Goal: Task Accomplishment & Management: Complete application form

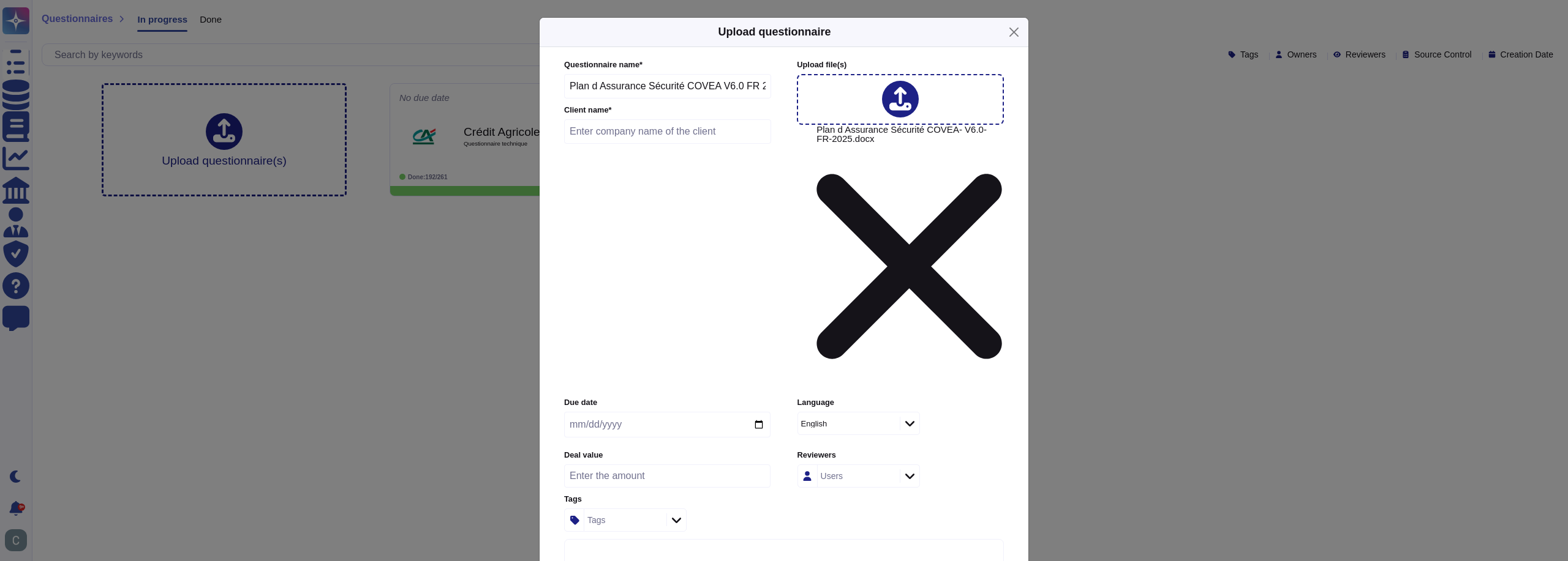
click at [629, 144] on input "text" at bounding box center [668, 132] width 207 height 25
type input "COVEA"
click at [817, 397] on div "Language English" at bounding box center [900, 420] width 207 height 46
click at [817, 412] on div "English" at bounding box center [847, 423] width 99 height 22
click at [835, 332] on span "French" at bounding box center [823, 330] width 28 height 11
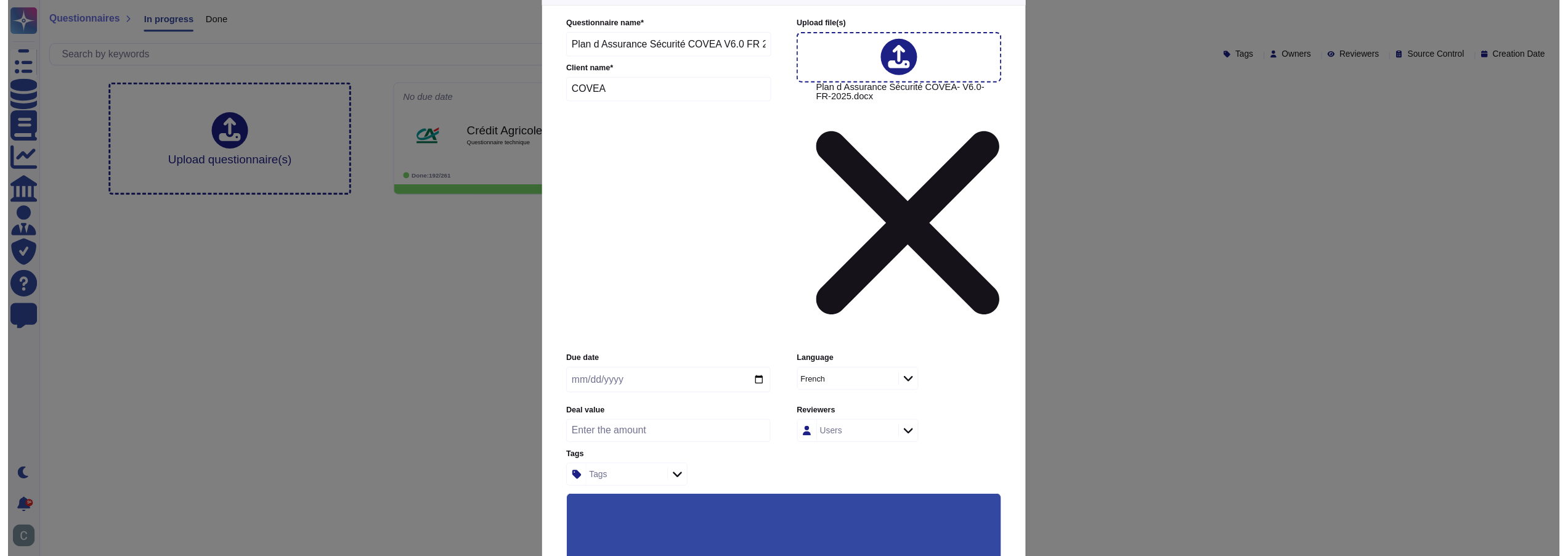
scroll to position [61, 0]
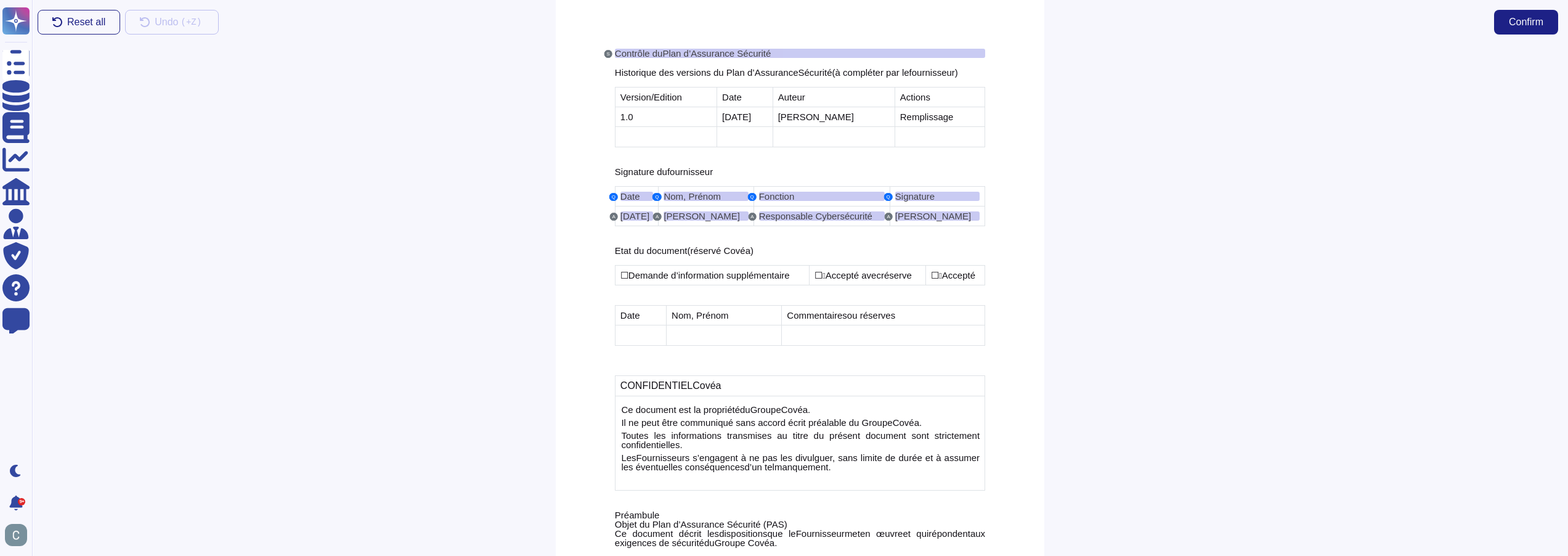
scroll to position [246, 0]
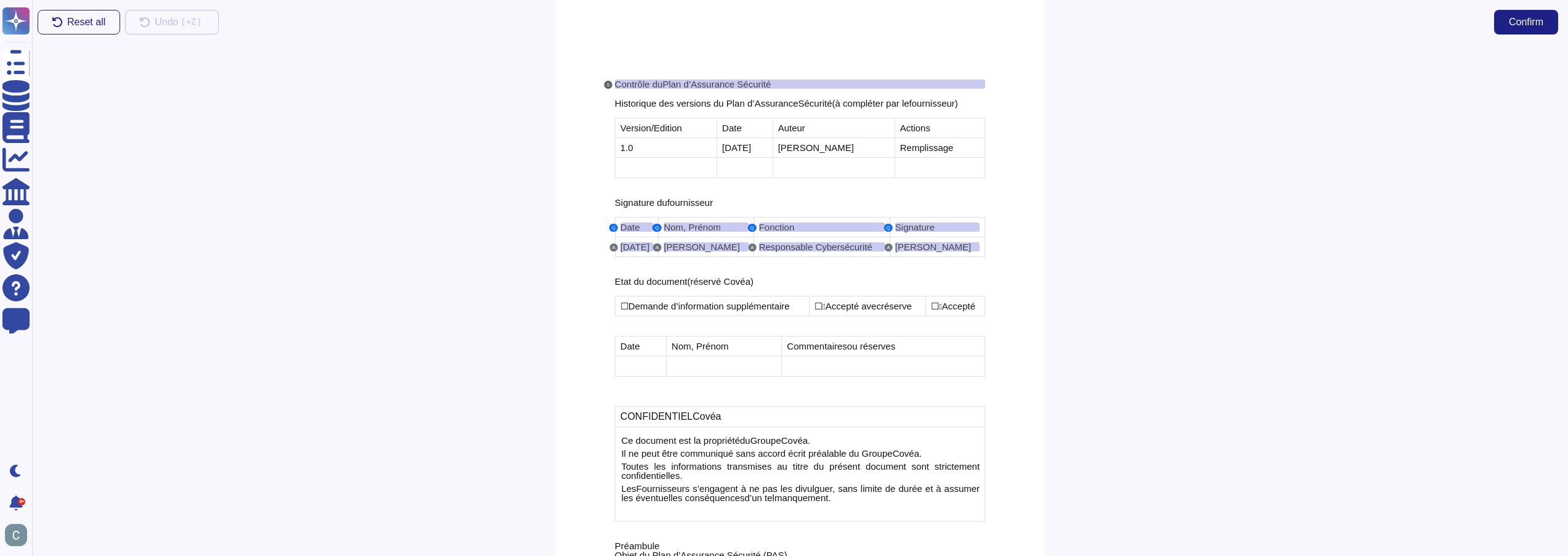
click at [610, 85] on button "S" at bounding box center [609, 84] width 8 height 8
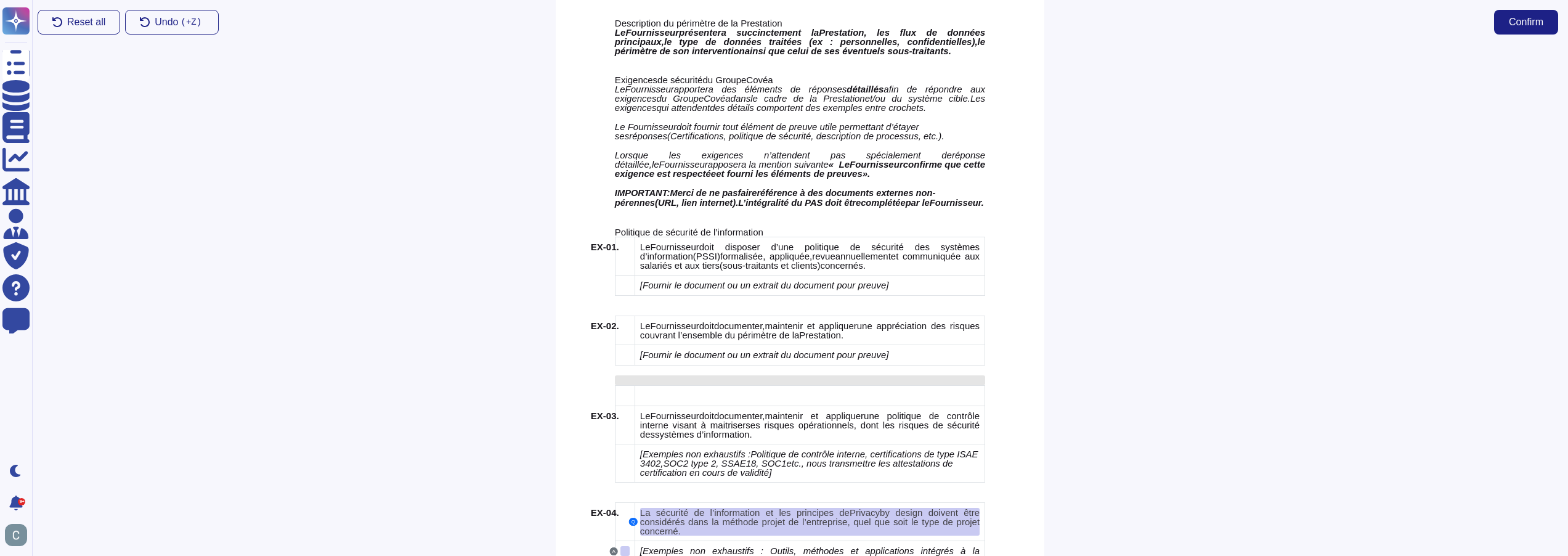
scroll to position [1233, 0]
click at [69, 17] on span "Reset all" at bounding box center [86, 22] width 38 height 10
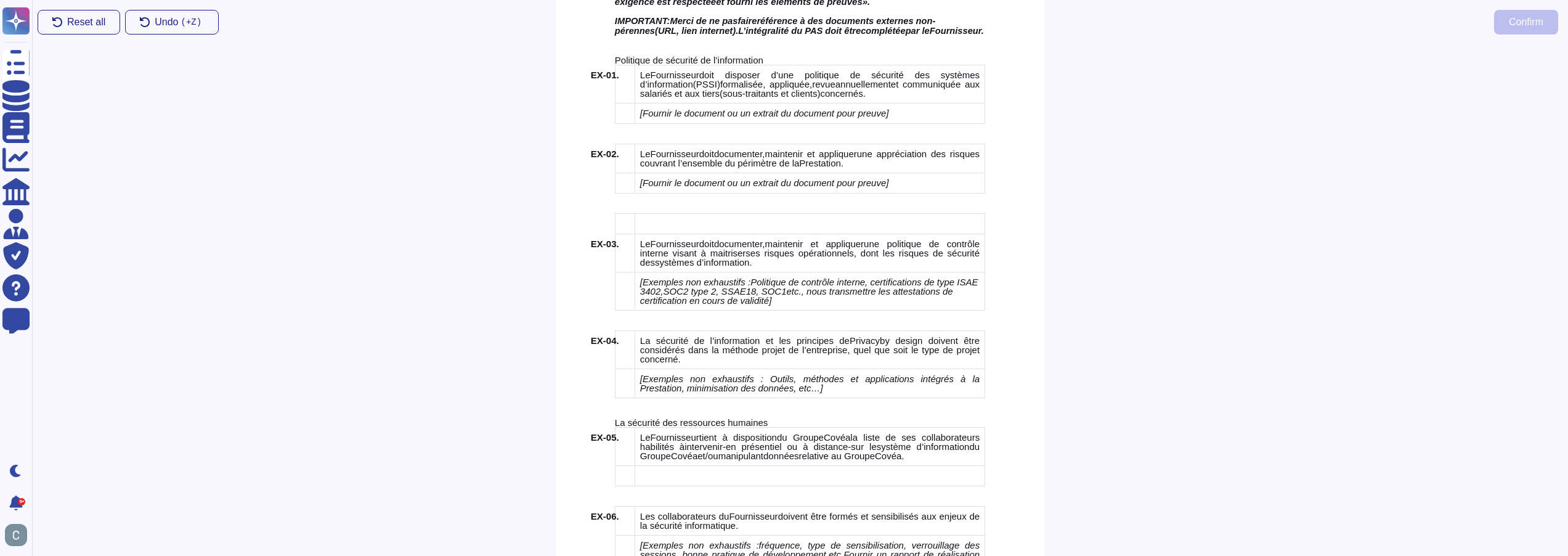
scroll to position [1418, 0]
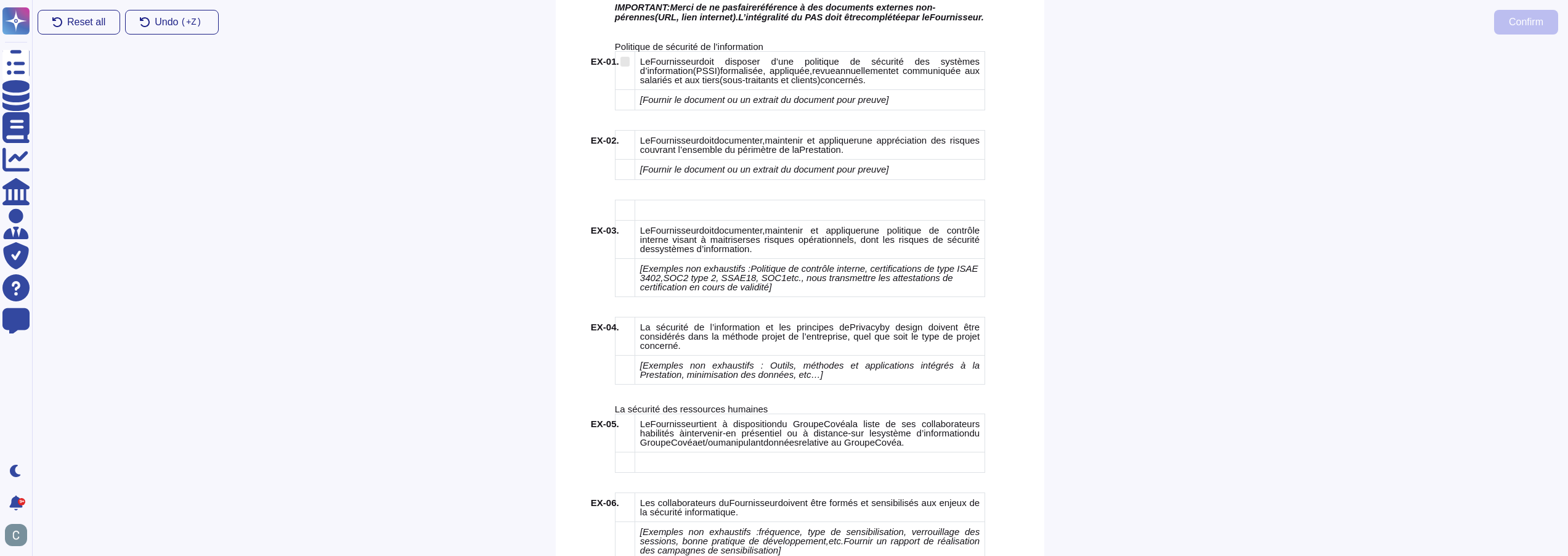
click at [604, 62] on span "EX-01." at bounding box center [606, 61] width 29 height 11
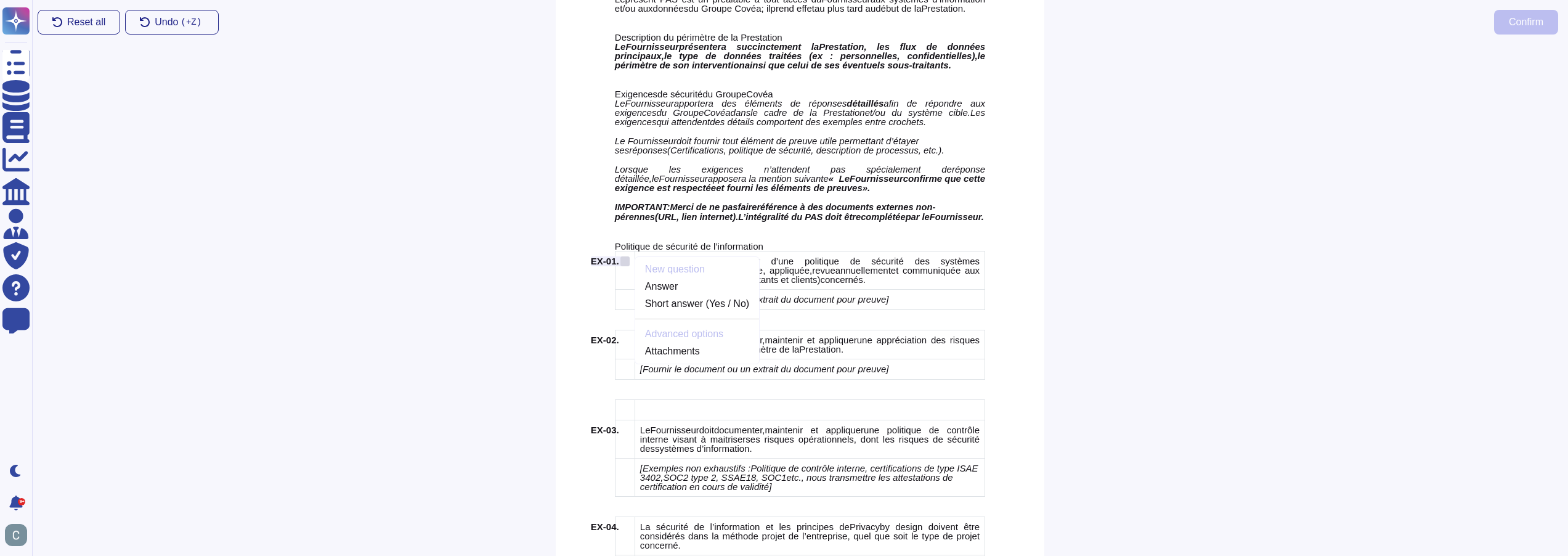
scroll to position [1200, 0]
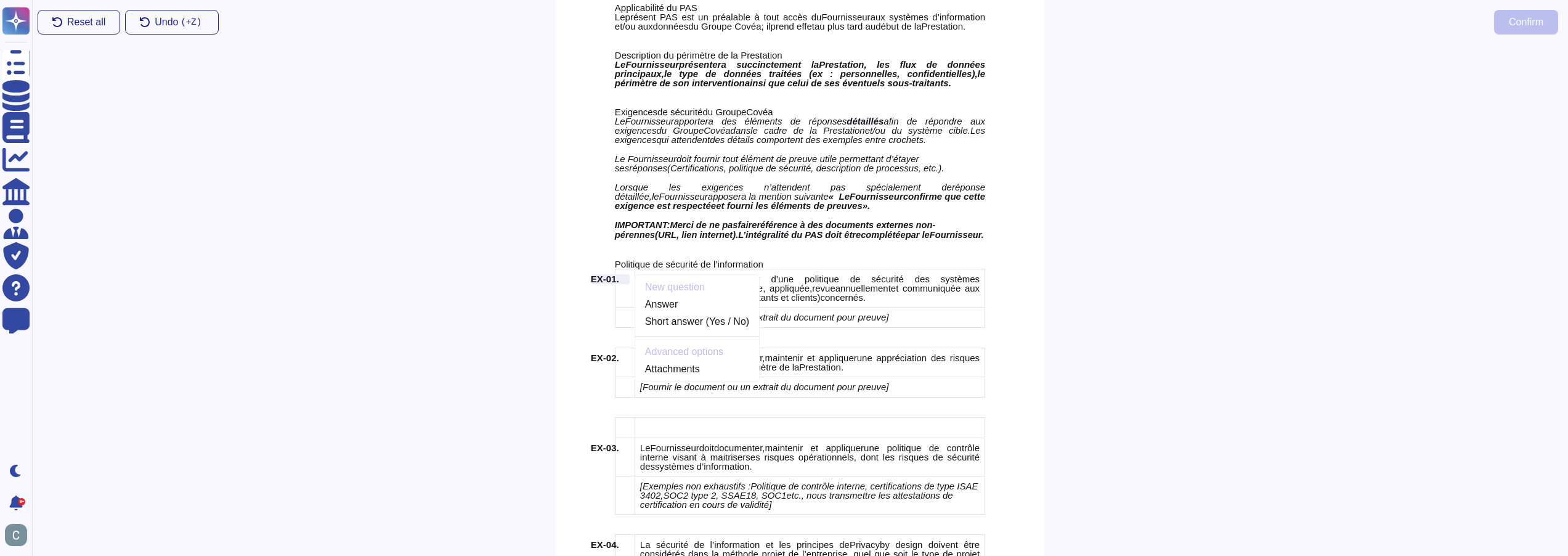
click at [678, 285] on div "New question Answer Short answer (Yes / No) Advanced options Attachments" at bounding box center [697, 328] width 124 height 96
click at [622, 280] on div "EX-01." at bounding box center [611, 279] width 39 height 10
click at [604, 281] on span "EX-01." at bounding box center [606, 279] width 29 height 11
click at [812, 286] on span "revue" at bounding box center [823, 289] width 23 height 11
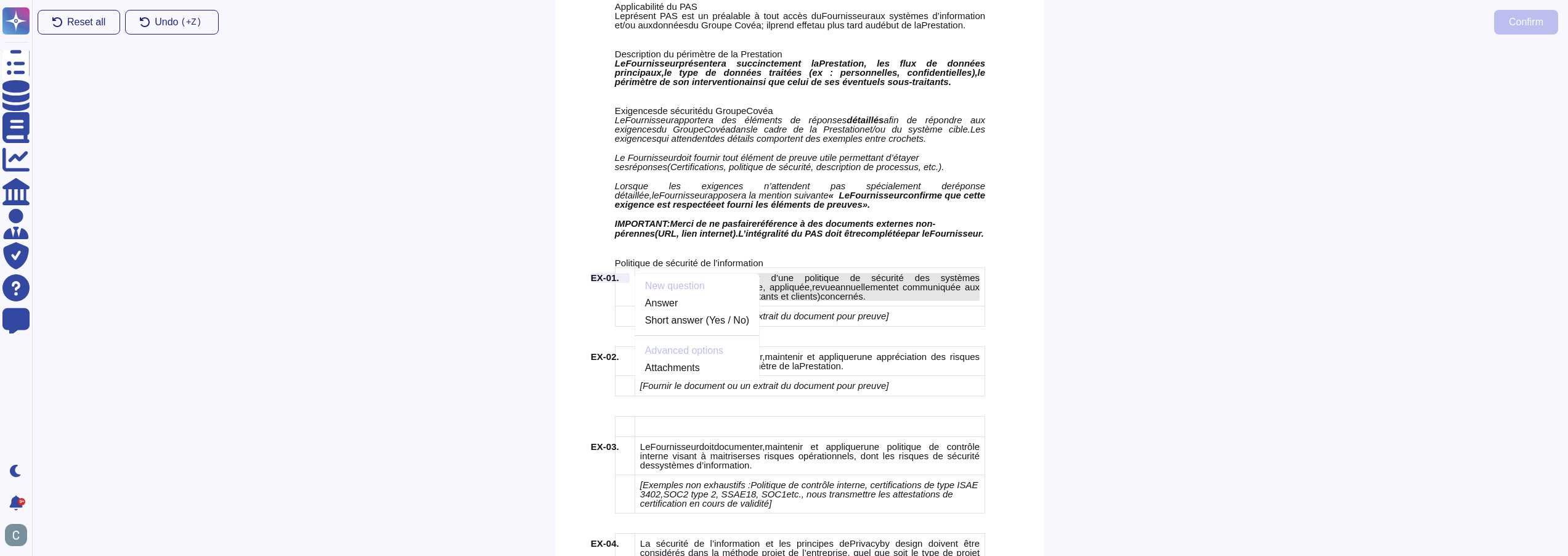
scroll to position [1209, 0]
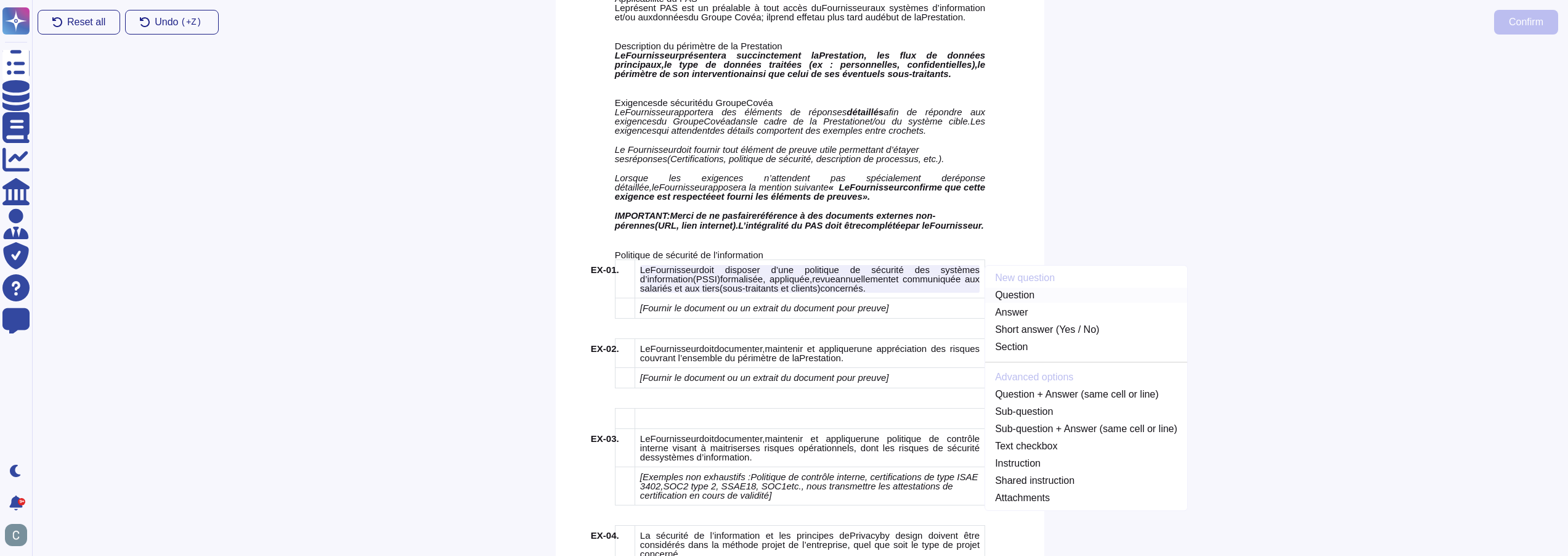
click at [1008, 297] on link "Question" at bounding box center [1086, 295] width 202 height 15
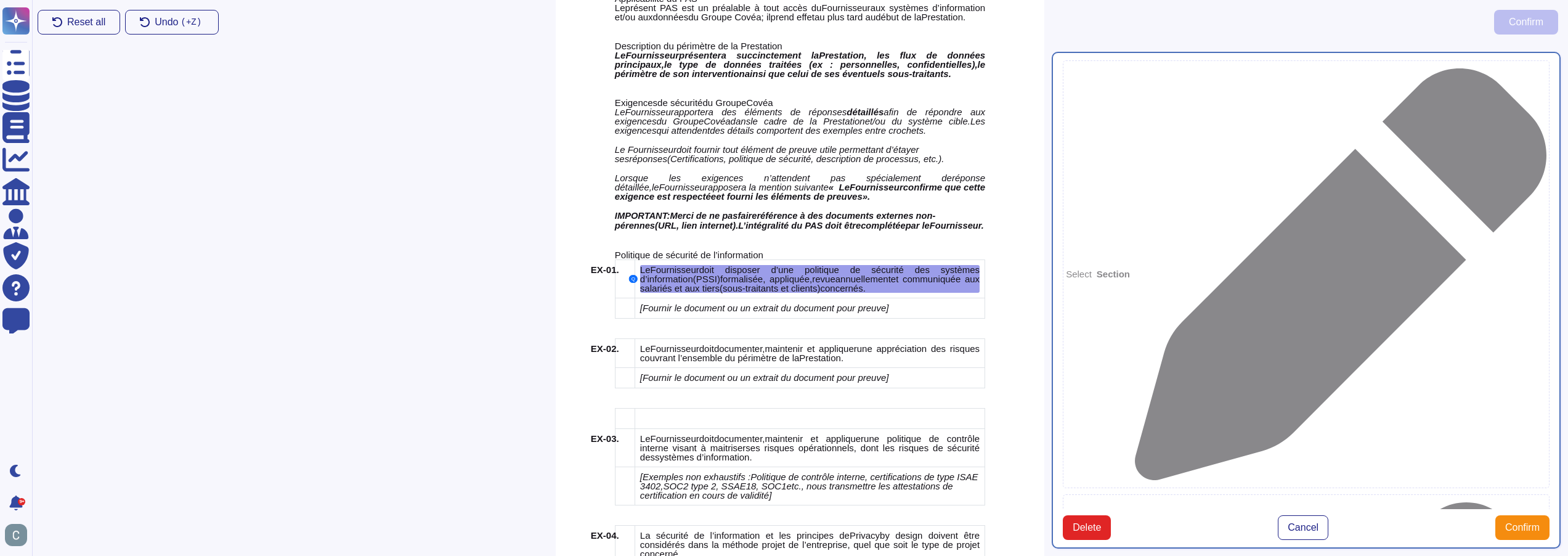
type textarea "Le Fournisseur doit disposer d’une politique de sécurité des systèmes d’informa…"
click at [804, 303] on span "Fournir le document ou un extrait du document pour preuve" at bounding box center [764, 308] width 243 height 11
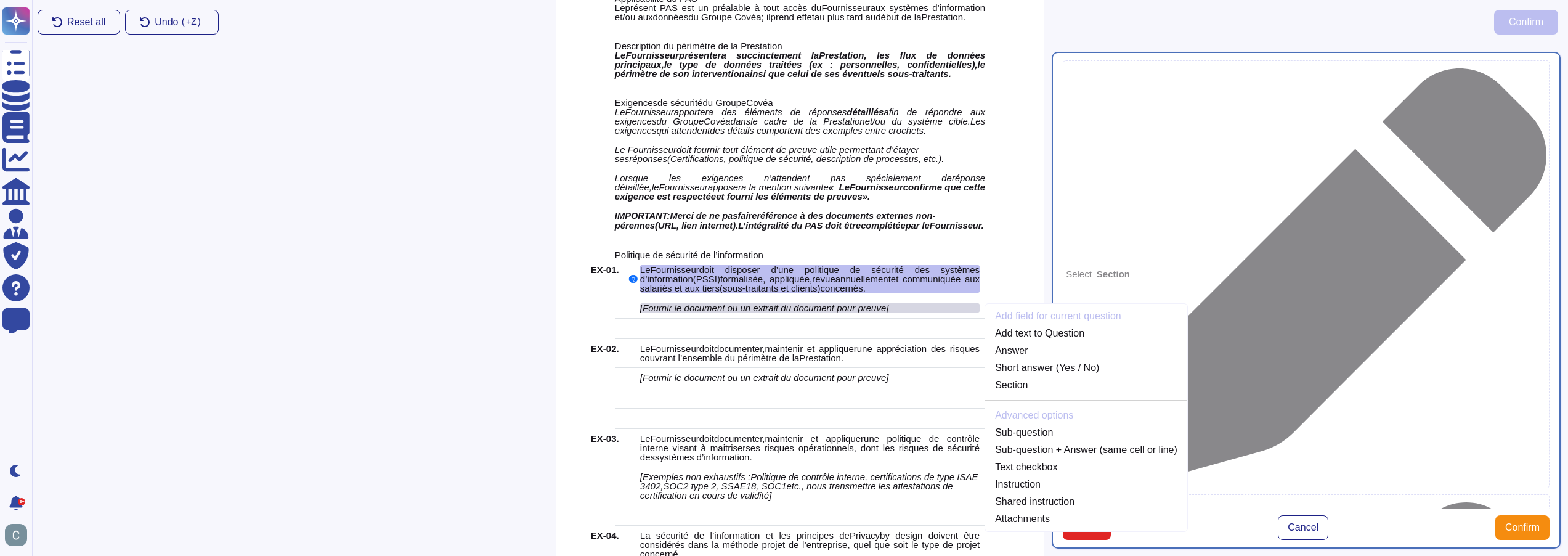
scroll to position [1239, 0]
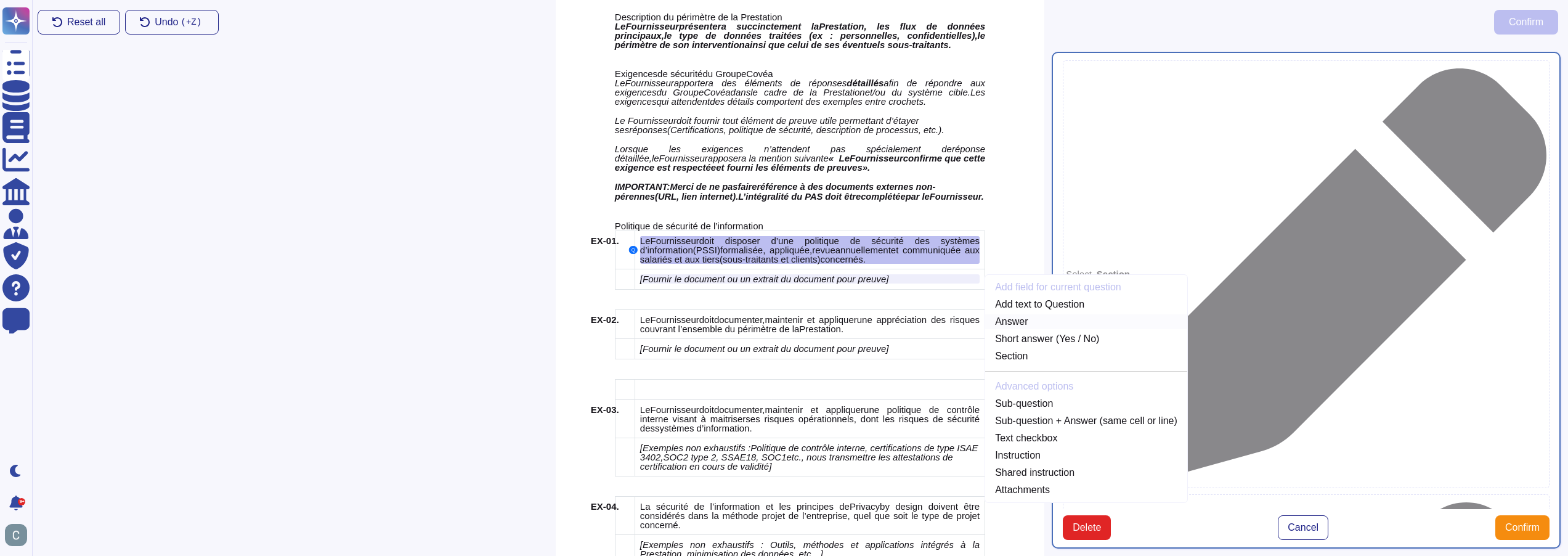
click at [1024, 320] on link "Answer" at bounding box center [1086, 322] width 202 height 15
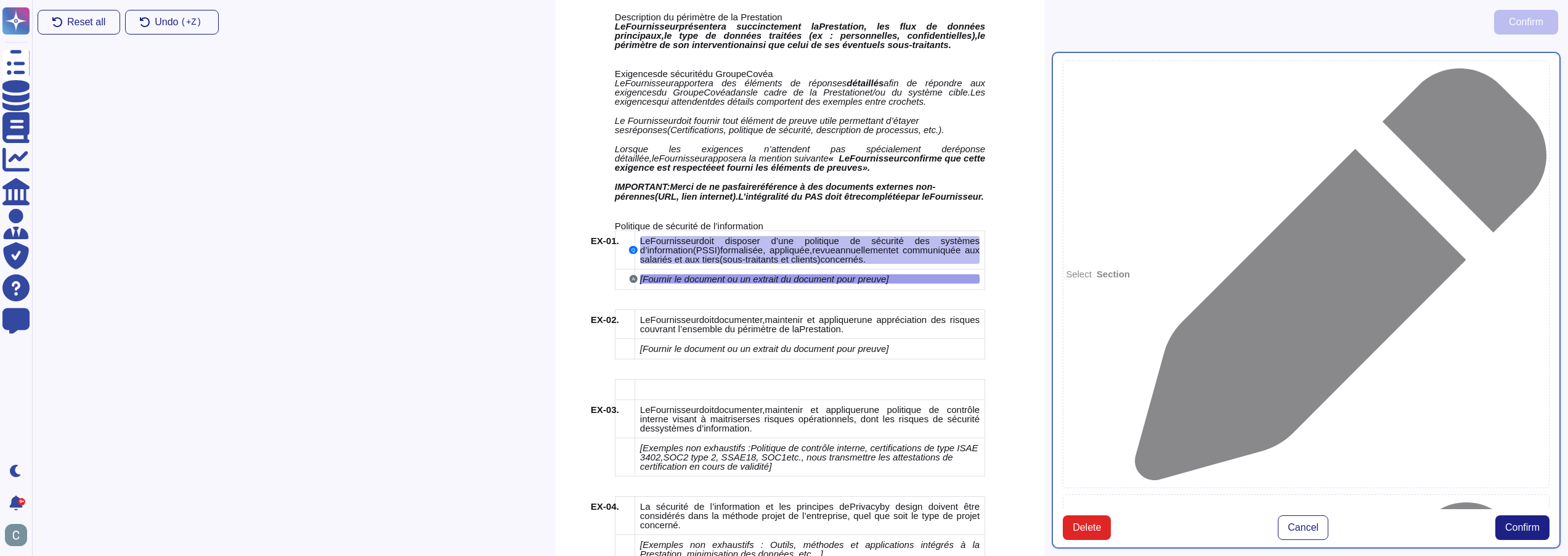
type textarea "[Fournir le document ou un extrait du document pour preuve]"
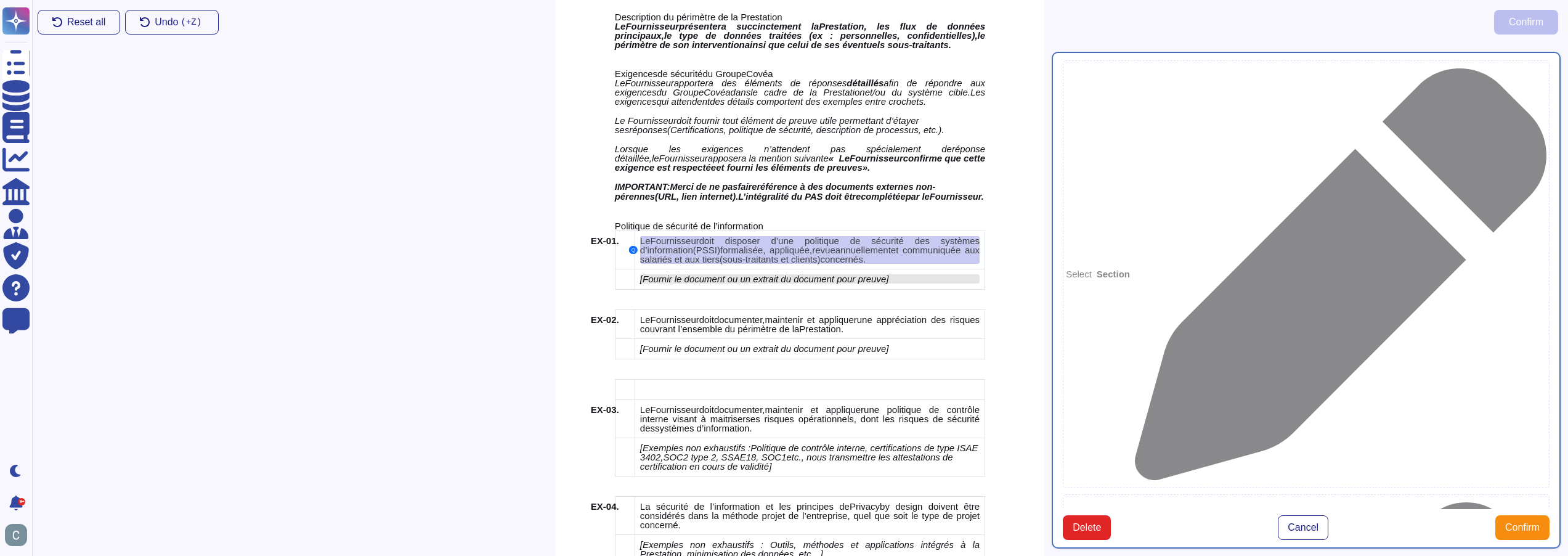
click at [856, 273] on span "Fournir le document ou un extrait du document pour preuve" at bounding box center [764, 279] width 243 height 11
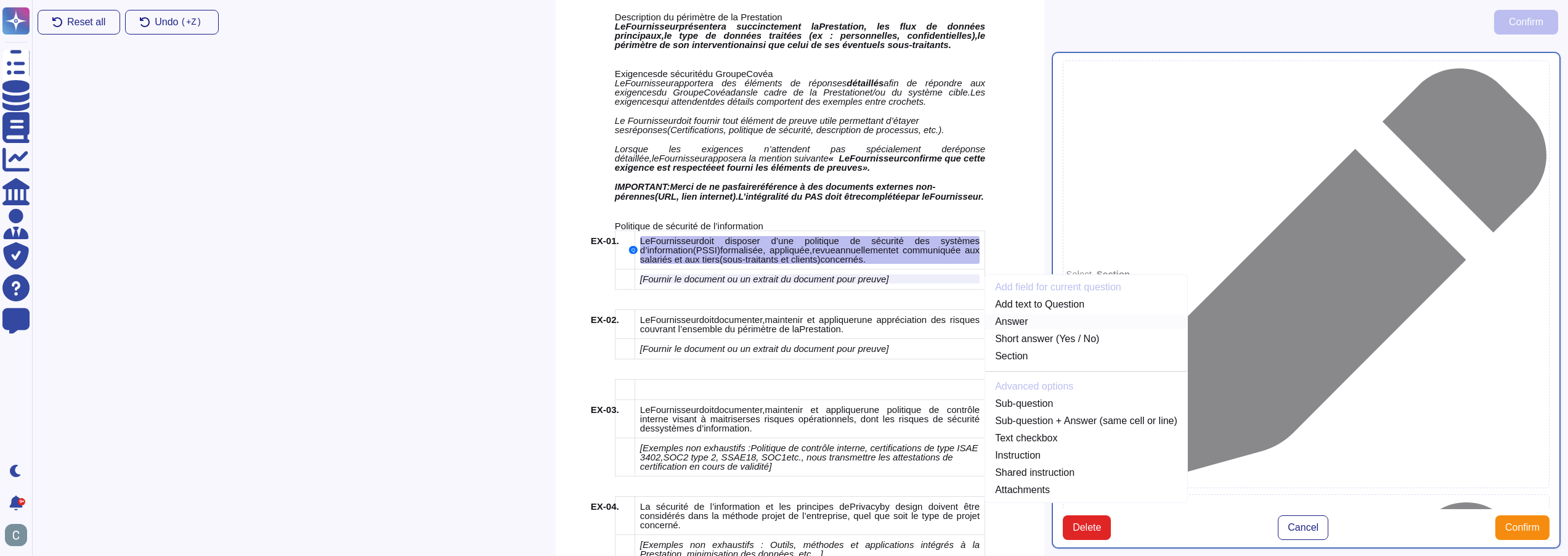
click at [1016, 322] on link "Answer" at bounding box center [1086, 322] width 202 height 15
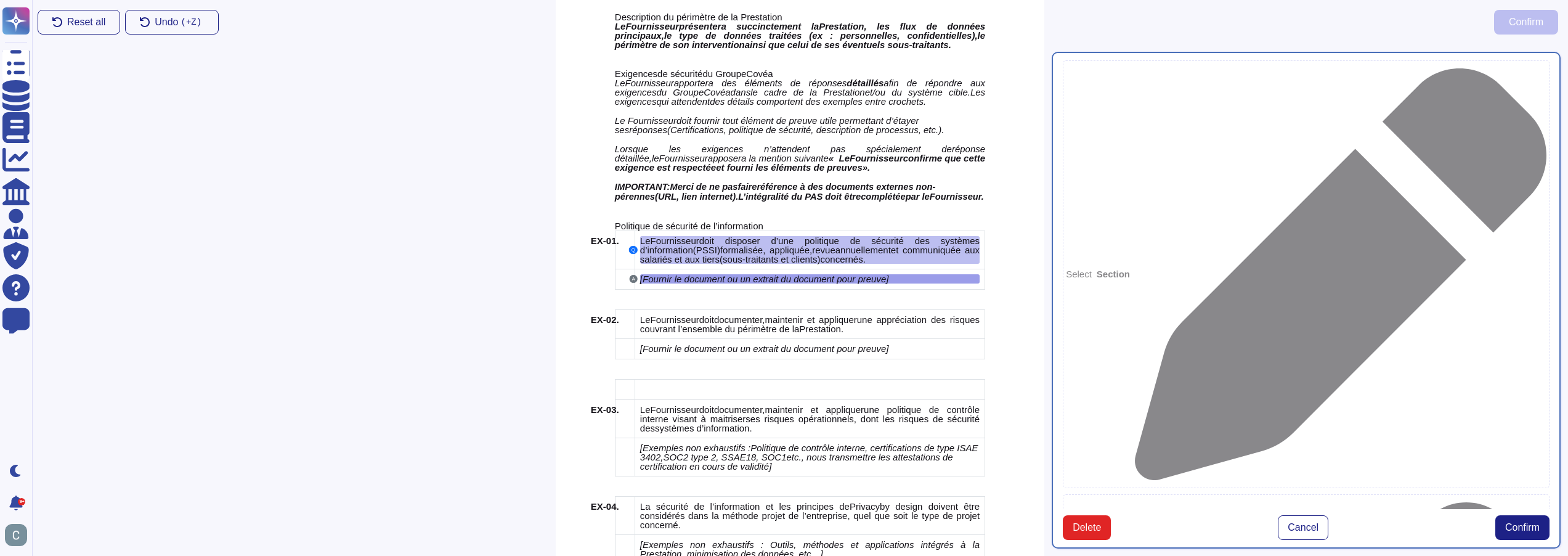
type textarea "[Fournir le document ou un extrait du document pour preuve]"
drag, startPoint x: 1347, startPoint y: 292, endPoint x: 859, endPoint y: 258, distance: 489.2
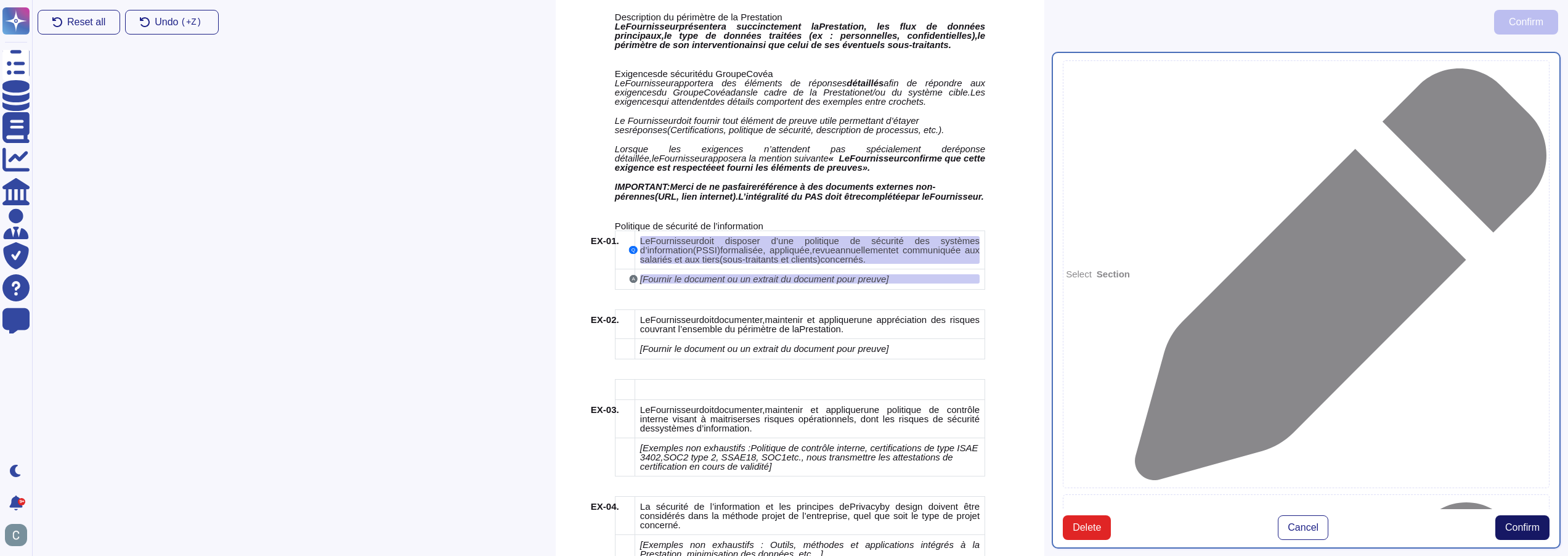
click at [1522, 515] on button "Confirm" at bounding box center [1523, 527] width 54 height 25
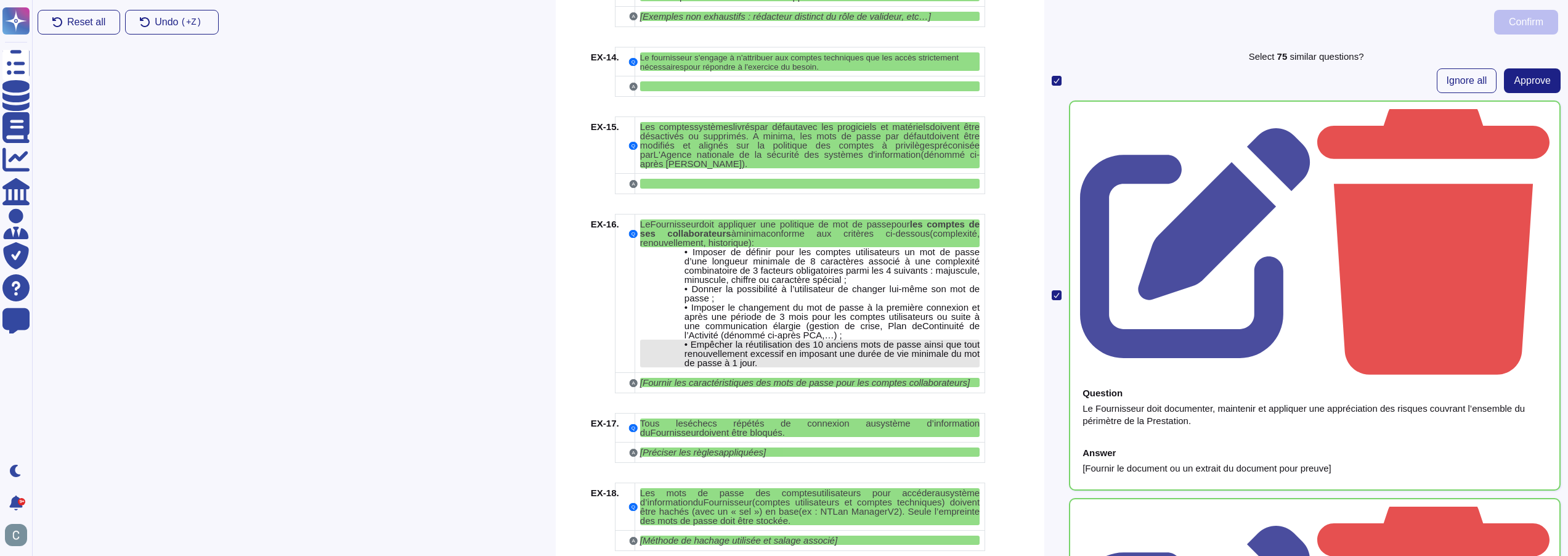
scroll to position [2595, 0]
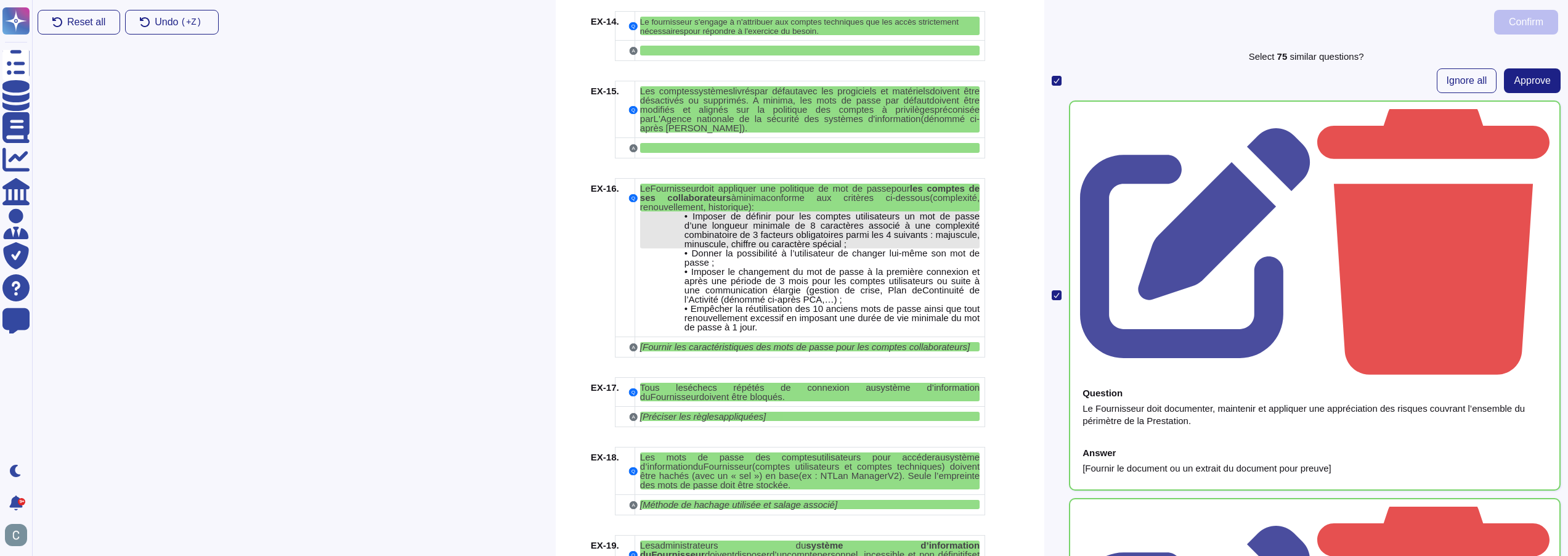
click at [812, 221] on span "Imposer de définir pour les comptes utilisateurs un mot de passe d’une longueur…" at bounding box center [832, 230] width 295 height 38
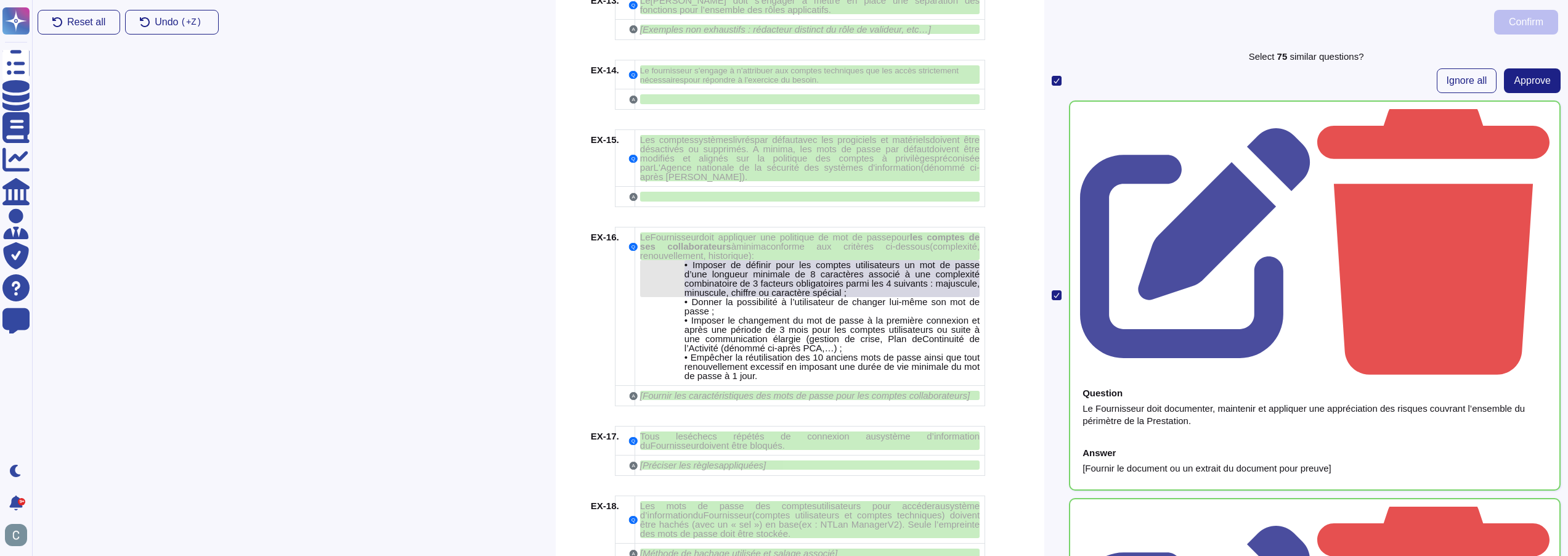
scroll to position [2536, 0]
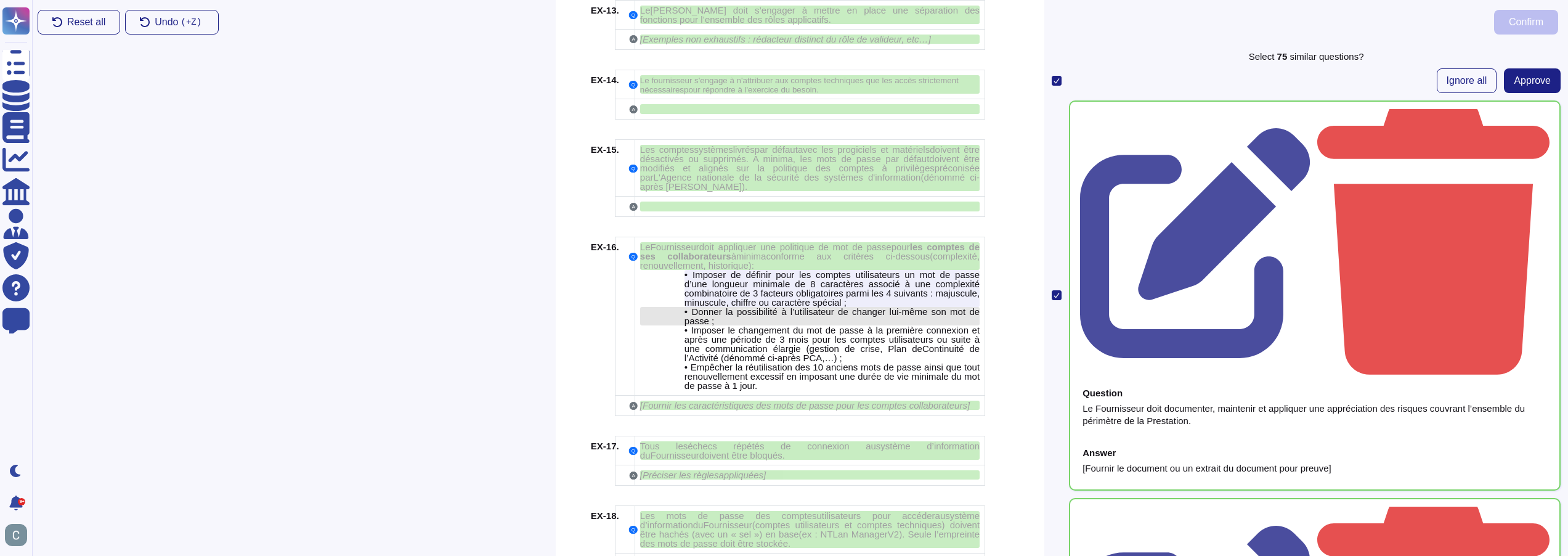
click at [846, 307] on span "Donner la possibilité à l’utilisateur de changer lui-même son mot de passe ;" at bounding box center [832, 316] width 295 height 20
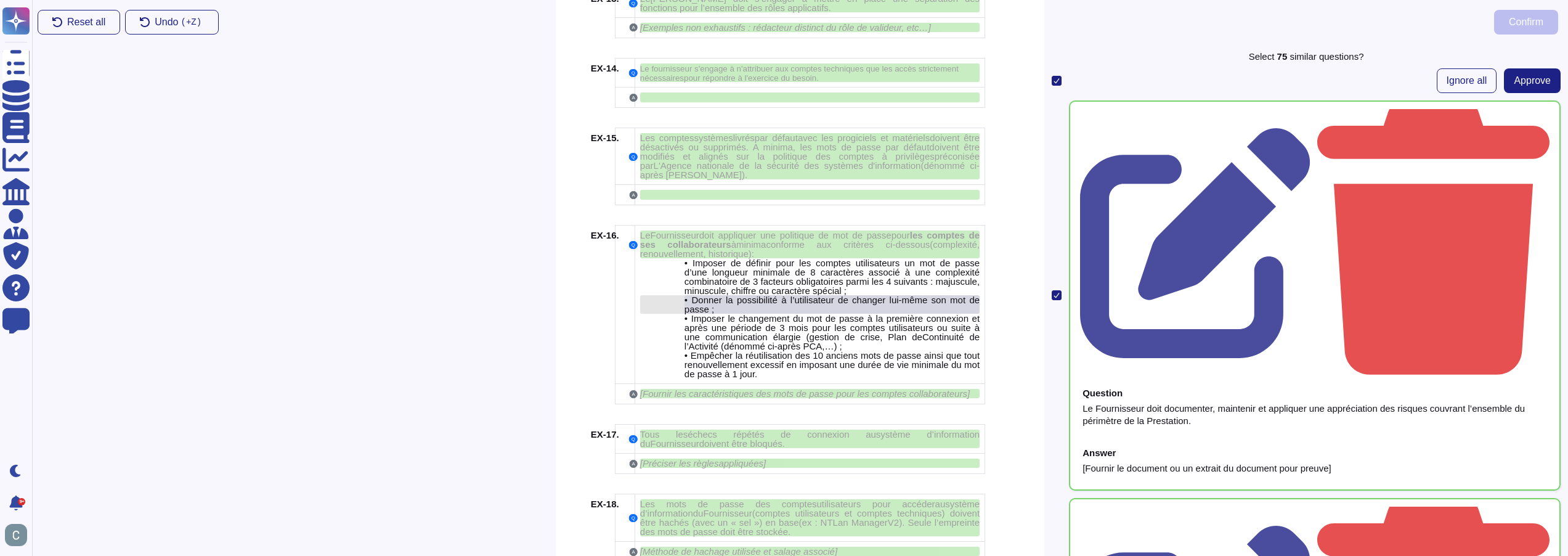
scroll to position [2564, 0]
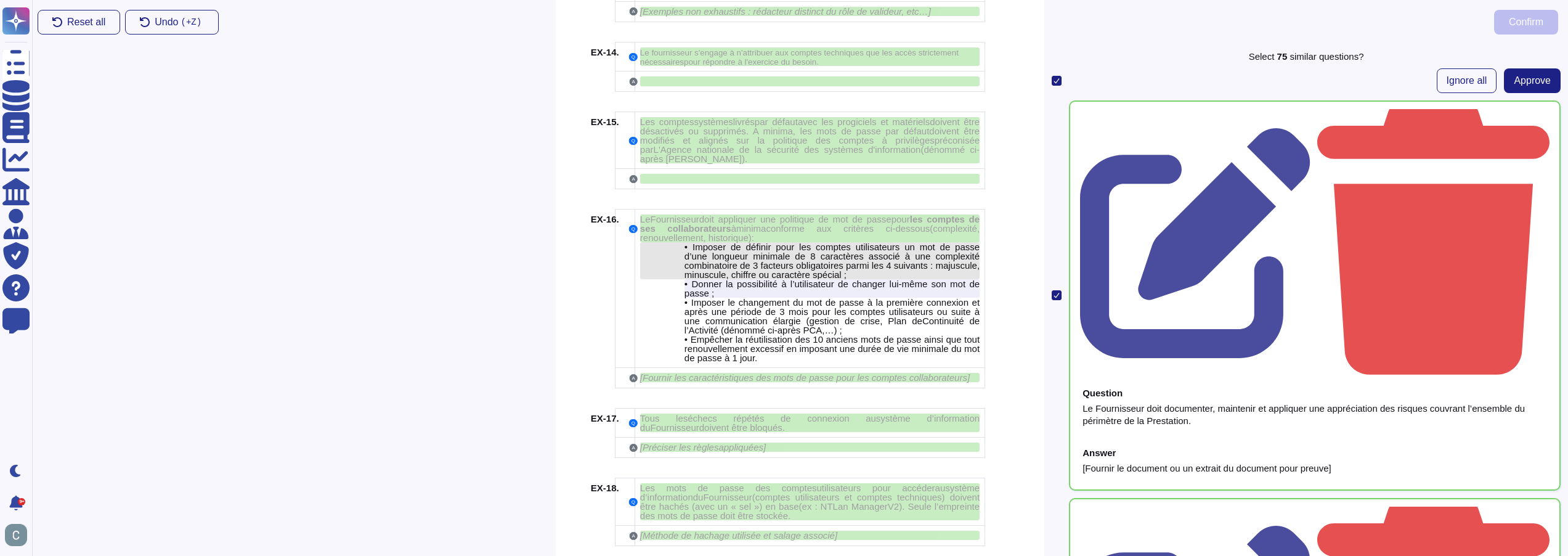
click at [829, 243] on span "Imposer de définir pour les comptes utilisateurs un mot de passe d’une longueur…" at bounding box center [832, 261] width 295 height 38
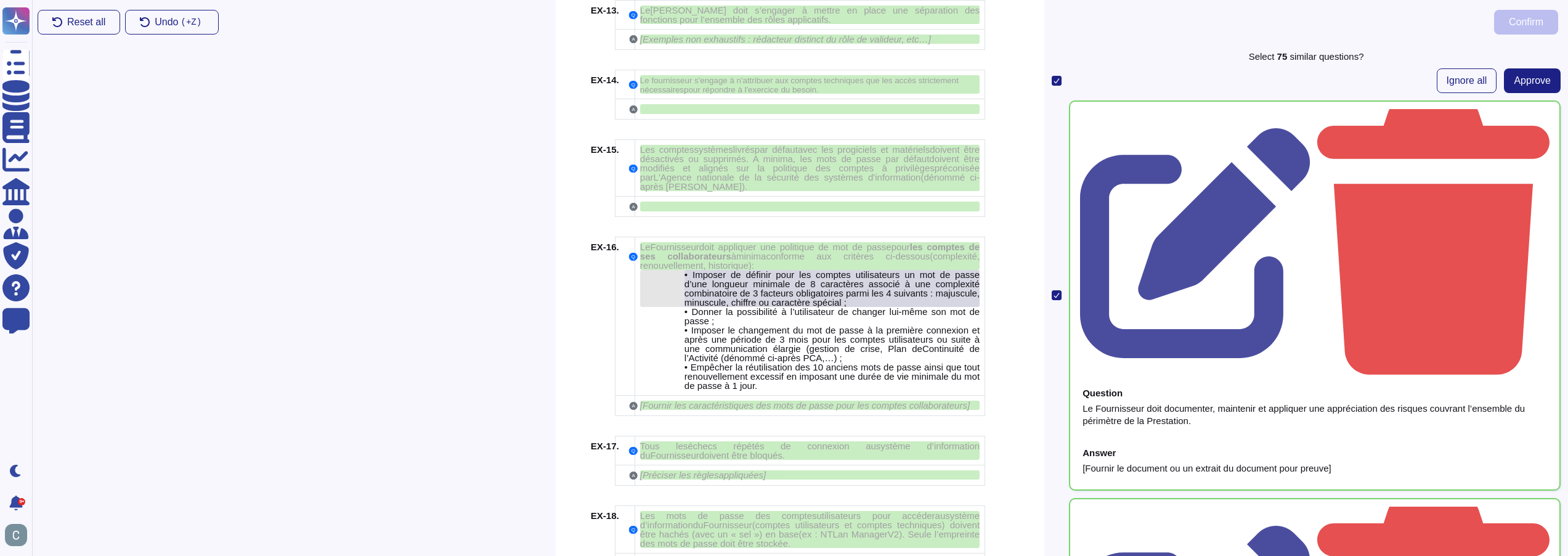
click at [904, 270] on span "Imposer de définir pour les comptes utilisateurs un mot de passe d’une longueur…" at bounding box center [832, 289] width 295 height 38
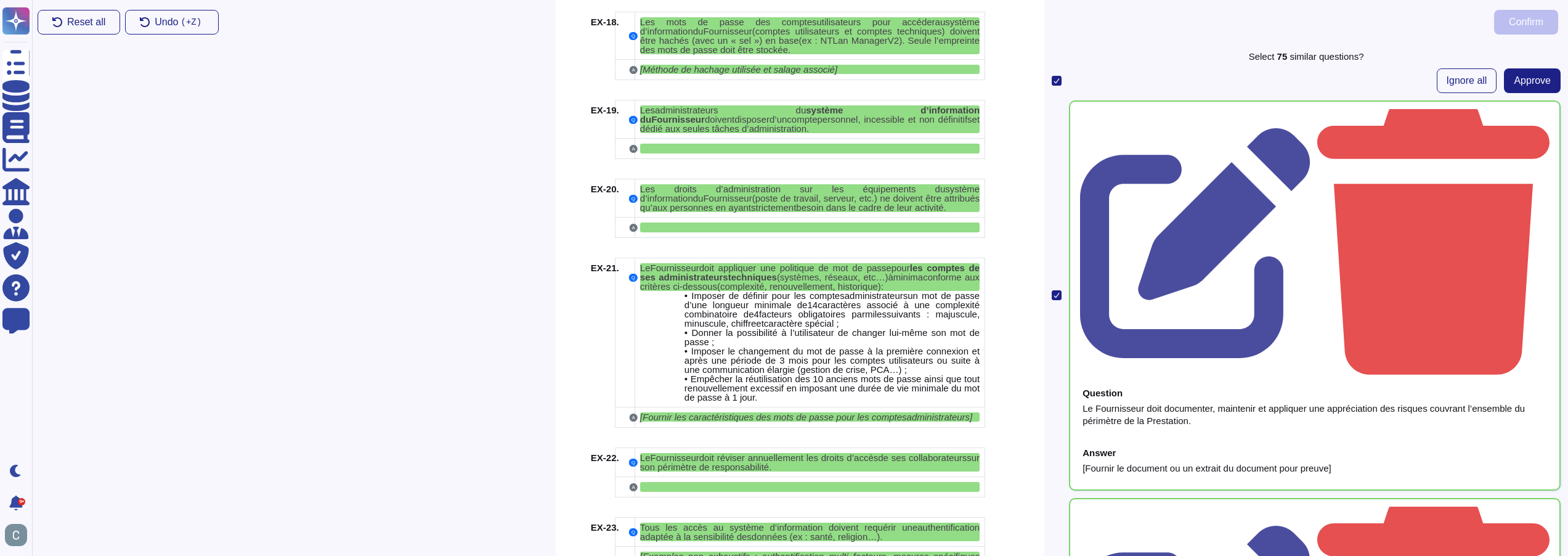
scroll to position [3152, 0]
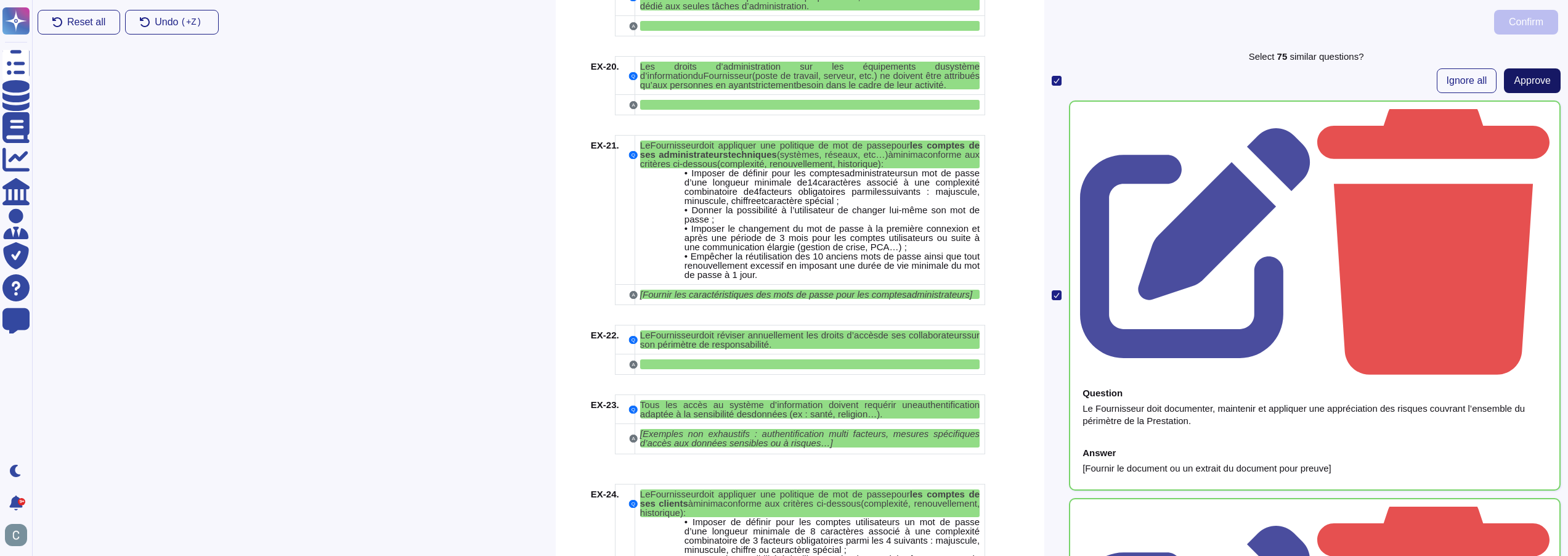
click at [1514, 86] on span "Approve" at bounding box center [1532, 81] width 37 height 10
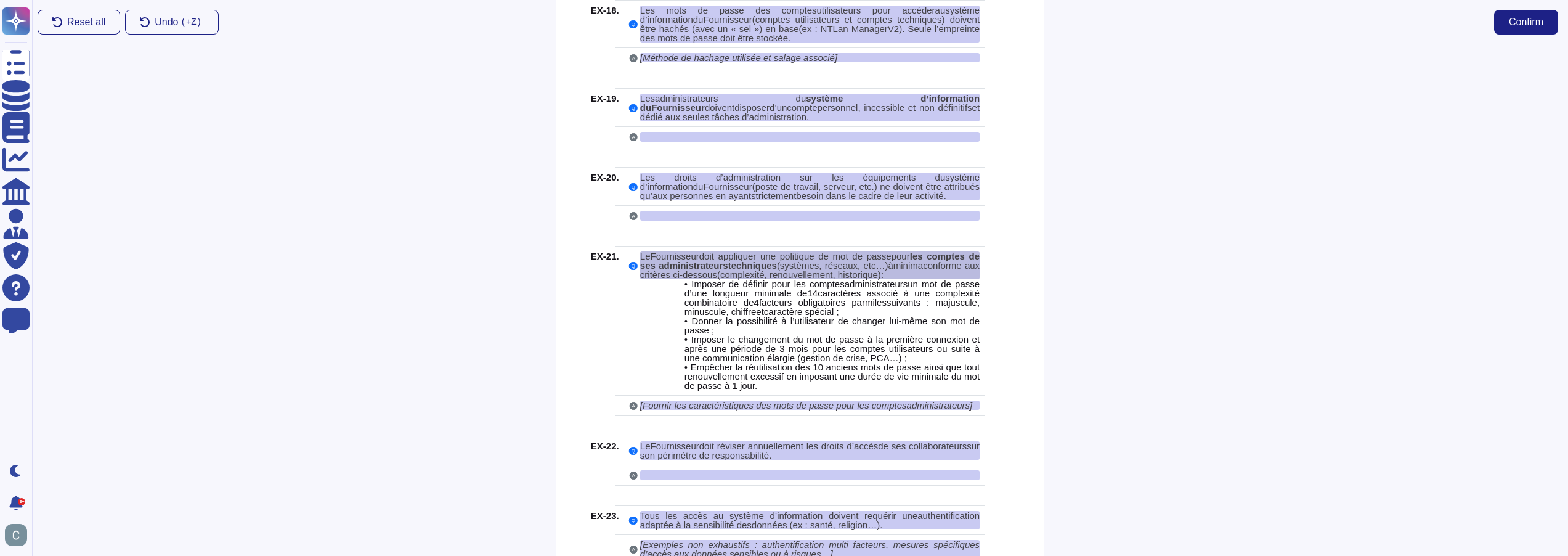
scroll to position [3029, 0]
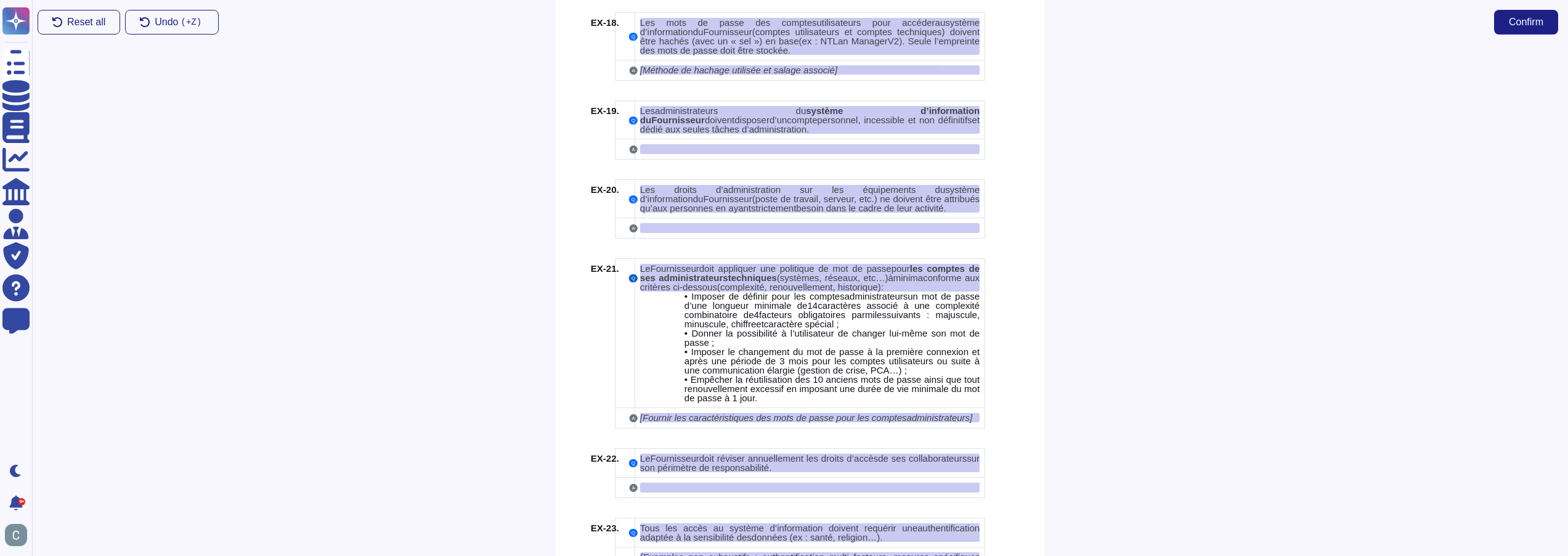
click at [637, 274] on button "Q" at bounding box center [633, 278] width 8 height 8
click at [684, 266] on span "les comptes de ses administrateurs" at bounding box center [810, 273] width 340 height 20
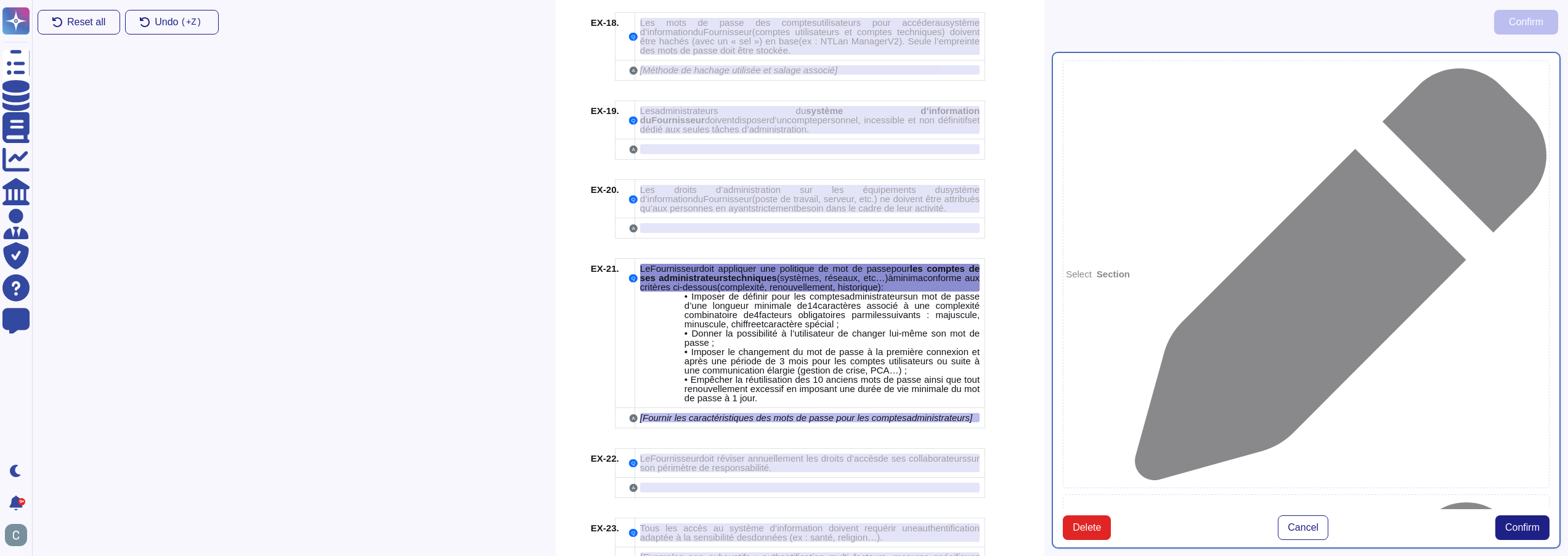
type textarea "Le Fournisseur doit appliquer une politique de mot de passe pour les comptes de…"
type textarea "[Fournir les caractéristiques des mots de passe pour les comptes administrateur…"
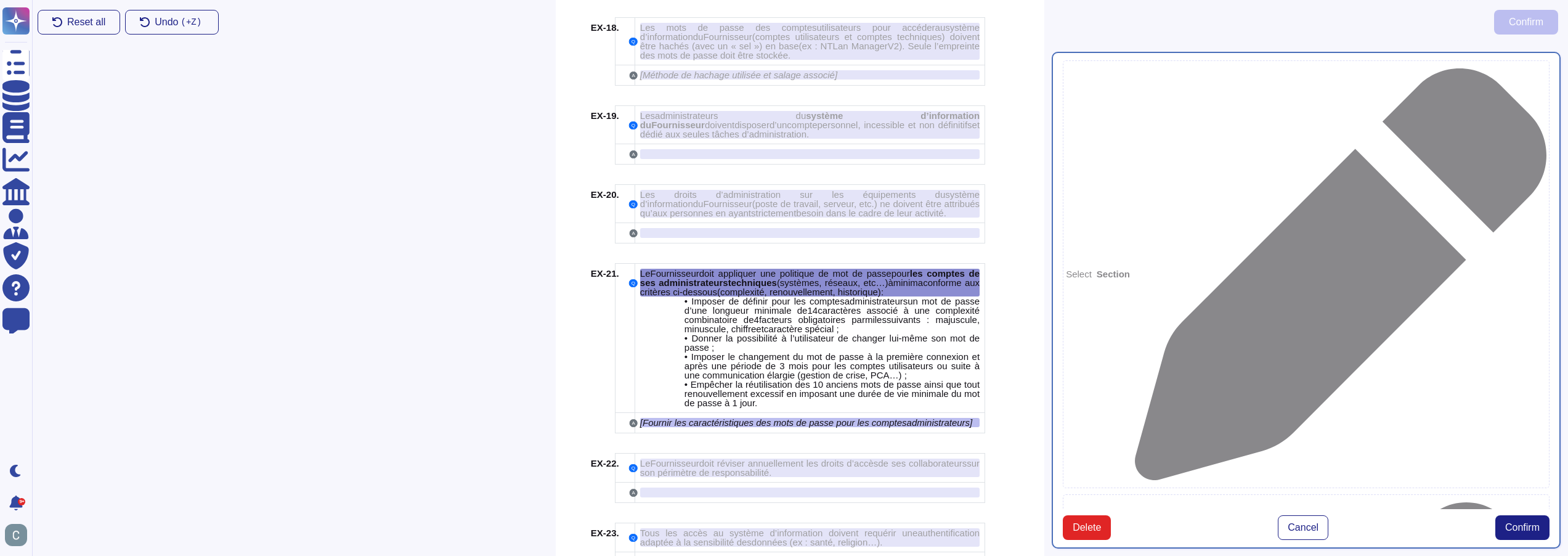
scroll to position [3019, 0]
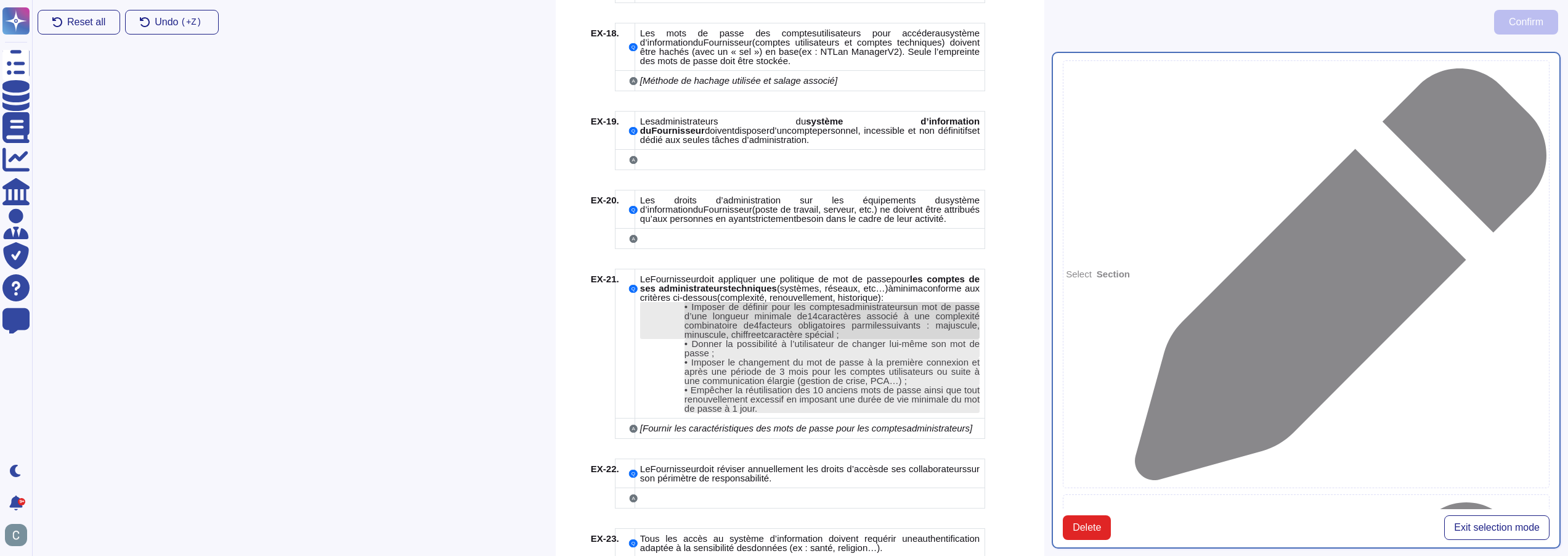
click at [895, 310] on span "caractères associé à une complexité combinatoire de" at bounding box center [832, 320] width 295 height 20
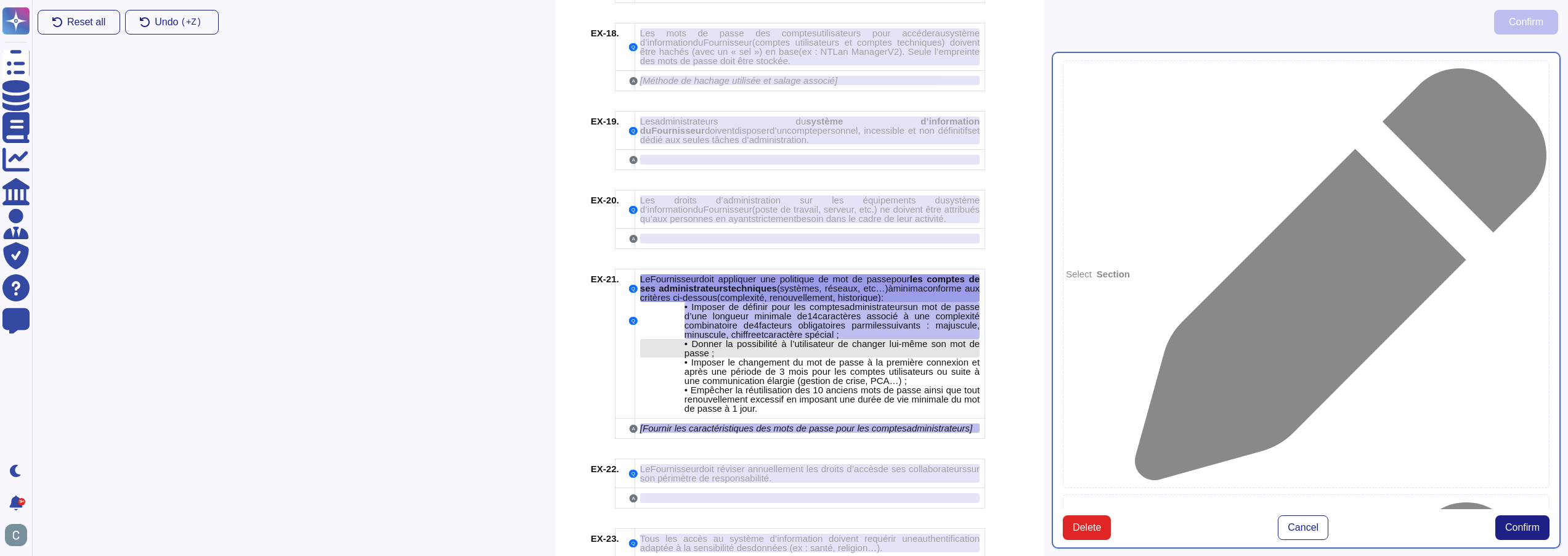
click at [873, 339] on div "• Donner la possibilité à l’utilisateur de changer lui-même son mot de passe ;" at bounding box center [832, 348] width 295 height 19
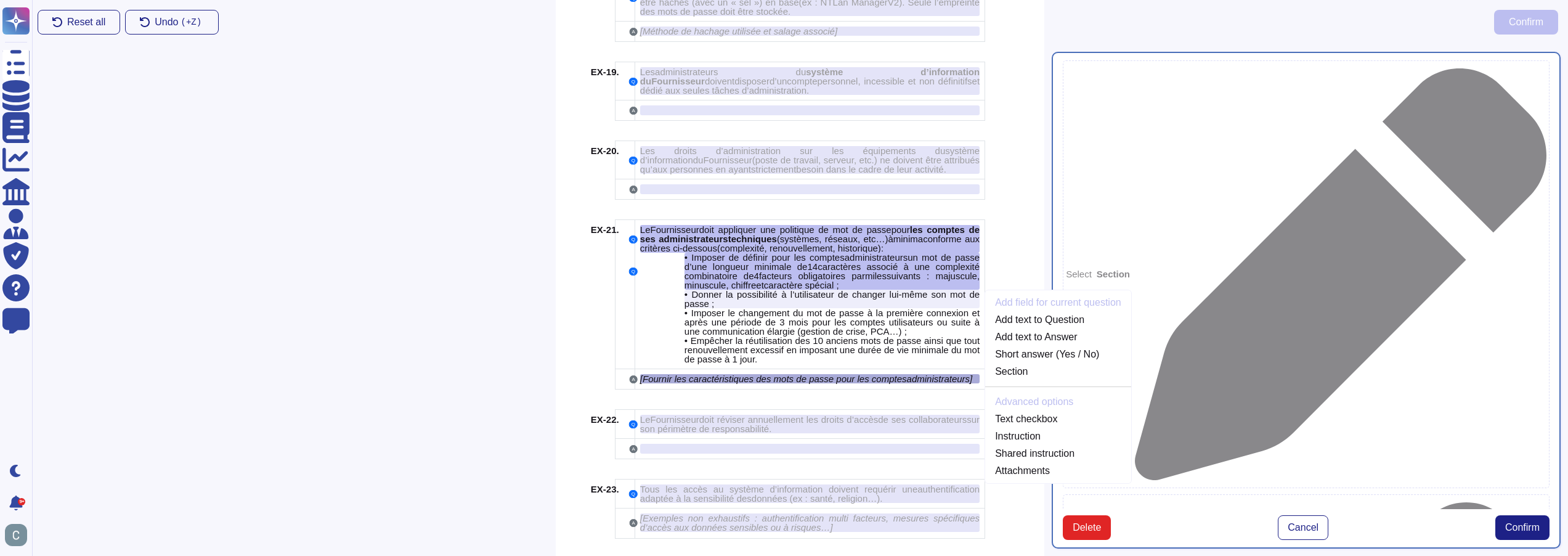
scroll to position [3078, 0]
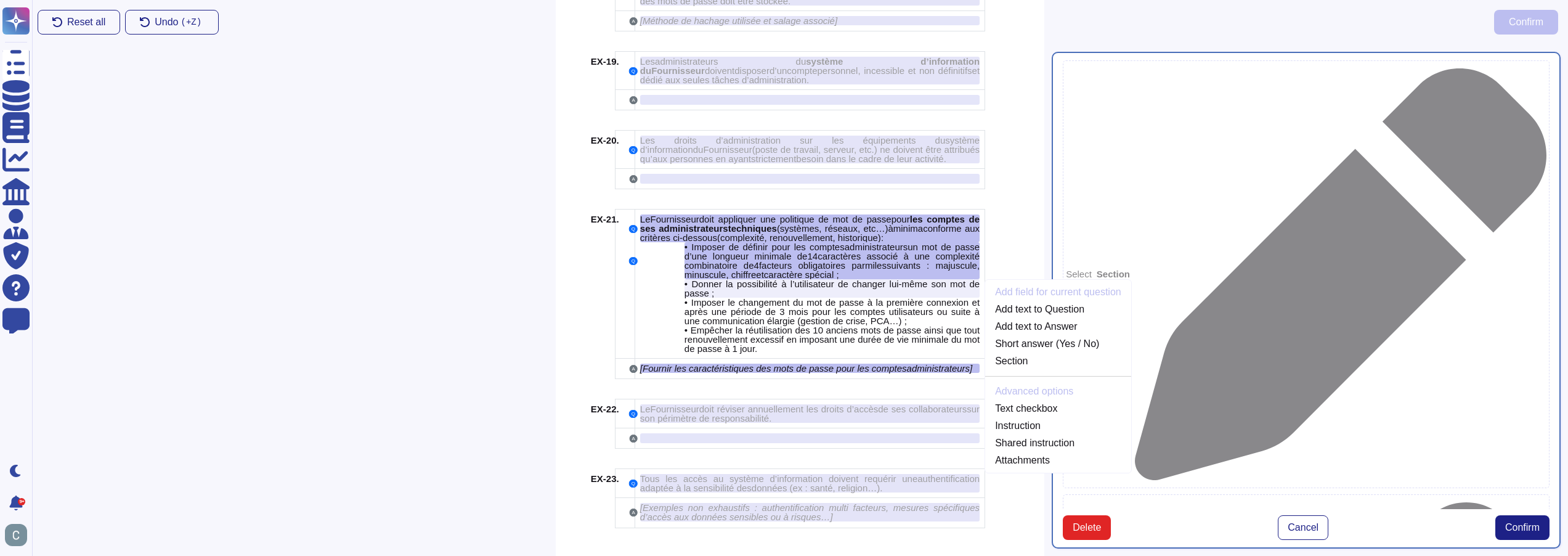
click at [657, 280] on div "Add field for current question Add text to Question Add text to Answer Short an…" at bounding box center [810, 289] width 340 height 19
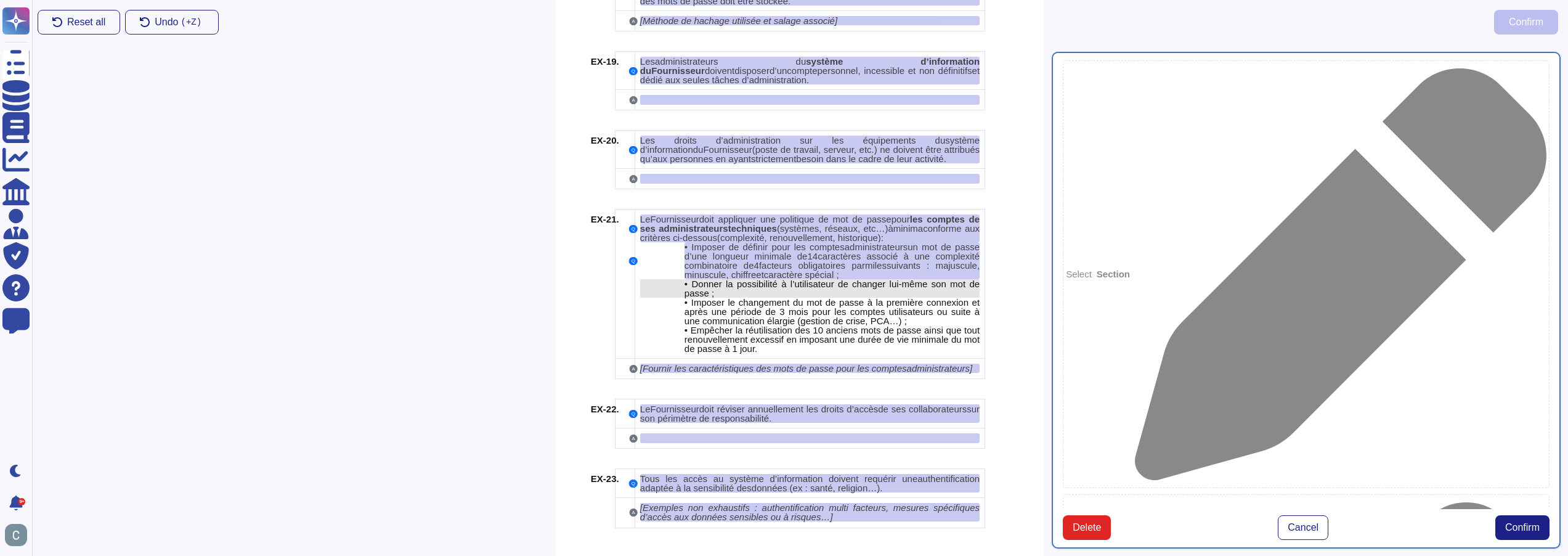
click at [743, 279] on span "Donner la possibilité à l’utilisateur de changer lui-même son mot de passe ;" at bounding box center [832, 289] width 295 height 20
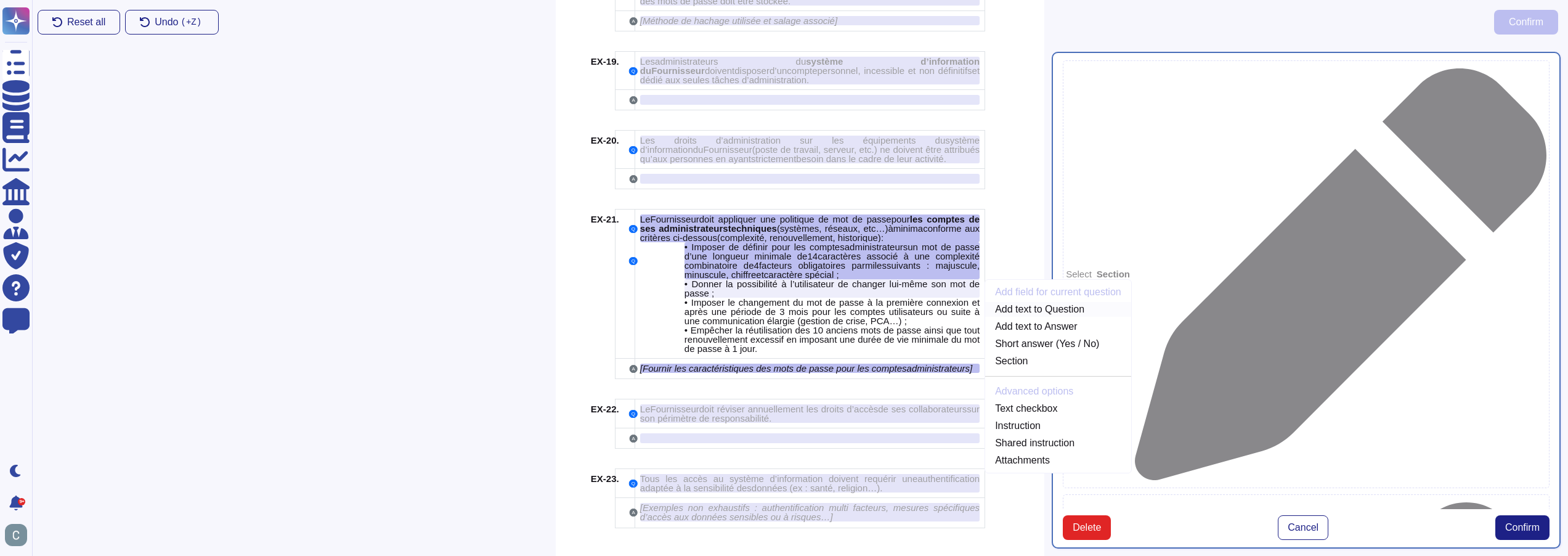
click at [1068, 302] on link "Add text to Question" at bounding box center [1058, 310] width 146 height 15
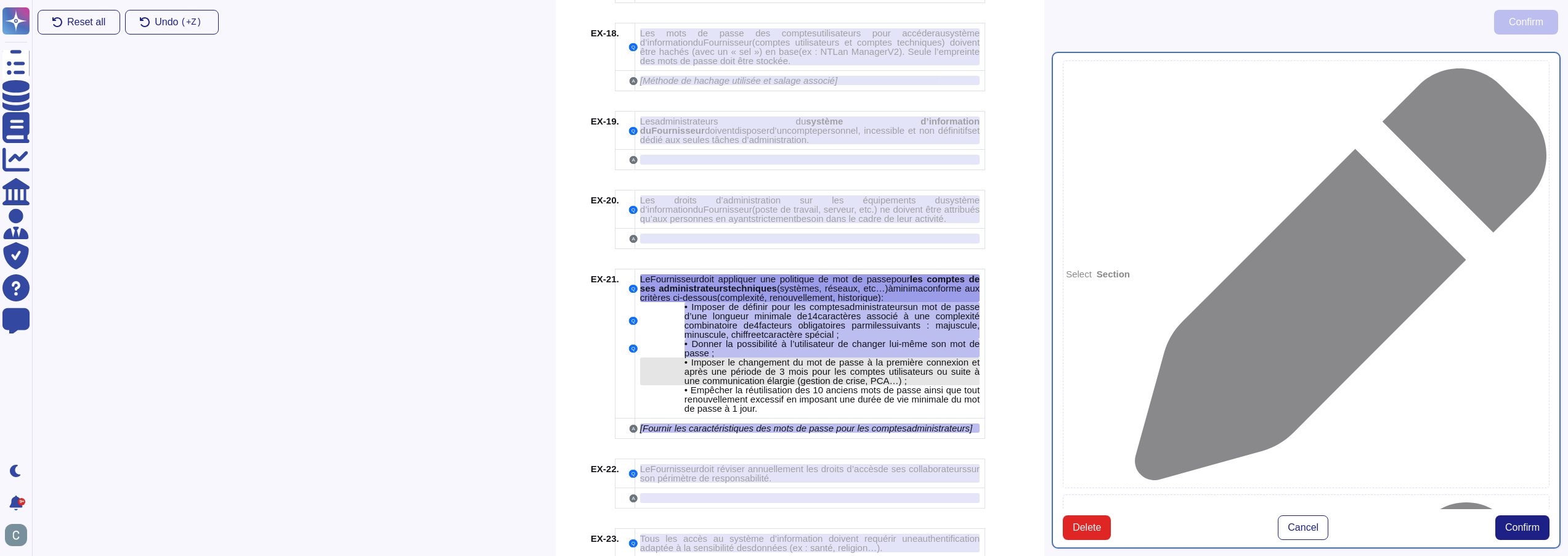
click at [720, 357] on span "Imposer le changement du mot de passe à la première connexion et après une péri…" at bounding box center [832, 371] width 295 height 29
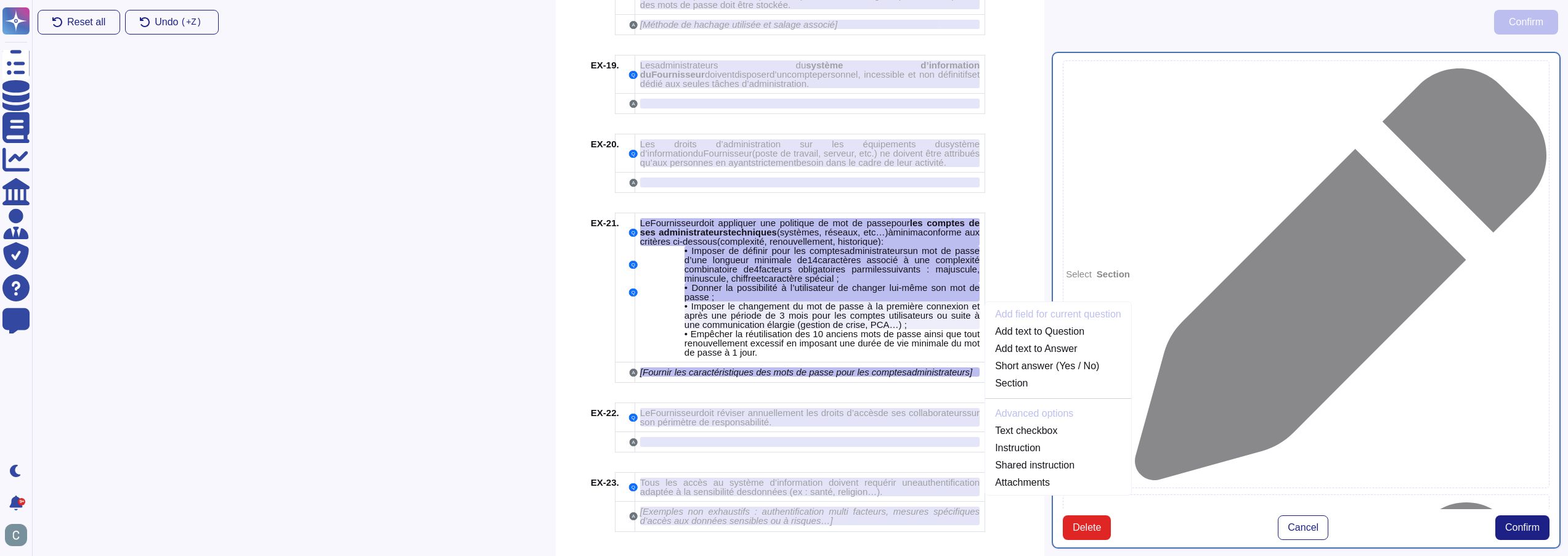
scroll to position [3102, 0]
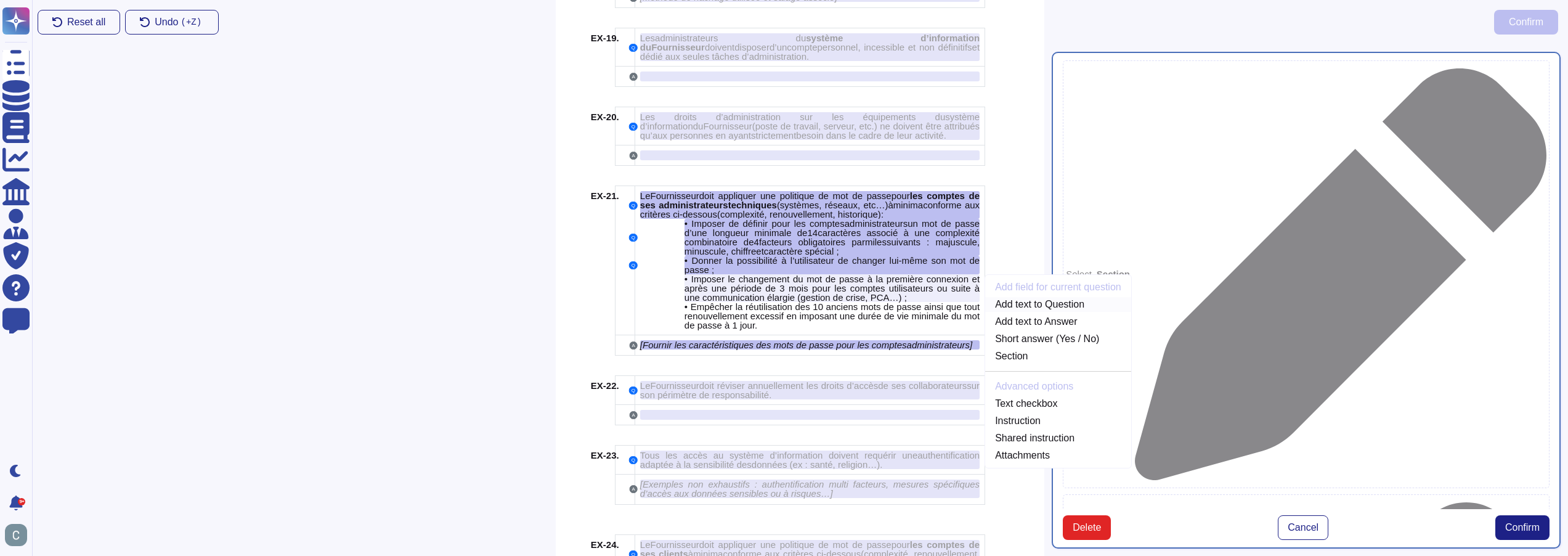
click at [1008, 297] on link "Add text to Question" at bounding box center [1058, 304] width 146 height 15
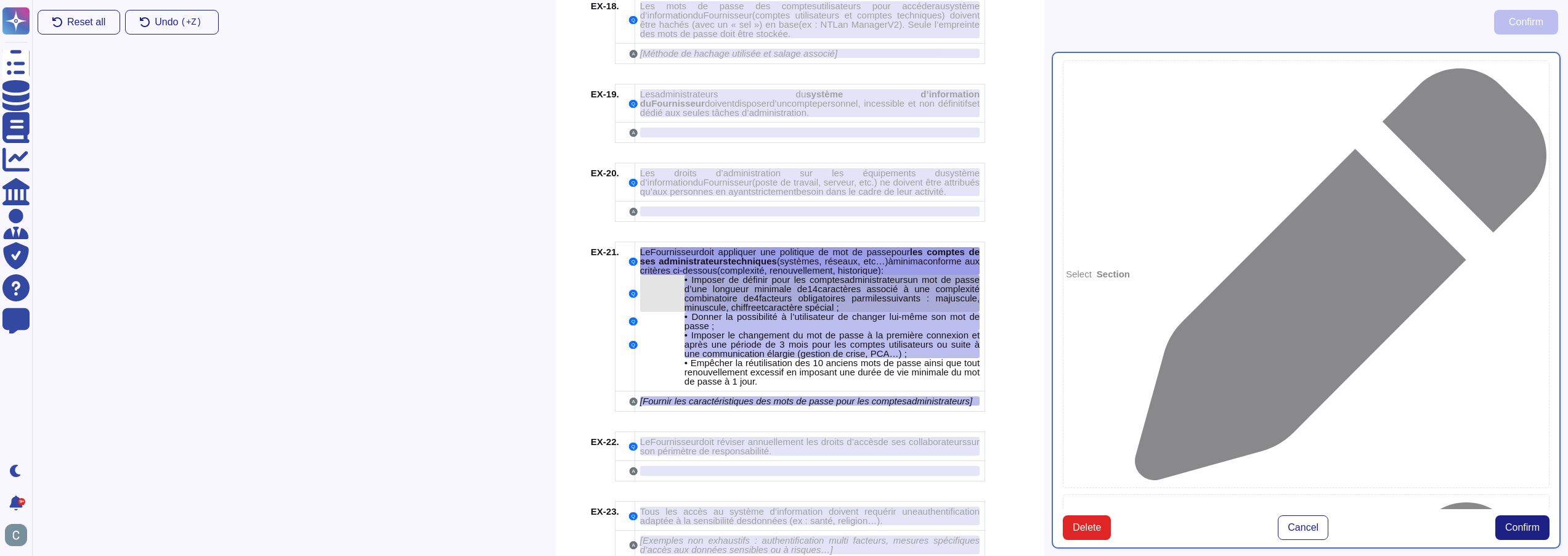
scroll to position [3019, 0]
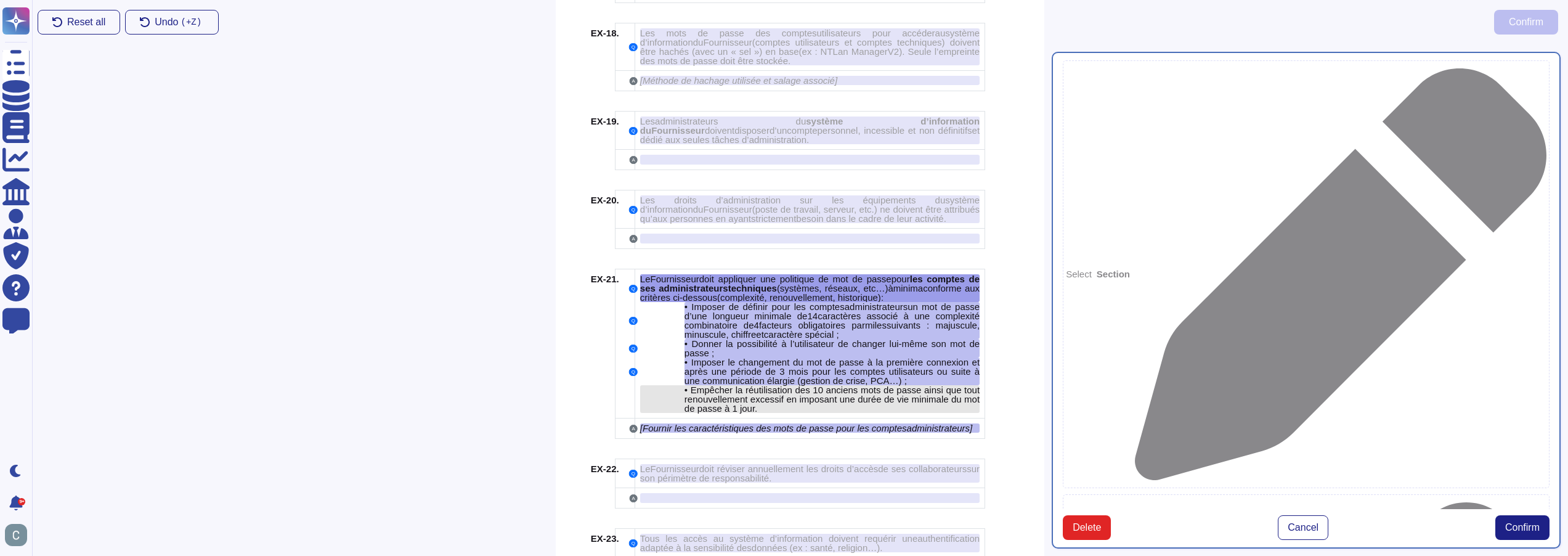
click at [761, 385] on span "Empêcher la réutilisation des 10 anciens mots de passe ainsi que tout renouvell…" at bounding box center [832, 399] width 295 height 29
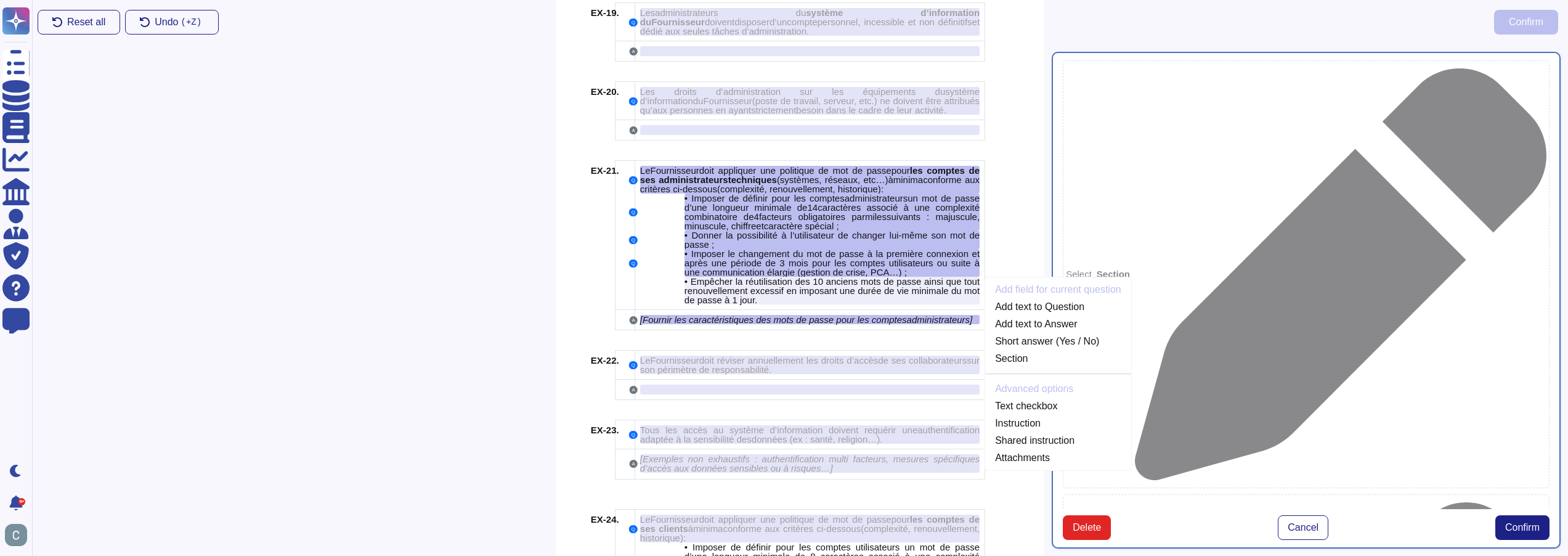
scroll to position [3130, 0]
click at [1031, 299] on link "Add text to Question" at bounding box center [1058, 304] width 146 height 15
type textarea "Le Fournisseur doit appliquer une politique de mot de passe pour les comptes de…"
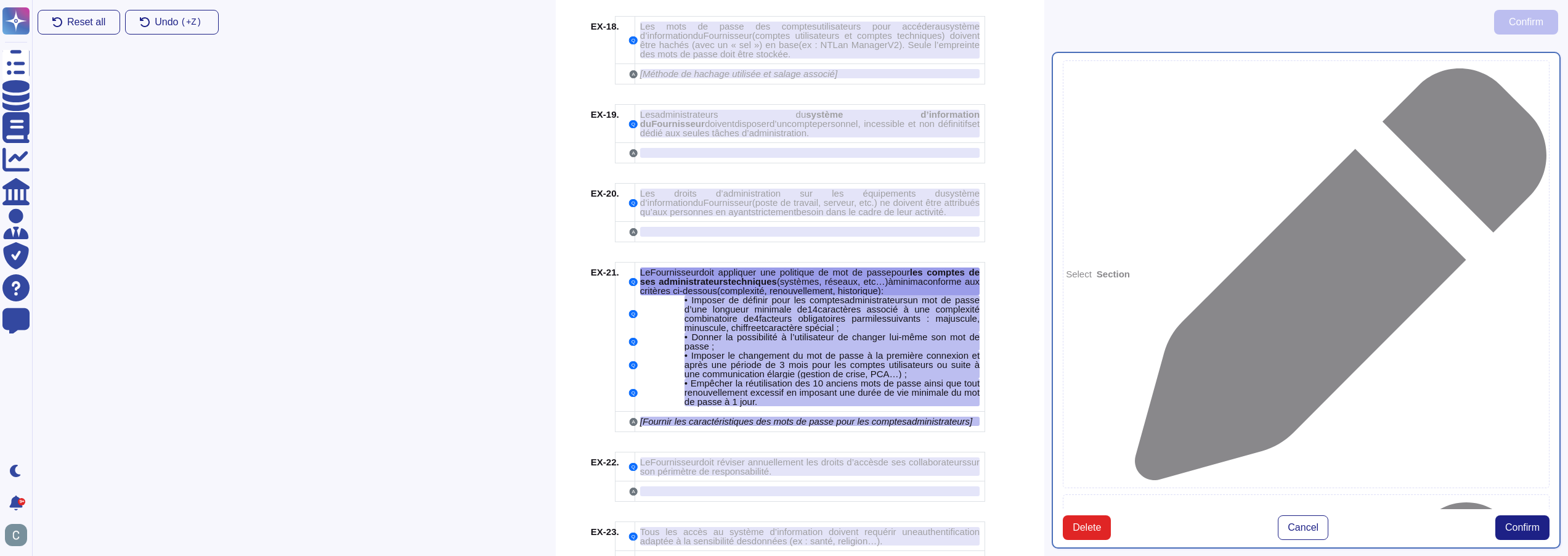
scroll to position [3019, 0]
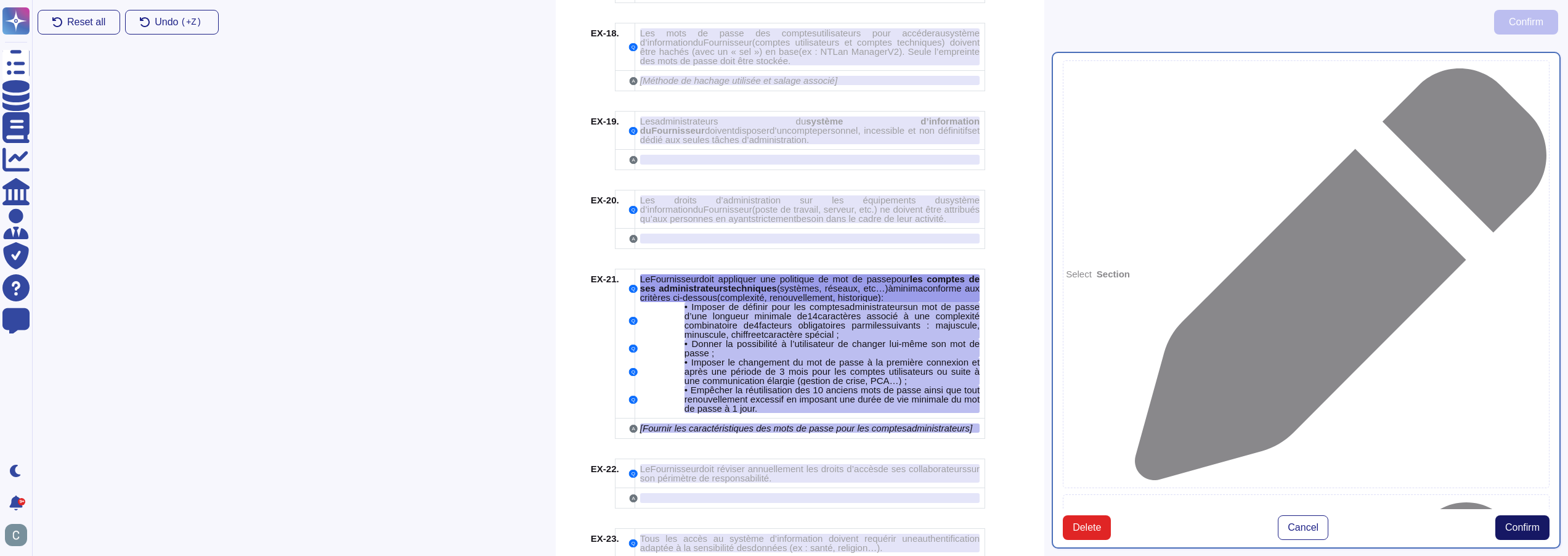
click at [1525, 523] on span "Confirm" at bounding box center [1523, 527] width 35 height 10
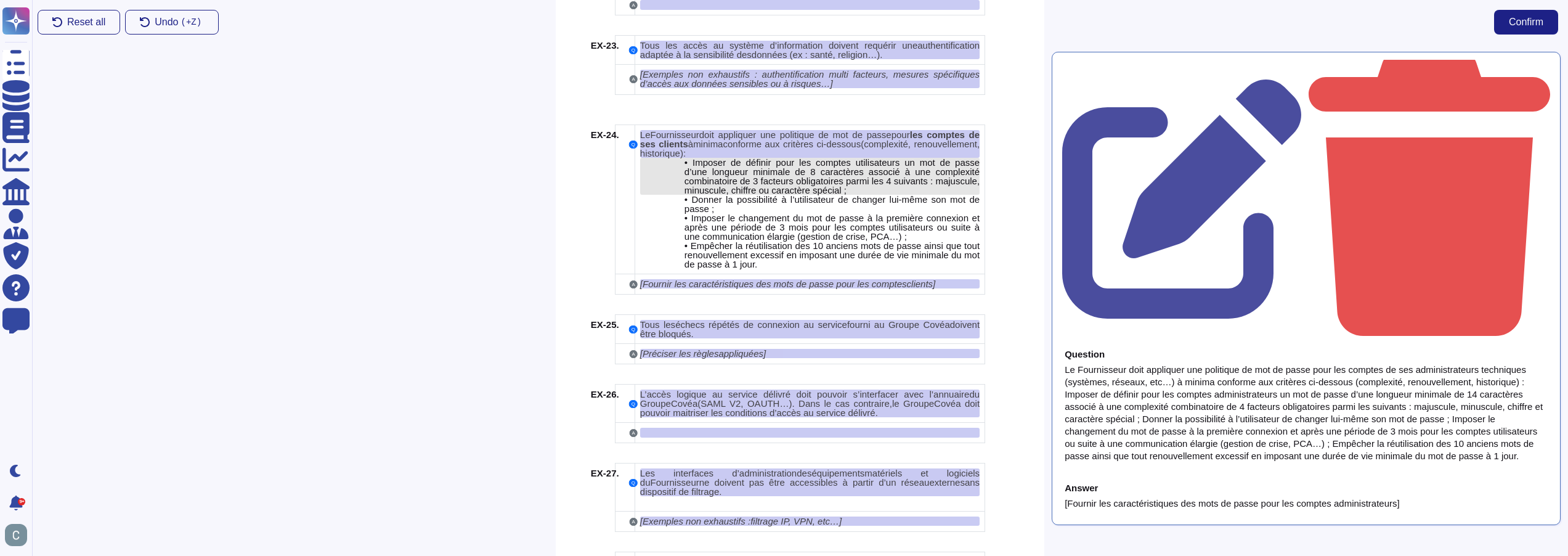
click at [767, 181] on span "Imposer de définir pour les comptes utilisateurs un mot de passe d’une longueur…" at bounding box center [832, 176] width 295 height 38
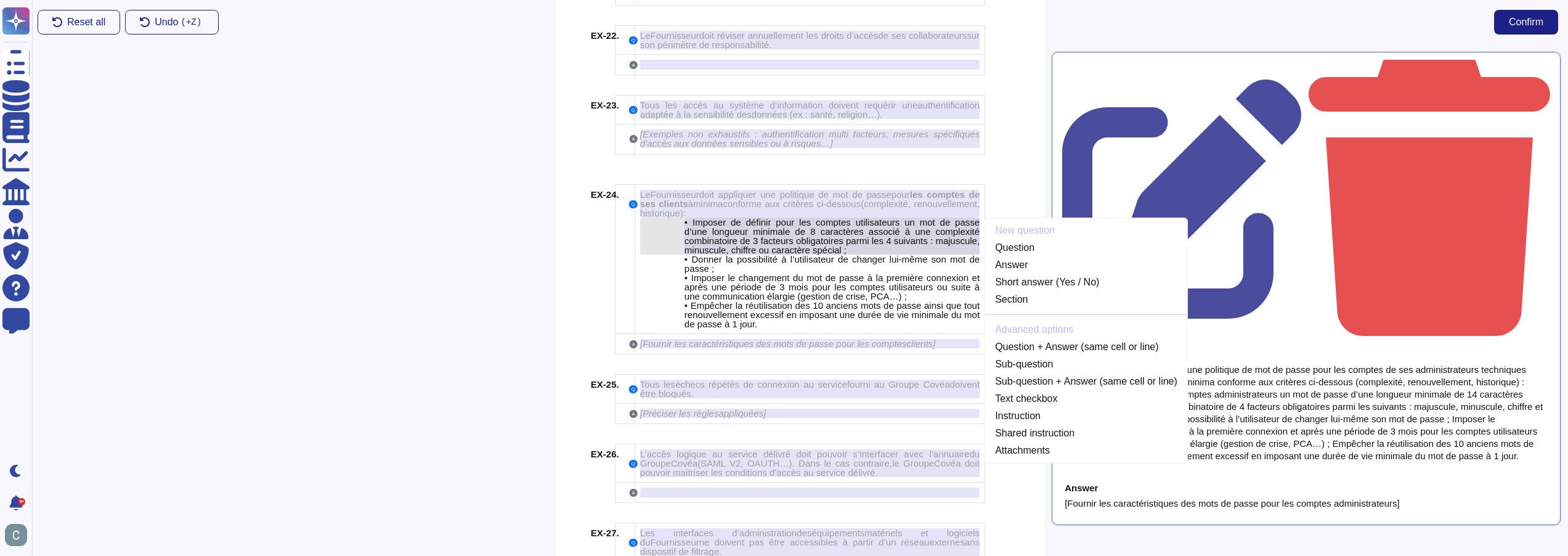
scroll to position [3399, 0]
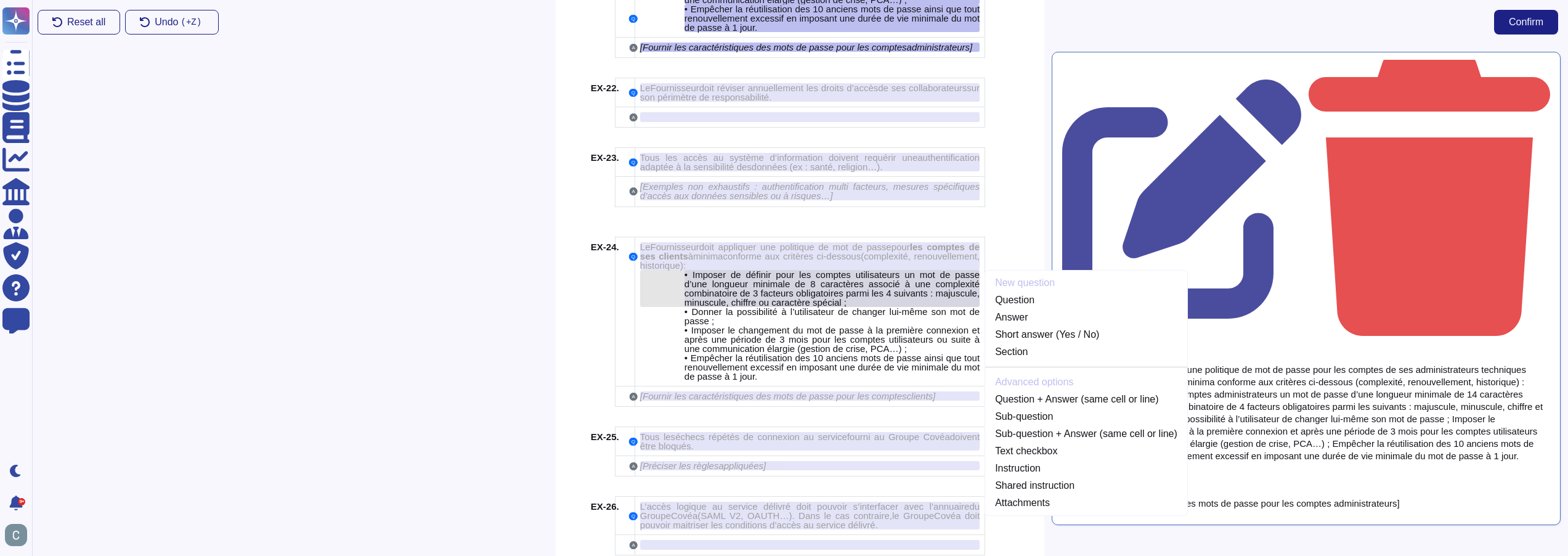
click at [747, 270] on span "Imposer de définir pour les comptes utilisateurs un mot de passe d’une longueur…" at bounding box center [832, 289] width 295 height 38
click at [672, 255] on span "omplexité, renouvellement, historique)" at bounding box center [810, 261] width 340 height 20
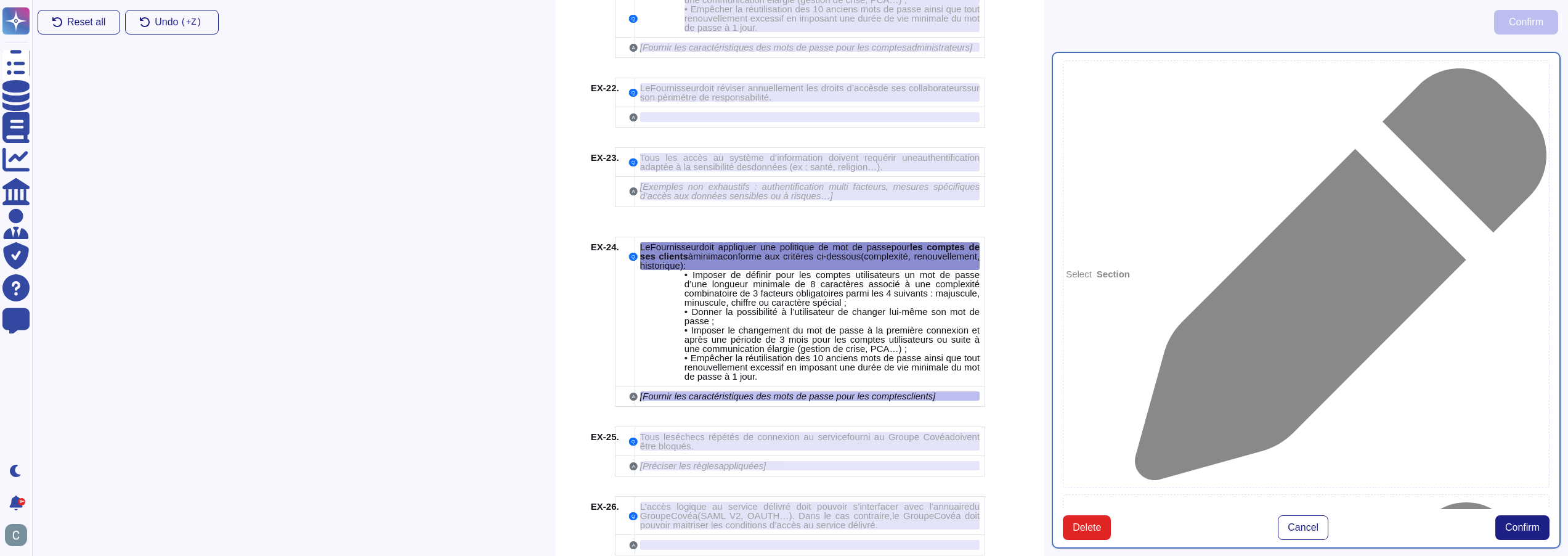
scroll to position [3368, 0]
type textarea "Le Fournisseur doit appliquer une politique de mot de passe pour les comptes de…"
type textarea "[Fournir les caractéristiques des mots de passe pour les comptes clients]"
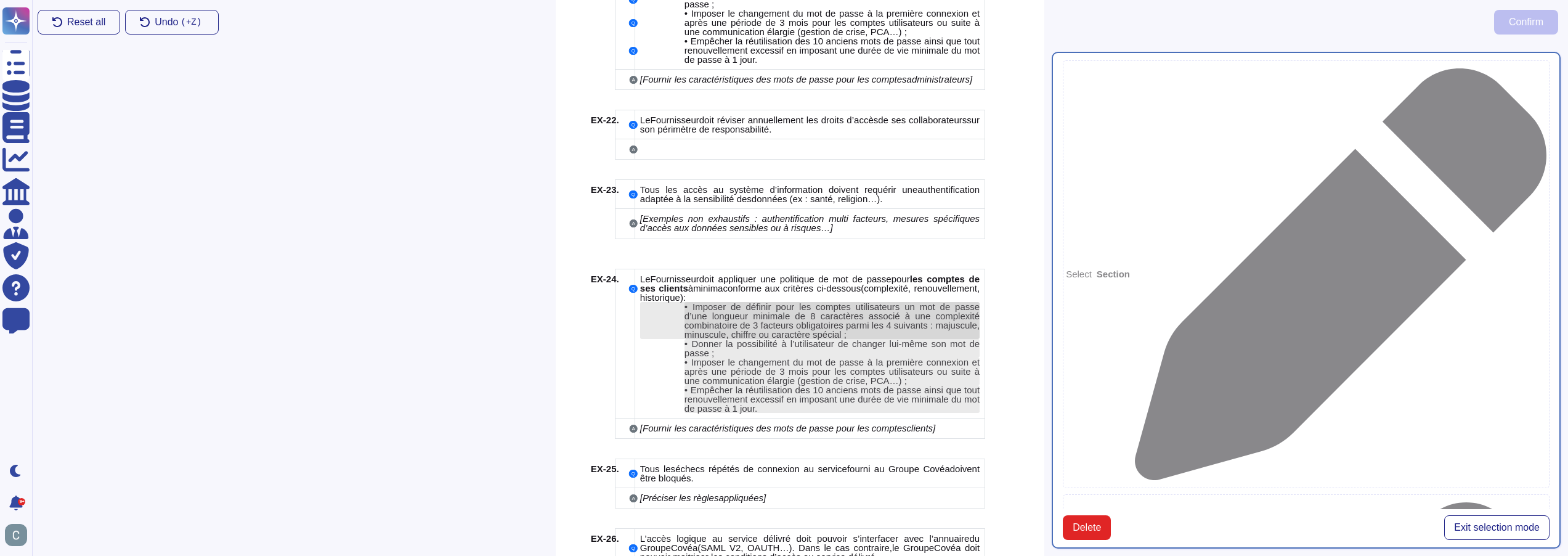
click at [880, 312] on span "Imposer de définir pour les comptes utilisateurs un mot de passe d’une longueur…" at bounding box center [832, 320] width 295 height 38
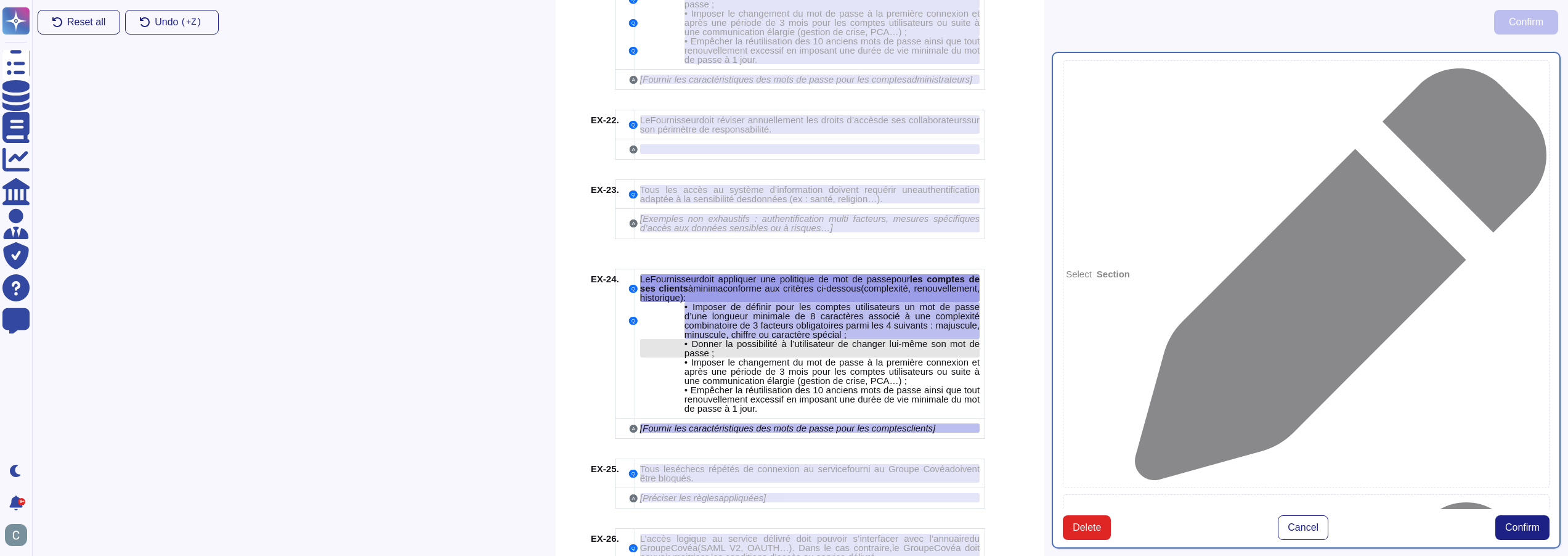
click at [886, 340] on div "• Donner la possibilité à l’utilisateur de changer lui-même son mot de passe ;" at bounding box center [832, 348] width 295 height 19
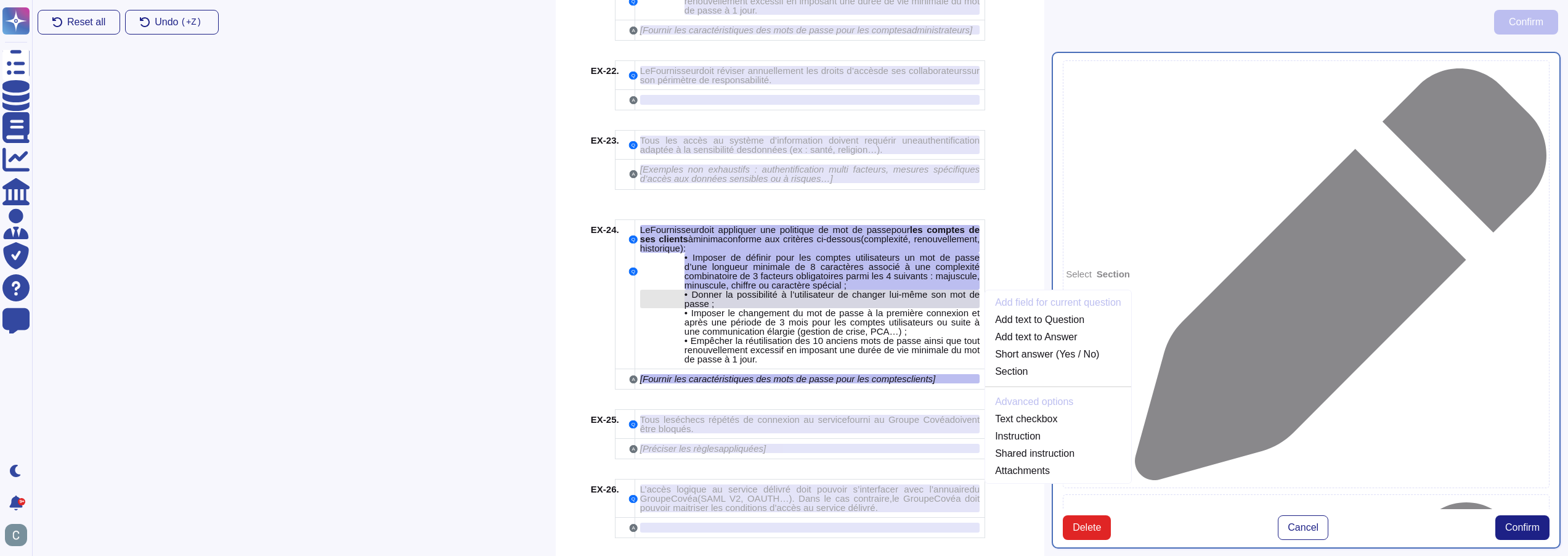
scroll to position [3427, 0]
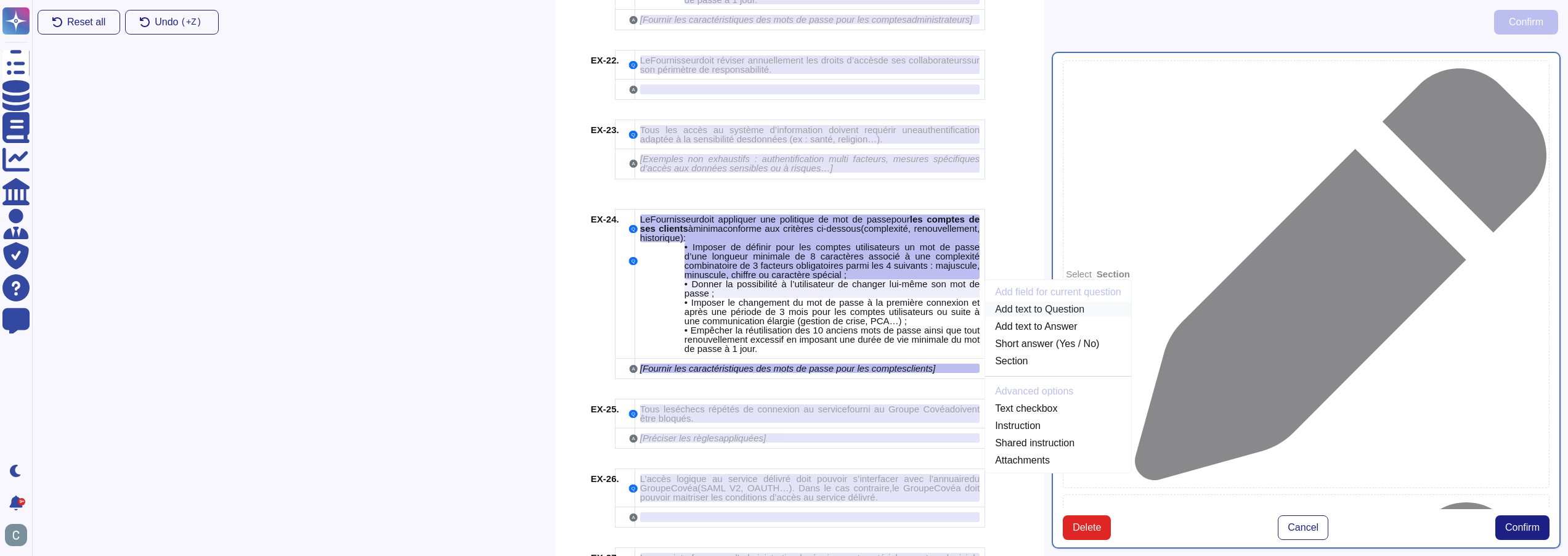
click at [1063, 302] on link "Add text to Question" at bounding box center [1058, 310] width 146 height 15
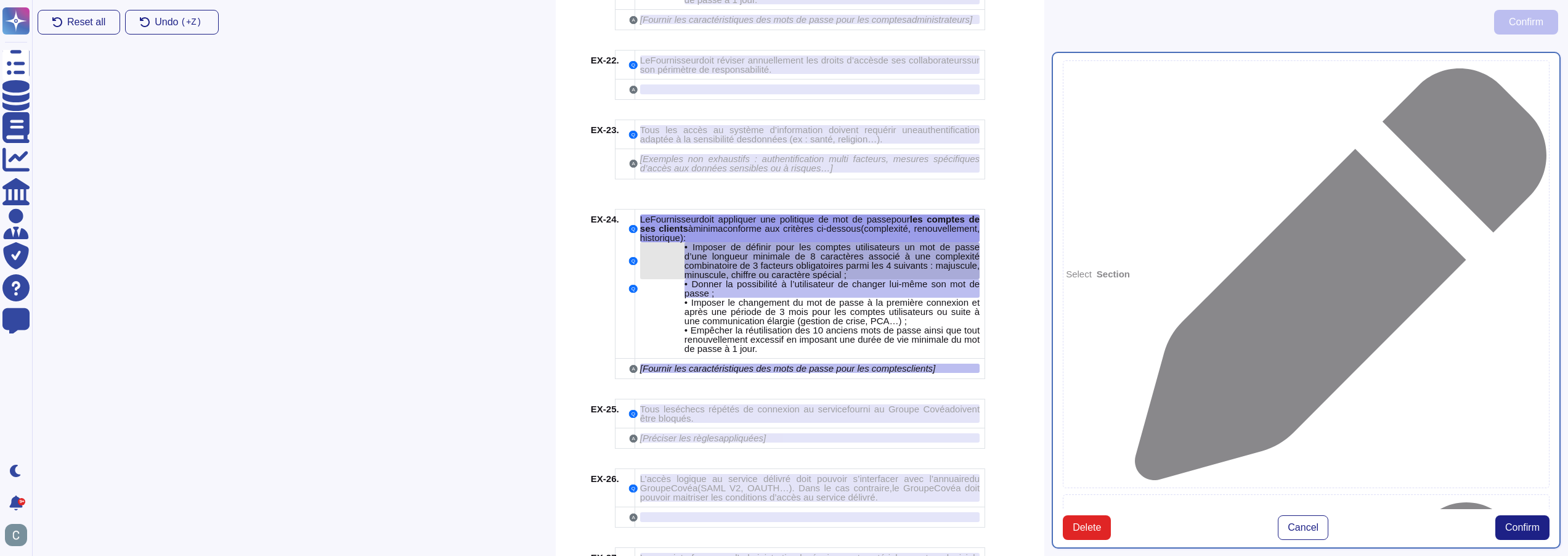
scroll to position [3368, 0]
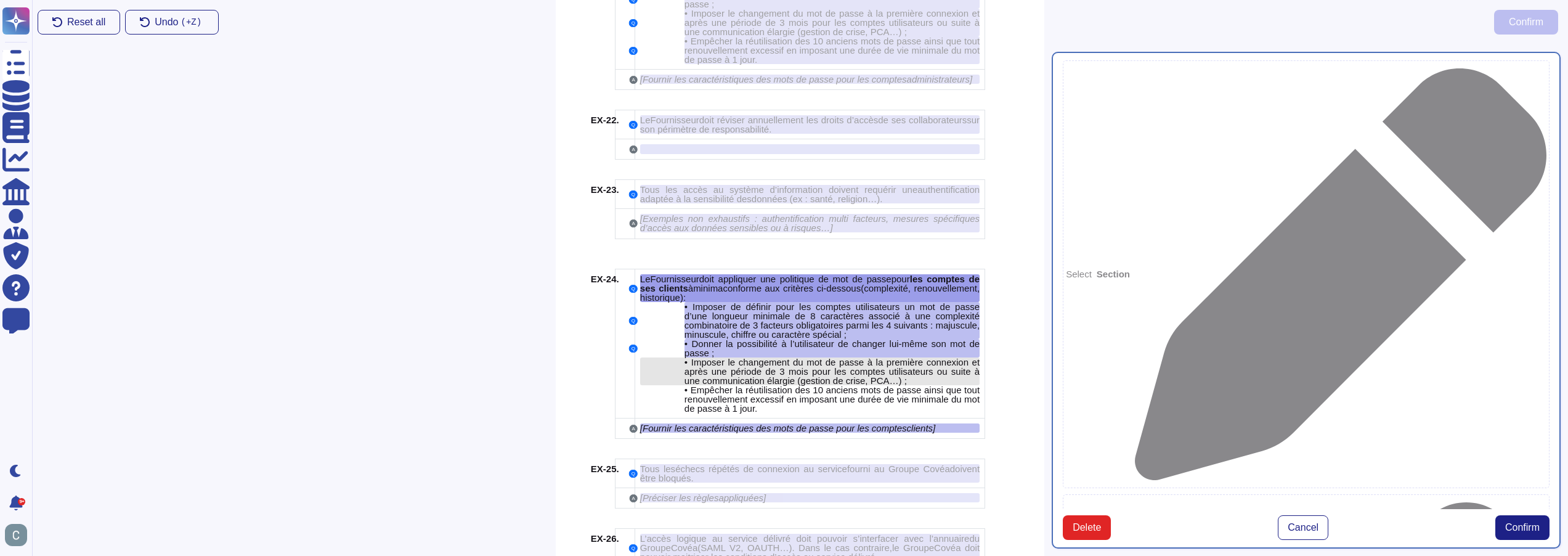
click at [832, 357] on span "Imposer le changement du mot de passe à la première connexion et après une péri…" at bounding box center [832, 371] width 295 height 29
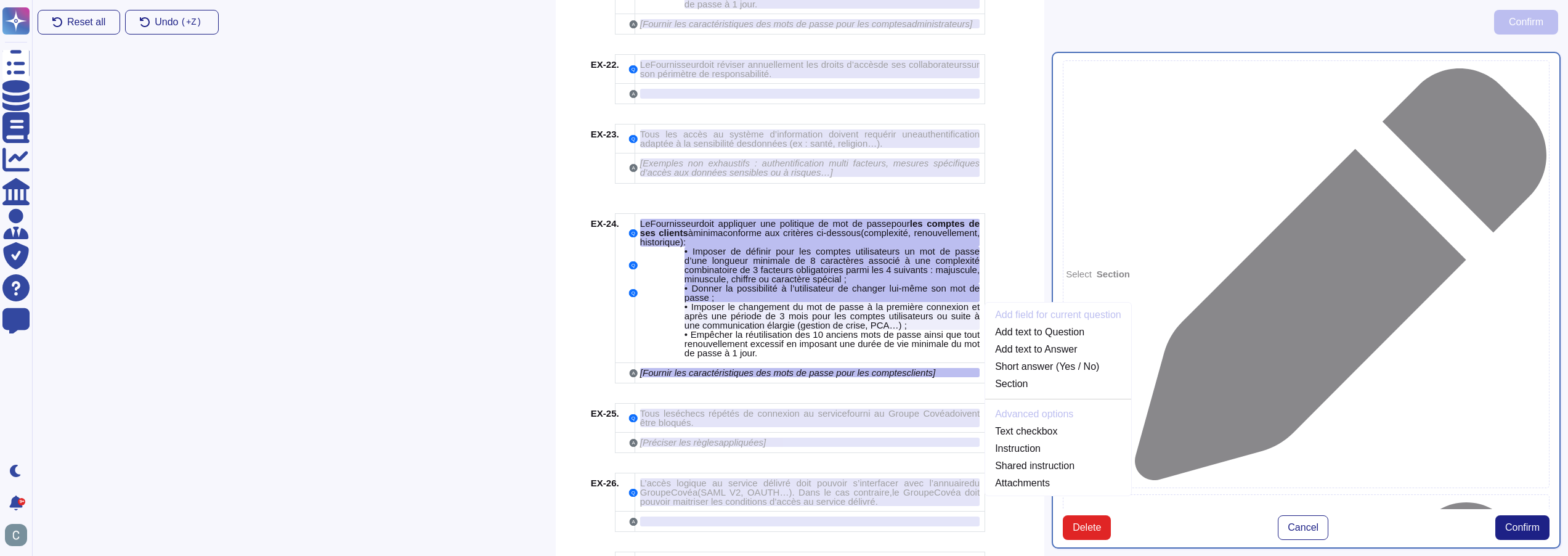
scroll to position [3451, 0]
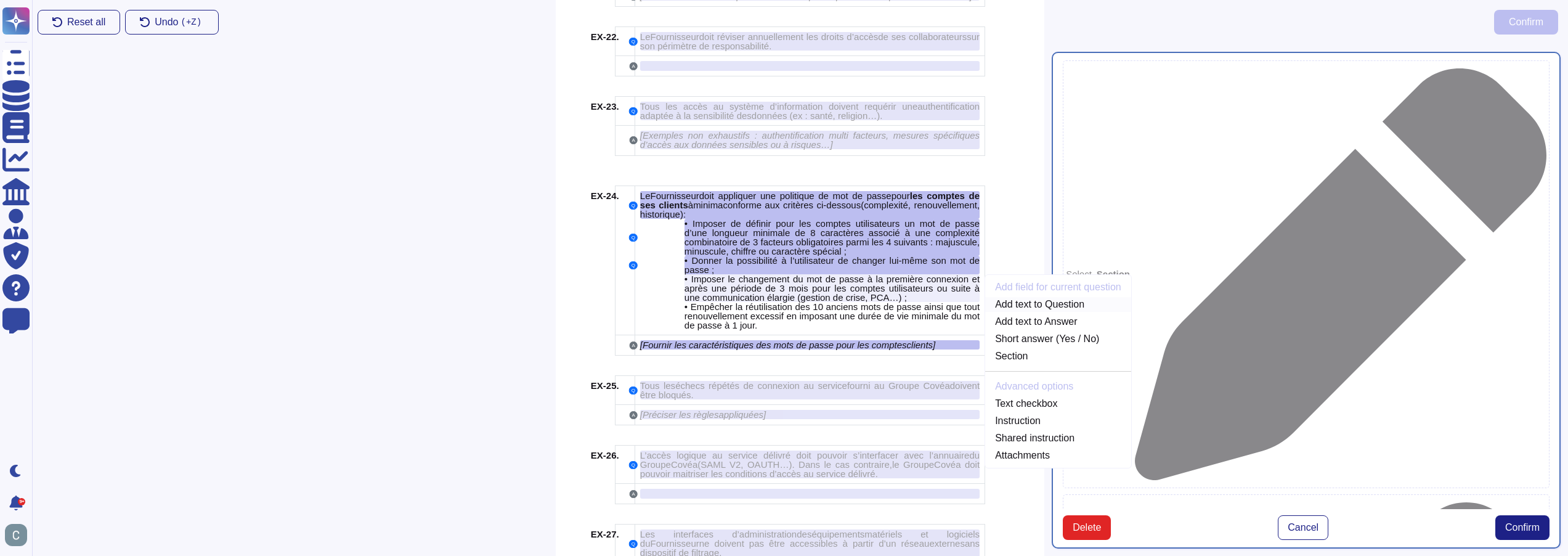
click at [1050, 297] on link "Add text to Question" at bounding box center [1058, 304] width 146 height 15
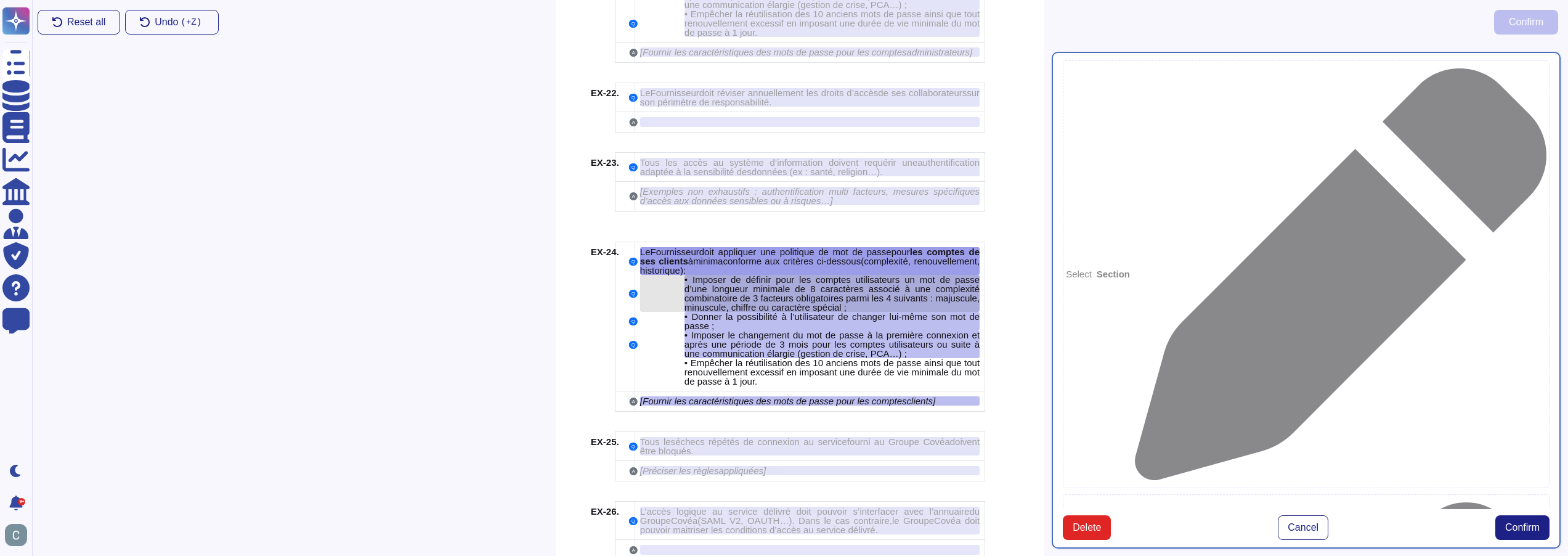
scroll to position [3368, 0]
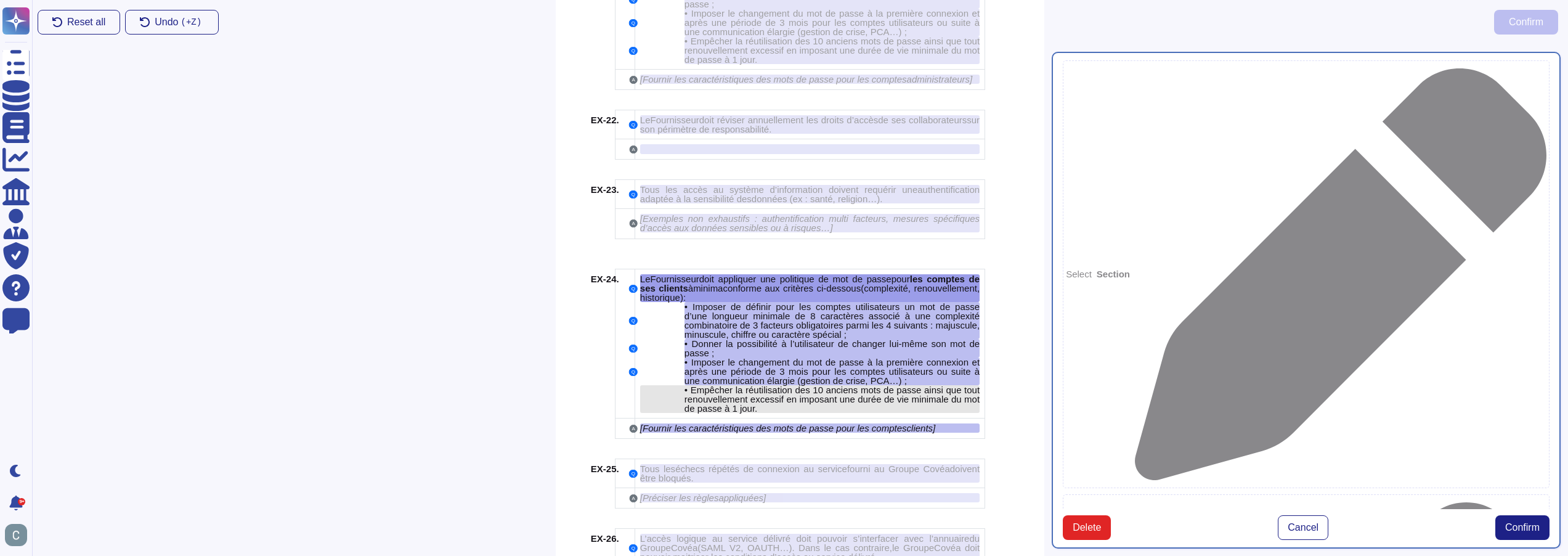
click at [853, 385] on span "Empêcher la réutilisation des 10 anciens mots de passe ainsi que tout renouvell…" at bounding box center [832, 399] width 295 height 29
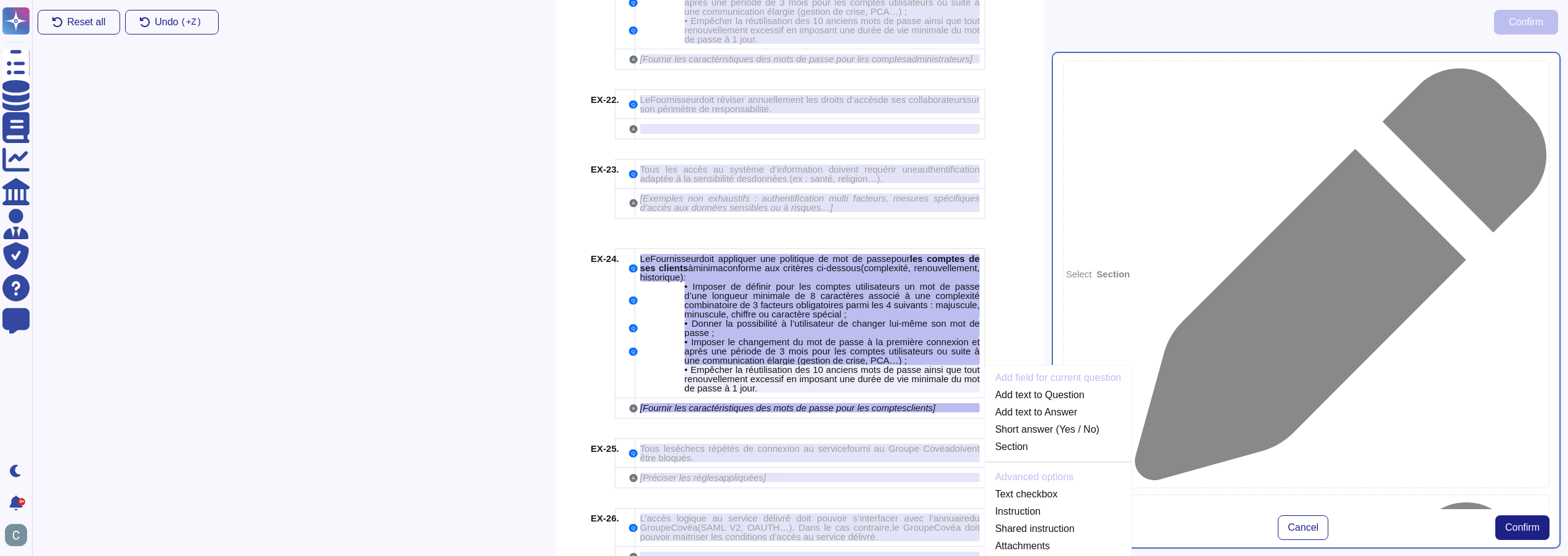
scroll to position [3478, 0]
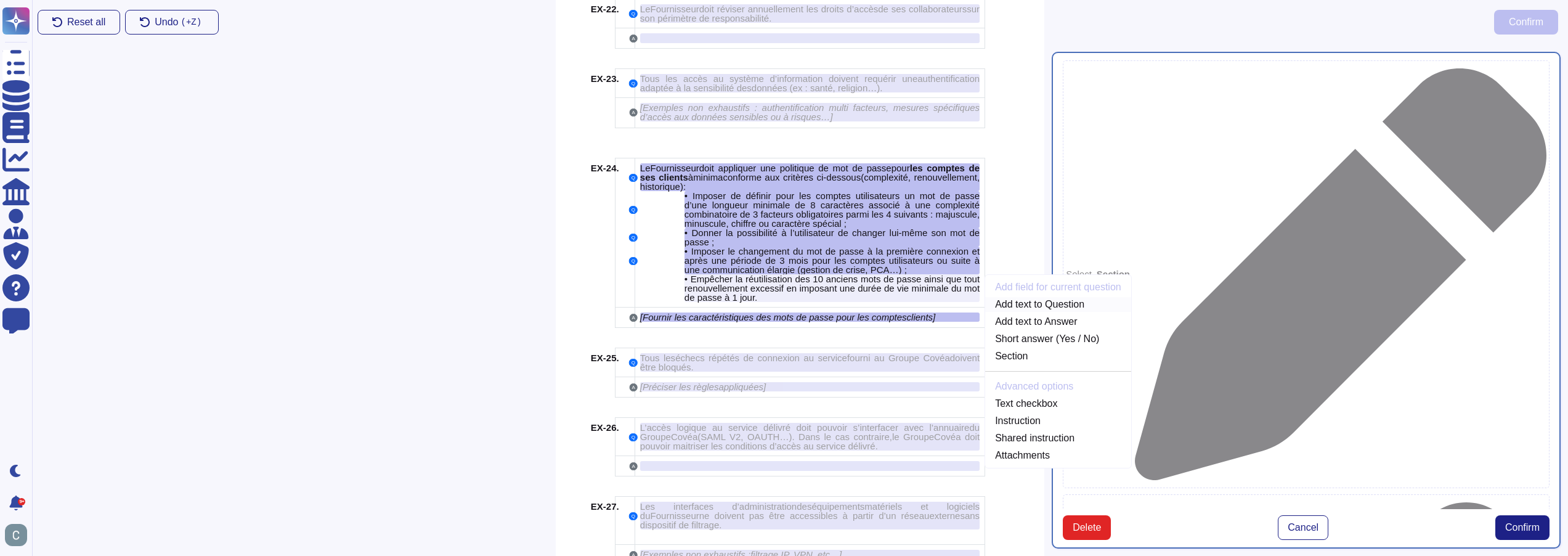
click at [1049, 297] on link "Add text to Question" at bounding box center [1058, 304] width 146 height 15
type textarea "Le Fournisseur doit appliquer une politique de mot de passe pour les comptes de…"
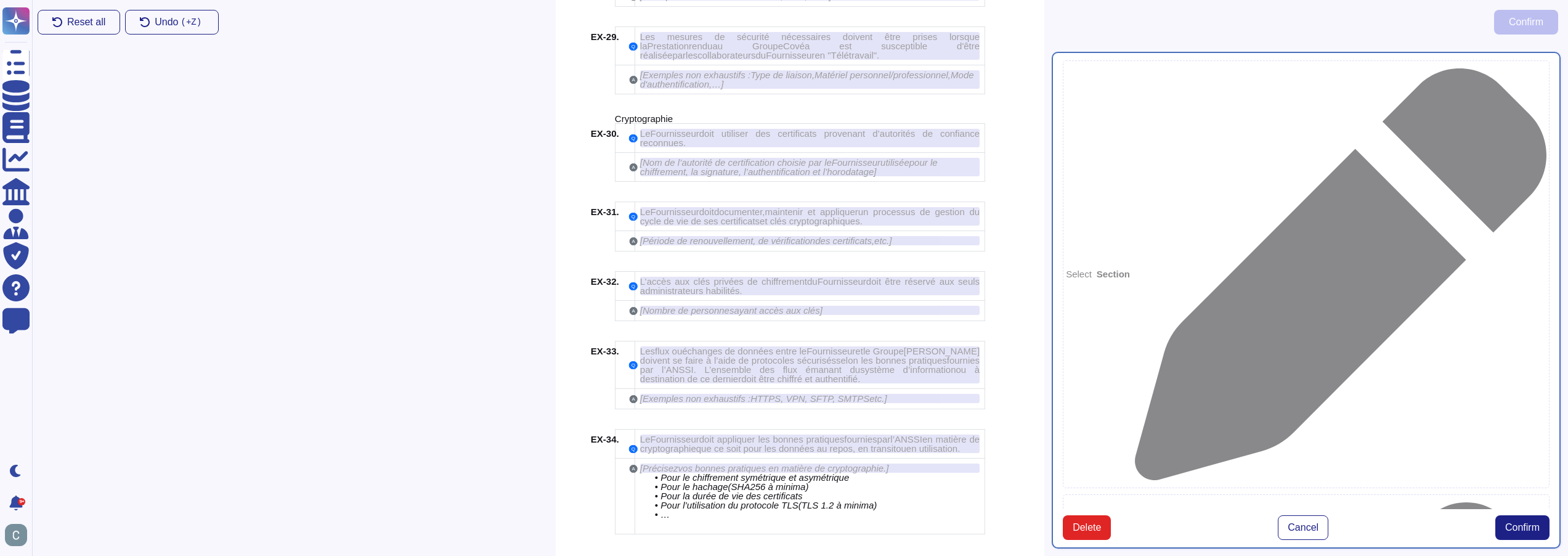
scroll to position [4107, 0]
click at [1521, 523] on span "Confirm" at bounding box center [1523, 527] width 35 height 10
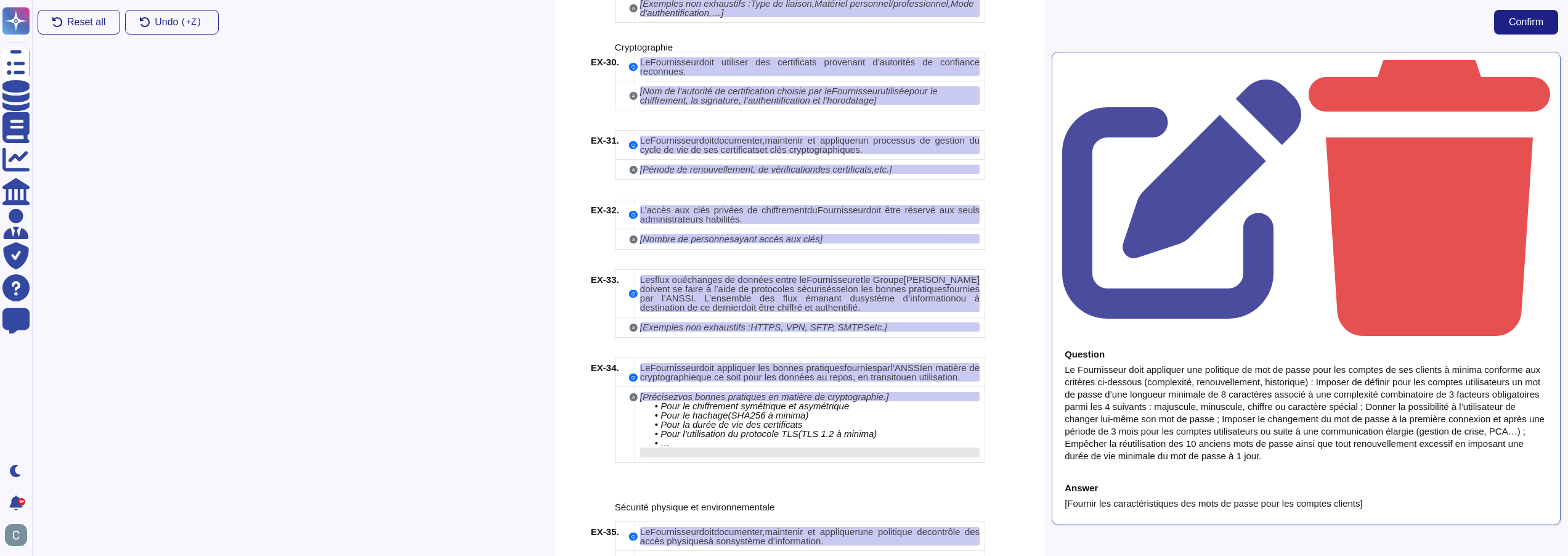
scroll to position [4292, 0]
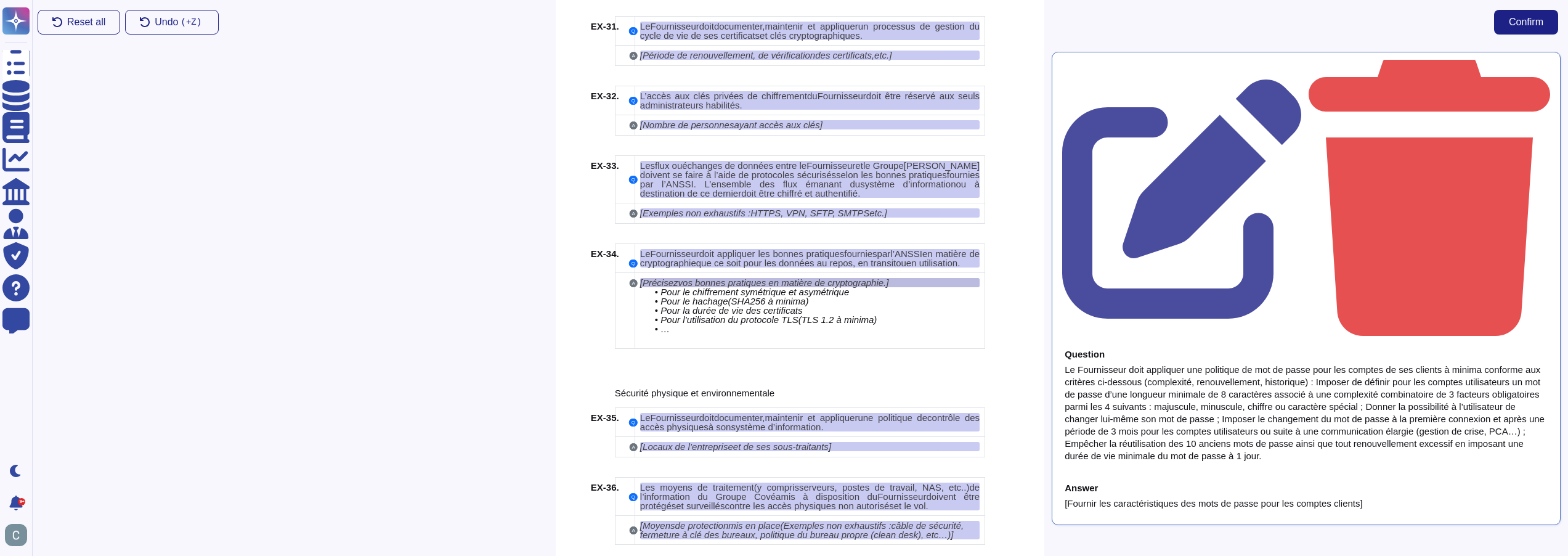
click at [816, 280] on span "vos bonnes pratiques en matière de cryptographie" at bounding box center [781, 283] width 206 height 11
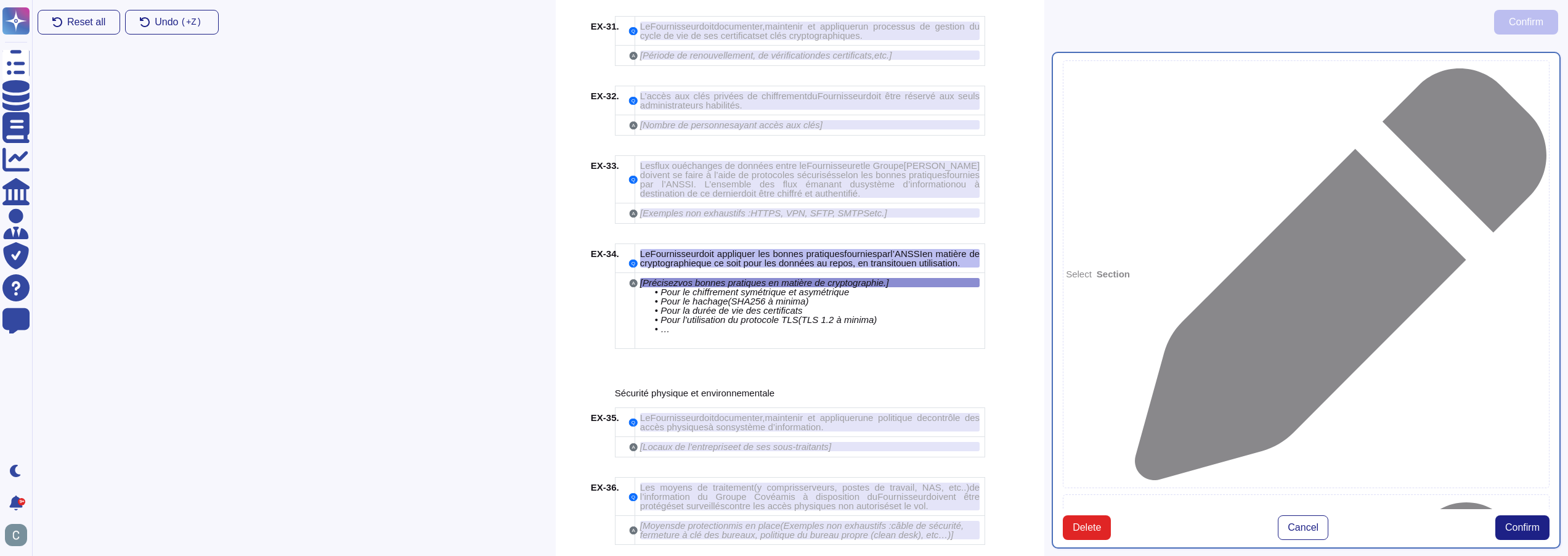
type textarea "Le Fournisseur doit appliquer les bonnes pratiques fournies par l’ANSSI en mati…"
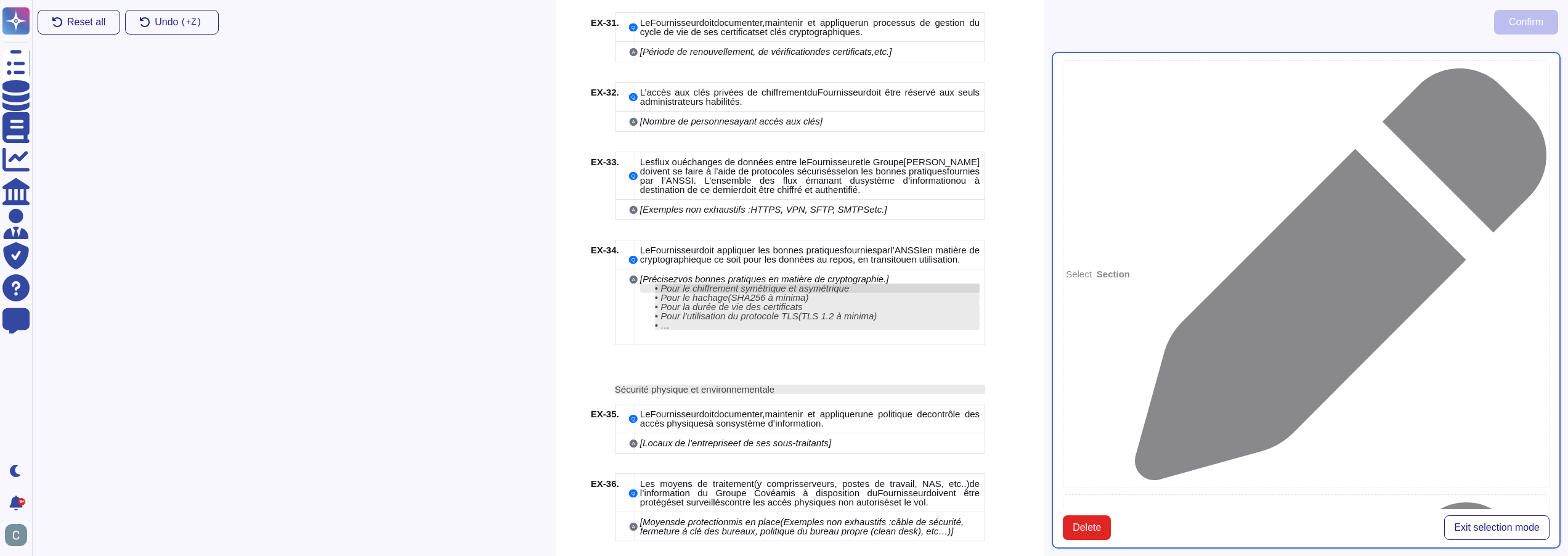
click at [830, 286] on span "Pour le chiffrement symétrique et asymétrique" at bounding box center [755, 289] width 188 height 11
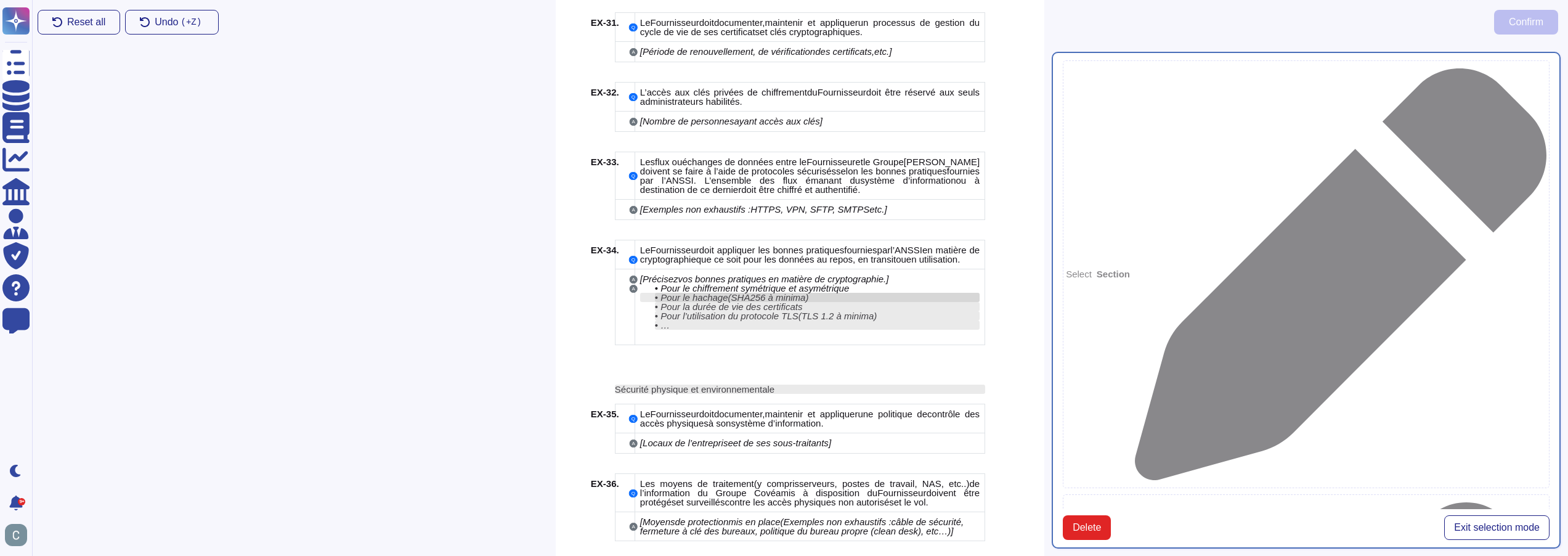
click at [793, 298] on span "(SHA256 à minima)" at bounding box center [768, 298] width 81 height 11
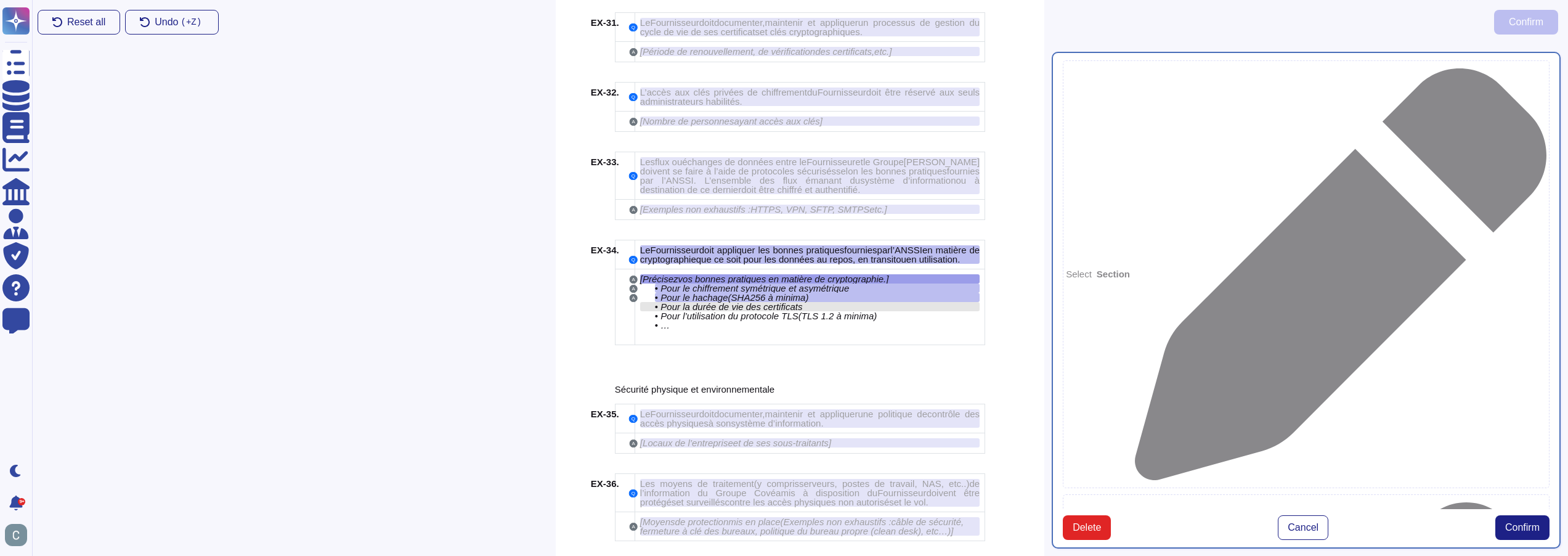
click at [834, 307] on div "• Pour la durée de vie des certificats" at bounding box center [817, 307] width 325 height 9
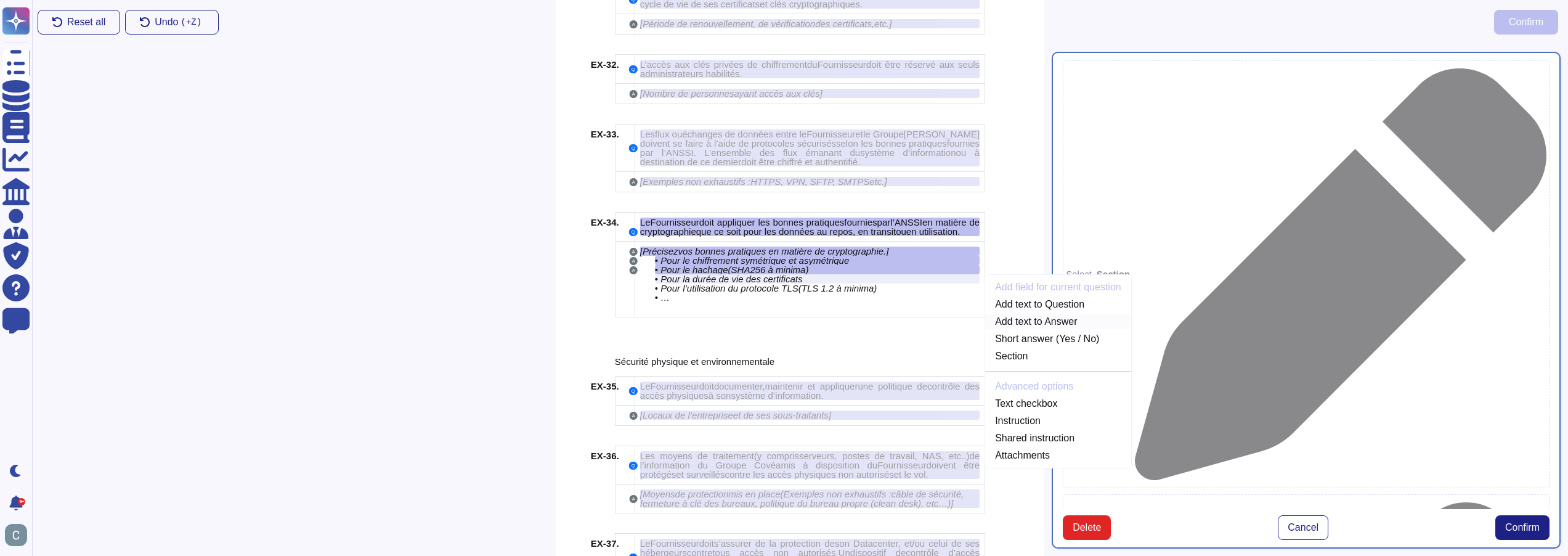
click at [1087, 319] on link "Add text to Answer" at bounding box center [1058, 322] width 146 height 15
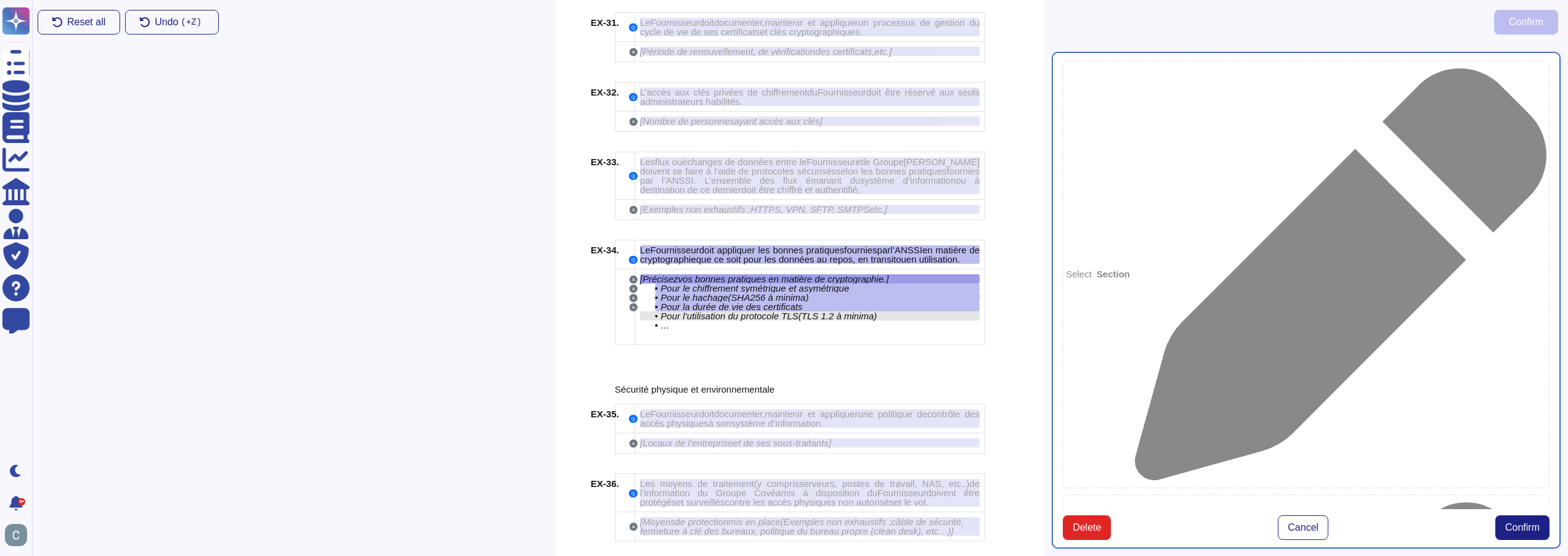
click at [804, 311] on span "(TLS 1.2 à minima)" at bounding box center [837, 316] width 79 height 11
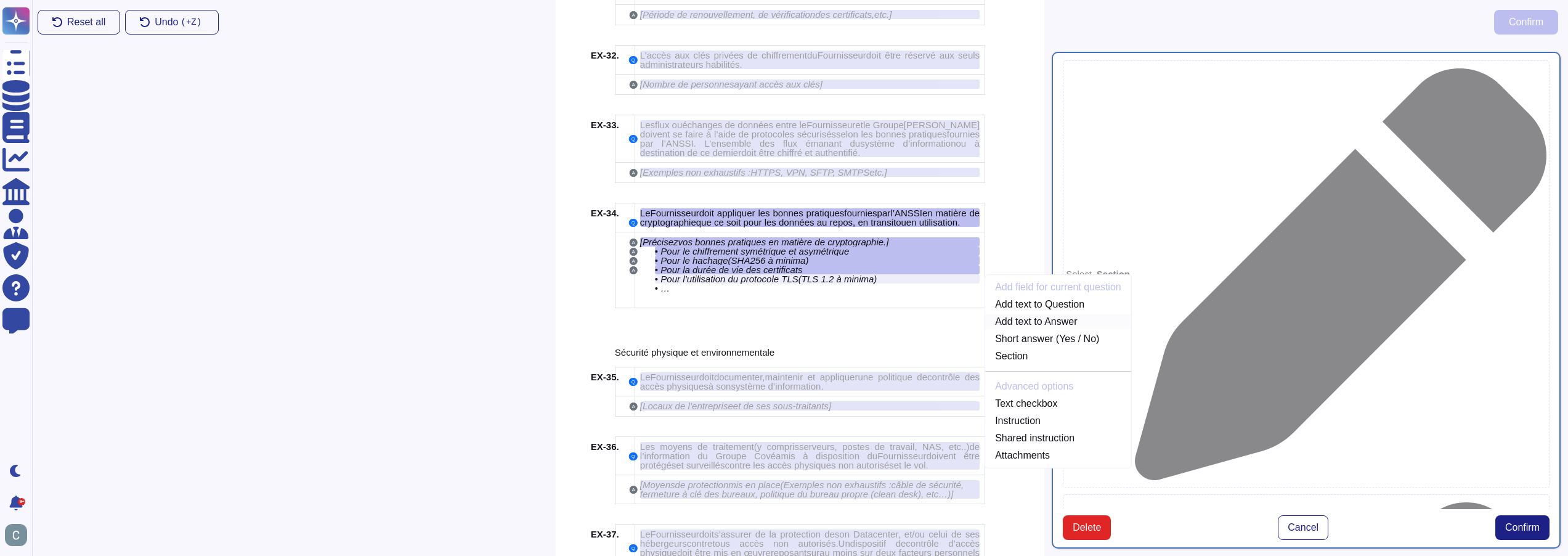
click at [1035, 321] on link "Add text to Answer" at bounding box center [1058, 322] width 146 height 15
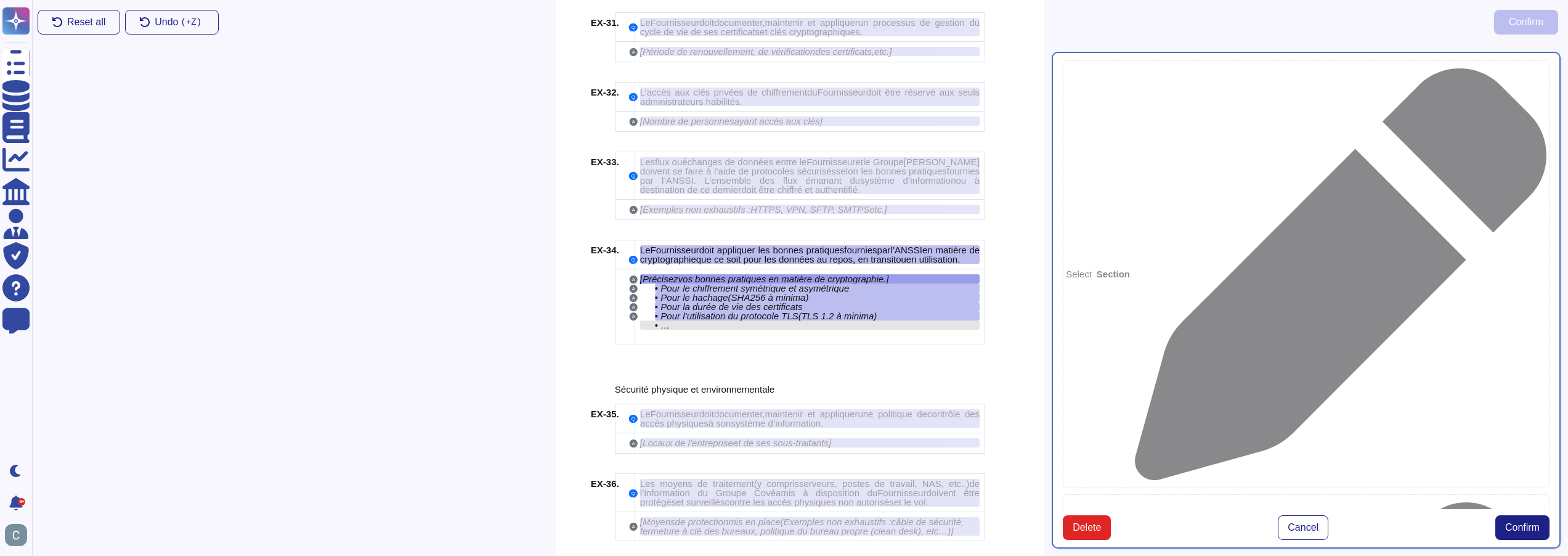
click at [776, 326] on div "• …" at bounding box center [817, 325] width 325 height 9
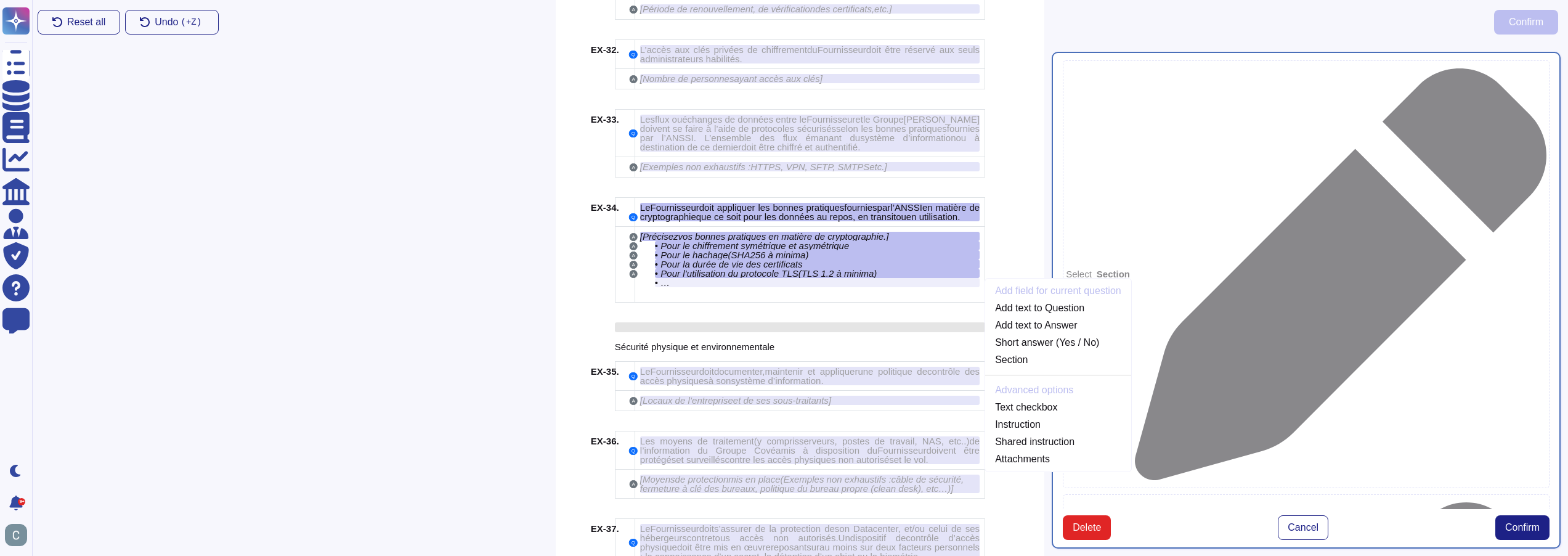
scroll to position [4342, 0]
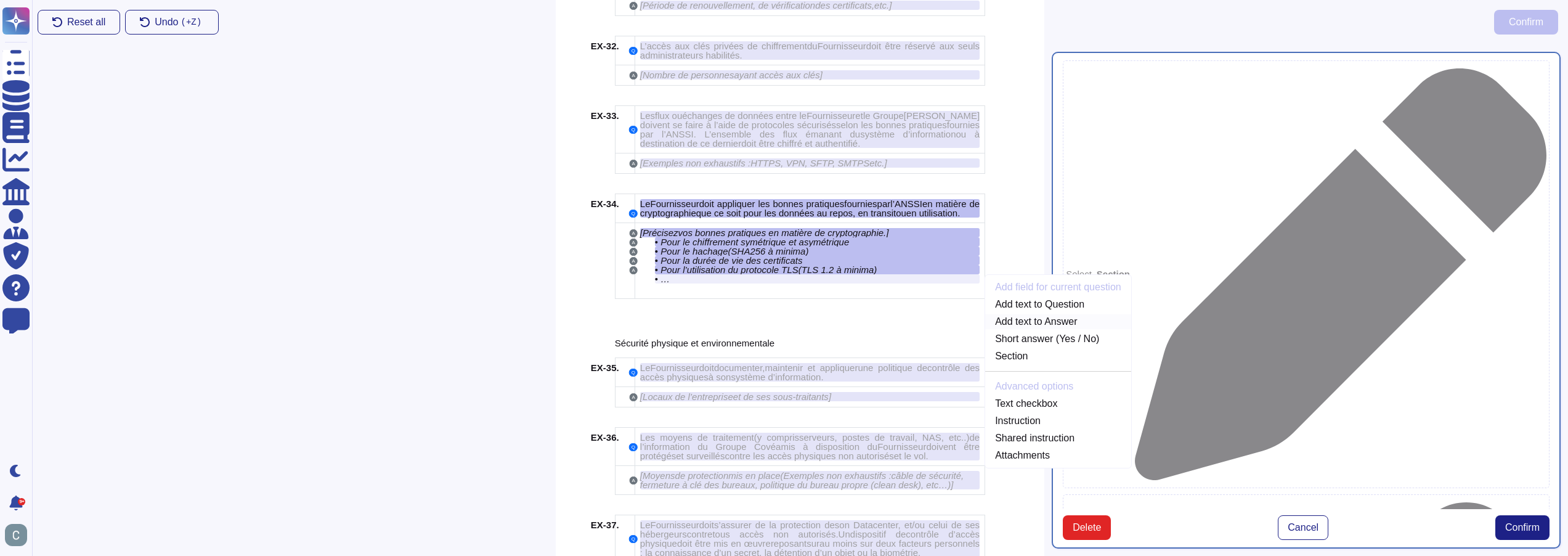
click at [1056, 324] on link "Add text to Answer" at bounding box center [1058, 322] width 146 height 15
type textarea "[Précisez vos bonnes pratiques en matière de cryptographie.] Pour le chiffremen…"
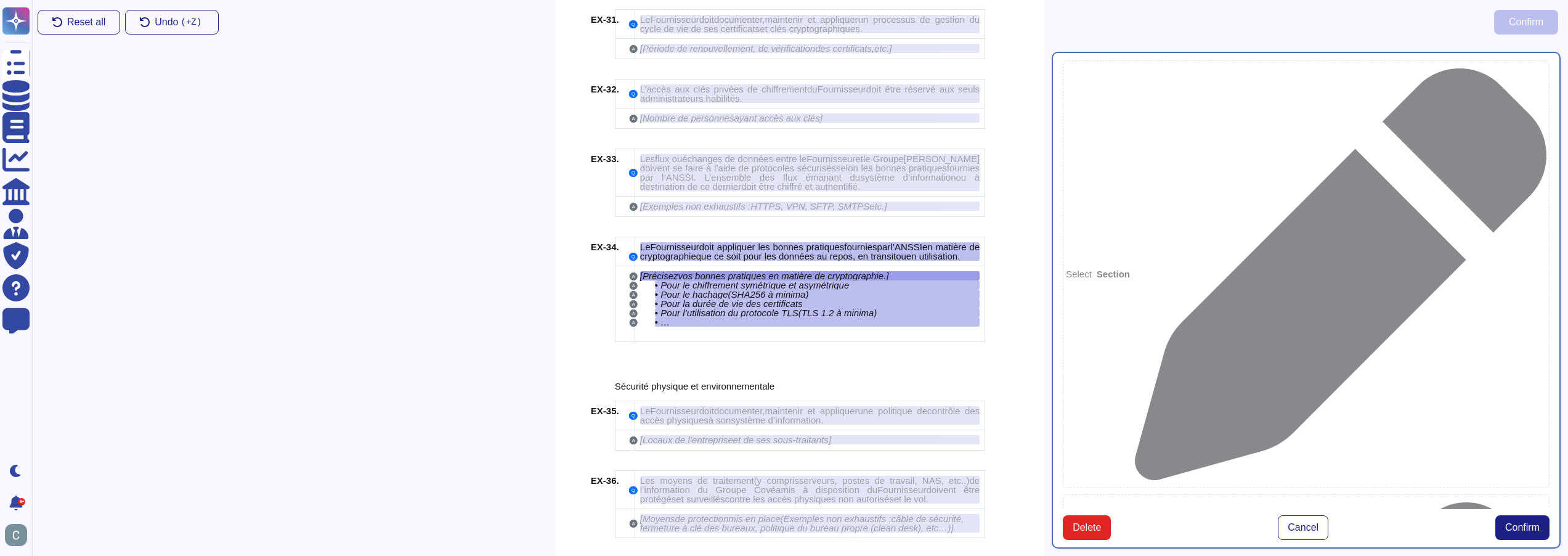
scroll to position [4296, 0]
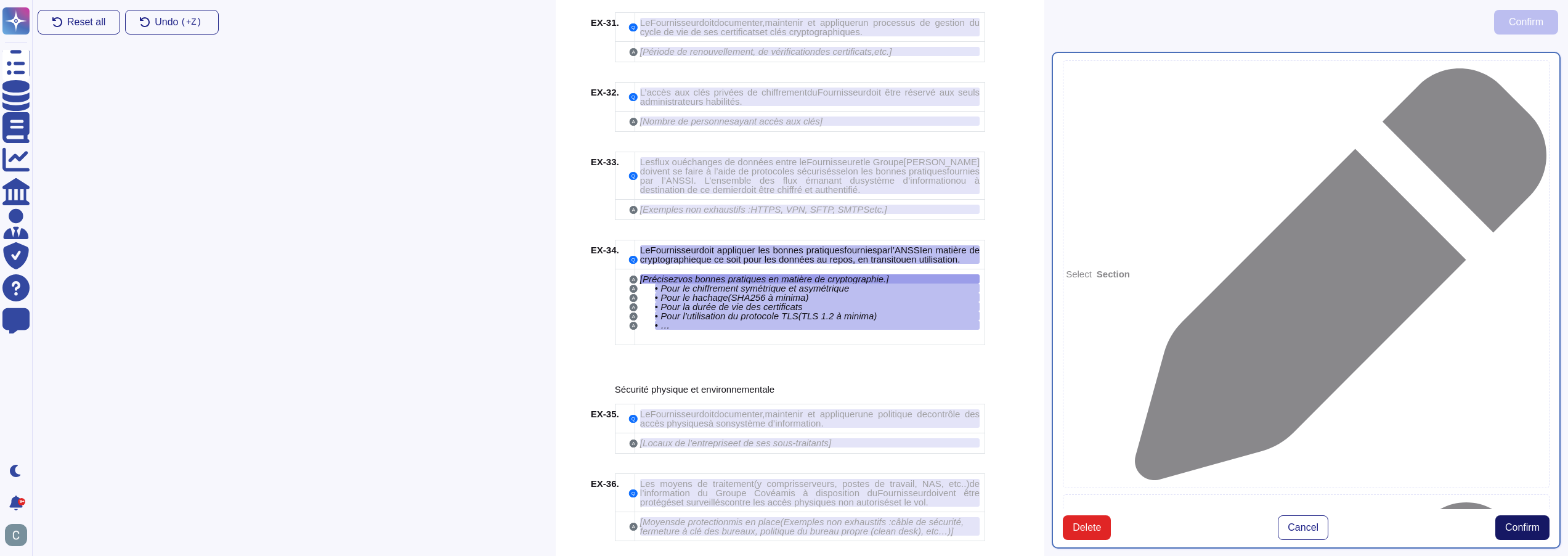
click at [1517, 523] on span "Confirm" at bounding box center [1523, 527] width 35 height 10
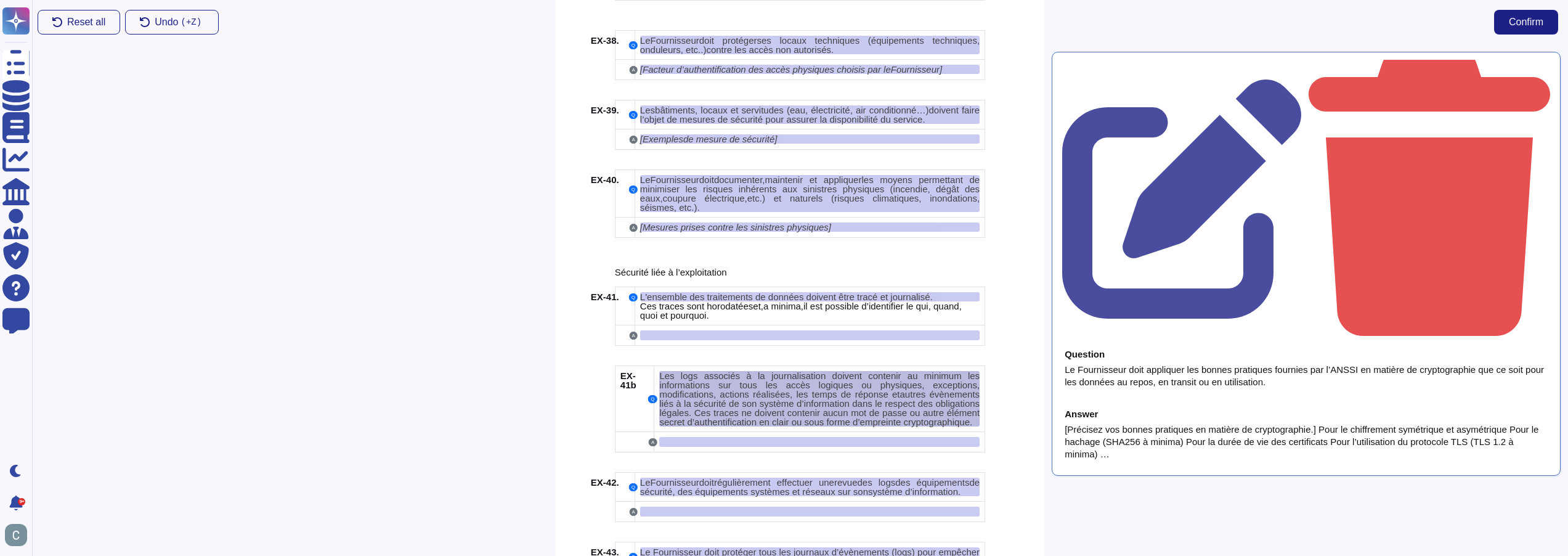
scroll to position [5097, 0]
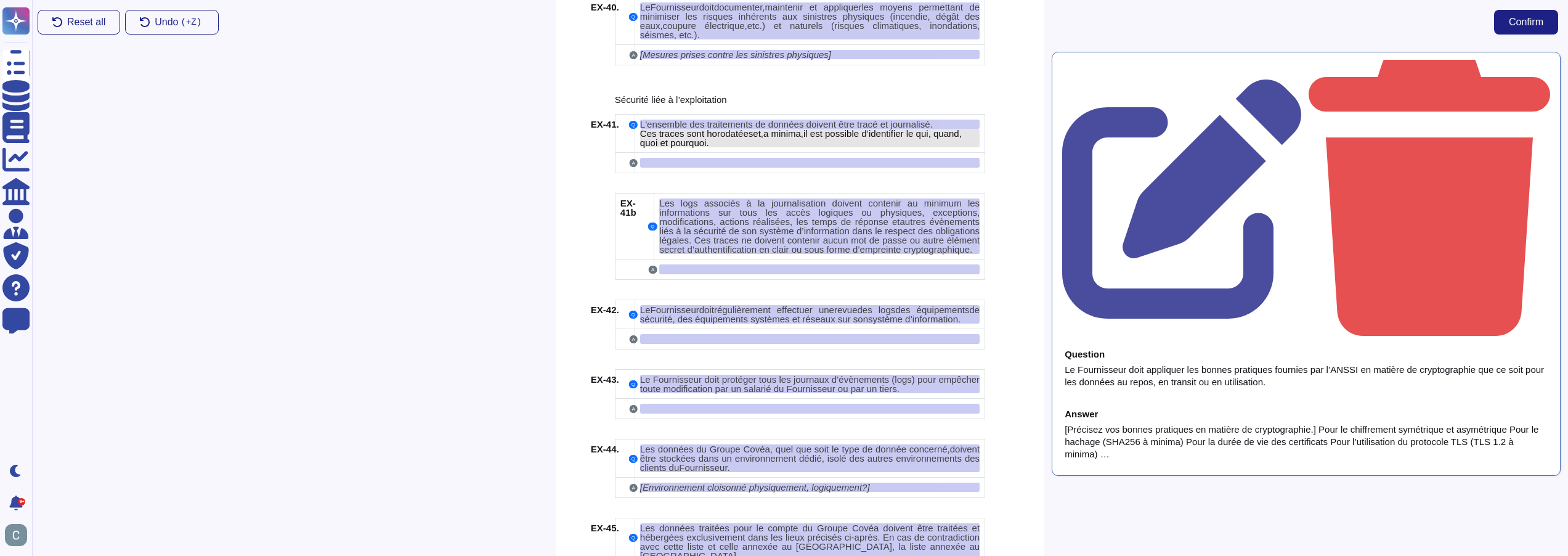
click at [789, 128] on span "a minima" at bounding box center [782, 133] width 38 height 11
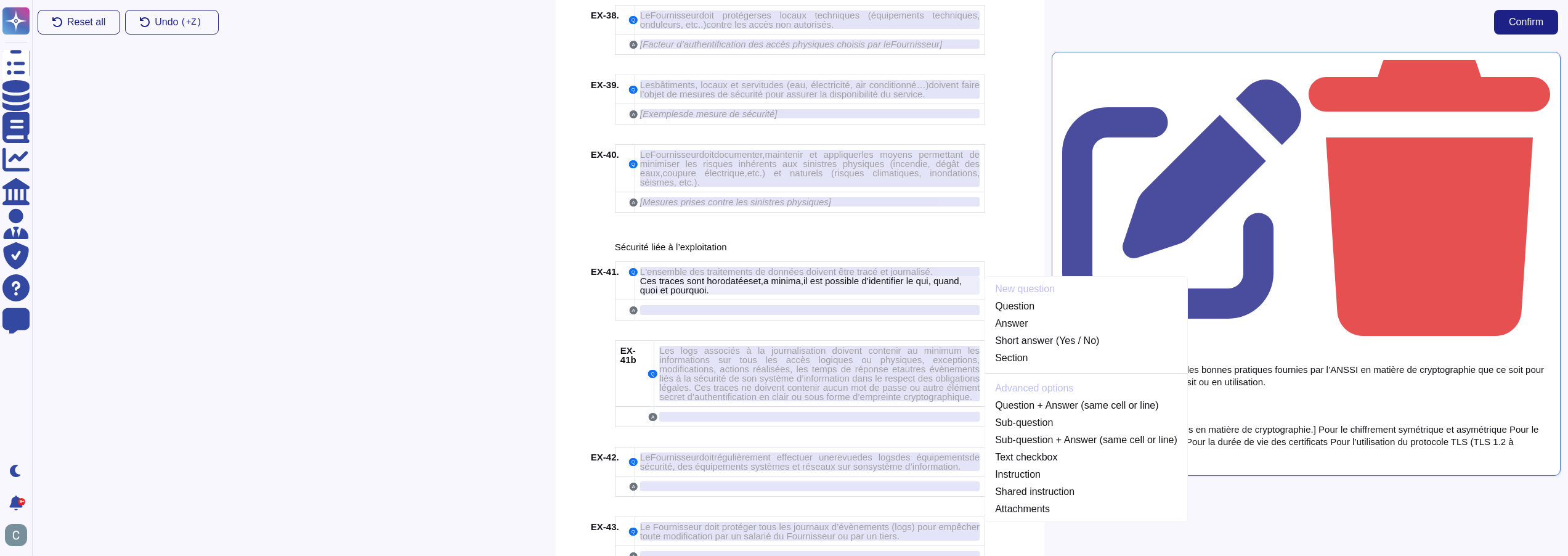
scroll to position [4947, 0]
click at [880, 270] on span "L'ensemble des traitements de données doivent être tracé et journalisé." at bounding box center [786, 275] width 293 height 11
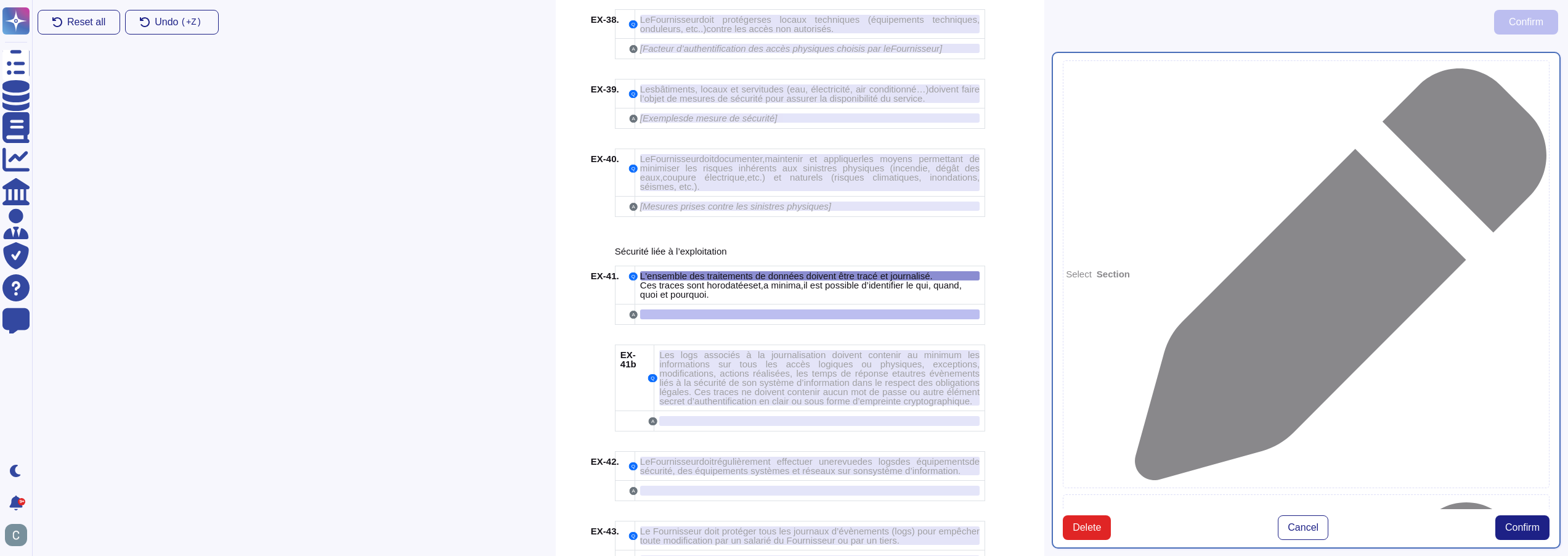
scroll to position [4933, 0]
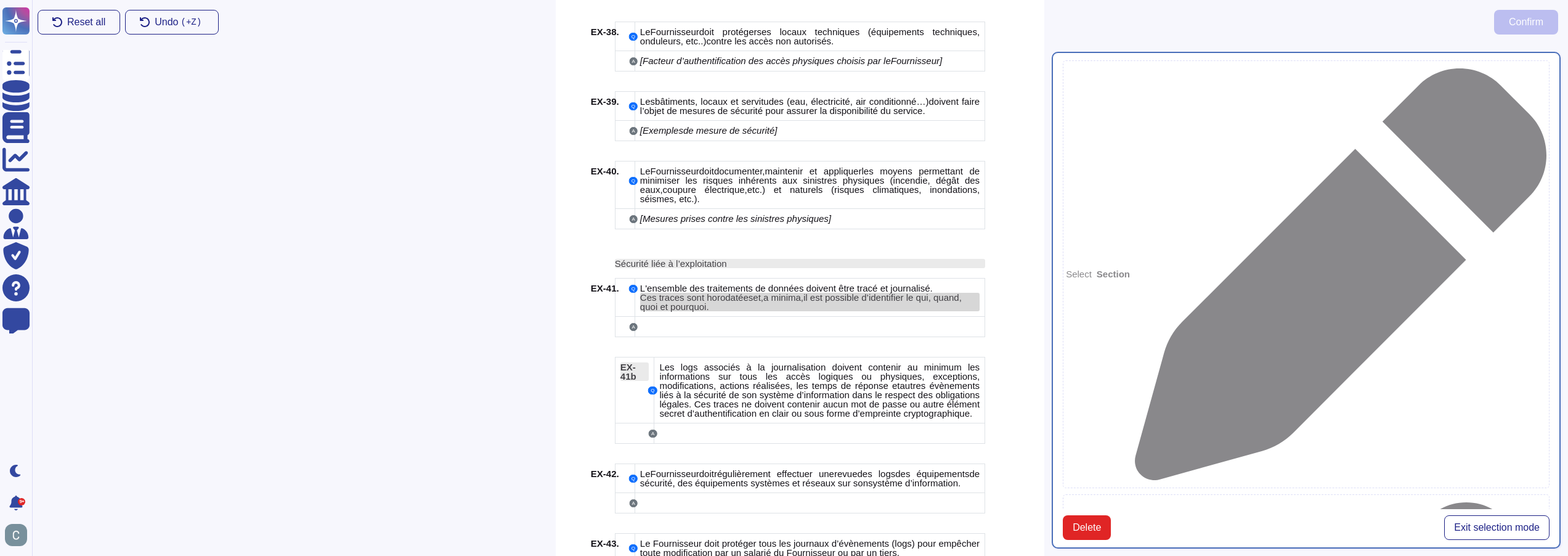
click at [816, 292] on span "il est possible d’identifier le qui, quand, quoi et pourquoi." at bounding box center [801, 302] width 322 height 20
type textarea "L'ensemble des traitements de données doivent être tracé et journalisé. Ces tra…"
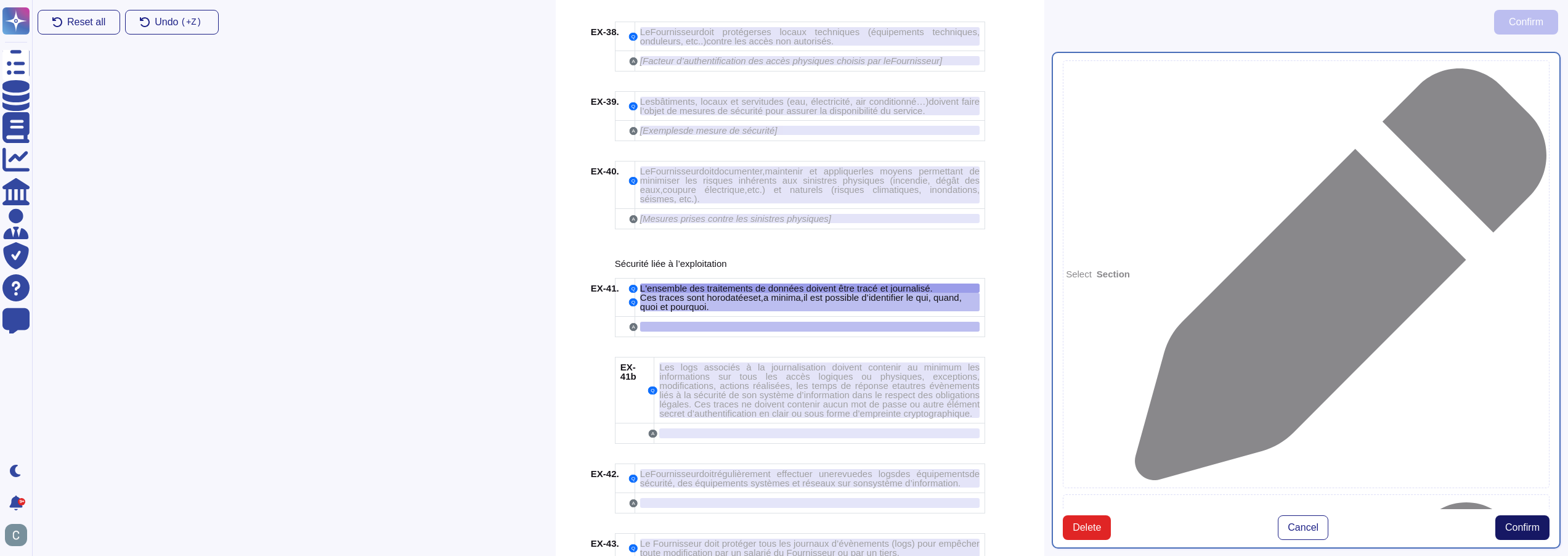
click at [1514, 523] on span "Confirm" at bounding box center [1523, 527] width 35 height 10
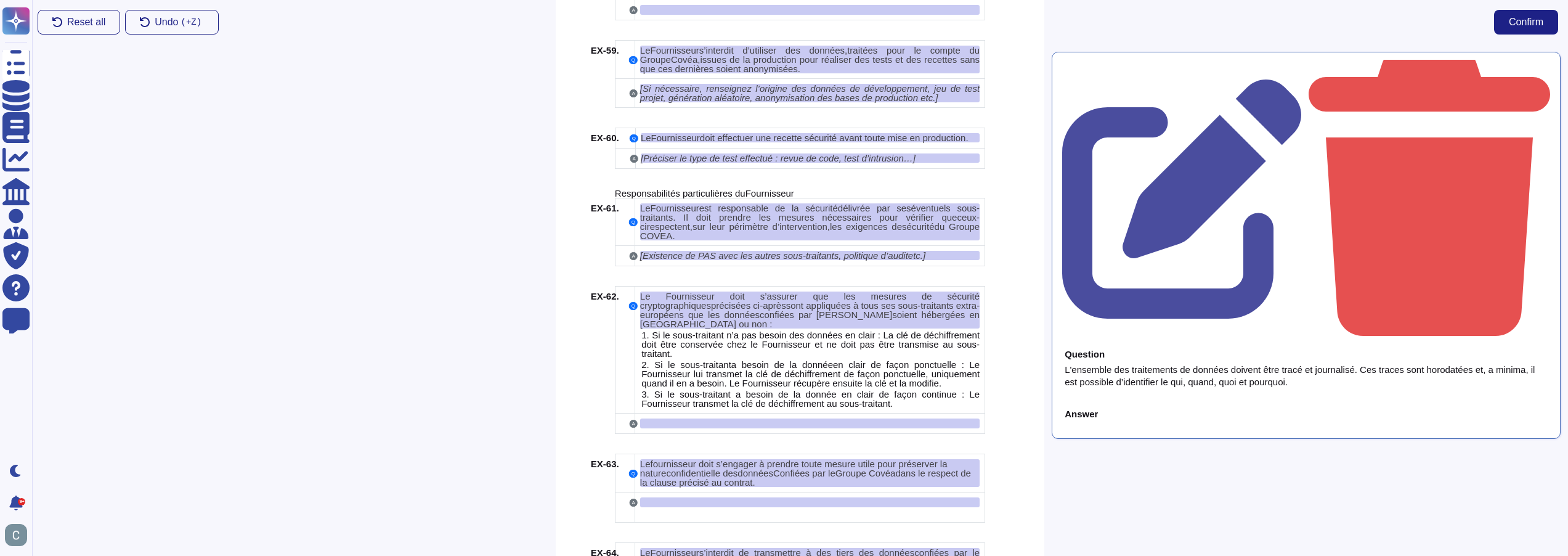
scroll to position [6906, 0]
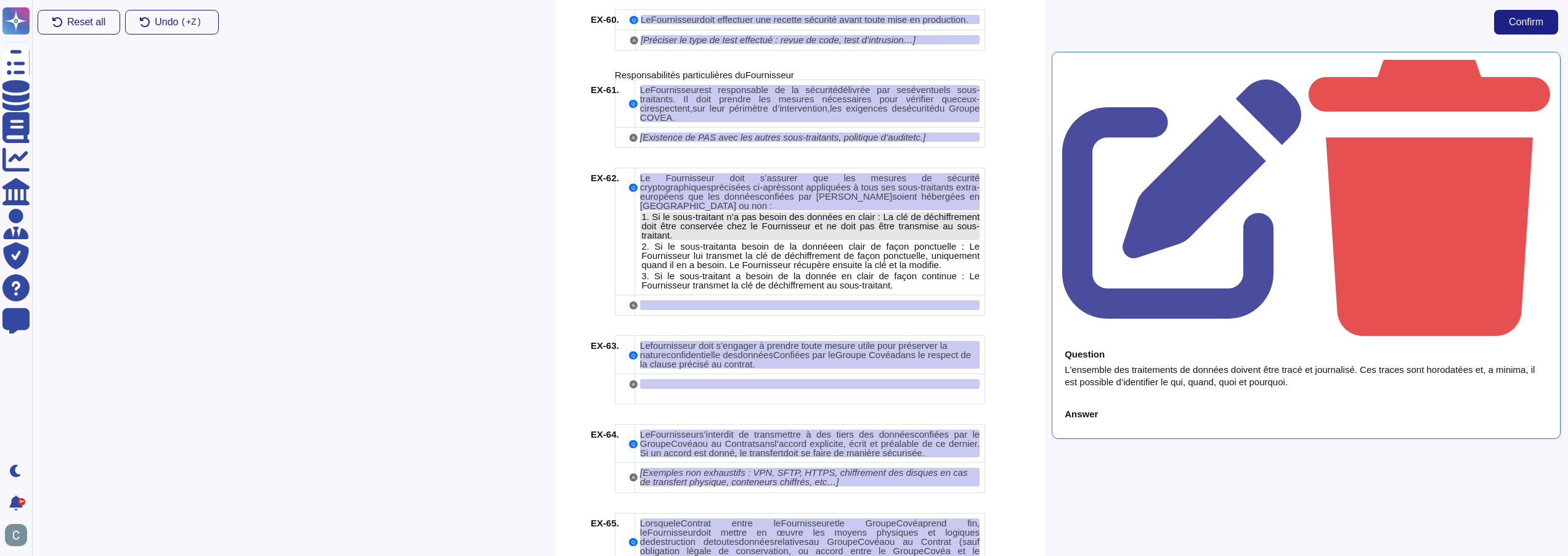
click at [811, 212] on span "Si le sous-traitant n’a pas besoin des données en clair : La clé de déchiffreme…" at bounding box center [810, 221] width 338 height 20
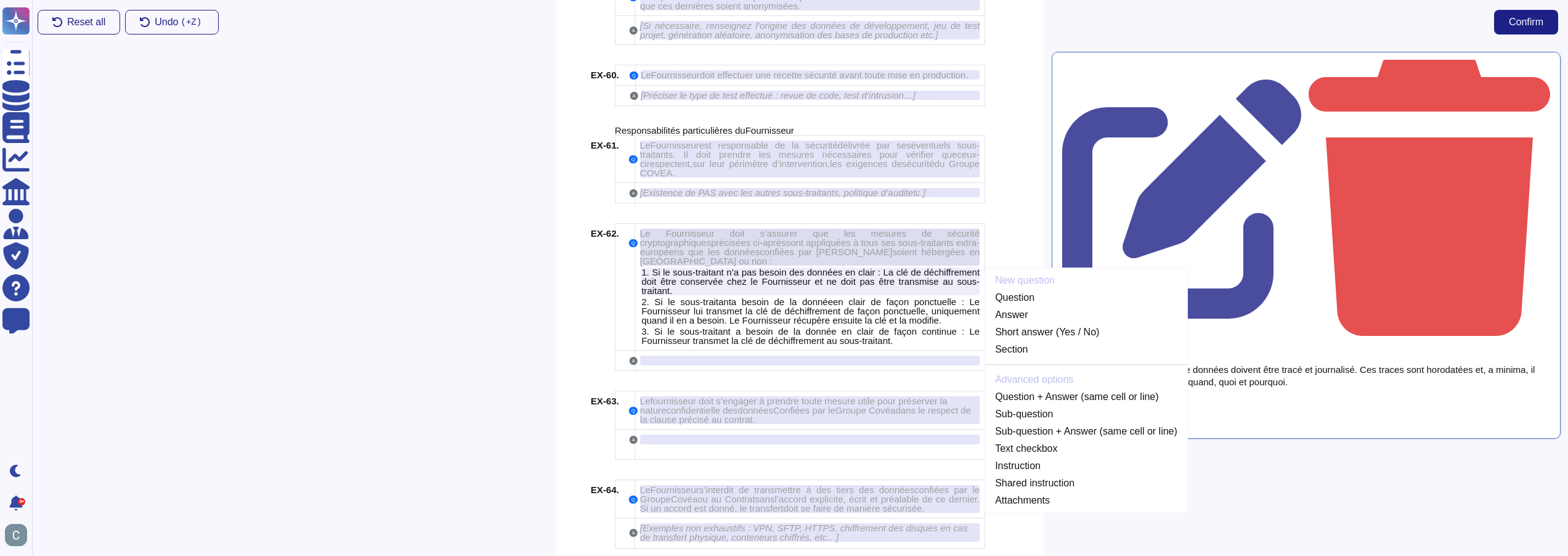
scroll to position [6825, 0]
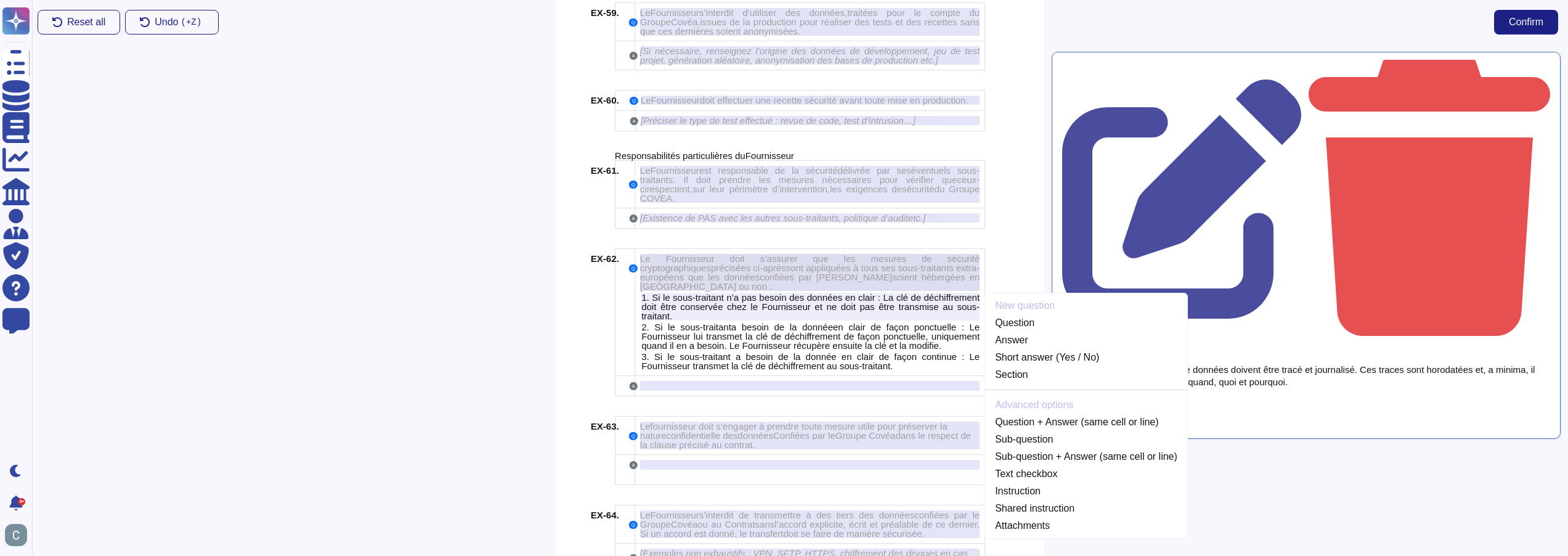
click at [917, 254] on div "Le Fournisseur doit s’assurer que les mesures de sécurité cryptographiques préc…" at bounding box center [810, 272] width 340 height 37
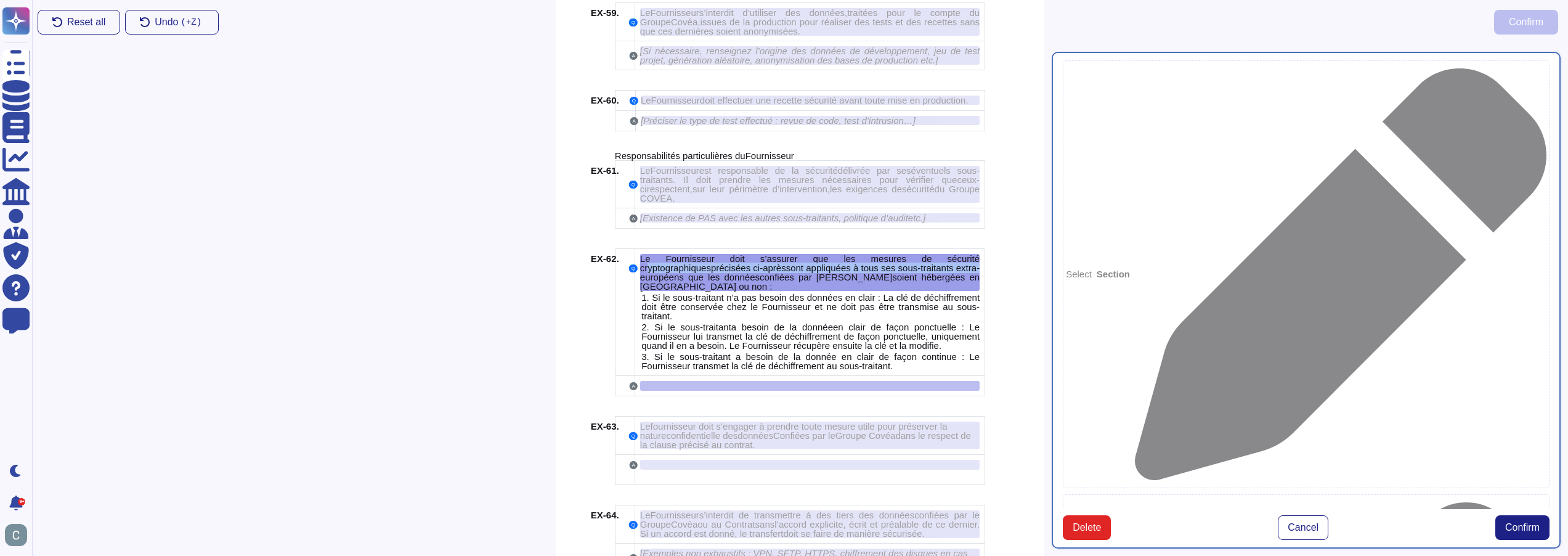
scroll to position [6796, 0]
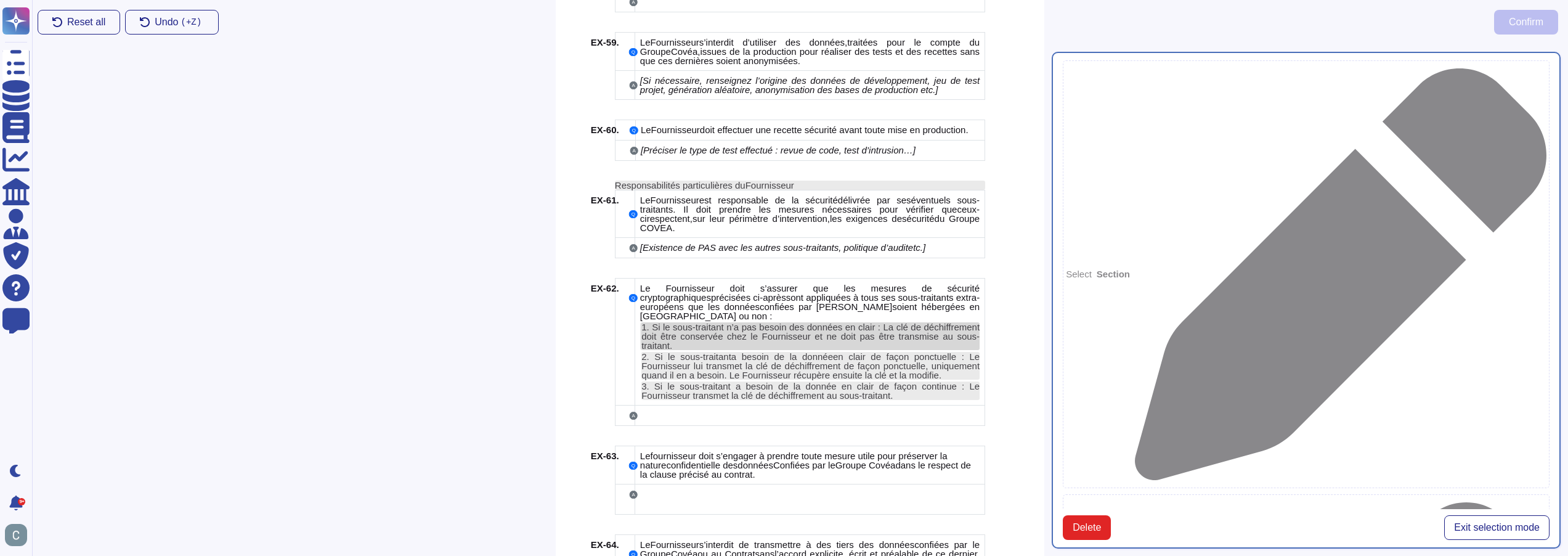
click at [889, 331] on span "as être transmise au sous-traitant" at bounding box center [810, 341] width 338 height 20
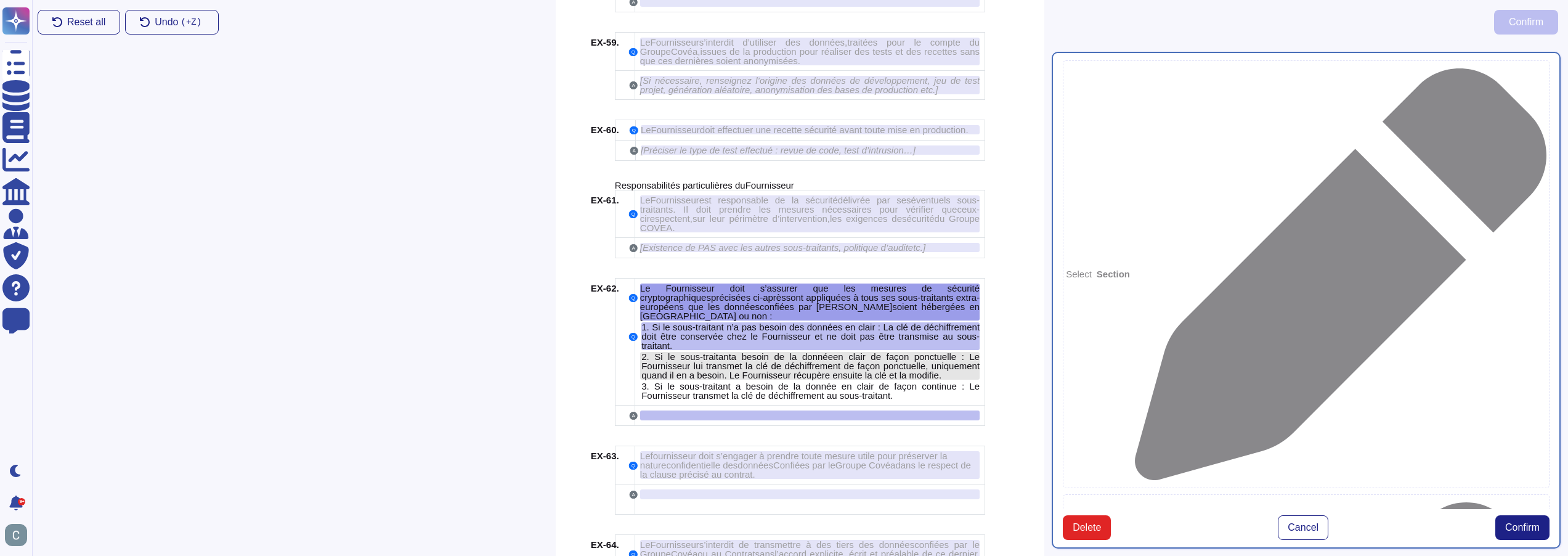
click at [927, 351] on span "en clair de façon ponctuelle : Le Fournisseur lui transmet la clé de déchiffrem…" at bounding box center [810, 365] width 338 height 29
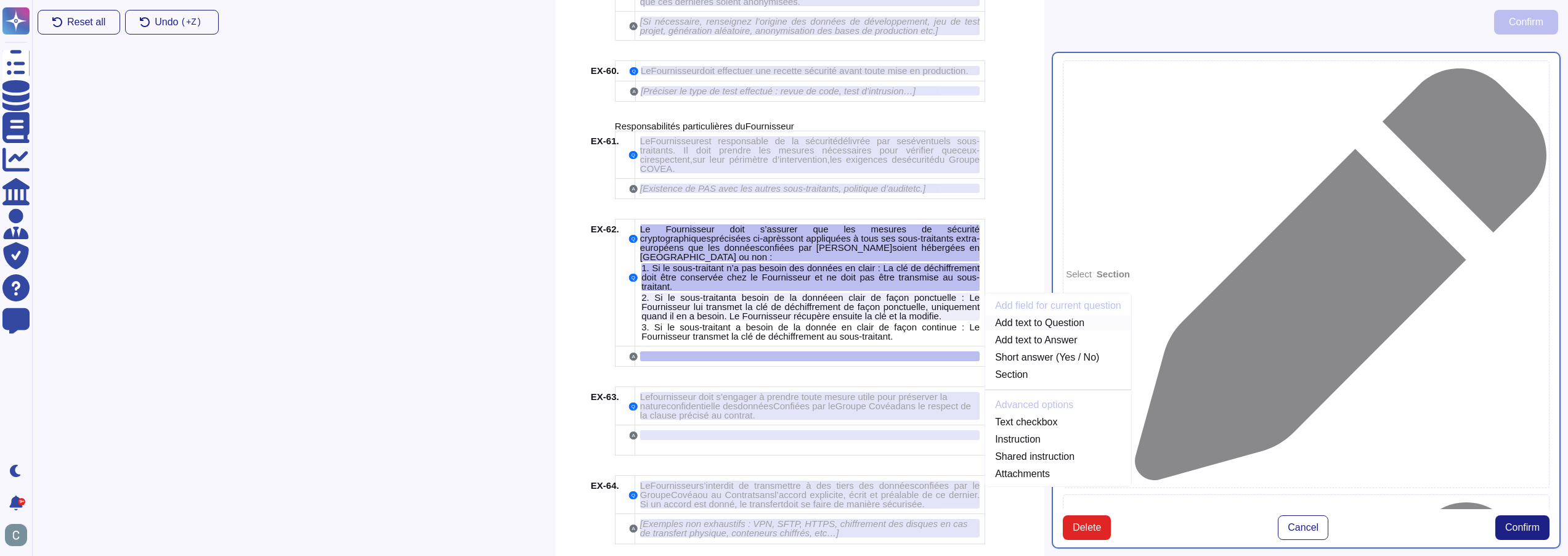
click at [1045, 316] on link "Add text to Question" at bounding box center [1058, 323] width 146 height 15
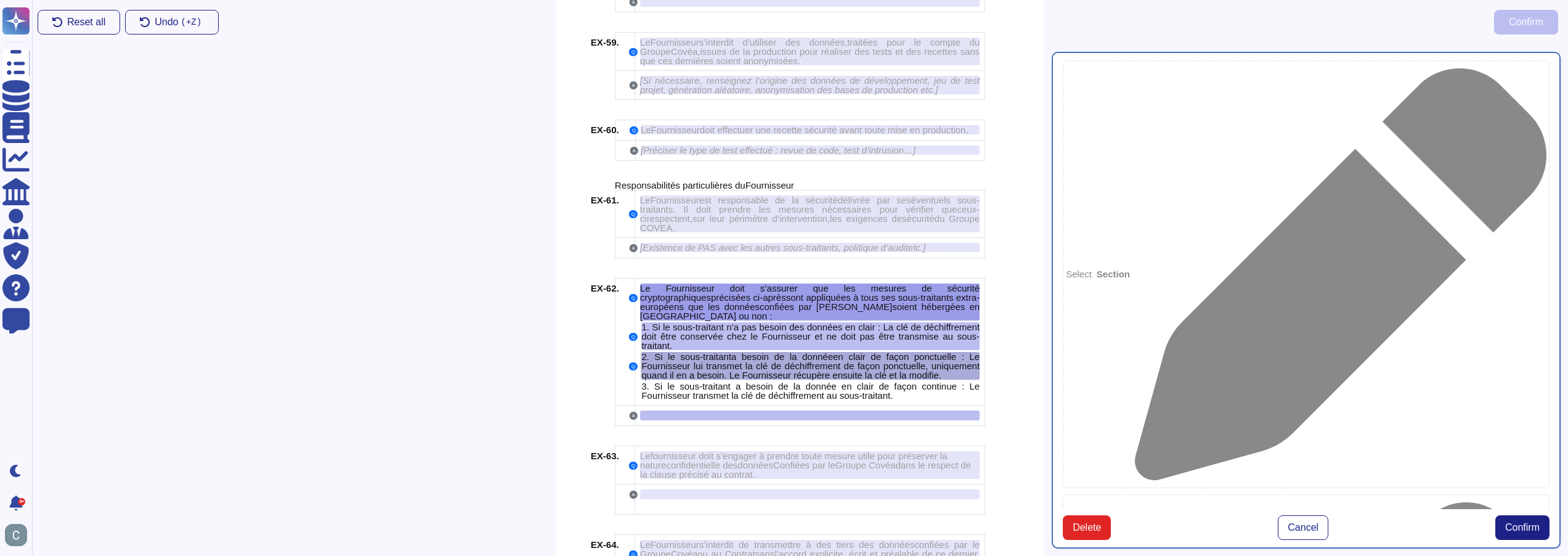
click at [856, 351] on span "en clair de façon ponctuelle : Le Fournisseur lui transmet la clé de déchiffrem…" at bounding box center [810, 365] width 338 height 29
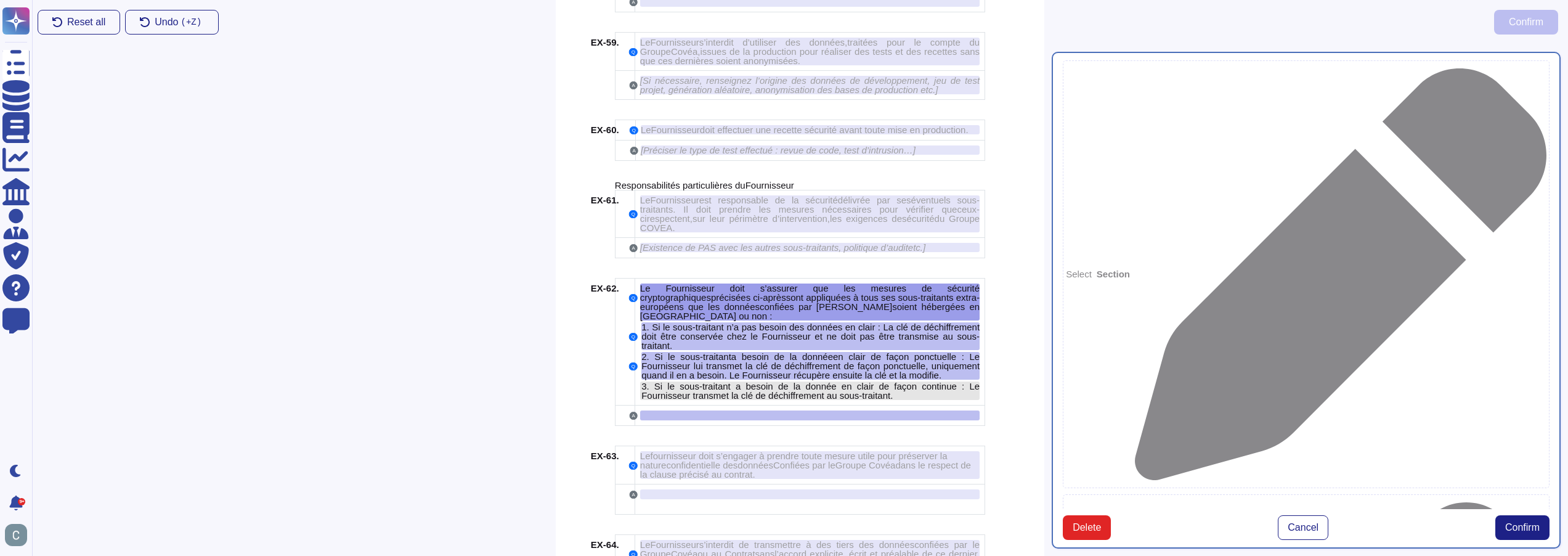
click at [859, 381] on span "Si le sous-traitant a besoin de la donnée en clair de façon continue : Le Fourn…" at bounding box center [810, 391] width 338 height 20
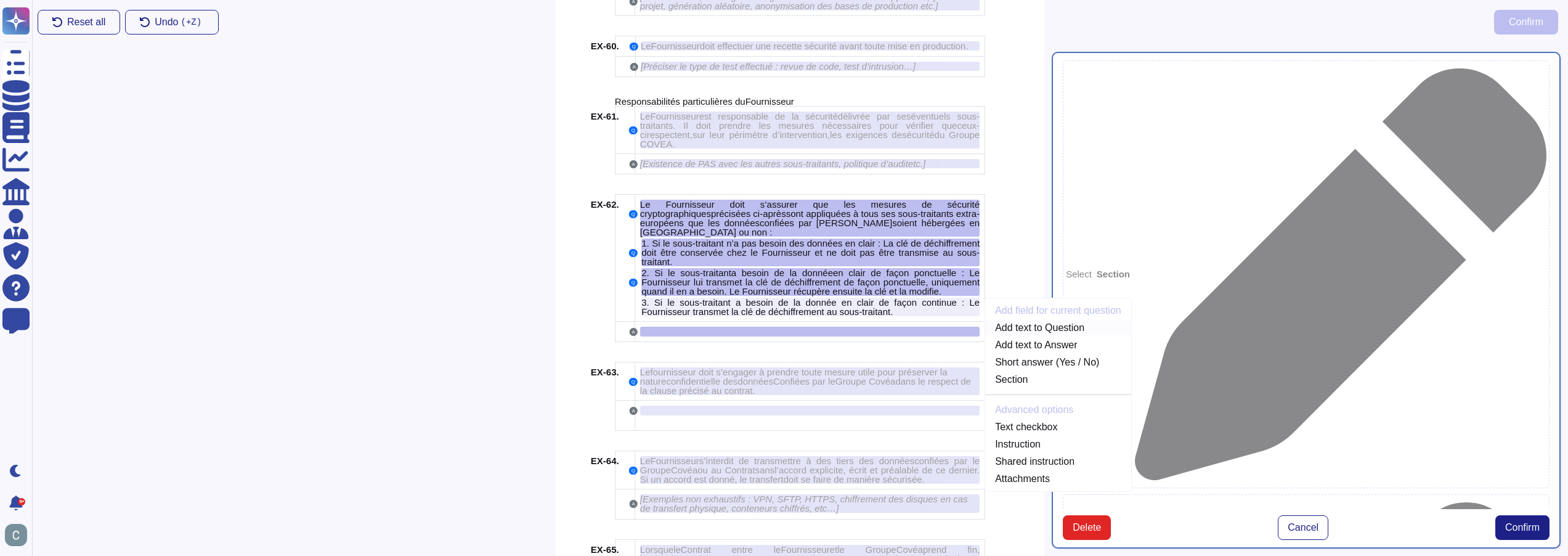
click at [1031, 320] on link "Add text to Question" at bounding box center [1058, 328] width 146 height 15
type textarea "Le Fournisseur doit s’assurer que les mesures de sécurité cryptographiques préc…"
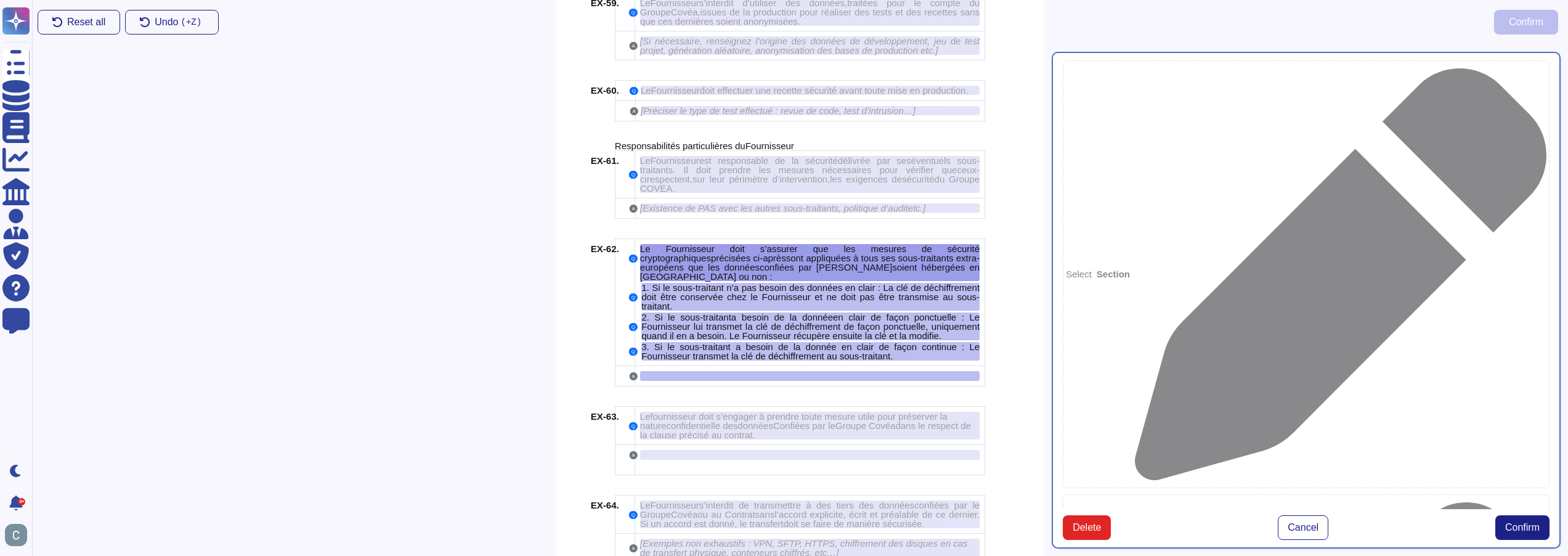
scroll to position [6857, 0]
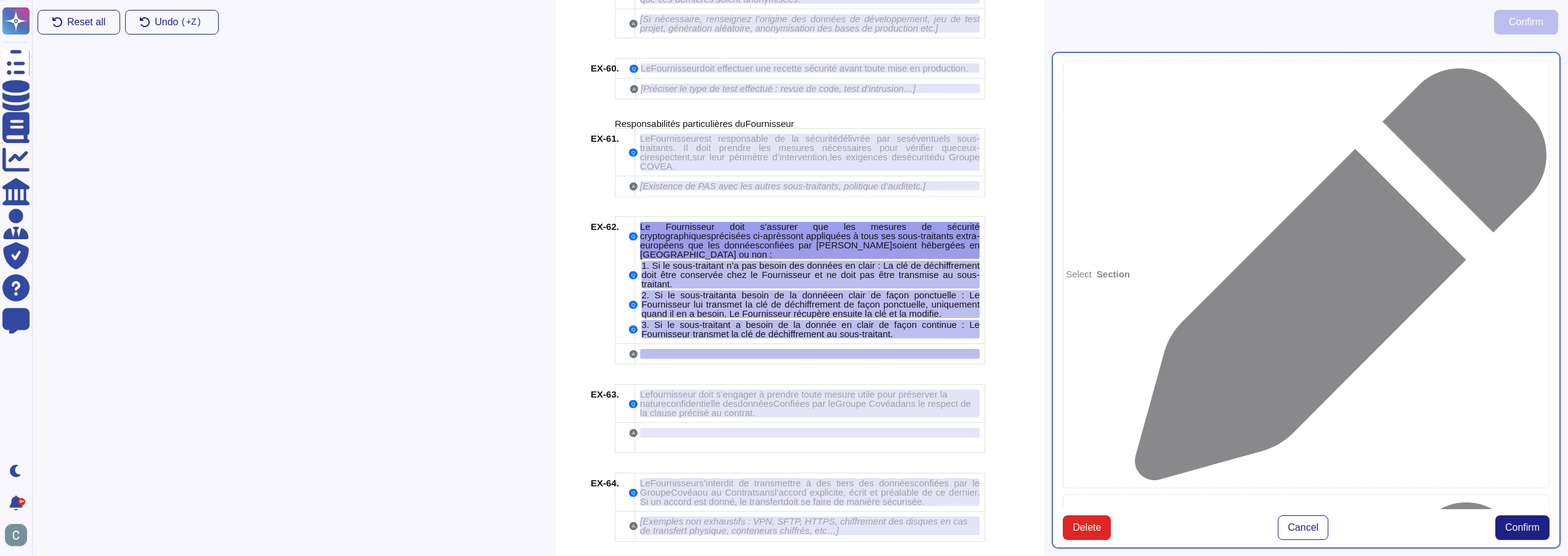
click at [1524, 515] on button "Confirm" at bounding box center [1523, 527] width 54 height 25
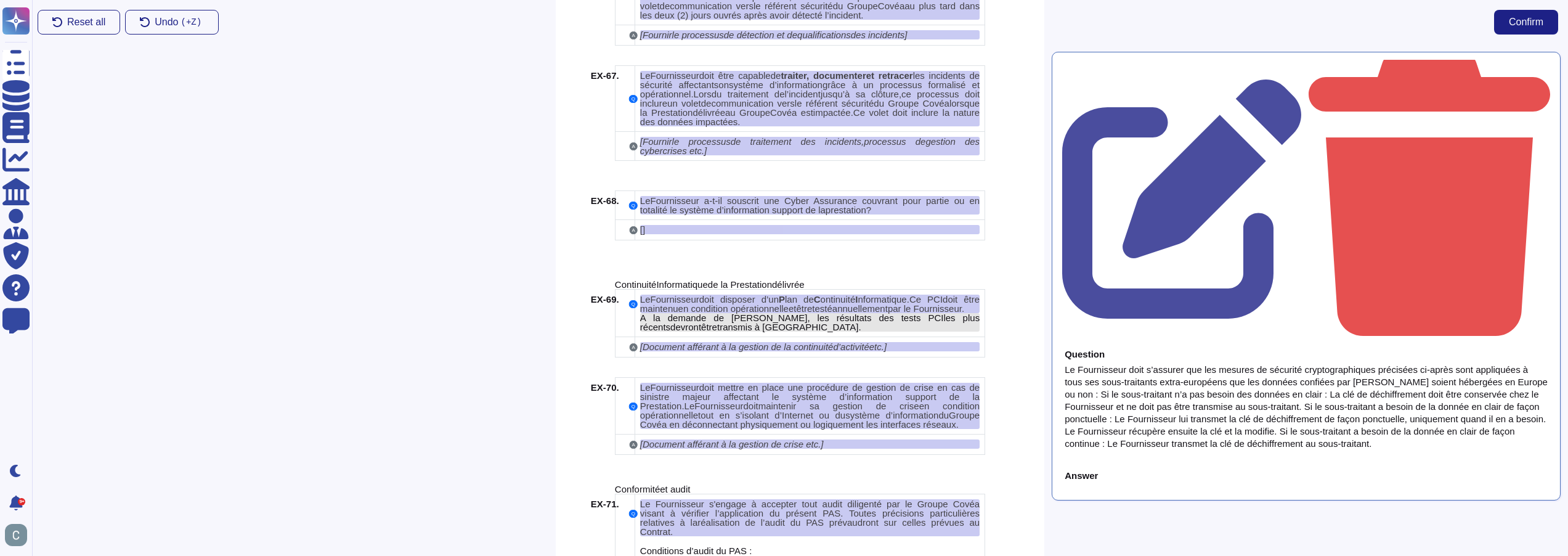
scroll to position [7597, 0]
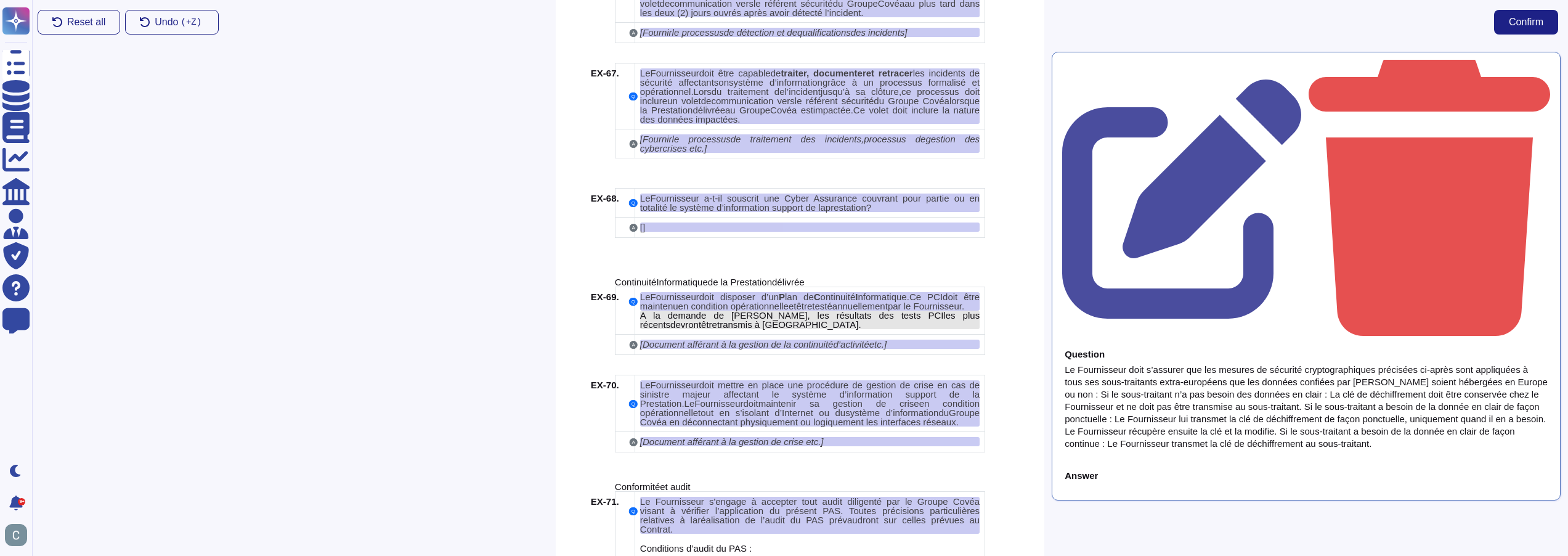
click at [786, 310] on div "A la demande de [PERSON_NAME], l es résultats des tests PC I les plus récent s …" at bounding box center [810, 319] width 340 height 19
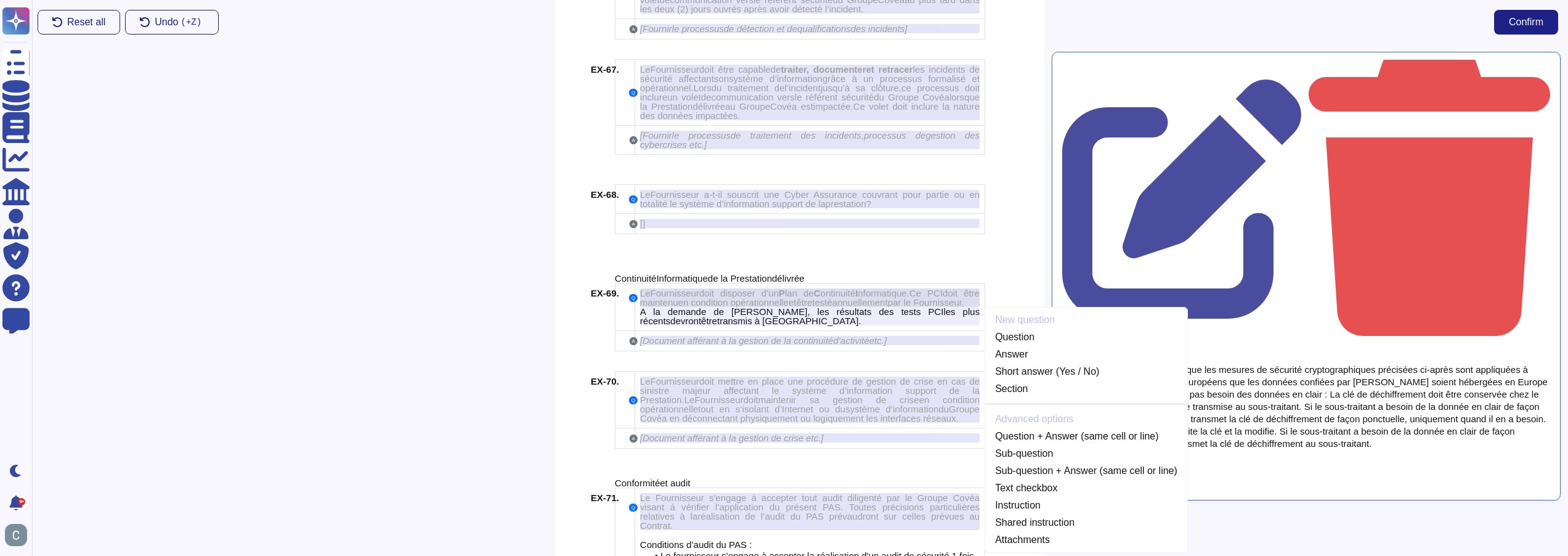
click at [866, 288] on span "nformatique" at bounding box center [882, 293] width 49 height 11
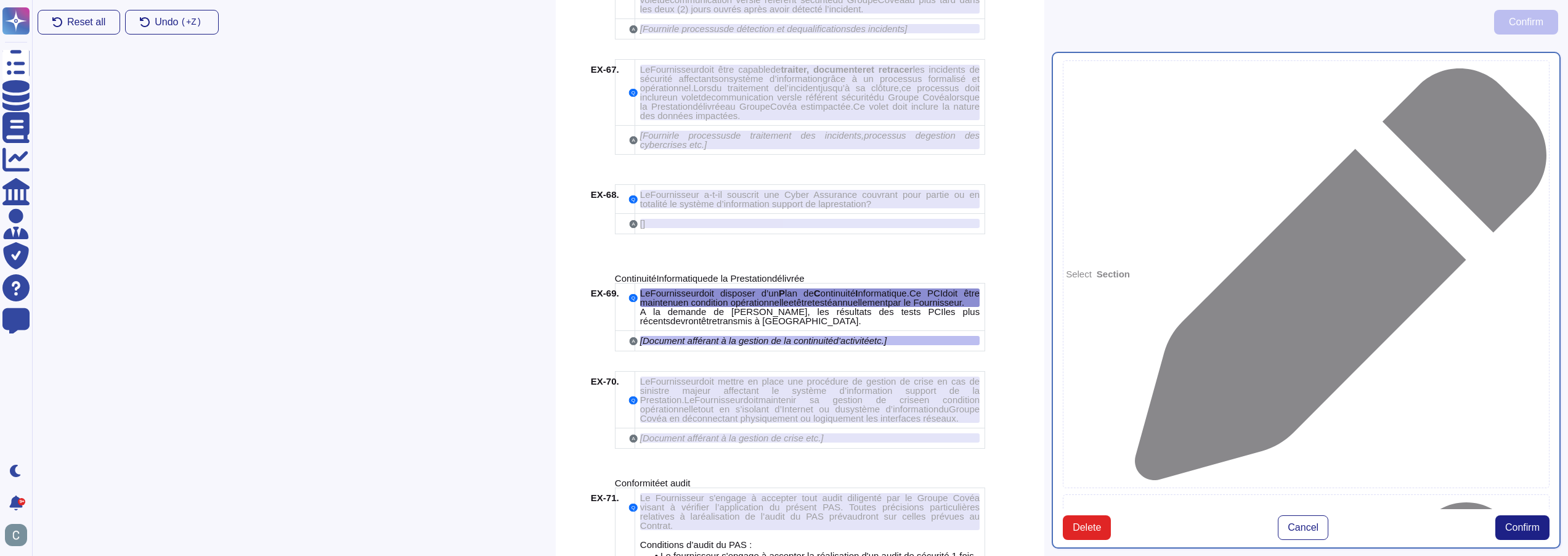
type textarea "Le Fournisseur doit disposer d’un Plan de Continuité Informatique. Ce PCI doit …"
type textarea "[Document afférant à la gestion de la continuité d’activité etc.]"
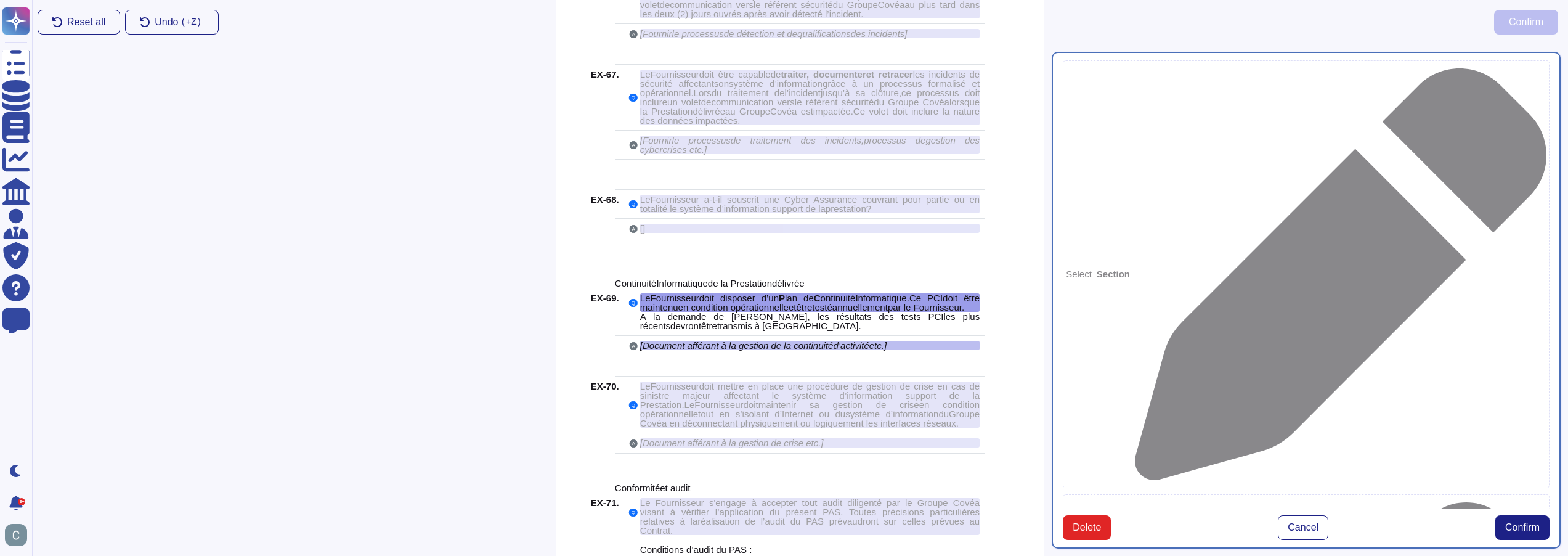
scroll to position [7582, 0]
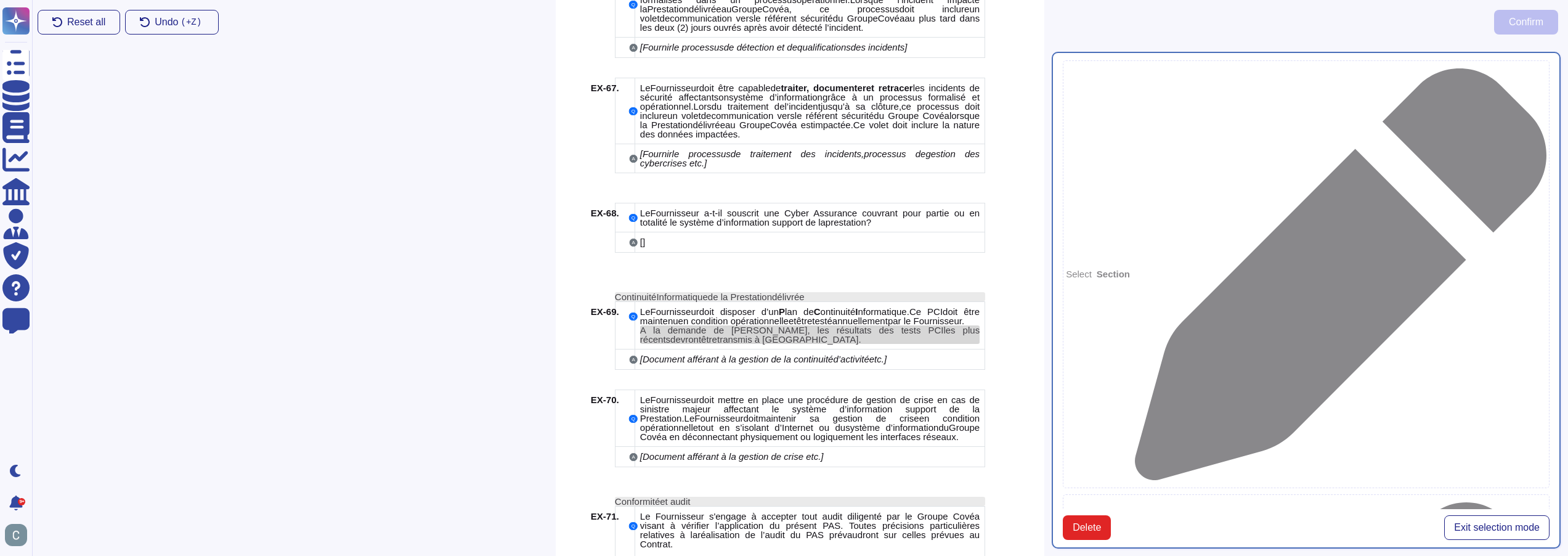
click at [828, 325] on div "A la demande de [PERSON_NAME], l es résultats des tests PC I les plus récent s …" at bounding box center [810, 335] width 340 height 19
type textarea "Le Fournisseur doit disposer d’un Plan de Continuité Informatique. Ce PCI doit …"
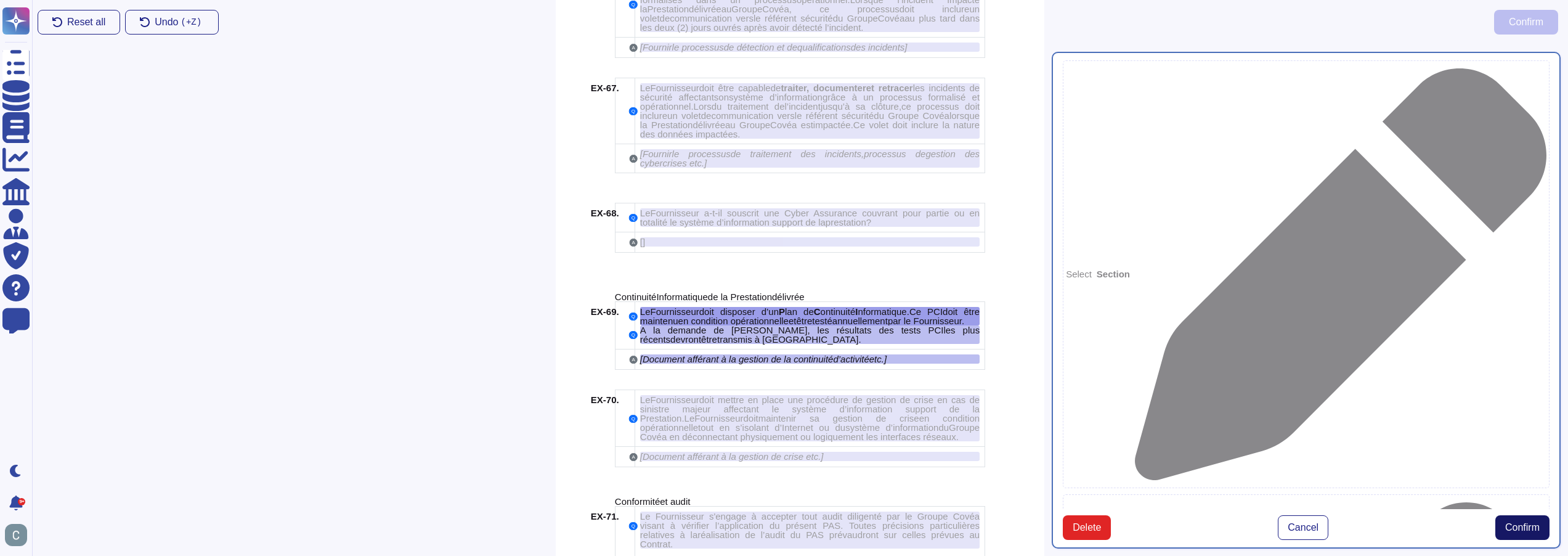
click at [1516, 523] on span "Confirm" at bounding box center [1523, 527] width 35 height 10
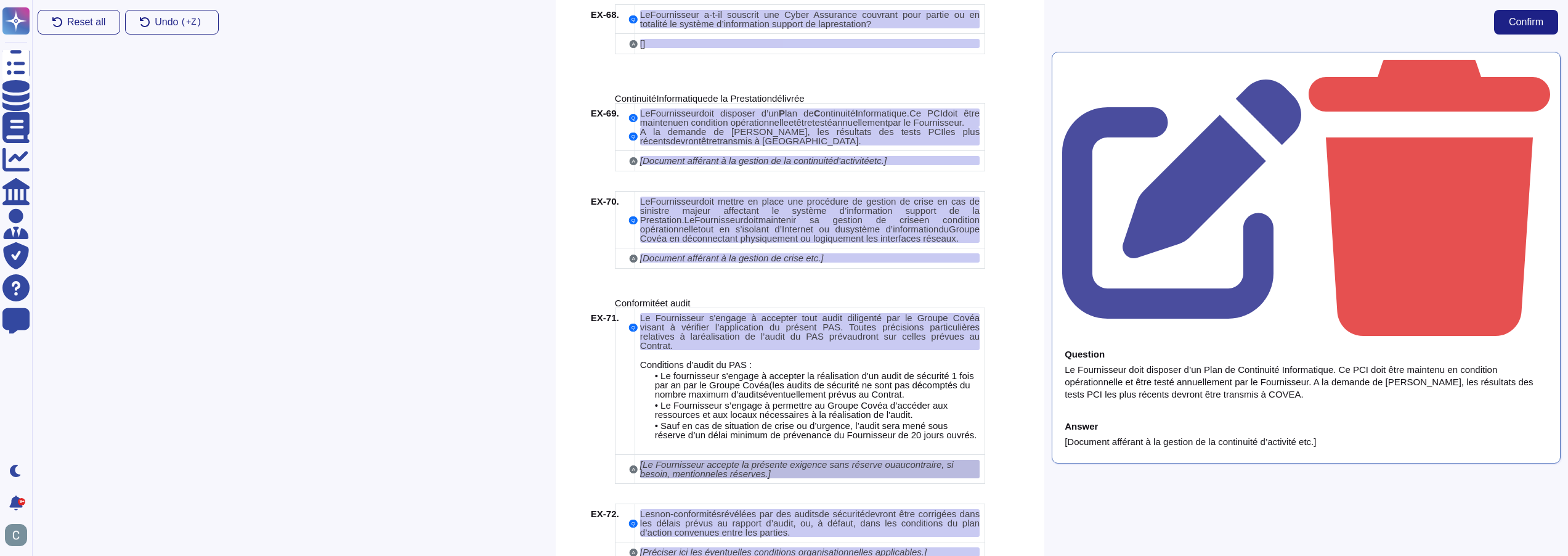
scroll to position [7828, 0]
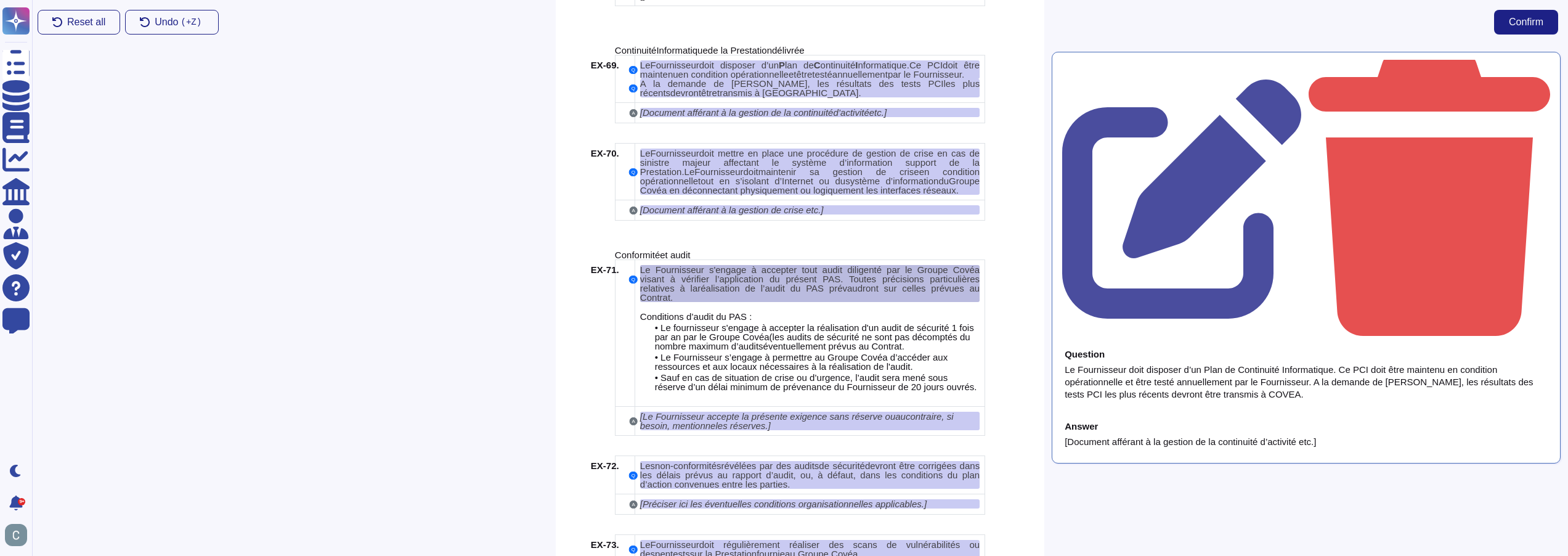
click at [813, 283] on span "réalisation de l’audit du PAS prévaudront sur celles prévues au Contrat." at bounding box center [810, 293] width 340 height 20
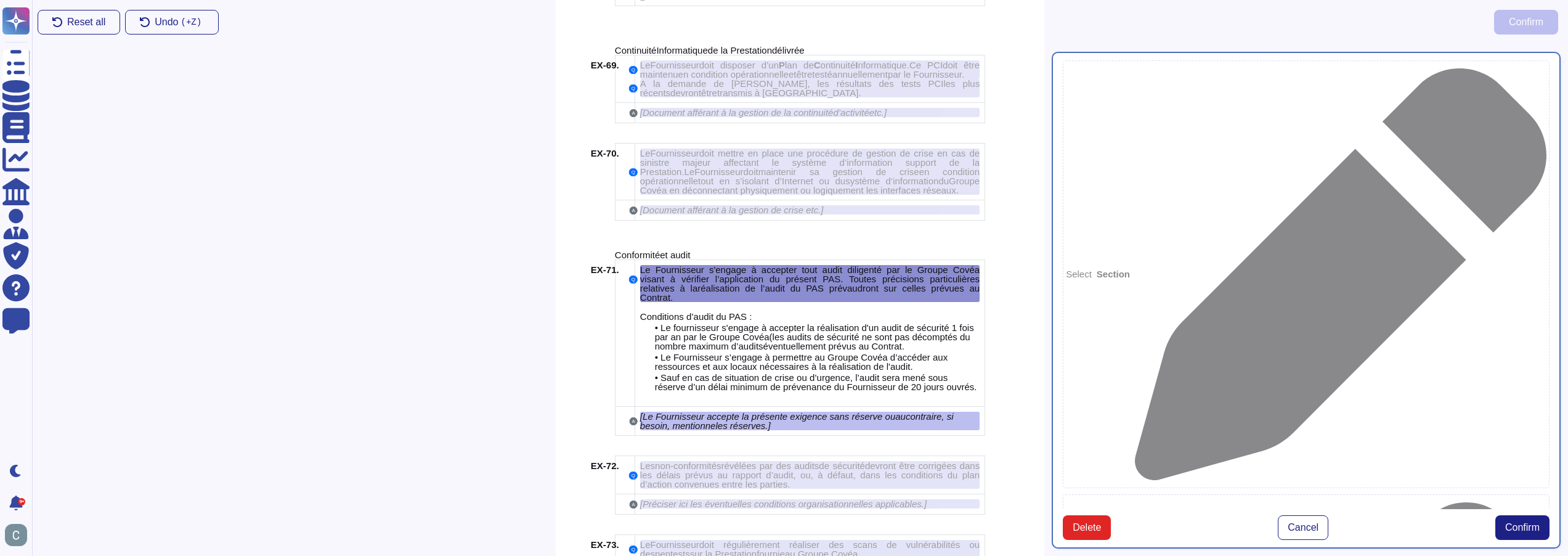
type textarea "Le Fournisseur s'engage à accepter tout audit diligenté par le Groupe Covéa vis…"
type textarea "[Le Fournisseur accepte la présente exigence sans réserve ou au contraire, si b…"
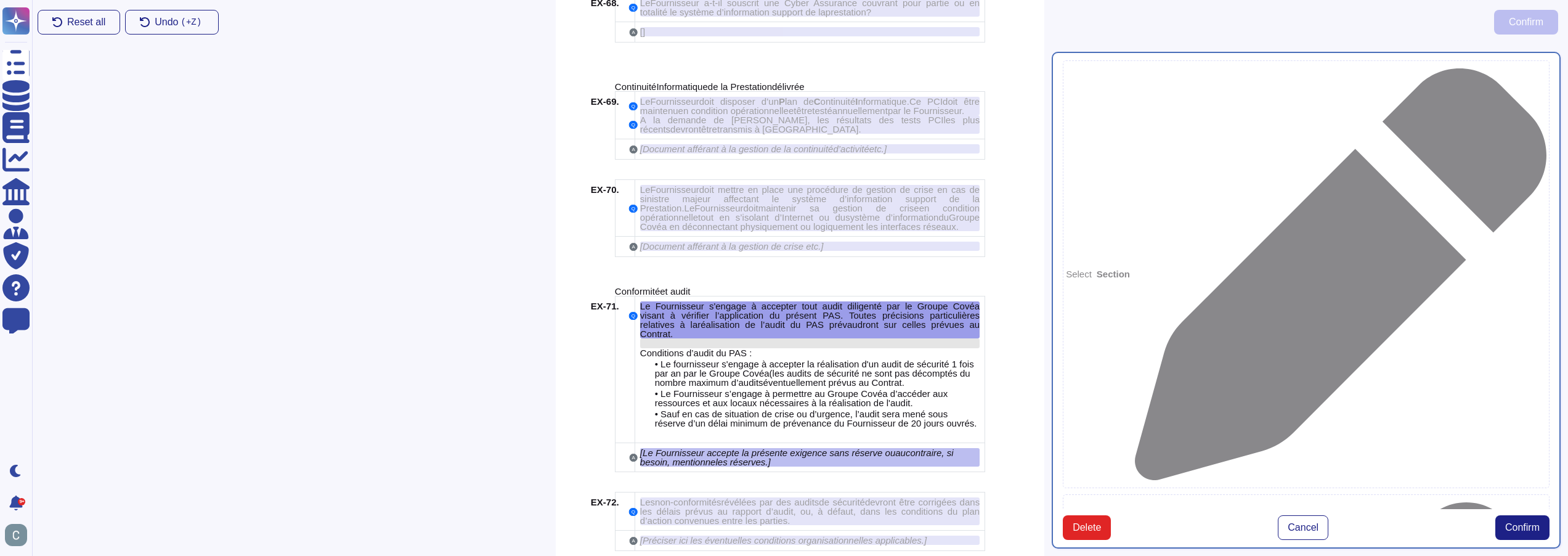
scroll to position [7792, 0]
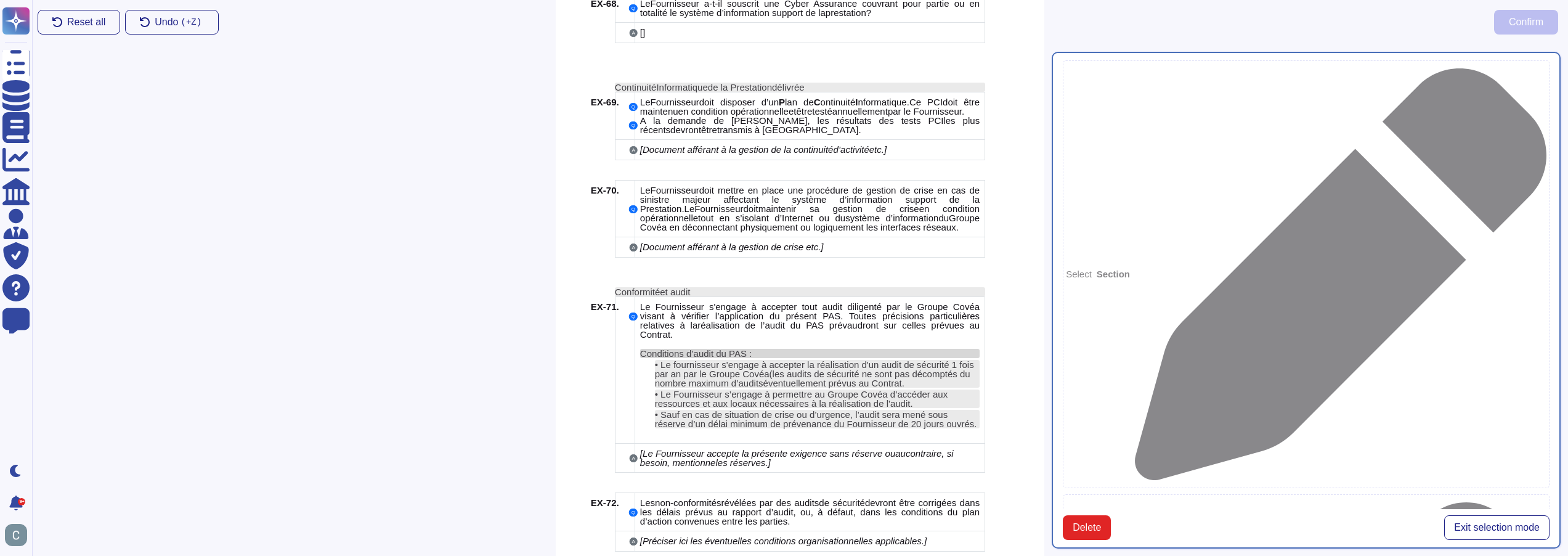
click at [846, 349] on div "Conditions d’audit du PAS :" at bounding box center [810, 353] width 340 height 9
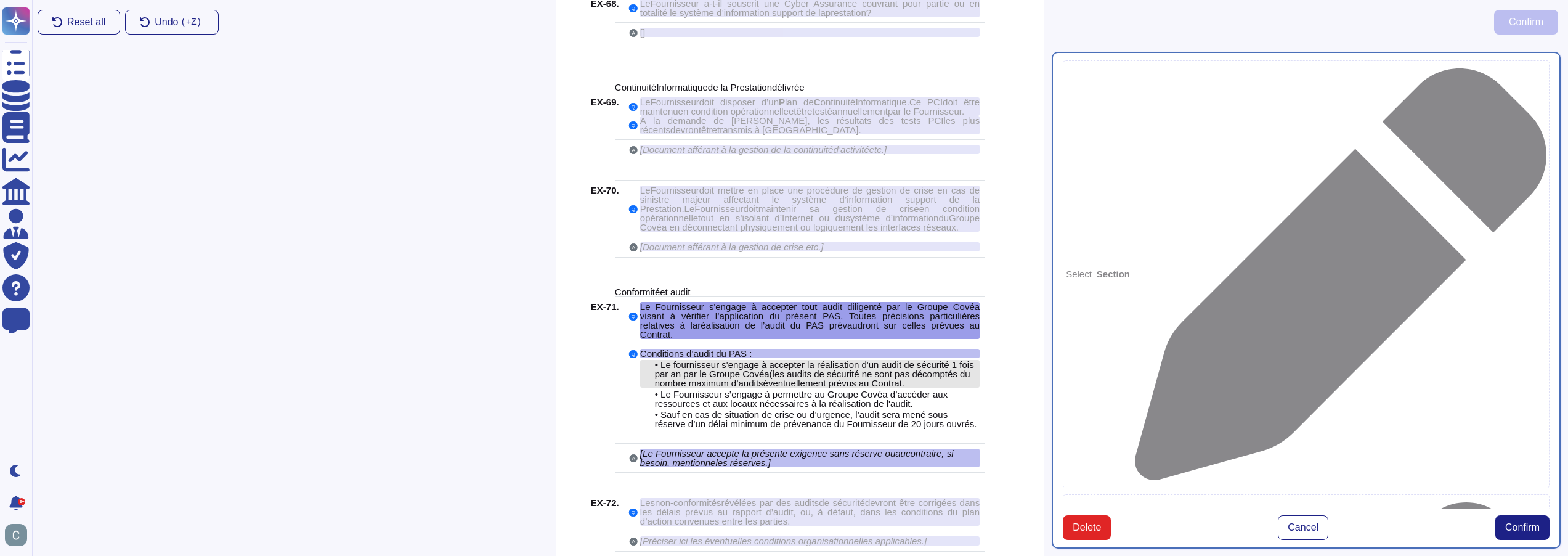
click at [862, 368] on span "(les audits de sécurité ne sont pas décomptés du nombre maximum d’audit" at bounding box center [813, 378] width 316 height 20
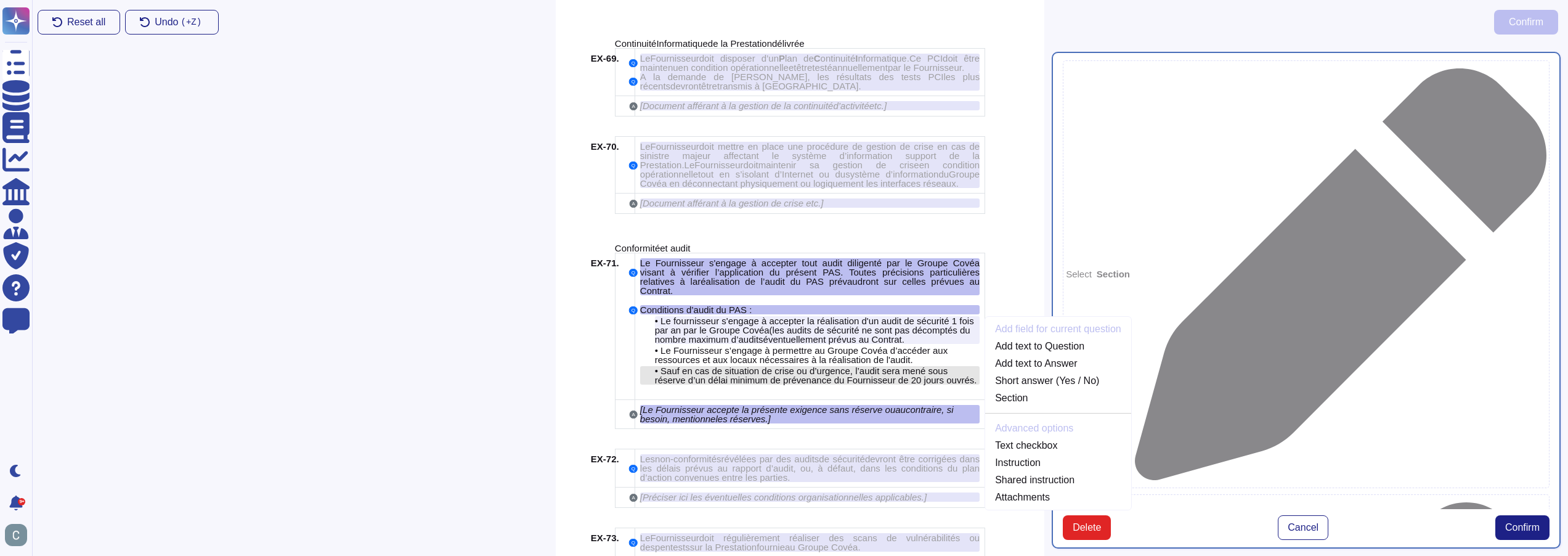
scroll to position [7841, 0]
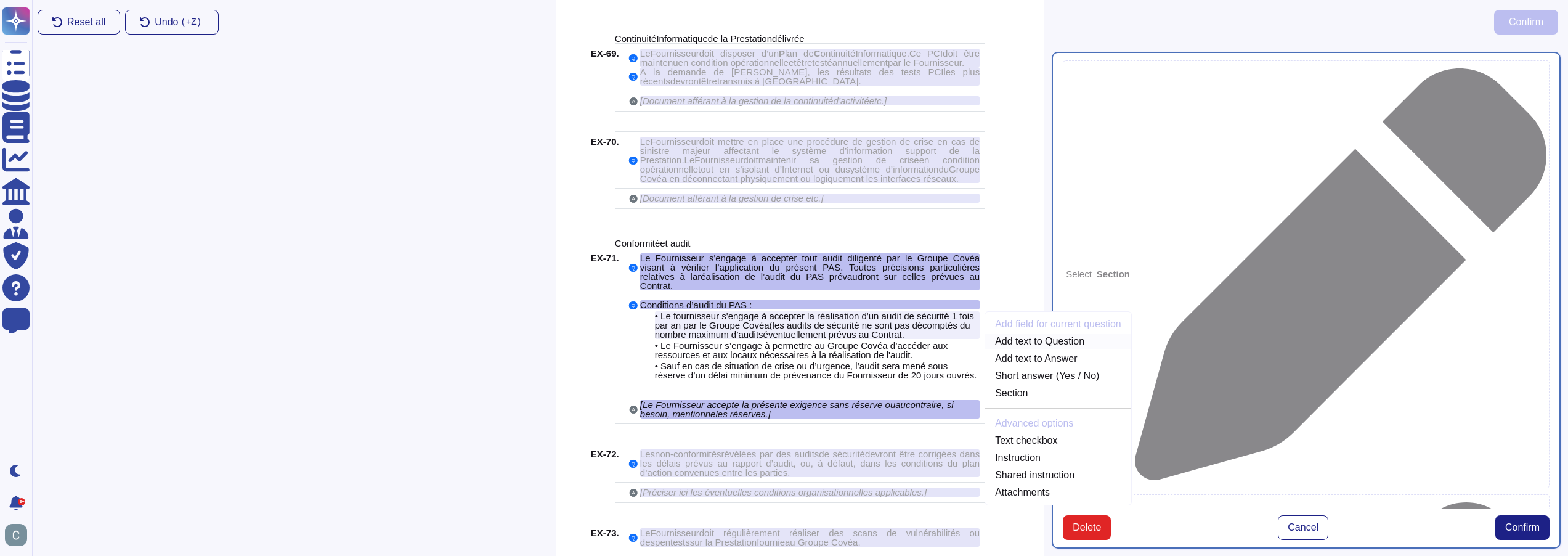
click at [1015, 334] on link "Add text to Question" at bounding box center [1058, 341] width 146 height 15
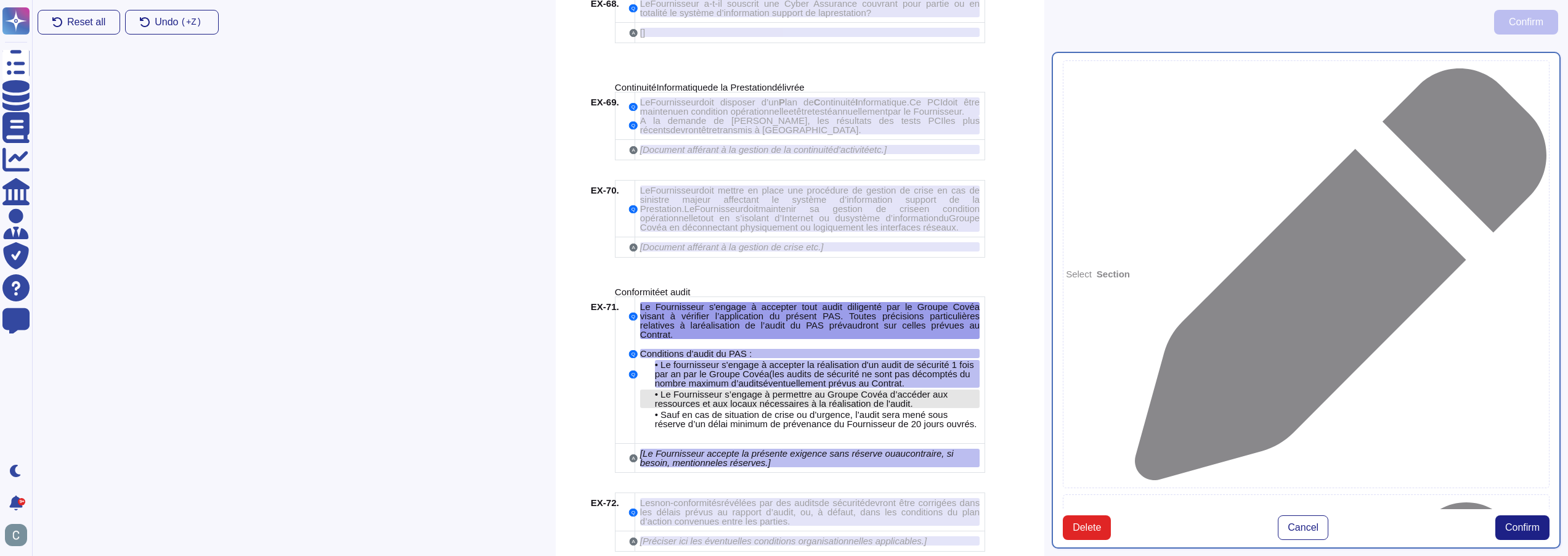
click at [805, 389] on span "Le Fournisseur s’engage à permettre au Groupe Covéa d’accéder aux ressources et…" at bounding box center [801, 399] width 293 height 20
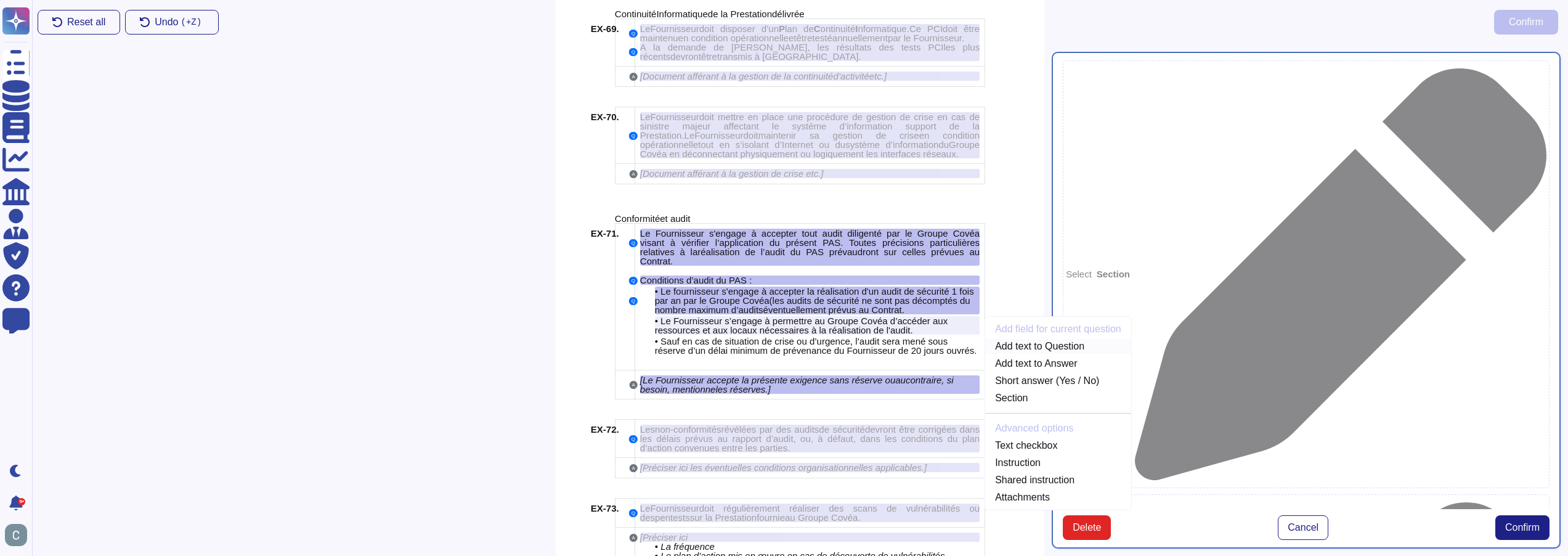
click at [1022, 339] on link "Add text to Question" at bounding box center [1058, 347] width 146 height 15
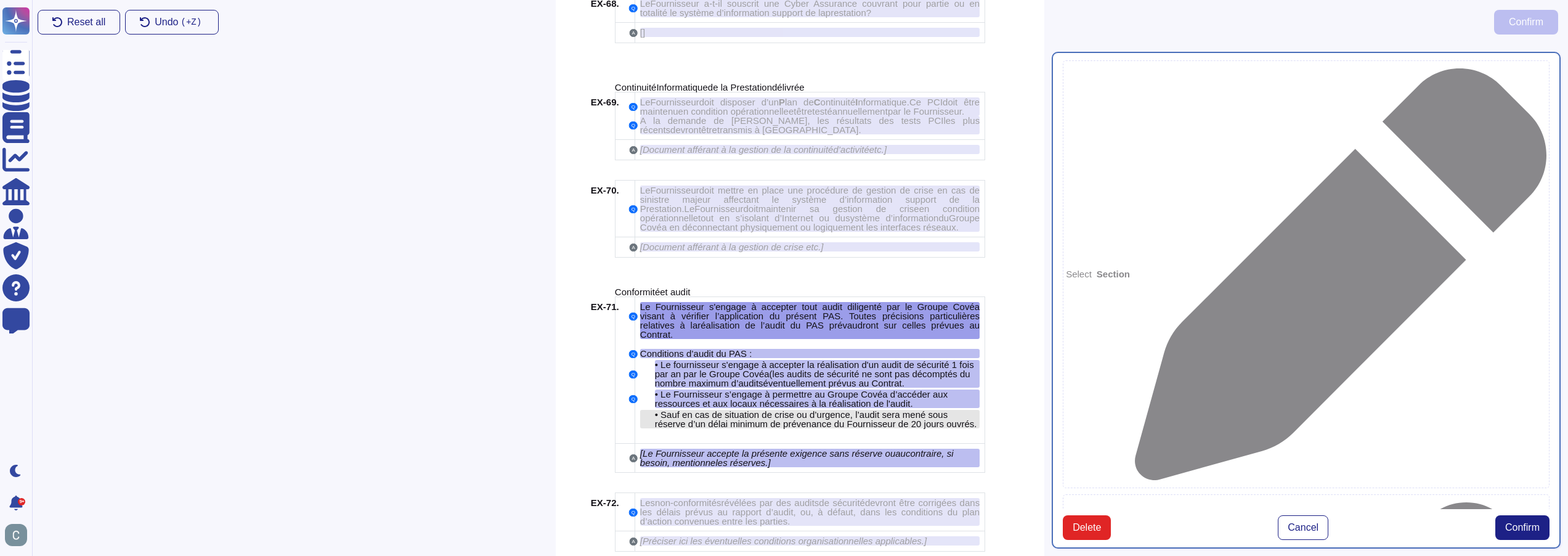
click at [833, 409] on span "Sauf en cas de situation de crise ou d’urgence, l’audit sera mené sous réserve …" at bounding box center [815, 419] width 320 height 20
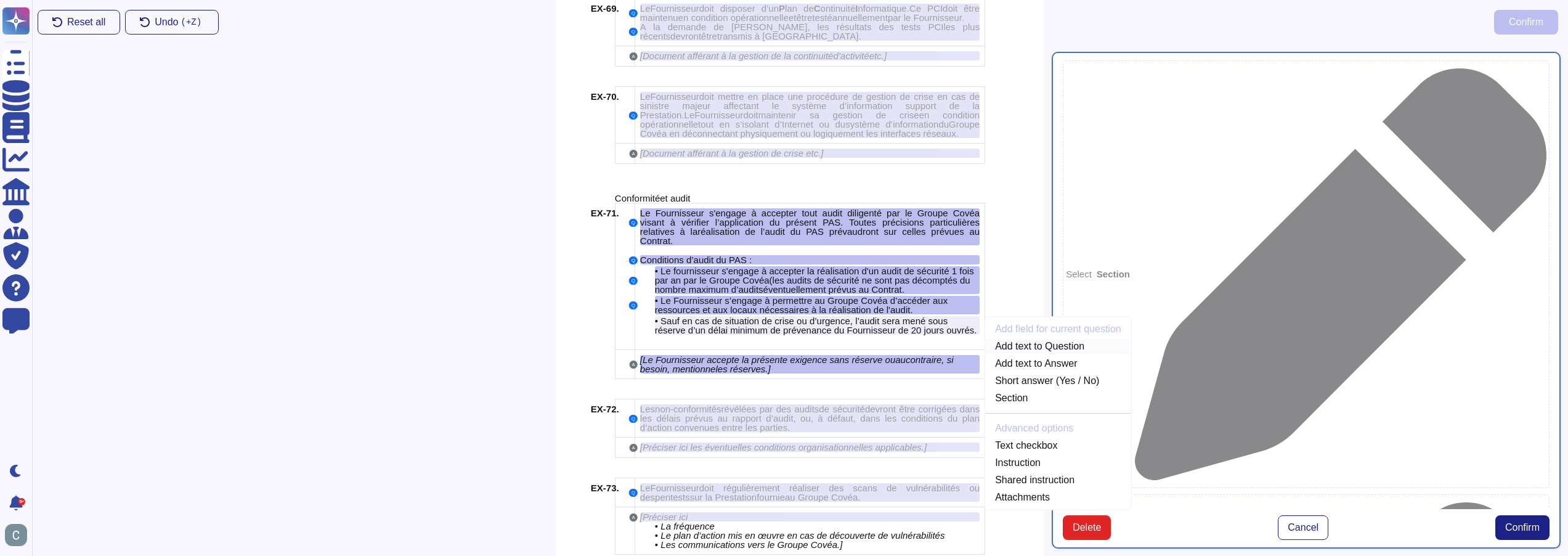
click at [1033, 339] on link "Add text to Question" at bounding box center [1058, 347] width 146 height 15
type textarea "Le Fournisseur s'engage à accepter tout audit diligenté par le Groupe Covéa vis…"
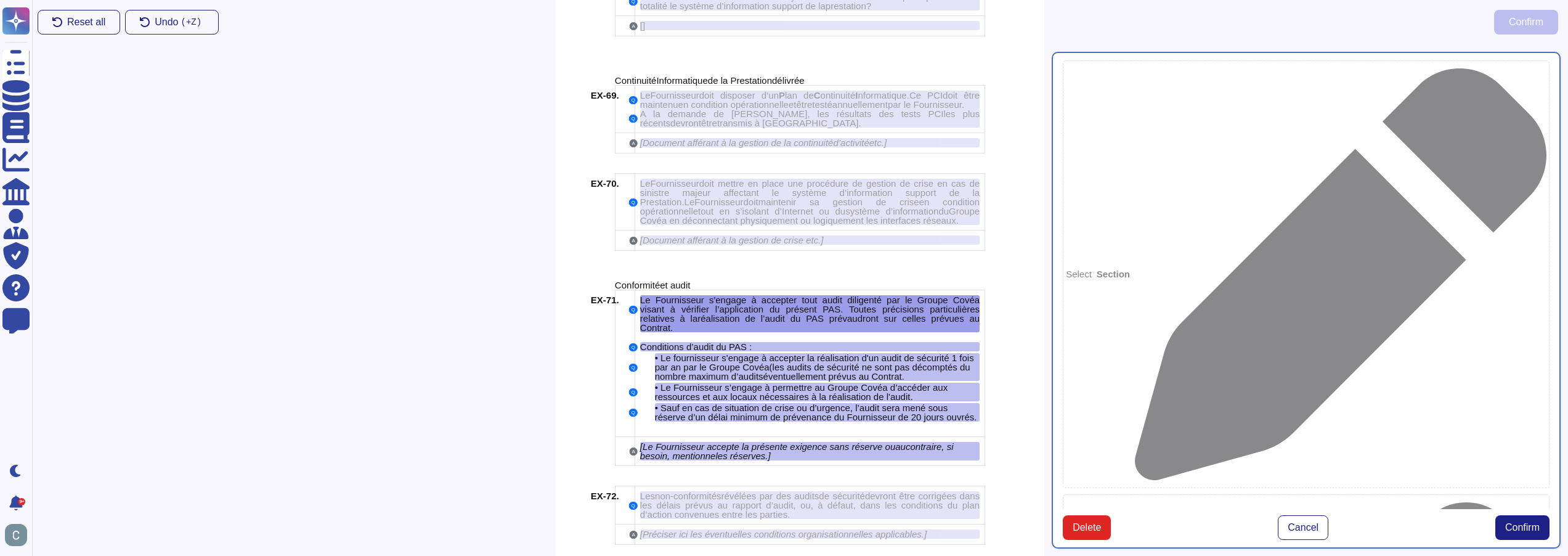
scroll to position [7792, 0]
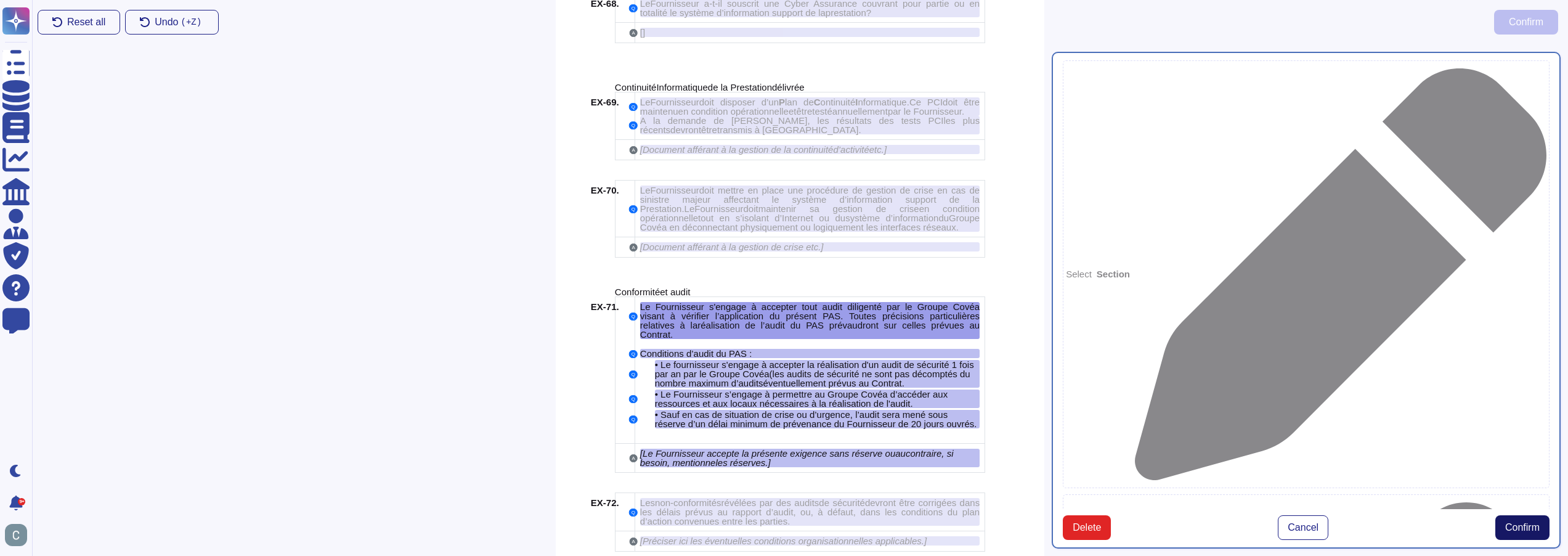
click at [1505, 523] on span "Confirm" at bounding box center [1523, 527] width 35 height 10
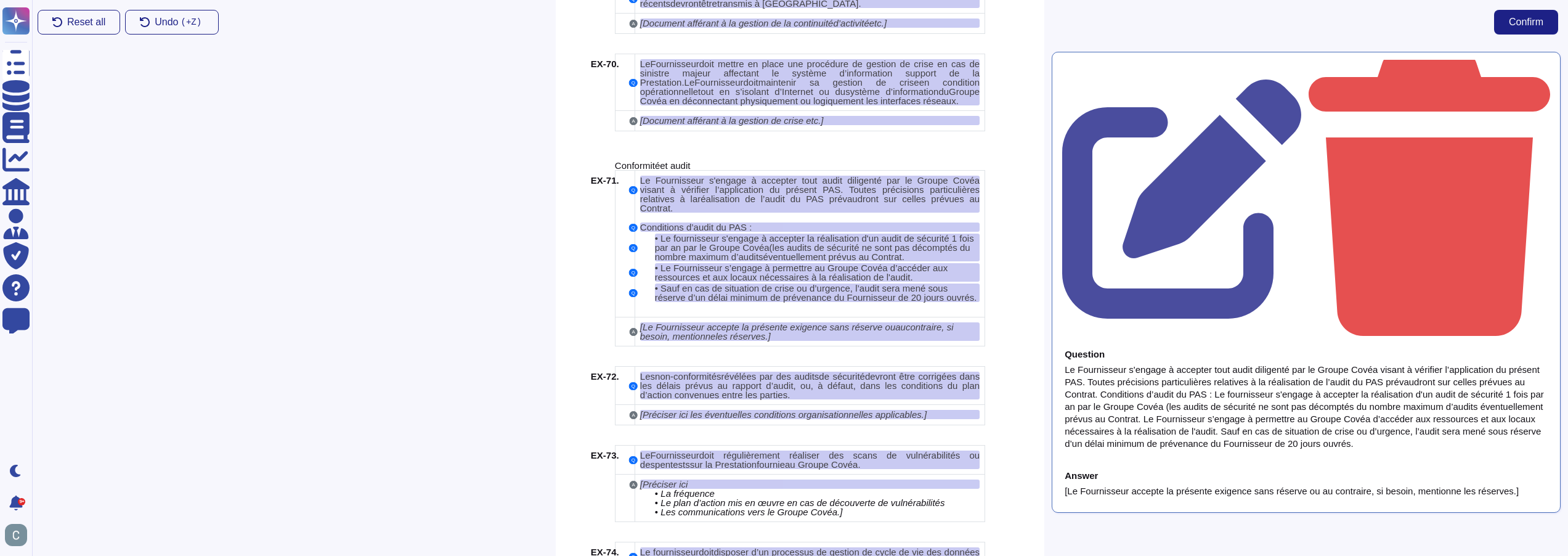
scroll to position [7977, 0]
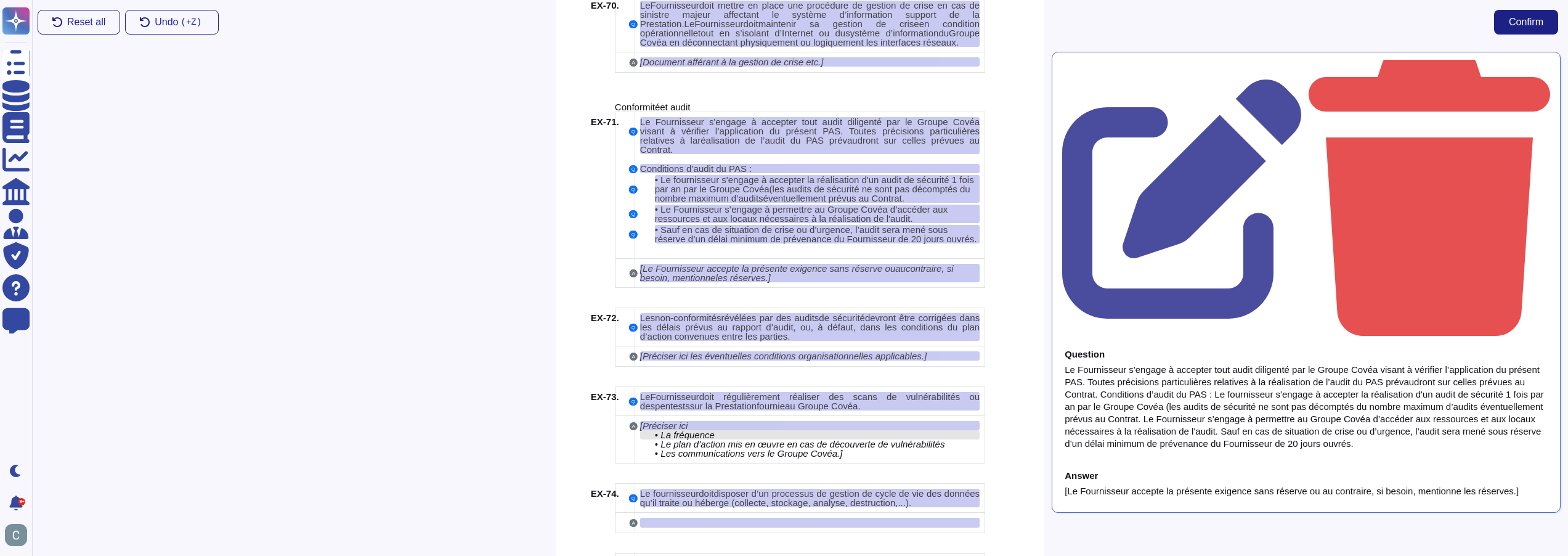
click at [795, 430] on div "• La fréquence" at bounding box center [817, 435] width 325 height 9
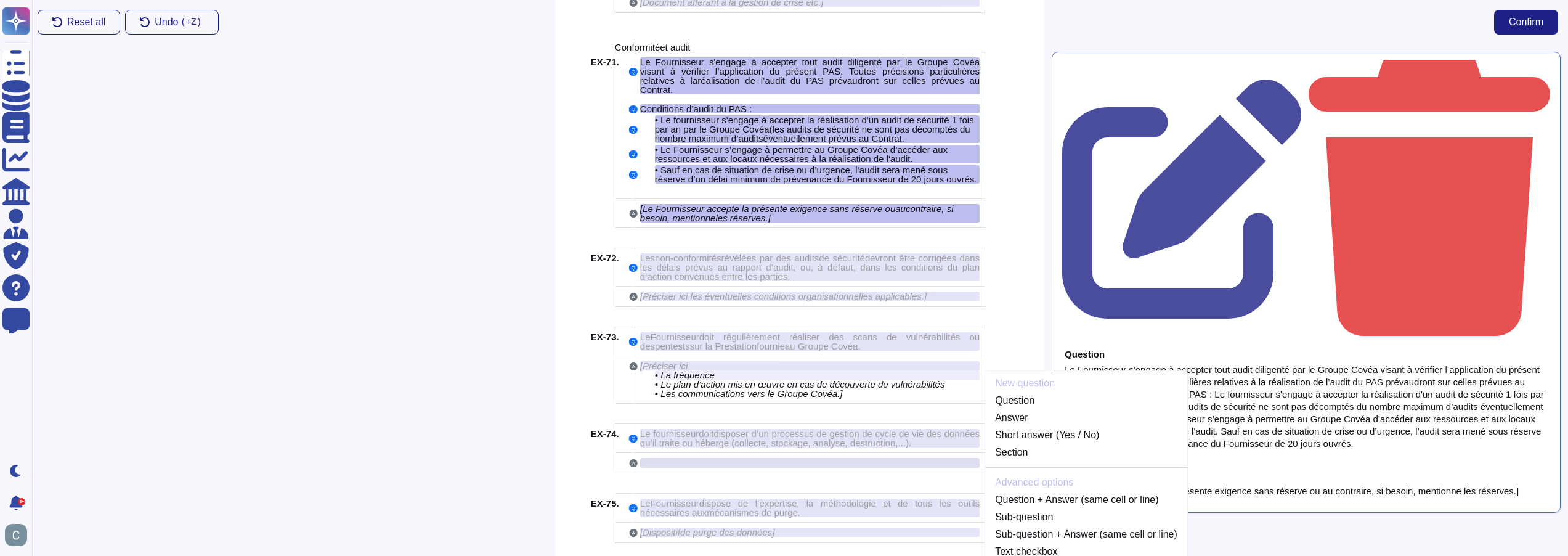
scroll to position [8086, 0]
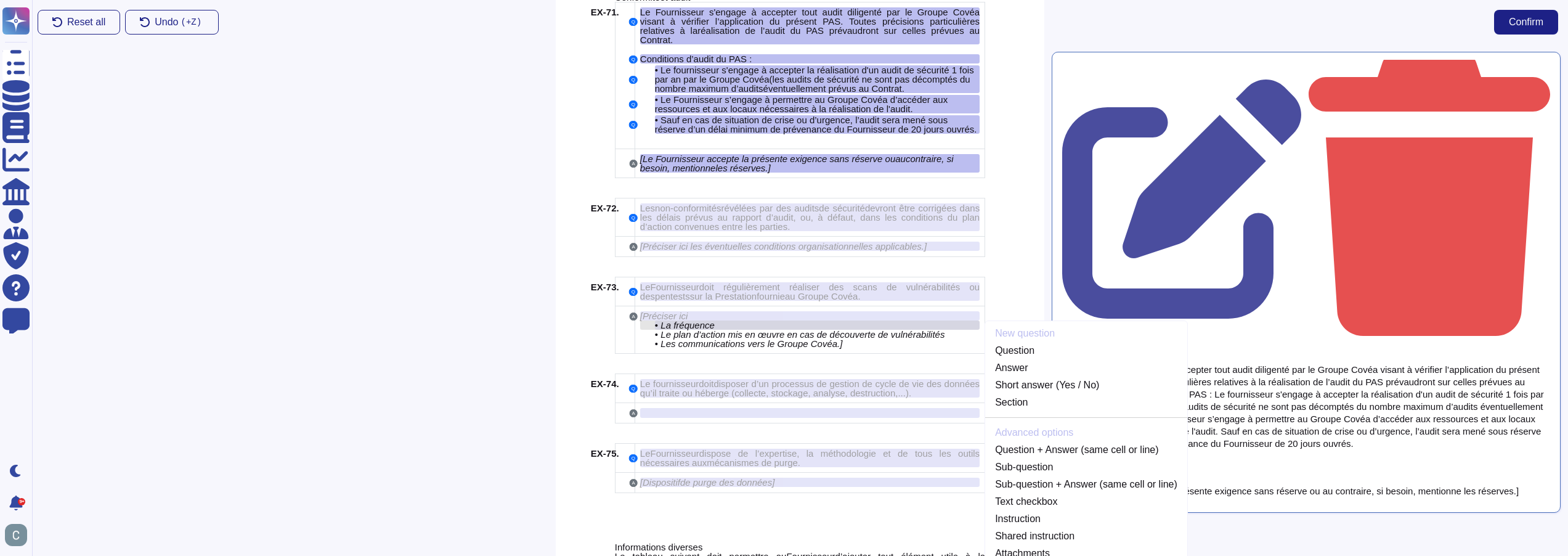
click at [876, 320] on div "• La fréquence" at bounding box center [817, 325] width 325 height 9
click at [874, 311] on div "[ Préciser ici" at bounding box center [810, 316] width 340 height 9
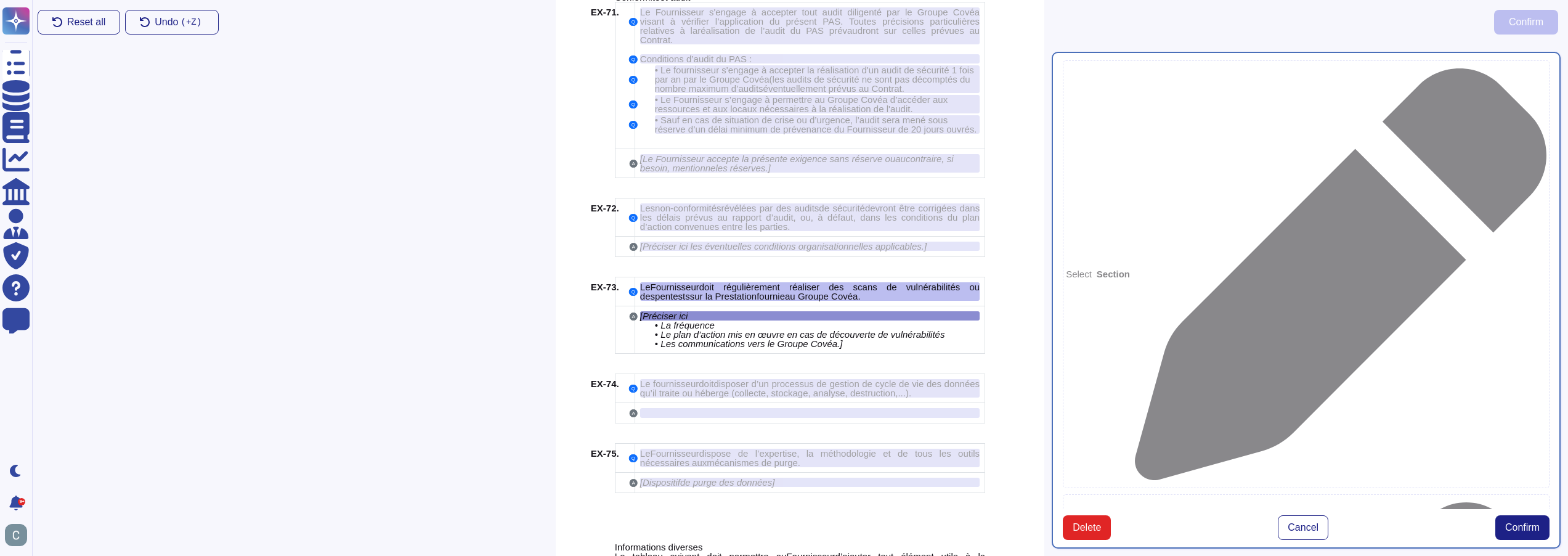
scroll to position [8077, 0]
type textarea "Le Fournisseur doit régulièrement réaliser des scans de vulnérabilités ou des p…"
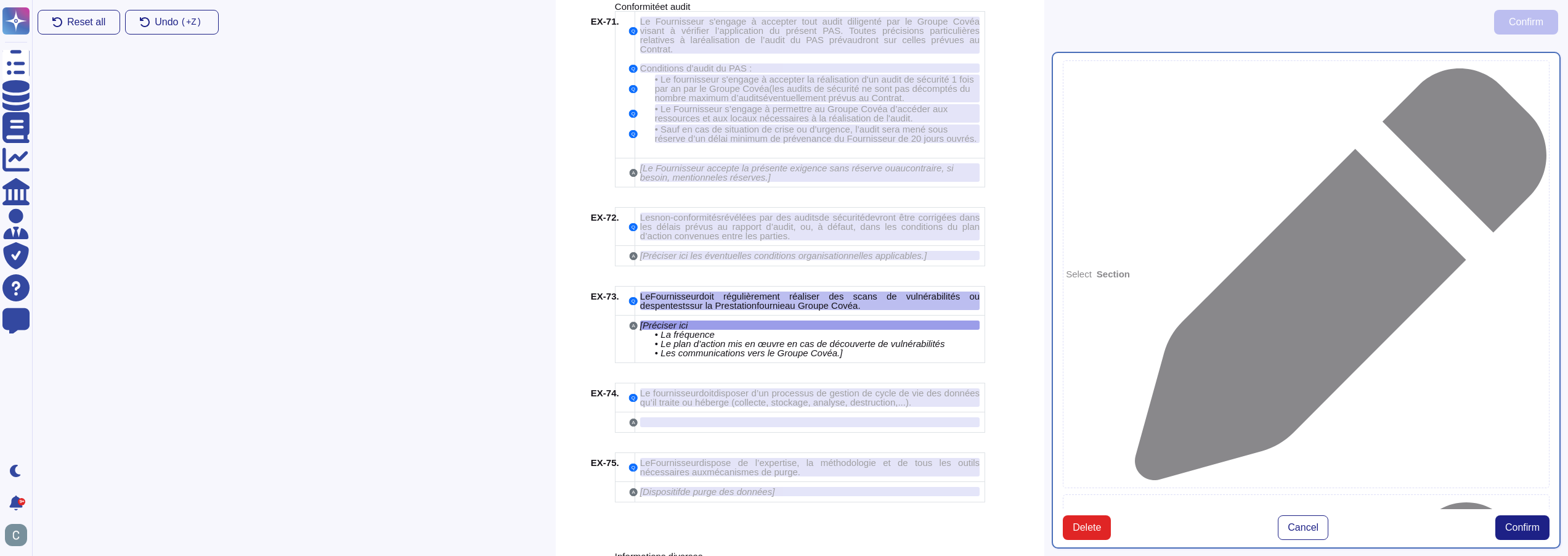
drag, startPoint x: 1121, startPoint y: 354, endPoint x: 1110, endPoint y: 357, distance: 11.4
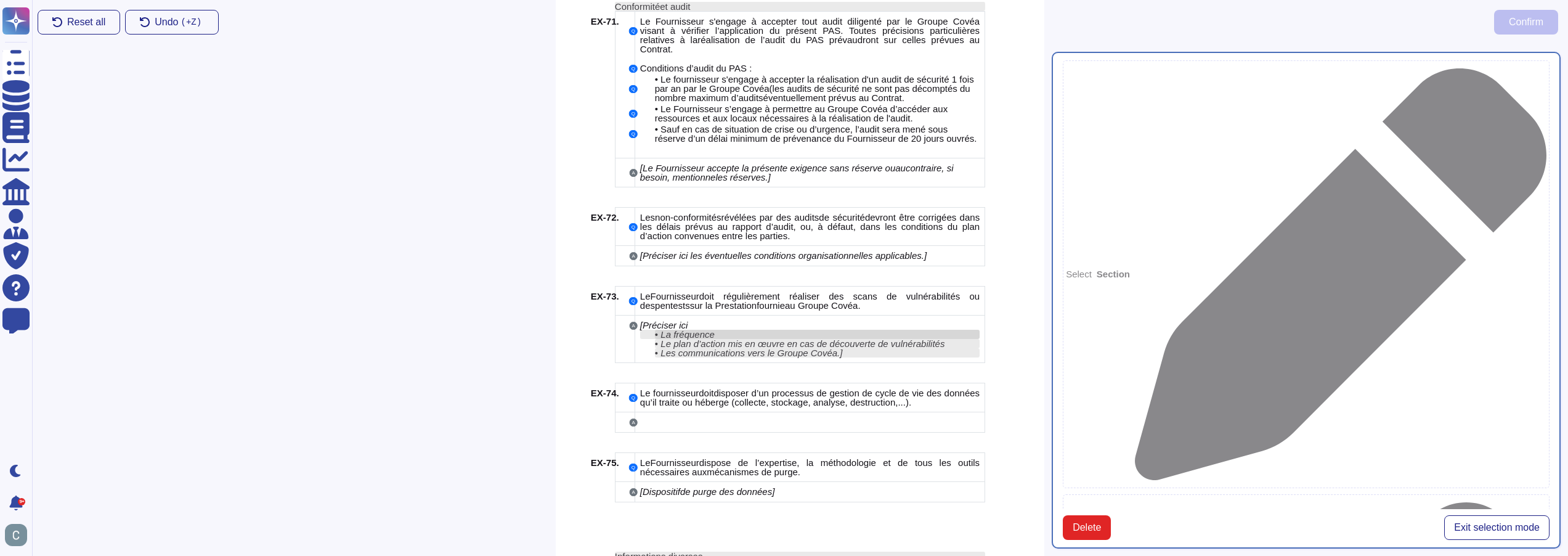
click at [788, 330] on div "• La fréquence" at bounding box center [817, 335] width 325 height 9
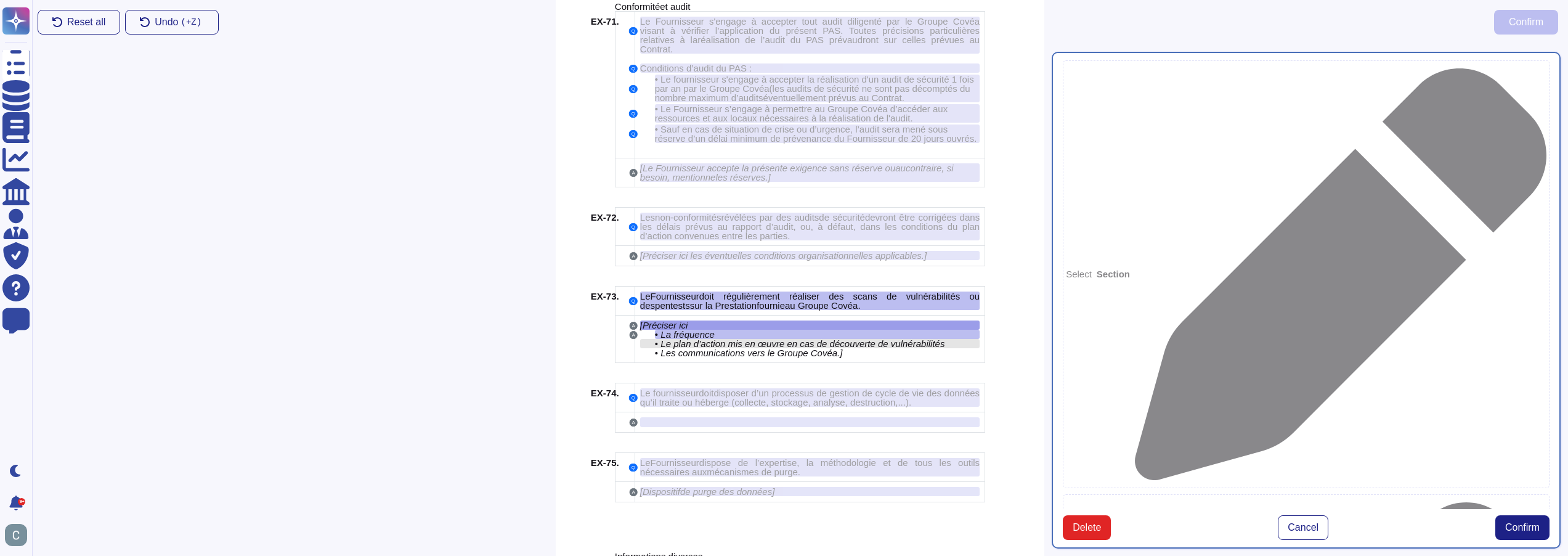
click at [795, 338] on span "Le plan d’action mis en œuvre en cas de découverte de vulnérabilités" at bounding box center [802, 344] width 284 height 11
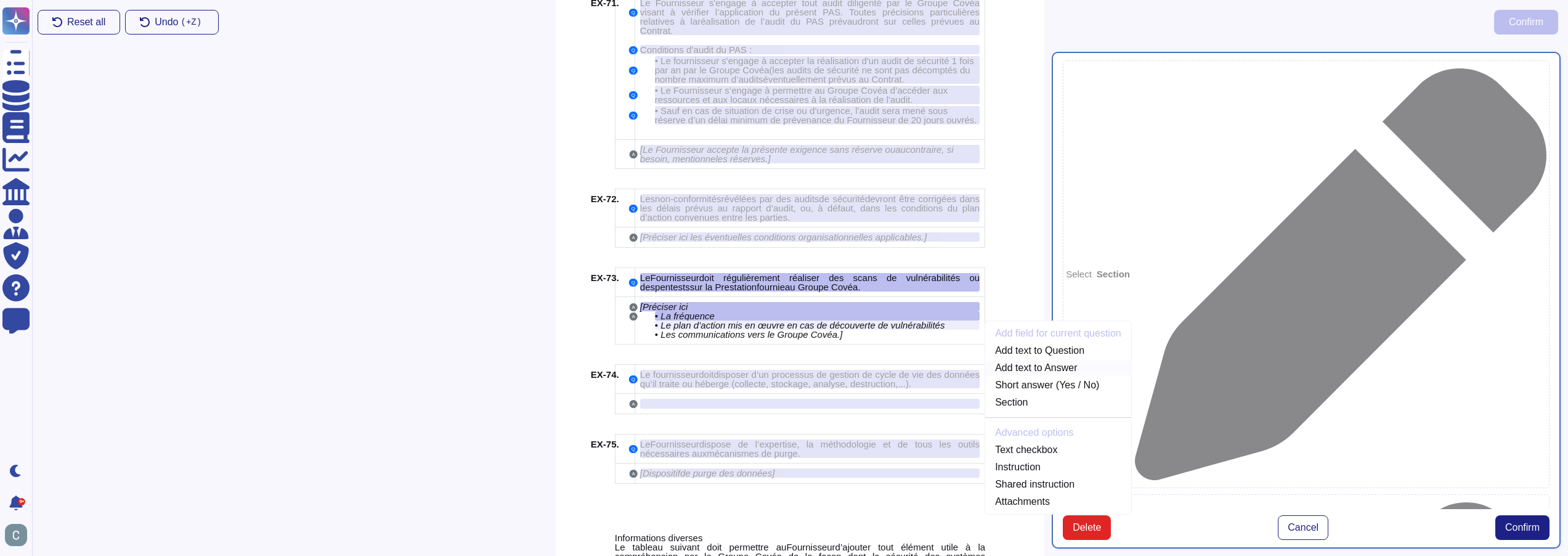
click at [1051, 361] on link "Add text to Answer" at bounding box center [1058, 368] width 146 height 15
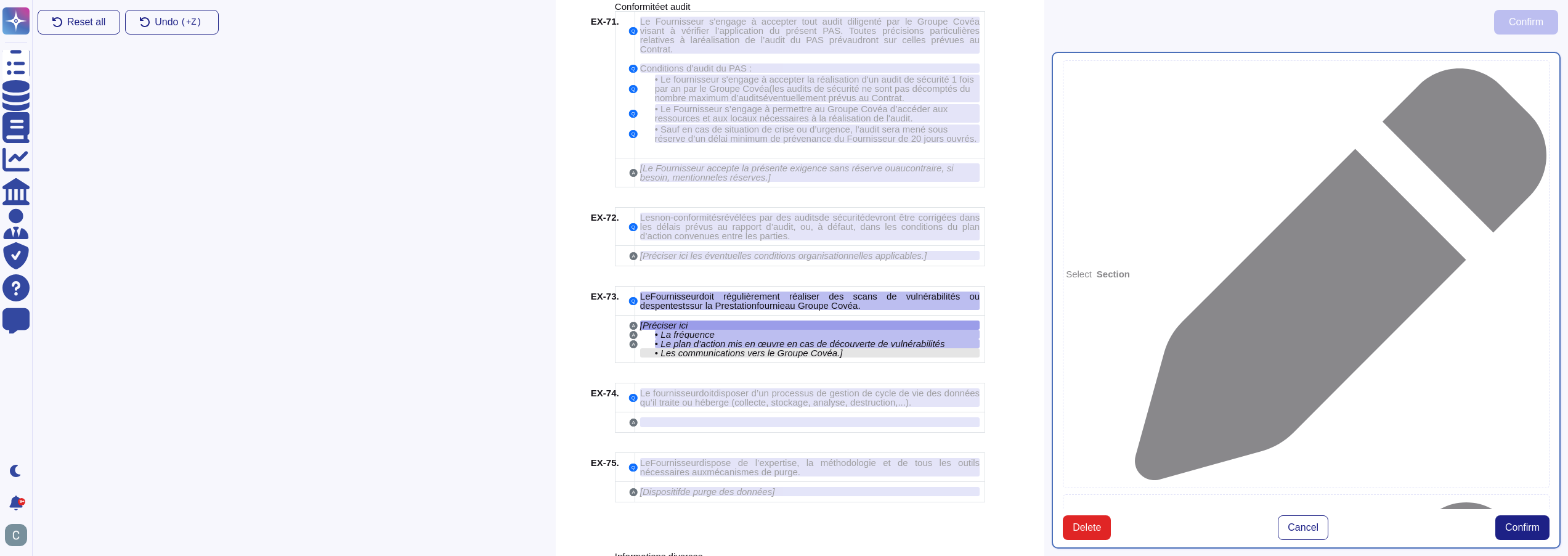
click at [801, 347] on span "Les communications vers le Groupe Covéa" at bounding box center [749, 353] width 177 height 11
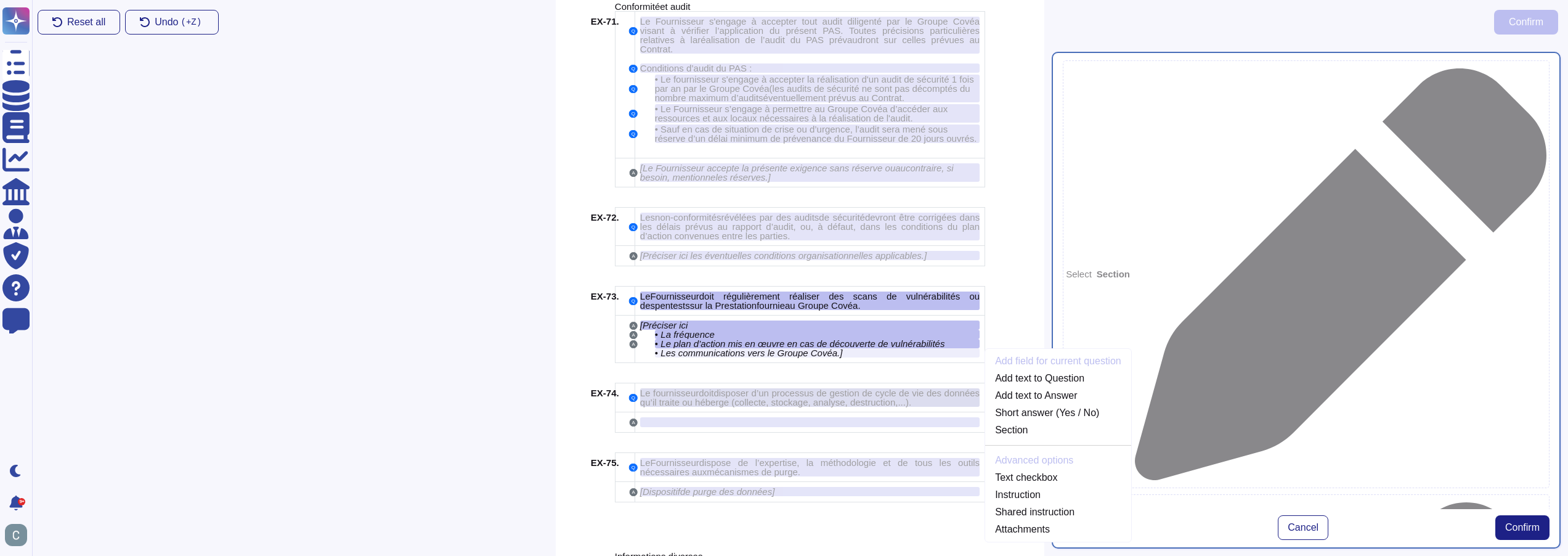
scroll to position [8105, 0]
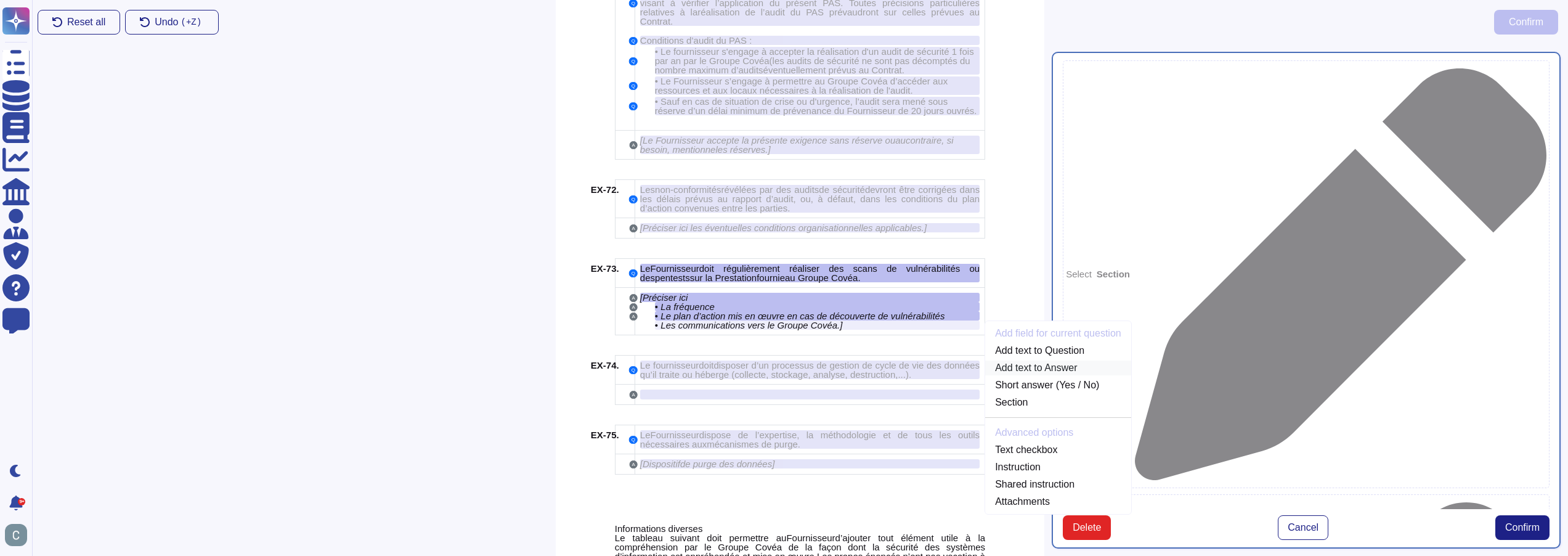
drag, startPoint x: 1018, startPoint y: 324, endPoint x: 1008, endPoint y: 331, distance: 12.2
click at [1017, 361] on link "Add text to Answer" at bounding box center [1058, 368] width 146 height 15
type textarea "[Préciser ici La fréquence Le plan d’action mis en œuvre en cas de découverte d…"
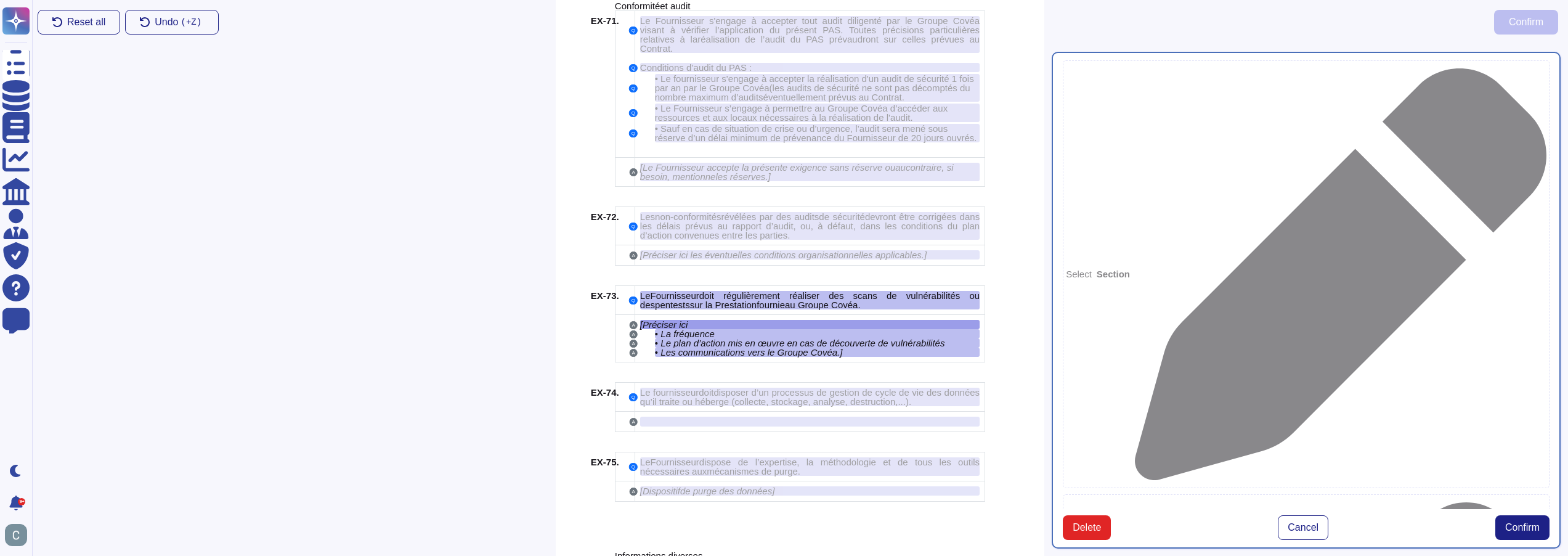
scroll to position [8077, 0]
click at [1509, 523] on span "Confirm" at bounding box center [1523, 527] width 35 height 10
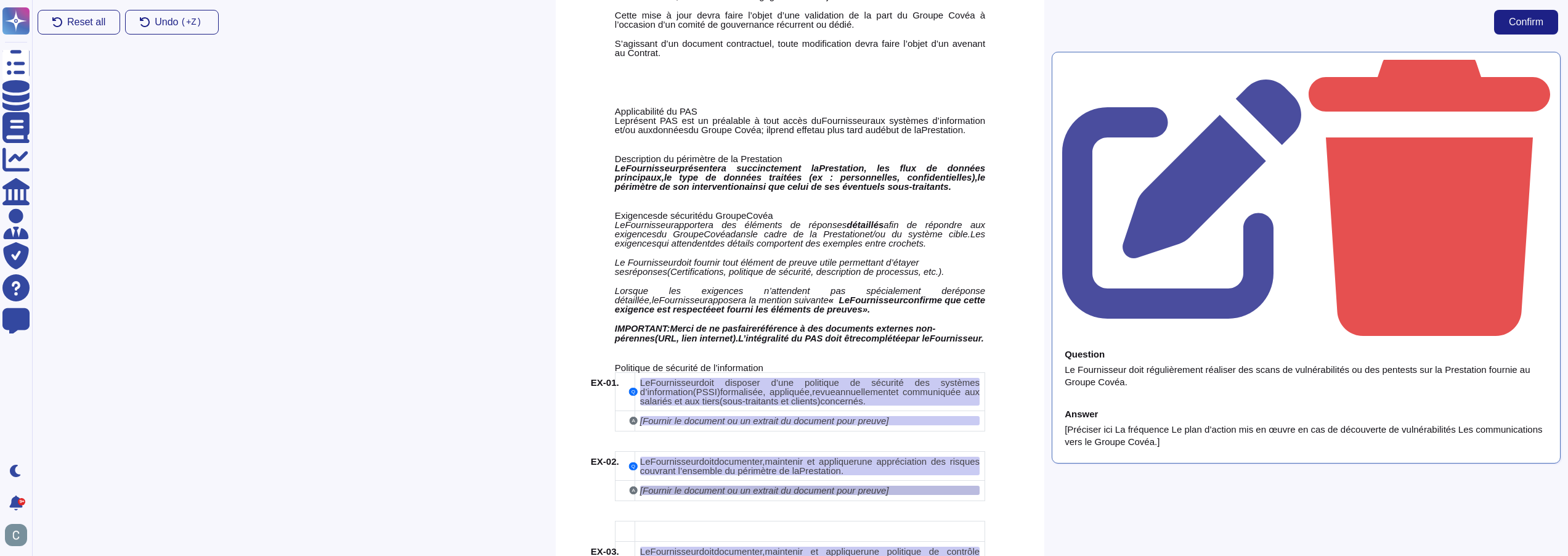
scroll to position [1226, 0]
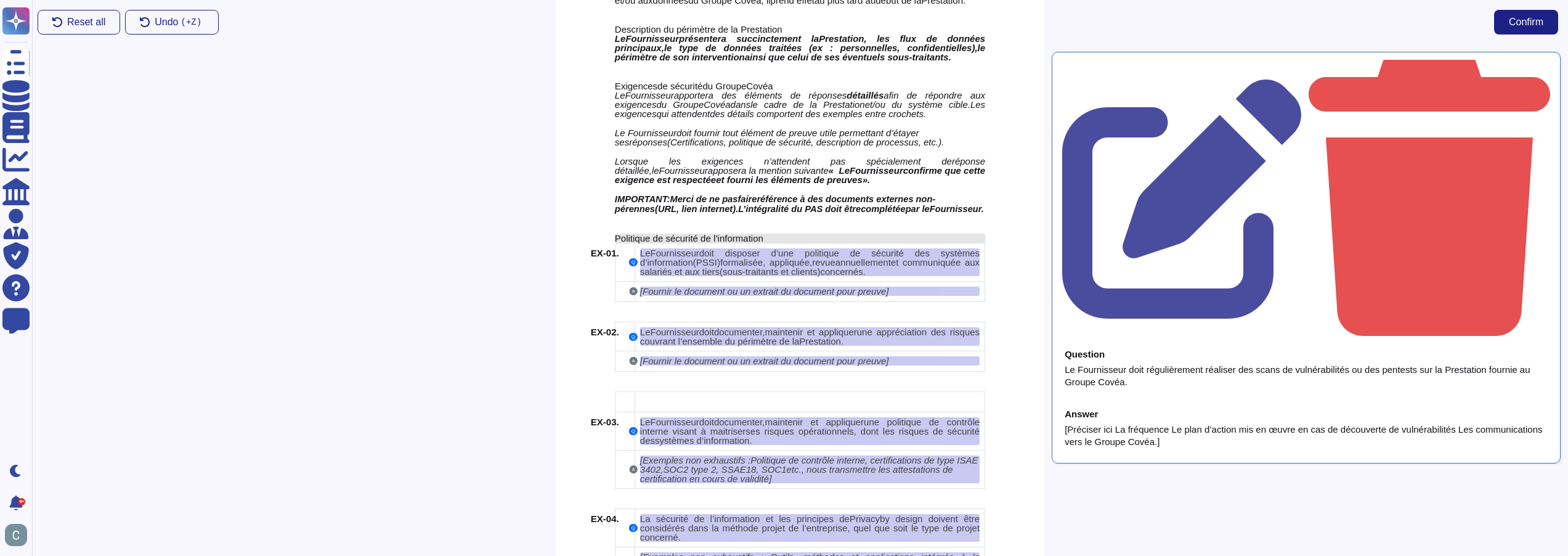
click at [726, 234] on span "Politique de sécurité de l’information" at bounding box center [689, 238] width 148 height 11
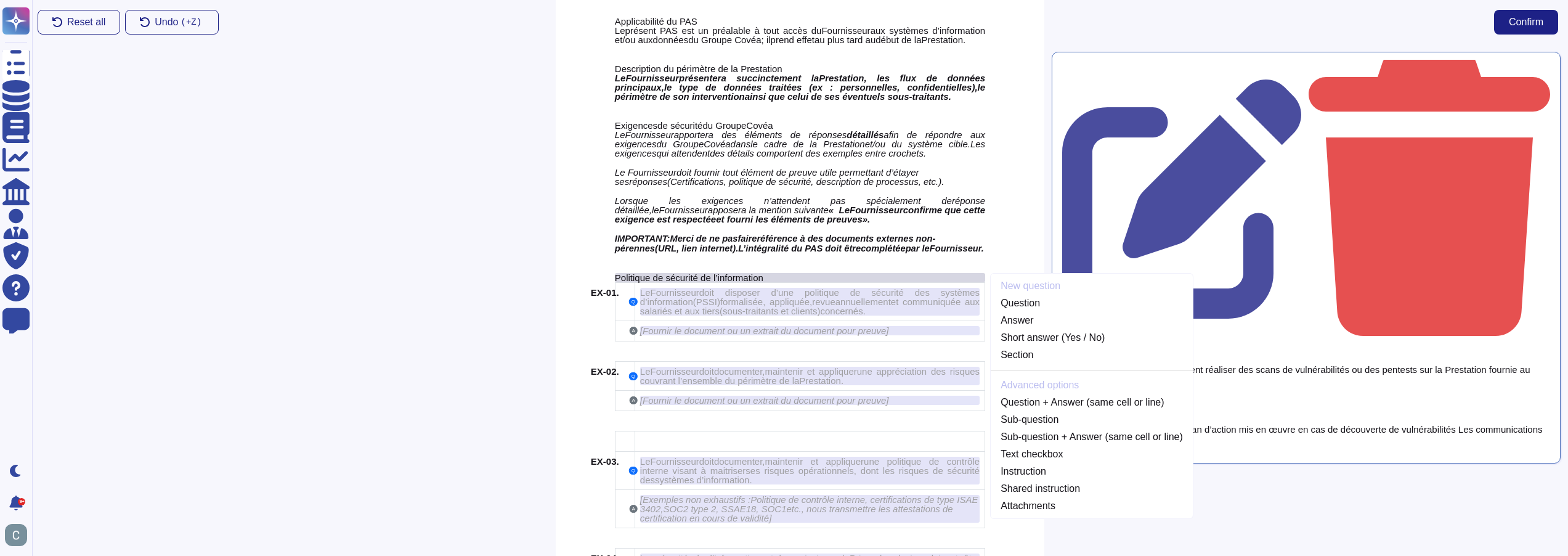
scroll to position [1185, 0]
click at [1053, 353] on link "Section" at bounding box center [1092, 356] width 202 height 15
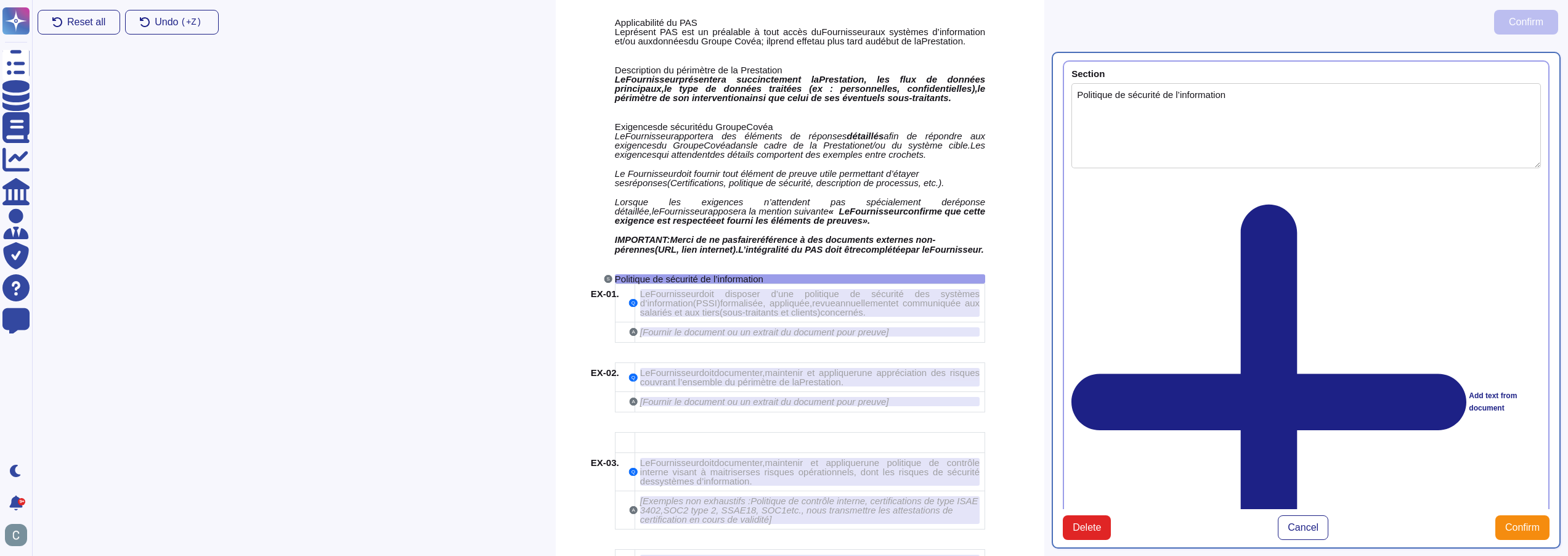
type textarea "Politique de sécurité de l’information"
click at [1527, 523] on span "Confirm" at bounding box center [1523, 527] width 35 height 10
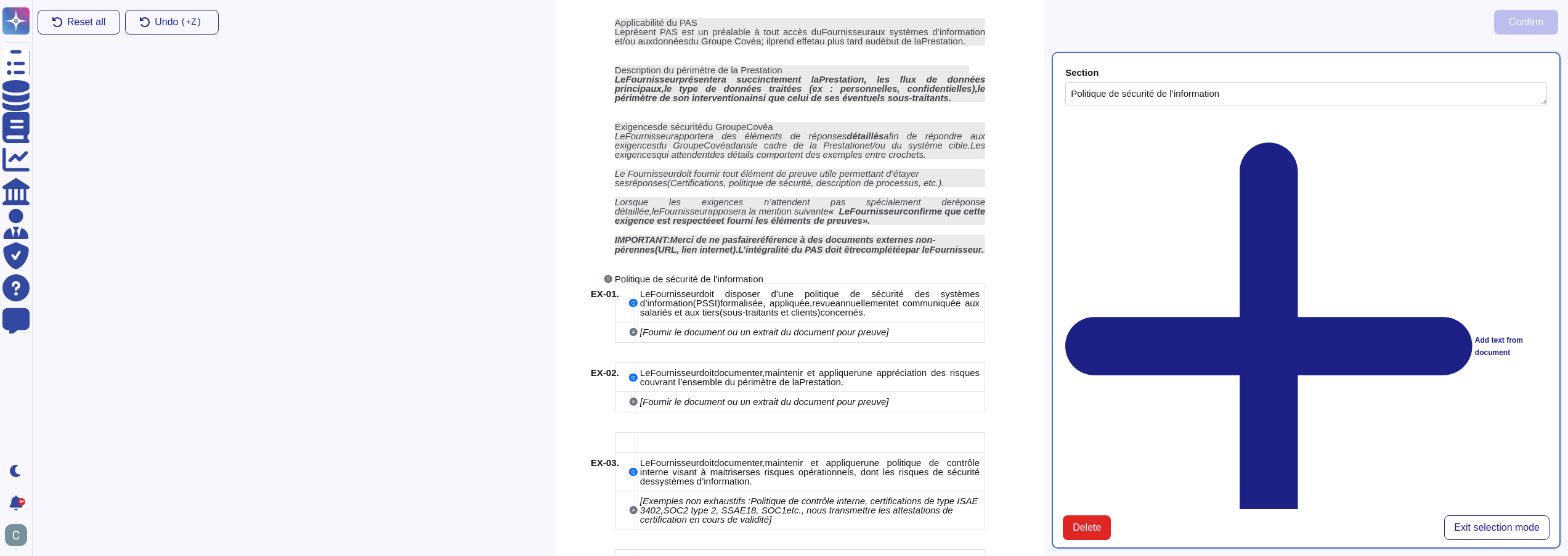
click at [600, 290] on span "EX-01." at bounding box center [606, 294] width 29 height 11
click at [625, 293] on div "EX-01." at bounding box center [611, 294] width 39 height 10
click at [1490, 515] on button "Exit selection mode" at bounding box center [1497, 527] width 105 height 25
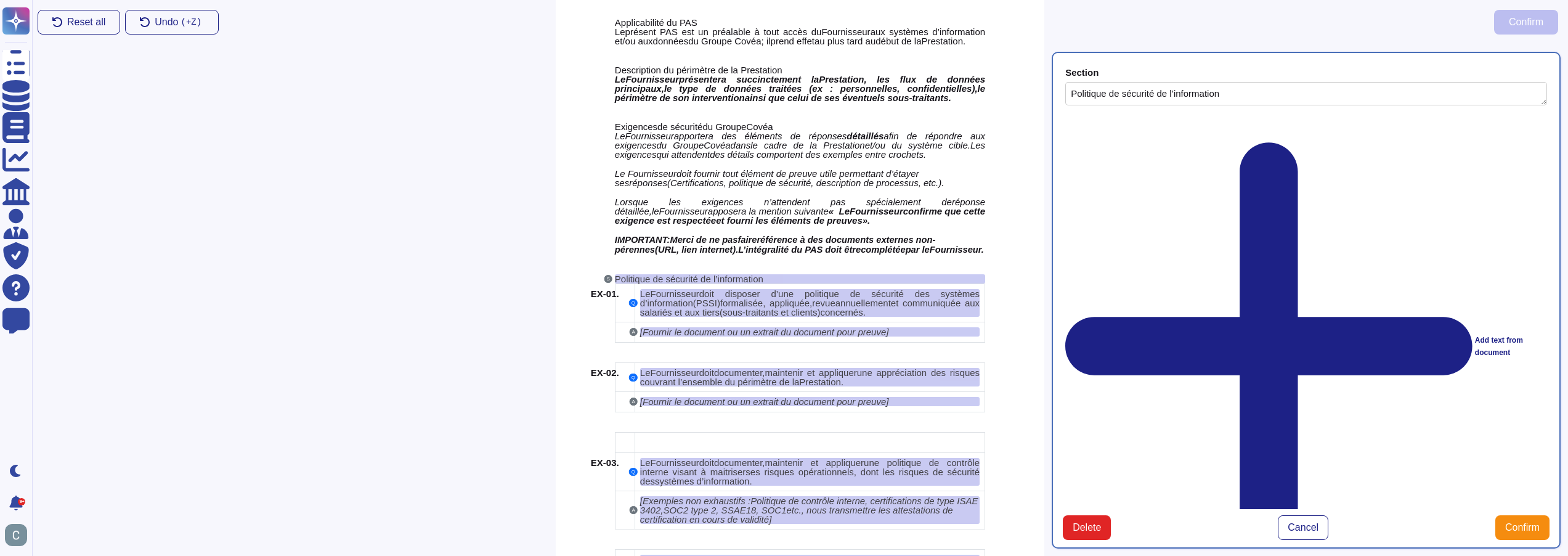
click at [1336, 490] on div "Section Politique de sécurité de l’information Add text from document Select Su…" at bounding box center [1306, 300] width 523 height 512
click at [1534, 523] on span "Confirm" at bounding box center [1523, 527] width 35 height 10
click at [1310, 523] on span "Cancel" at bounding box center [1303, 527] width 31 height 10
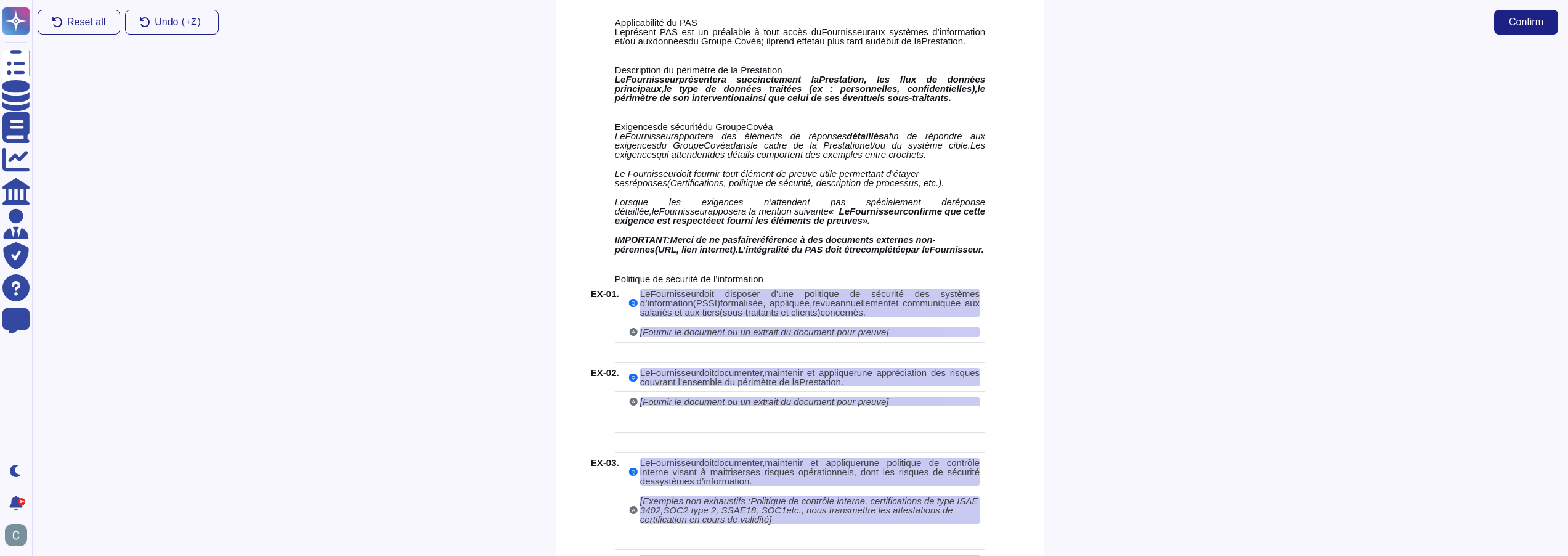
click at [1185, 344] on div at bounding box center [1306, 300] width 523 height 512
click at [717, 273] on span "Politique de sécurité de l’information" at bounding box center [689, 279] width 148 height 11
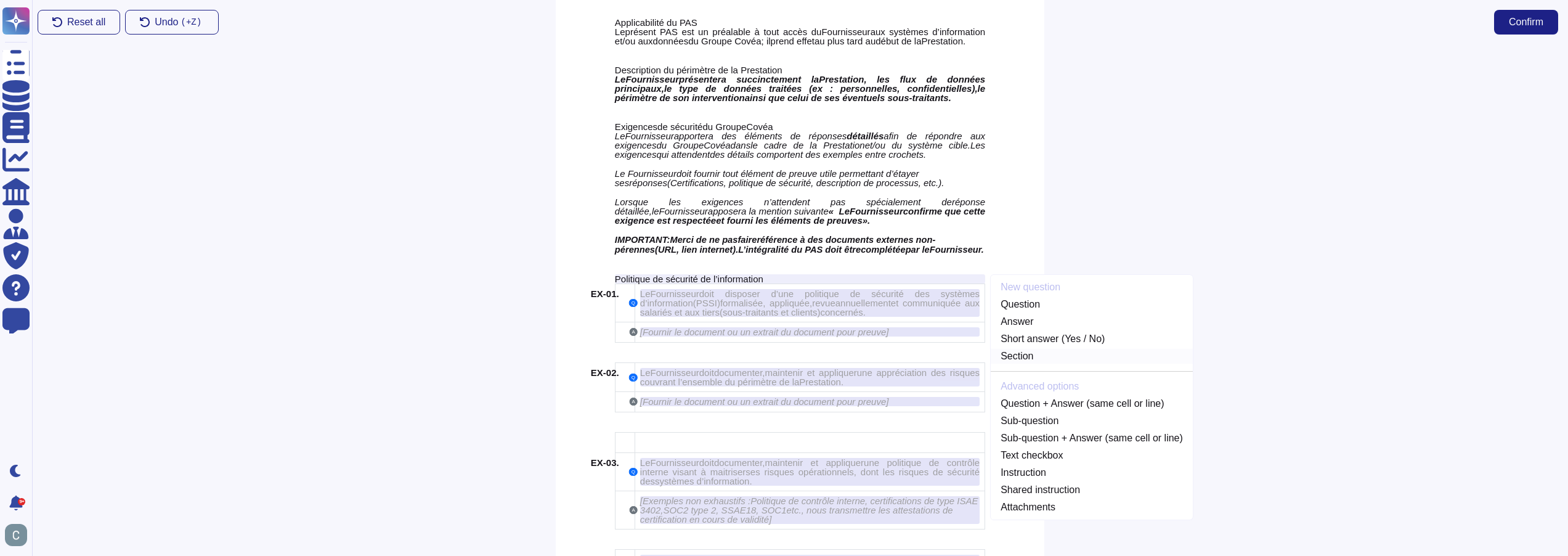
click at [1058, 354] on link "Section" at bounding box center [1092, 356] width 202 height 15
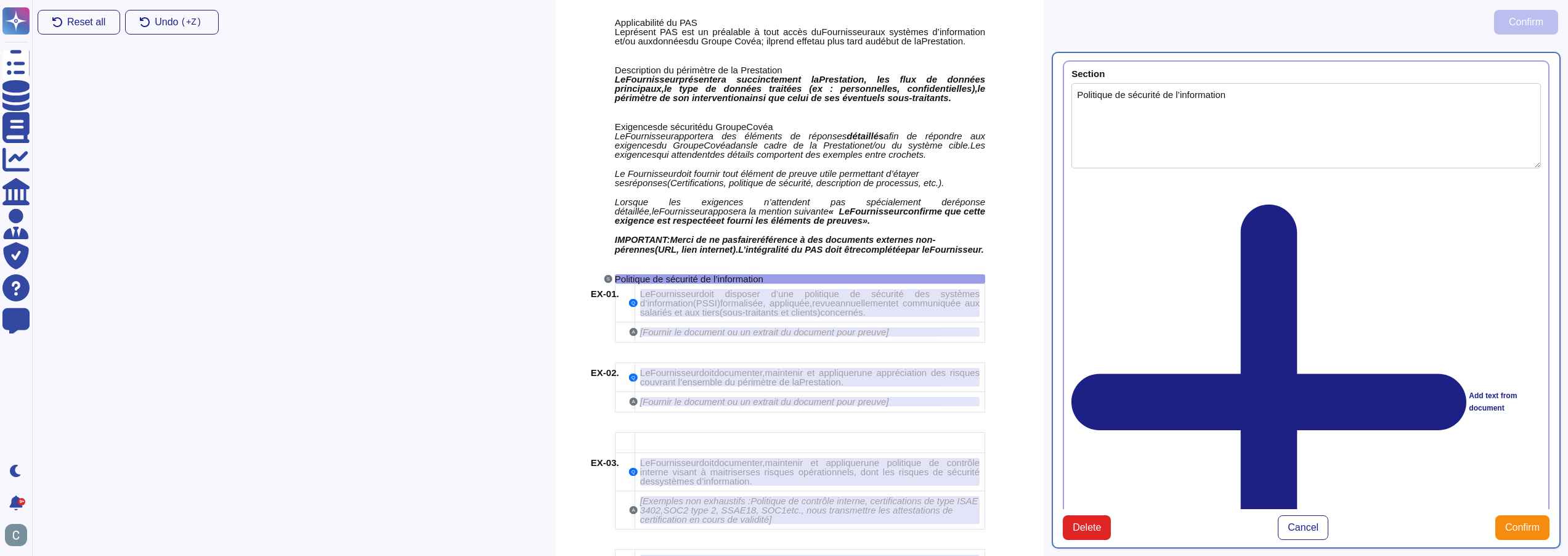
type textarea "Politique de sécurité de l’information"
click at [1549, 515] on button "Confirm" at bounding box center [1523, 527] width 54 height 25
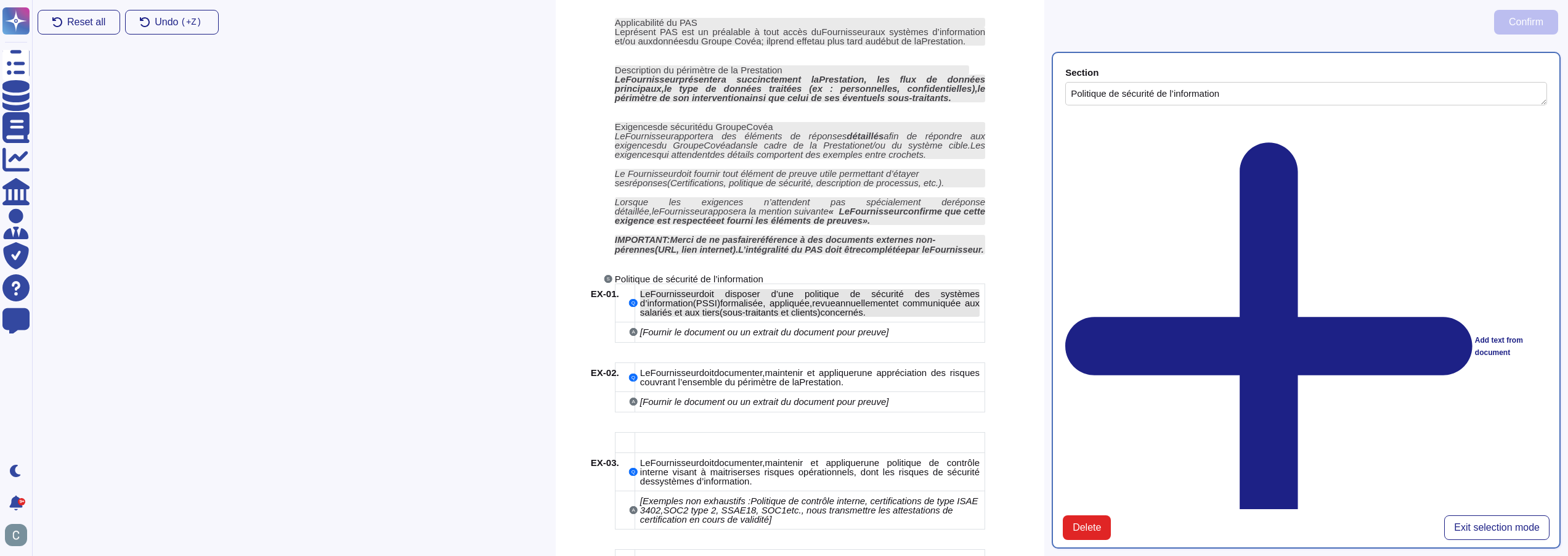
click at [720, 299] on span "formalisée, appliquée" at bounding box center [764, 303] width 90 height 11
click at [835, 304] on span "annuellement" at bounding box center [863, 303] width 56 height 11
click at [758, 276] on span "Politique de sécurité de l’information" at bounding box center [689, 279] width 148 height 11
click at [602, 296] on span "EX-01." at bounding box center [606, 294] width 29 height 11
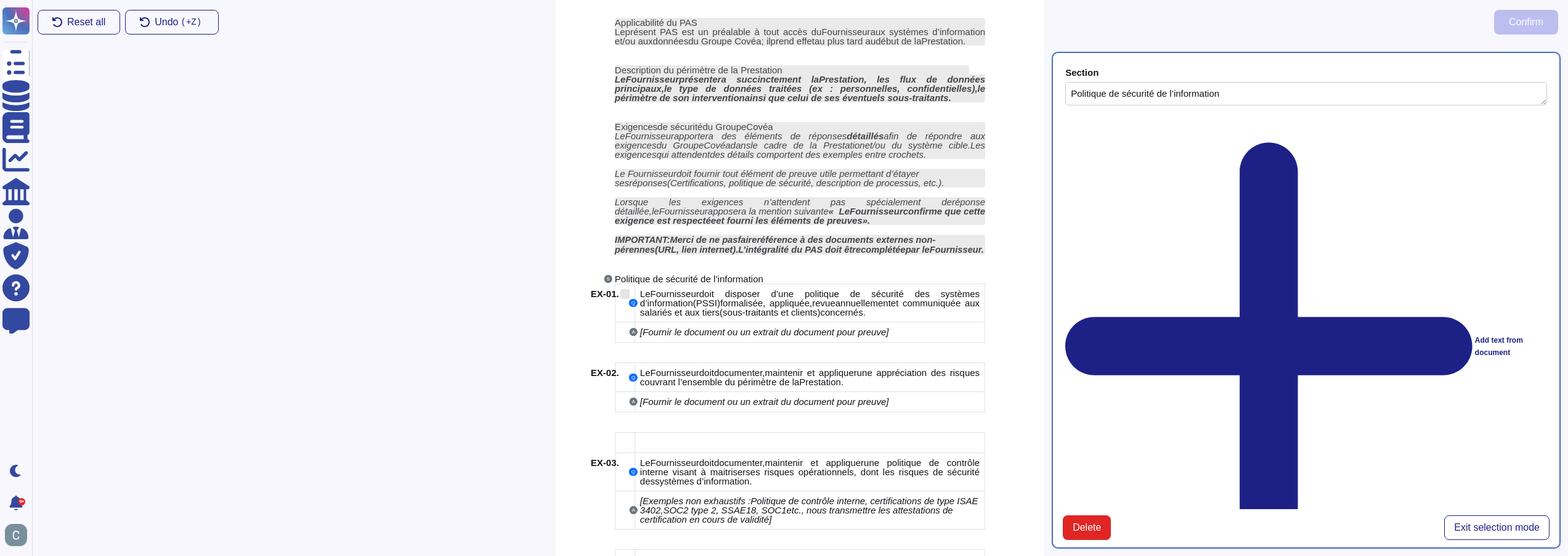
click at [625, 294] on div "EX-01." at bounding box center [611, 294] width 39 height 10
drag, startPoint x: 722, startPoint y: 303, endPoint x: 705, endPoint y: 310, distance: 18.4
click at [706, 310] on div "Le Fournisseur doit disposer d’une politique de sécurité des systèmes d’informa…" at bounding box center [810, 303] width 340 height 28
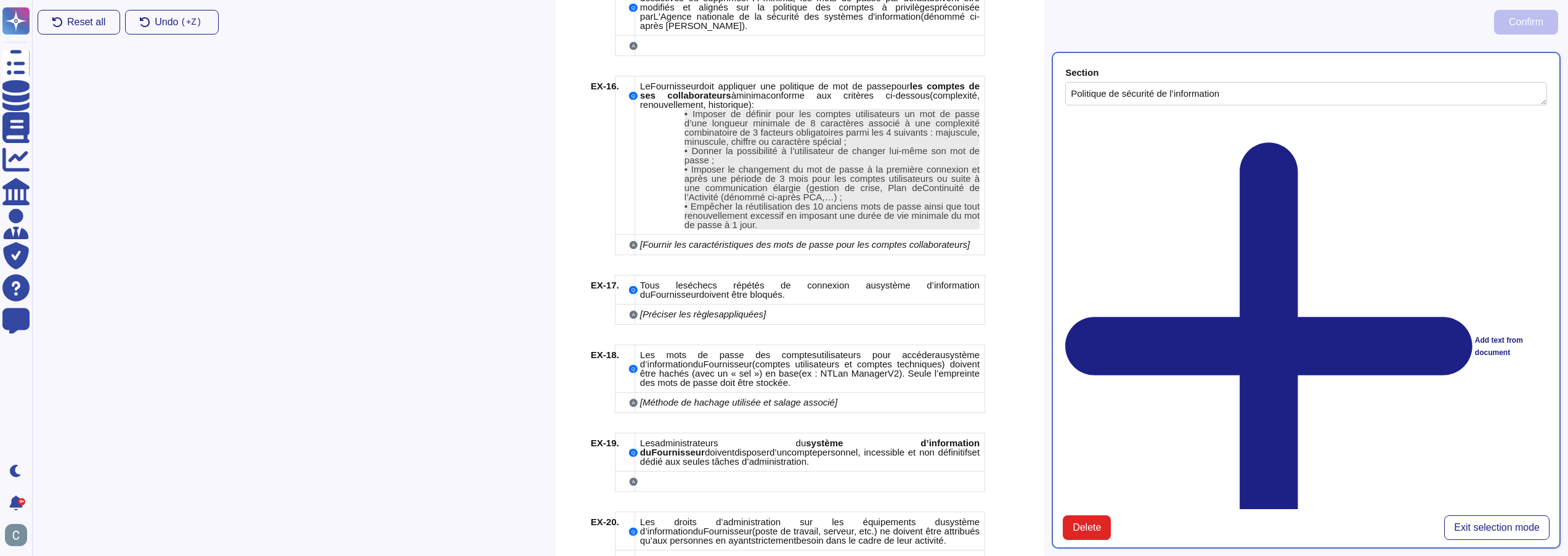
scroll to position [2727, 0]
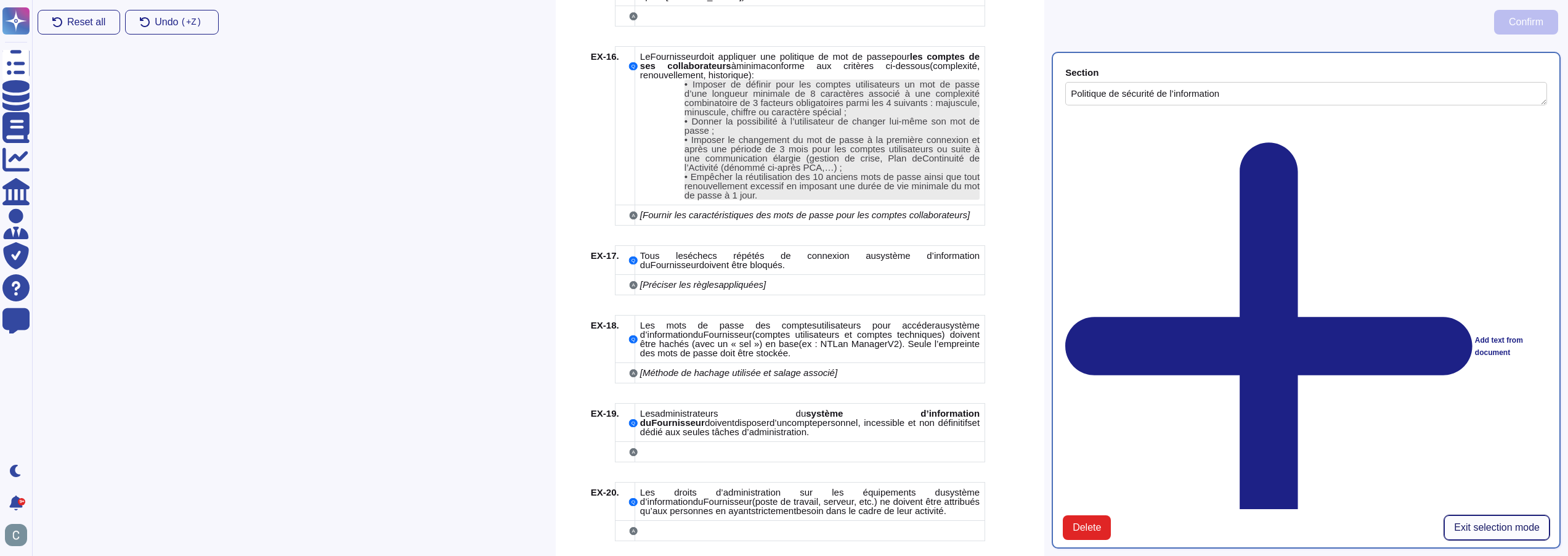
click at [1493, 515] on button "Exit selection mode" at bounding box center [1497, 527] width 105 height 25
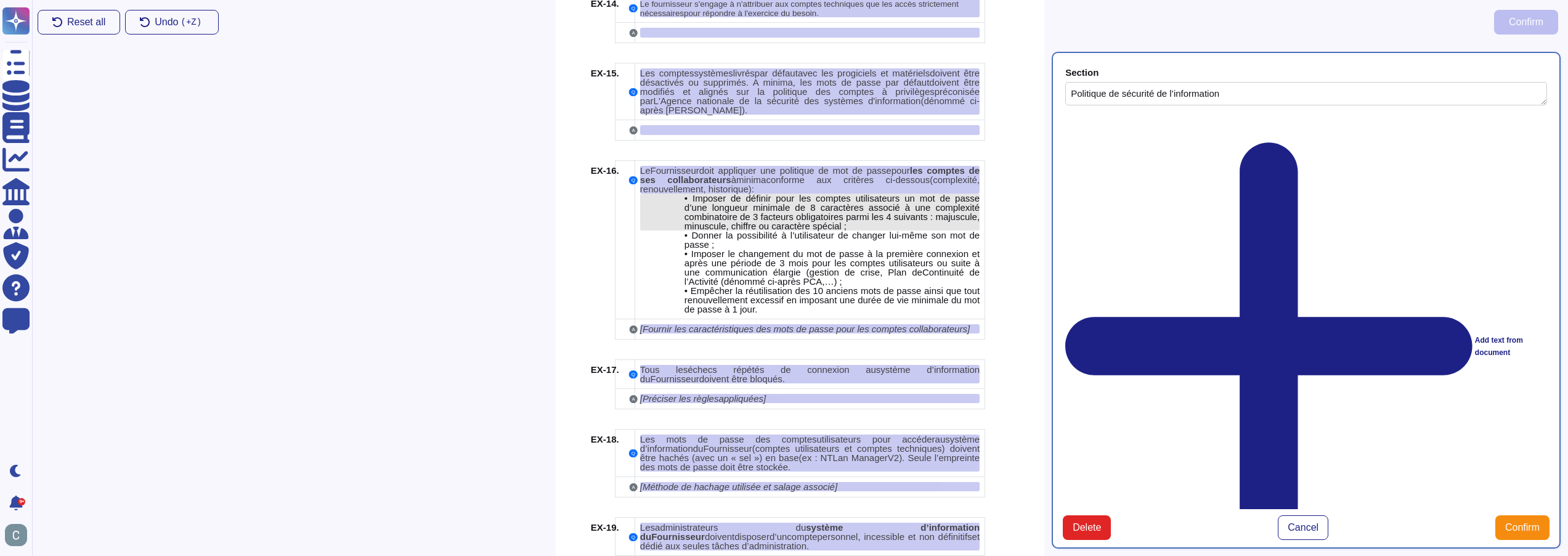
scroll to position [2541, 0]
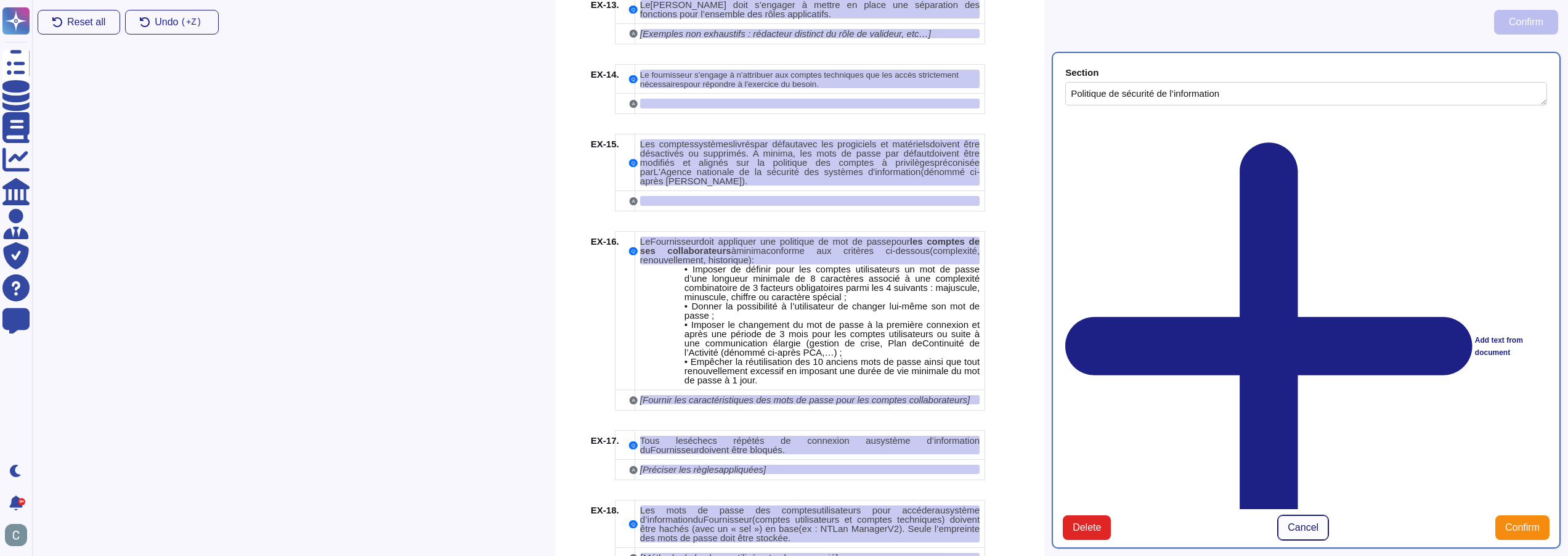
click at [1299, 523] on span "Cancel" at bounding box center [1303, 527] width 31 height 10
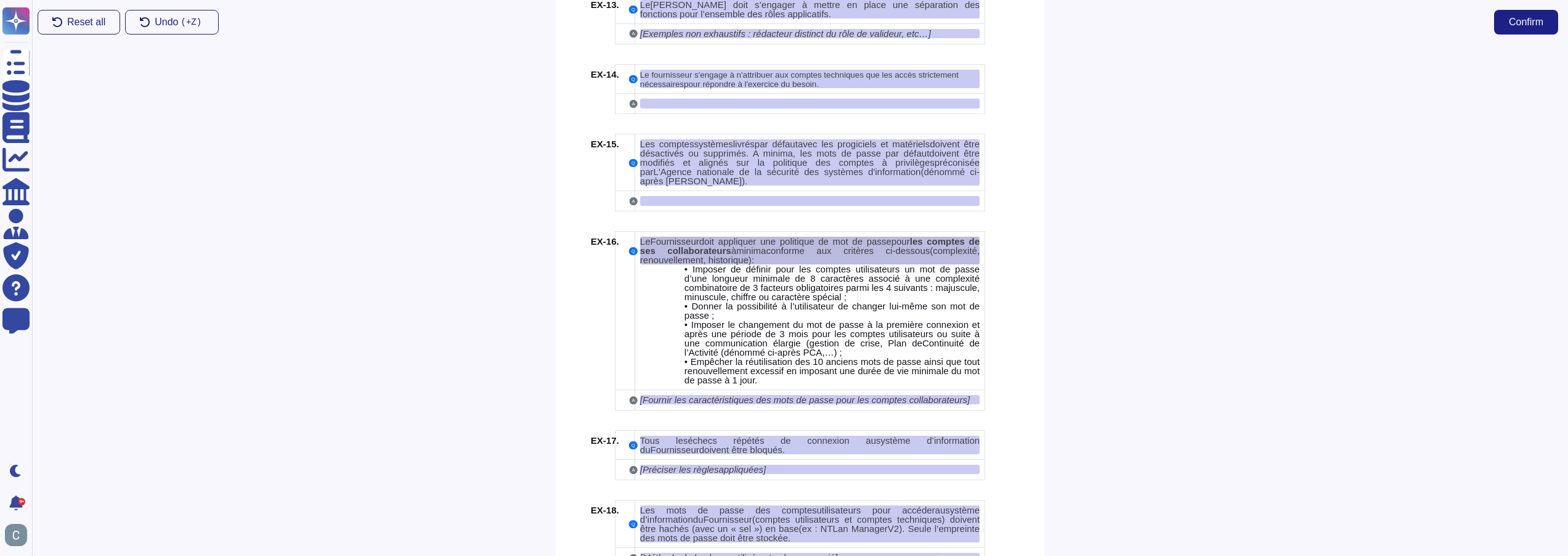
click at [850, 246] on span "conforme aux critères ci-dessous" at bounding box center [848, 251] width 164 height 11
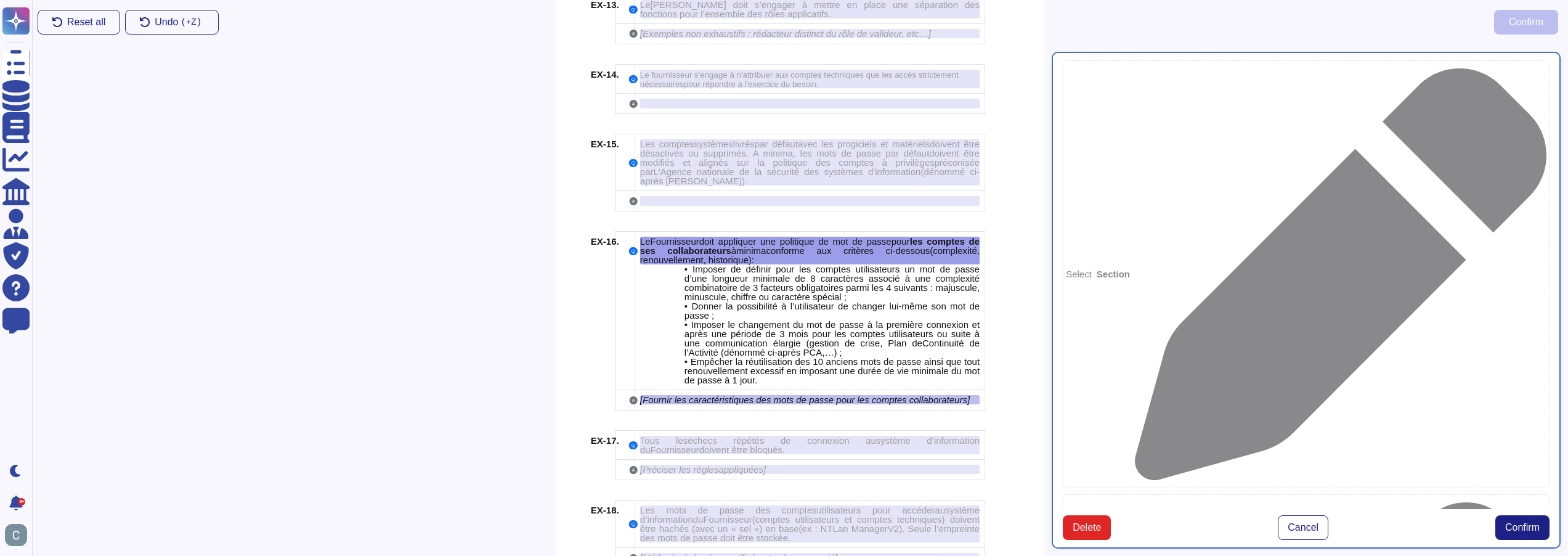
type textarea "Le Fournisseur doit appliquer une politique de mot de passe pour les comptes de…"
type textarea "[Fournir les caractéristiques des mots de passe pour les comptes collaborateurs]"
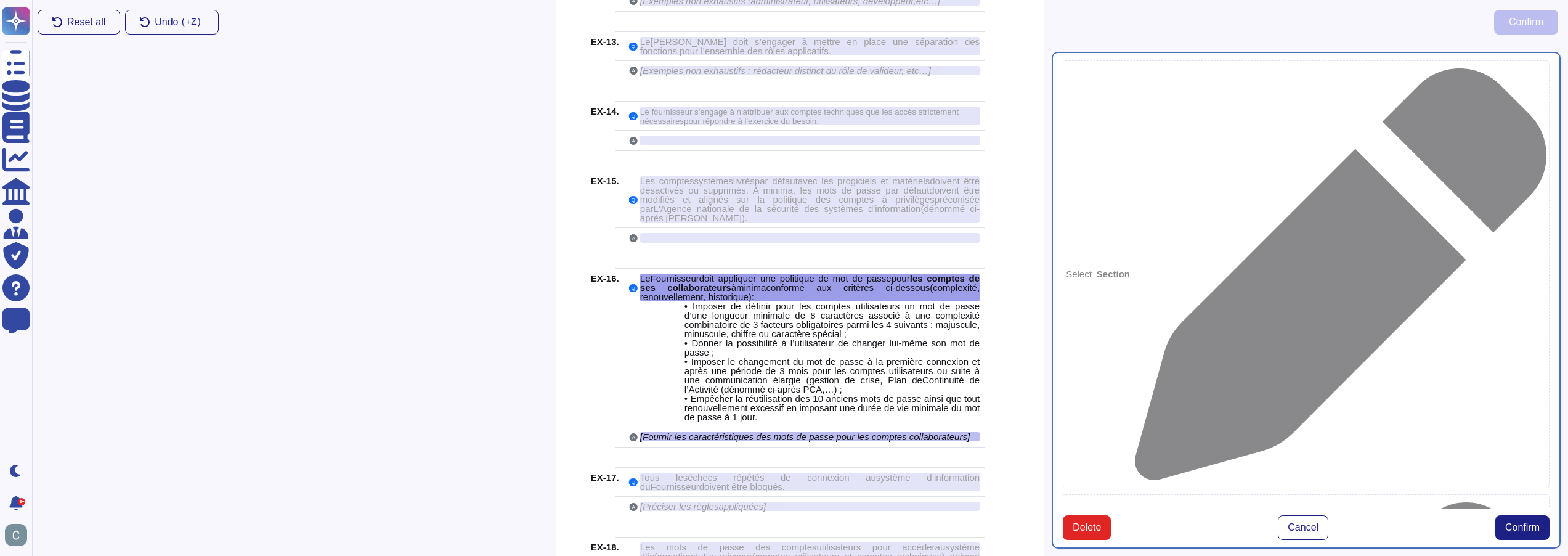
scroll to position [2504, 0]
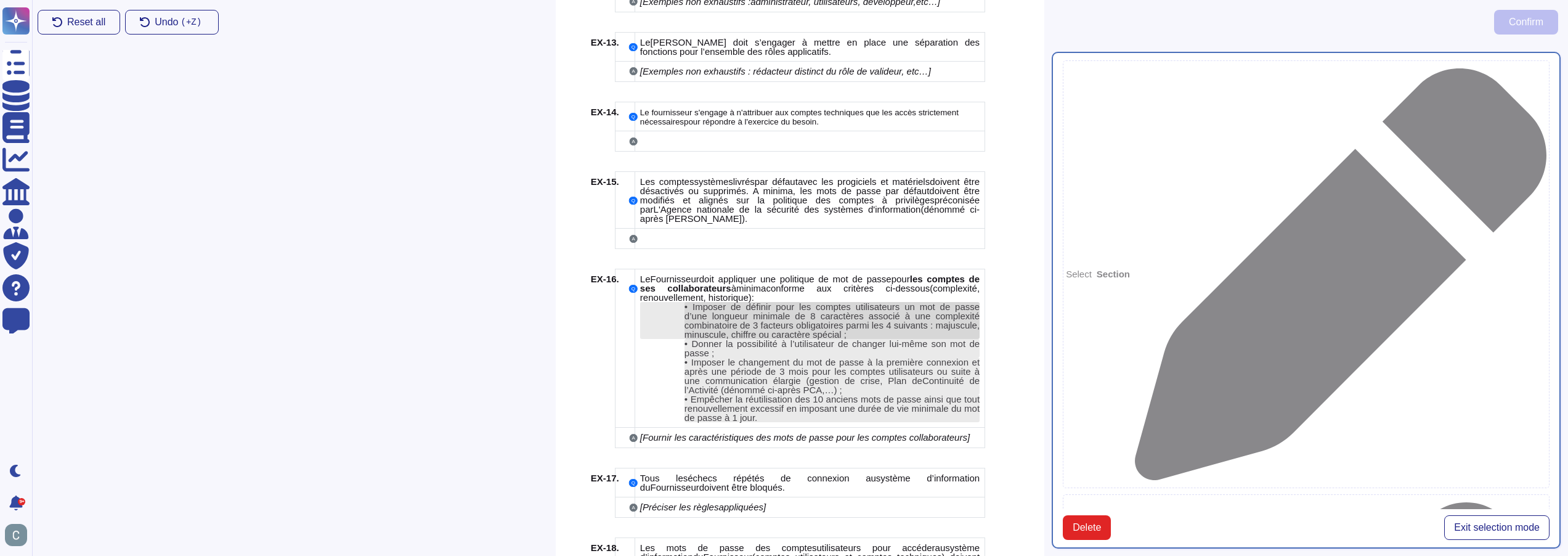
click at [906, 301] on span "Imposer de définir pour les comptes utilisateurs un mot de passe d’une longueur…" at bounding box center [832, 320] width 295 height 38
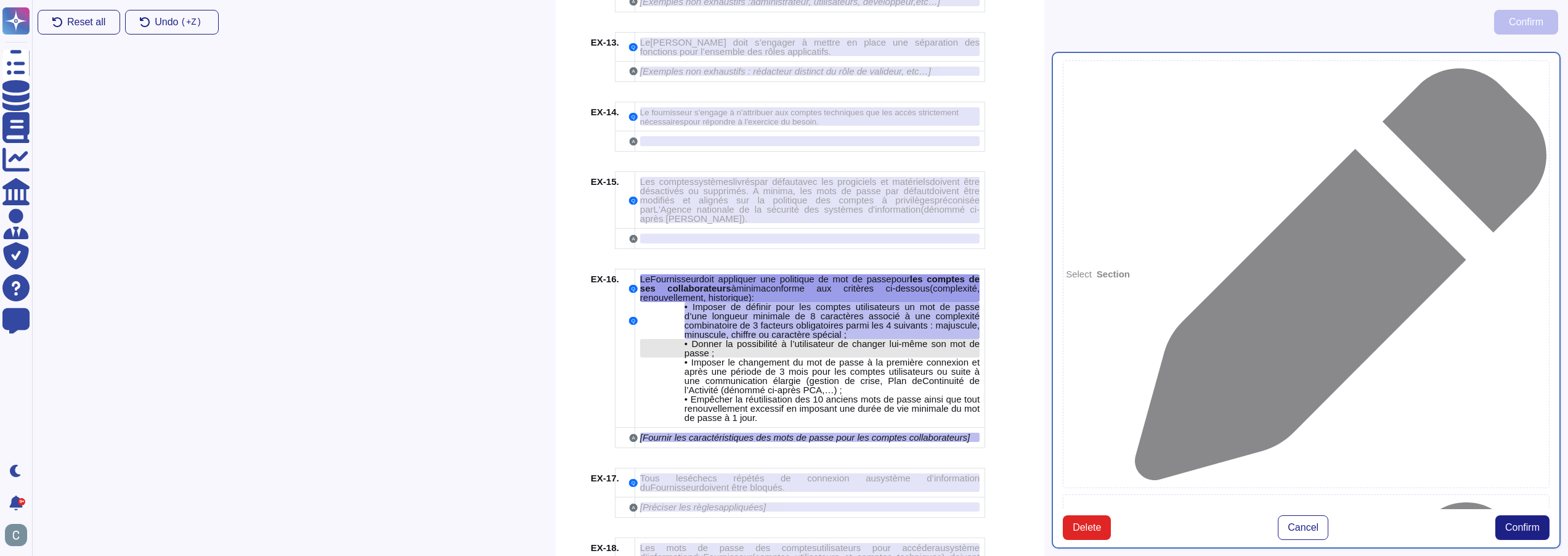
click at [892, 338] on span "Donner la possibilité à l’utilisateur de changer lui-même son mot de passe ;" at bounding box center [832, 348] width 295 height 20
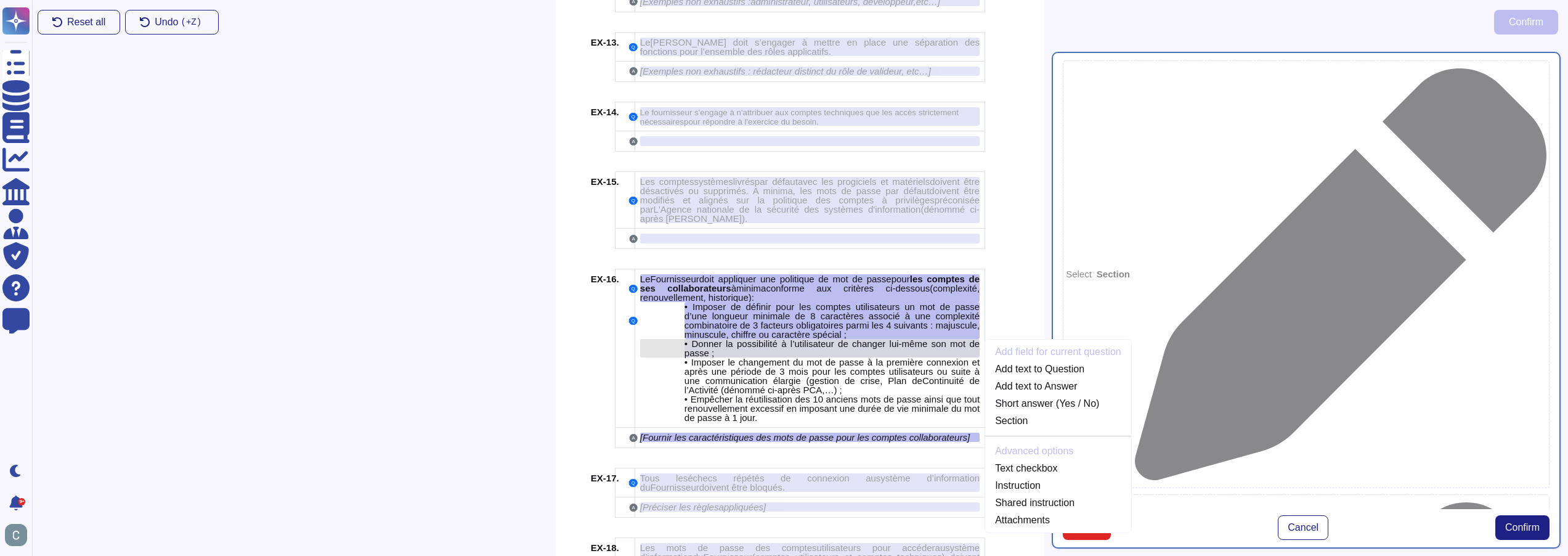
scroll to position [2564, 0]
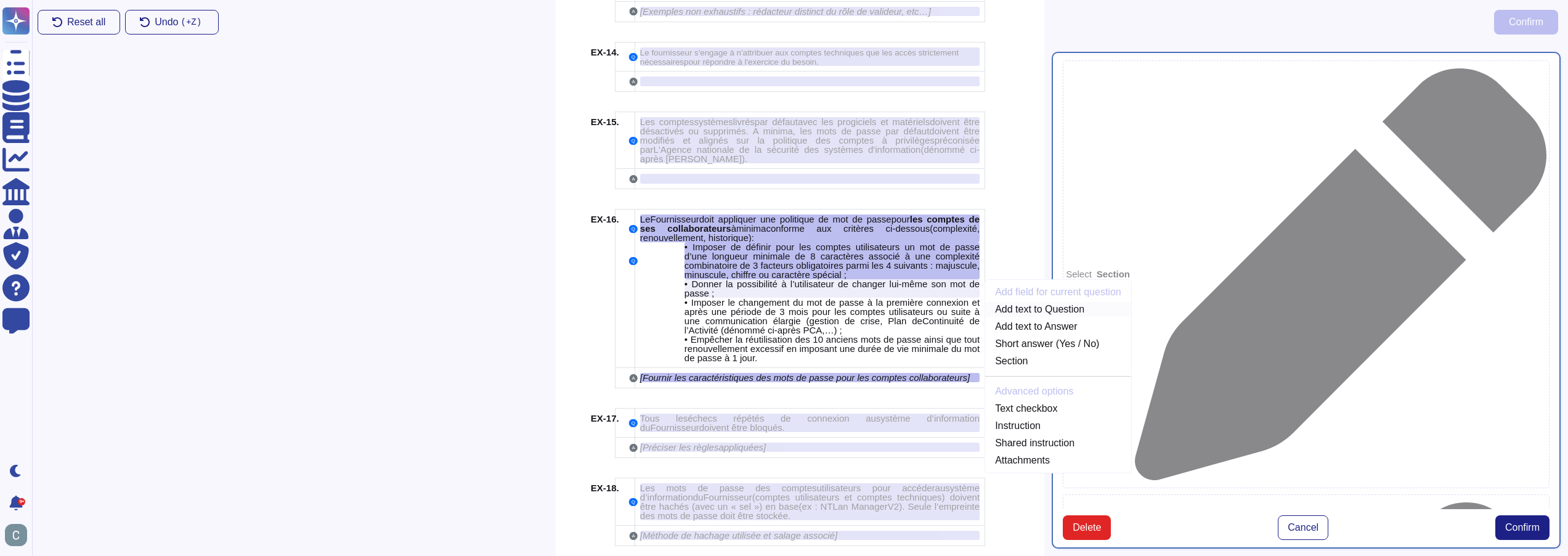
click at [1042, 302] on link "Add text to Question" at bounding box center [1058, 310] width 146 height 15
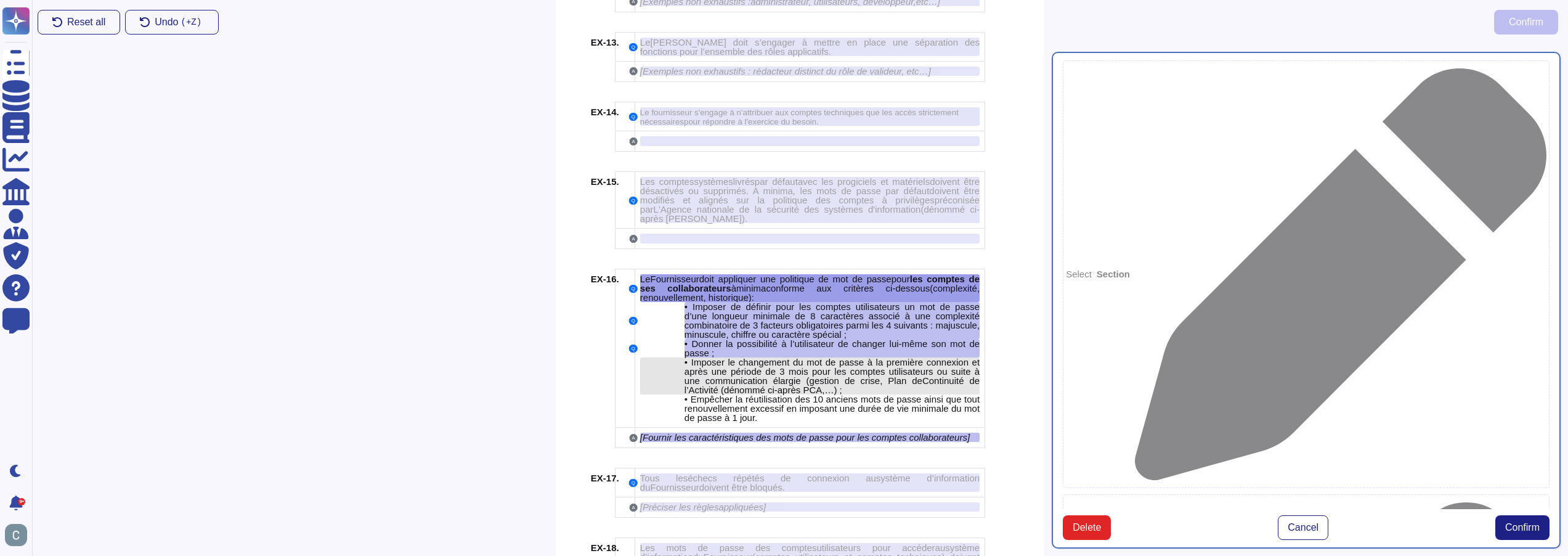
click at [868, 357] on span "Imposer le changement du mot de passe à la première connexion et après une péri…" at bounding box center [832, 371] width 295 height 29
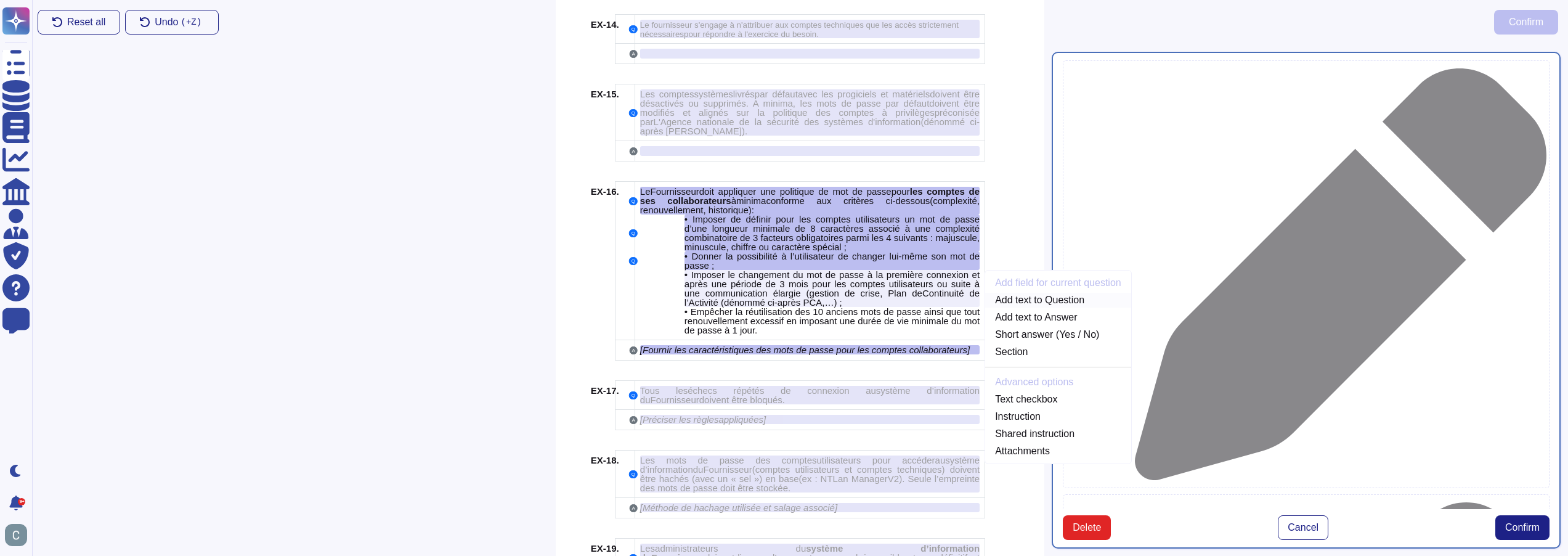
click at [1073, 293] on link "Add text to Question" at bounding box center [1058, 301] width 146 height 15
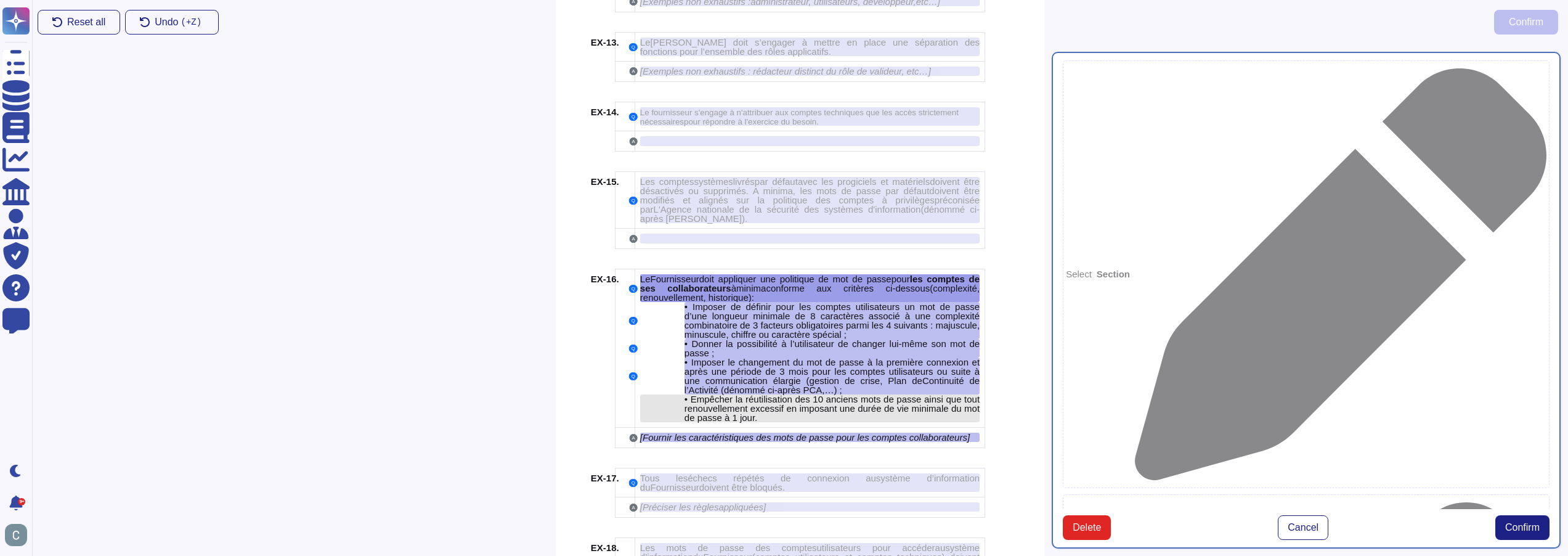
click at [871, 394] on span "Empêcher la réutilisation des 10 anciens mots de passe ainsi que tout renouvell…" at bounding box center [832, 408] width 295 height 29
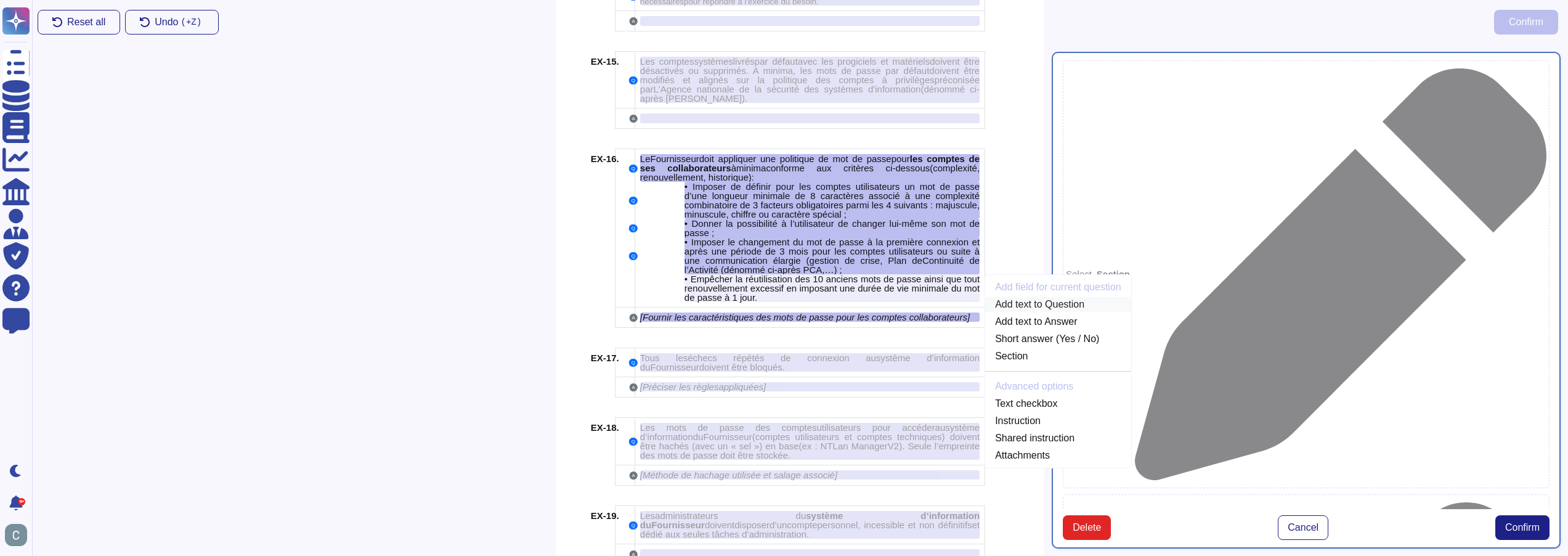
click at [1053, 297] on link "Add text to Question" at bounding box center [1058, 304] width 146 height 15
type textarea "Le Fournisseur doit appliquer une politique de mot de passe pour les comptes de…"
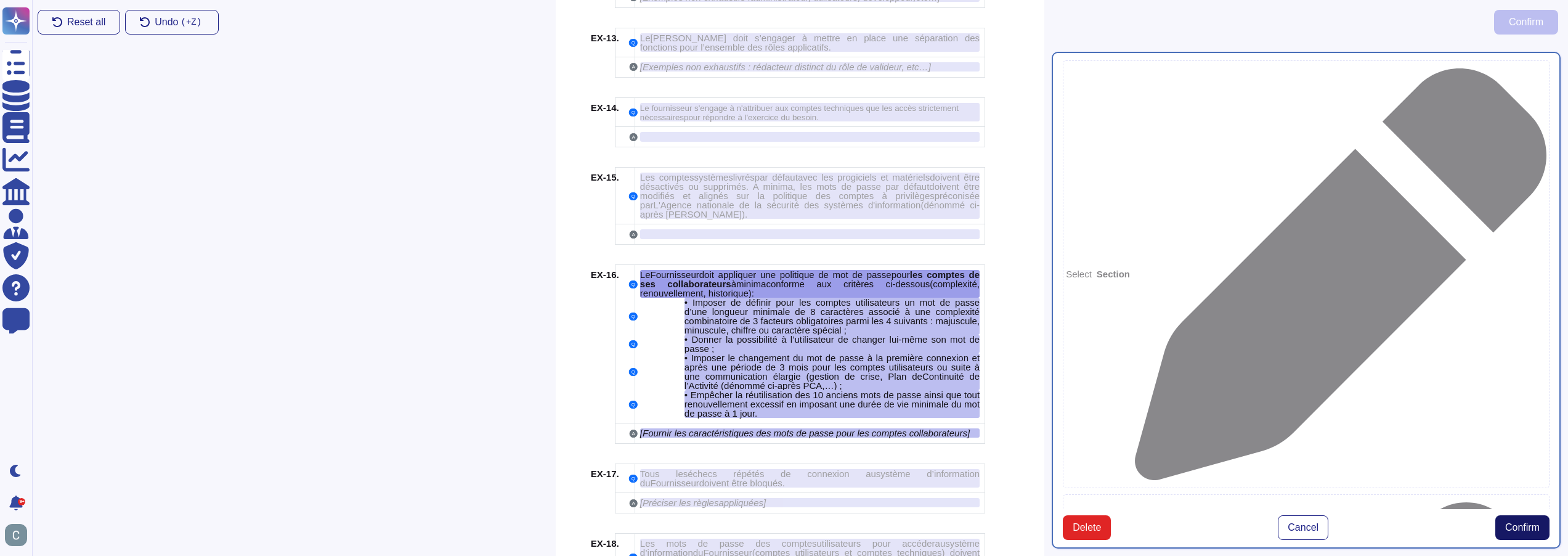
scroll to position [2504, 0]
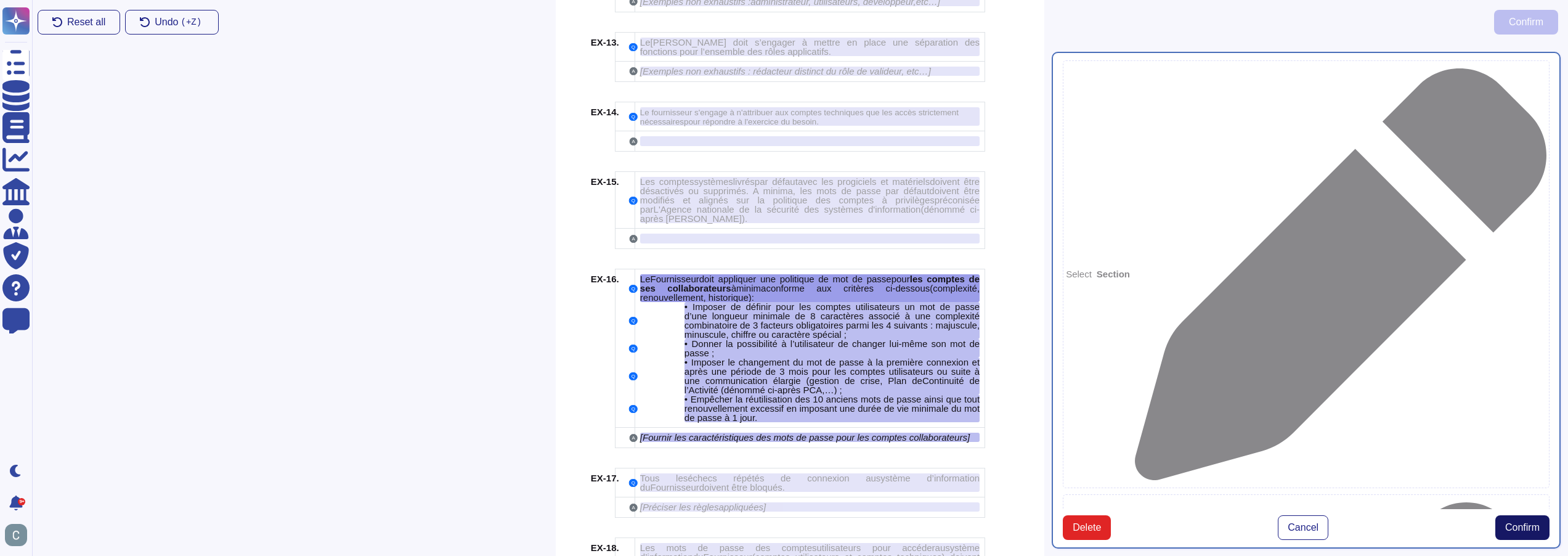
click at [1517, 523] on span "Confirm" at bounding box center [1523, 527] width 35 height 10
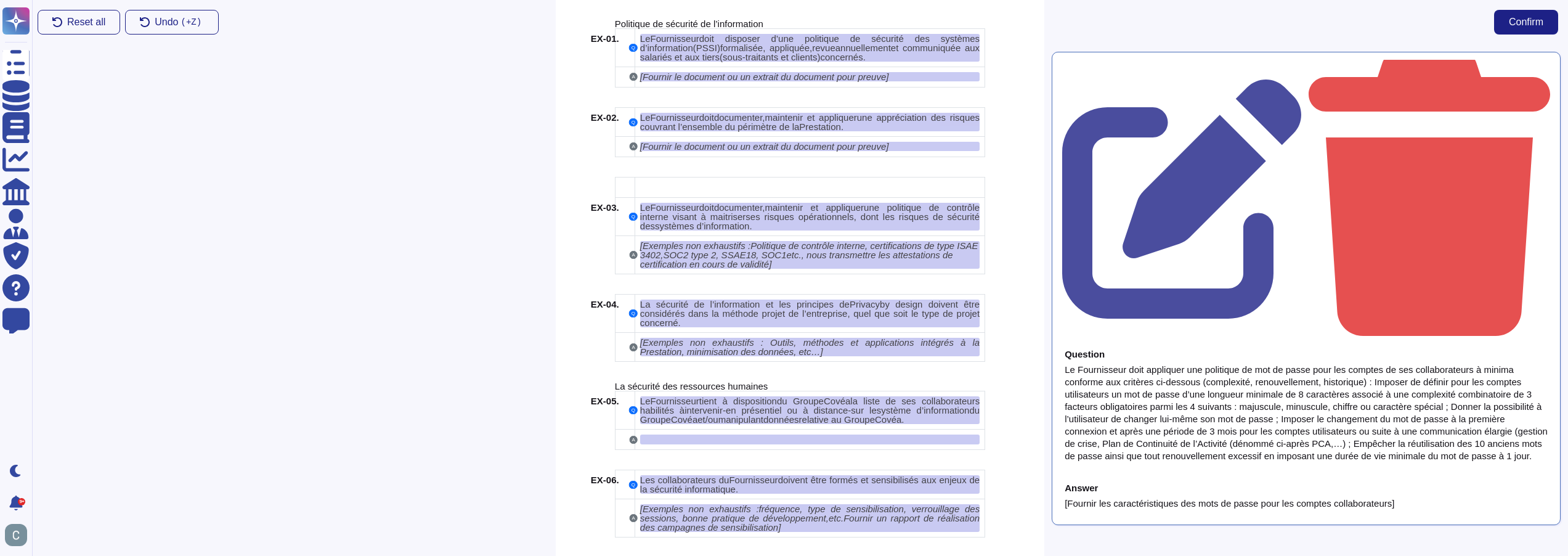
scroll to position [1271, 0]
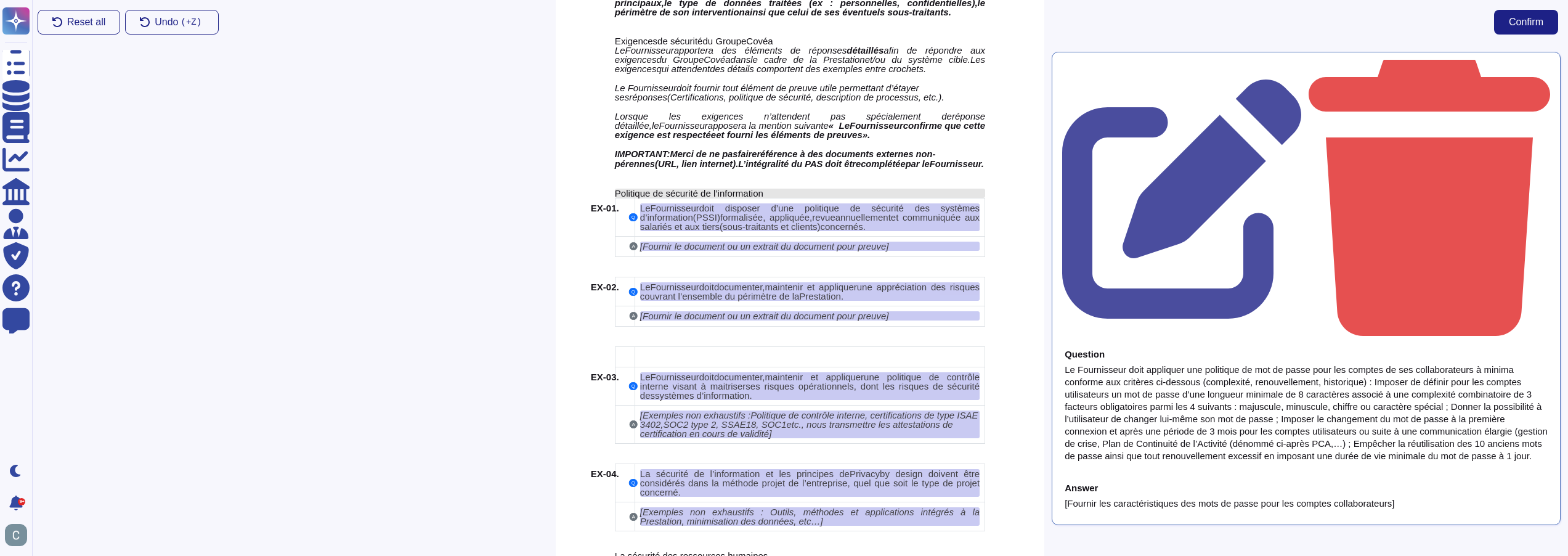
click at [724, 190] on span "Politique de sécurité de l’information" at bounding box center [689, 194] width 148 height 11
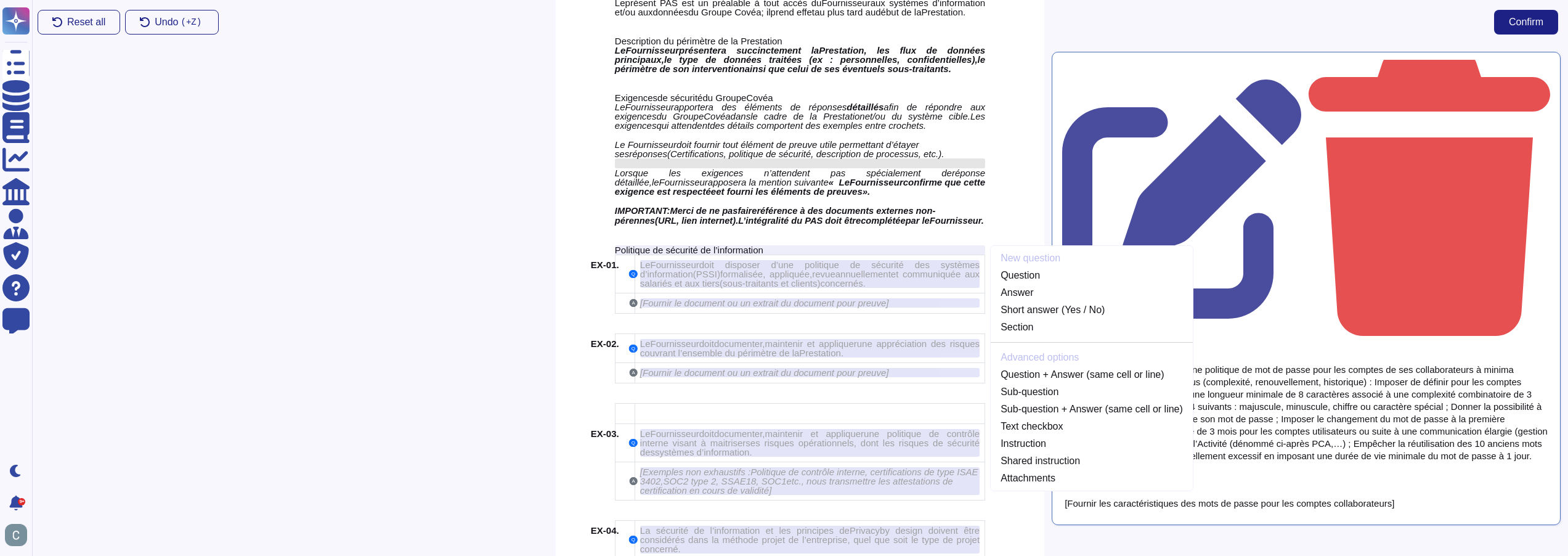
scroll to position [1185, 0]
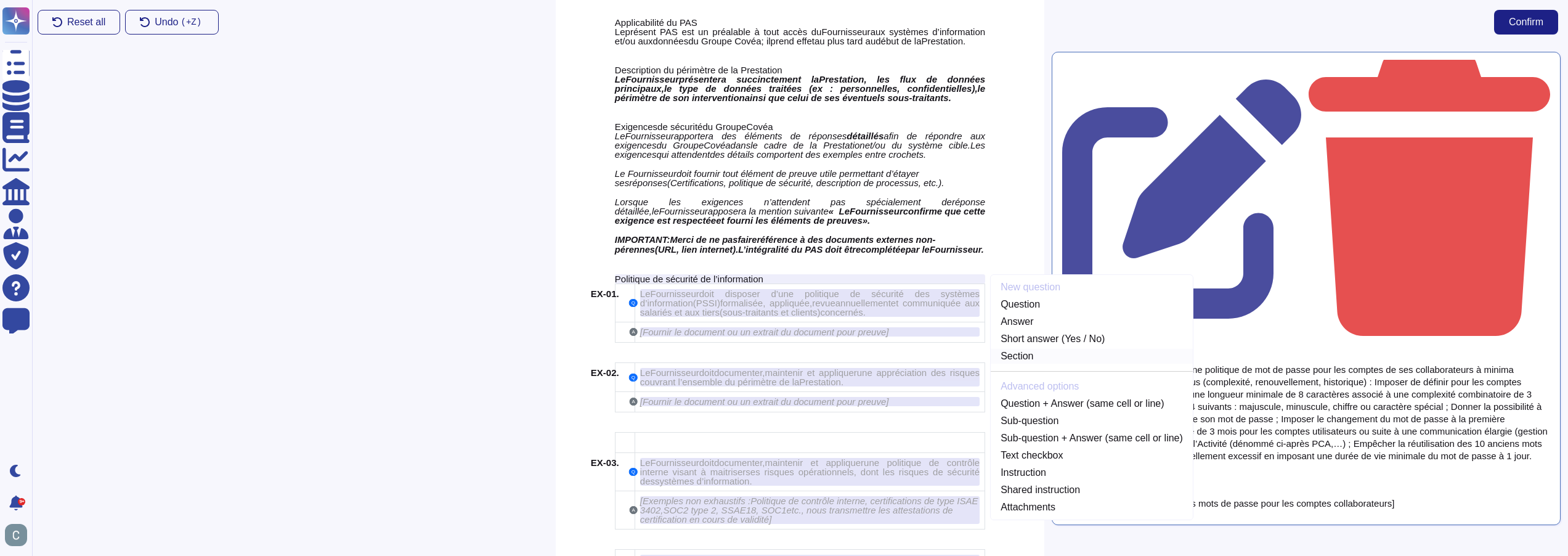
click at [1049, 354] on link "Section" at bounding box center [1092, 356] width 202 height 15
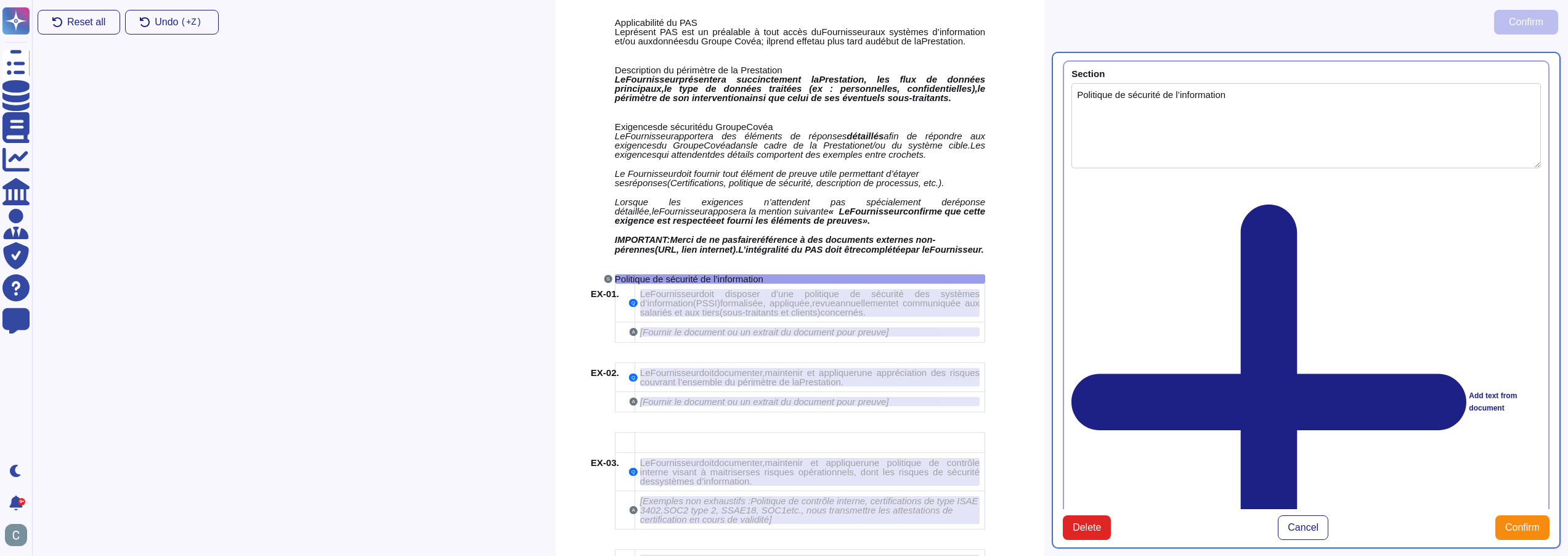
type textarea "Politique de sécurité de l’information"
click at [1526, 523] on span "Confirm" at bounding box center [1523, 527] width 35 height 10
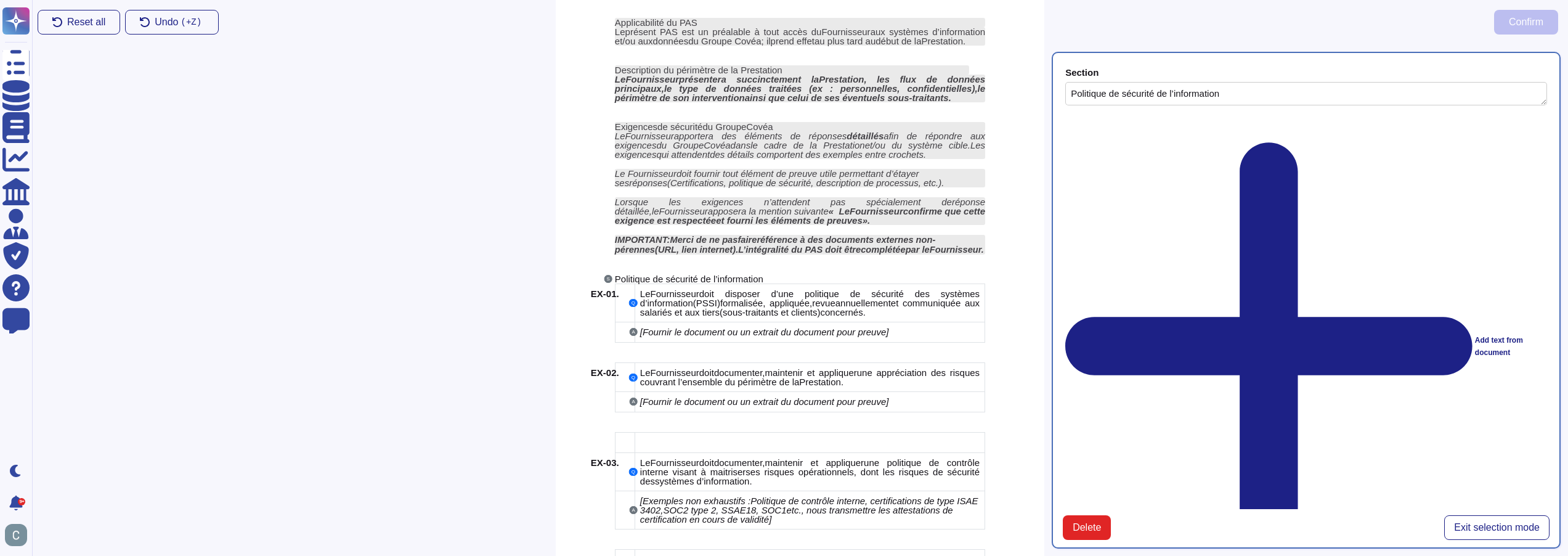
click at [885, 276] on div "Politique de sécurité de l’information" at bounding box center [801, 279] width 371 height 9
click at [1518, 523] on span "Exit selection mode" at bounding box center [1497, 527] width 86 height 10
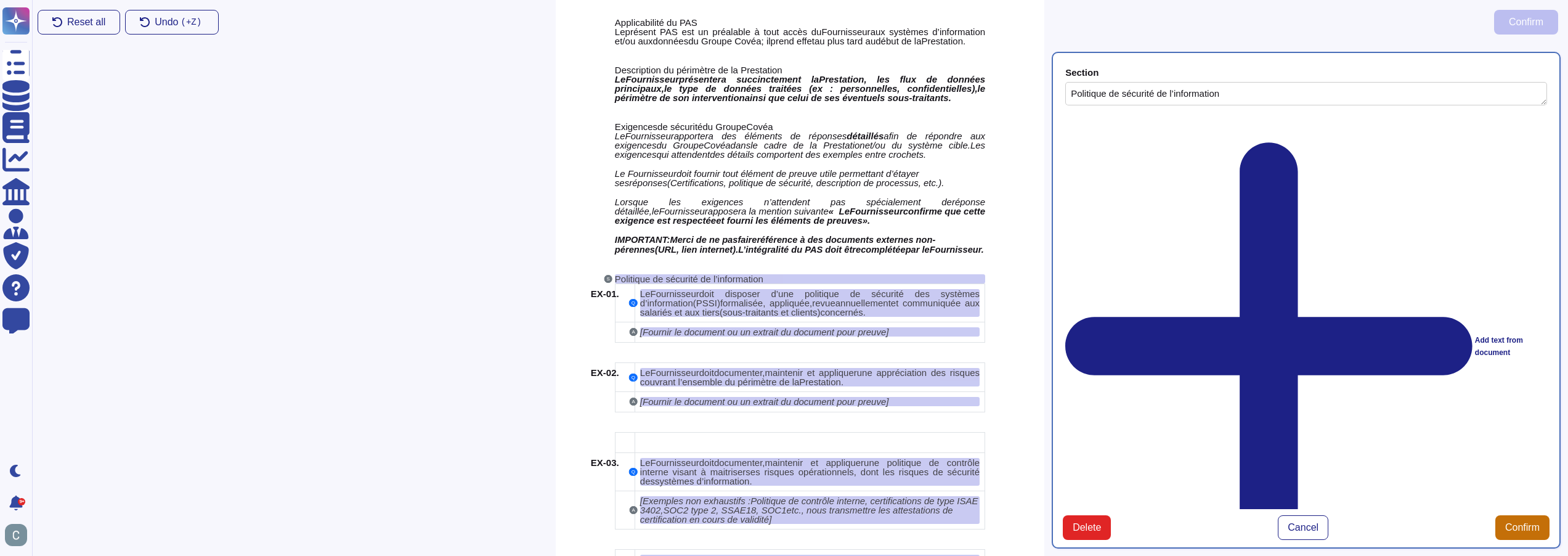
click at [1527, 523] on span "Confirm" at bounding box center [1523, 527] width 35 height 10
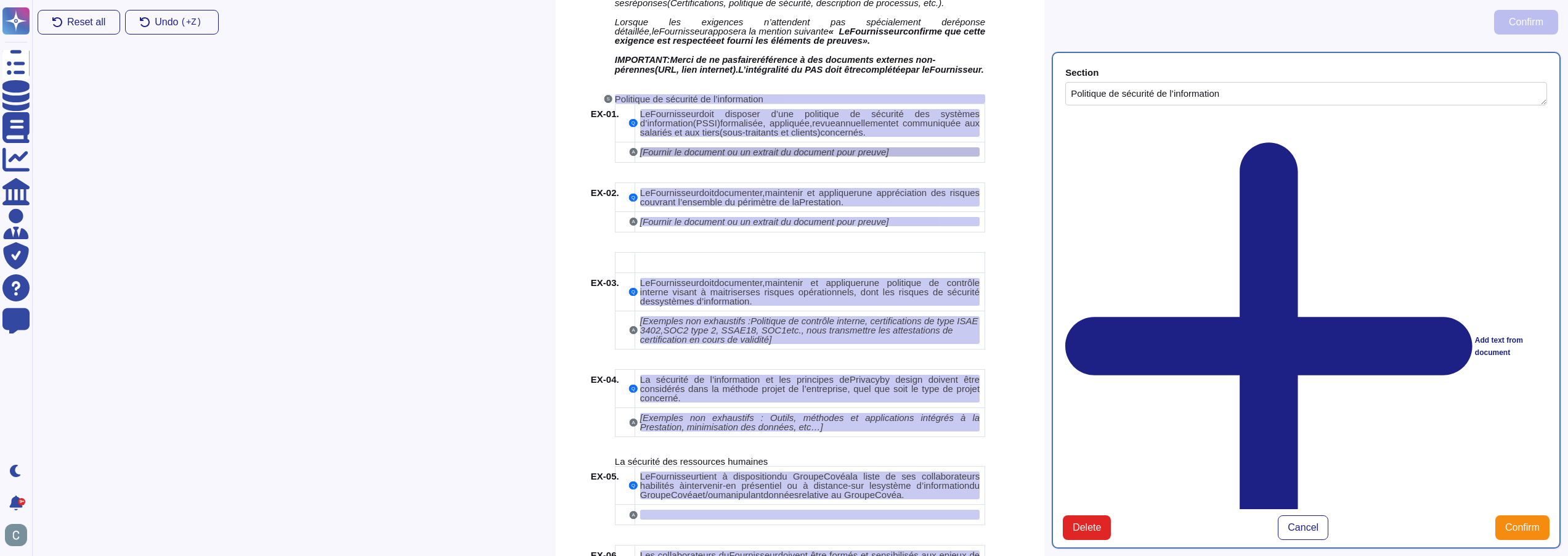
scroll to position [1370, 0]
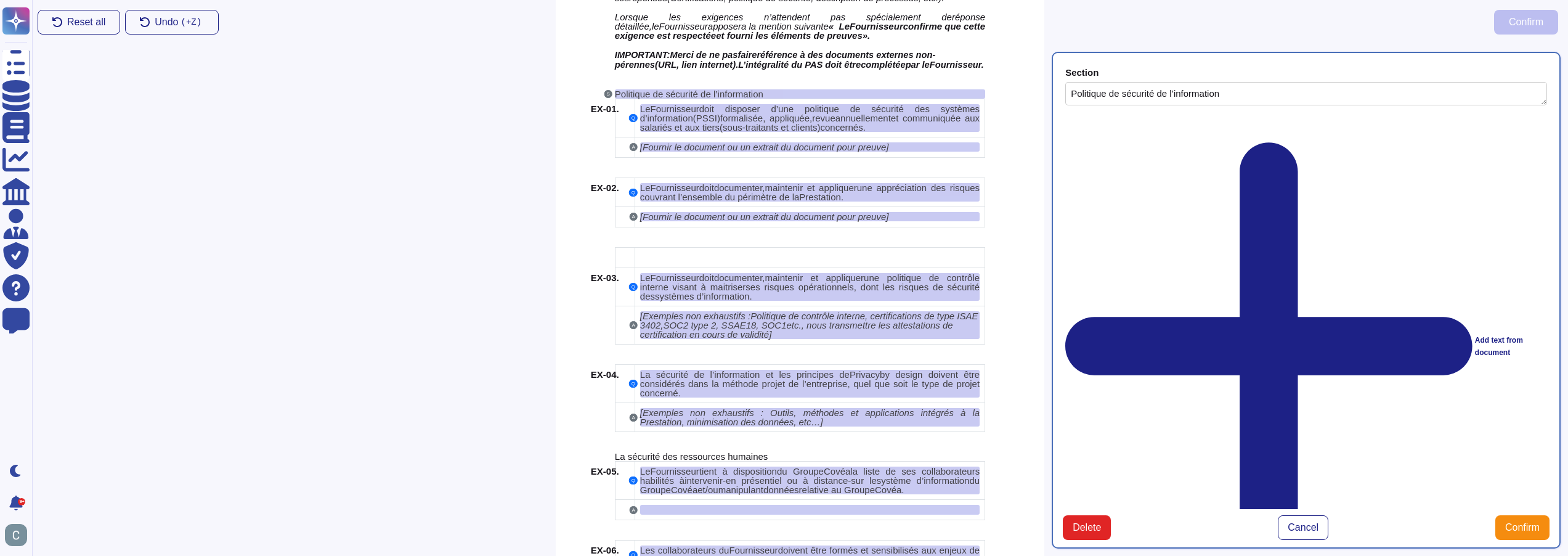
click at [1330, 515] on div "Delete Cancel Confirm" at bounding box center [1306, 527] width 487 height 25
click at [1304, 523] on span "Cancel" at bounding box center [1303, 527] width 31 height 10
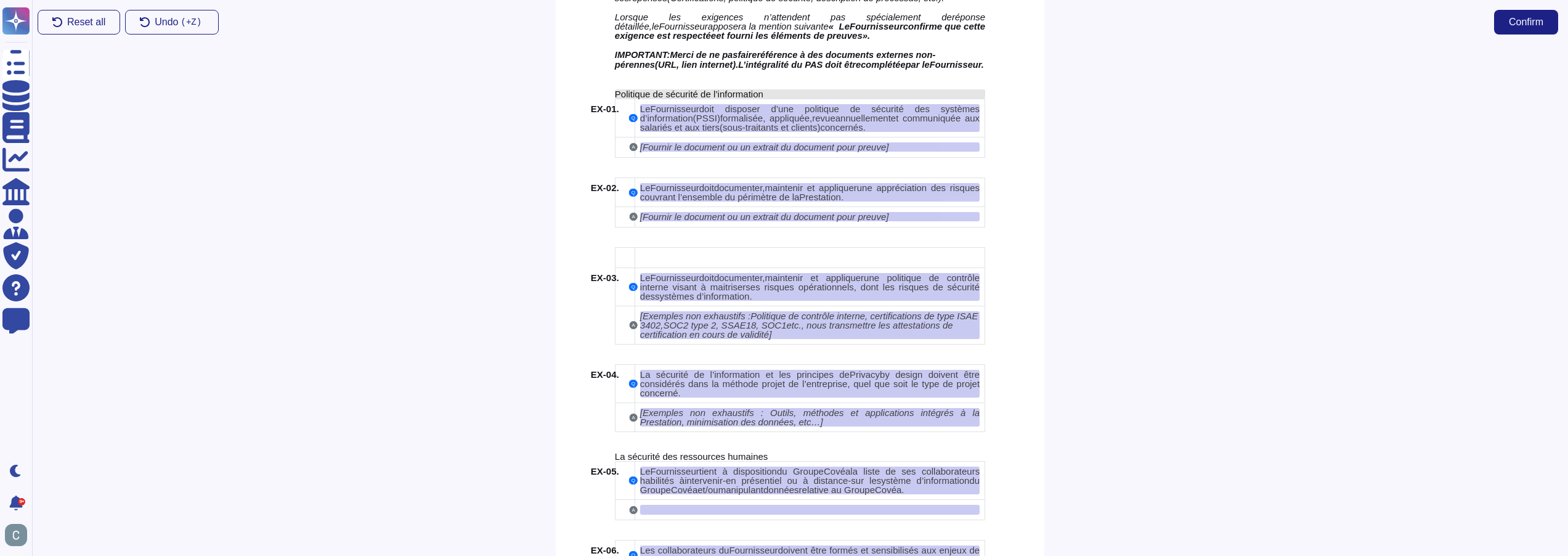
click at [742, 90] on span "Politique de sécurité de l’information" at bounding box center [689, 94] width 148 height 11
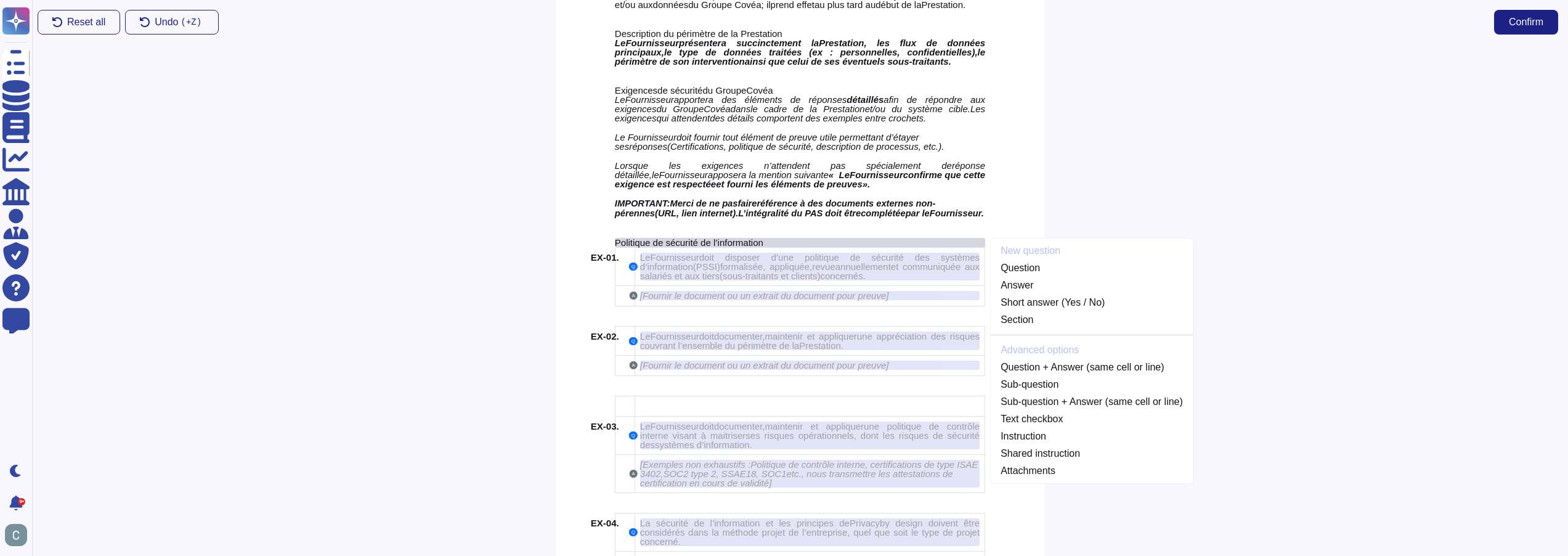
scroll to position [1185, 0]
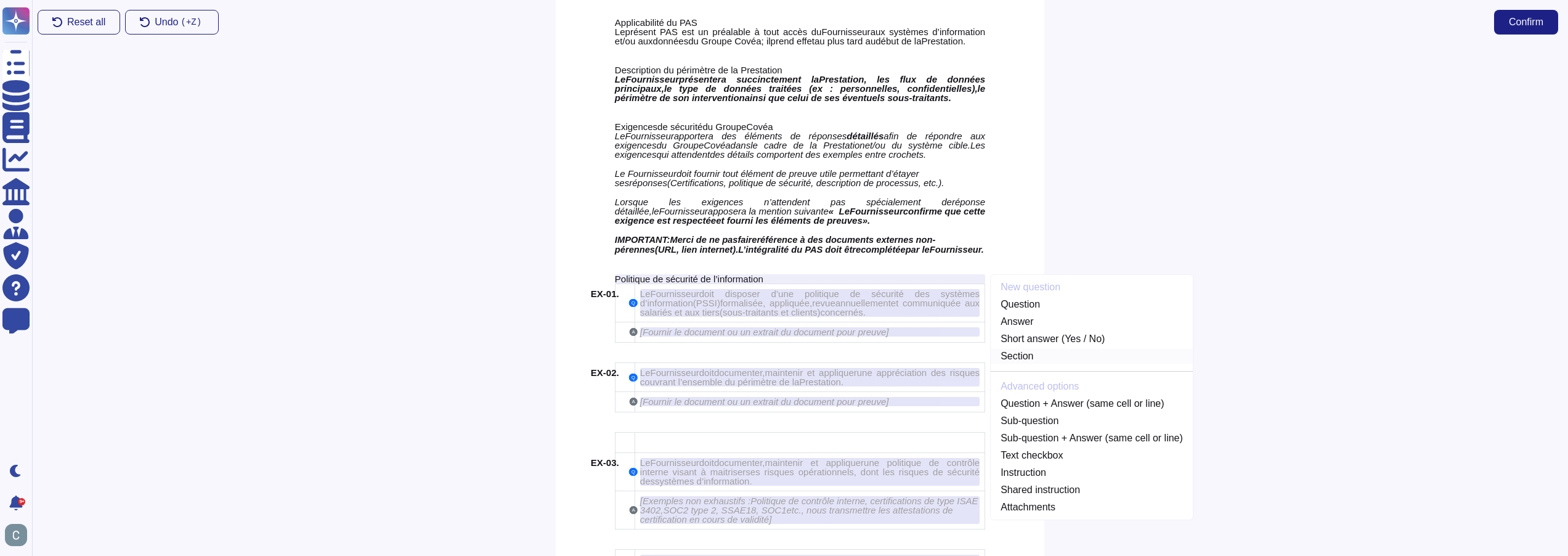
click at [1045, 354] on link "Section" at bounding box center [1092, 356] width 202 height 15
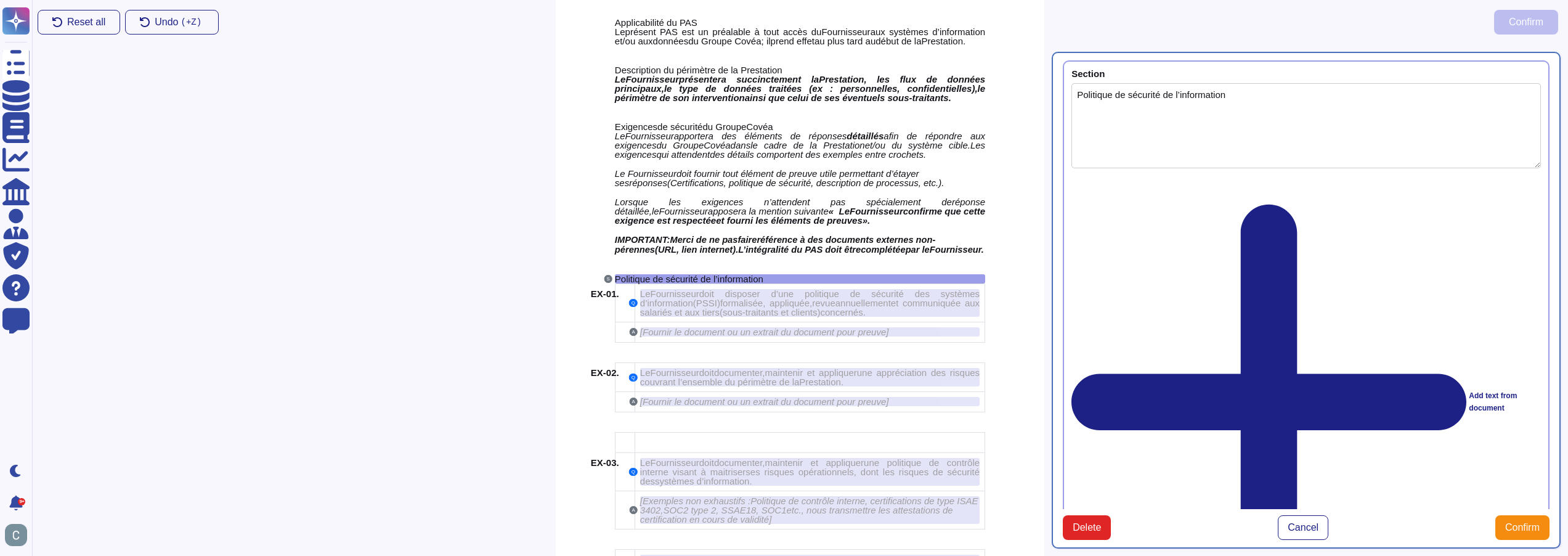
type textarea "Politique de sécurité de l’information"
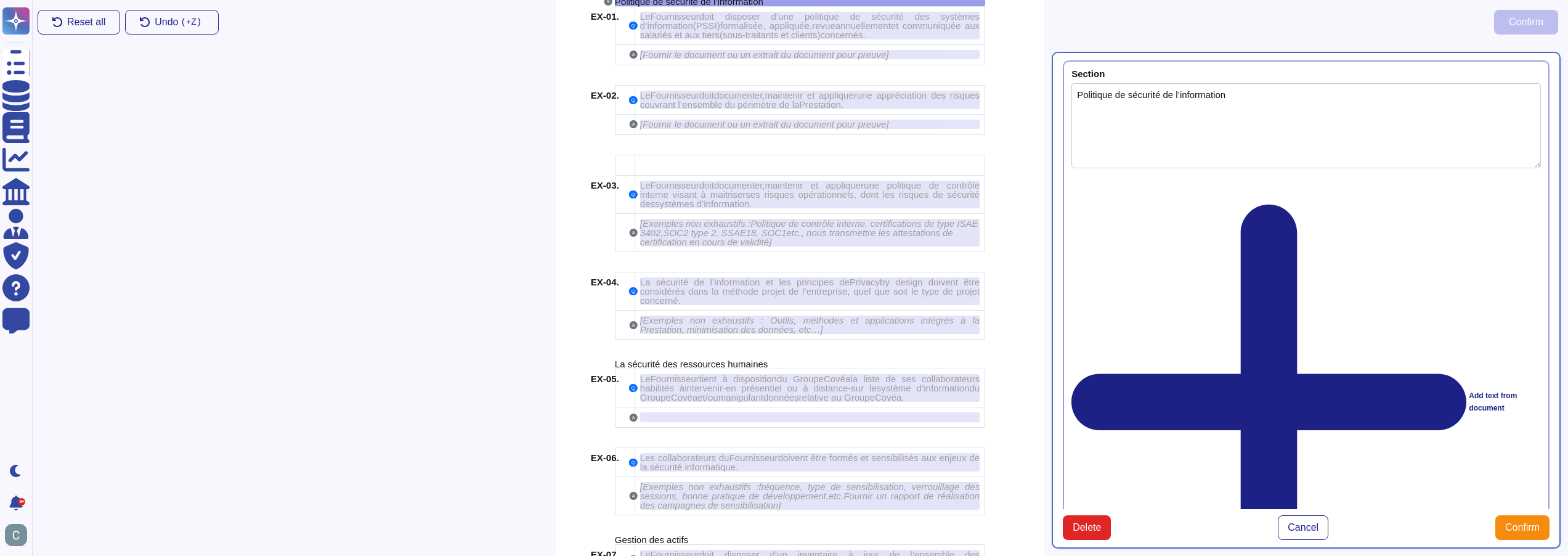
scroll to position [1617, 0]
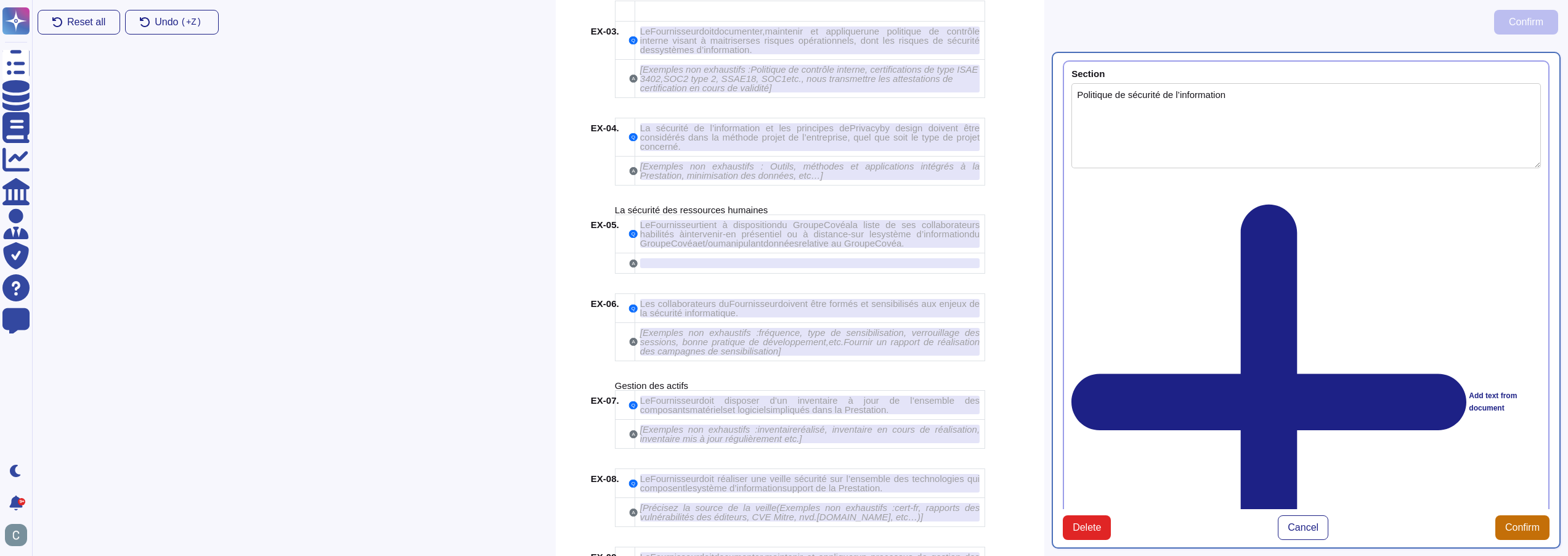
click at [1533, 523] on span "Confirm" at bounding box center [1523, 527] width 35 height 10
click at [747, 212] on span "La sécurité des ressources humaines" at bounding box center [691, 210] width 153 height 11
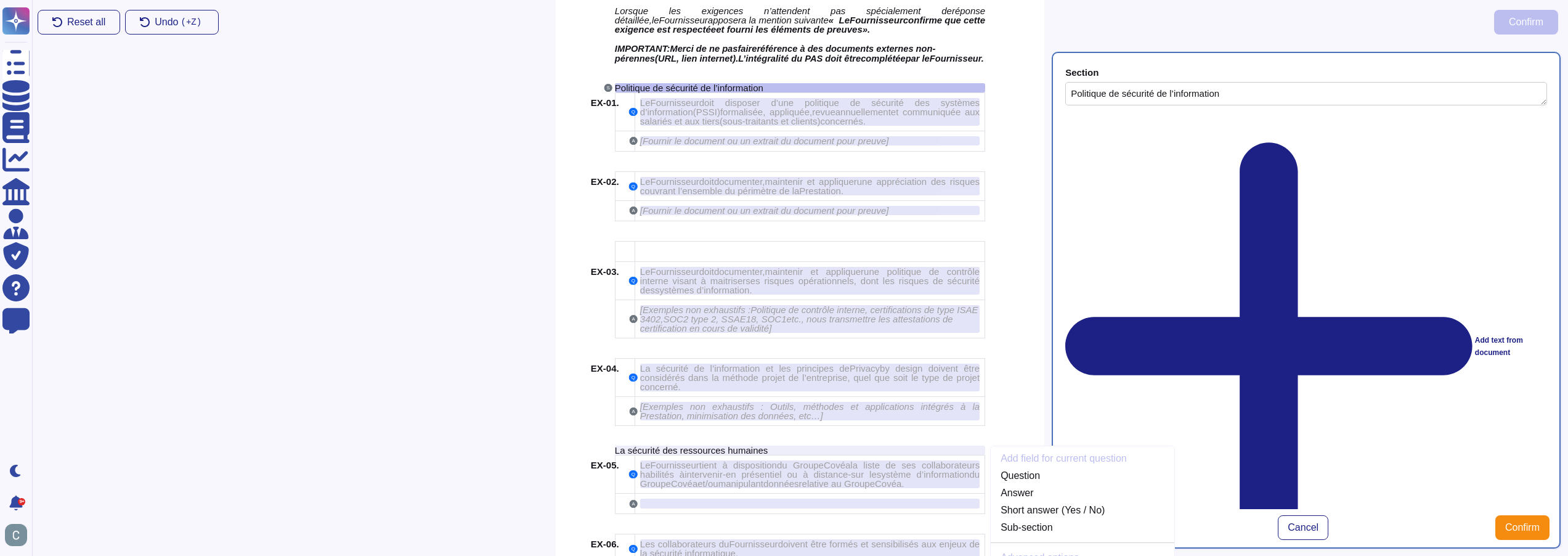
scroll to position [1301, 0]
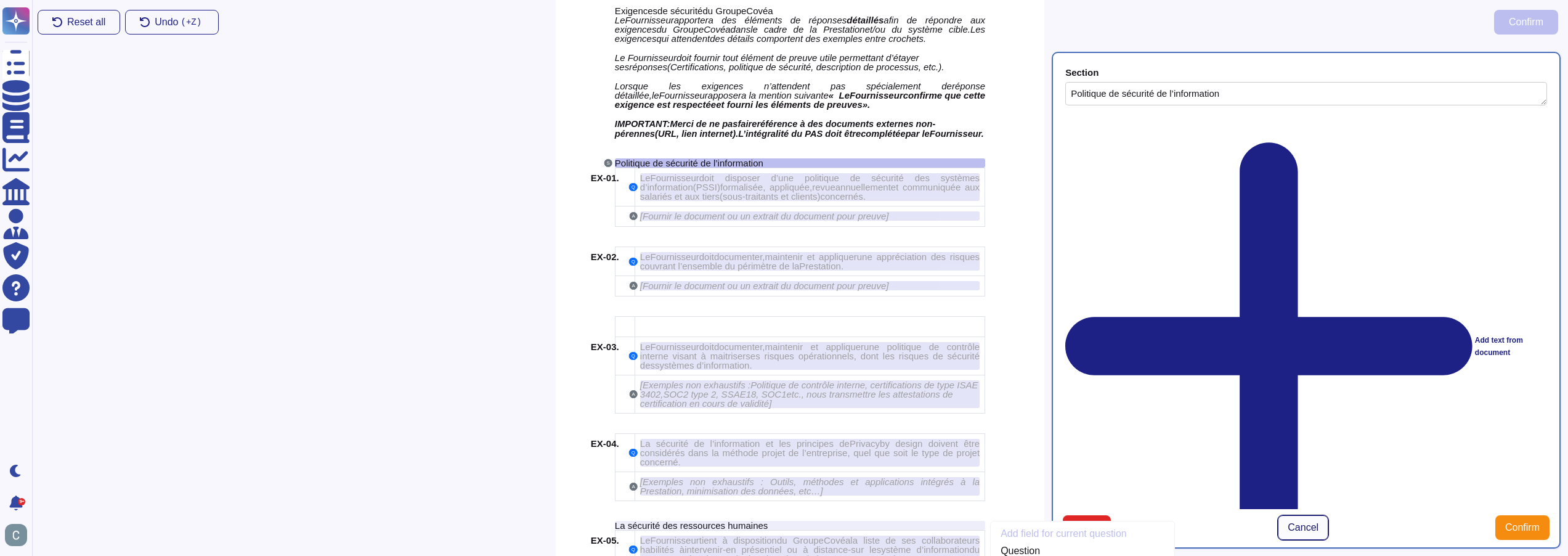
click at [1318, 515] on button "Cancel" at bounding box center [1303, 527] width 50 height 25
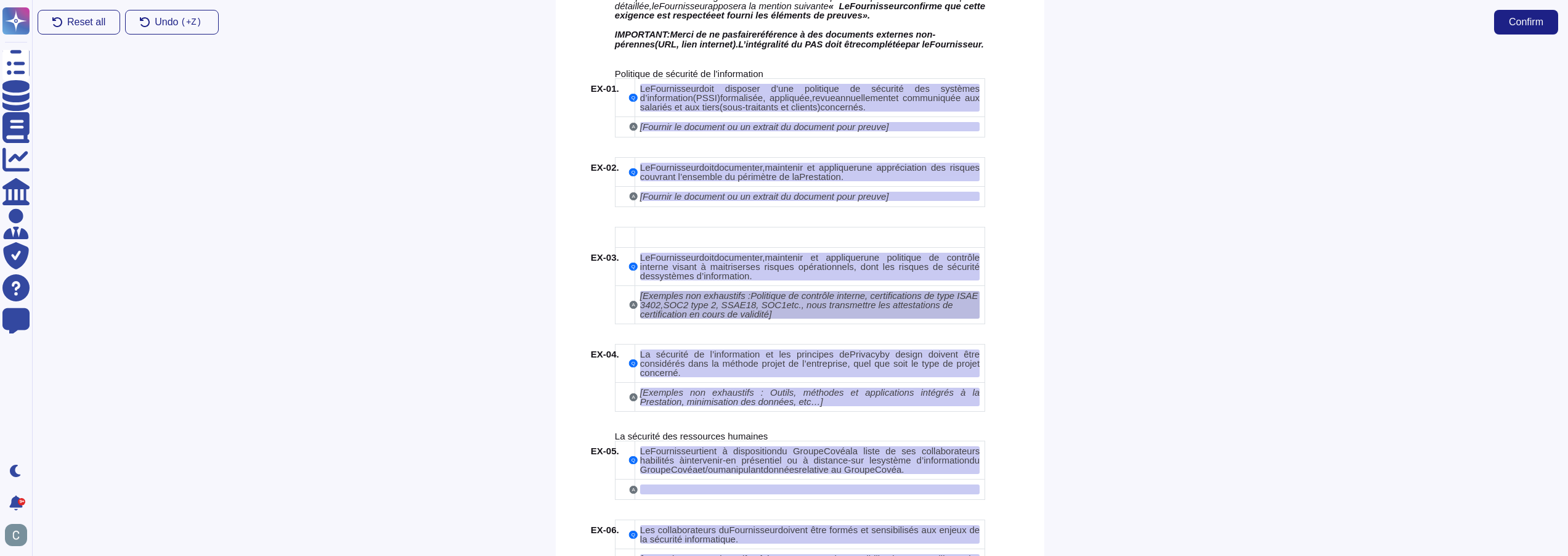
scroll to position [1363, 0]
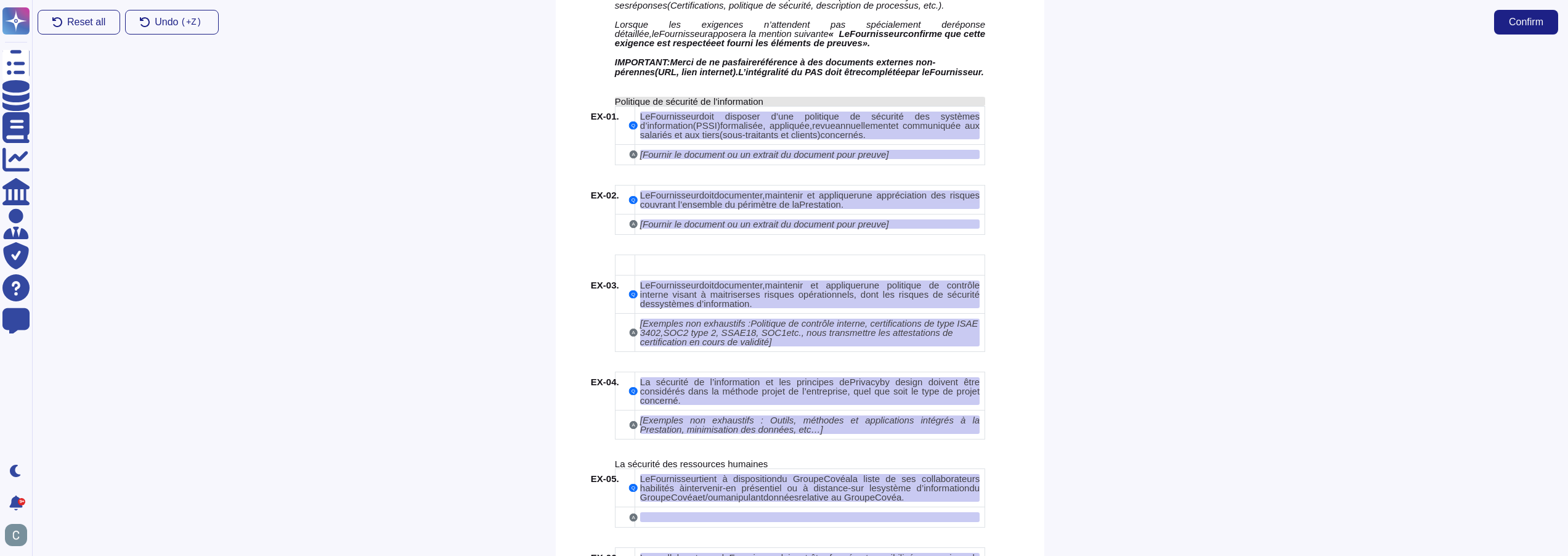
click at [742, 96] on span "Politique de sécurité de l’information" at bounding box center [689, 102] width 148 height 11
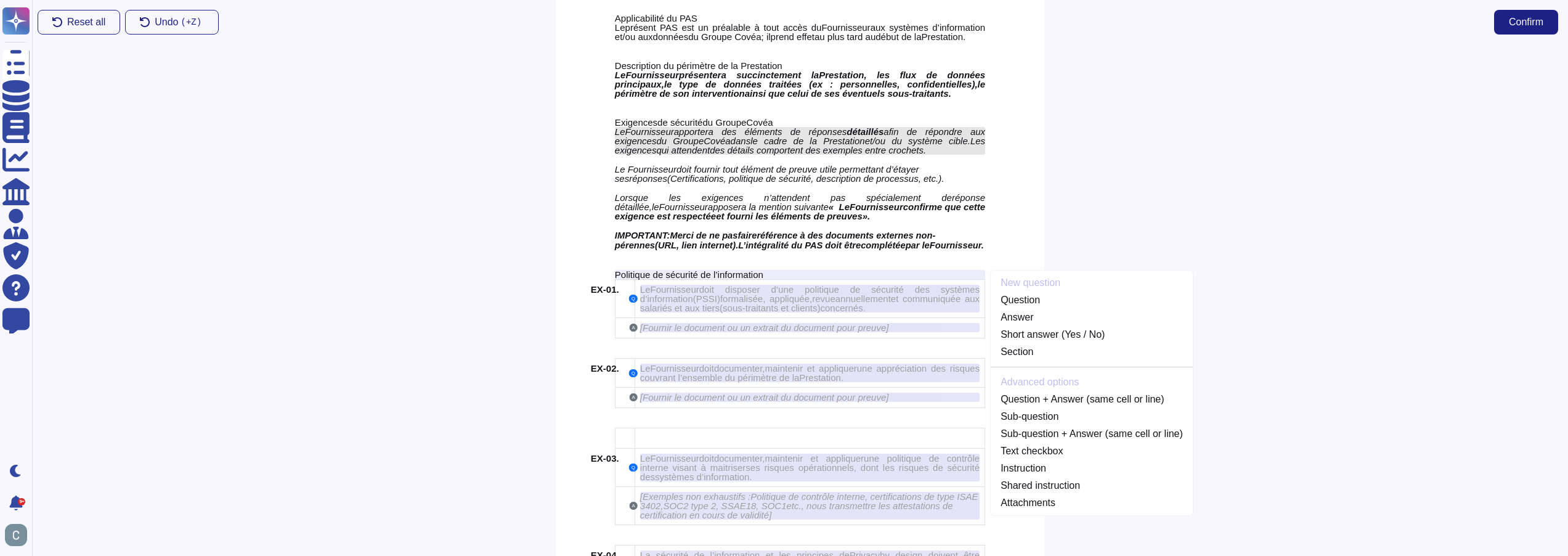
scroll to position [1185, 0]
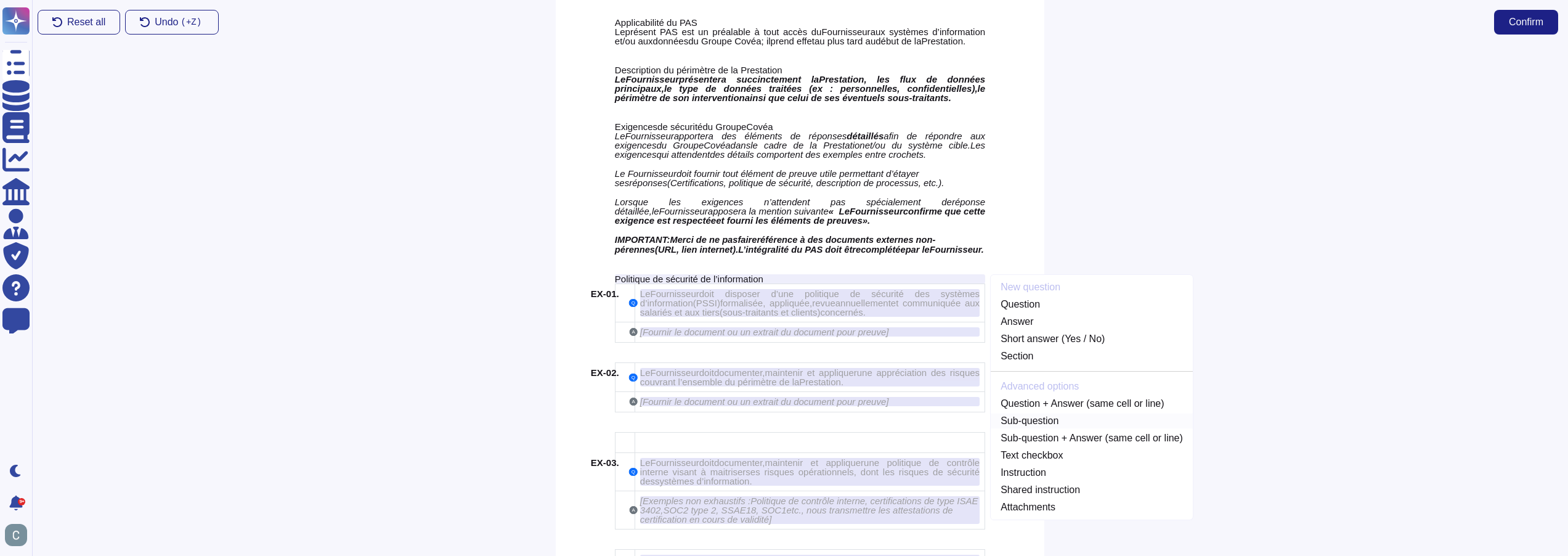
click at [1063, 415] on link "Sub-question" at bounding box center [1092, 421] width 202 height 15
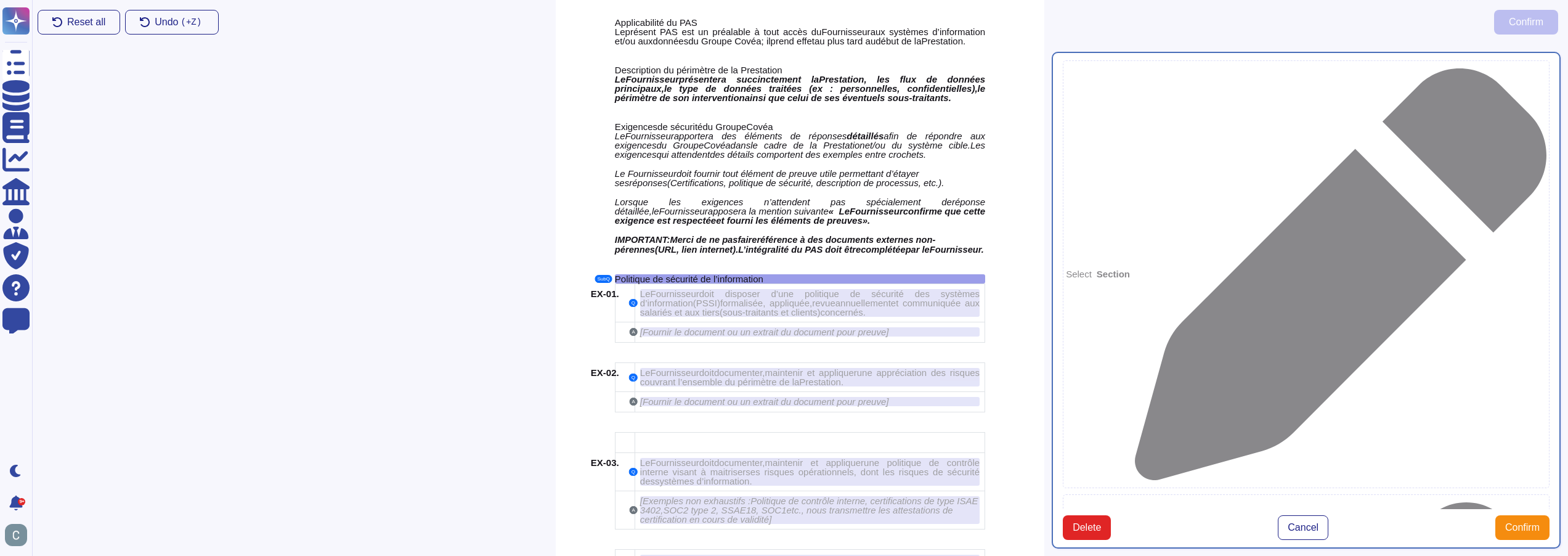
type textarea "Politique de sécurité de l’information"
click at [1520, 523] on span "Confirm" at bounding box center [1523, 527] width 35 height 10
click at [1310, 523] on span "Cancel" at bounding box center [1303, 527] width 31 height 10
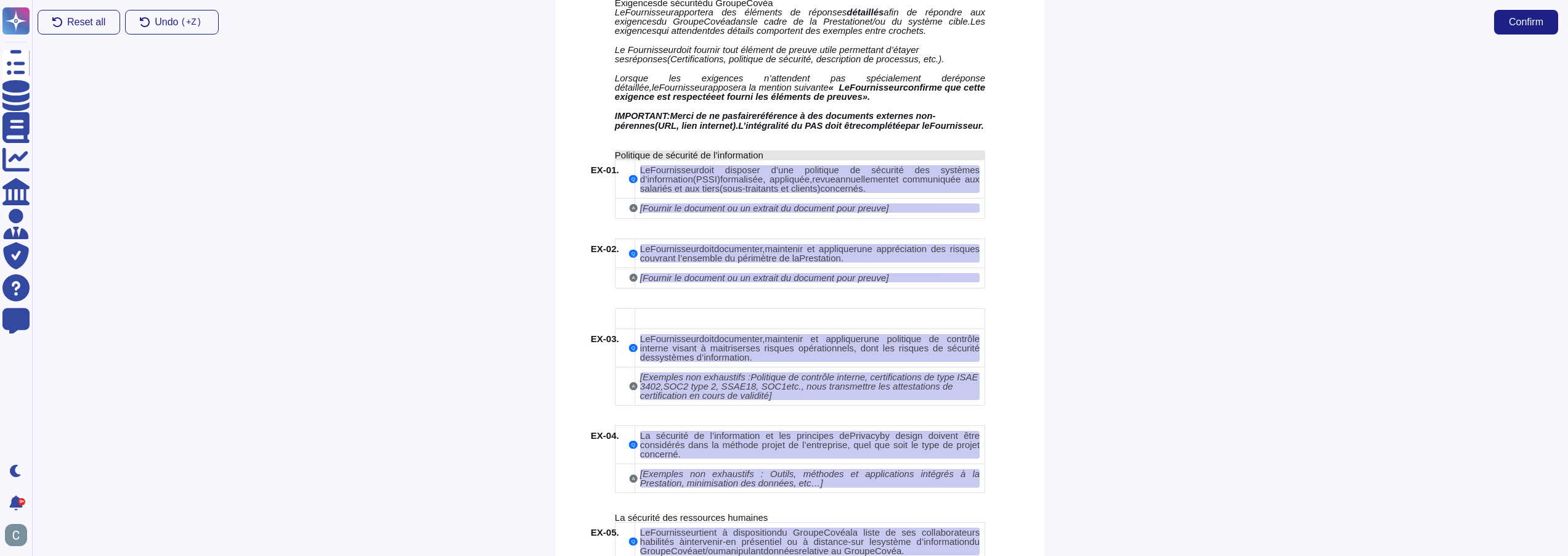
scroll to position [1309, 0]
click at [685, 151] on span "Politique de sécurité de l’information" at bounding box center [689, 156] width 148 height 11
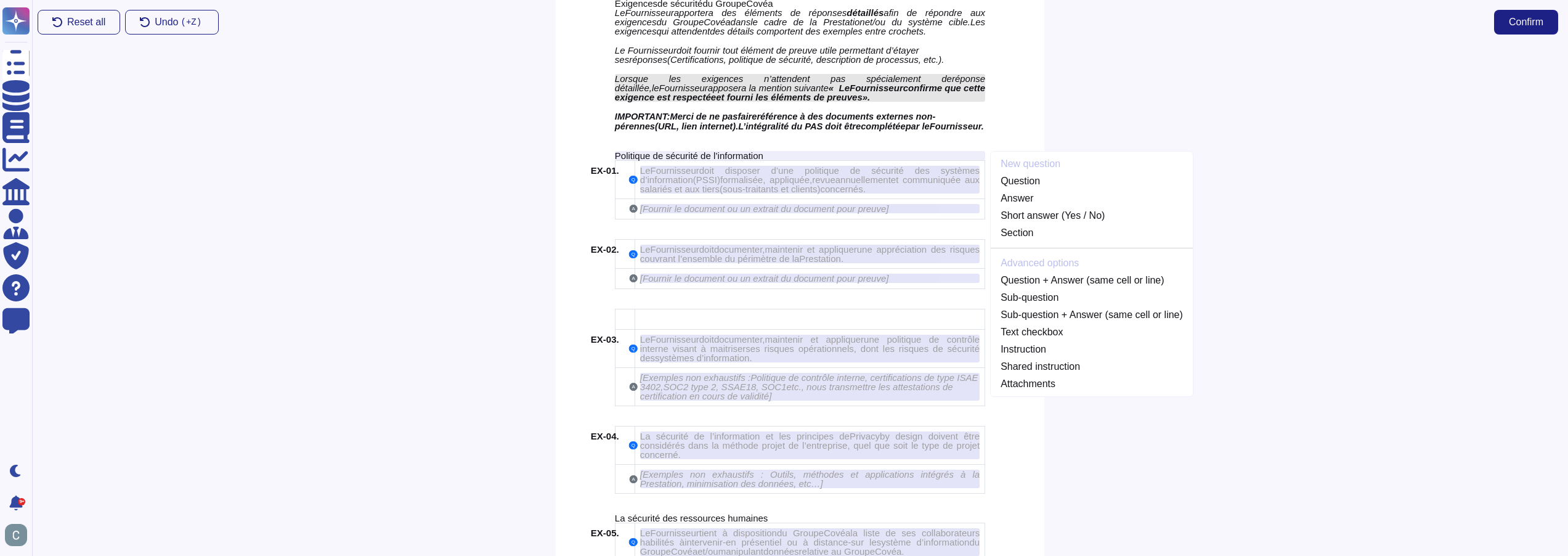
scroll to position [1185, 0]
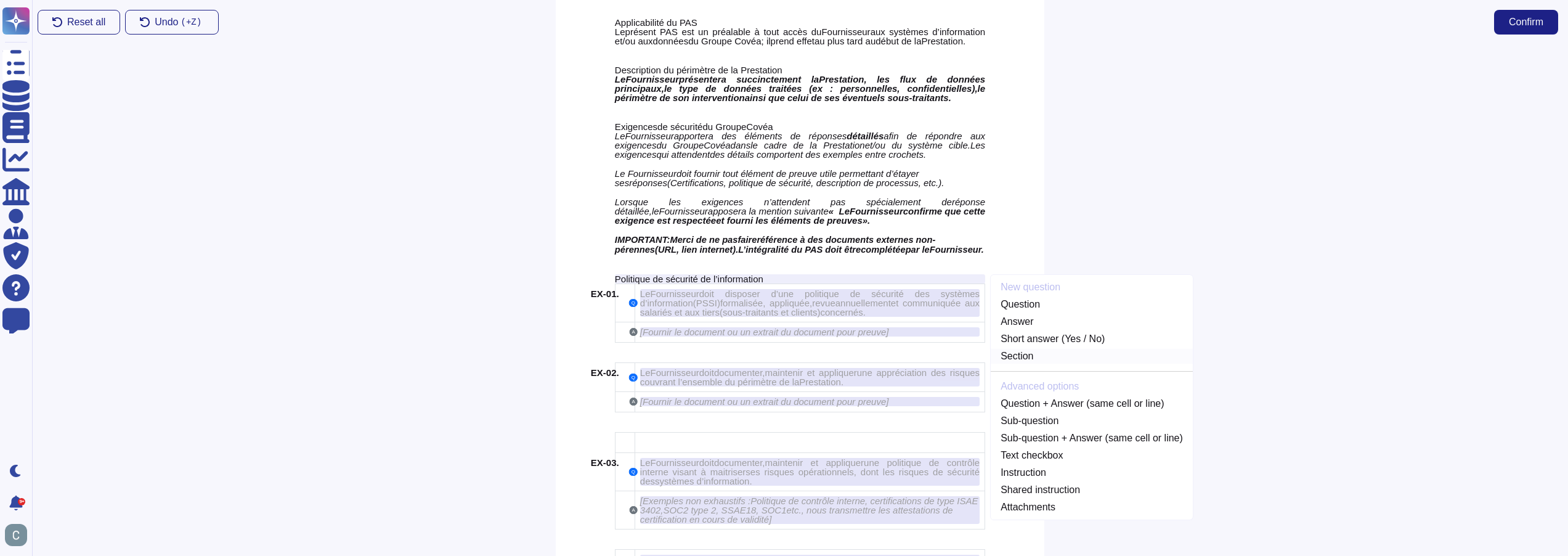
click at [1045, 354] on link "Section" at bounding box center [1092, 356] width 202 height 15
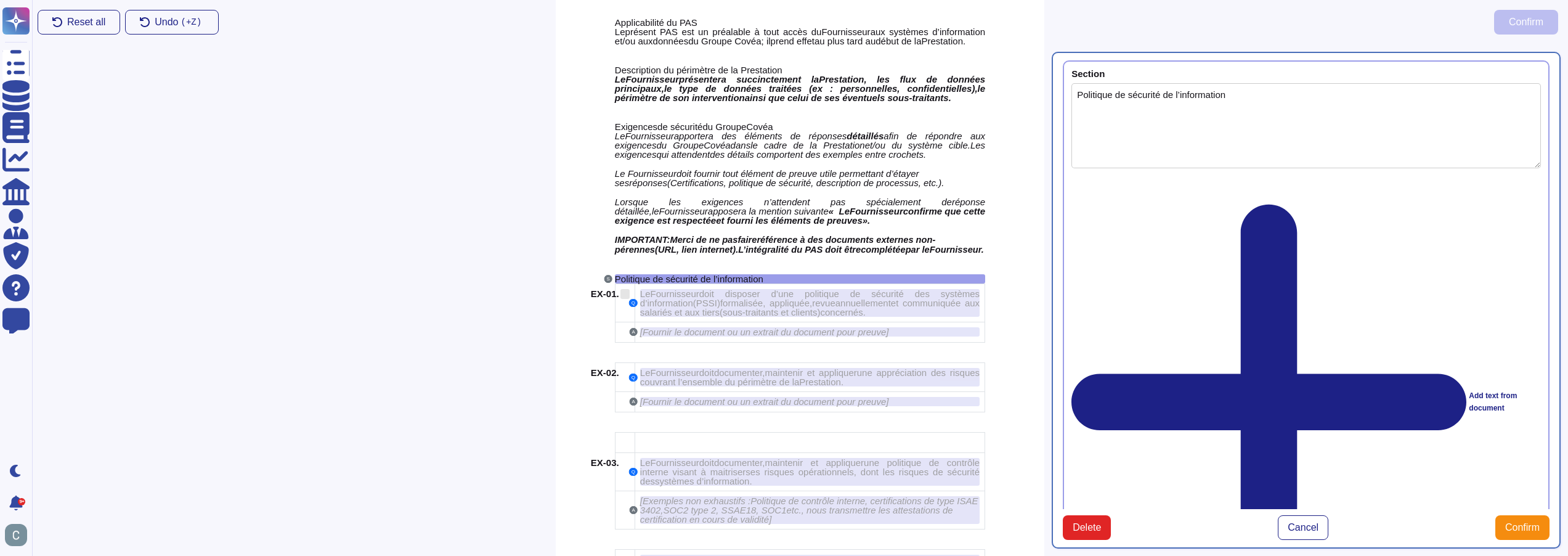
click at [598, 290] on span "EX-01." at bounding box center [606, 294] width 29 height 11
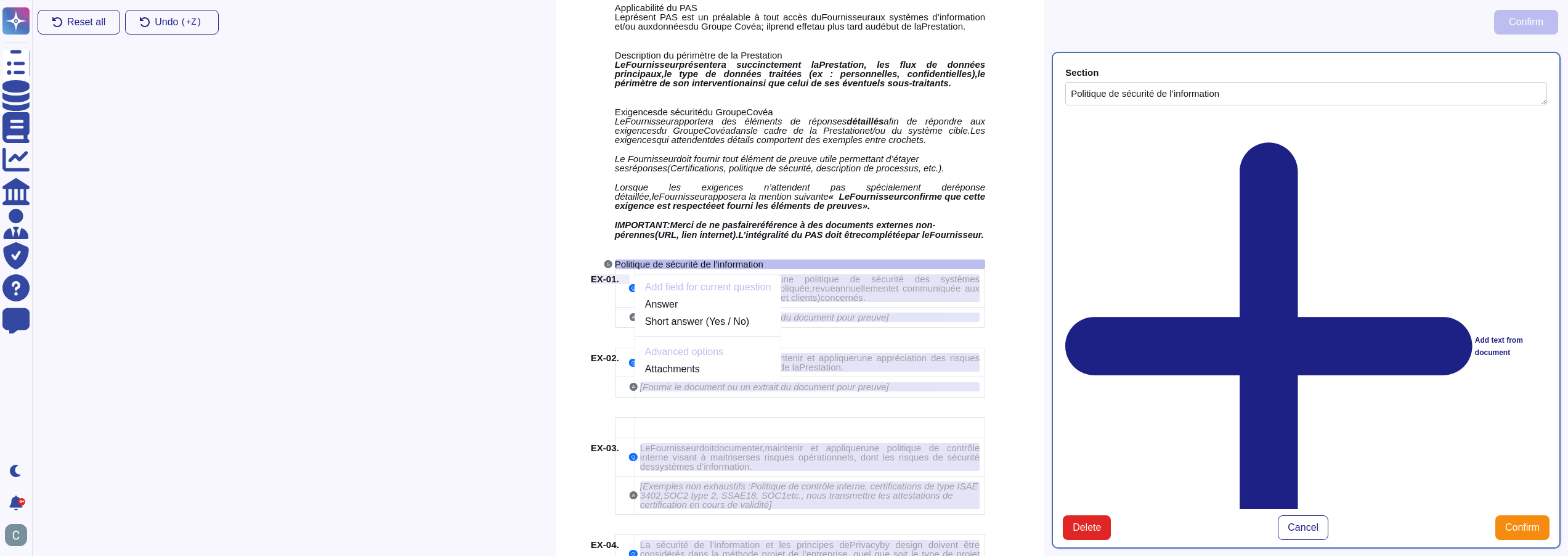
click at [1231, 515] on div "Delete Cancel Confirm" at bounding box center [1306, 527] width 487 height 25
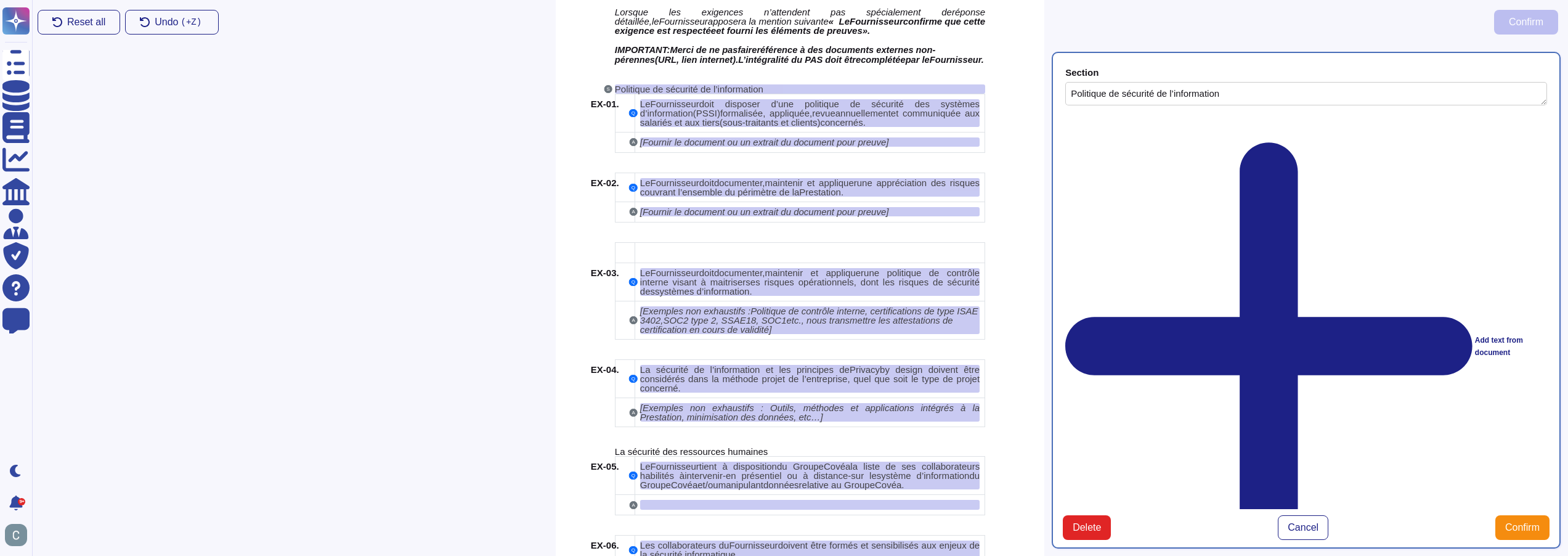
scroll to position [1385, 0]
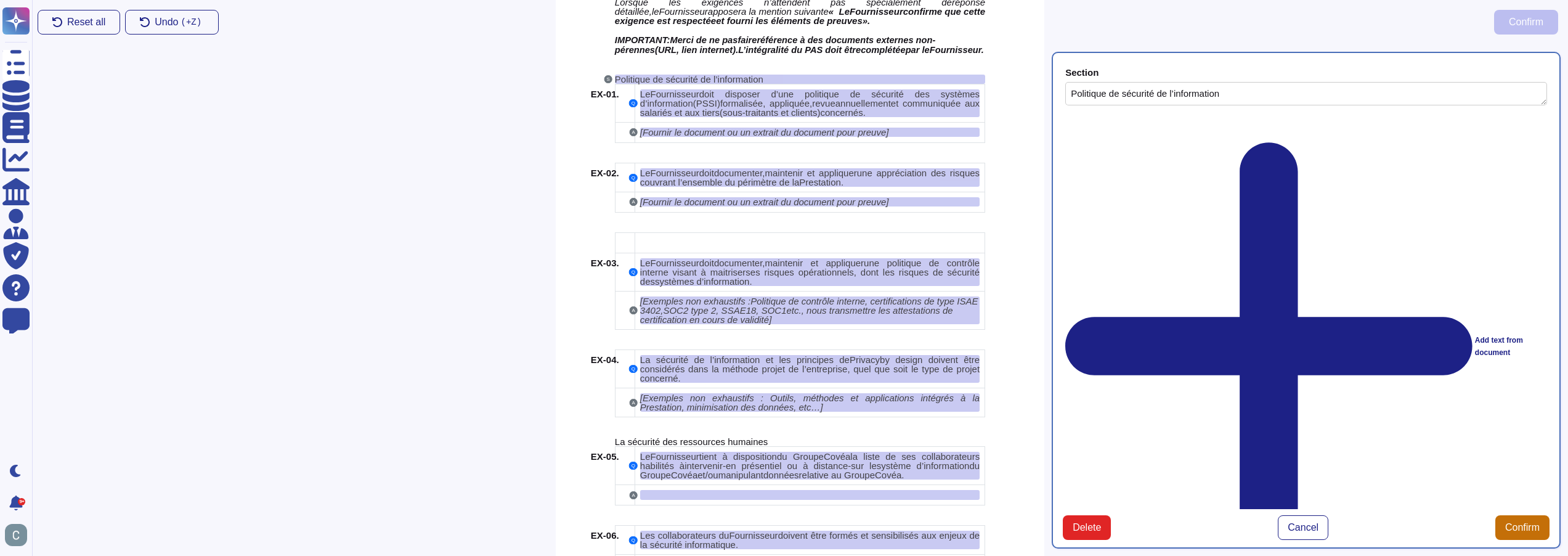
click at [1528, 523] on span "Confirm" at bounding box center [1523, 527] width 35 height 10
click at [1148, 119] on div "Add text from document" at bounding box center [1307, 347] width 482 height 466
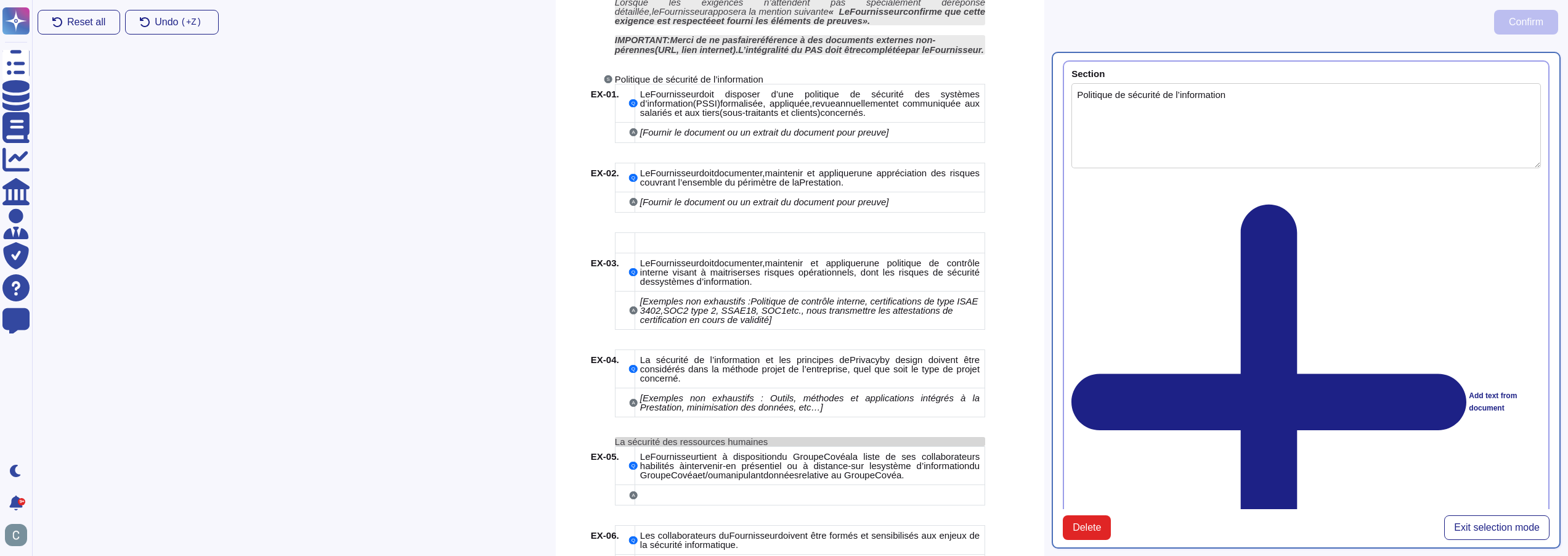
click at [713, 441] on span "La sécurité des ressources humaines" at bounding box center [691, 441] width 153 height 11
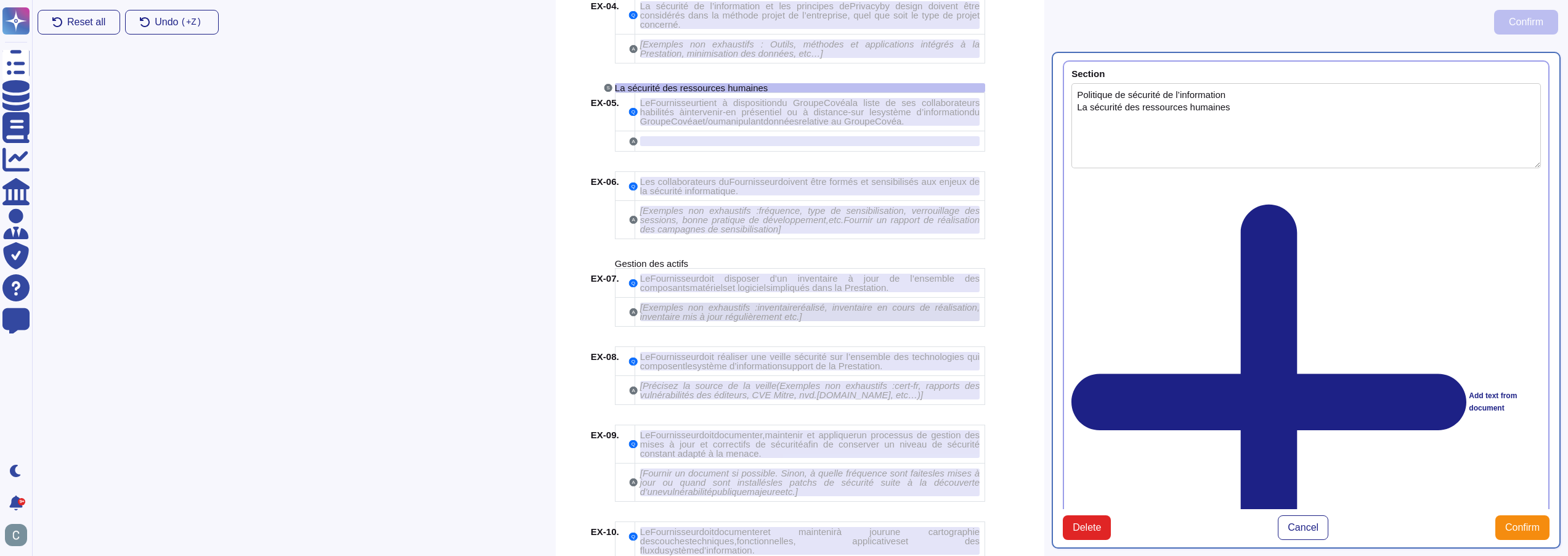
scroll to position [1740, 0]
click at [676, 259] on span "Gestion des actifs" at bounding box center [651, 262] width 73 height 11
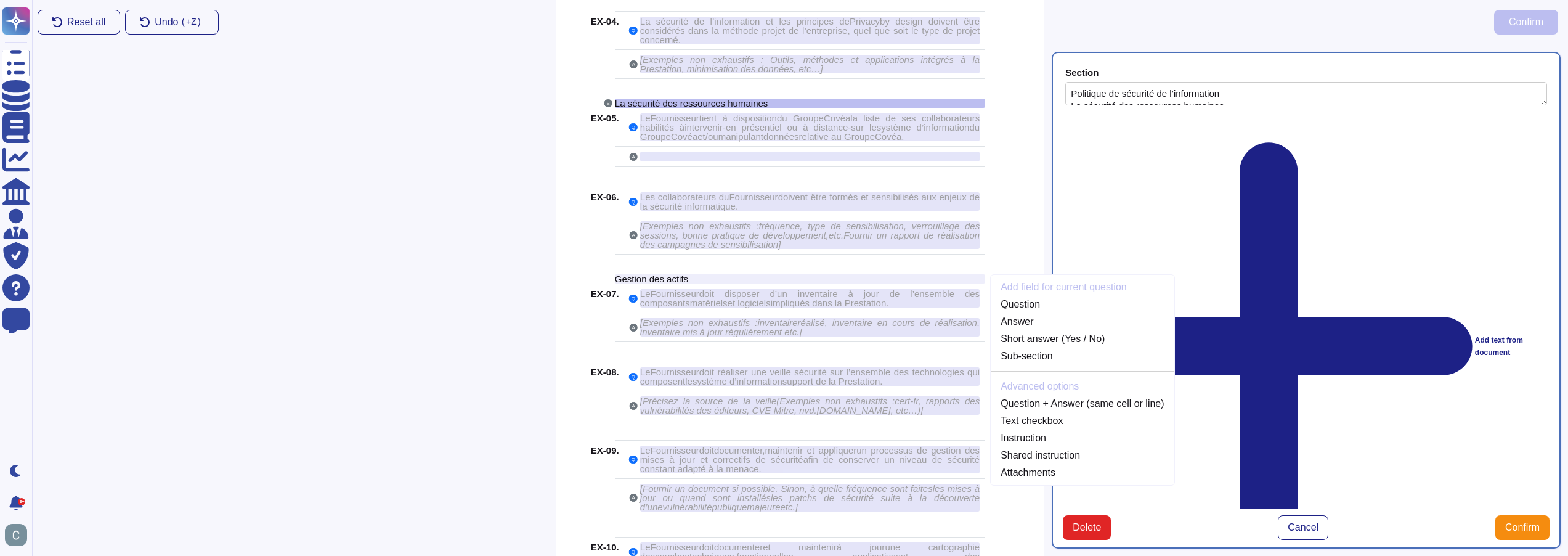
click at [1149, 120] on div "Add text from document" at bounding box center [1307, 347] width 482 height 466
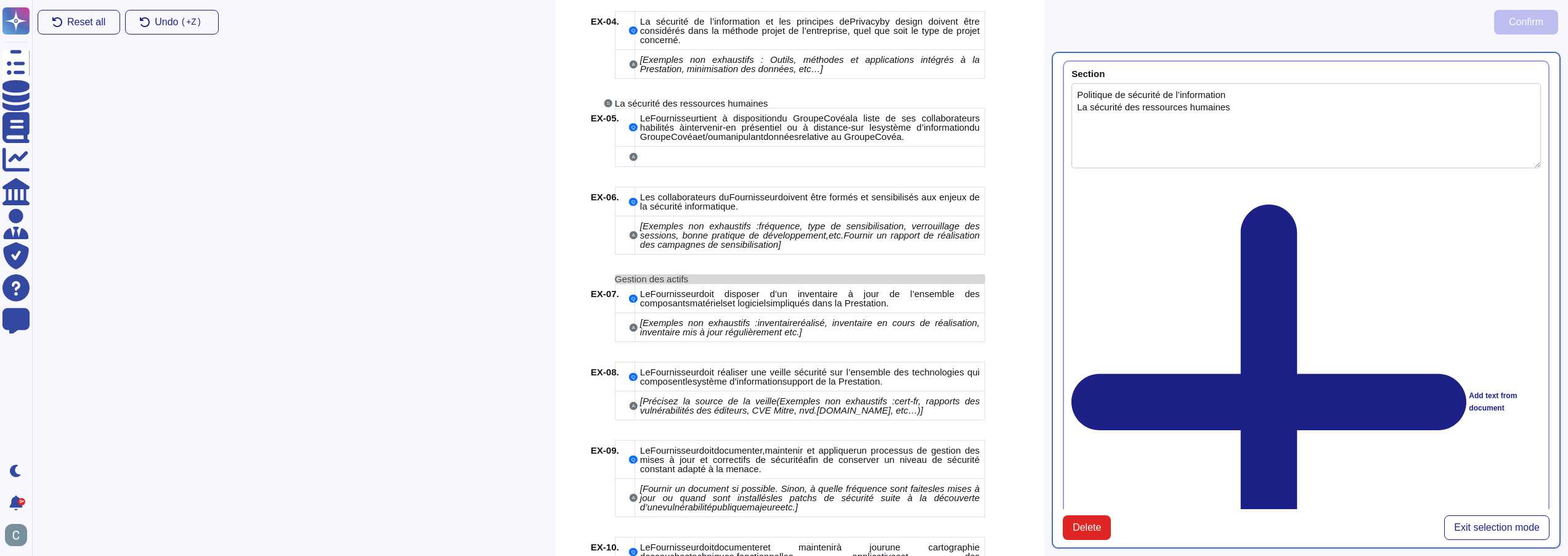
click at [687, 281] on div "Gestion des actifs" at bounding box center [801, 279] width 371 height 9
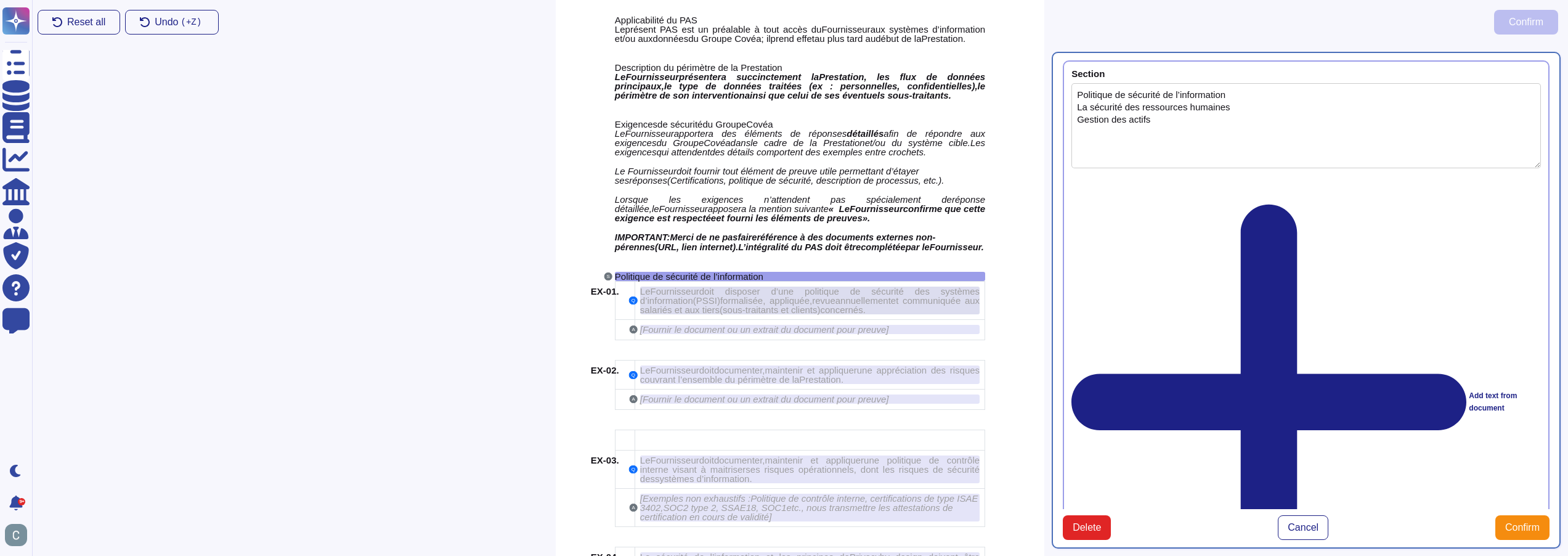
scroll to position [1185, 0]
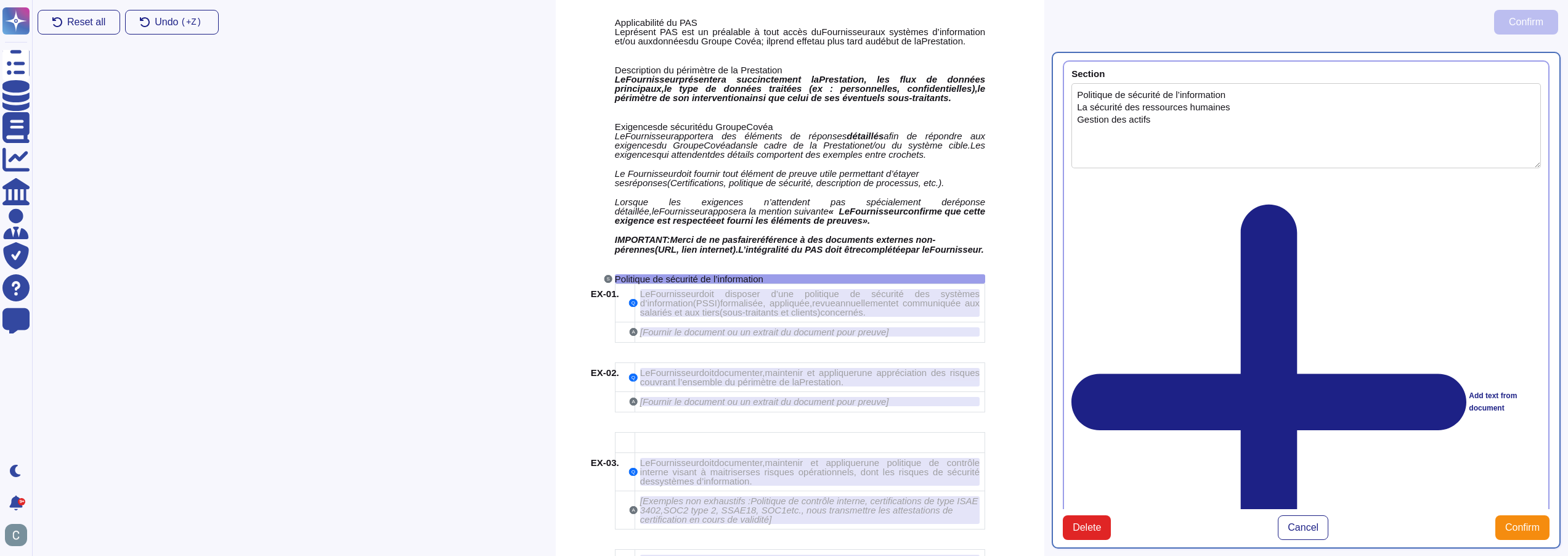
click at [1112, 183] on div "Add text from document" at bounding box center [1306, 402] width 469 height 452
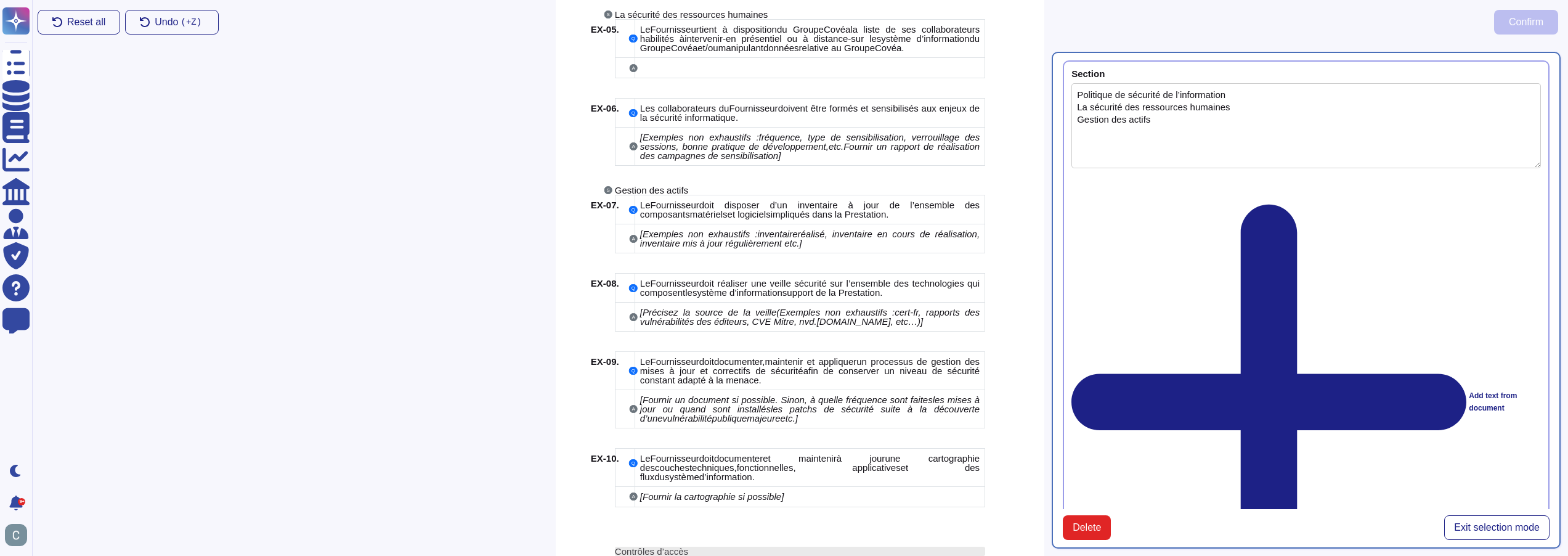
scroll to position [1925, 0]
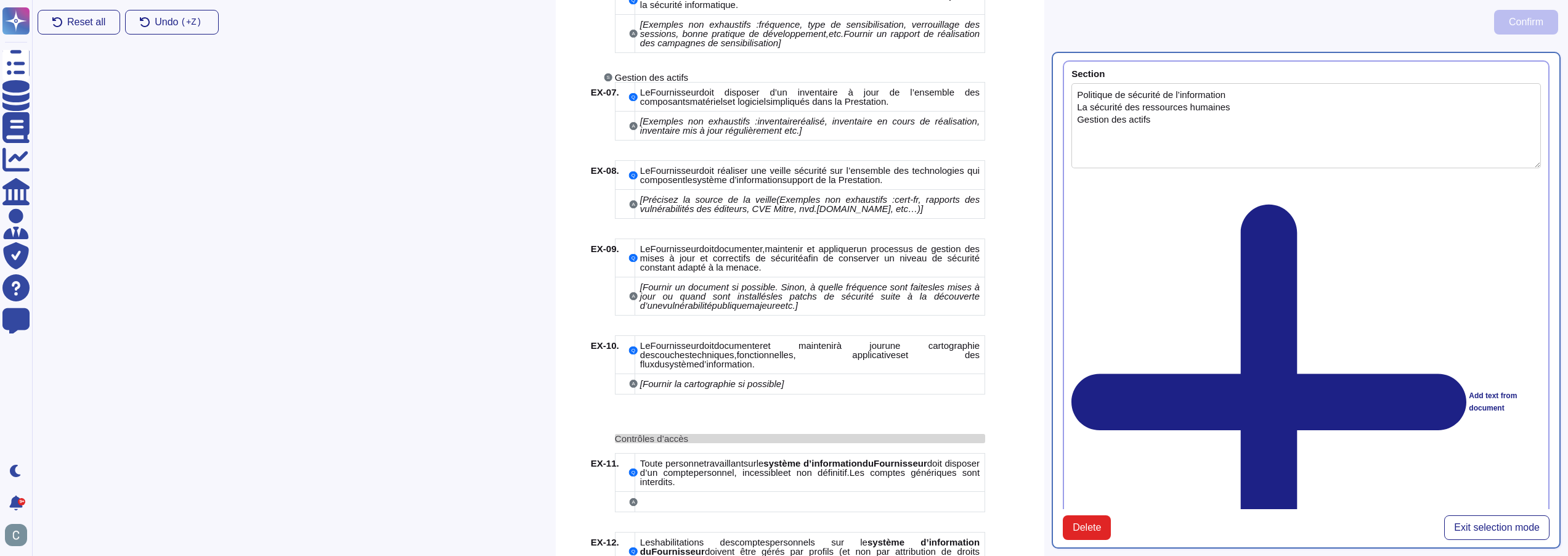
click at [686, 434] on div "Contrôles d’accès" at bounding box center [801, 438] width 371 height 9
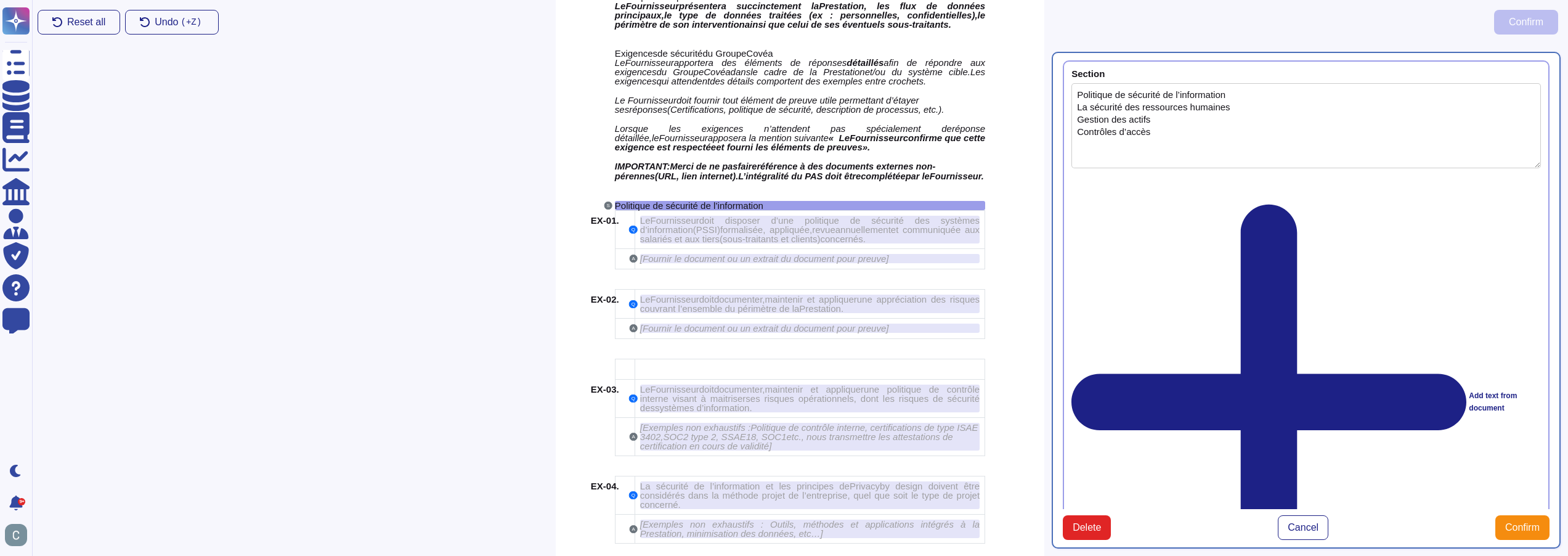
scroll to position [1185, 0]
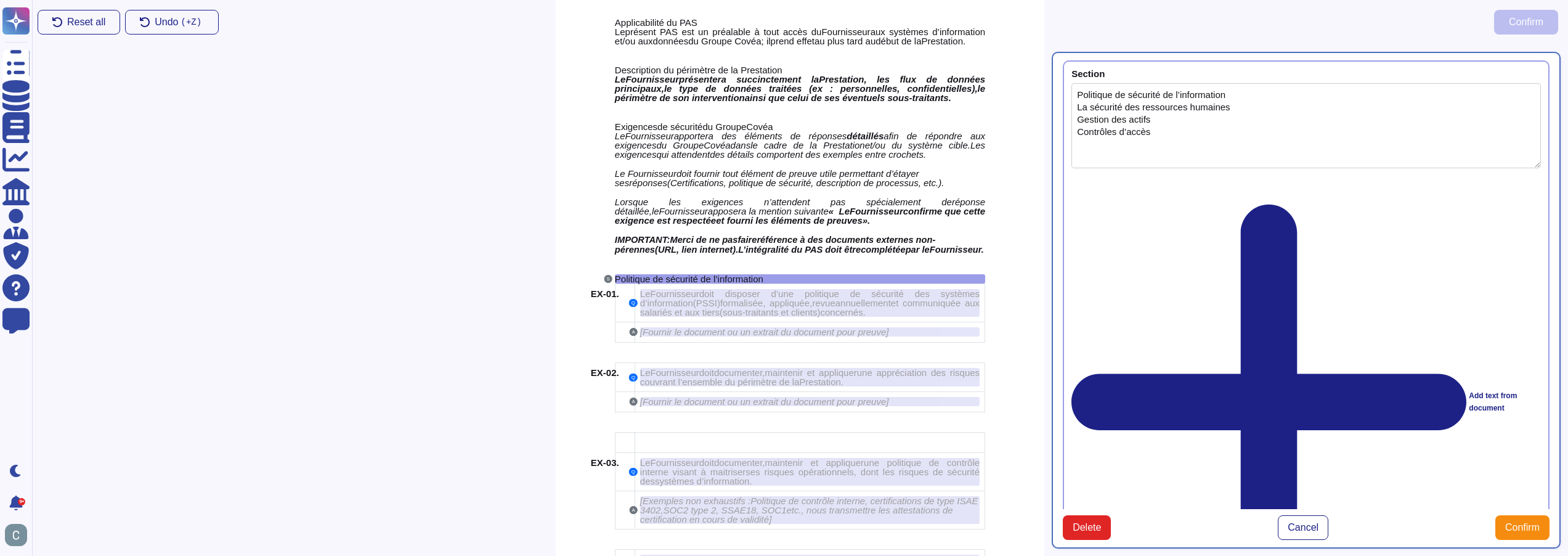
click at [1107, 178] on div "Add text from document" at bounding box center [1306, 402] width 469 height 452
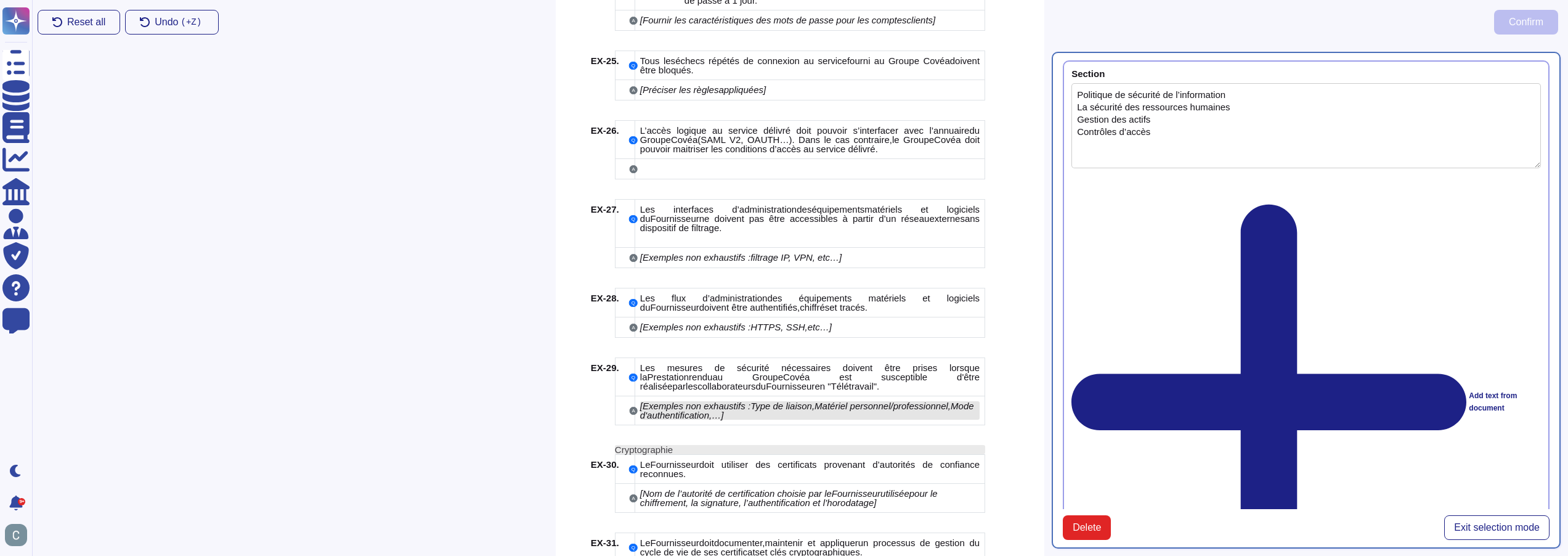
scroll to position [3898, 0]
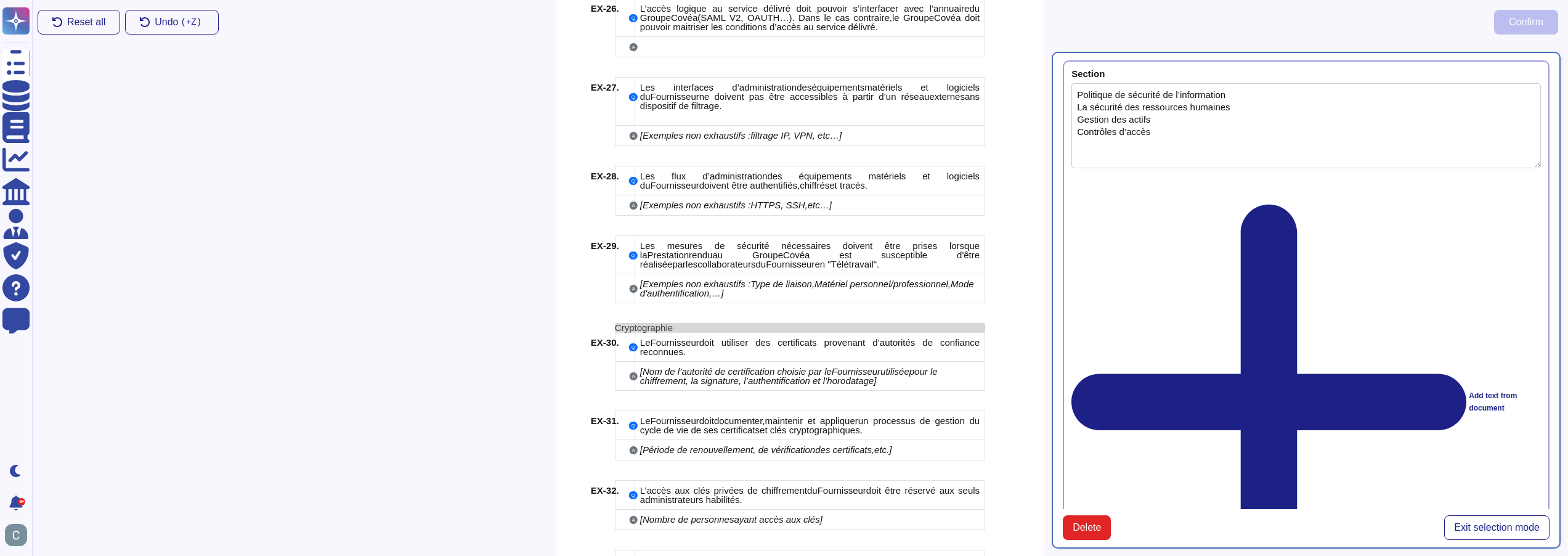
click at [695, 323] on div "Cryptographie" at bounding box center [801, 328] width 371 height 9
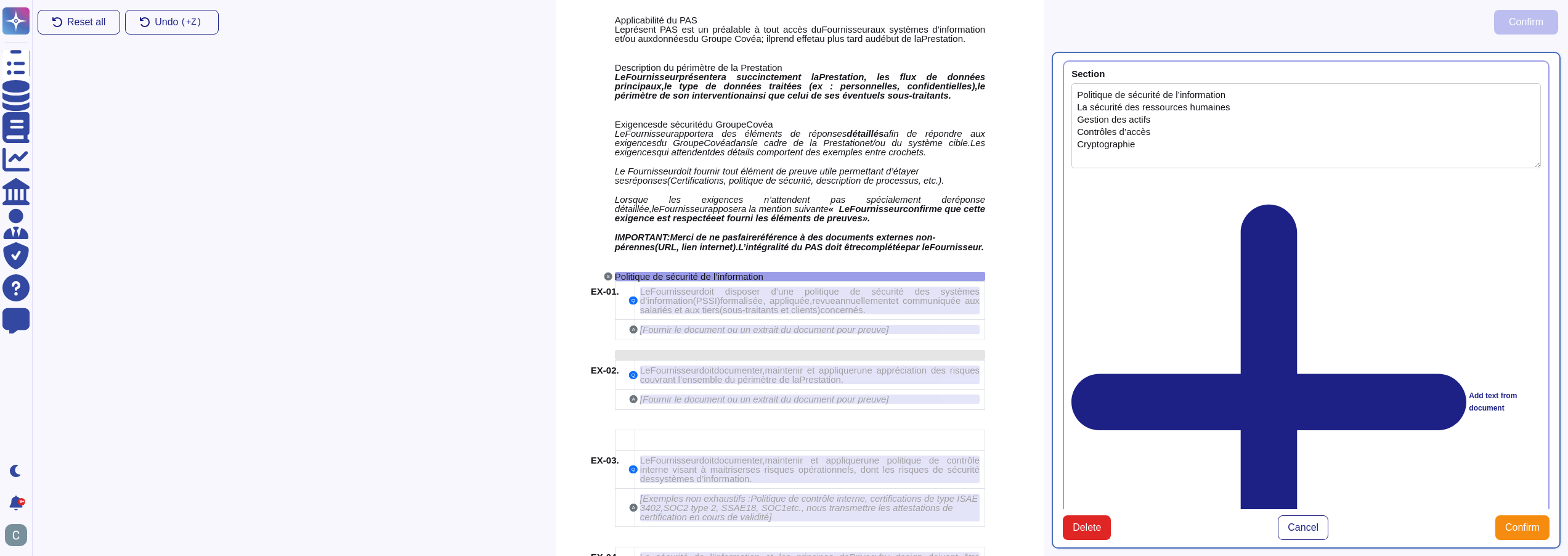
scroll to position [1185, 0]
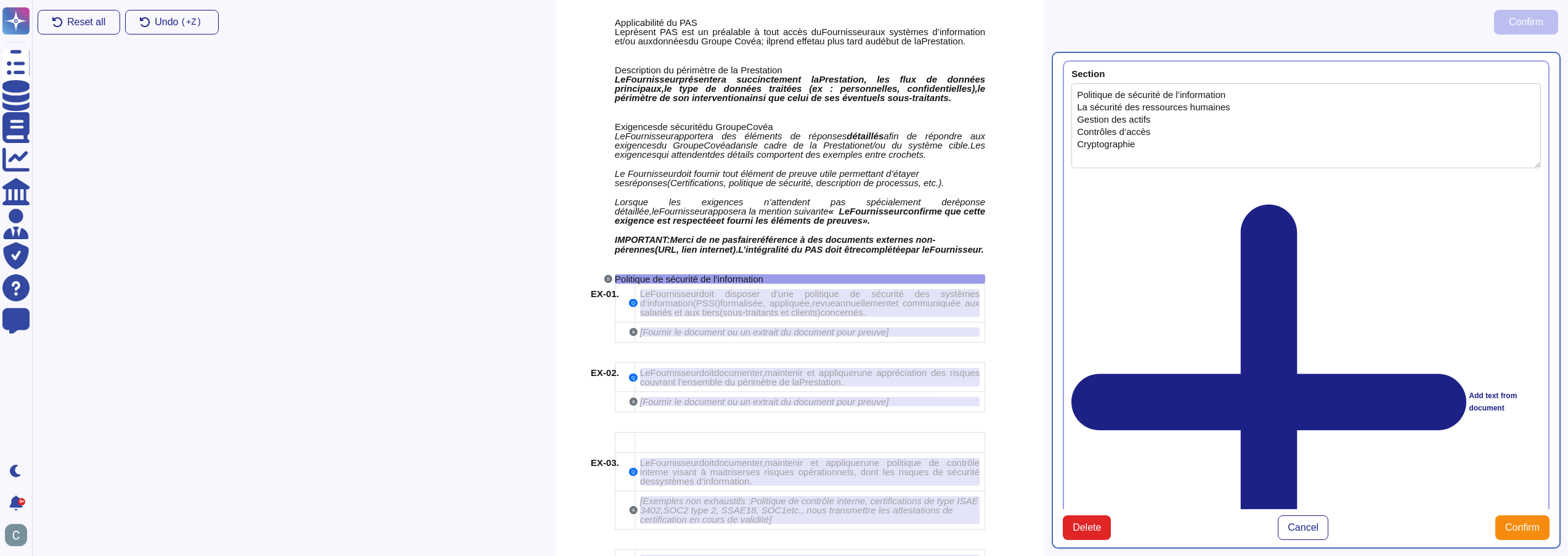
click at [1106, 179] on div "Add text from document" at bounding box center [1306, 402] width 469 height 452
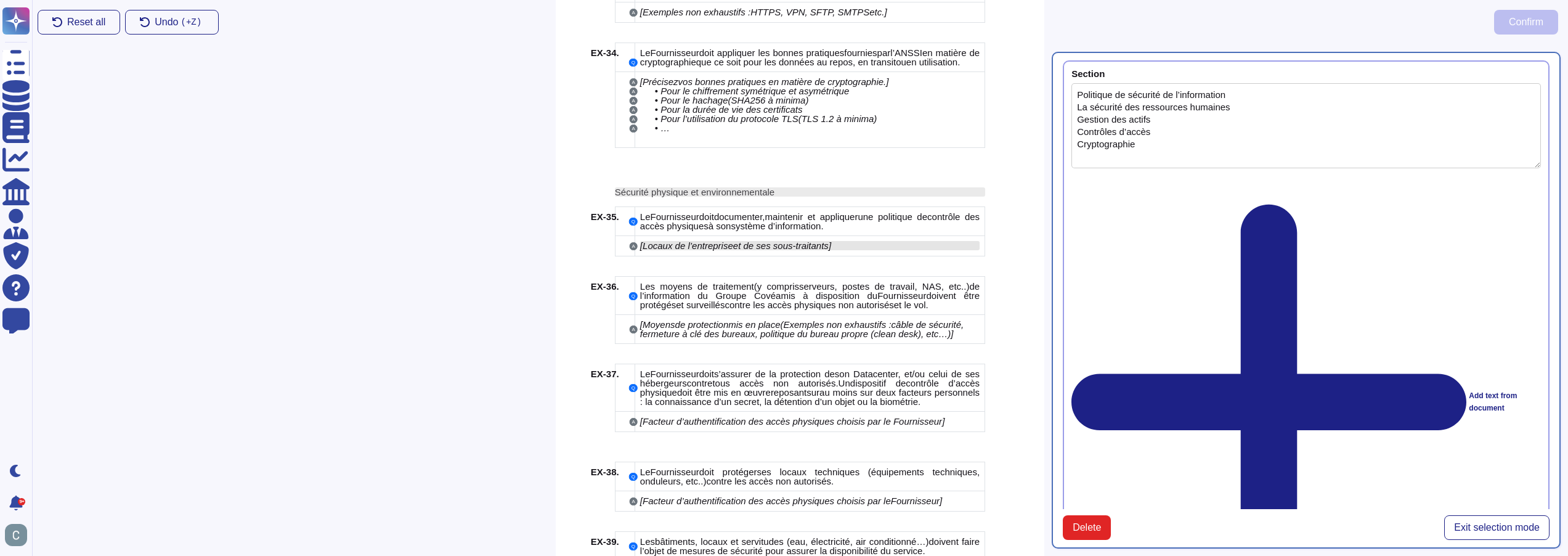
scroll to position [4514, 0]
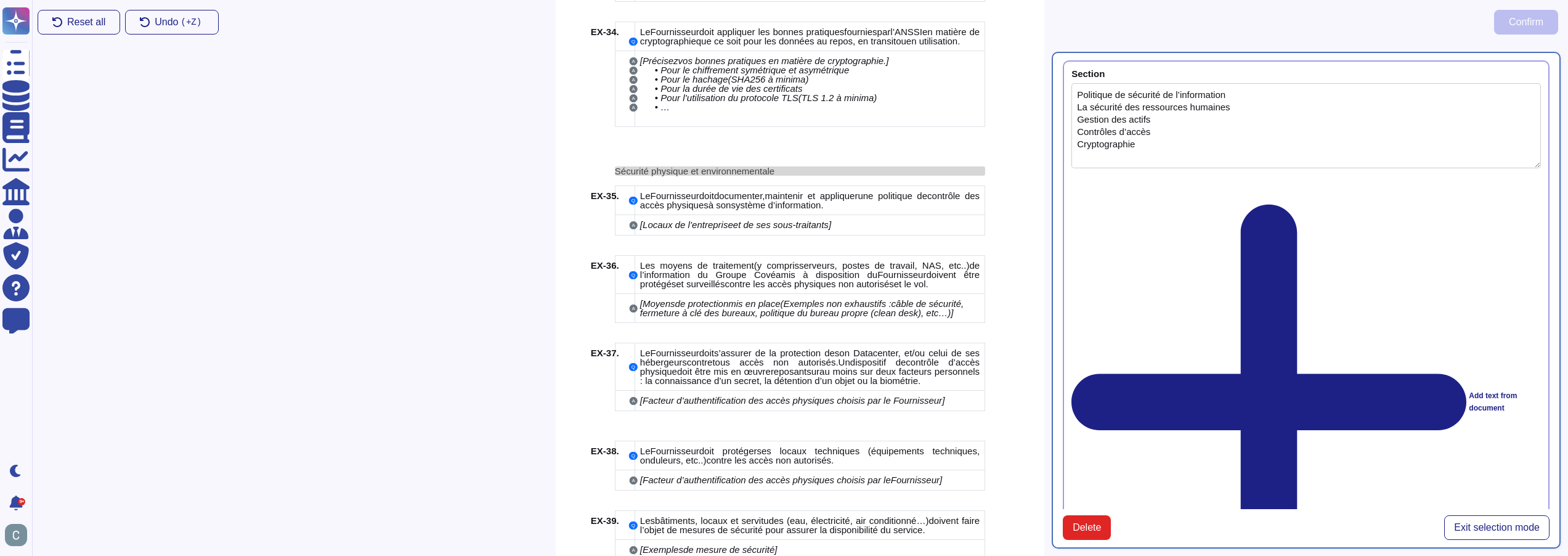
click at [644, 173] on span "Sécurité physique et environnementale" at bounding box center [695, 171] width 160 height 11
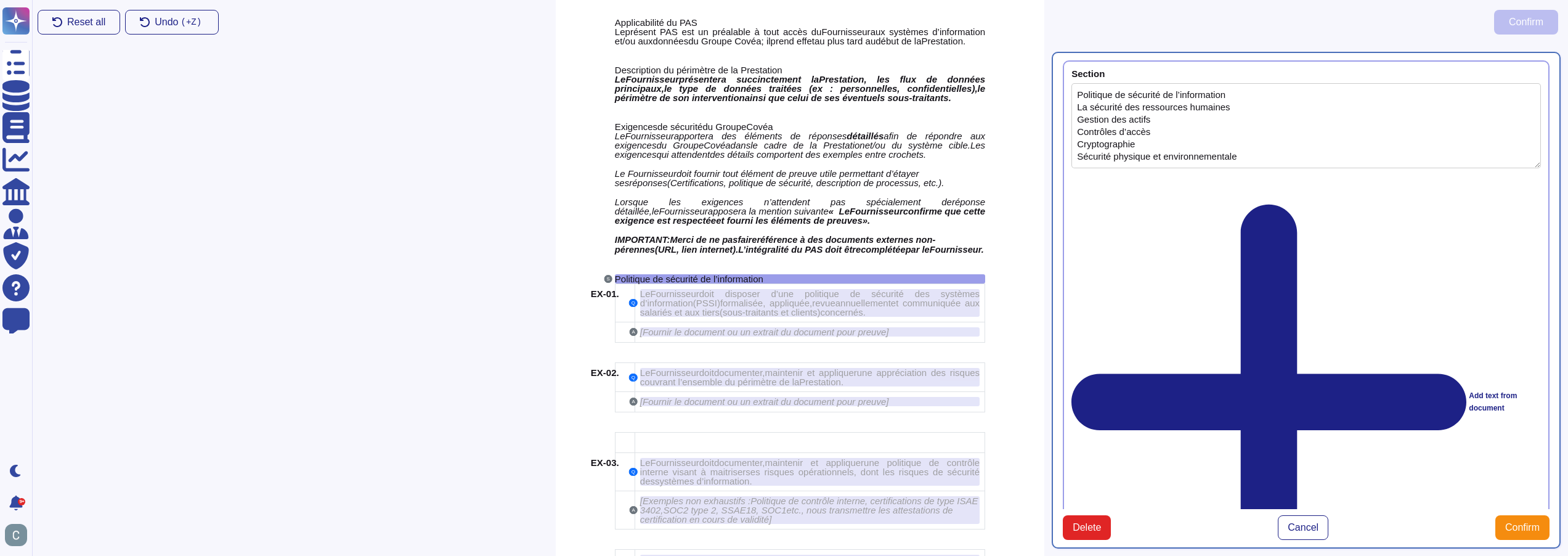
click at [1118, 182] on div "Add text from document" at bounding box center [1306, 402] width 469 height 452
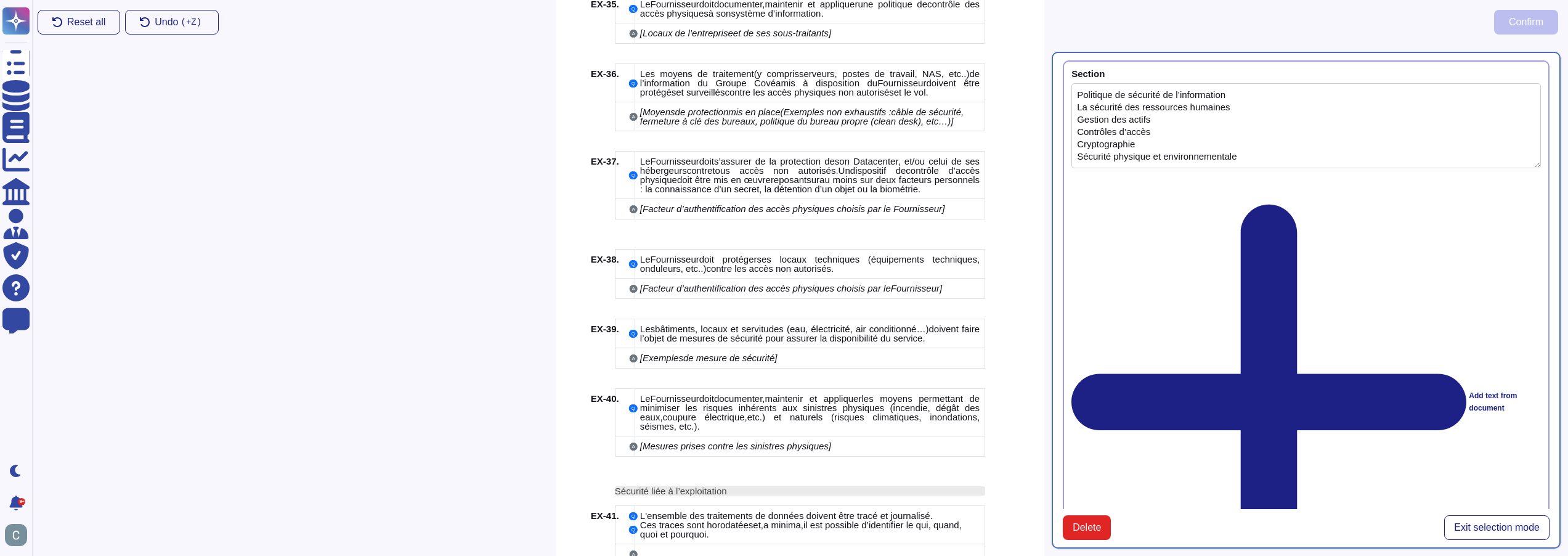
scroll to position [4884, 0]
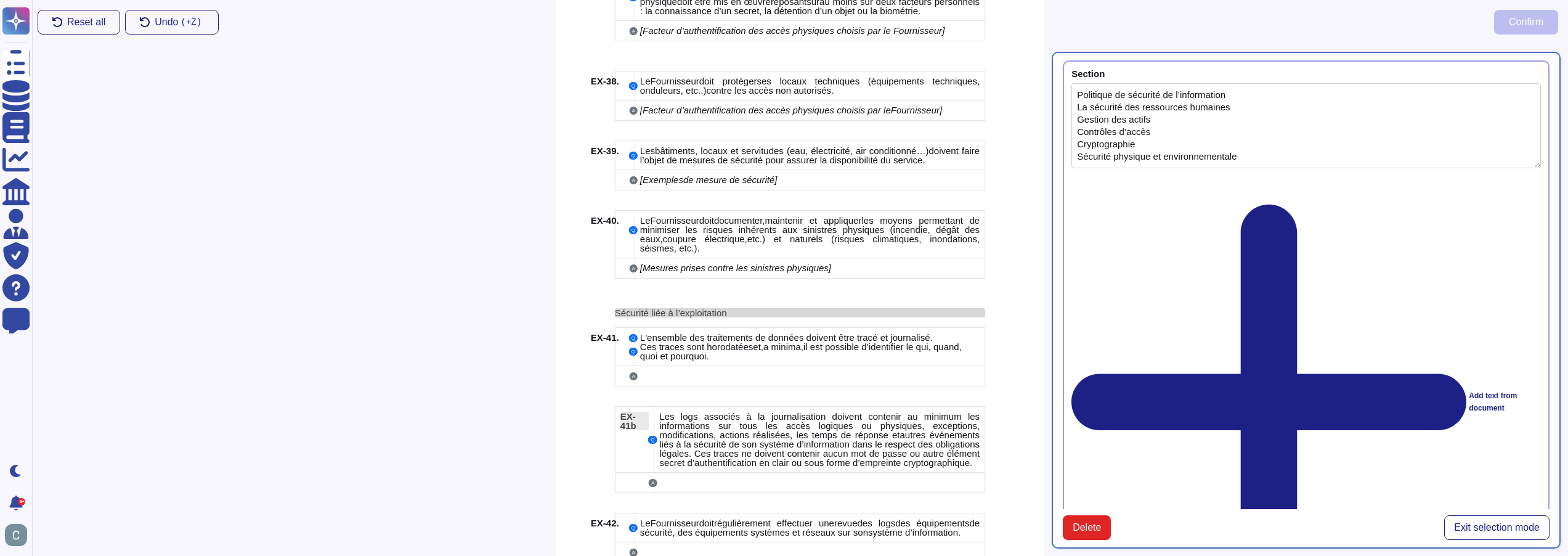
click at [685, 307] on span "Sécurité liée à l’exploitation" at bounding box center [671, 313] width 112 height 11
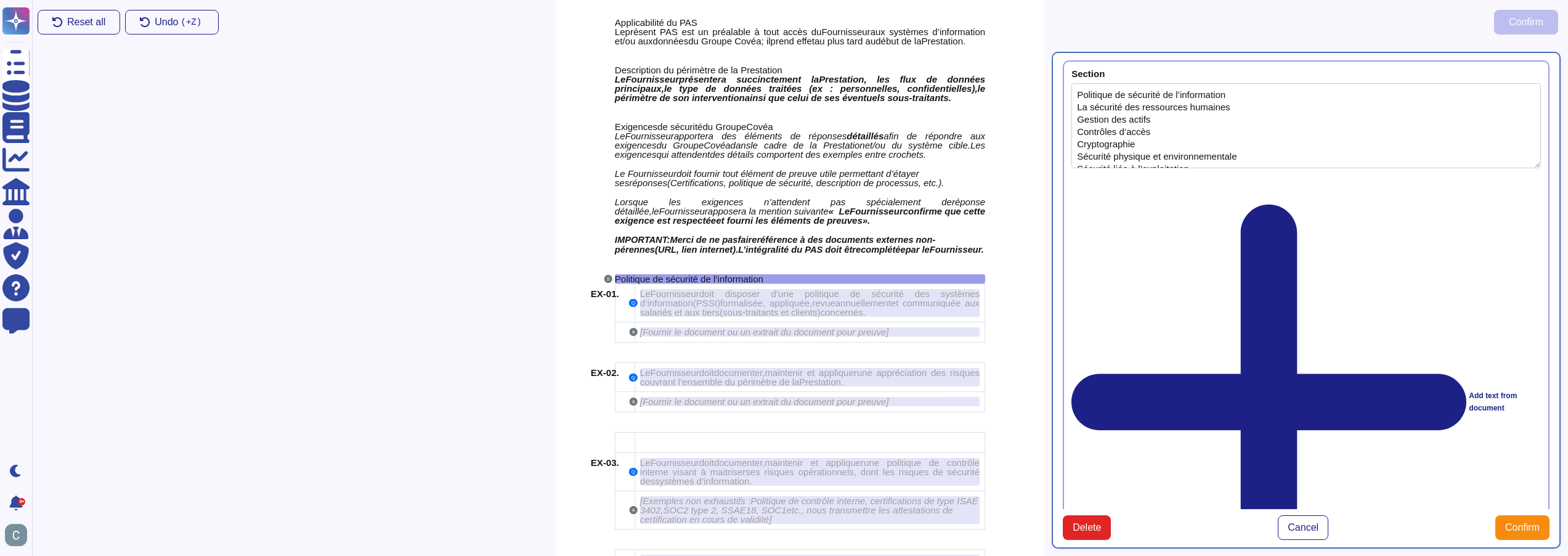
click at [1114, 182] on div "Add text from document" at bounding box center [1306, 402] width 469 height 452
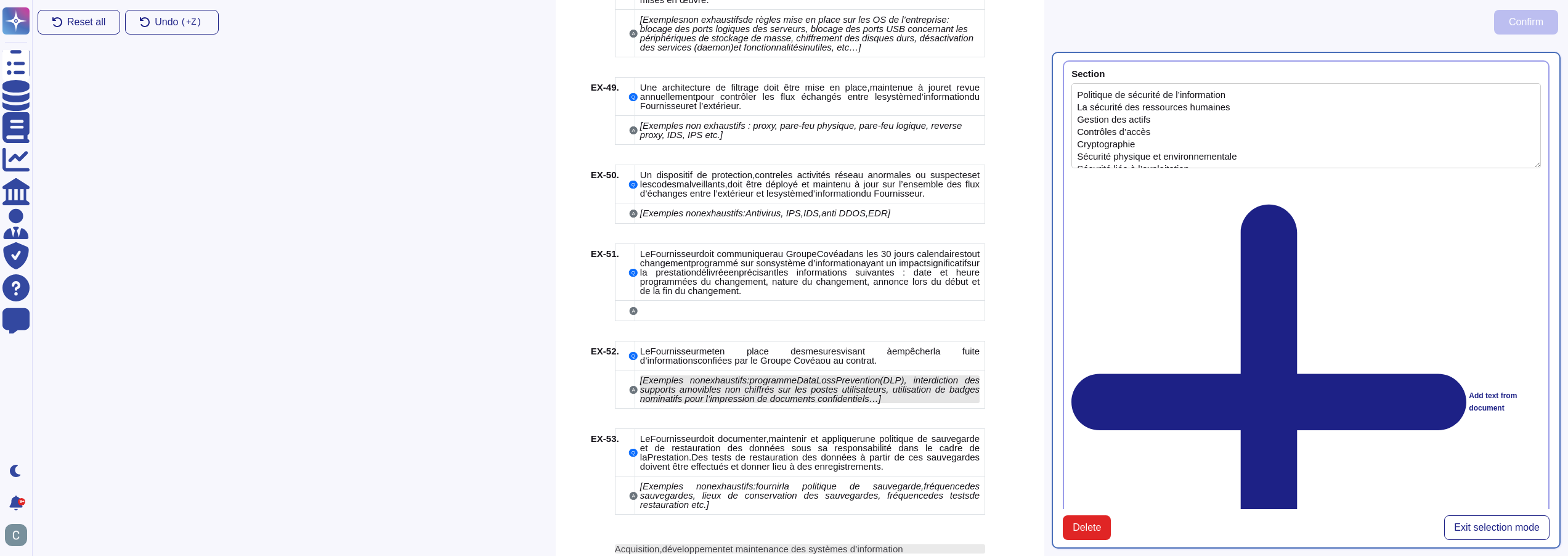
scroll to position [6117, 0]
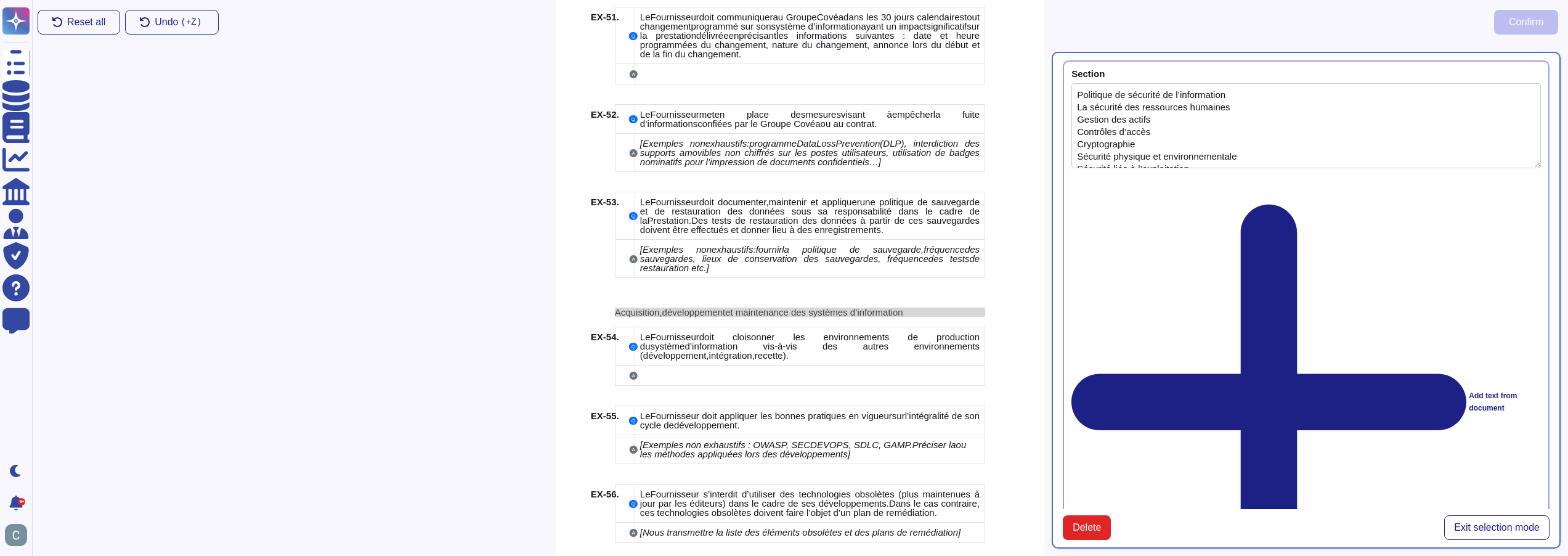
click at [676, 307] on span "éveloppement" at bounding box center [696, 312] width 58 height 11
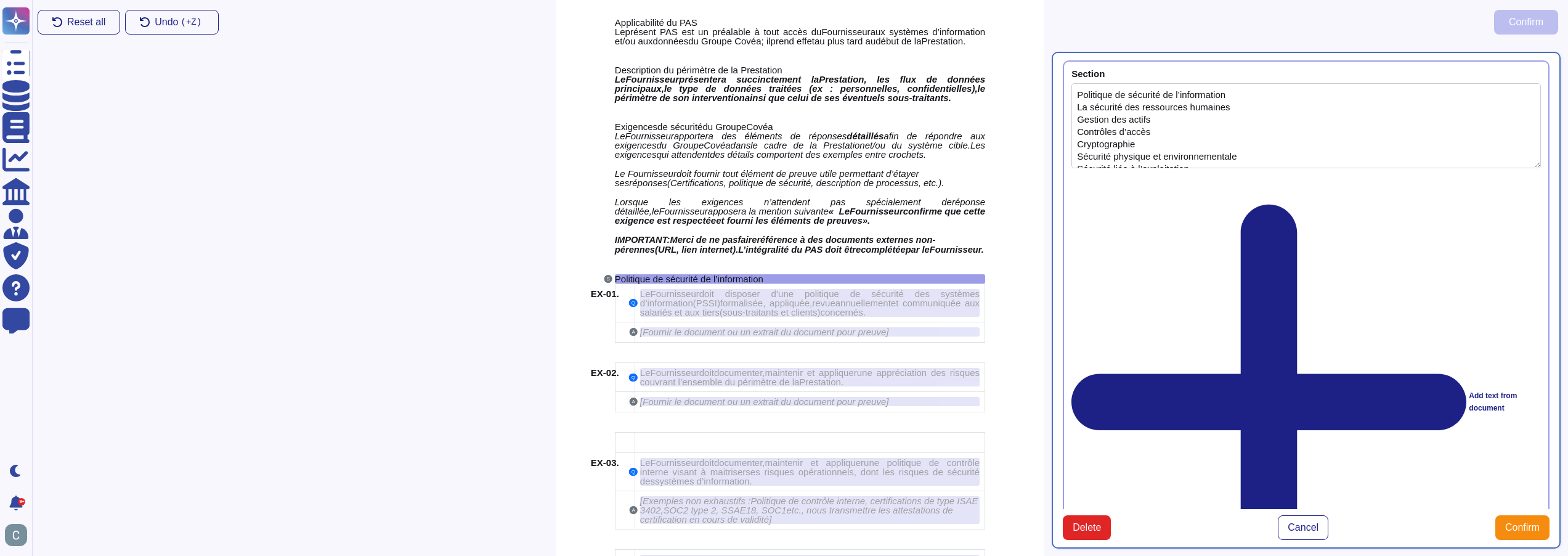
click at [1097, 182] on div "Add text from document" at bounding box center [1306, 402] width 469 height 452
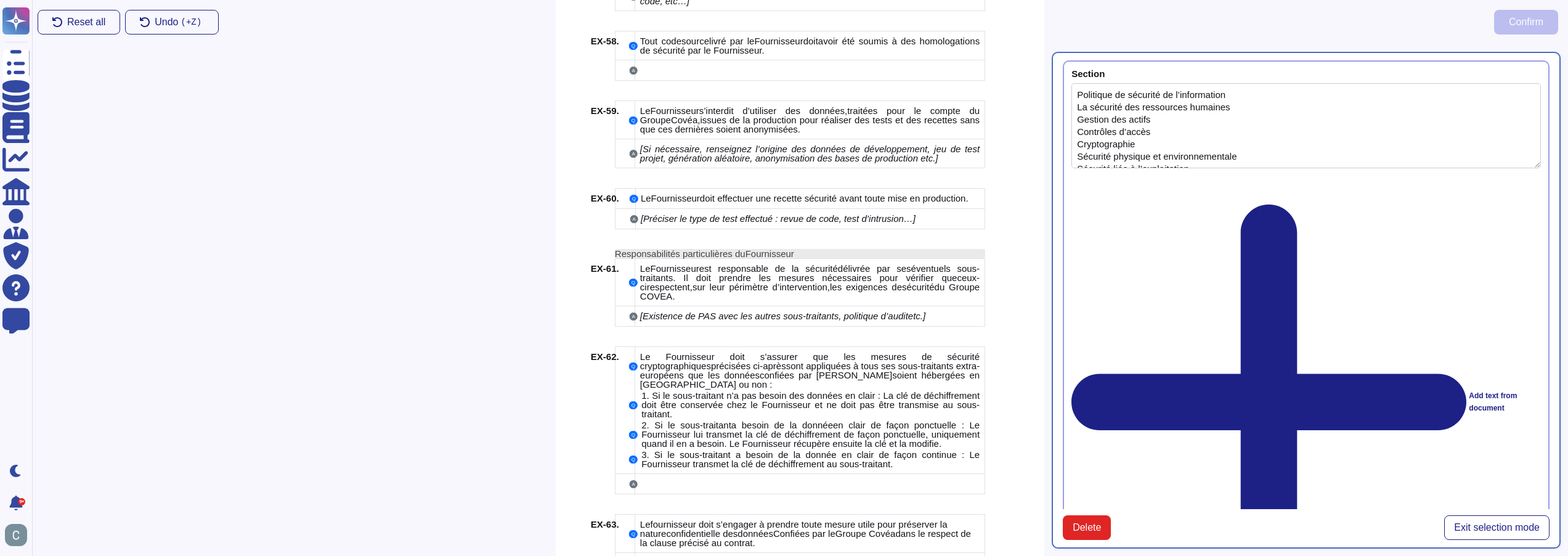
scroll to position [6733, 0]
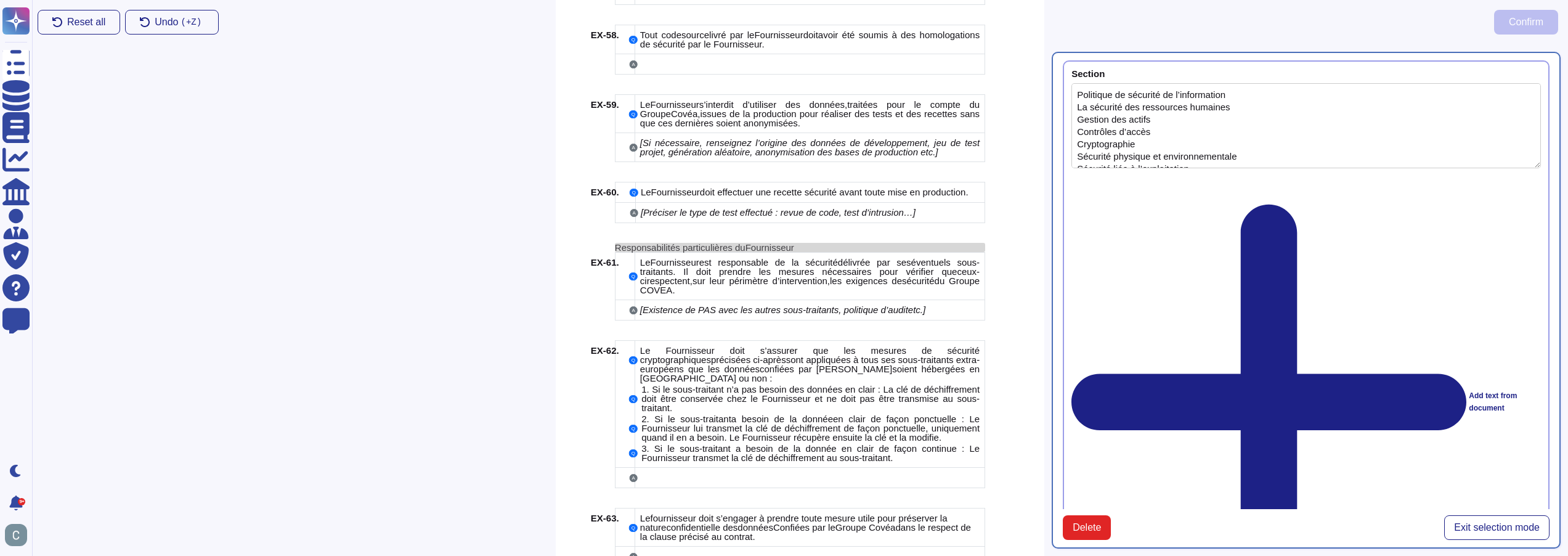
click at [749, 243] on span "Fournisseur" at bounding box center [770, 248] width 49 height 11
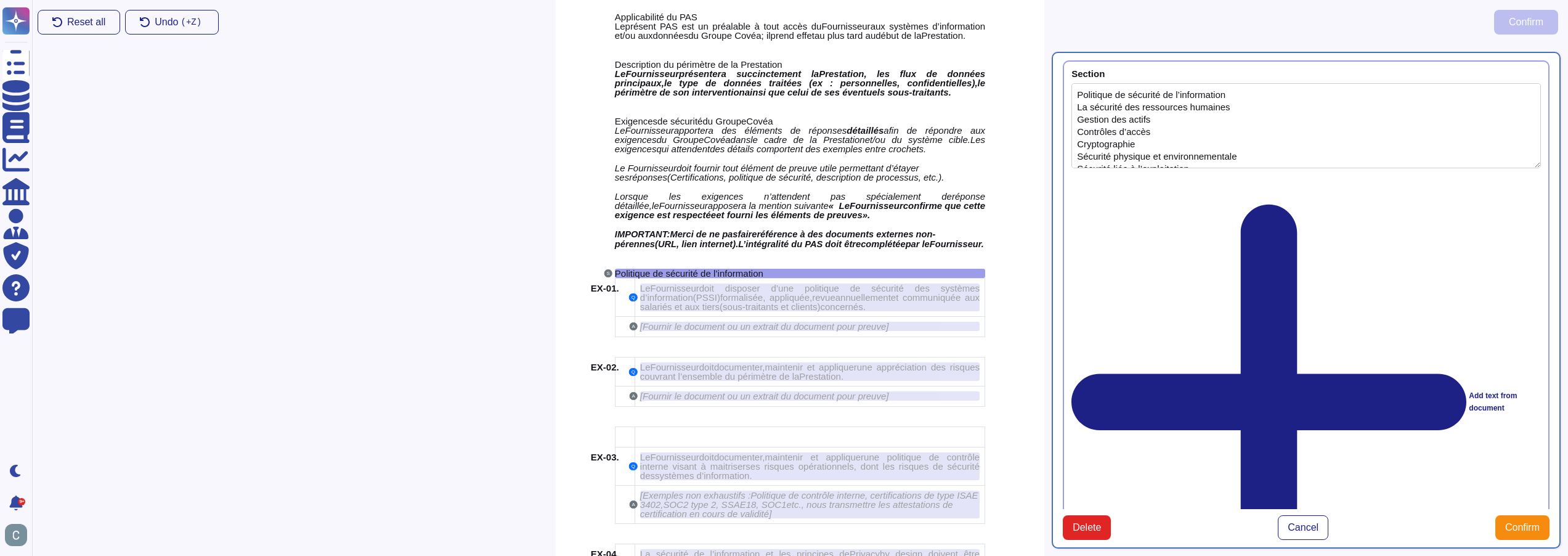
scroll to position [1185, 0]
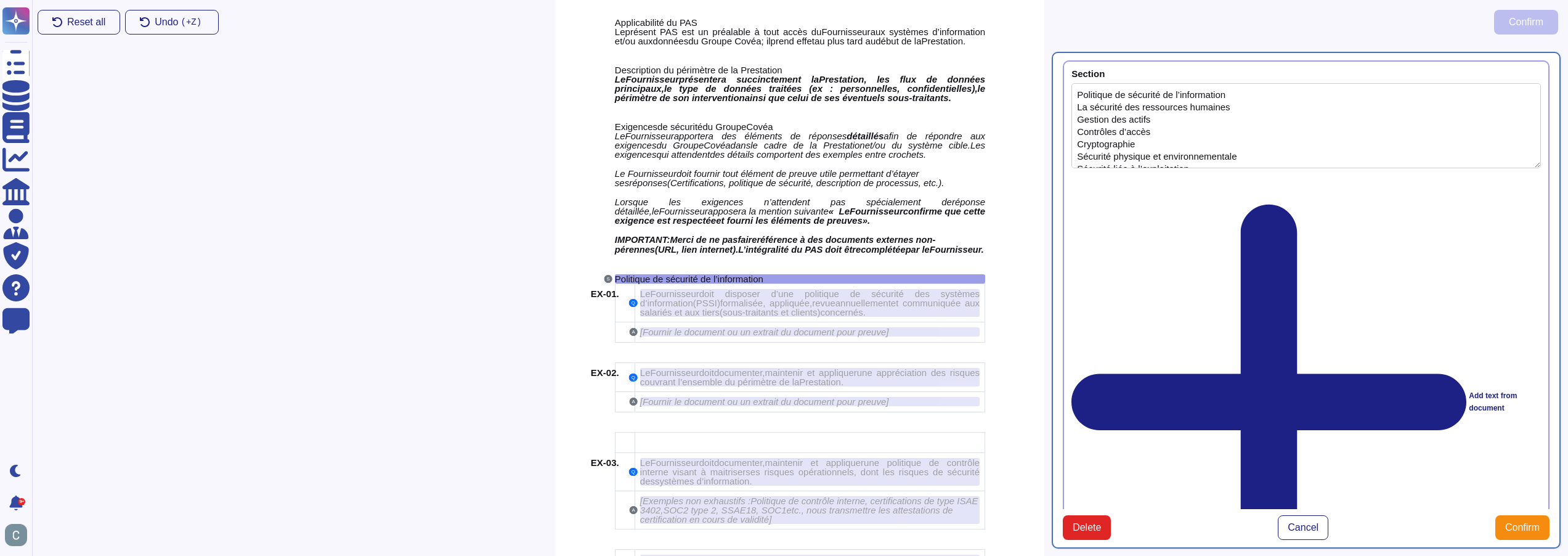
click at [1130, 185] on div "Add text from document" at bounding box center [1306, 402] width 469 height 452
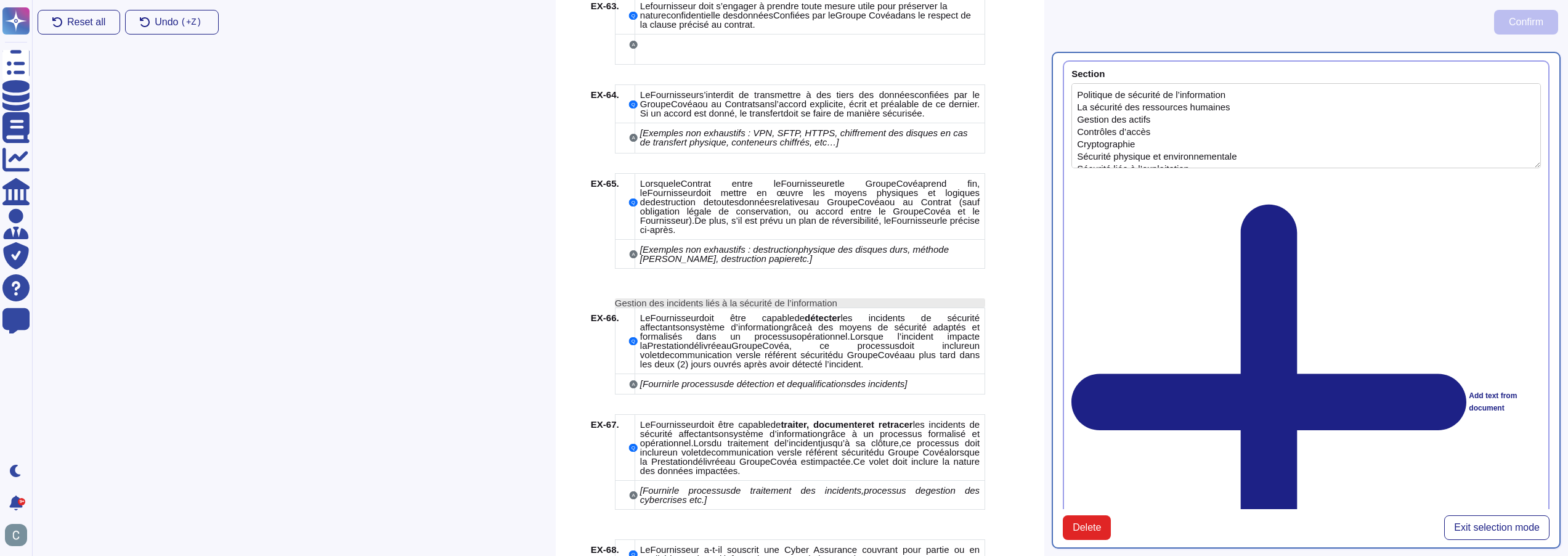
scroll to position [7256, 0]
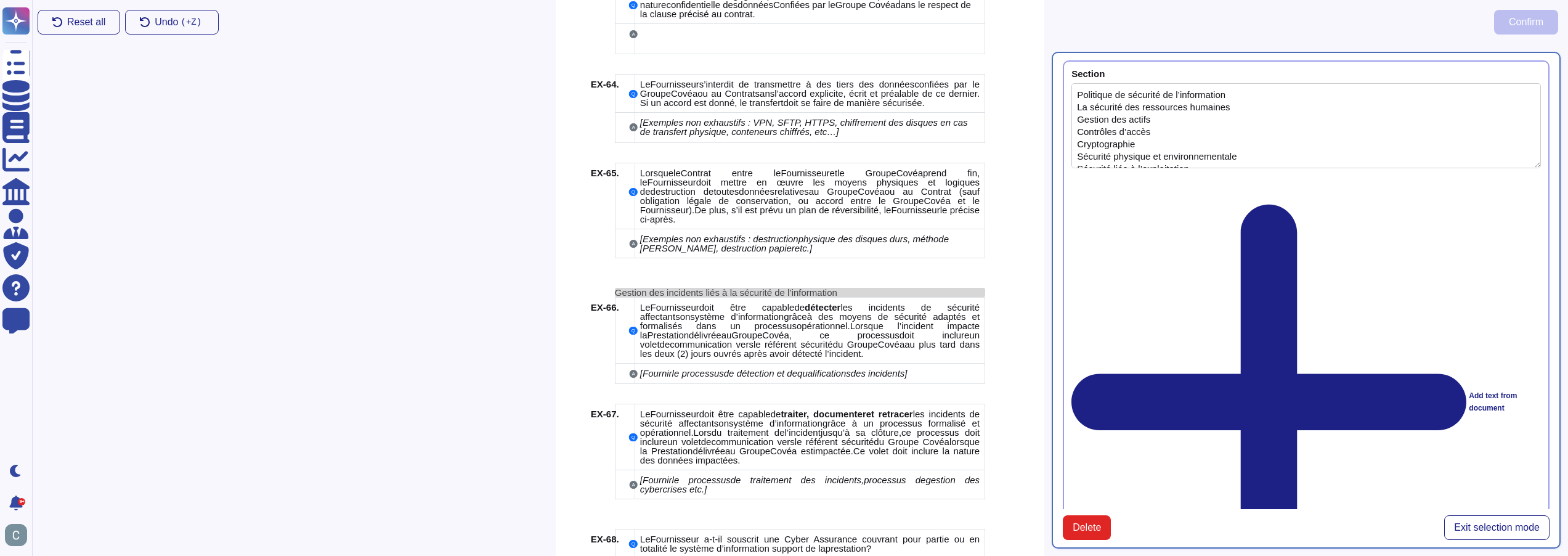
click at [850, 288] on div "Gestion des incidents liés à la sécurité de l’information" at bounding box center [801, 292] width 371 height 9
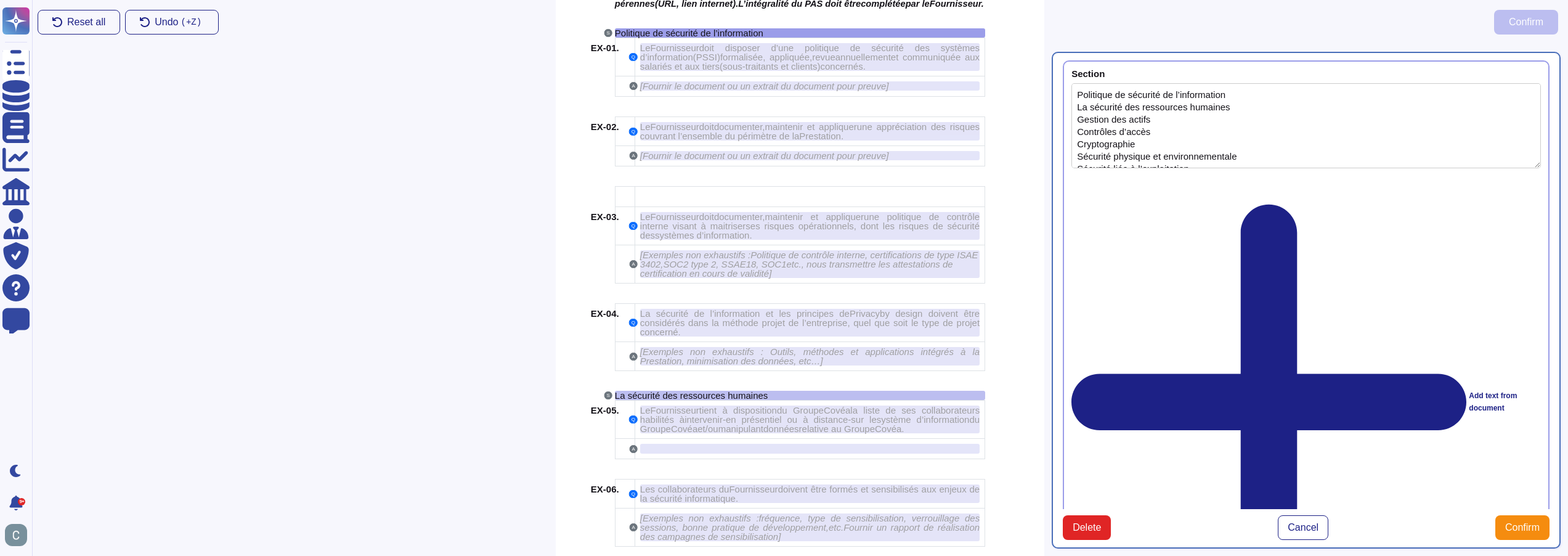
scroll to position [1185, 0]
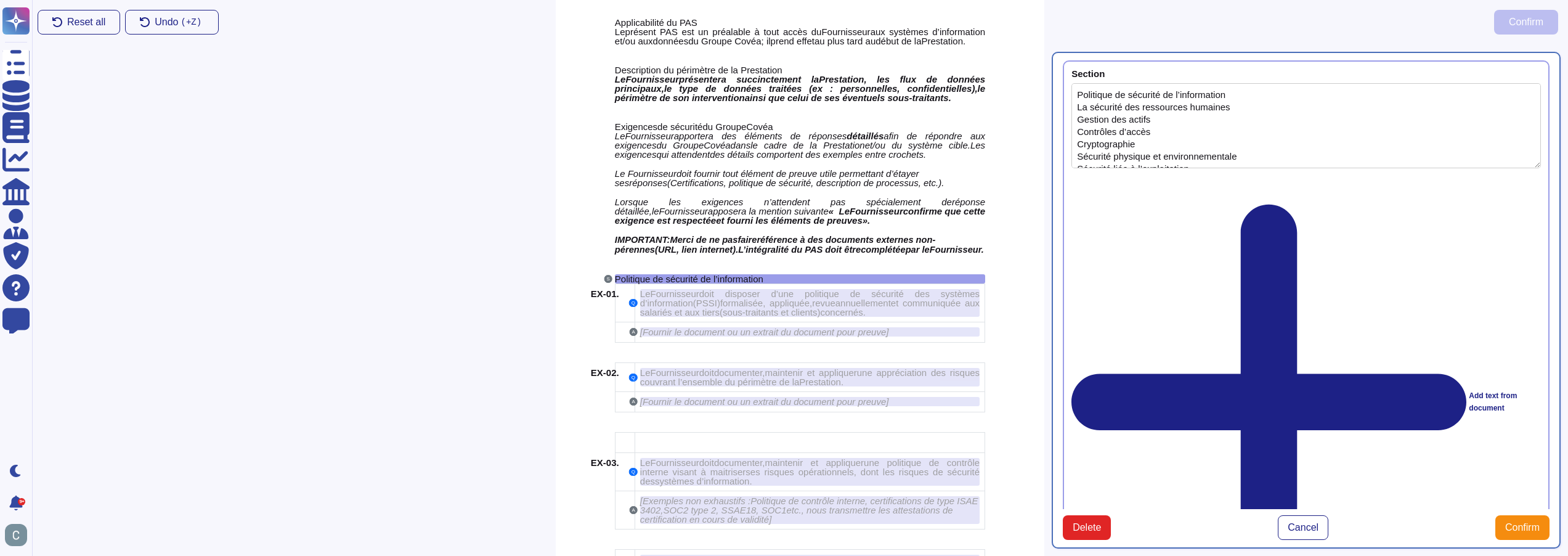
click at [1147, 177] on div "Add text from document" at bounding box center [1306, 402] width 469 height 452
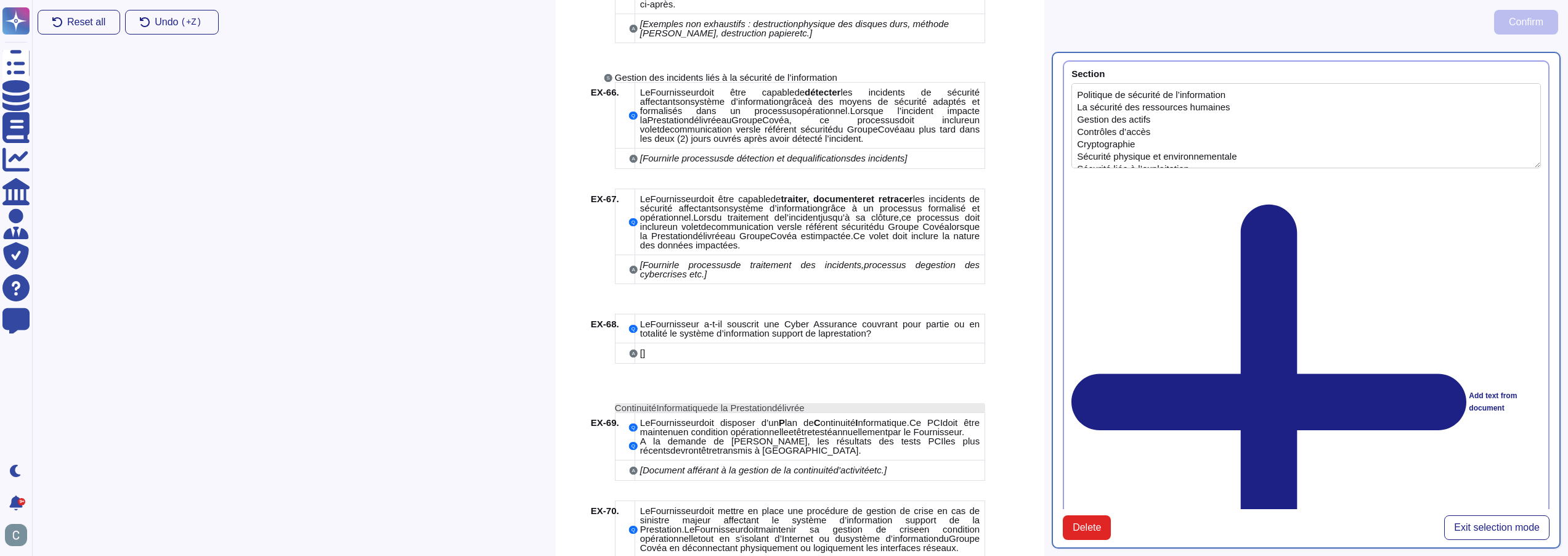
scroll to position [7503, 0]
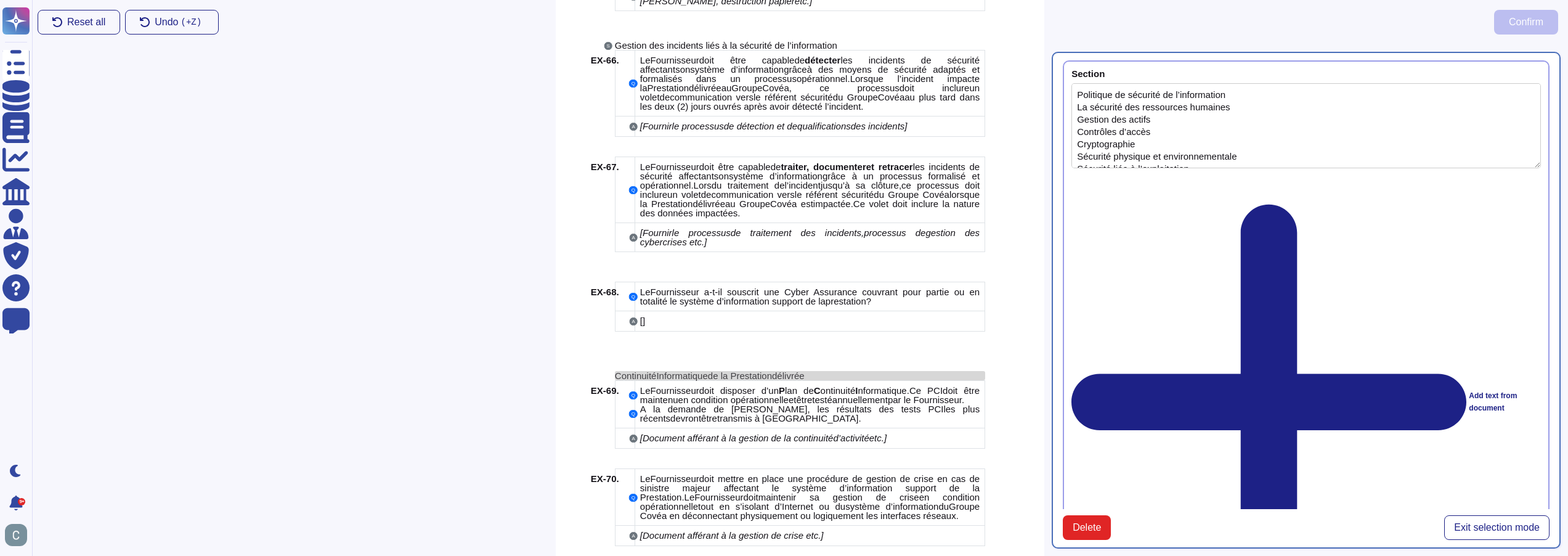
click at [876, 371] on div "Continuité Informatique de la Prestation délivré e" at bounding box center [801, 376] width 371 height 9
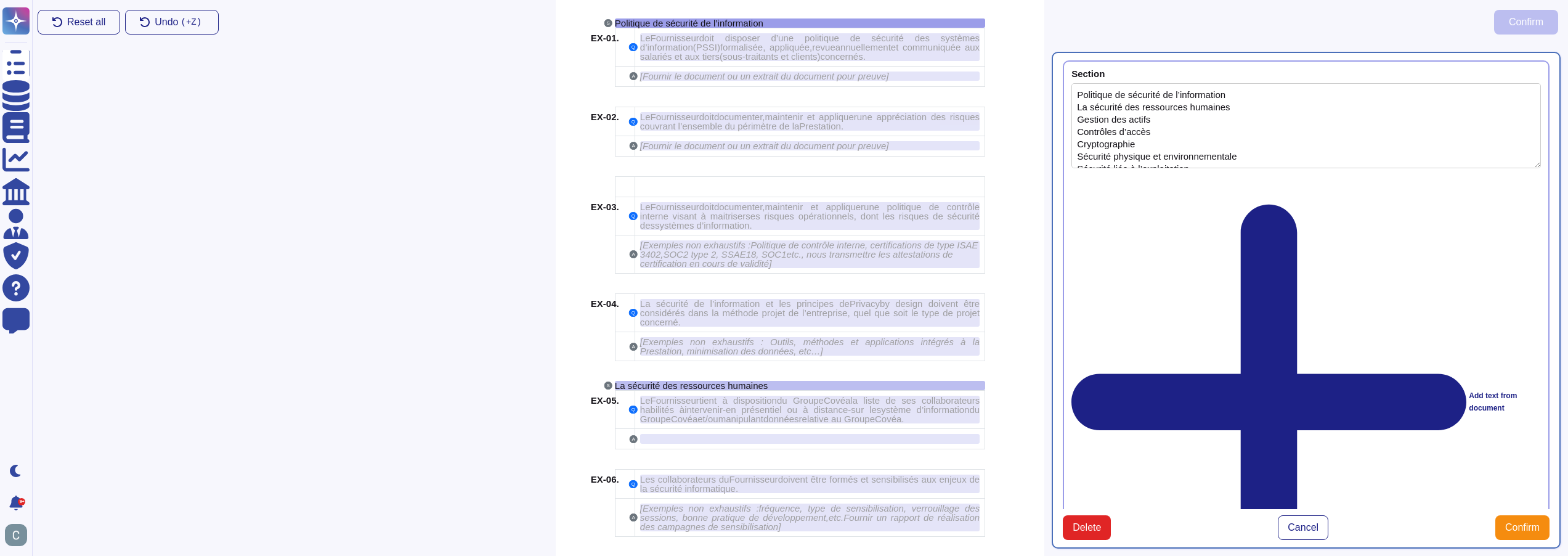
scroll to position [1185, 0]
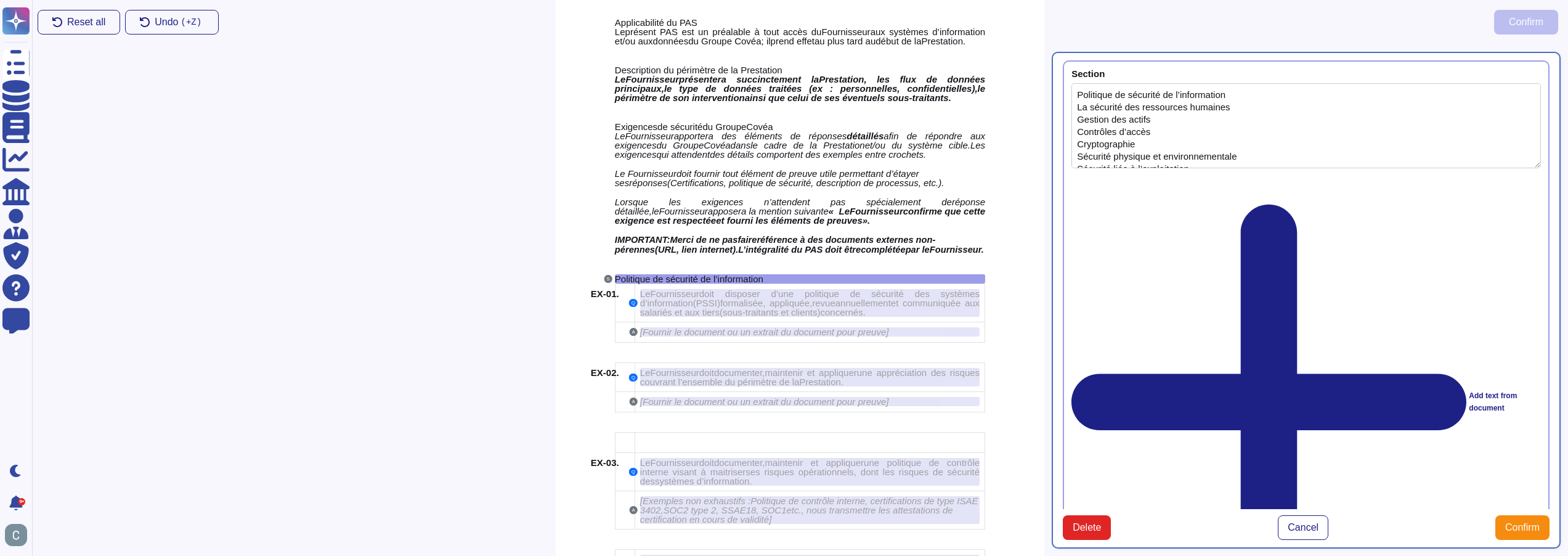
click at [1141, 185] on div "Add text from document" at bounding box center [1306, 402] width 469 height 452
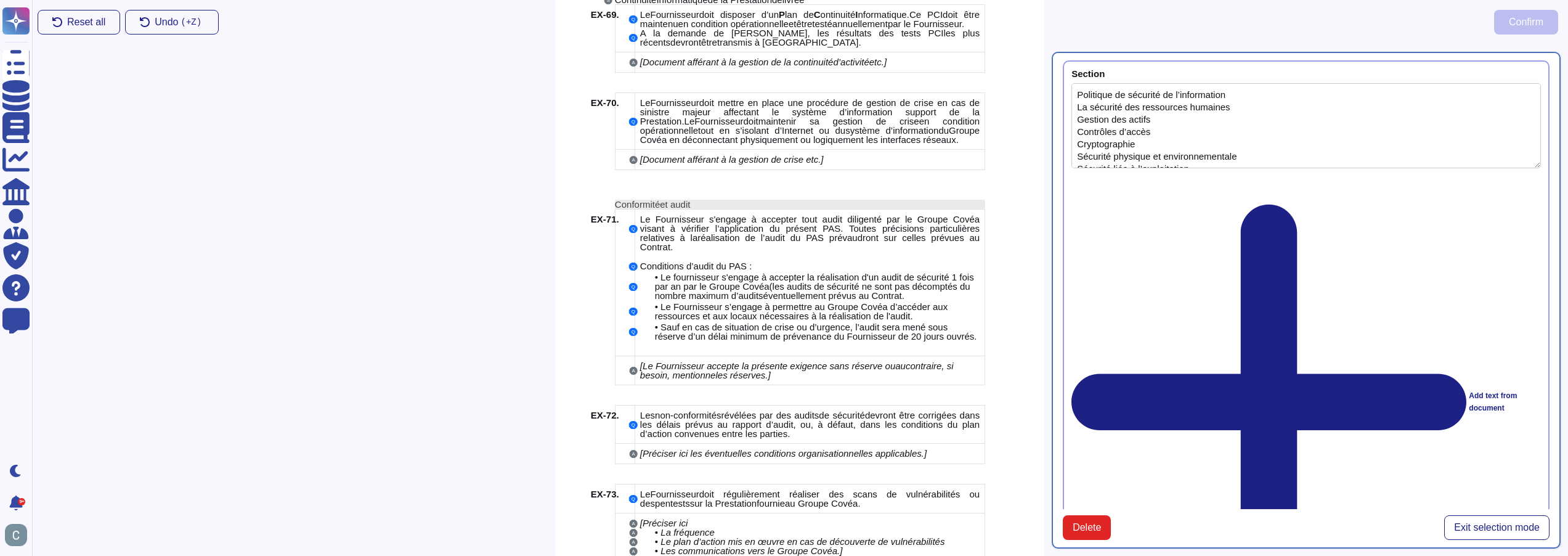
scroll to position [7858, 0]
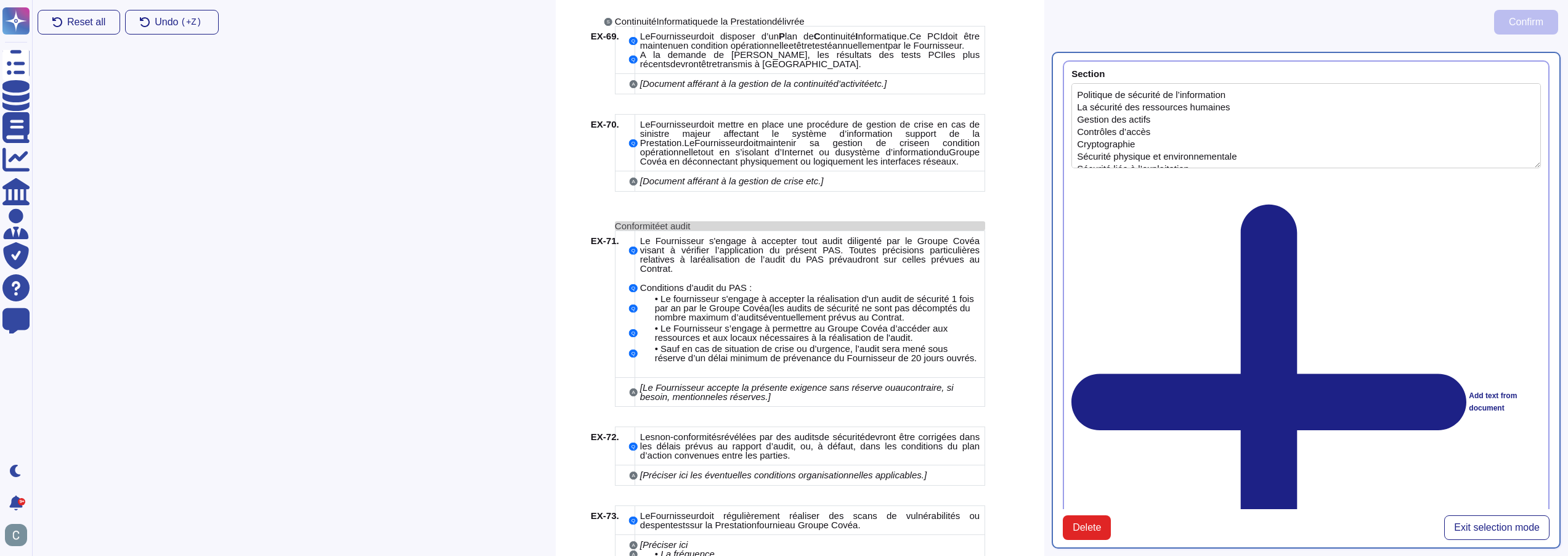
click at [785, 221] on div "Conformité et audit" at bounding box center [801, 226] width 371 height 9
type textarea "Politique de sécurité de l’information La sécurité des ressources humaines Gest…"
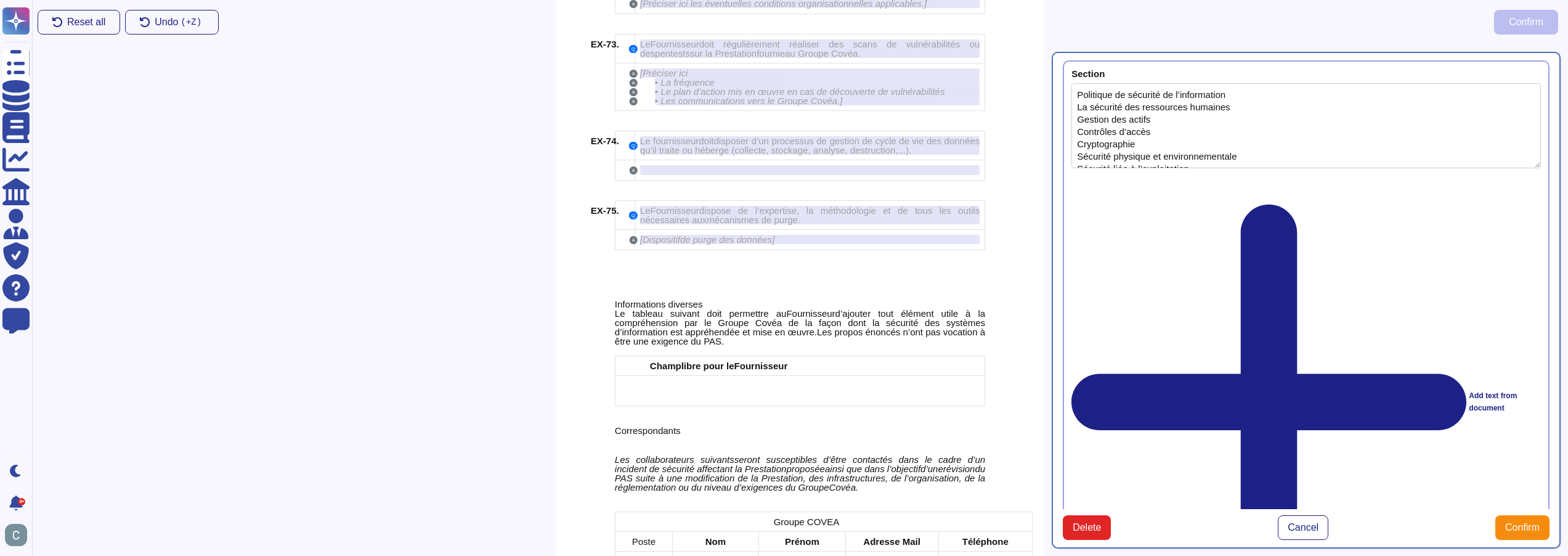
scroll to position [8336, 0]
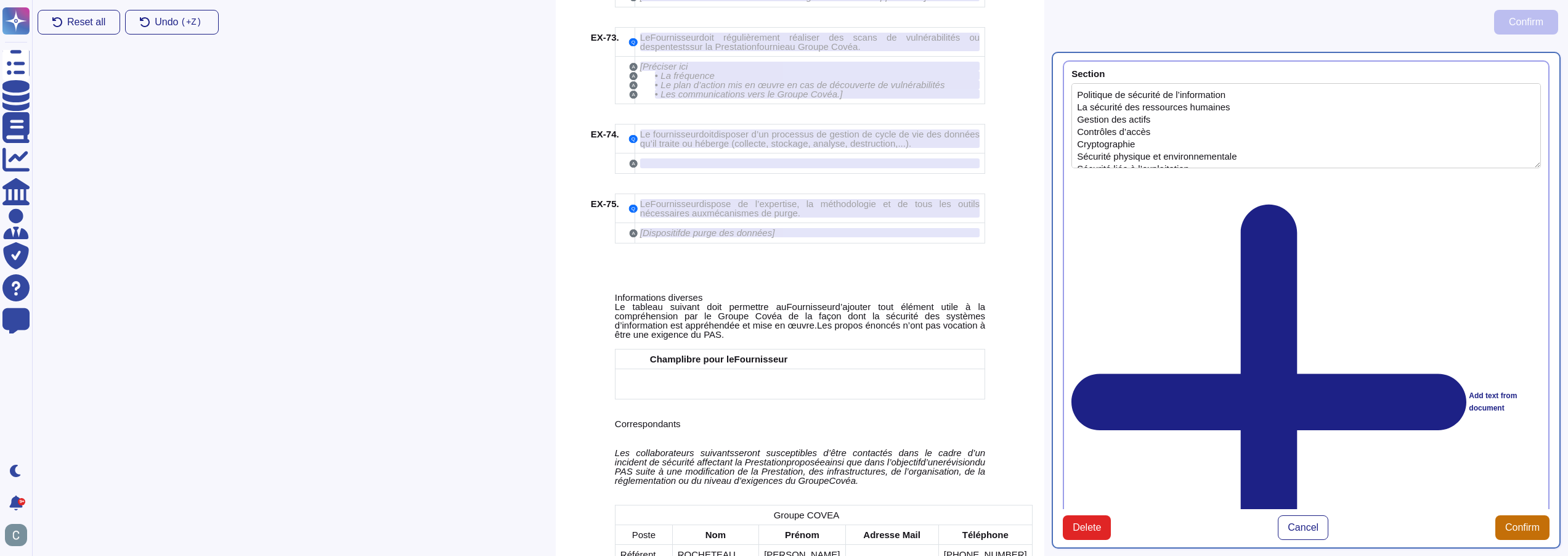
click at [1522, 523] on span "Confirm" at bounding box center [1523, 527] width 35 height 10
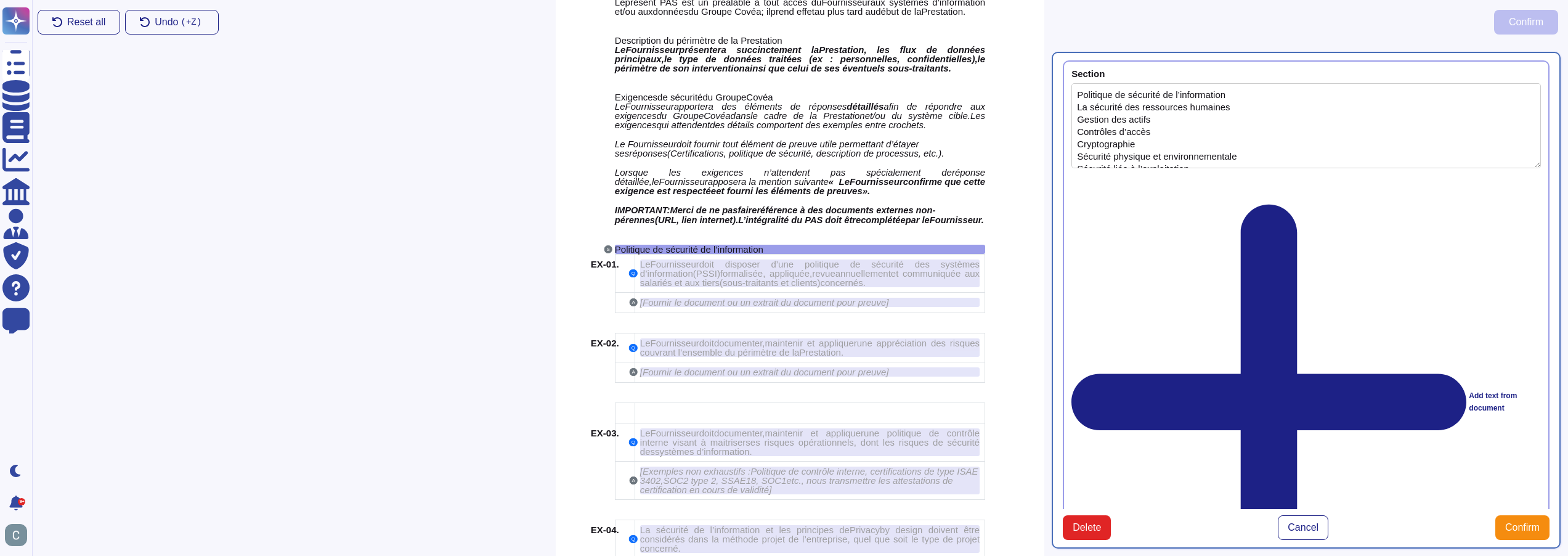
scroll to position [1185, 0]
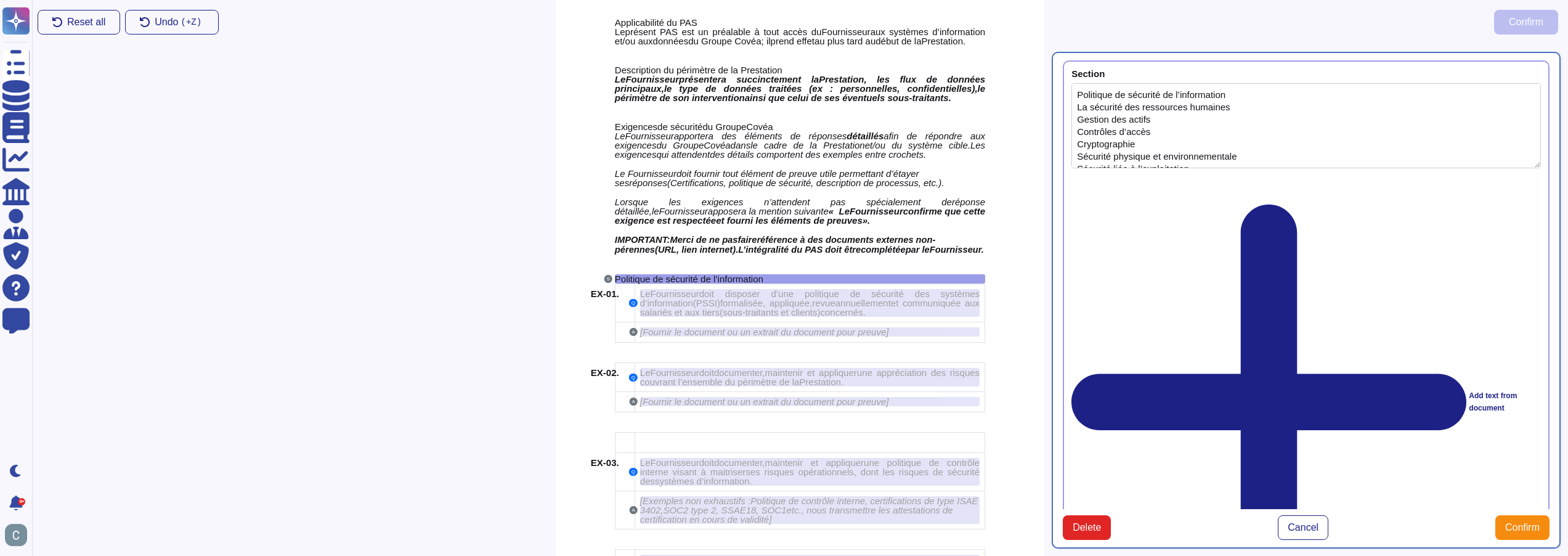
copy div "At least one answer / short answer / checkbox / attachment field is required"
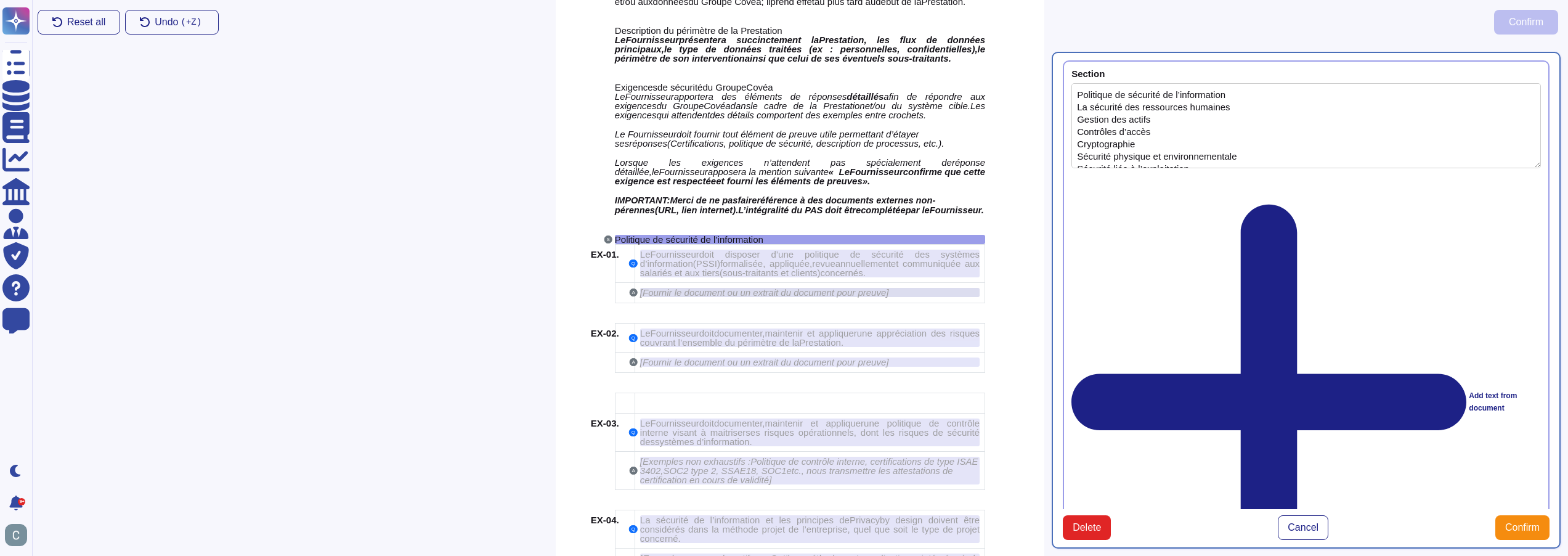
scroll to position [1247, 0]
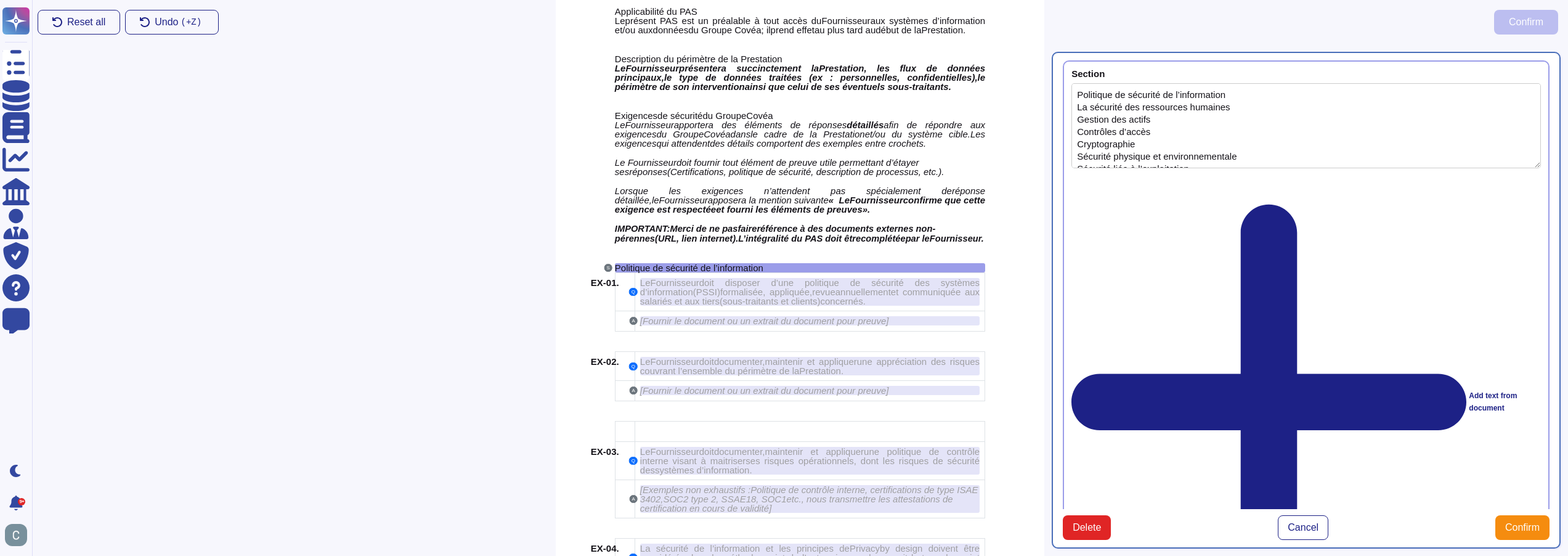
scroll to position [1185, 0]
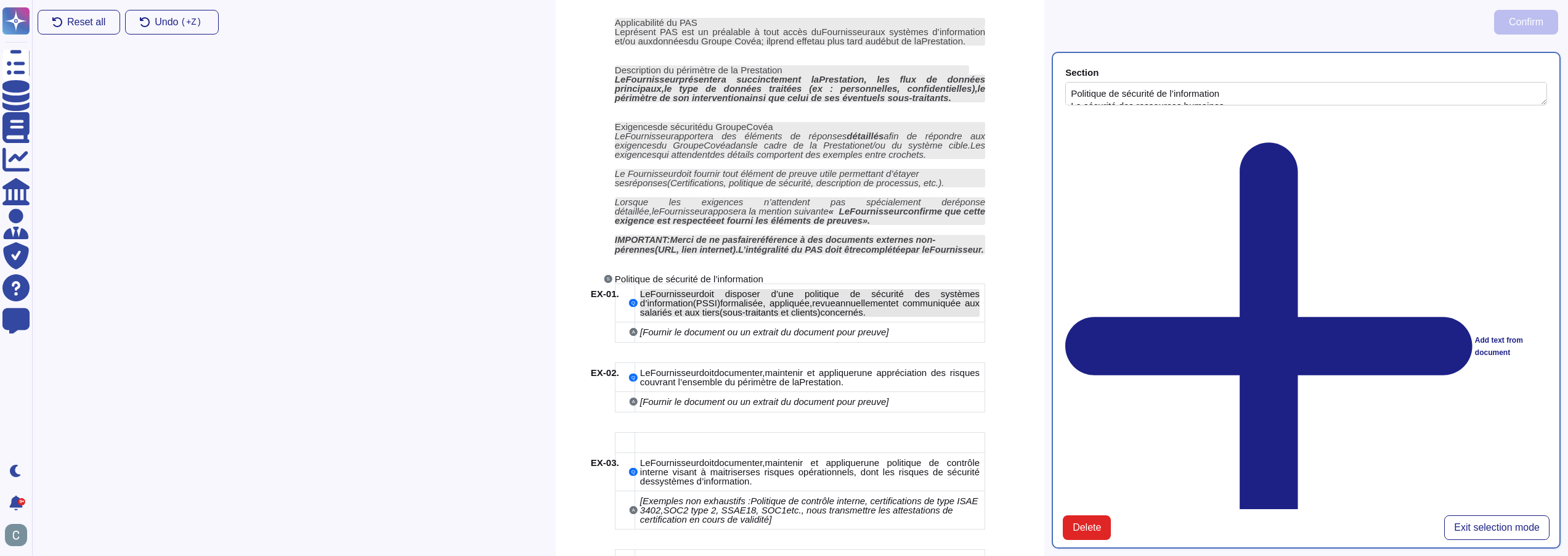
click at [852, 299] on span "et communiquée aux salariés et aux tiers" at bounding box center [810, 307] width 340 height 20
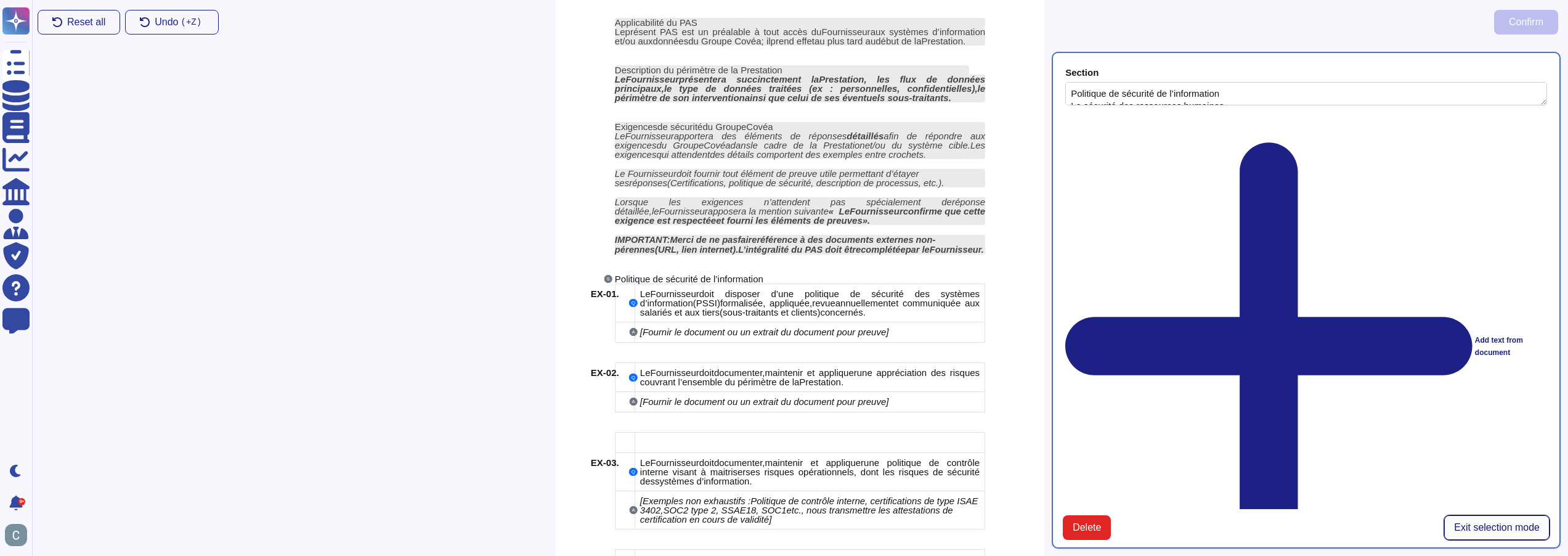
click at [1496, 523] on span "Exit selection mode" at bounding box center [1497, 527] width 86 height 10
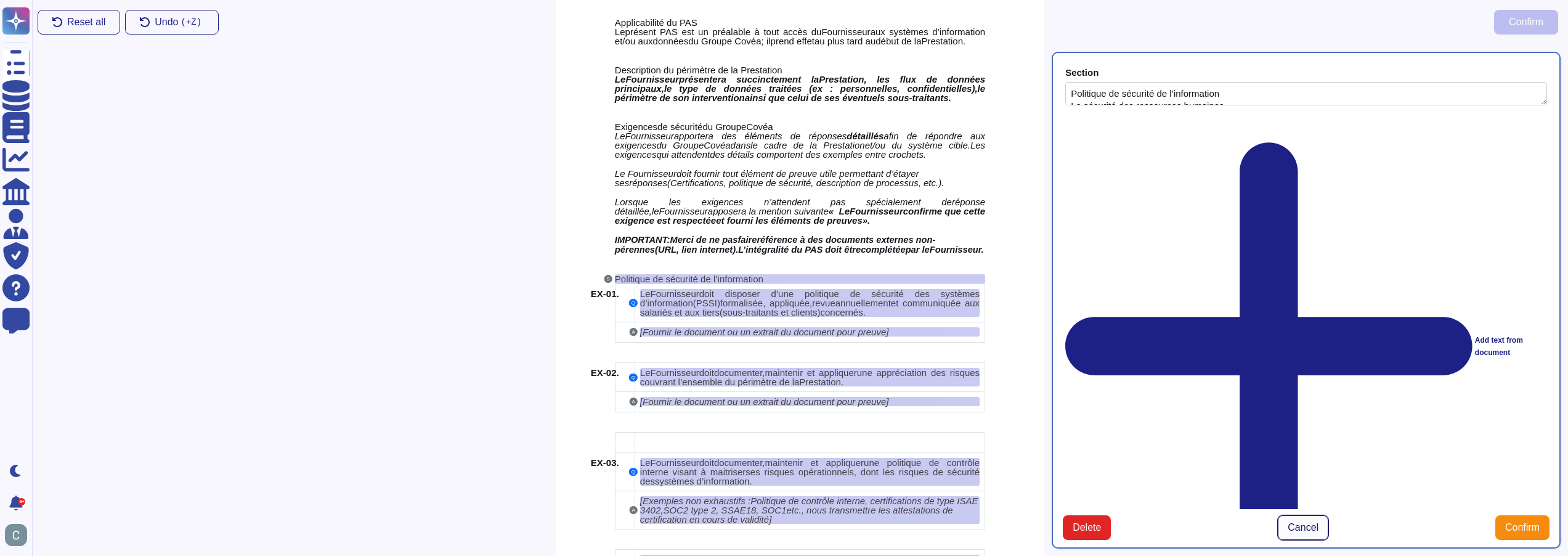
click at [1294, 523] on span "Cancel" at bounding box center [1303, 527] width 31 height 10
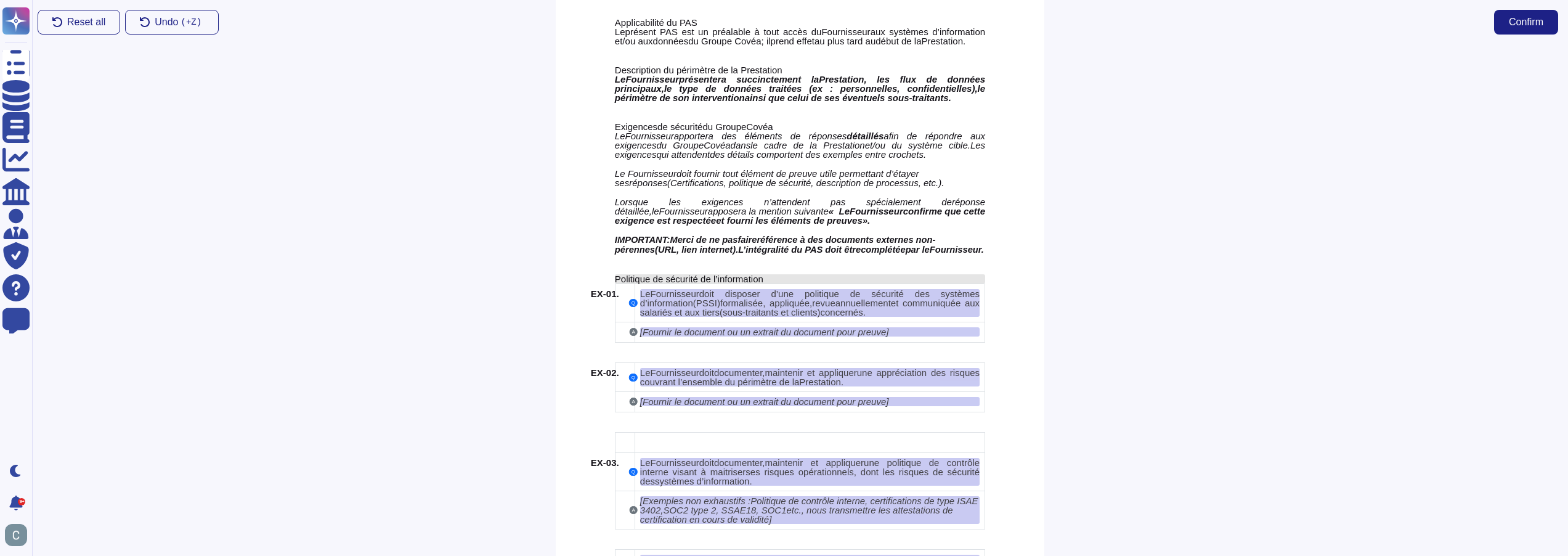
click at [753, 278] on span "Politique de sécurité de l’information" at bounding box center [689, 279] width 148 height 11
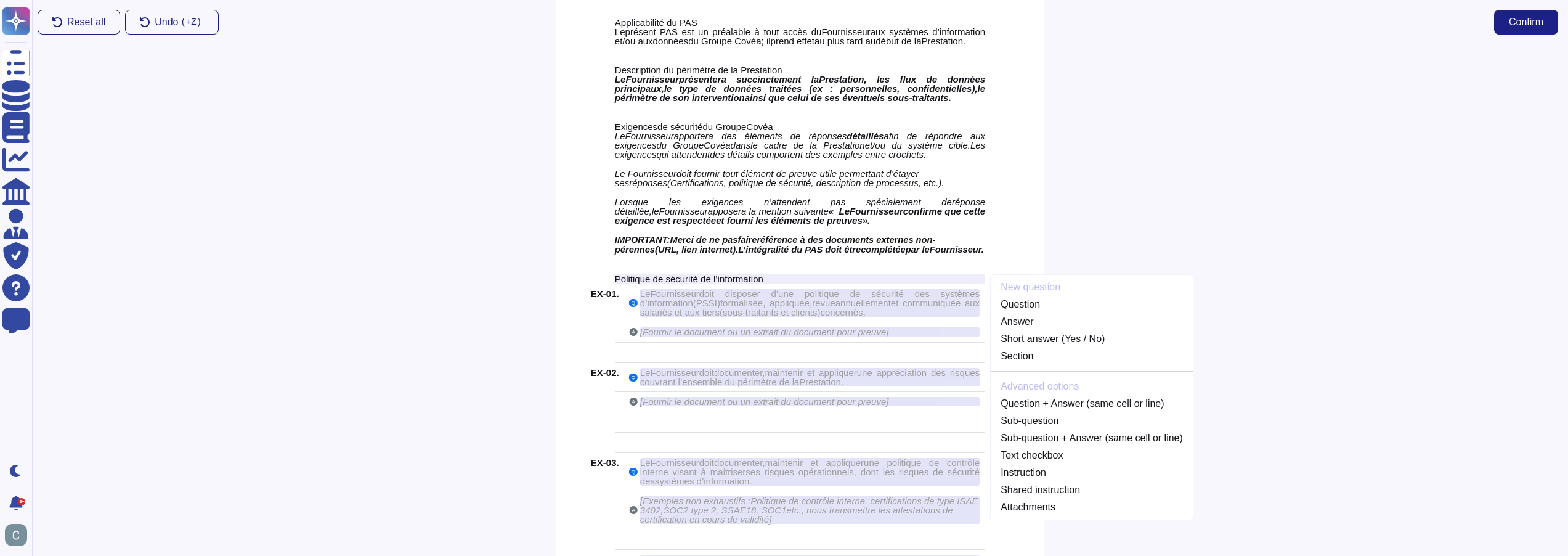
click at [1321, 462] on div at bounding box center [1306, 300] width 523 height 512
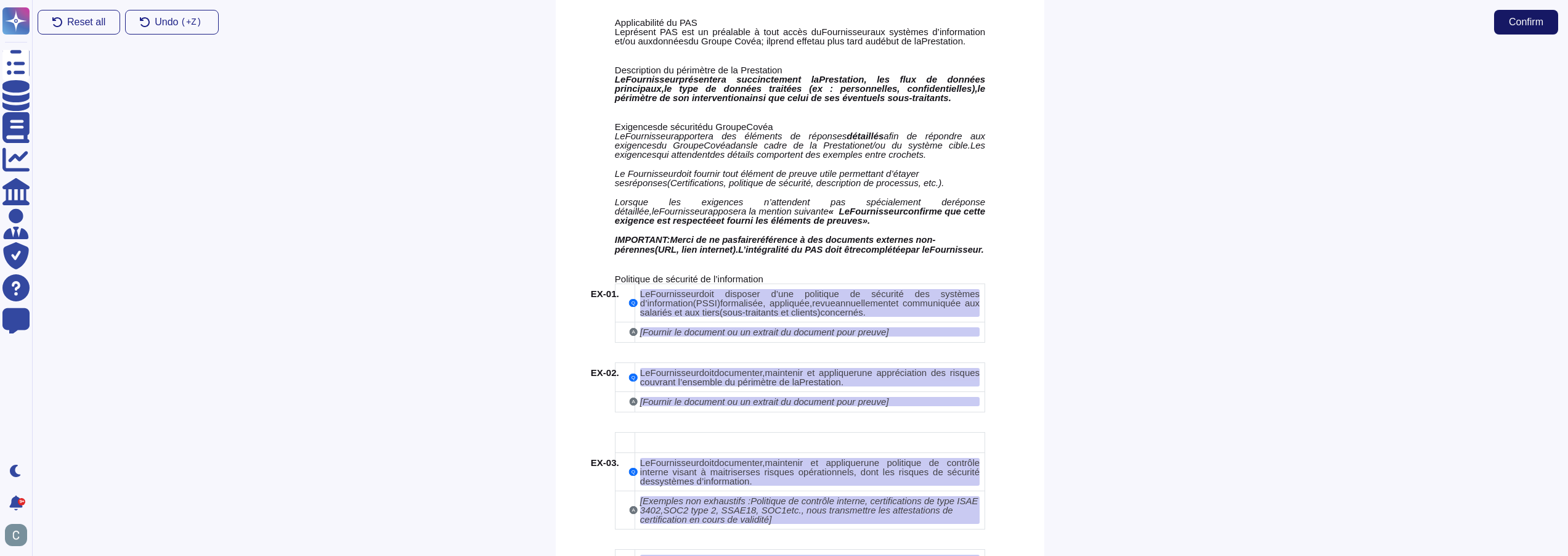
click at [1532, 17] on span "Confirm" at bounding box center [1527, 22] width 35 height 10
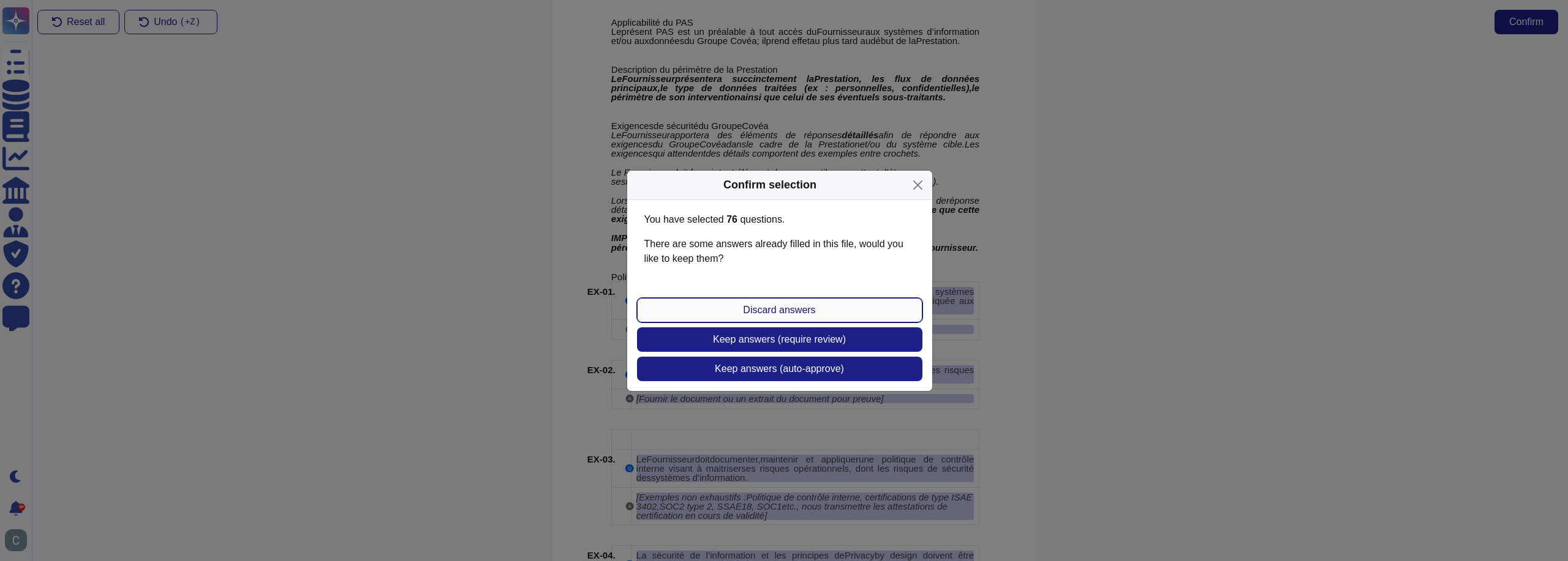
click at [854, 316] on button "Discard answers" at bounding box center [779, 310] width 285 height 25
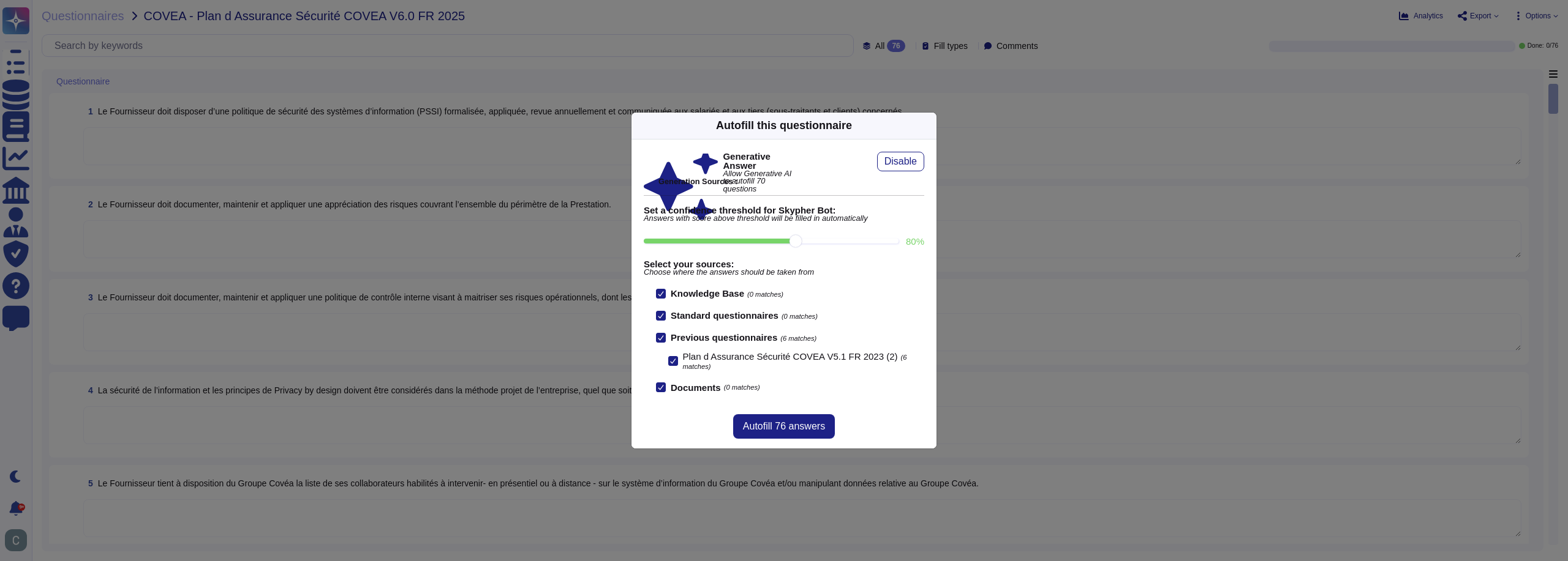
click at [844, 243] on input "80 %" at bounding box center [771, 241] width 254 height 5
click at [843, 239] on input "90 %" at bounding box center [771, 241] width 254 height 5
drag, startPoint x: 846, startPoint y: 240, endPoint x: 814, endPoint y: 245, distance: 32.4
click at [814, 244] on input "80 %" at bounding box center [771, 241] width 254 height 5
drag, startPoint x: 798, startPoint y: 247, endPoint x: 901, endPoint y: 248, distance: 103.0
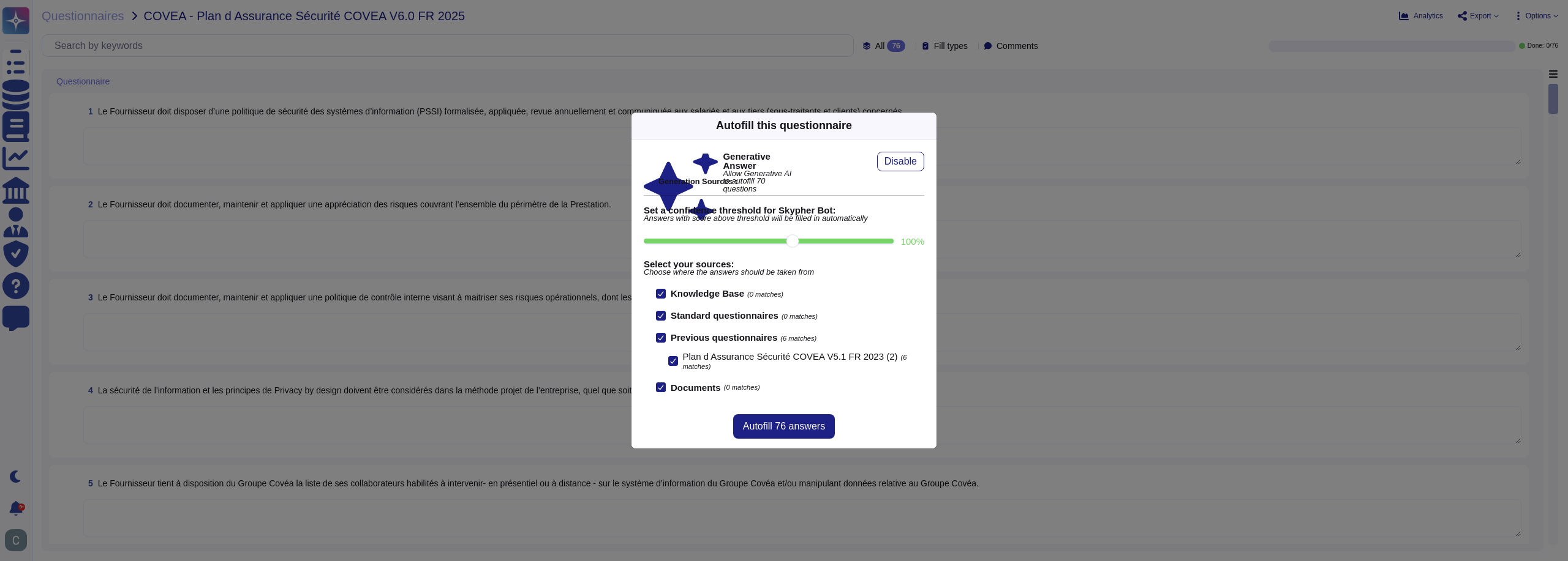
click at [894, 244] on input "100 %" at bounding box center [769, 241] width 250 height 5
type input "100"
drag, startPoint x: 890, startPoint y: 244, endPoint x: 882, endPoint y: 249, distance: 9.4
click at [882, 244] on input "100 %" at bounding box center [769, 241] width 250 height 5
click at [787, 418] on button "Autofill 76 answers" at bounding box center [784, 426] width 102 height 25
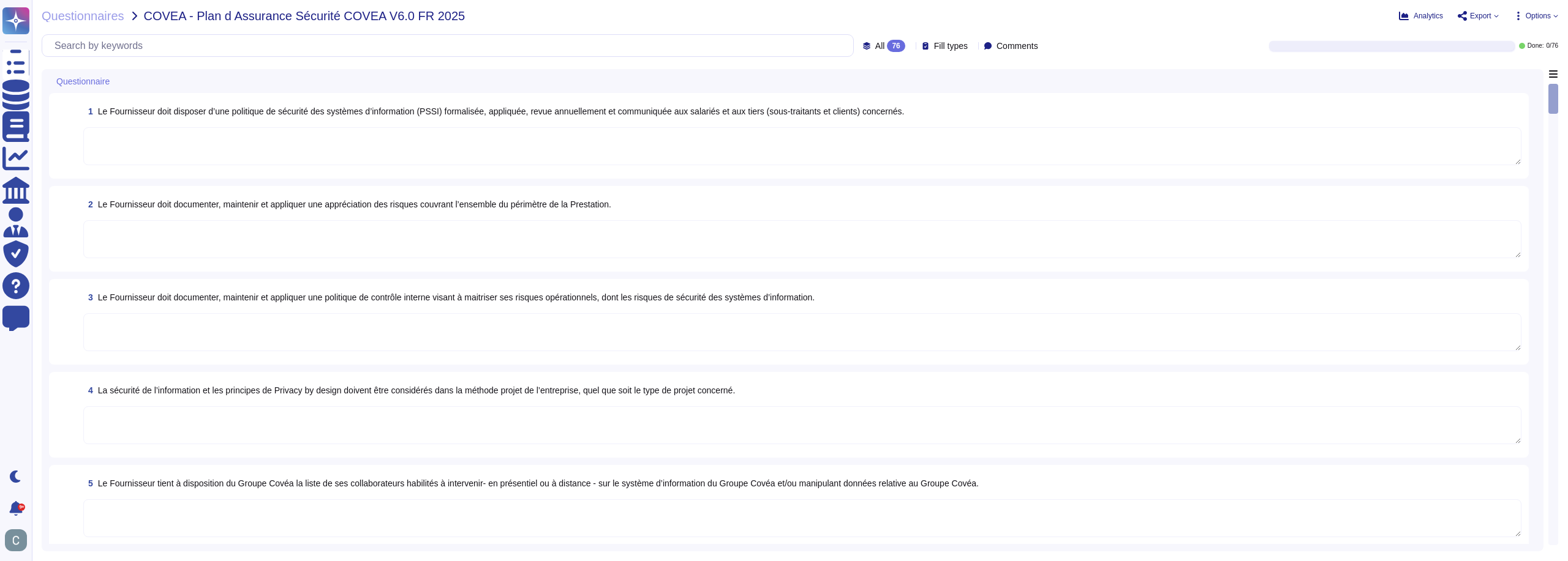
type textarea "AssessFirst dispose d'une politique de sécurité des systèmes d'information (PSS…"
type textarea "LoremiPsumd sitamet c’ad elitseddo eiusmodte inci utlabor etd magnaal enim adm …"
type textarea "LoremiPsumd sitamet co adipiscing el seddoeiusm te incididu ut l’etdoloremag al…"
type textarea "Oui, la sécurité de l’information et les principes de Privacy by design sont in…"
type textarea "Le Prestataire tient à jour un registre des intervenants dans le cadre de la pr…"
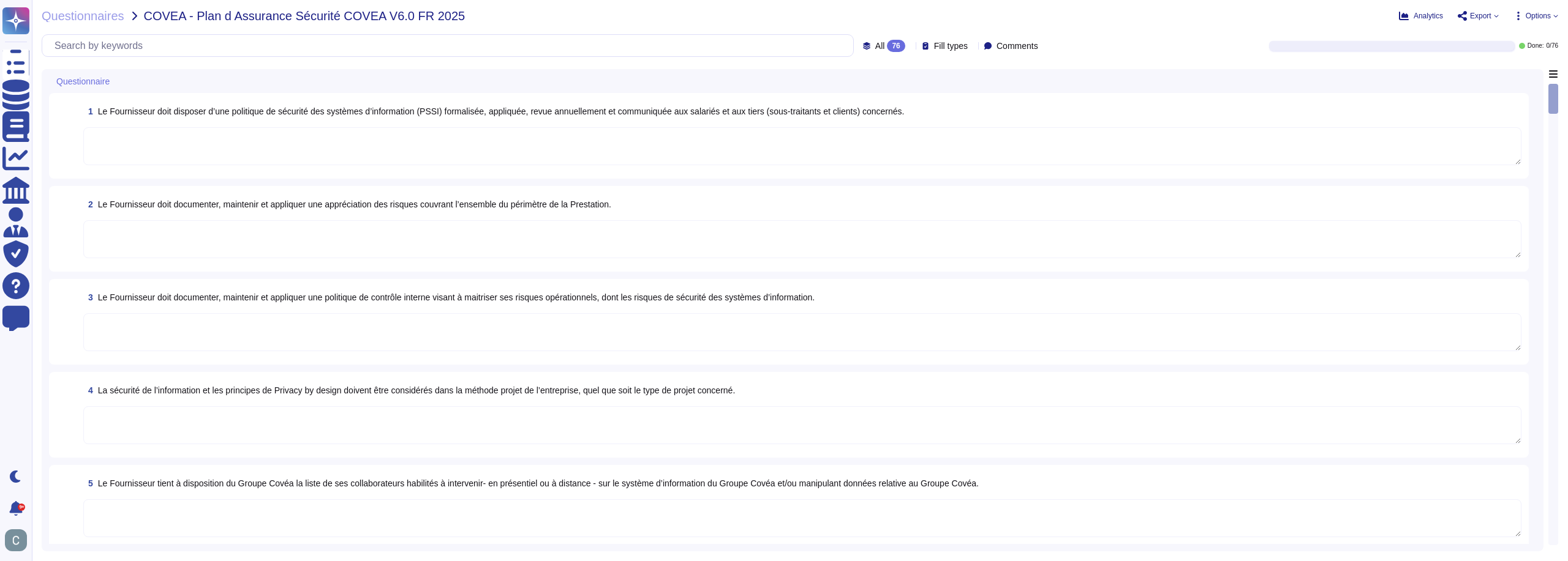
type textarea "Tous les employés d'AssessFirst suivent une formation en sécurité dès leur arri…"
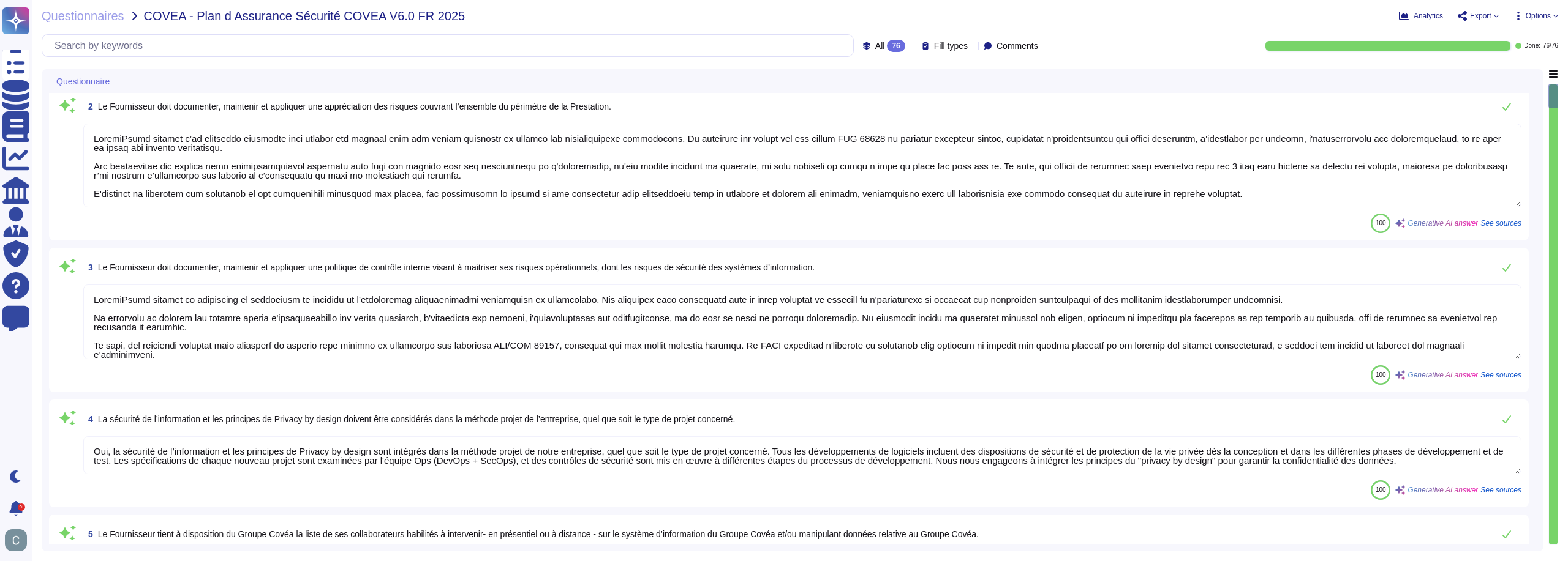
scroll to position [123, 0]
type textarea "Oui, nous tenons un inventaire complet et à jour de tous les actifs critiques, …"
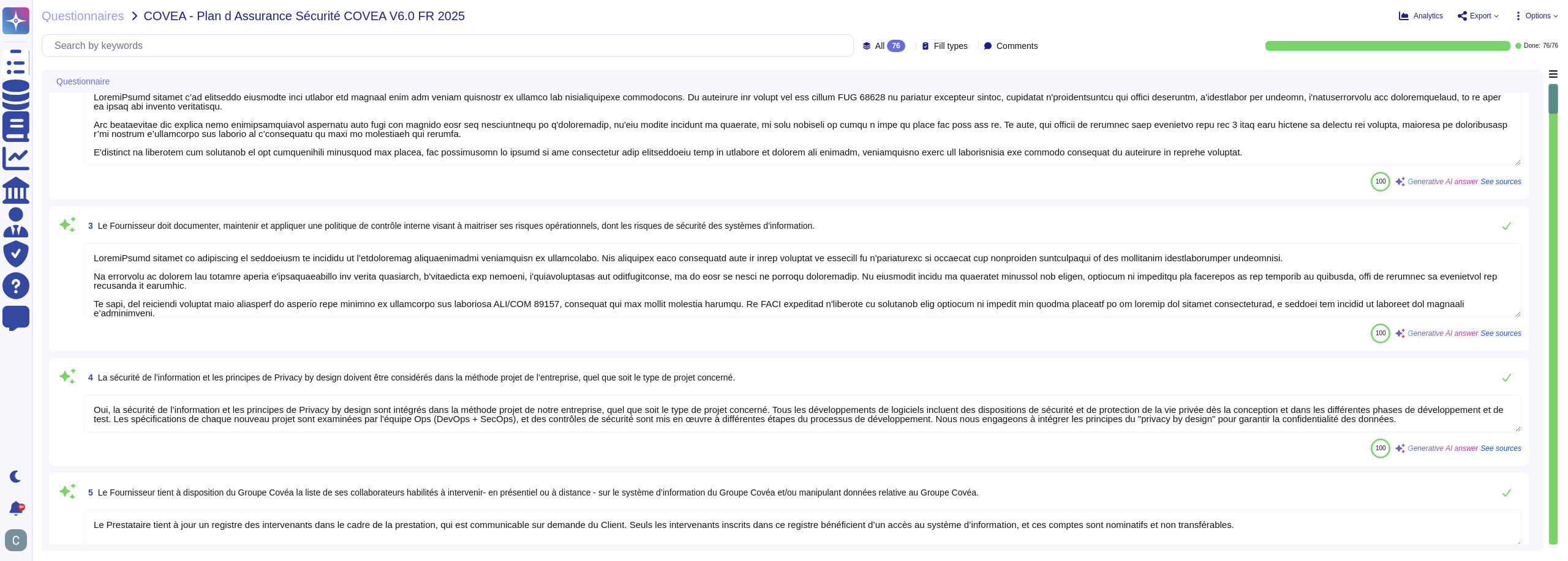
scroll to position [183, 0]
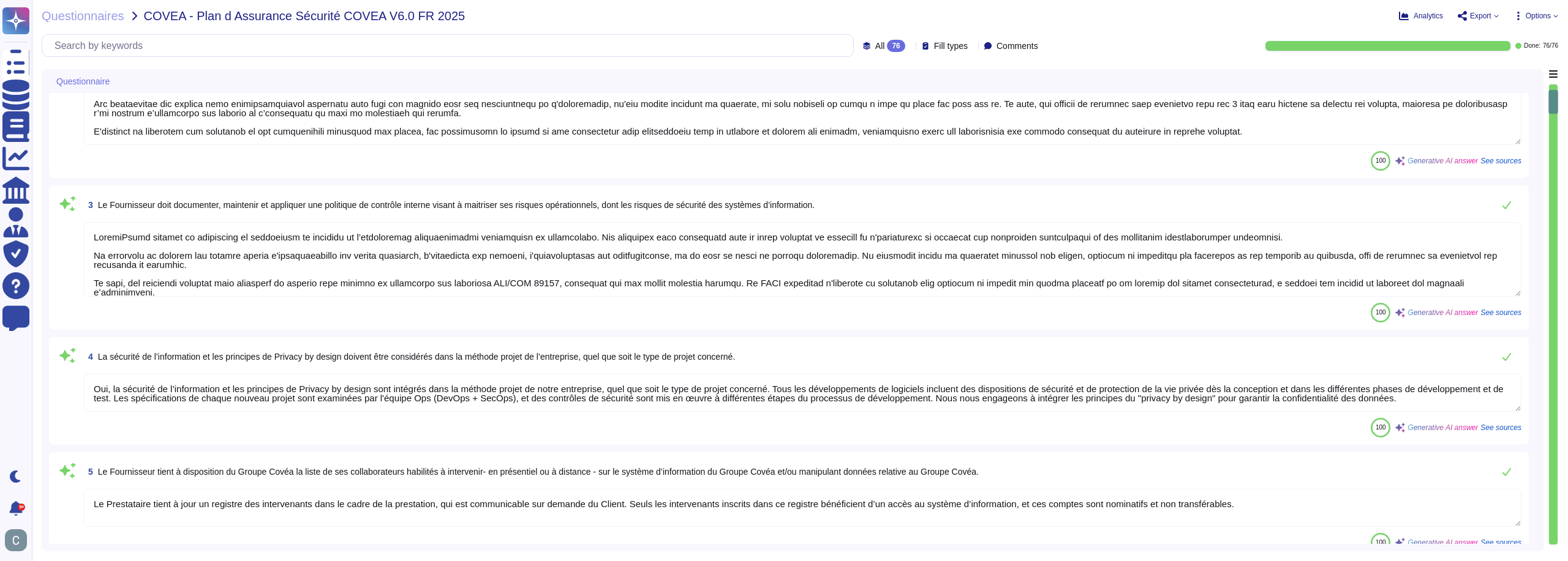
type textarea "LoremiPsumd s'ametco a elitsedd eiu tempor incididu utl e'dolorema ali enimadmi…"
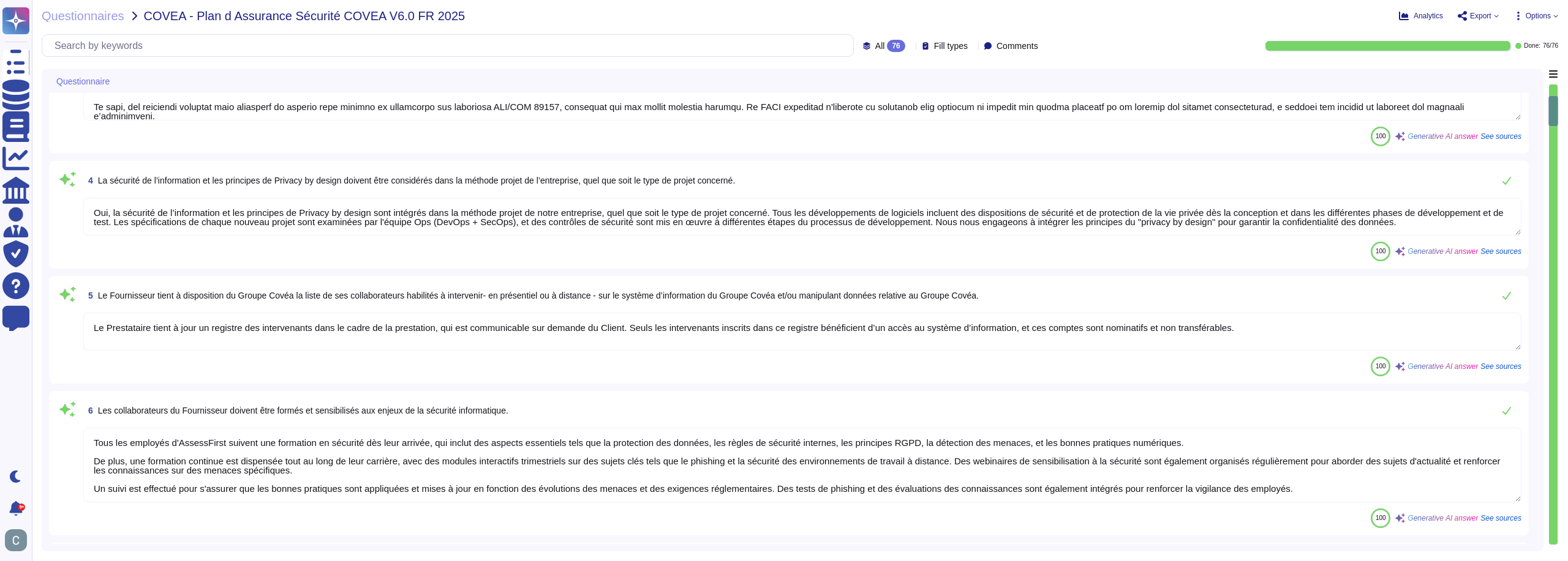
scroll to position [367, 0]
type textarea "LoremiPsumd sitamet c'ad elitseddo eiusmo, temporinc ut lab et dolor magn aliqu…"
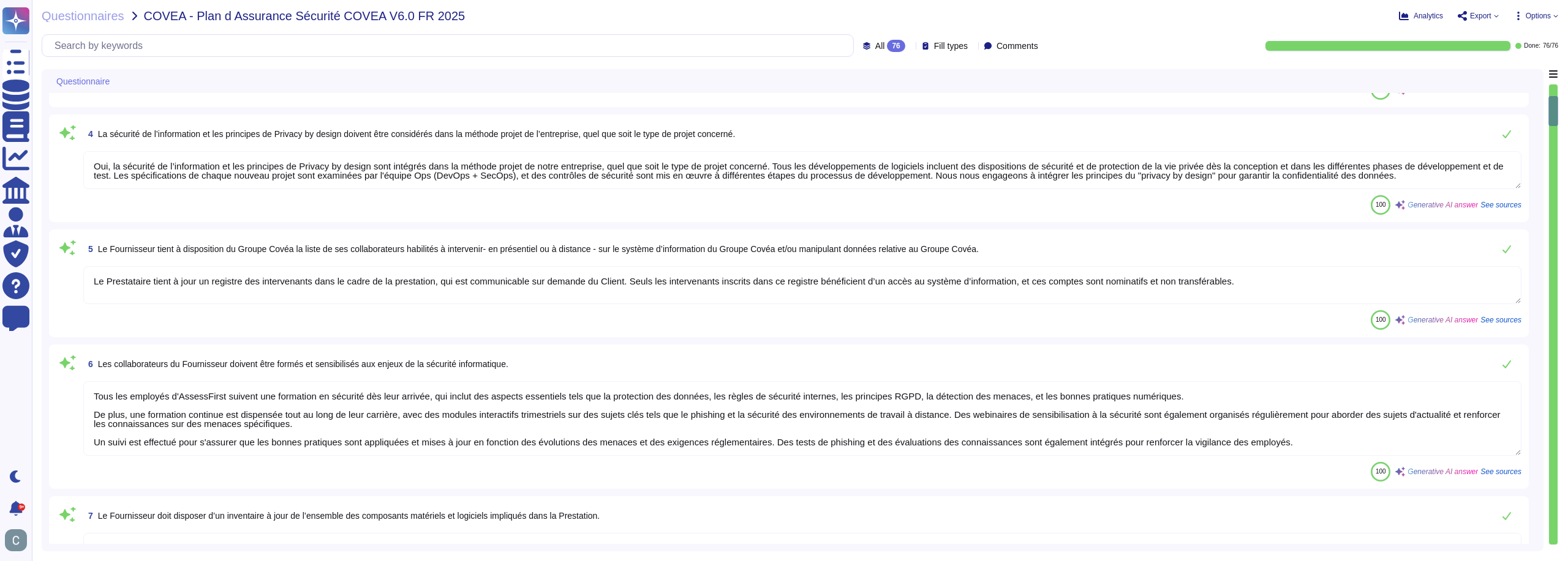
scroll to position [429, 0]
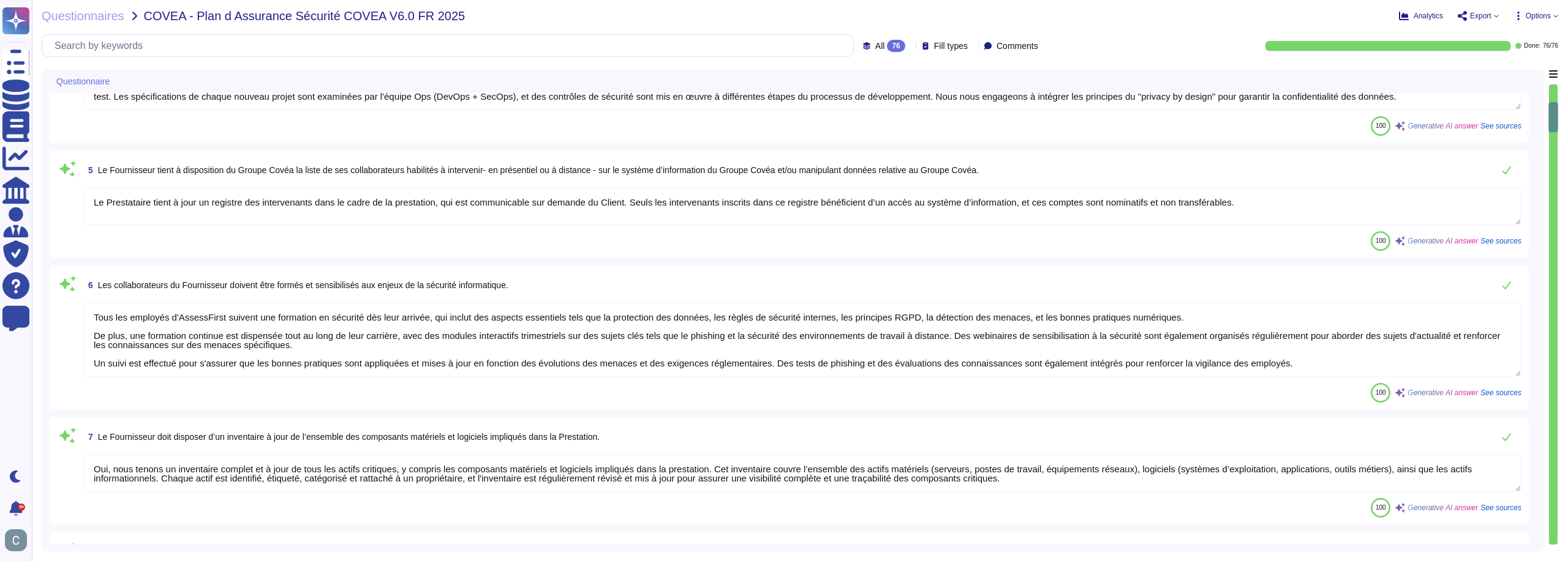
type textarea "Nous maintenons un schéma de réseau détaillé qui illustre l'environnement de la…"
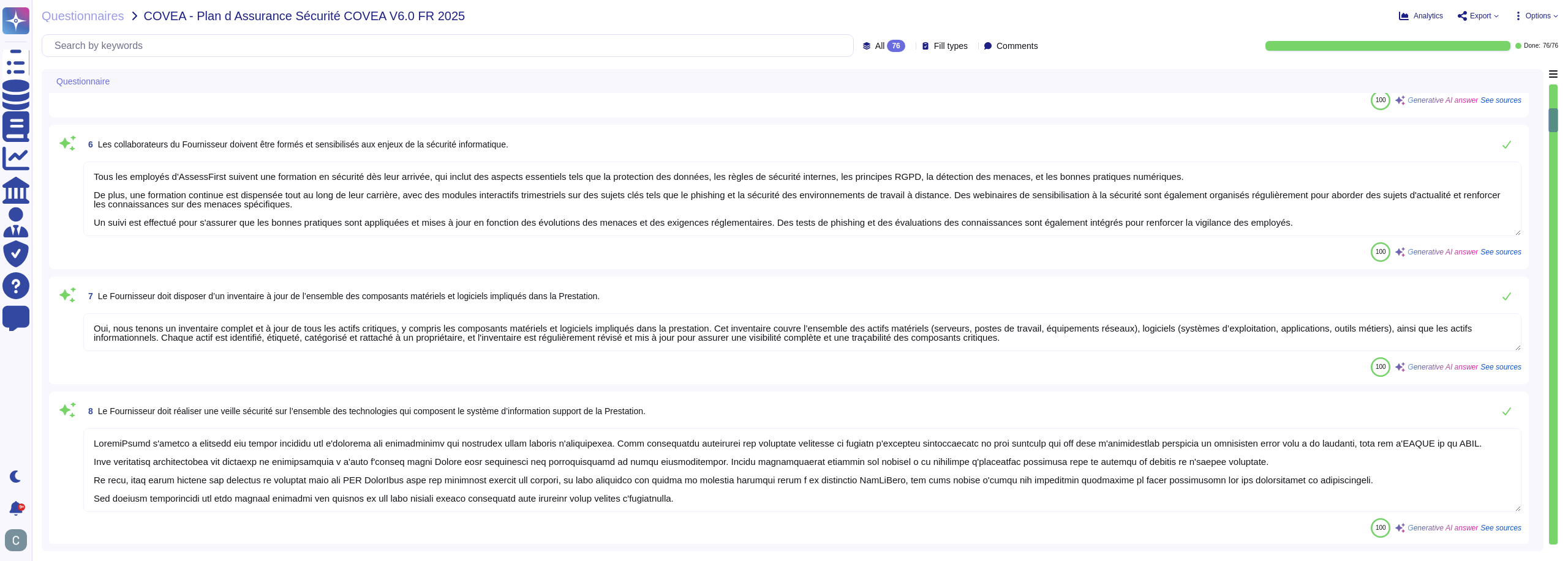
scroll to position [612, 0]
type textarea "Oui, toute personne travaillant sur le système d’information doit disposer d’un…"
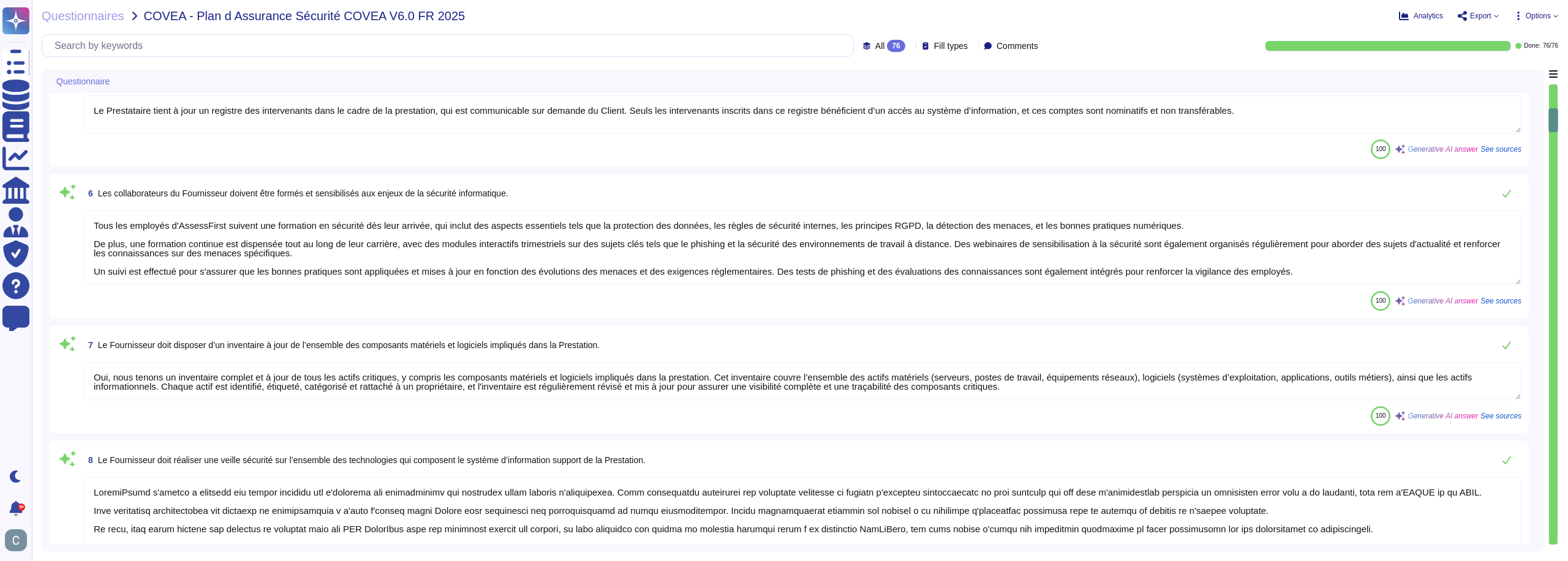
scroll to position [490, 0]
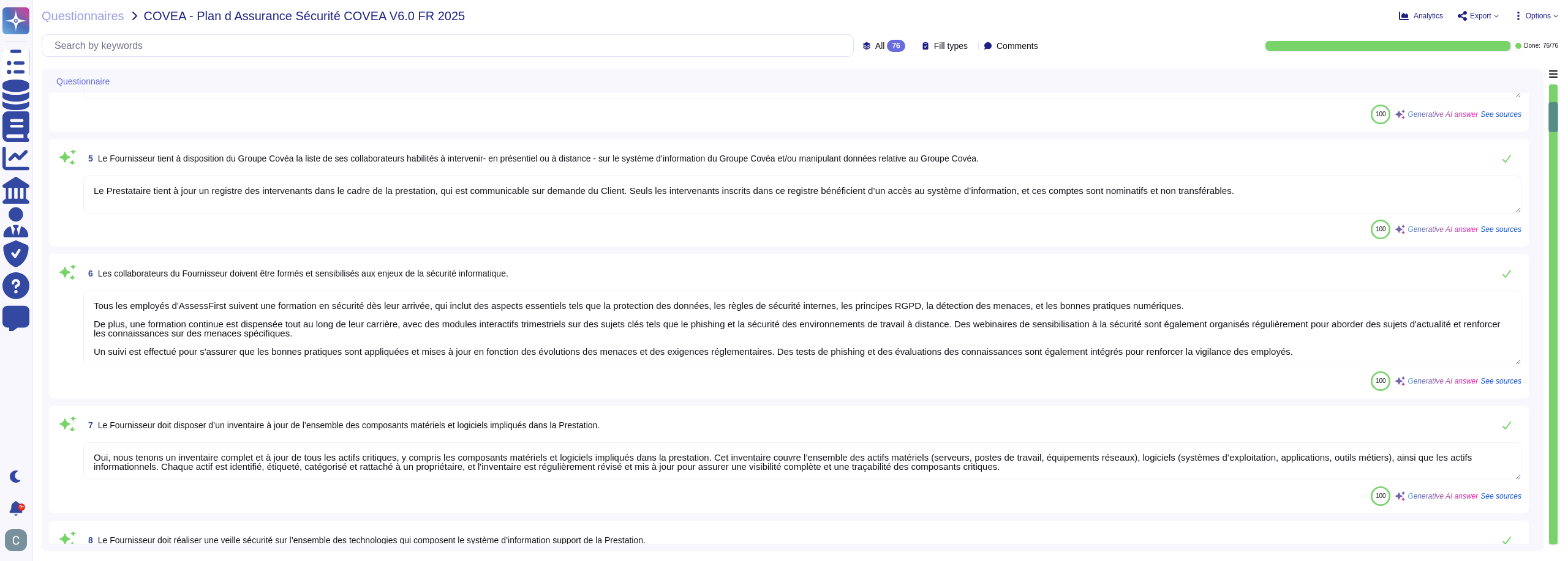
type textarea "LoremiPsumd sitamet c’ad elitseddo eiusmodte inci utlabor etd magnaal enim adm …"
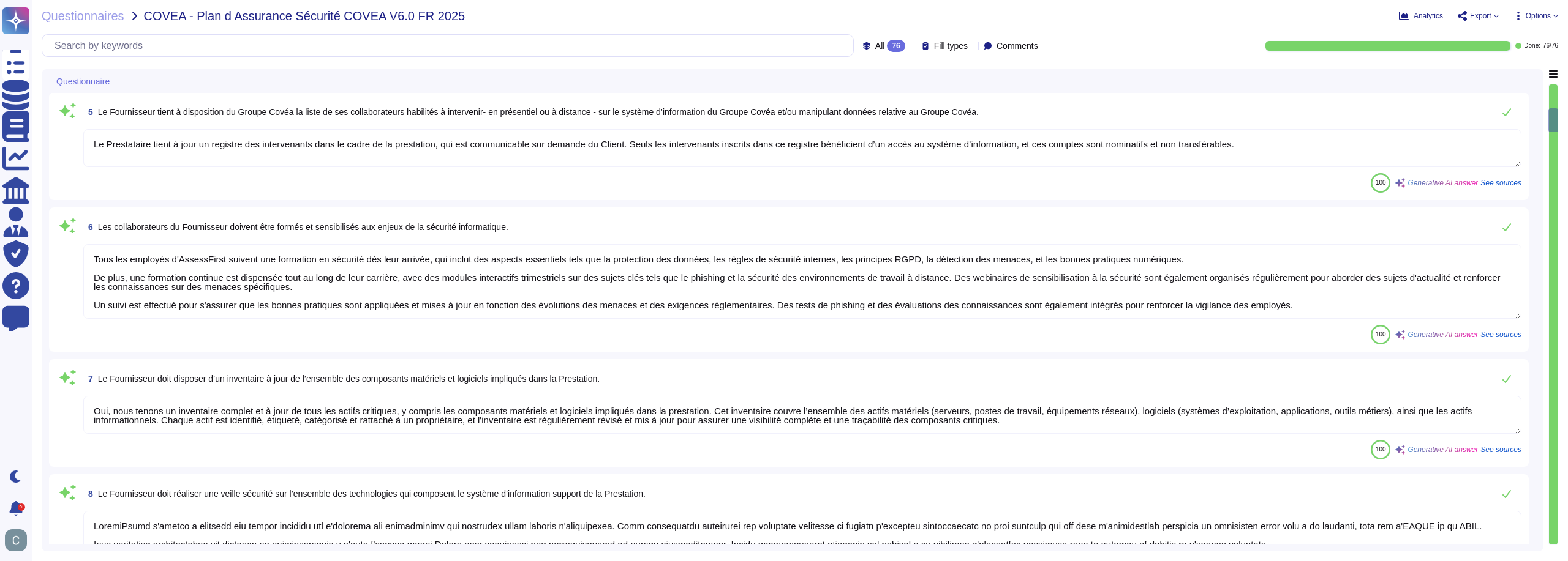
scroll to position [612, 0]
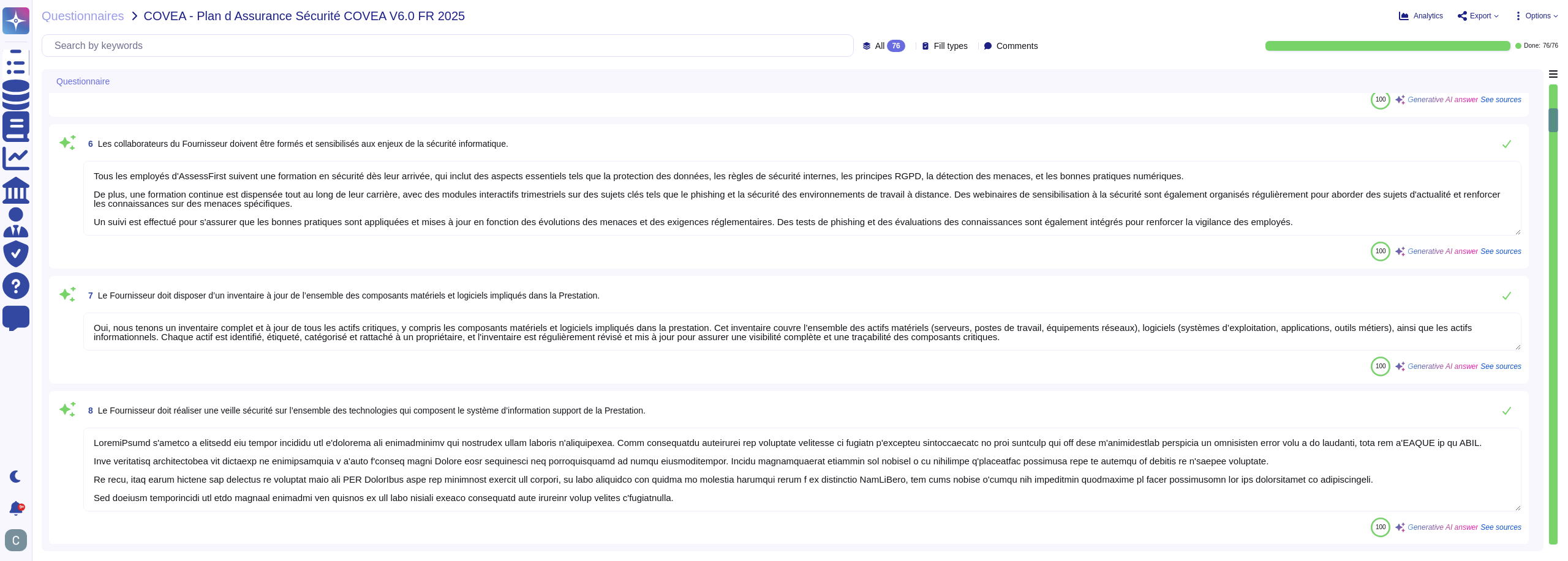
type textarea "Oui, toute personne travaillant sur le système d’information doit disposer d’un…"
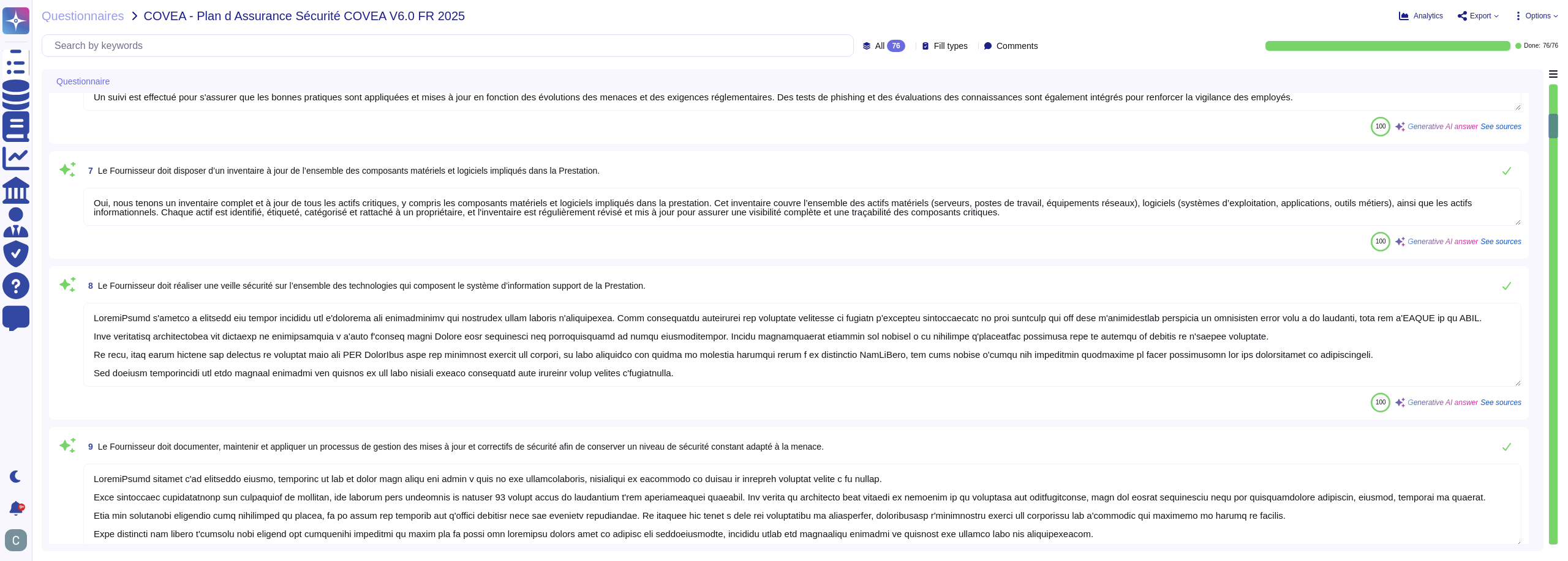
type textarea "Les habilitations des comptes personnels sur le système d’information sont effe…"
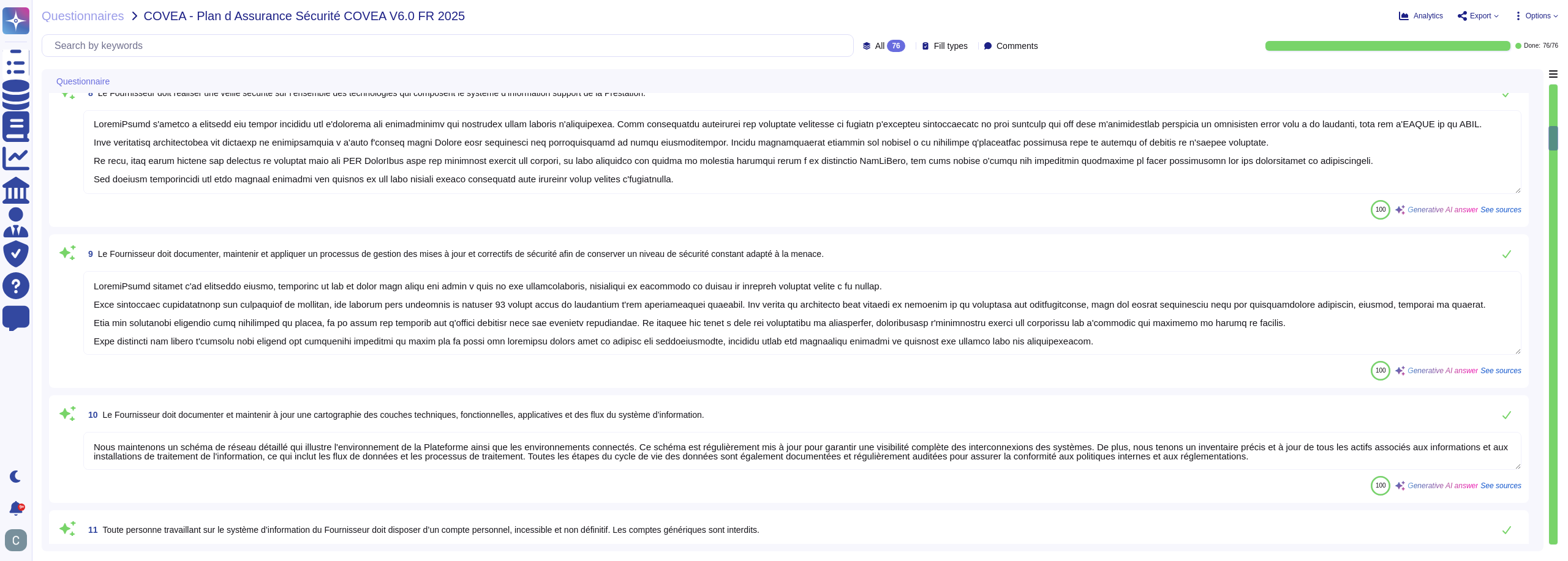
scroll to position [918, 0]
type textarea "AssessFirst s'engage à mettre en place une séparation des fonctions pour l'ense…"
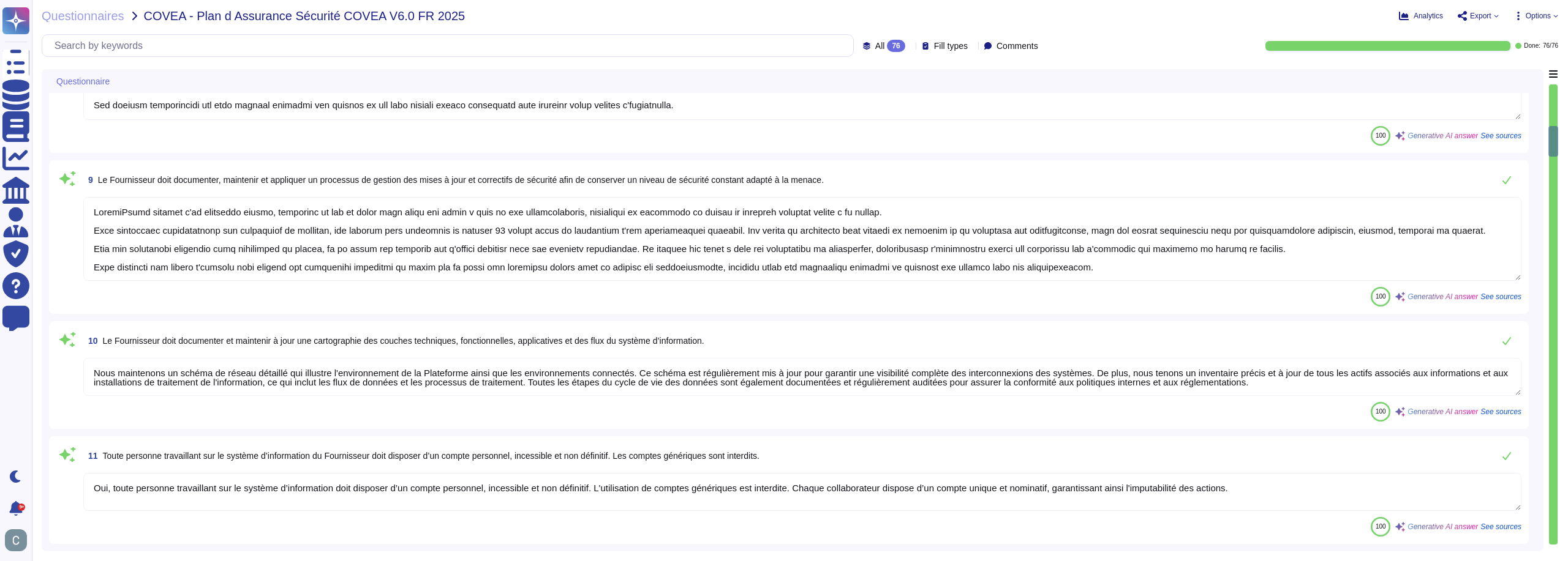
type textarea "Oui, le principe du moindre privilège est strictement appliqué. Chaque compte o…"
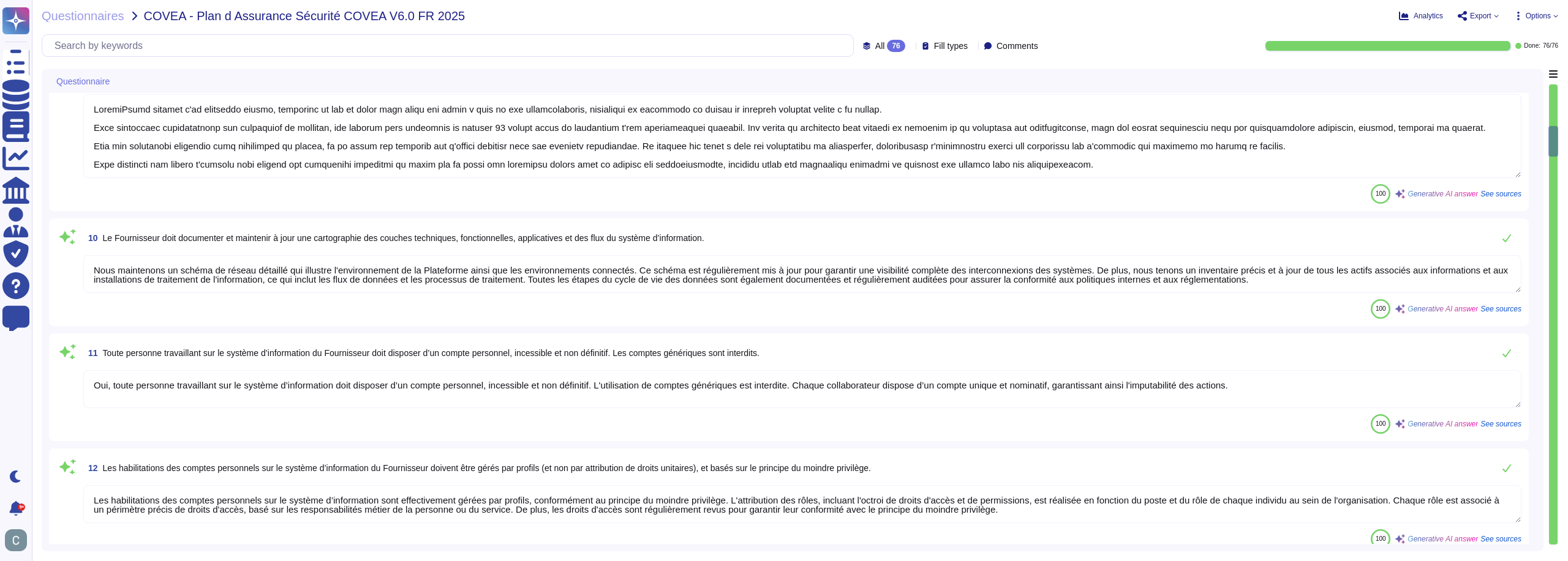
scroll to position [1102, 0]
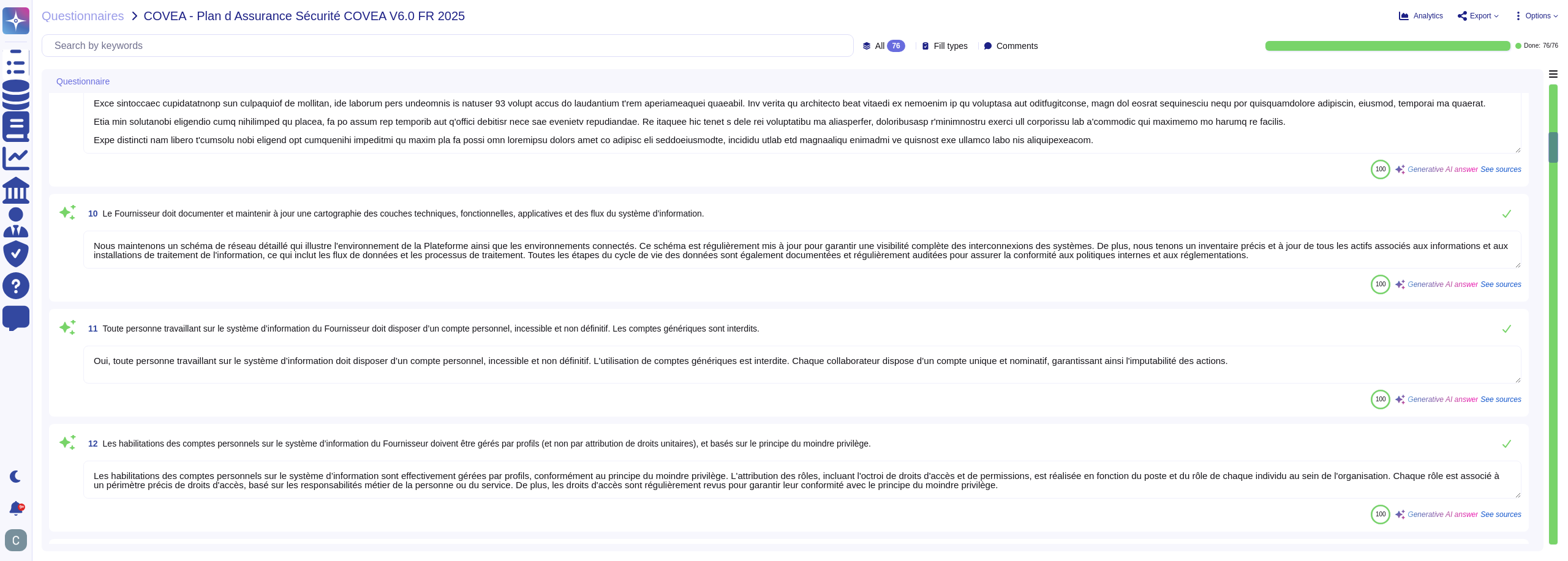
type textarea "Tous les comptes et/ou mots de passe par défaut sont supprimés des packages de …"
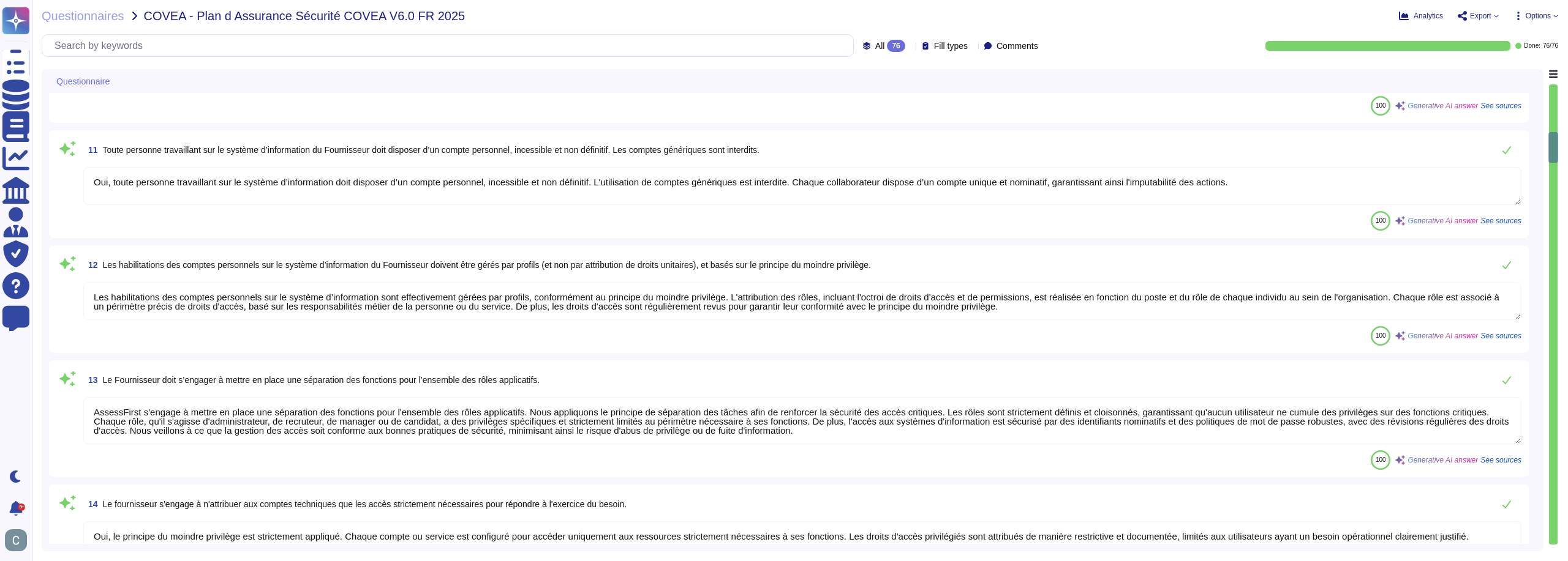
scroll to position [1285, 0]
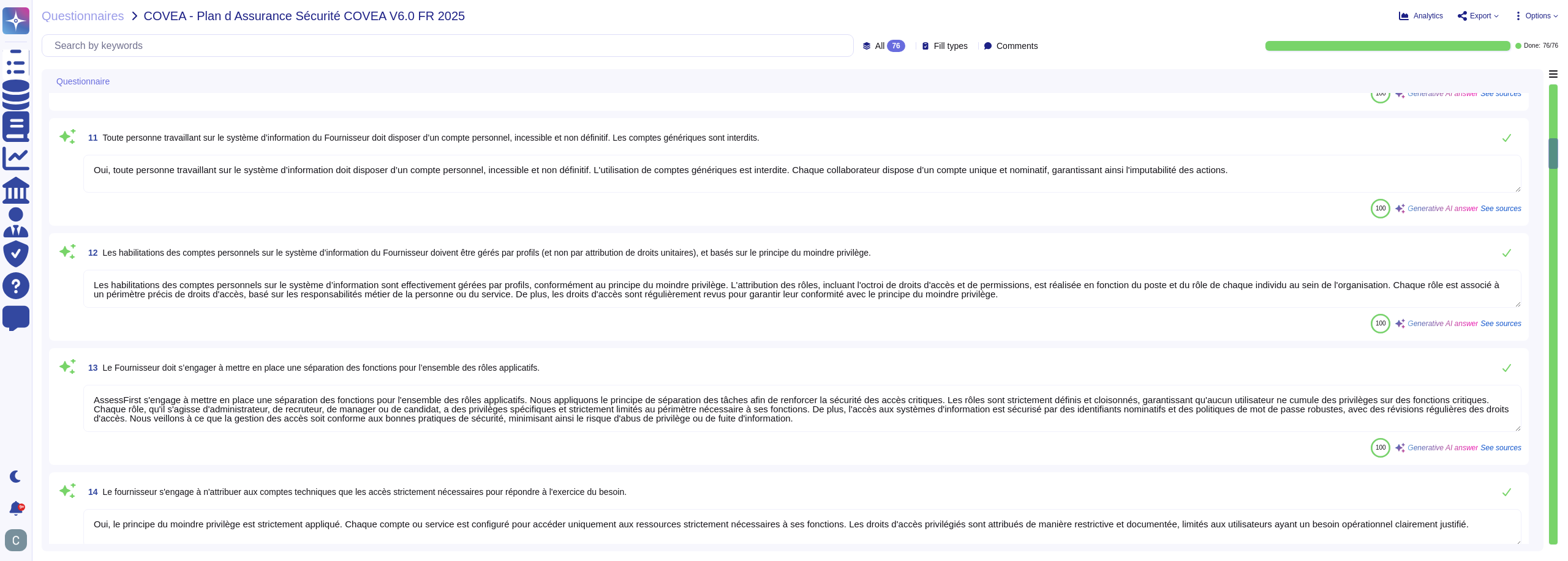
type textarea "LoremiPsumd sitametc adi elitseddo ei tem in utlab etdolor magn ali enimadm ve …"
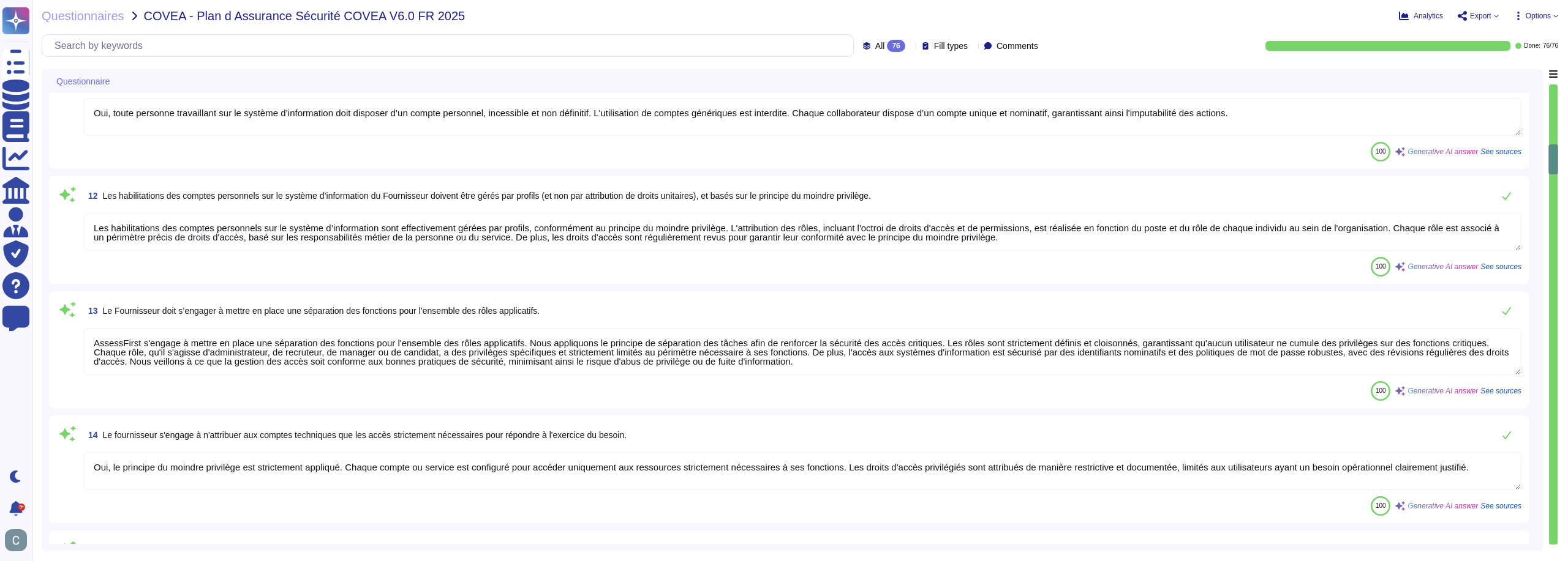
type textarea "Nous avons mis en place un système robuste pour bloquer les échecs répétés de c…"
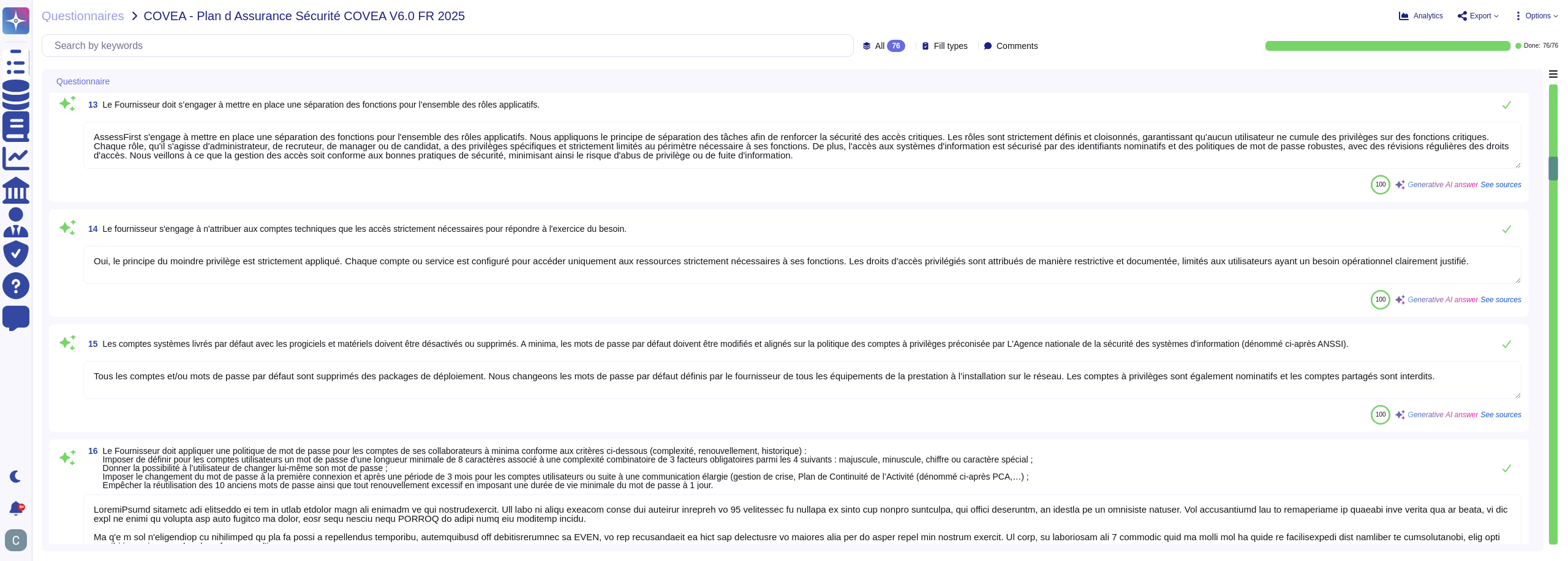
scroll to position [1591, 0]
type textarea "Les mots de passe des utilisateurs sont hachés à l'aide de l'algorithme de hach…"
type textarea "Oui, les administrateurs du système d’information disposent d'un compte personn…"
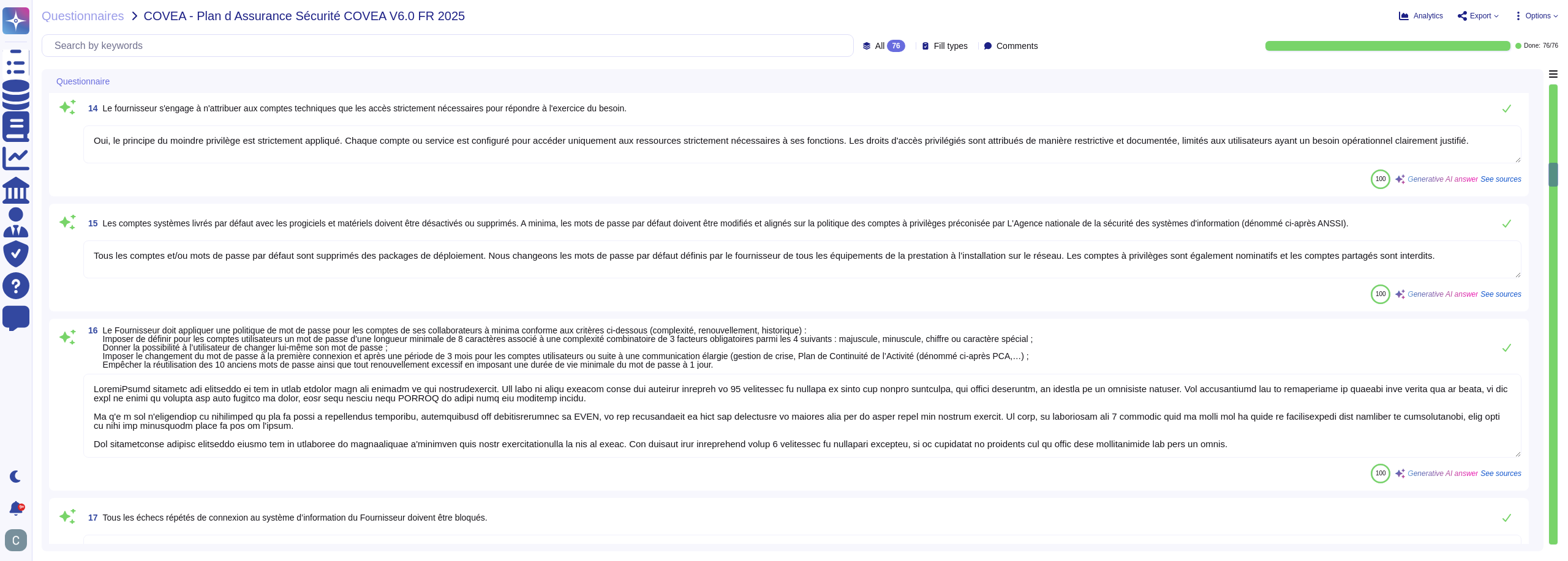
type textarea "Oui, les droits d’administration sur les équipements du système d’information d…"
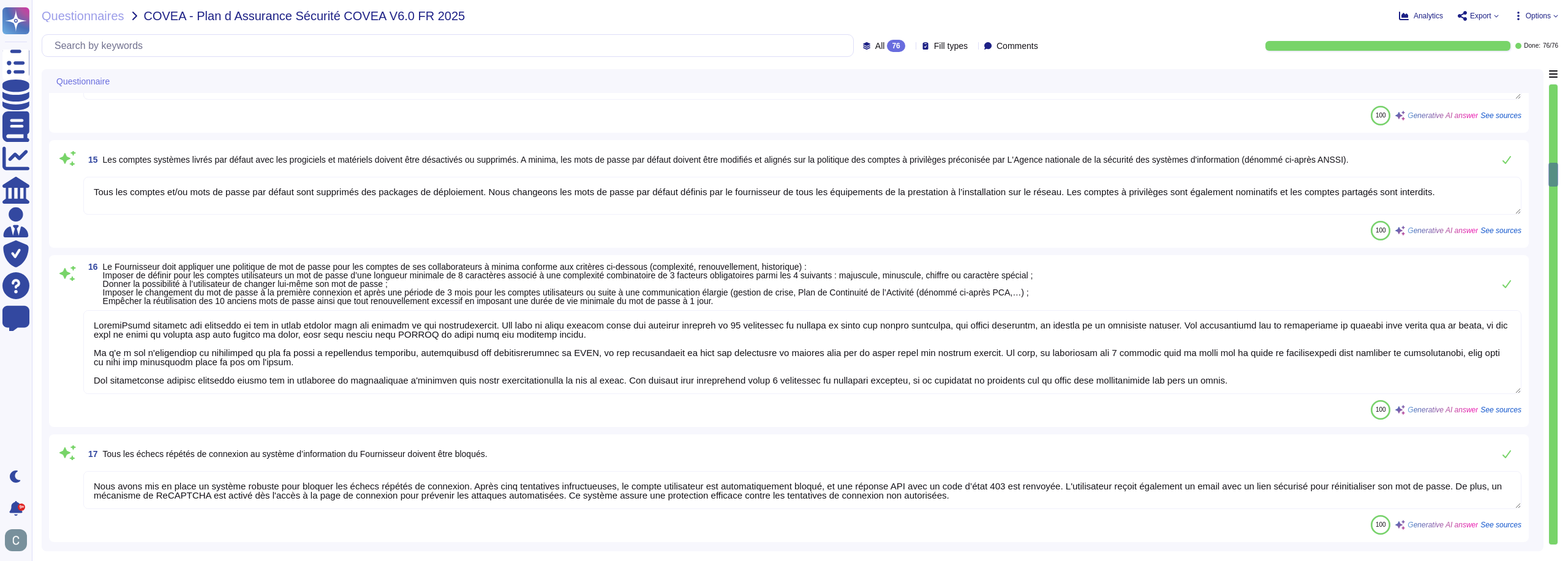
scroll to position [1714, 0]
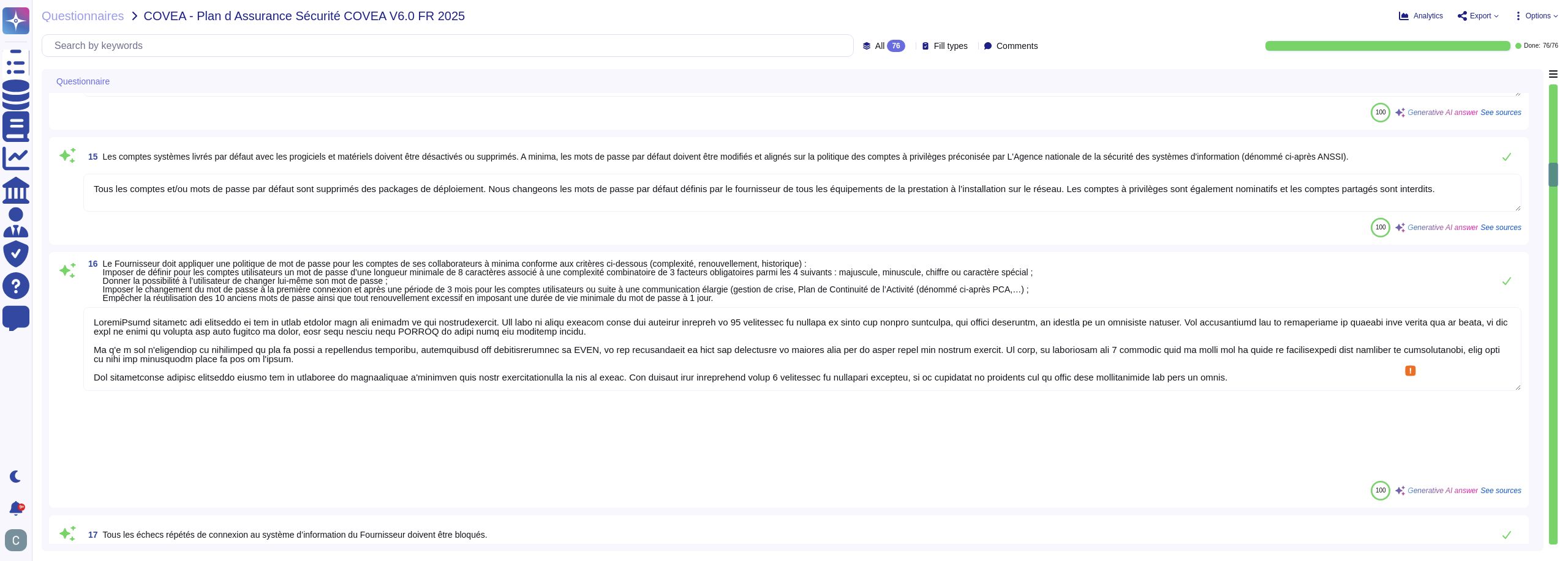
drag, startPoint x: 1034, startPoint y: 349, endPoint x: 1002, endPoint y: 352, distance: 32.1
click at [1002, 352] on textarea at bounding box center [802, 349] width 1438 height 84
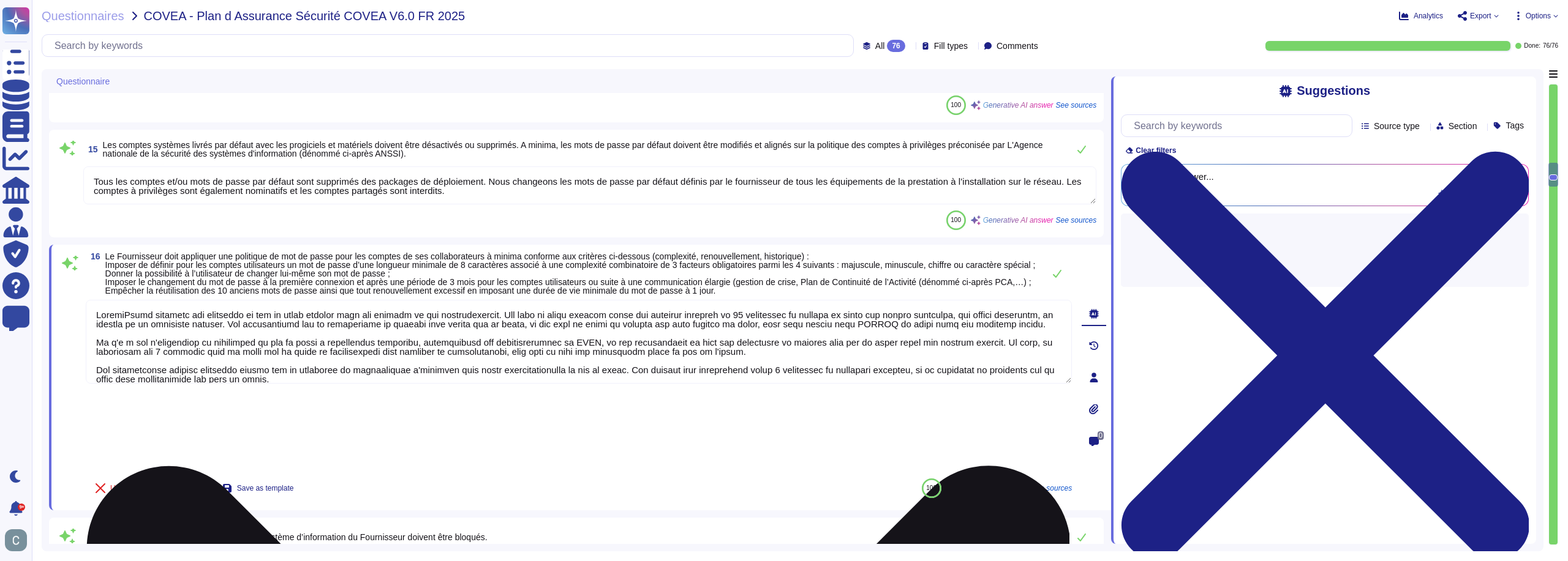
type textarea "Oui, les droits d’administration sur les équipements du système d’information d…"
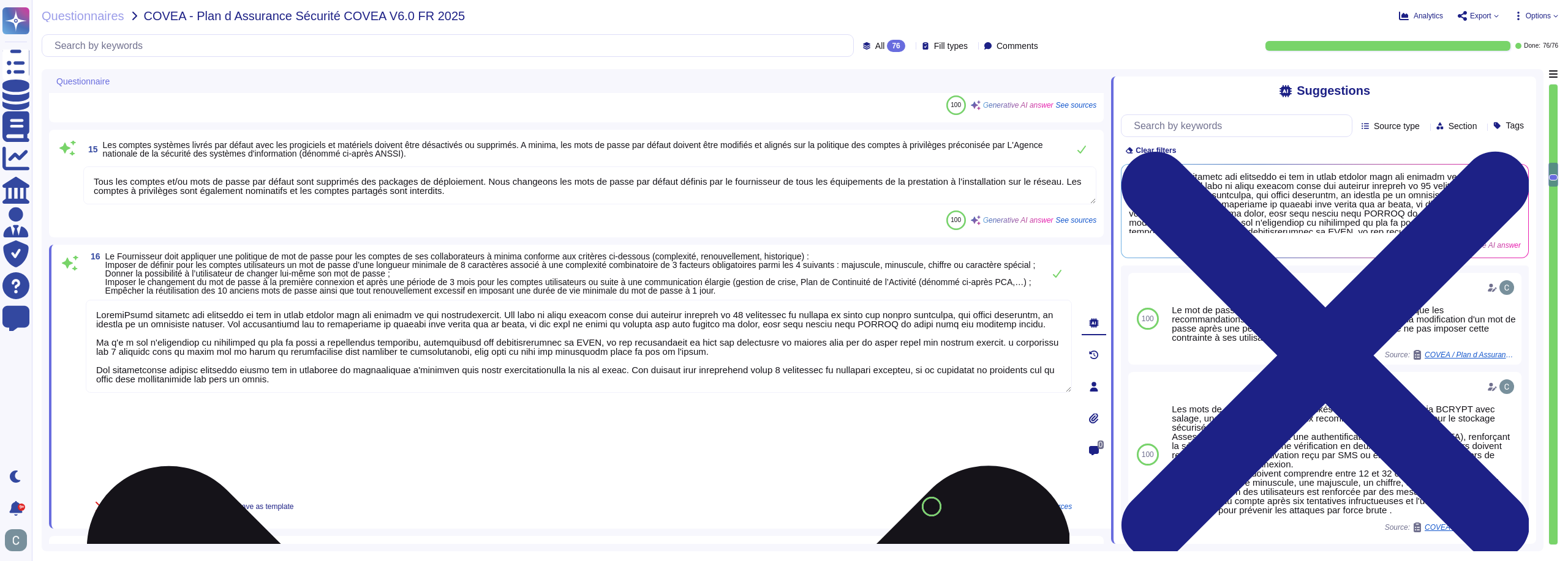
type textarea "LoremiPsumd sitametc adi elitseddo ei tem in utlab etdolor magn ali enimadm ve …"
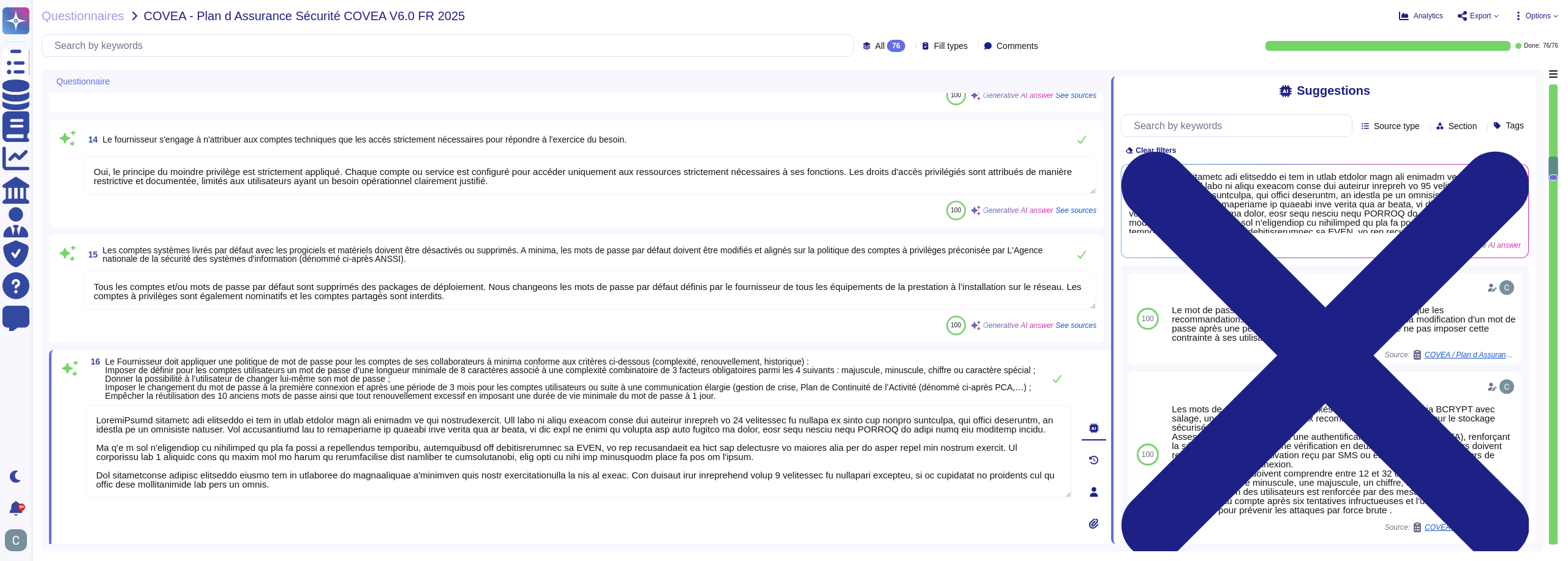
type textarea "Oui, toute personne travaillant sur le système d’information doit disposer d’un…"
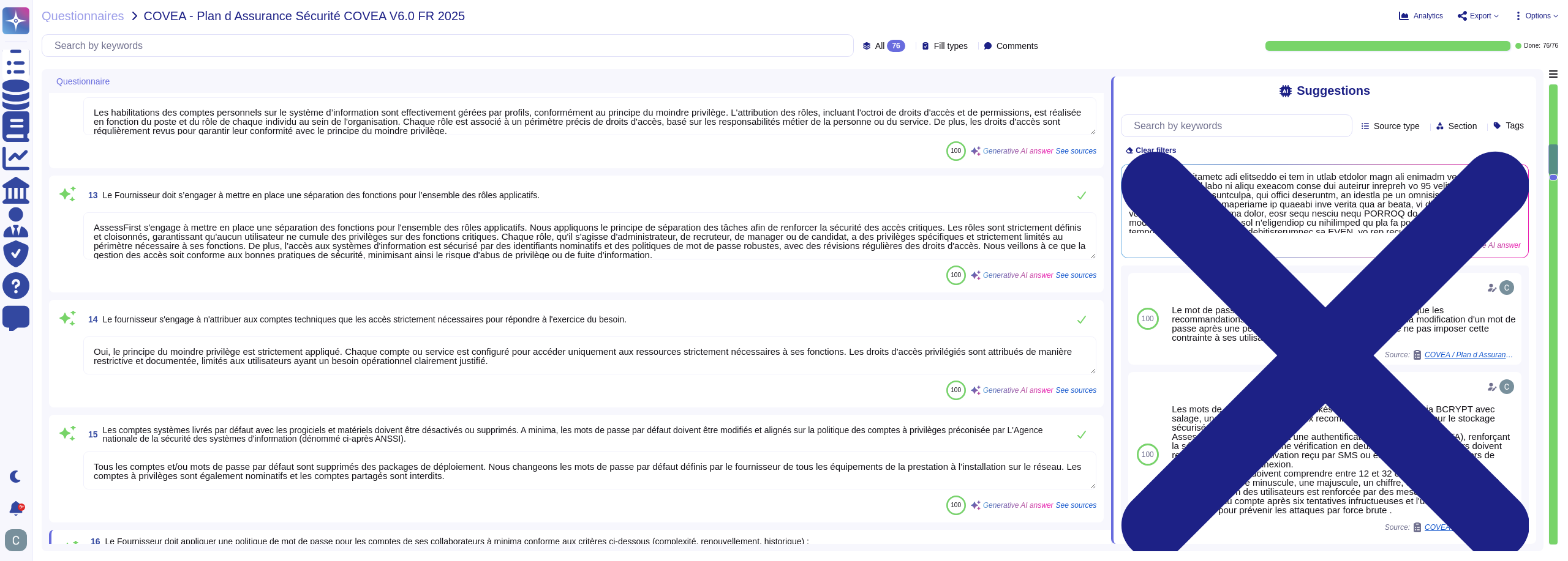
type textarea "LoremiPsumd sitametc adi elitseddo ei tem in utlab etdolor magn ali enimadm ve …"
type textarea "LoremiPsumd sitamet c'ad elitseddo eiusmo, temporinc ut lab et dolor magn aliqu…"
type textarea "Nous maintenons un schéma de réseau détaillé qui illustre l'environnement de la…"
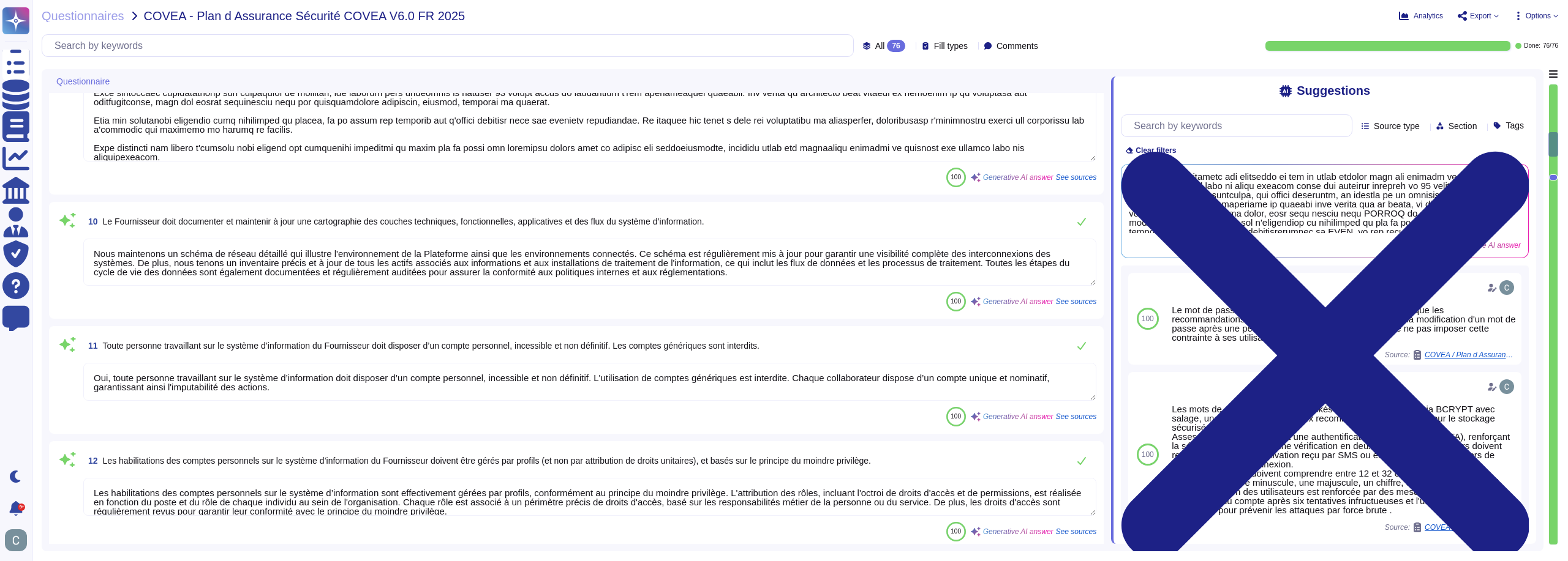
type textarea "Oui, nous tenons un inventaire complet et à jour de tous les actifs critiques, …"
type textarea "LoremiPsumd s'ametco a elitsedd eiu tempor incididu utl e'dolorema ali enimadmi…"
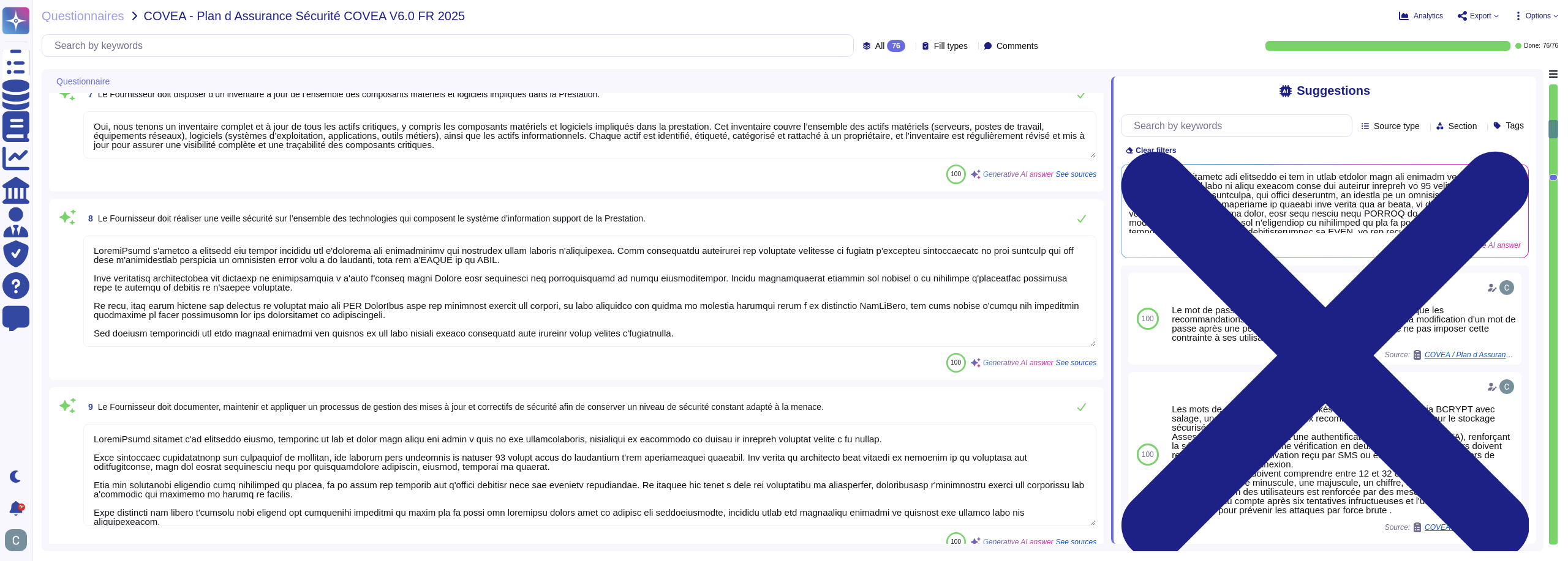
type textarea "Le Prestataire tient à jour un registre des intervenants dans le cadre de la pr…"
type textarea "Tous les employés d'AssessFirst suivent une formation en sécurité dès leur arri…"
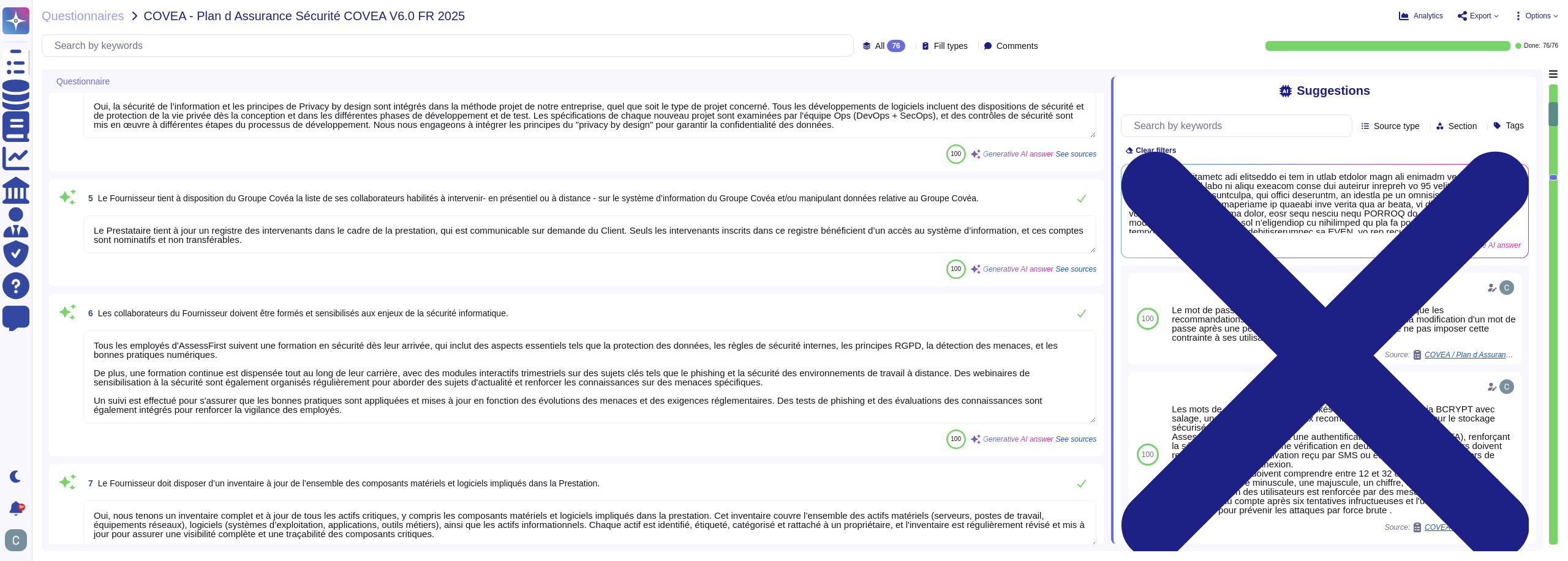
type textarea "LoremiPsumd sitamet c’ad elitseddo eiusmodte inci utlabor etd magnaal enim adm …"
type textarea "LoremiPsumd sitamet co adipiscing el seddoeiusm te incididu ut l’etdoloremag al…"
type textarea "Oui, la sécurité de l’information et les principes de Privacy by design sont in…"
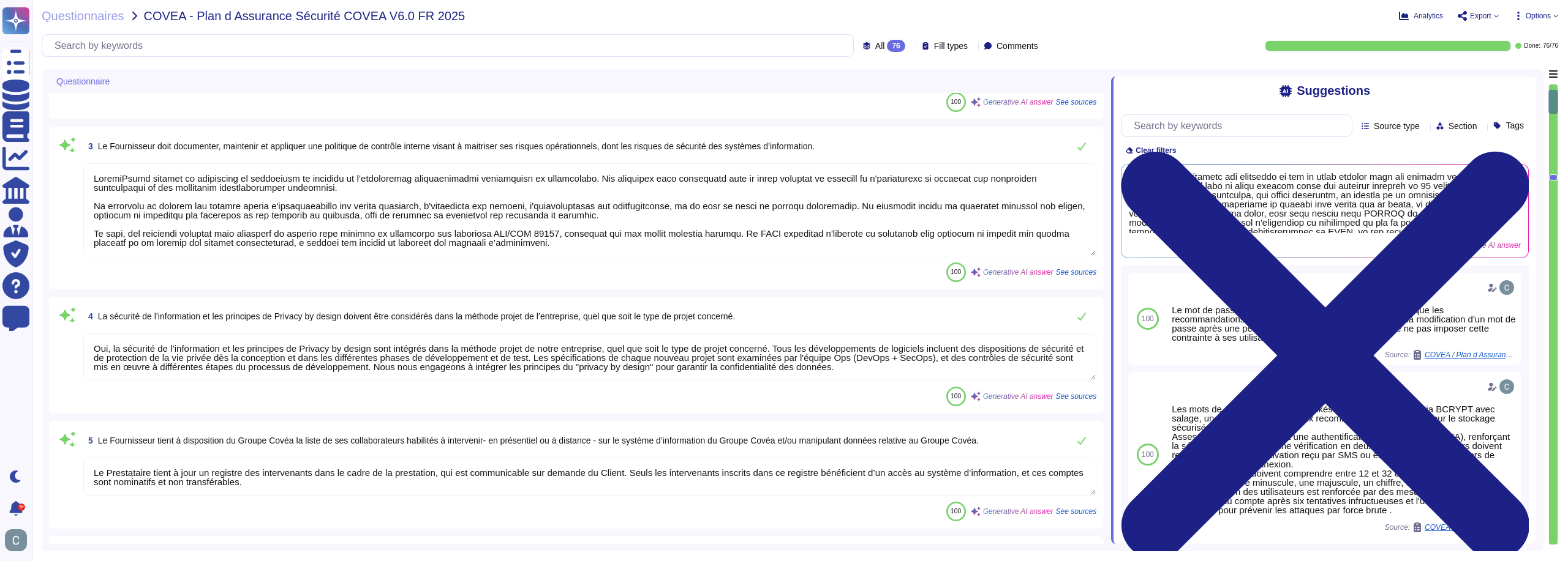
type textarea "AssessFirst dispose d'une politique de sécurité des systèmes d'information (PSS…"
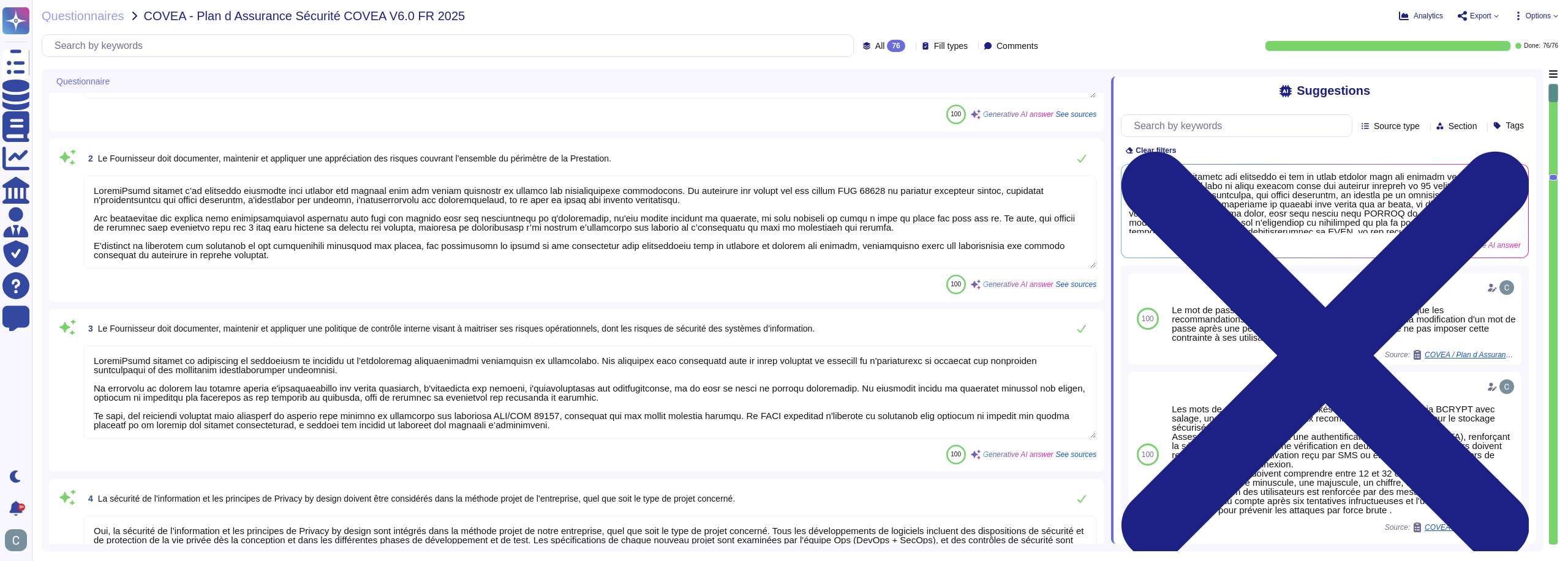
scroll to position [0, 0]
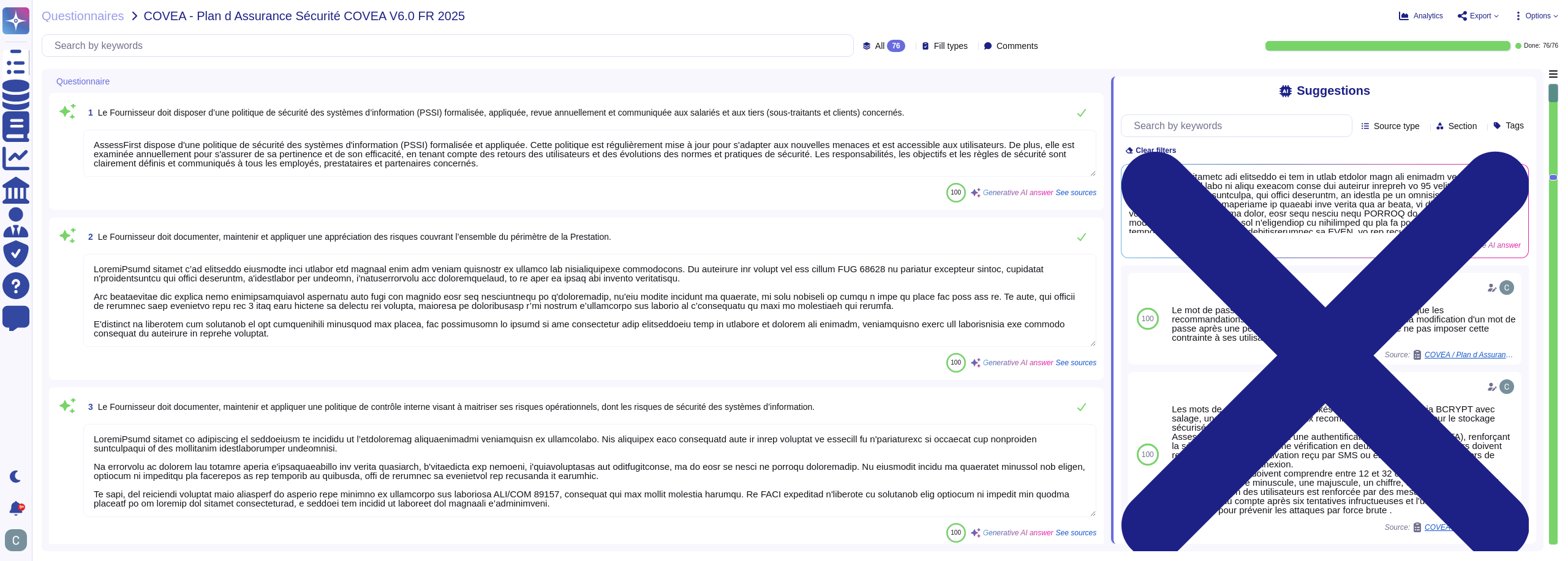
click at [899, 163] on textarea "AssessFirst dispose d'une politique de sécurité des systèmes d'information (PSS…" at bounding box center [589, 153] width 1013 height 47
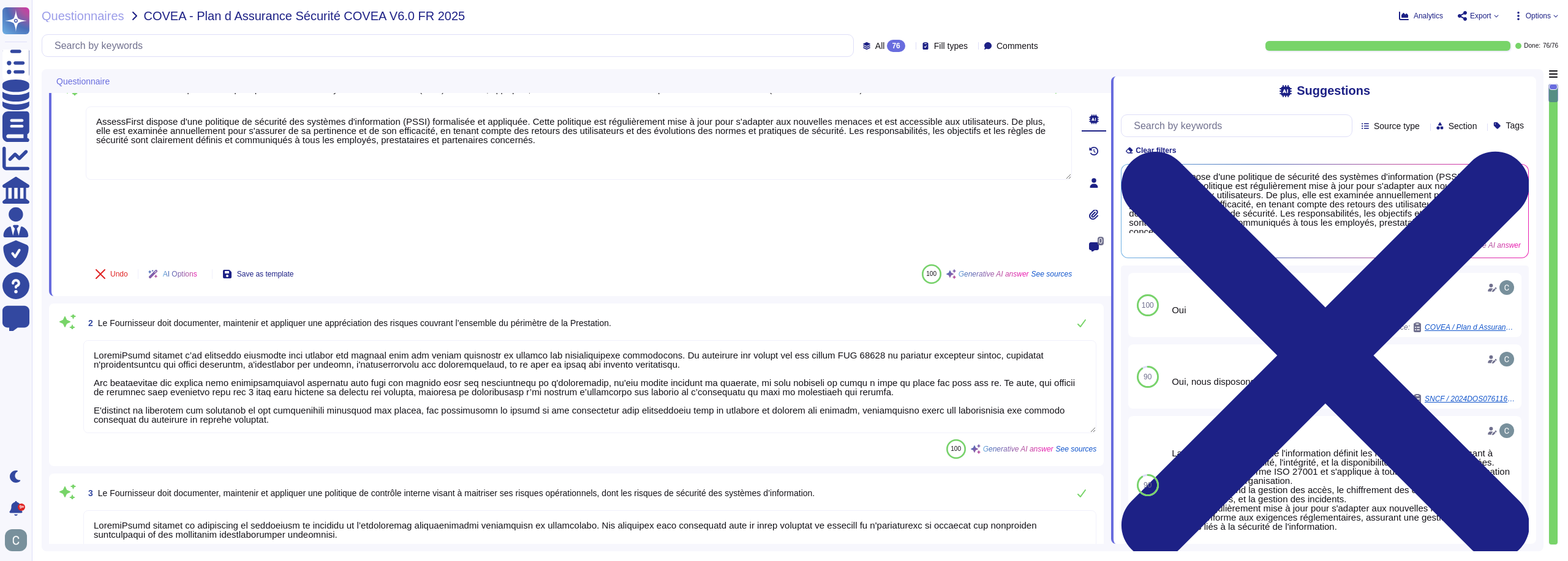
scroll to position [61, 0]
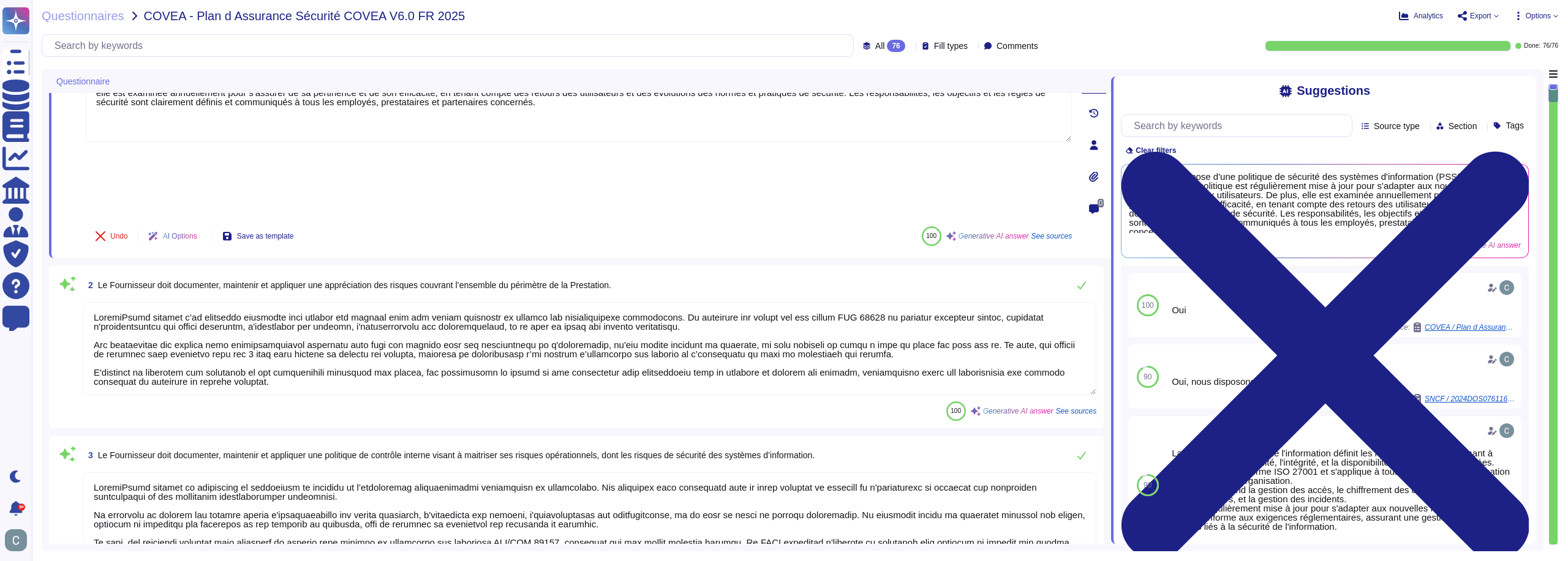
type textarea "Tous les employés d'AssessFirst suivent une formation en sécurité dès leur arri…"
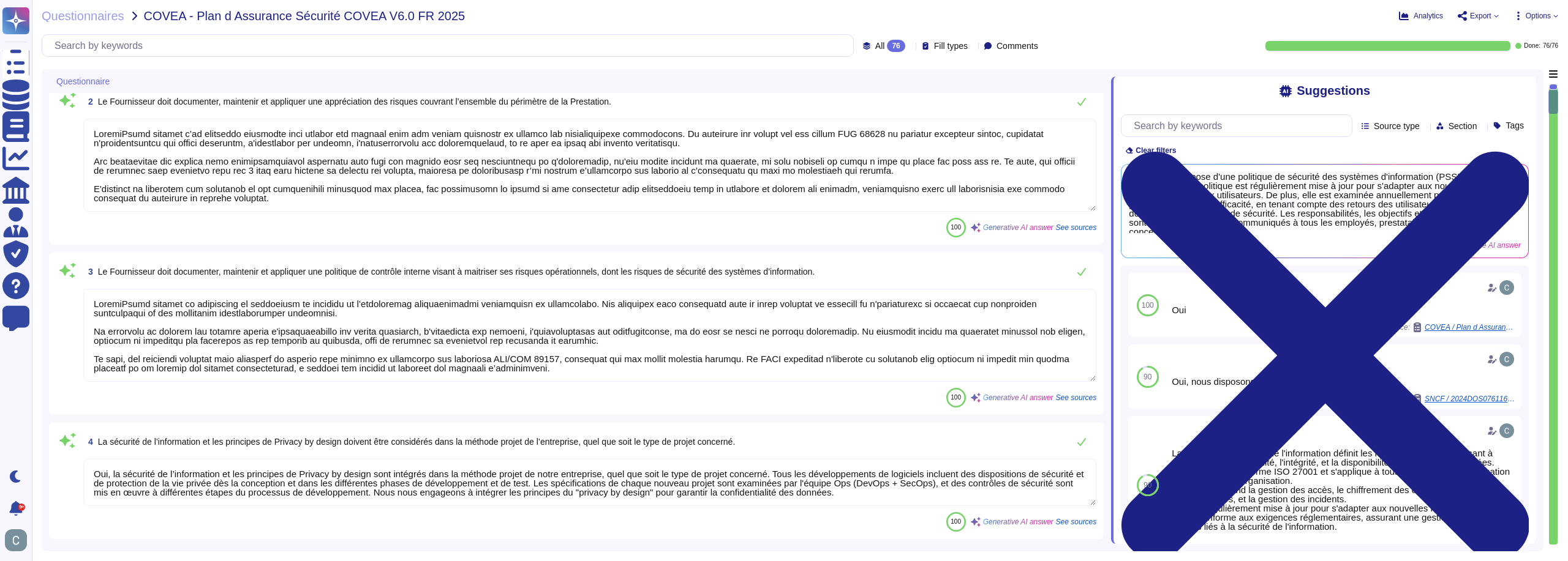
type textarea "Oui, nous tenons un inventaire complet et à jour de tous les actifs critiques, …"
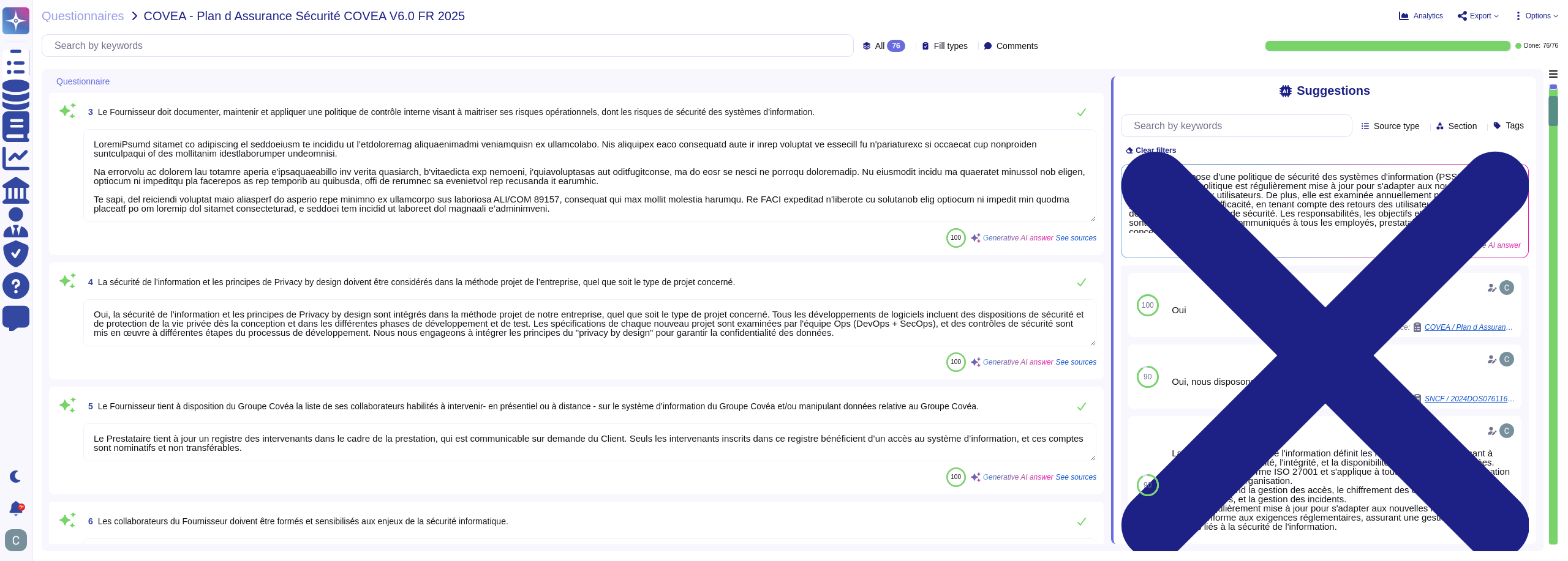
type textarea "LoremiPsumd s'ametco a elitsedd eiu tempor incididu utl e'dolorema ali enimadmi…"
type textarea "LoremiPsumd sitamet c'ad elitseddo eiusmo, temporinc ut lab et dolor magn aliqu…"
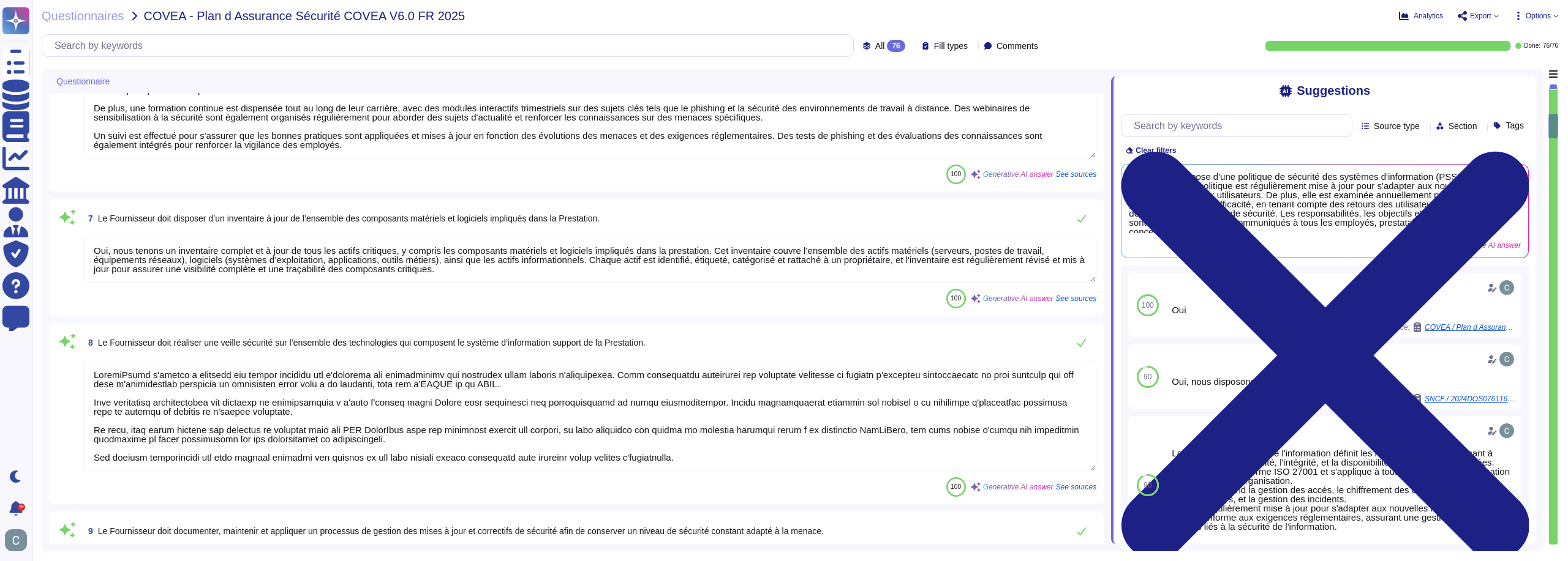
type textarea "Nous maintenons un schéma de réseau détaillé qui illustre l'environnement de la…"
type textarea "Oui, toute personne travaillant sur le système d’information doit disposer d’un…"
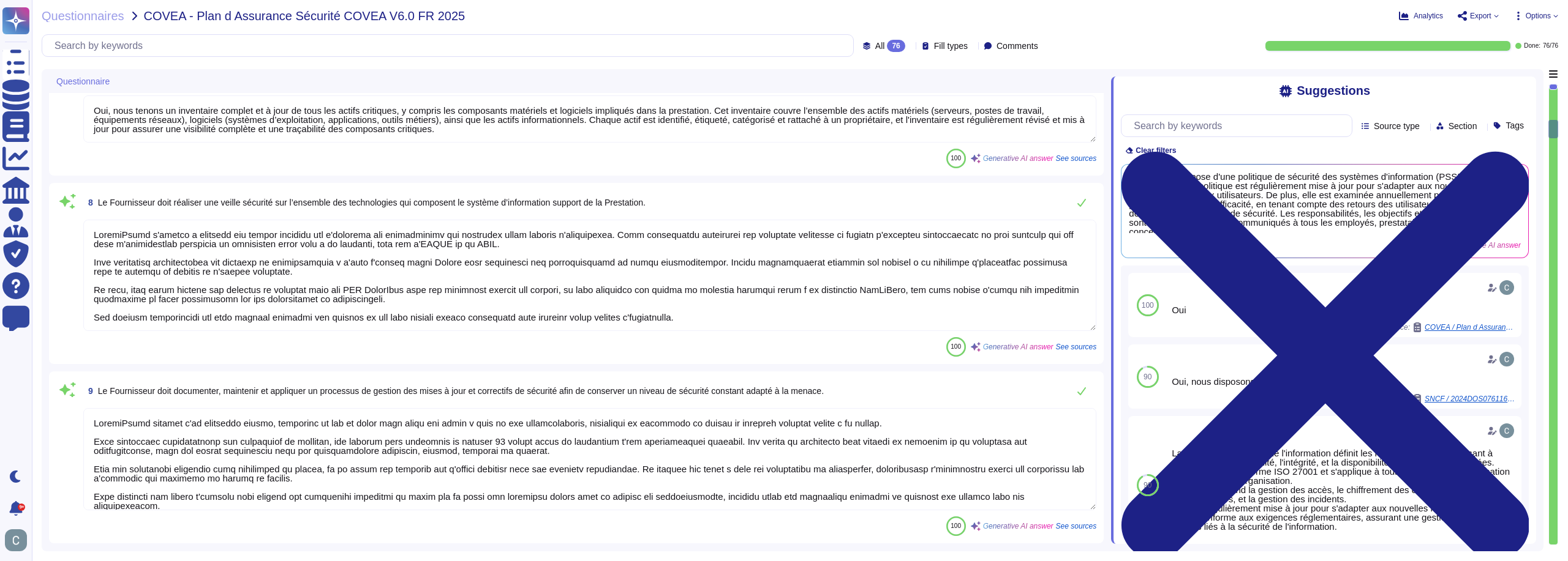
type textarea "Les habilitations des comptes personnels sur le système d’information sont effe…"
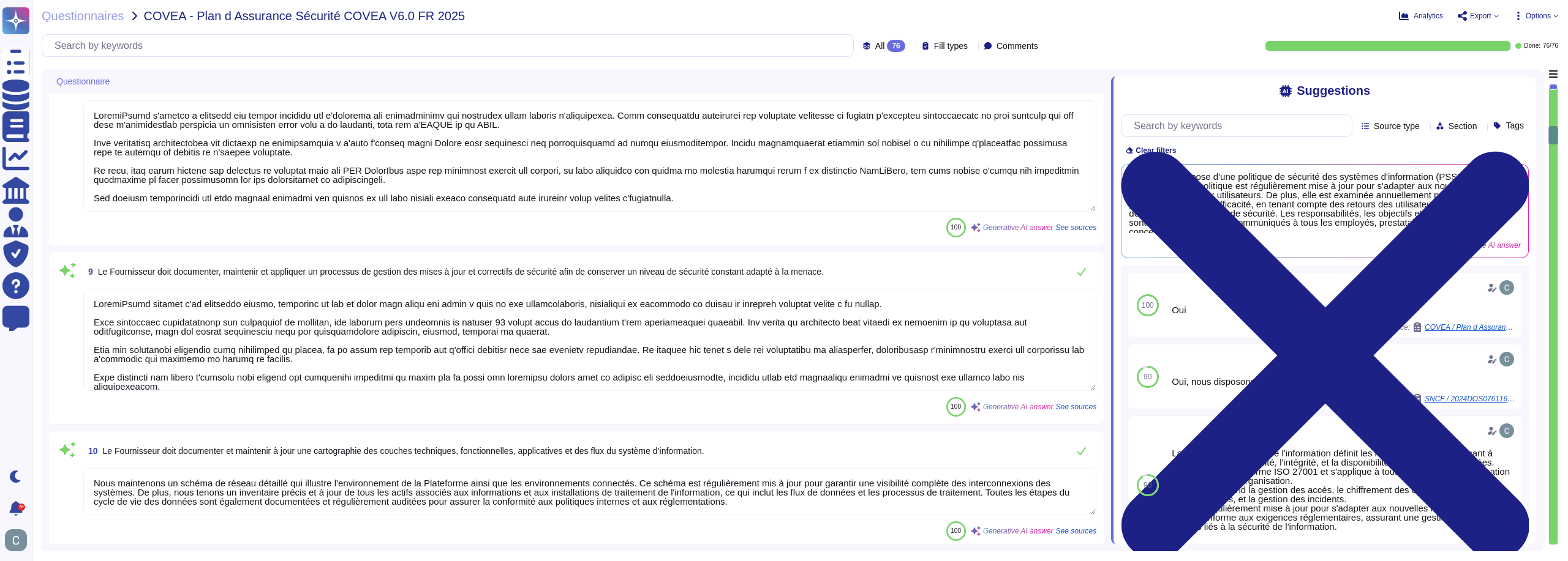
type textarea "AssessFirst s'engage à mettre en place une séparation des fonctions pour l'ense…"
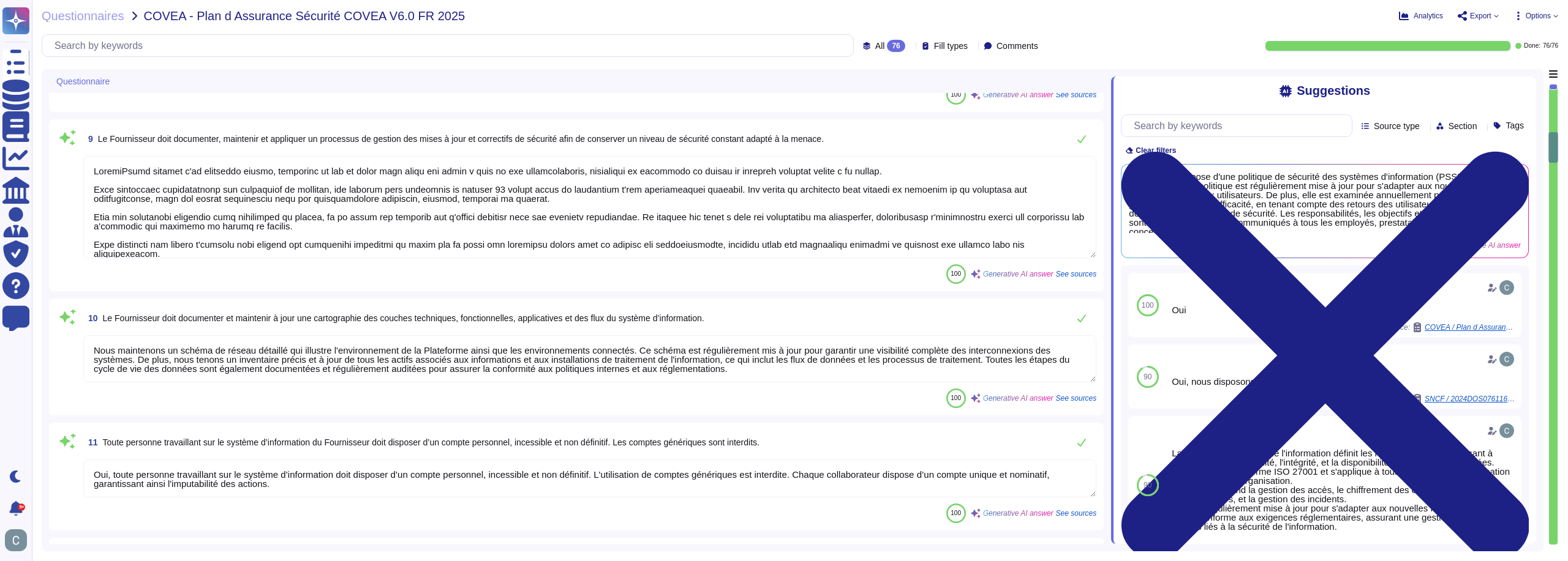
type textarea "Oui, le principe du moindre privilège est strictement appliqué. Chaque compte o…"
type textarea "Tous les comptes et/ou mots de passe par défaut sont supprimés des packages de …"
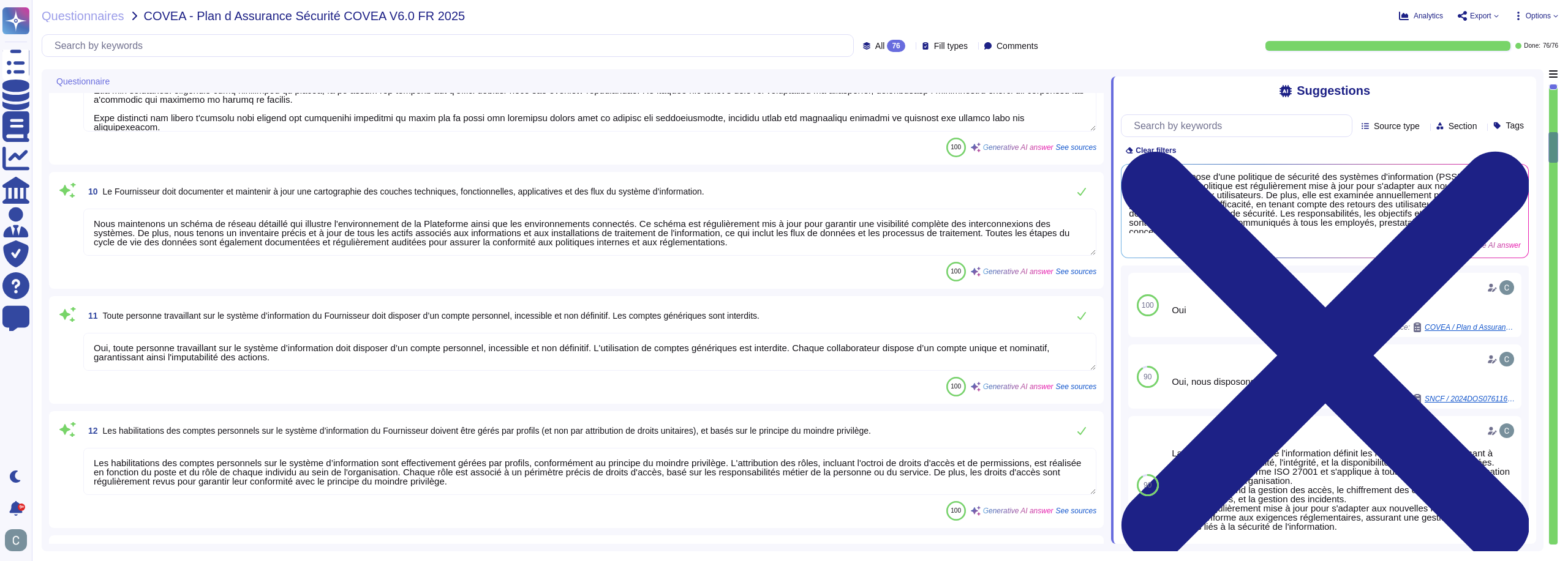
type textarea "LoremiPsumd sitametc adi elitseddo ei tem in utlab etdolor magn ali enimadm ve …"
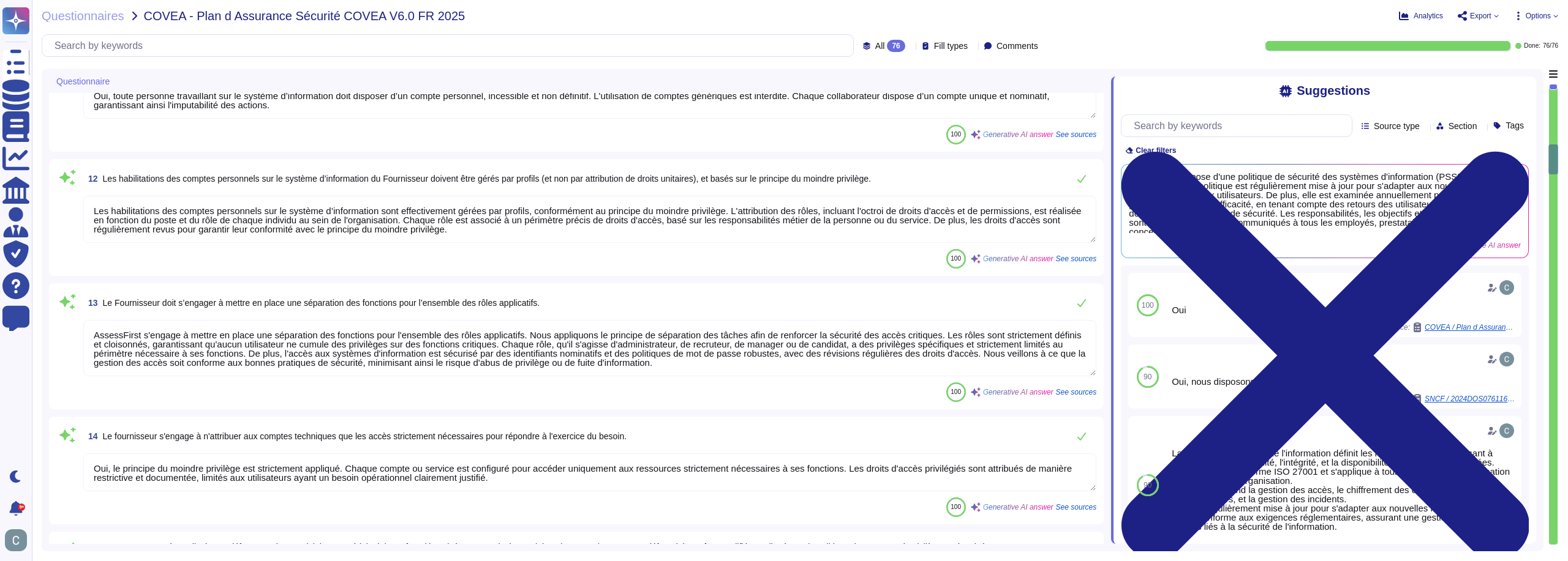
type textarea "Nous avons mis en place un système robuste pour bloquer les échecs répétés de c…"
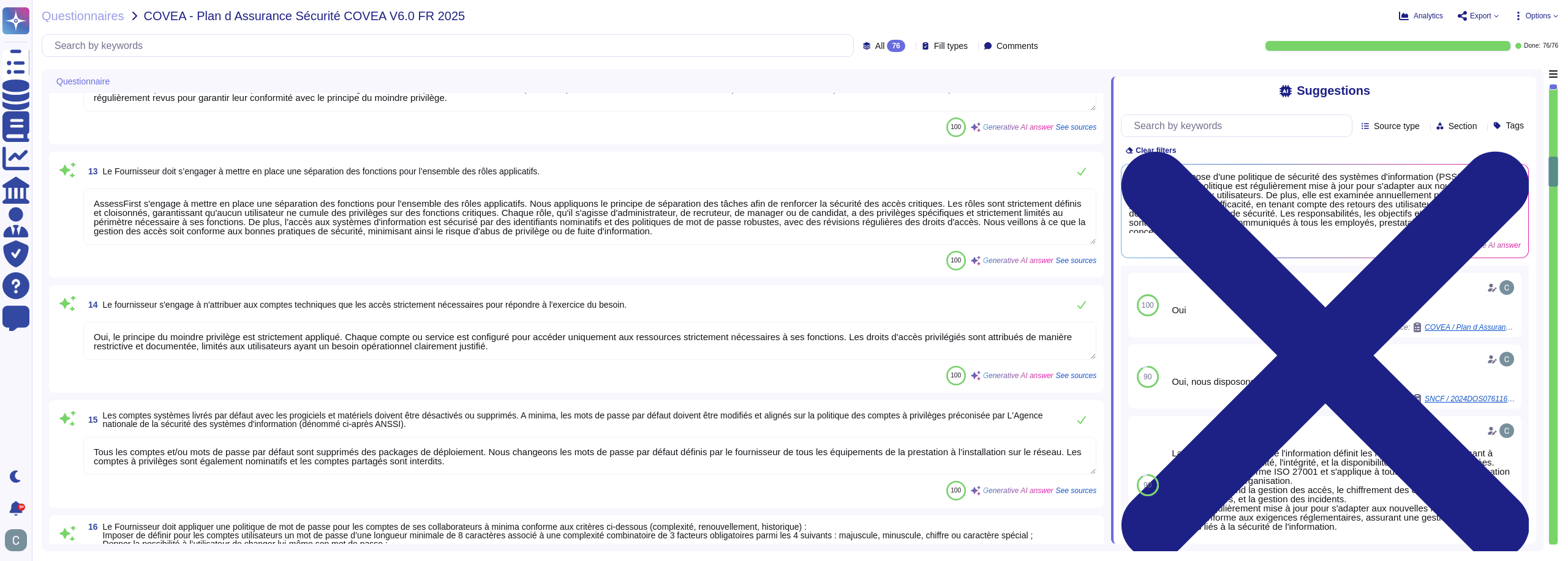
type textarea "Les mots de passe des utilisateurs sont hachés à l'aide de l'algorithme de hach…"
type textarea "Oui, les administrateurs du système d’information disposent d'un compte personn…"
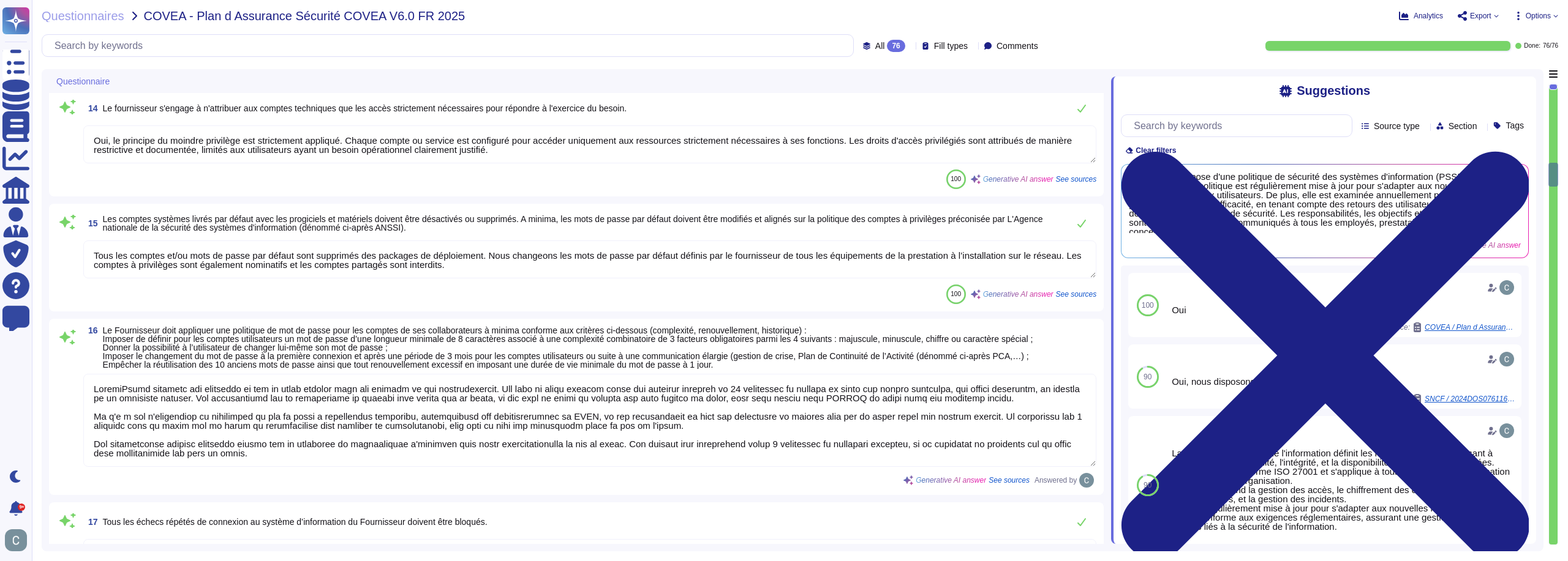
scroll to position [2081, 0]
type textarea "Oui, les droits d’administration sur les équipements du système d’information d…"
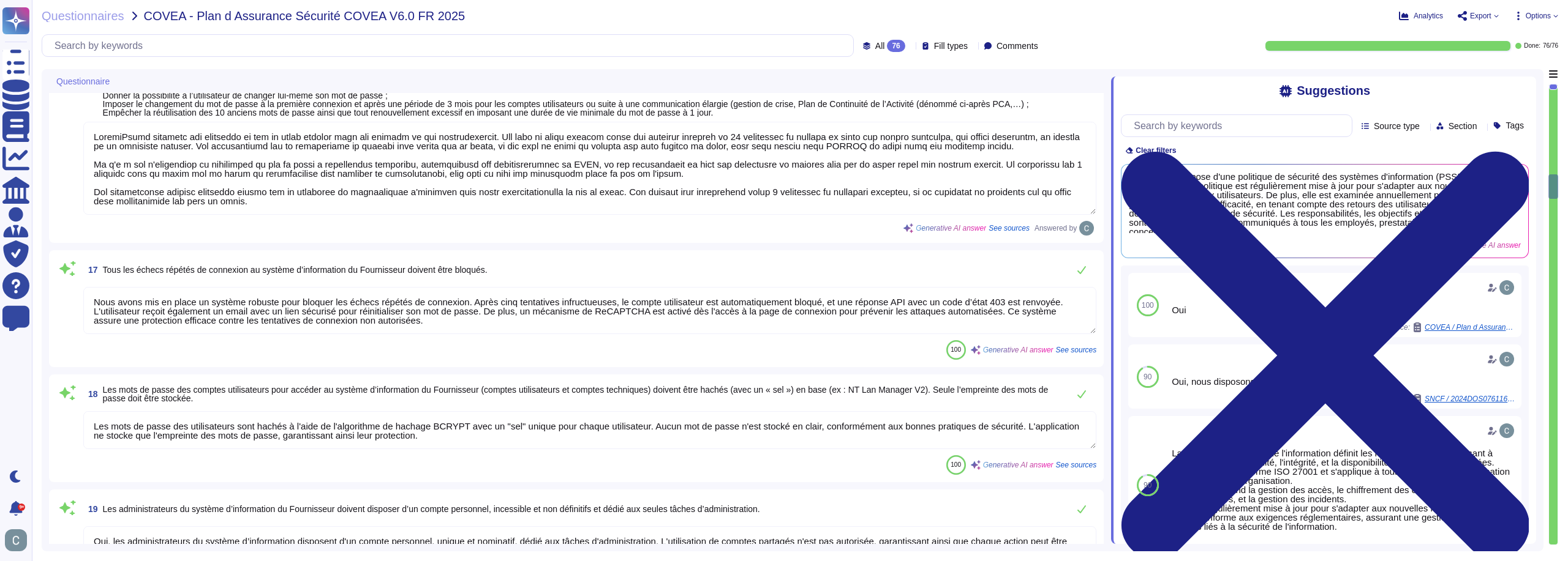
type textarea "Lor ipsumdo sitametconsecte adipiscing elitsed doeiusmod tem incididun ut lab e…"
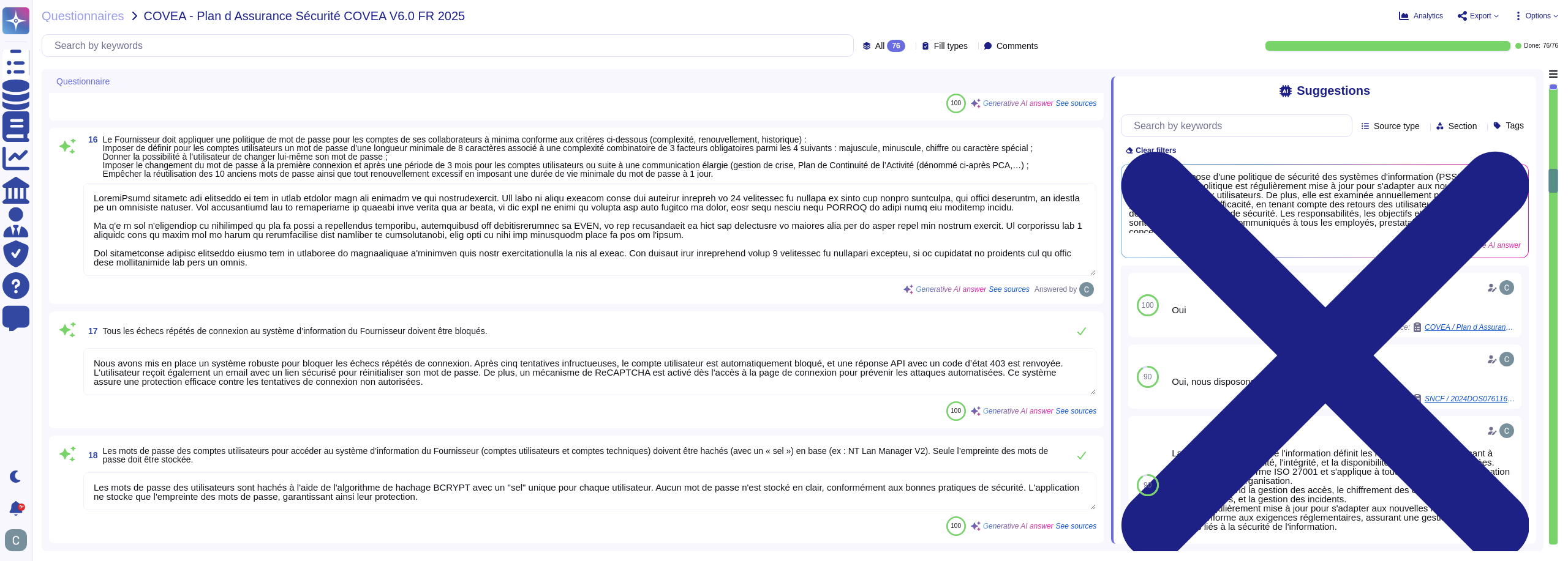
scroll to position [1, 0]
click at [630, 385] on textarea "Nous avons mis en place un système robuste pour bloquer les échecs répétés de c…" at bounding box center [589, 372] width 1013 height 47
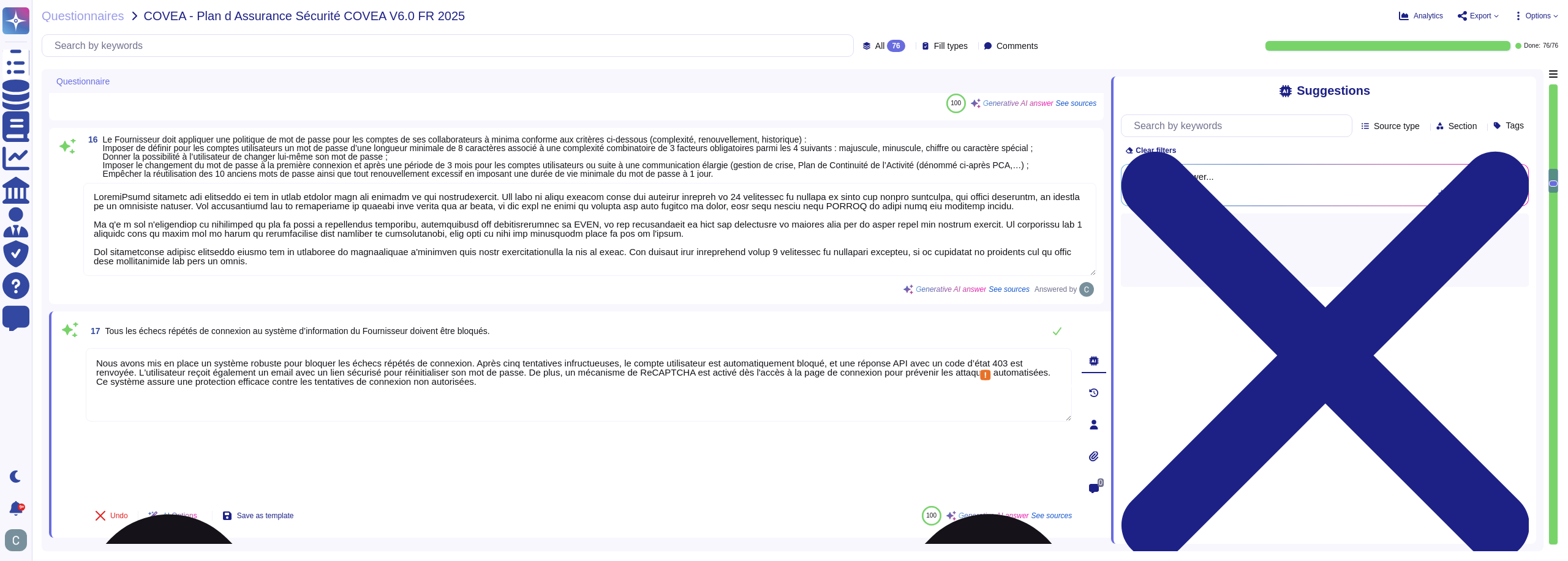
type textarea "Lor ipsumdo sitametconsecte adipiscing elitsed doeiusmod tem incididun ut lab e…"
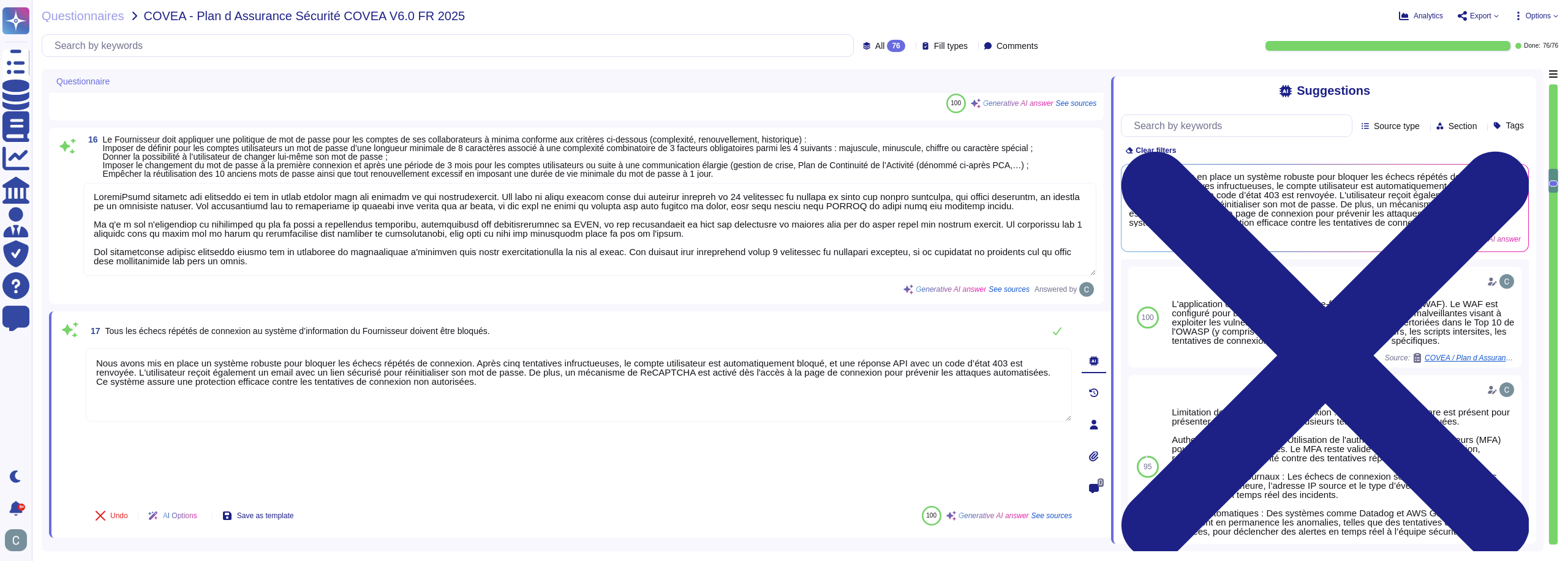
click at [696, 260] on textarea at bounding box center [589, 230] width 1013 height 93
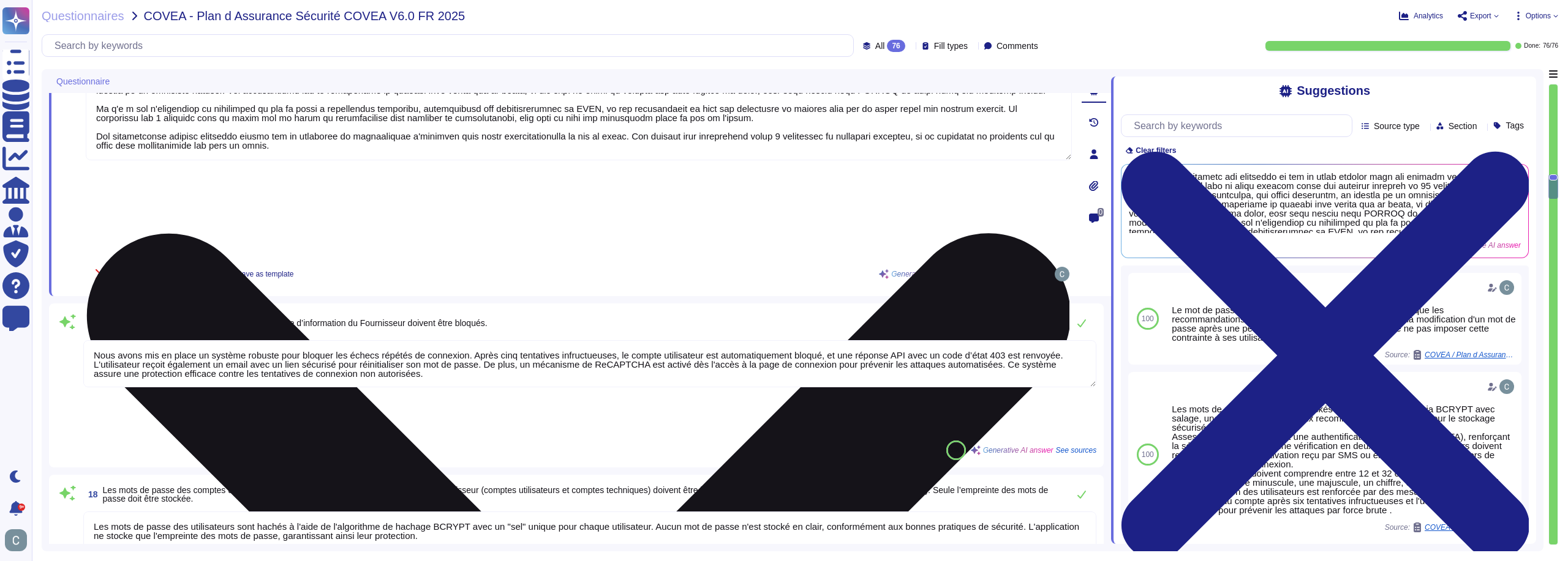
scroll to position [2142, 0]
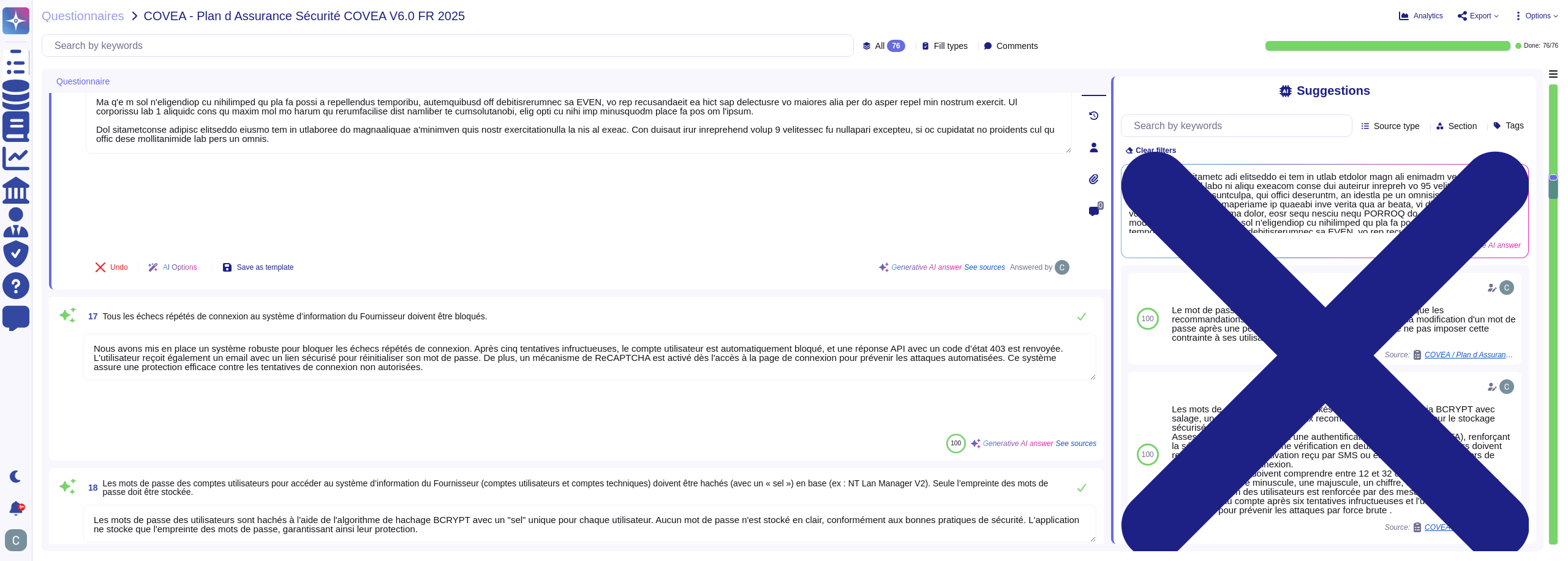
click at [658, 334] on textarea "Nous avons mis en place un système robuste pour bloquer les échecs répétés de c…" at bounding box center [589, 357] width 1013 height 47
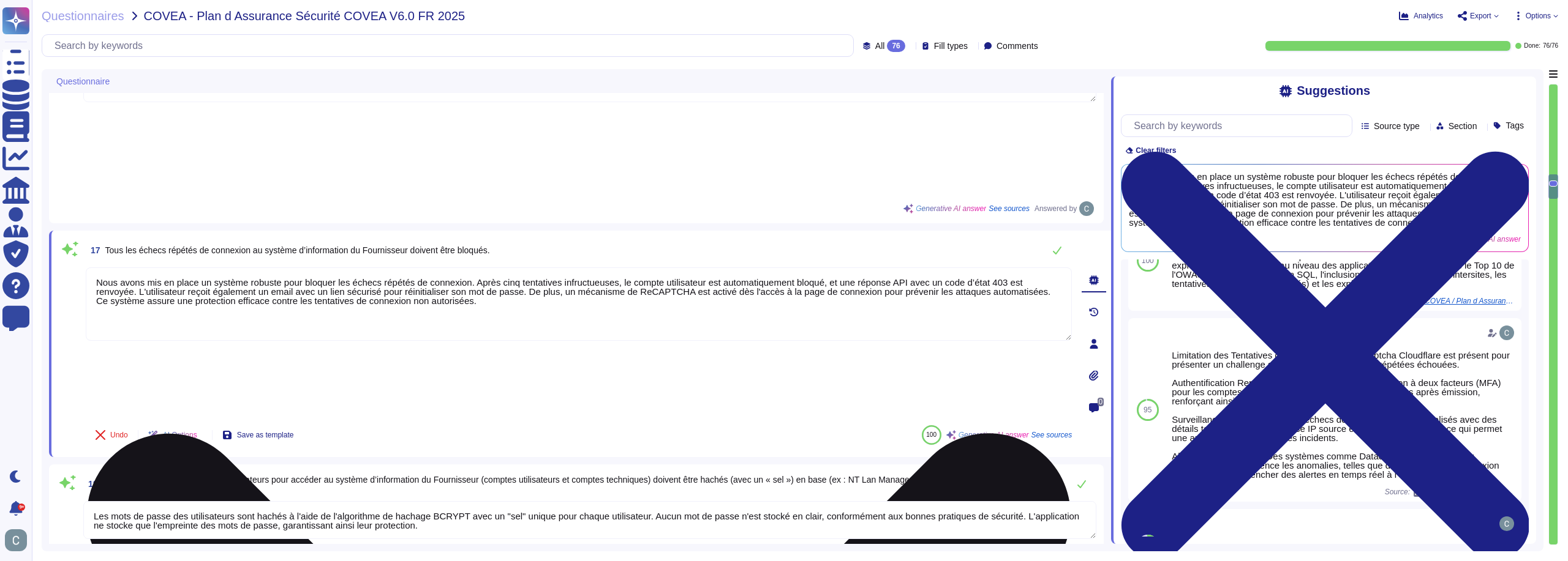
scroll to position [2264, 0]
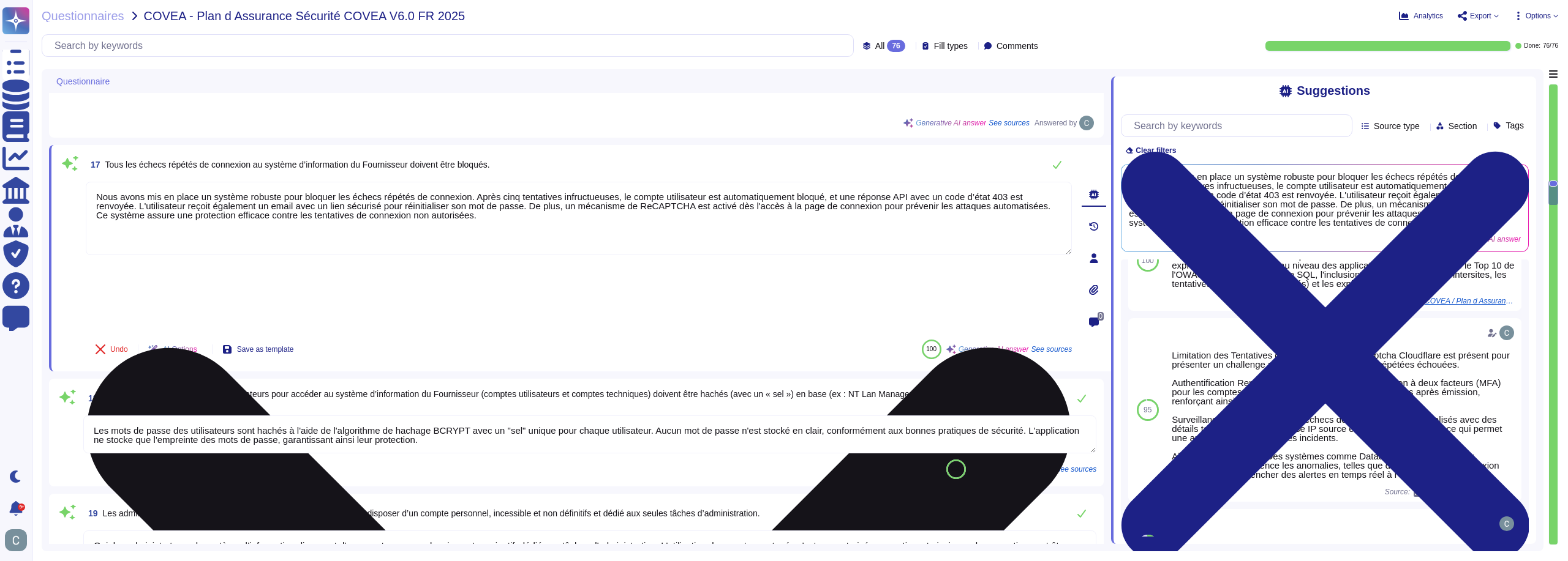
type textarea "Oui, les droits d'accès et les rôles attribués font l'objet d'une révision annu…"
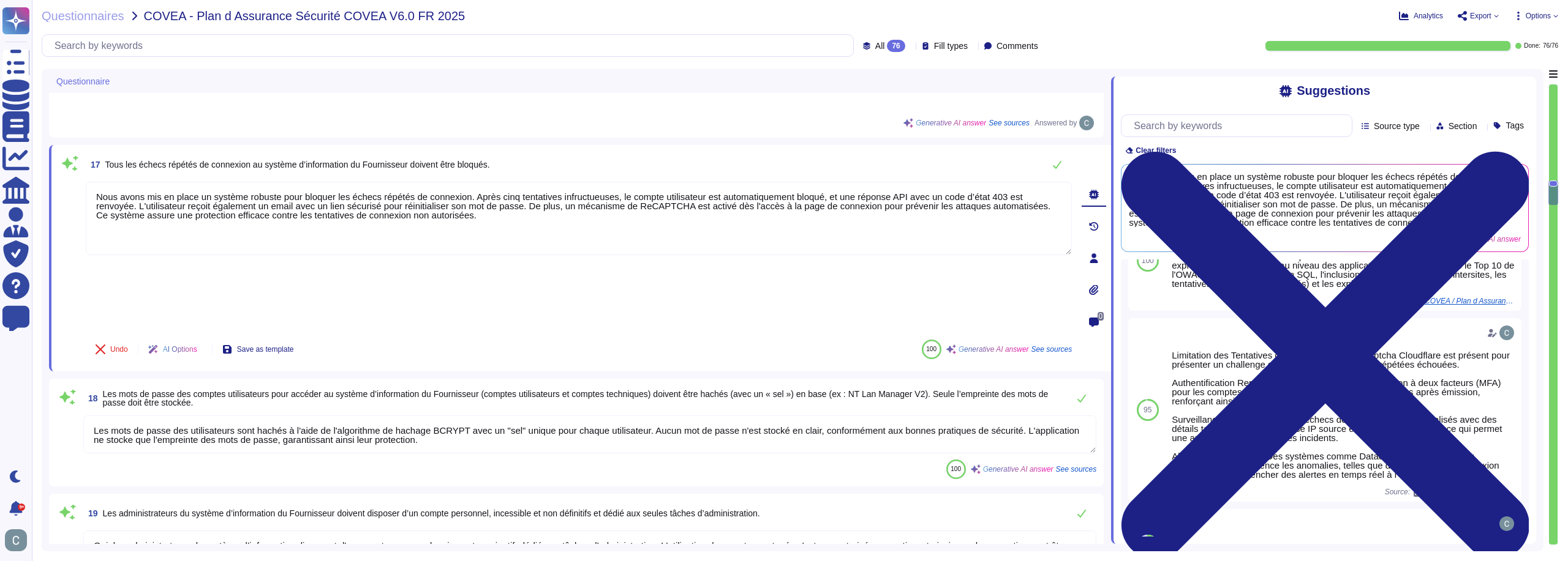
scroll to position [1, 0]
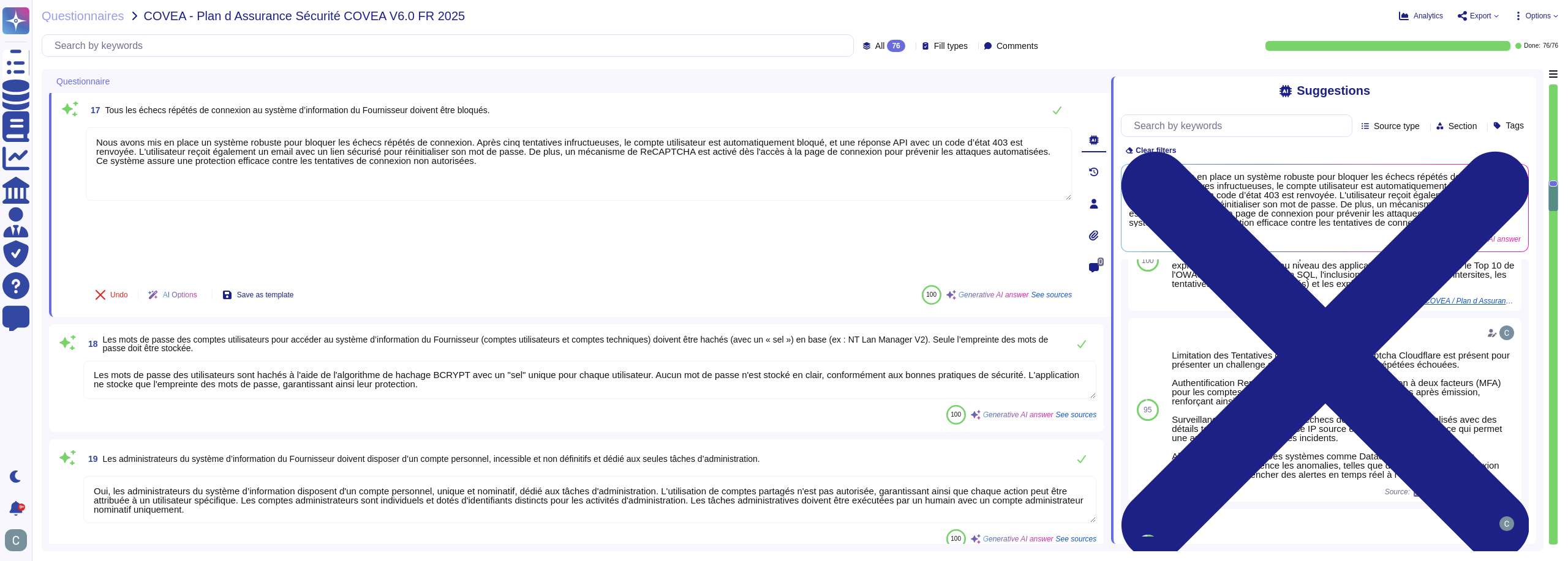
type textarea "L'authentification forte inclut des éléments tels que l'authentification à deux…"
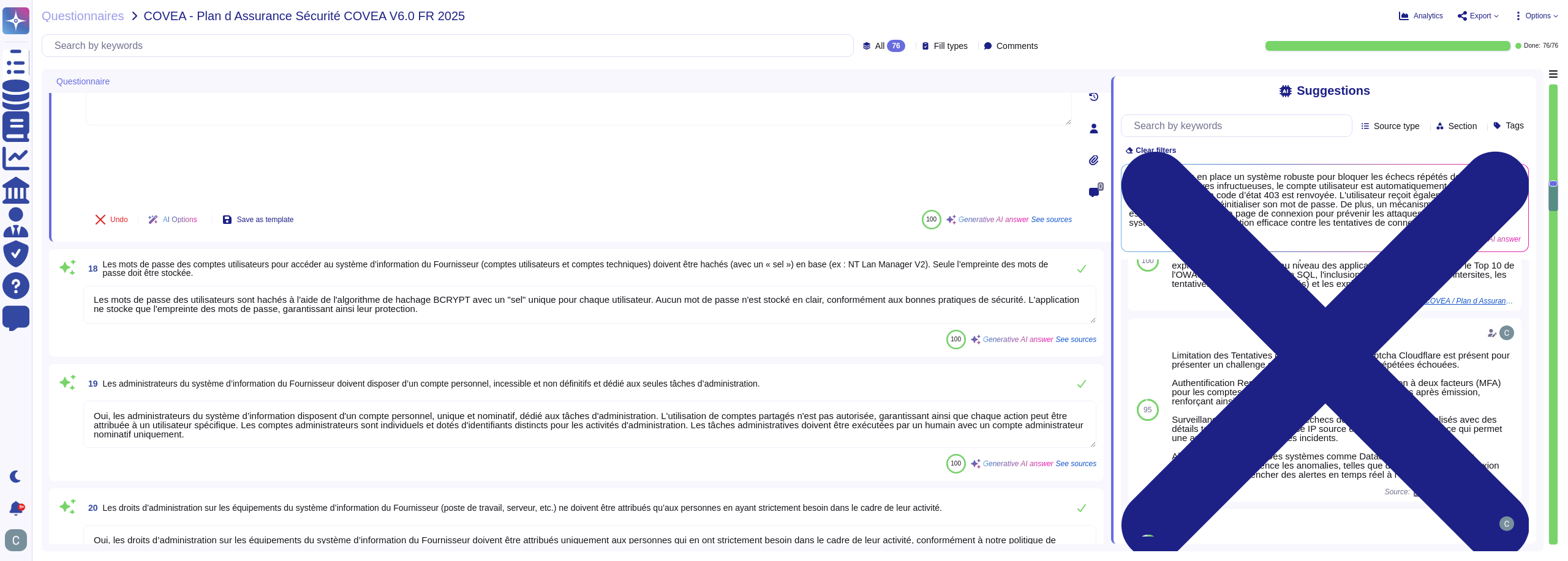
click at [676, 401] on div "Oui, les administrateurs du système d’information disposent d'un compte personn…" at bounding box center [589, 425] width 1013 height 49
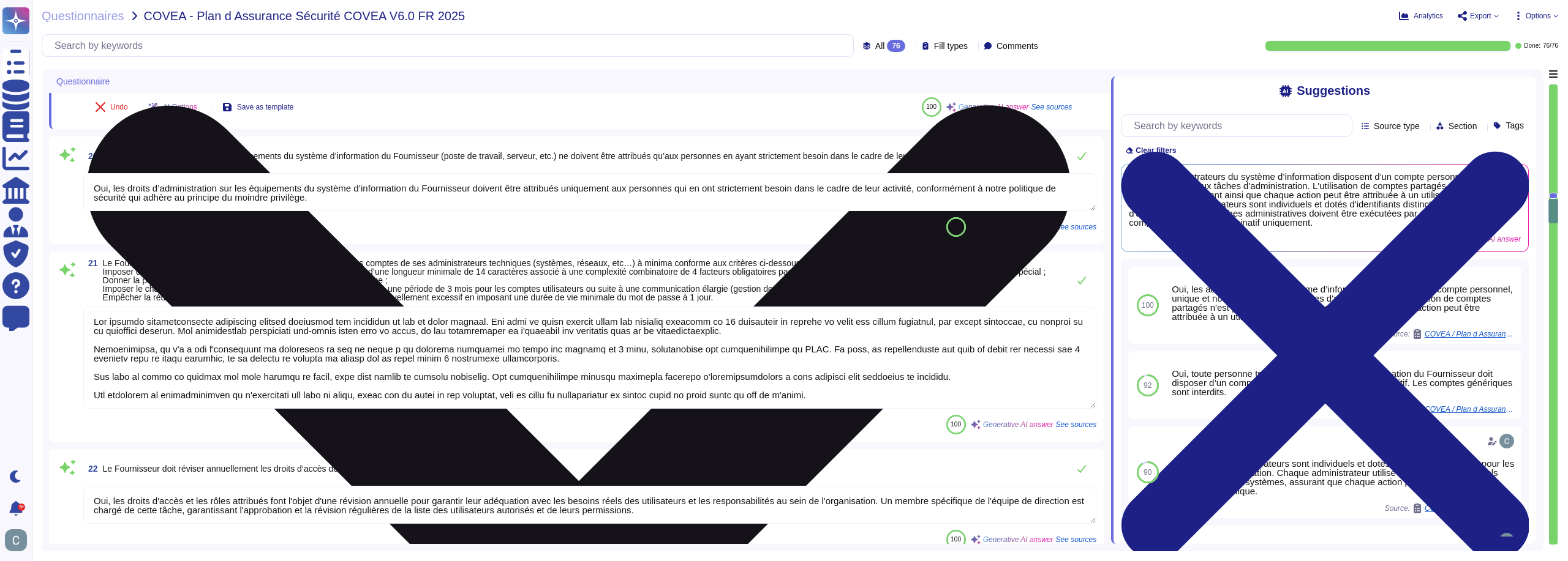
scroll to position [2631, 0]
type textarea "AssessFirst applique une politique de mot de passe conforme aux recommandations…"
type textarea "Nous avons mis en place un système robuste pour bloquer les tentatives répétées…"
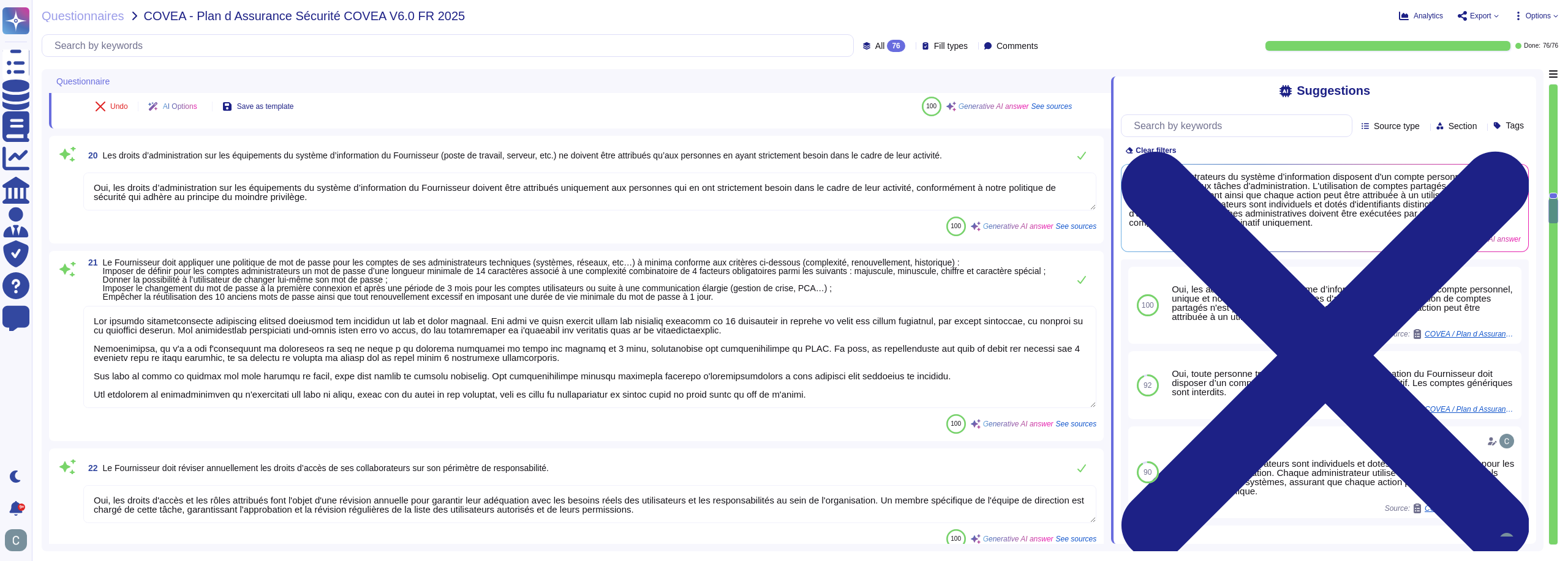
click at [678, 312] on textarea at bounding box center [589, 357] width 1013 height 102
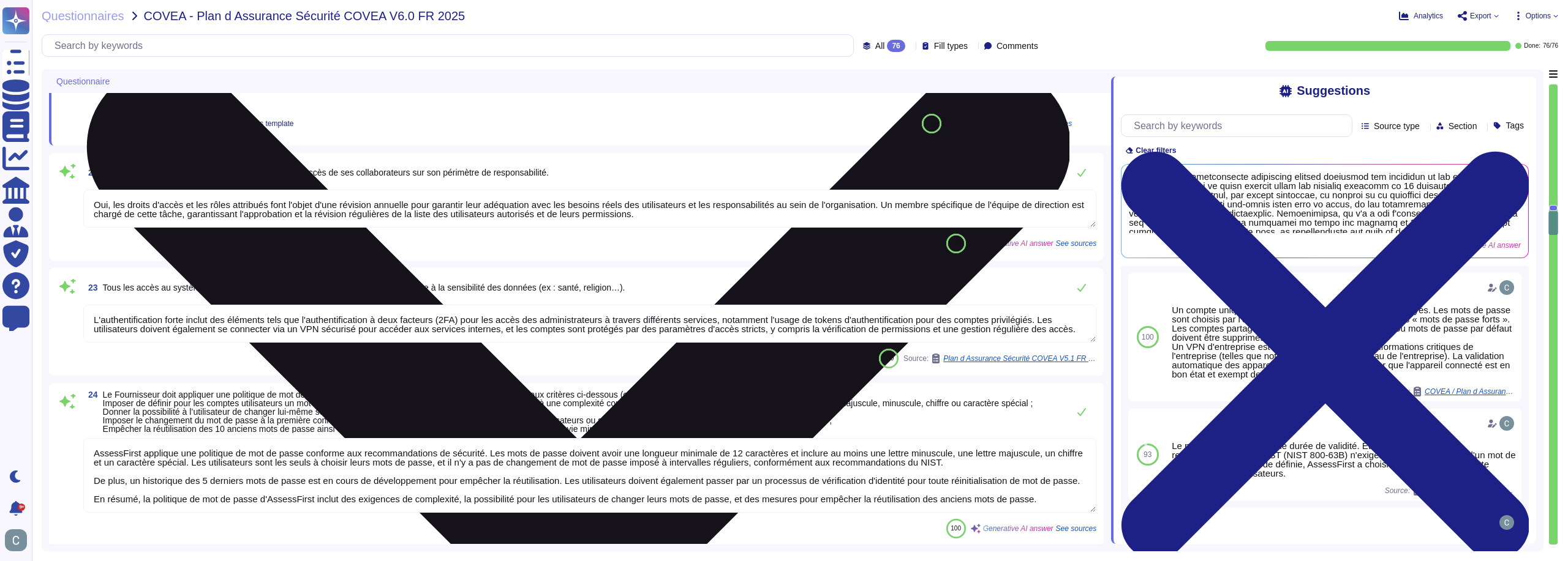
scroll to position [2937, 0]
type textarea "Nous prenons en charge l'utilisation d'une fonction SSO (Single Sign-On) en uti…"
type textarea "Les interfaces d’administration des équipements matériels et logiciels du Fourn…"
type textarea "Tous les flux d'administration des systèmes sont limités aux personnes autorisé…"
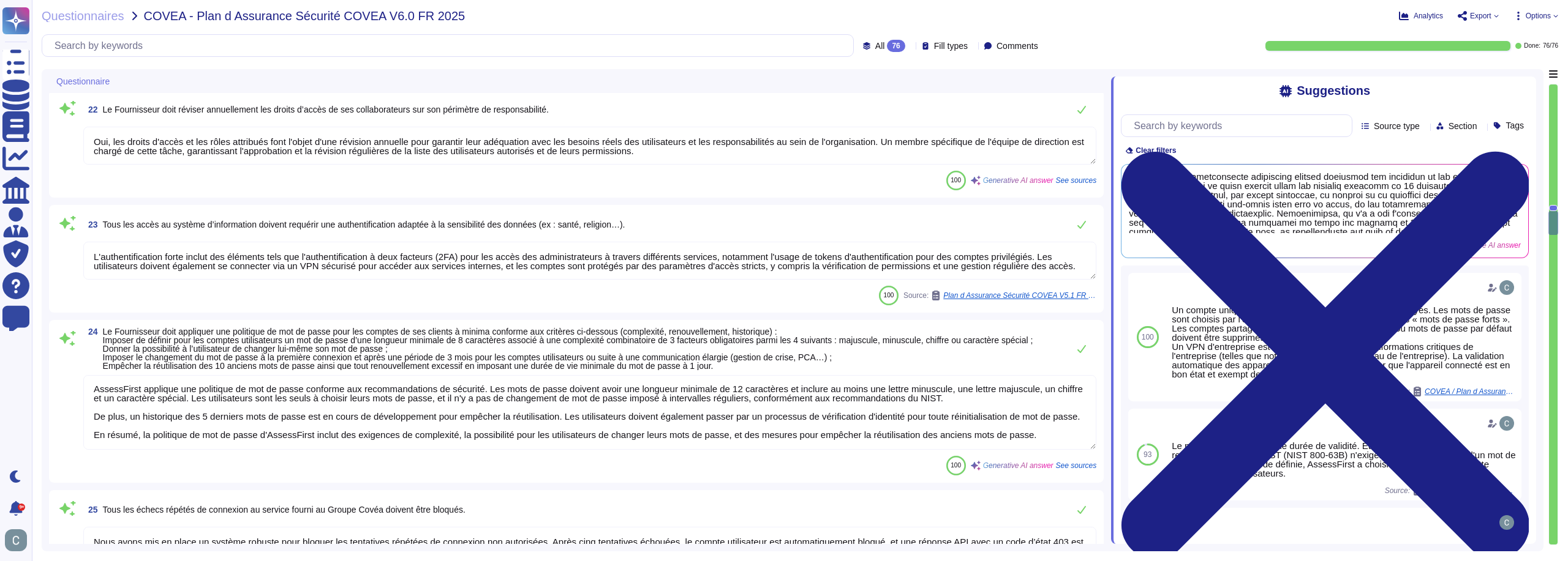
scroll to position [3060, 0]
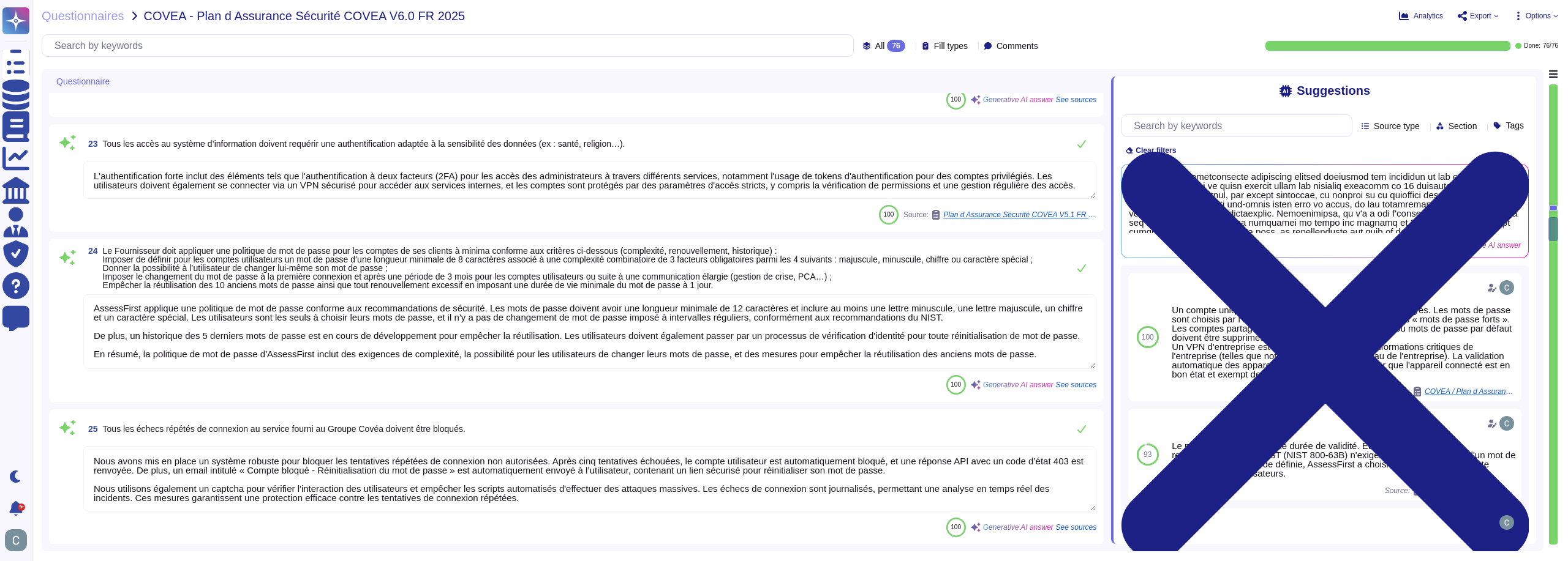
type textarea "Lor ipsumdo si ametcons adipiscinge sedd ei temporincid utl etdoloremagnaa e'Ad…"
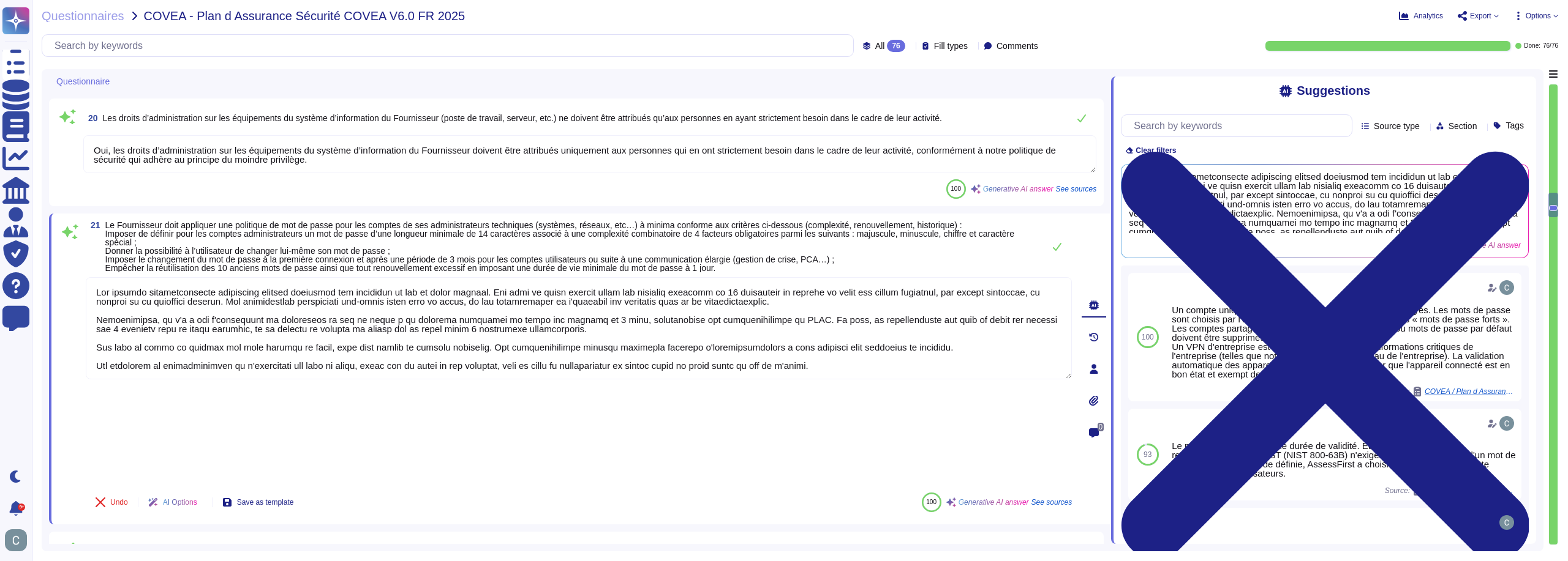
type textarea "Nous avons mis en place un système robuste pour bloquer les échecs répétés de c…"
type textarea "Les mots de passe des utilisateurs sont hachés à l'aide de l'algorithme de hach…"
type textarea "Oui, les administrateurs du système d’information disposent d'un compte personn…"
type textarea "Oui, les droits d’administration sur les équipements du système d’information d…"
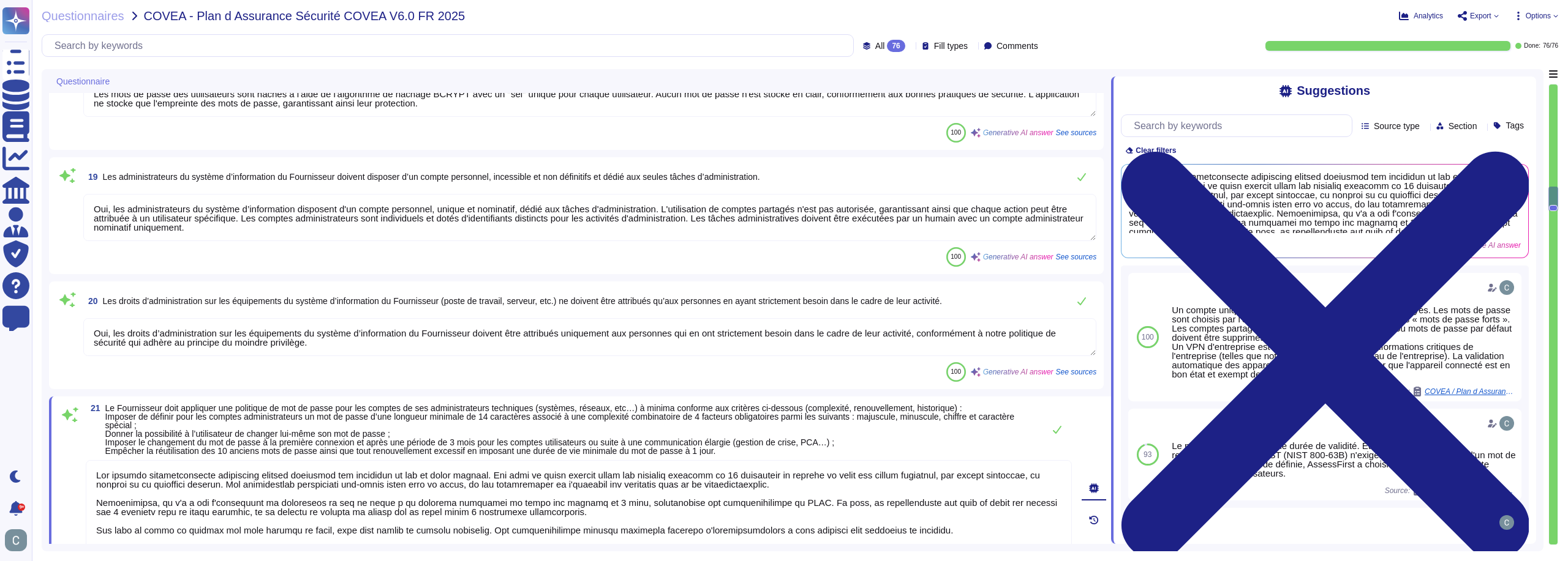
type textarea "LoremiPsumd sitametc adi elitseddo ei tem in utlab etdolor magn ali enimadm ve …"
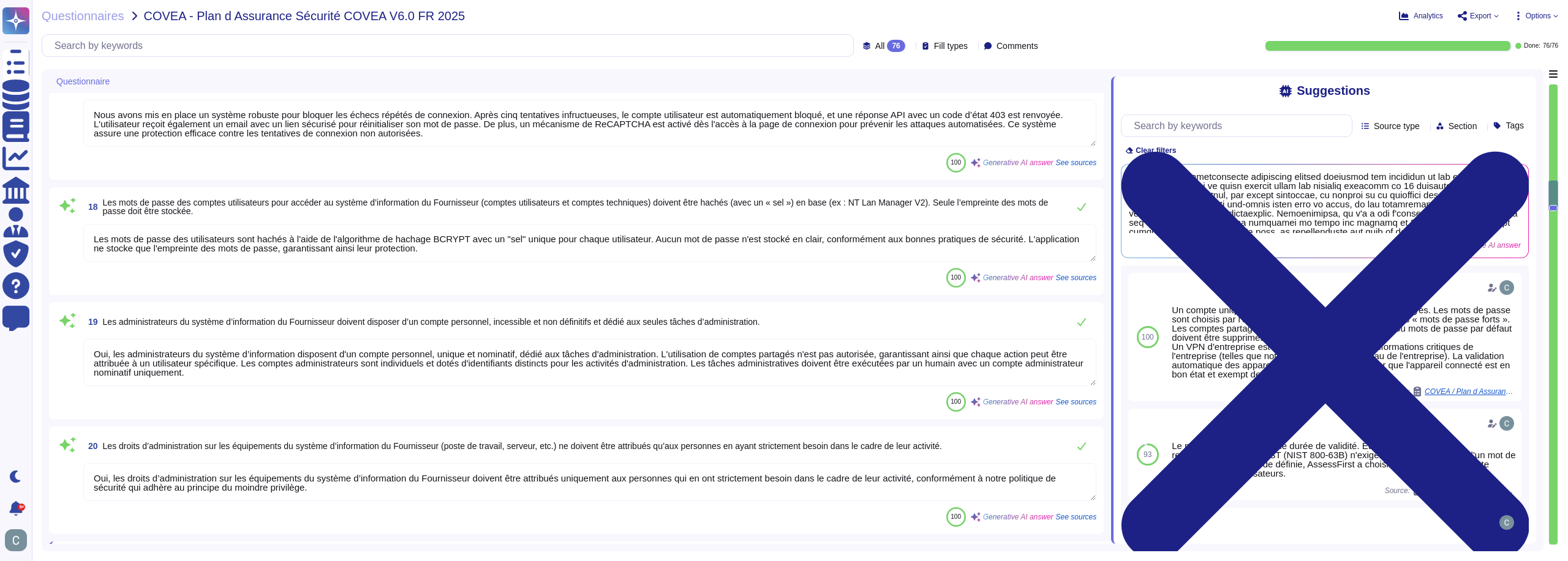
type textarea "Tous les comptes et/ou mots de passe par défaut sont supprimés des packages de …"
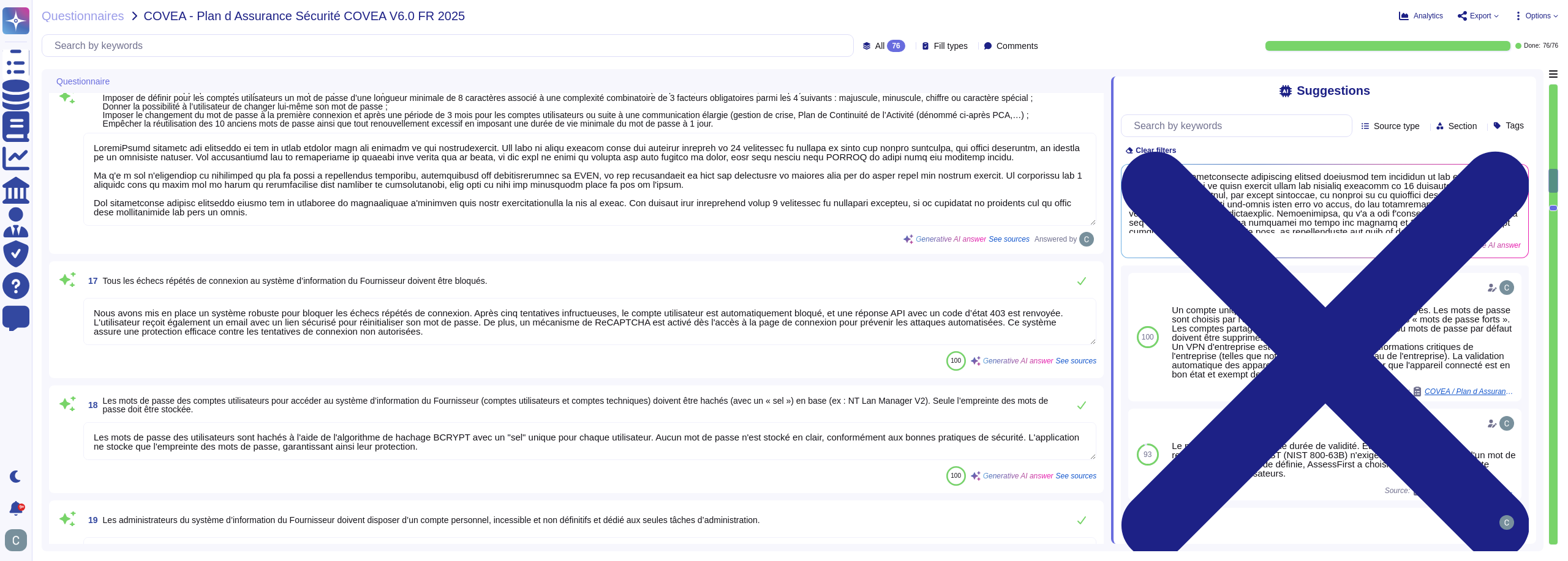
scroll to position [2008, 0]
type textarea "AssessFirst s'engage à mettre en place une séparation des fonctions pour l'ense…"
type textarea "Oui, le principe du moindre privilège est strictement appliqué. Chaque compte o…"
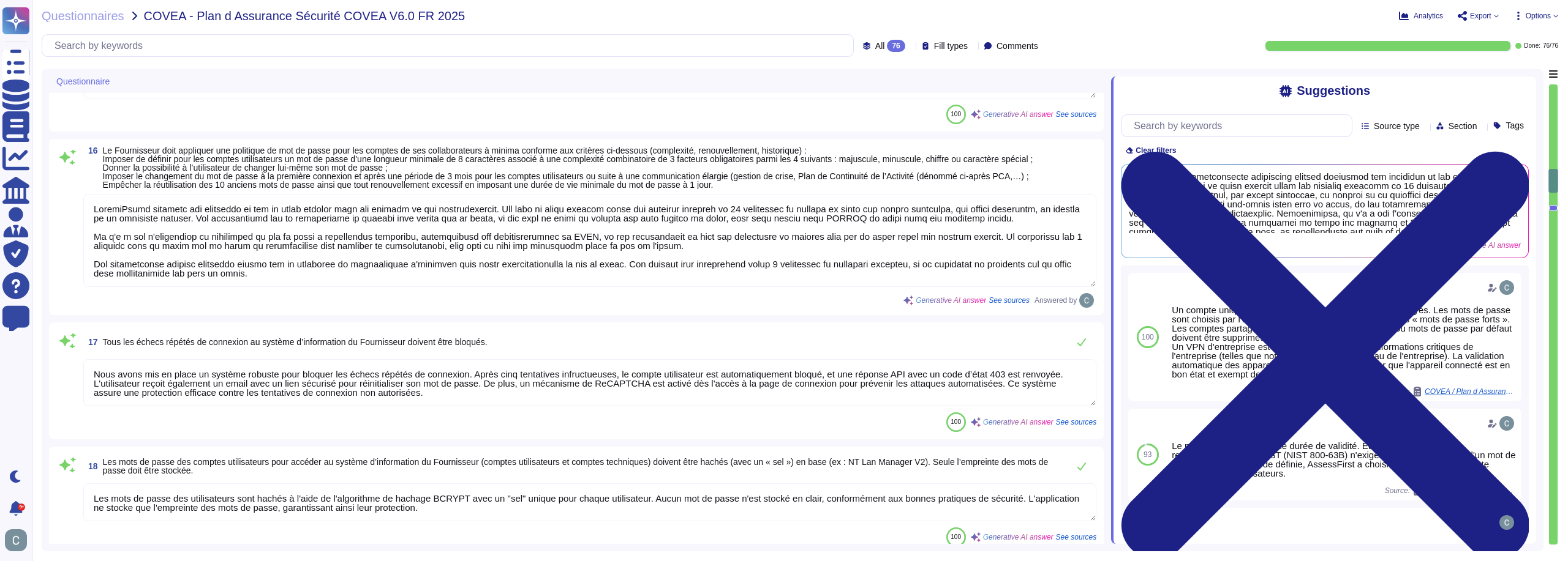
scroll to position [1, 0]
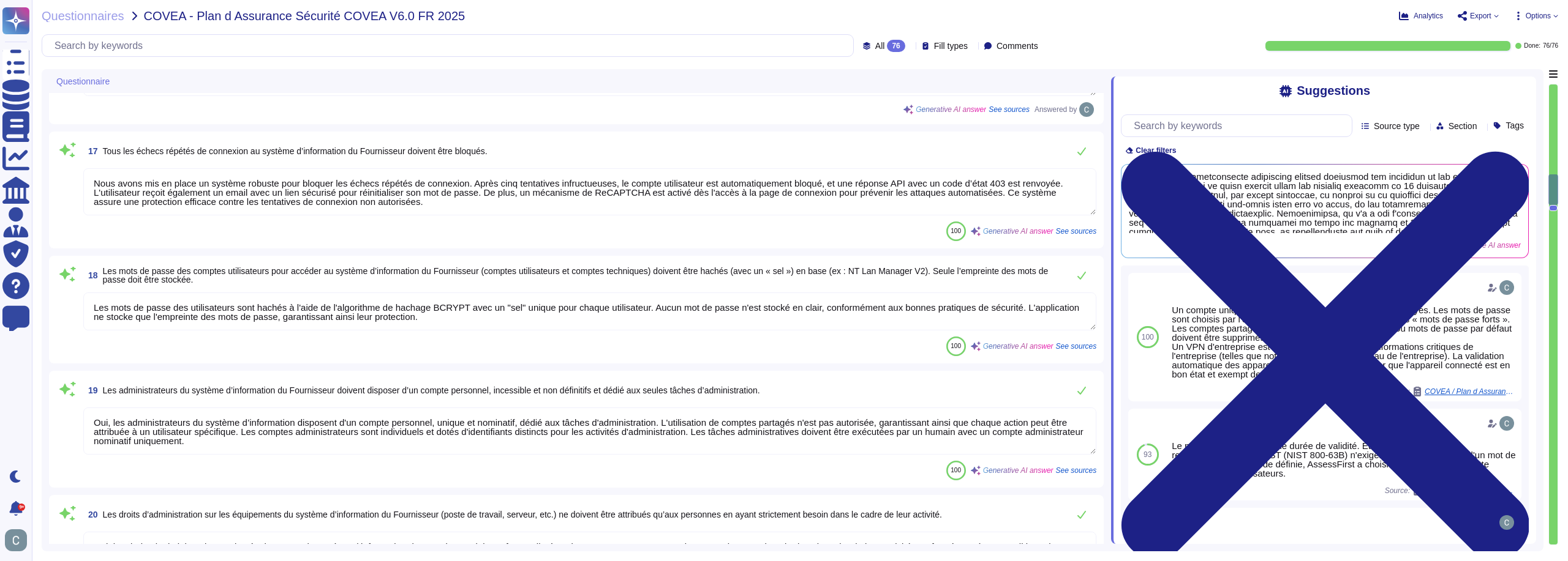
type textarea "Oui, les droits d'accès et les rôles attribués font l'objet d'une révision annu…"
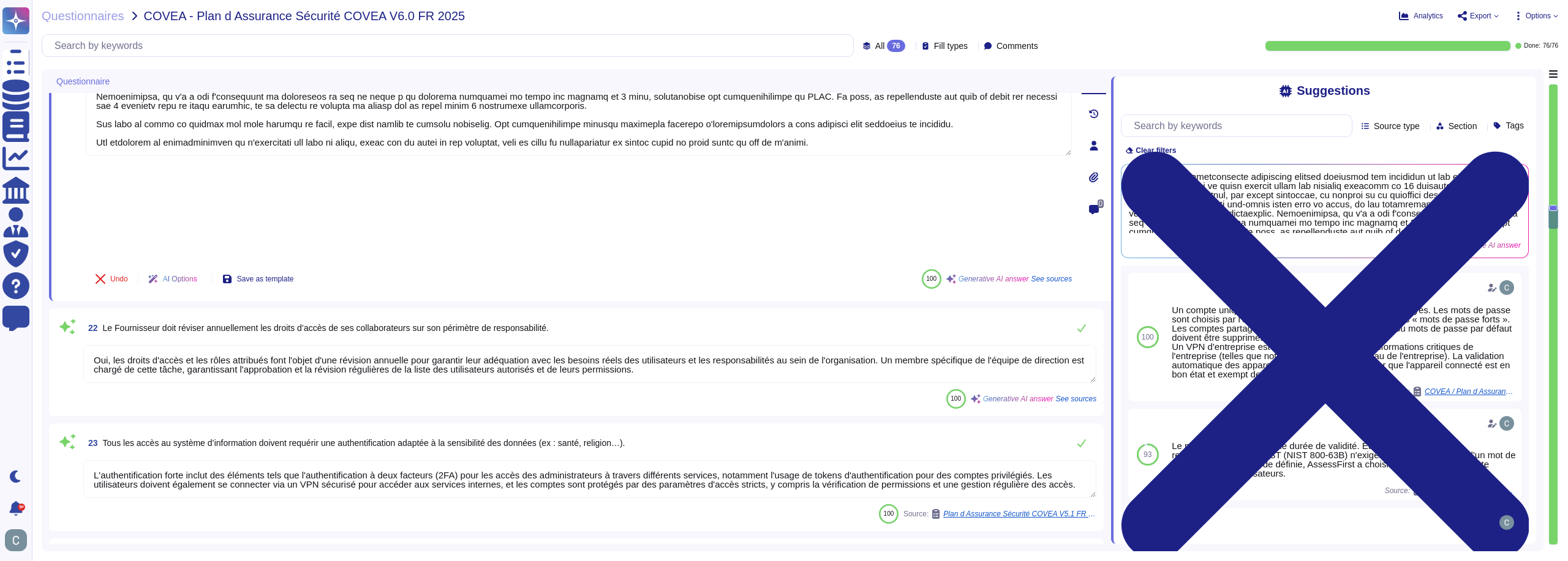
type textarea "L'authentification forte inclut des éléments tels que l'authentification à deux…"
type textarea "AssessFirst applique une politique de mot de passe conforme aux recommandations…"
type textarea "Nous avons mis en place un système robuste pour bloquer les tentatives répétées…"
type textarea "Nous prenons en charge l'utilisation d'une fonction SSO (Single Sign-On) en uti…"
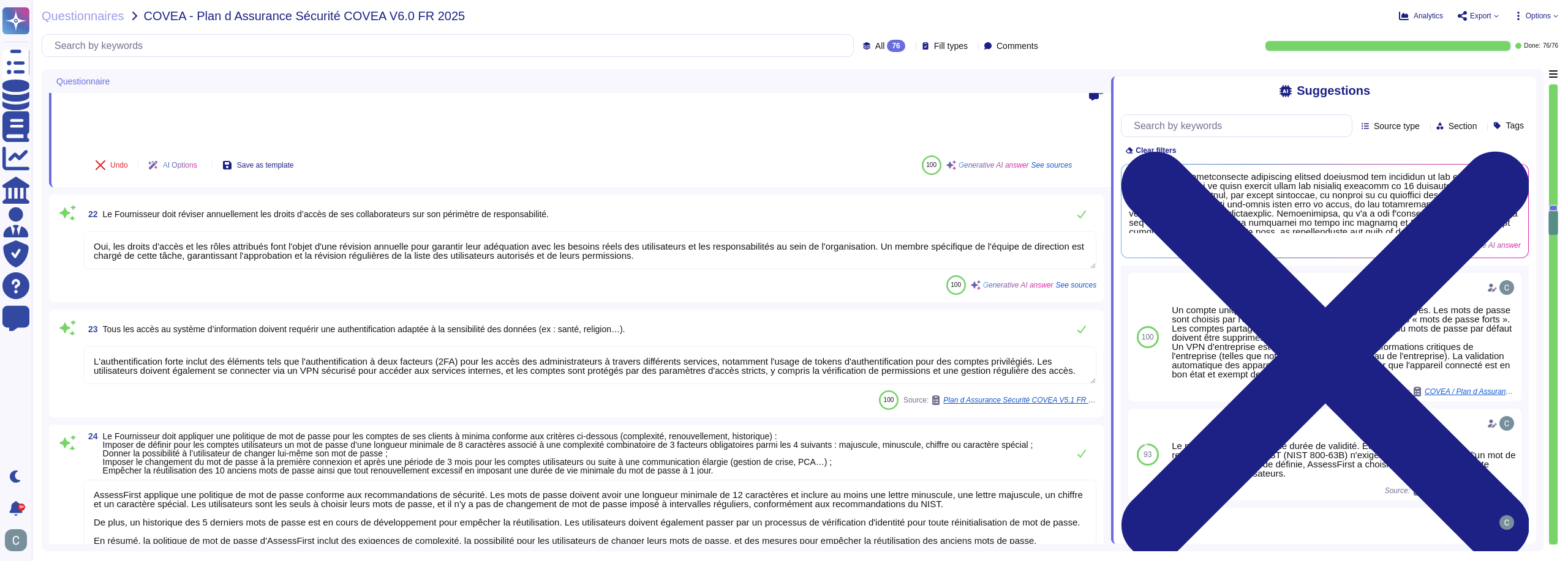
type textarea "Les interfaces d’administration des équipements matériels et logiciels du Fourn…"
type textarea "Tous les flux d'administration des systèmes sont limités aux personnes autorisé…"
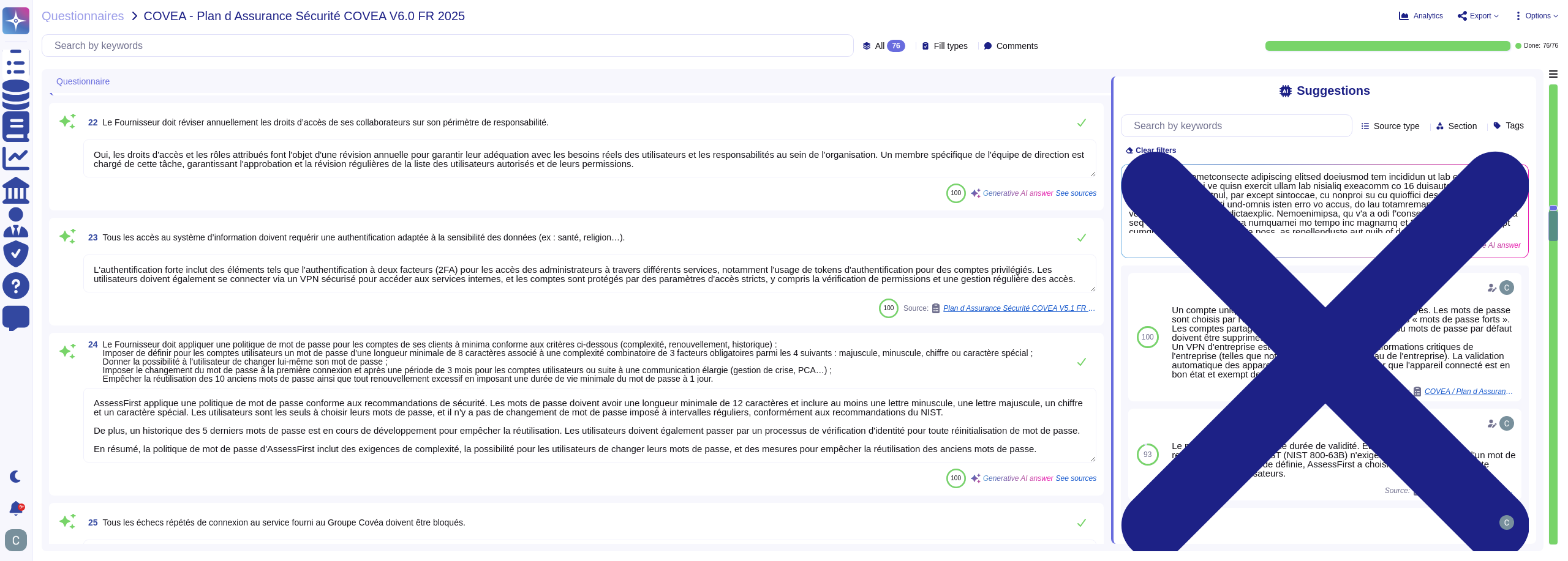
click at [748, 388] on textarea "AssessFirst applique une politique de mot de passe conforme aux recommandations…" at bounding box center [589, 426] width 1013 height 75
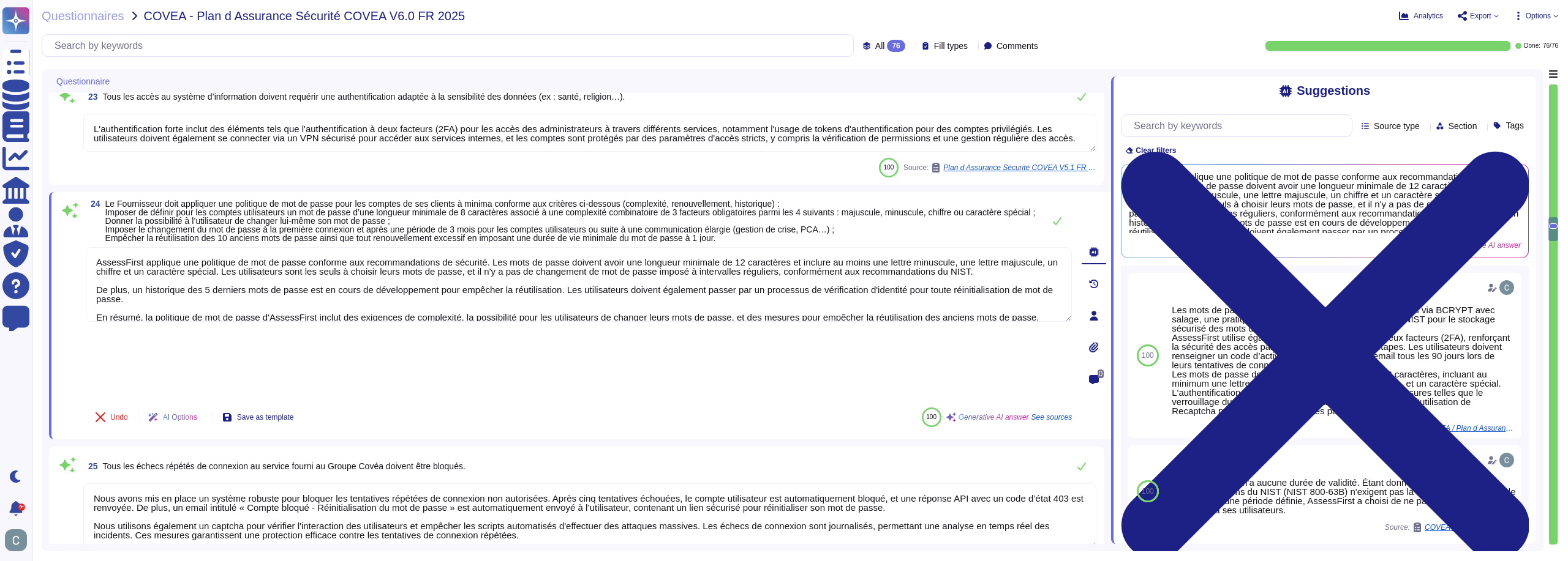
type textarea "Lor ipsumdo si ametcons adipiscinge sedd ei temporincid utl etdoloremagnaa e'Ad…"
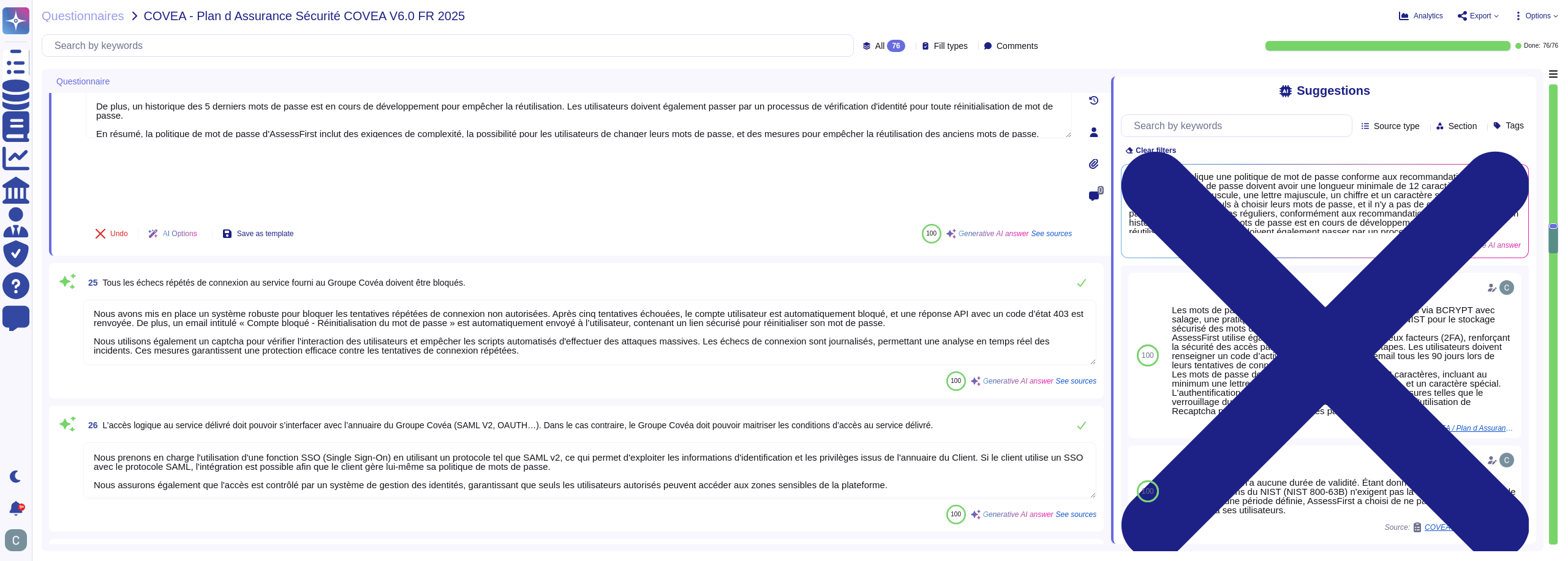
scroll to position [1, 0]
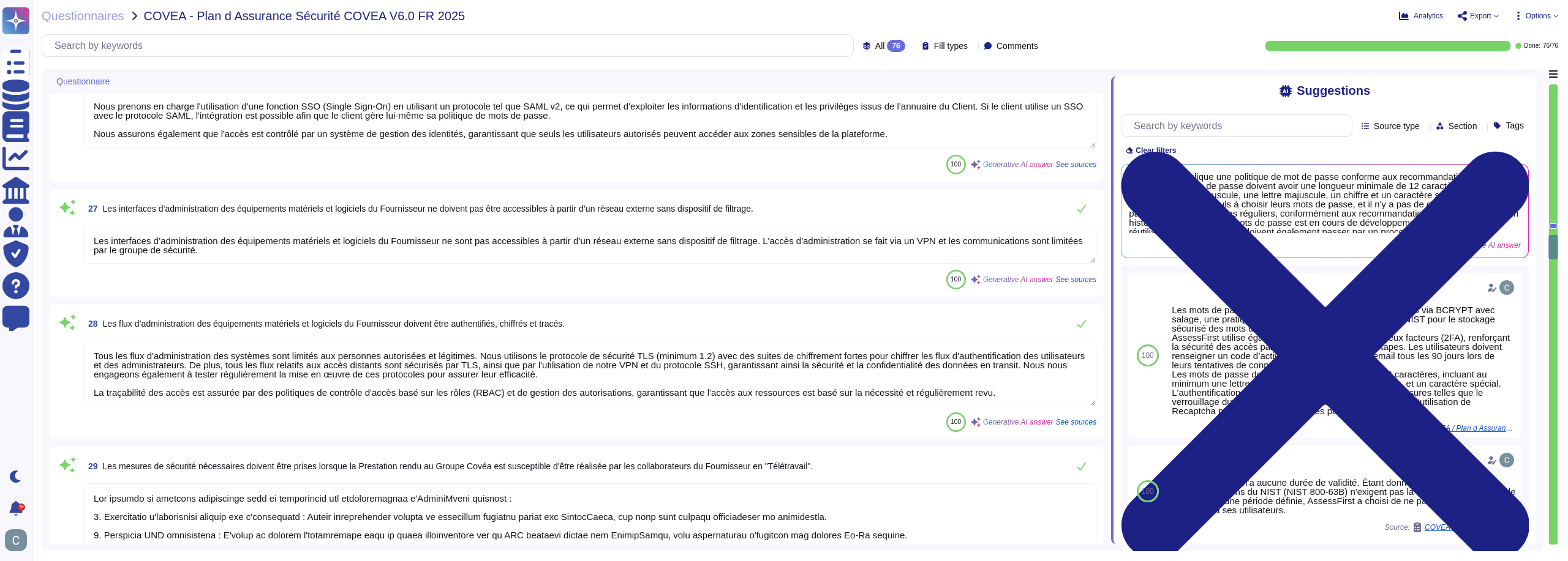
type textarea "Le Fournisseur utilise des certificats provenant d'autorités de confiance recon…"
type textarea "Nous avons établi, documenté, approuvé, communiqué, appliqué, évalué et mainten…"
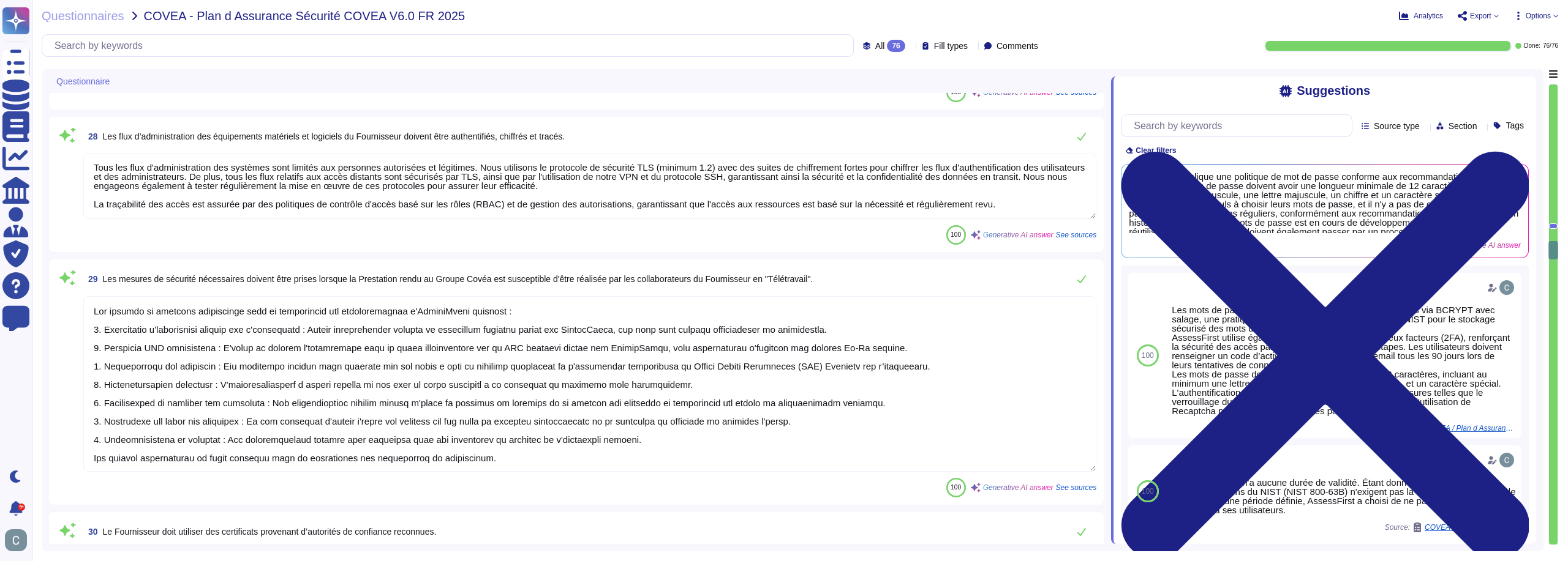
scroll to position [3701, 0]
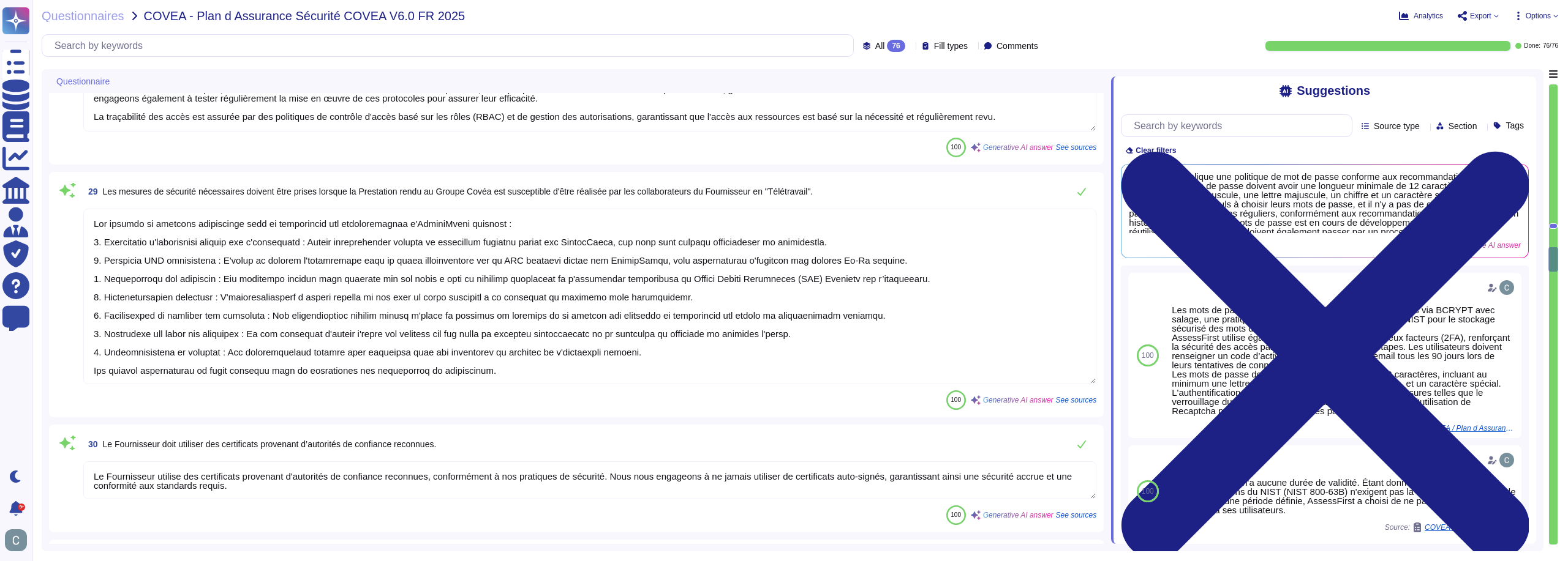
type textarea "L'accès aux clés privées de chiffrement est strictement contrôlé et réservé au …"
type textarea "Lore ips dolo si ametcons ad elitsed doeiu te Incididuntu la et Dolore Magna al…"
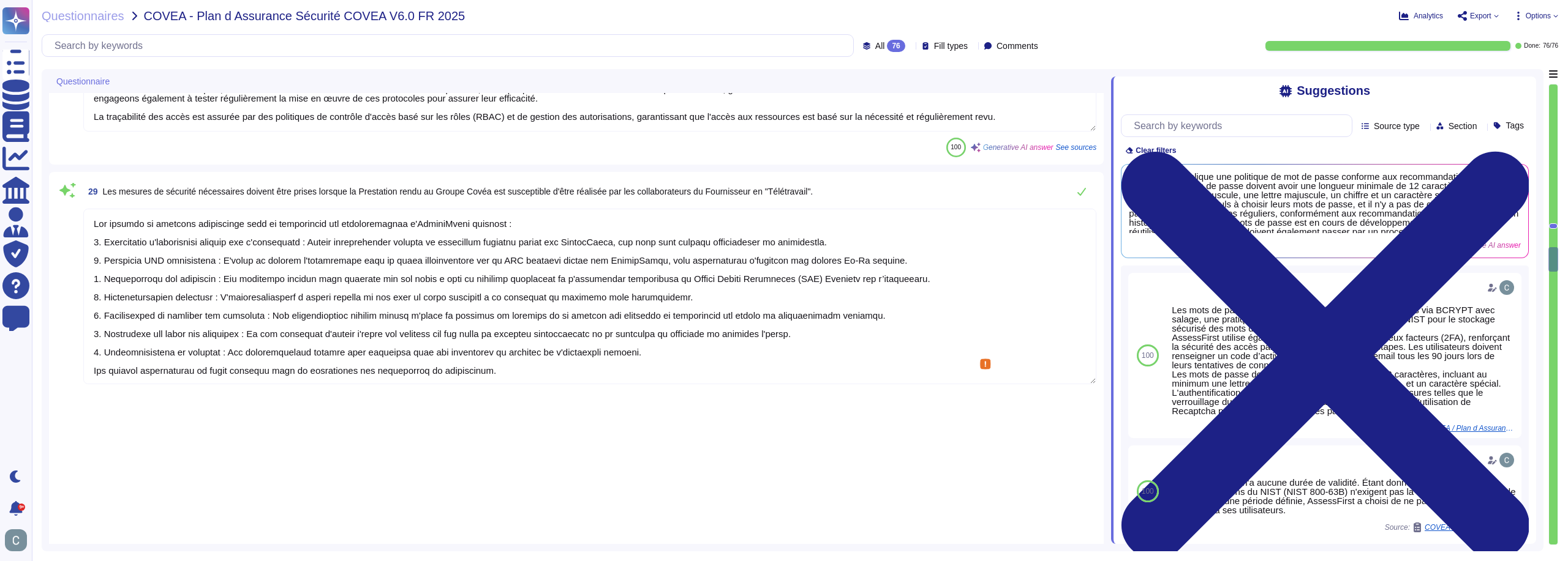
click at [709, 315] on textarea at bounding box center [589, 296] width 1013 height 176
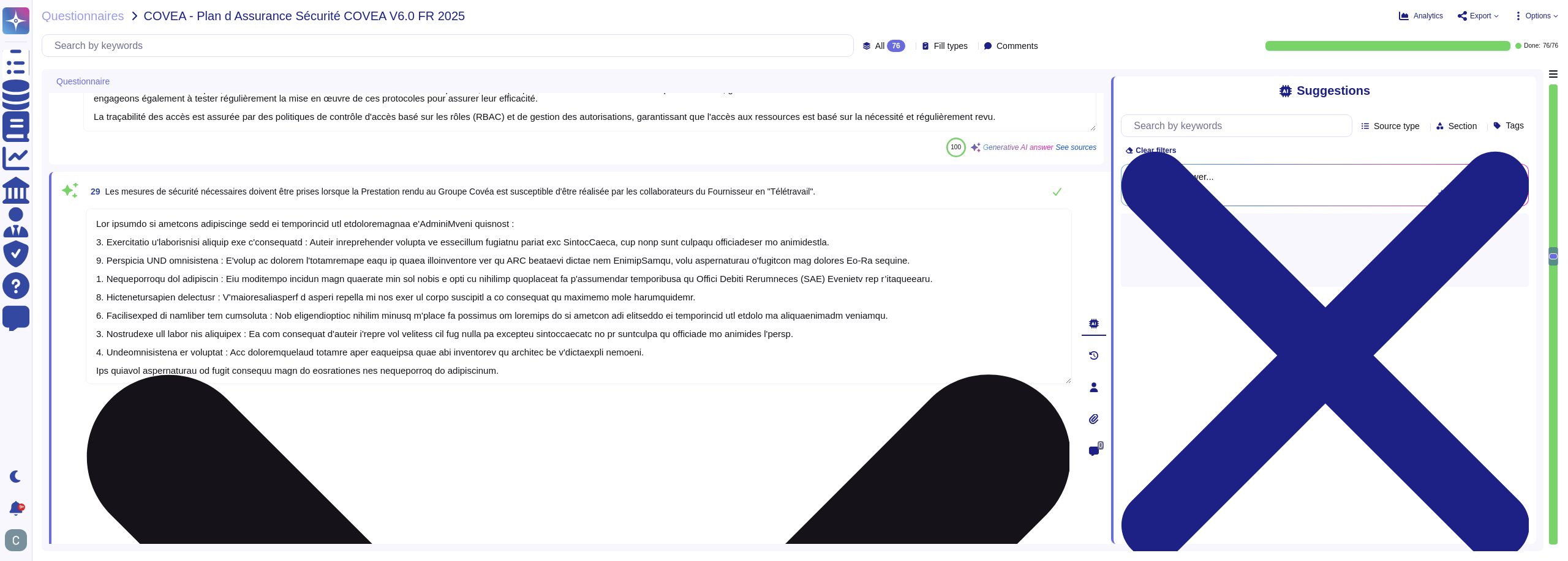
type textarea "Lore ips dolo si ametcons ad elitsed doeiu te Incididuntu la et Dolore Magna al…"
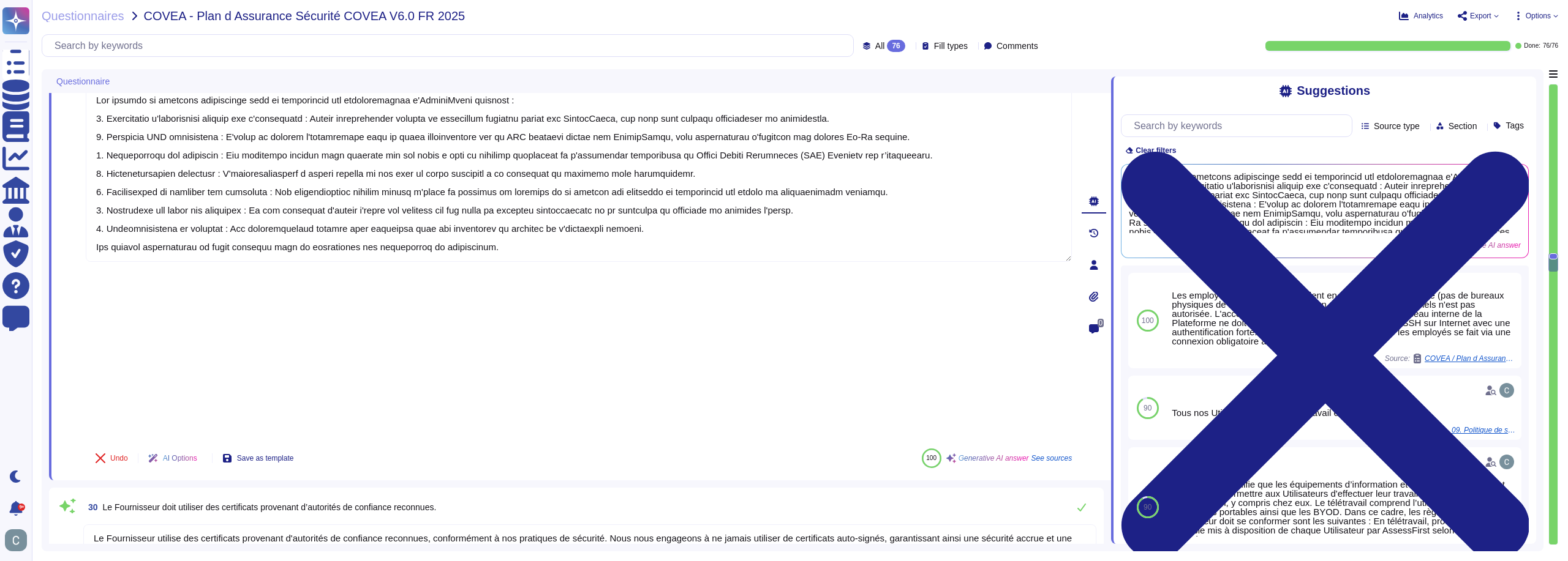
scroll to position [4007, 0]
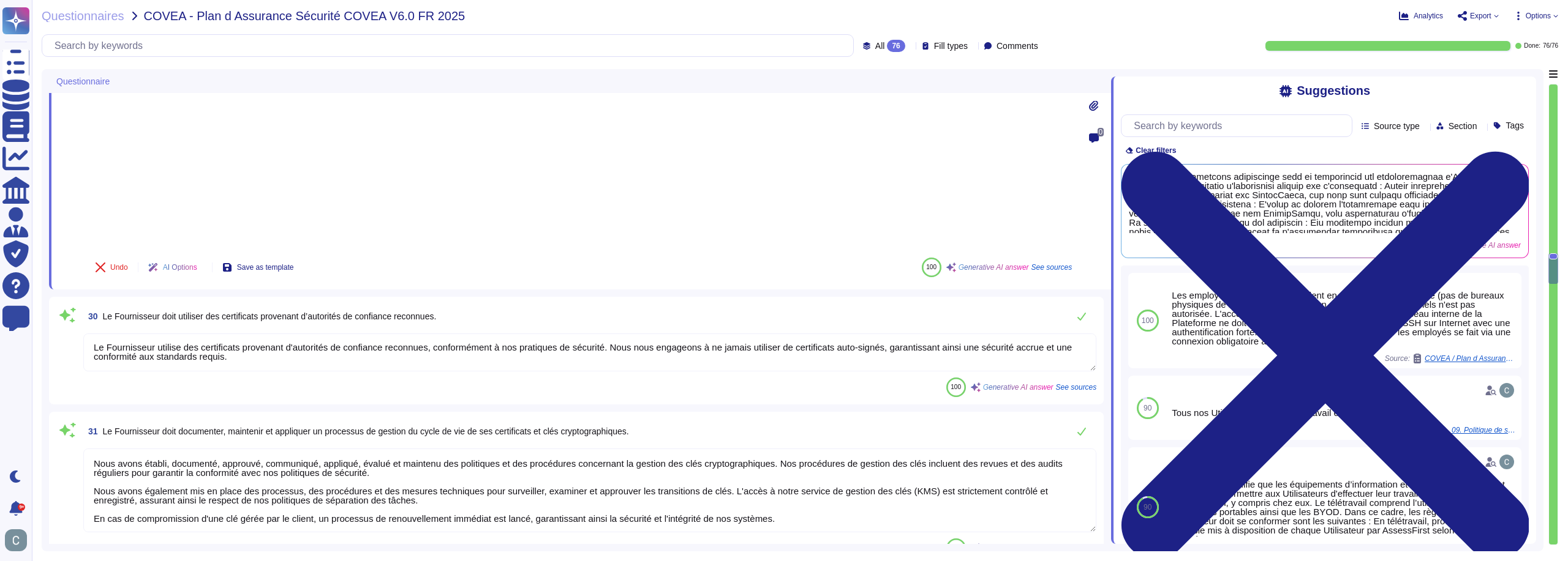
type textarea "Lore ipsumdolor sit ametco adipiscin el seddoeiusmodt incididu utl e'DOLOR magn…"
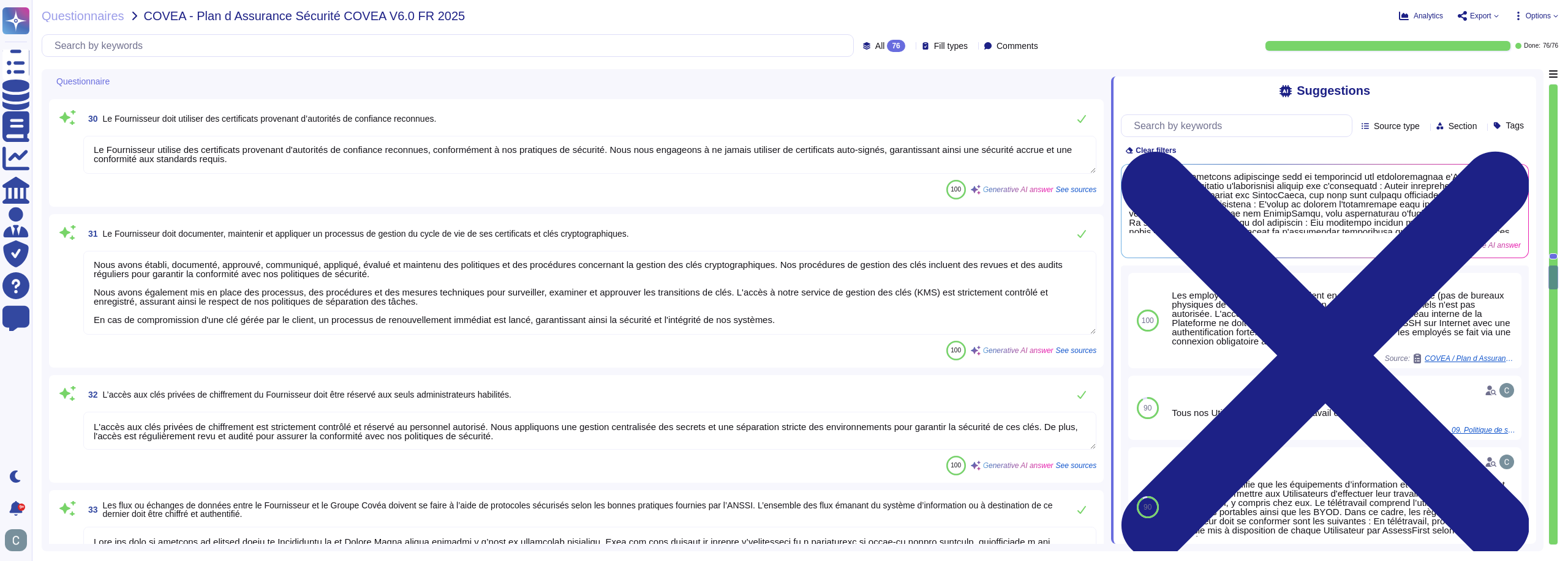
scroll to position [4190, 0]
type textarea "AssessFirst a défini une politique avec des règles et des mesures d'accès physi…"
type textarea "Lor ipsumd si ametconsec ad e'seddoeiusmo temp incididu ut laboreetdo magna ali…"
click at [769, 456] on div "100 Generative AI answer See sources" at bounding box center [589, 465] width 1013 height 19
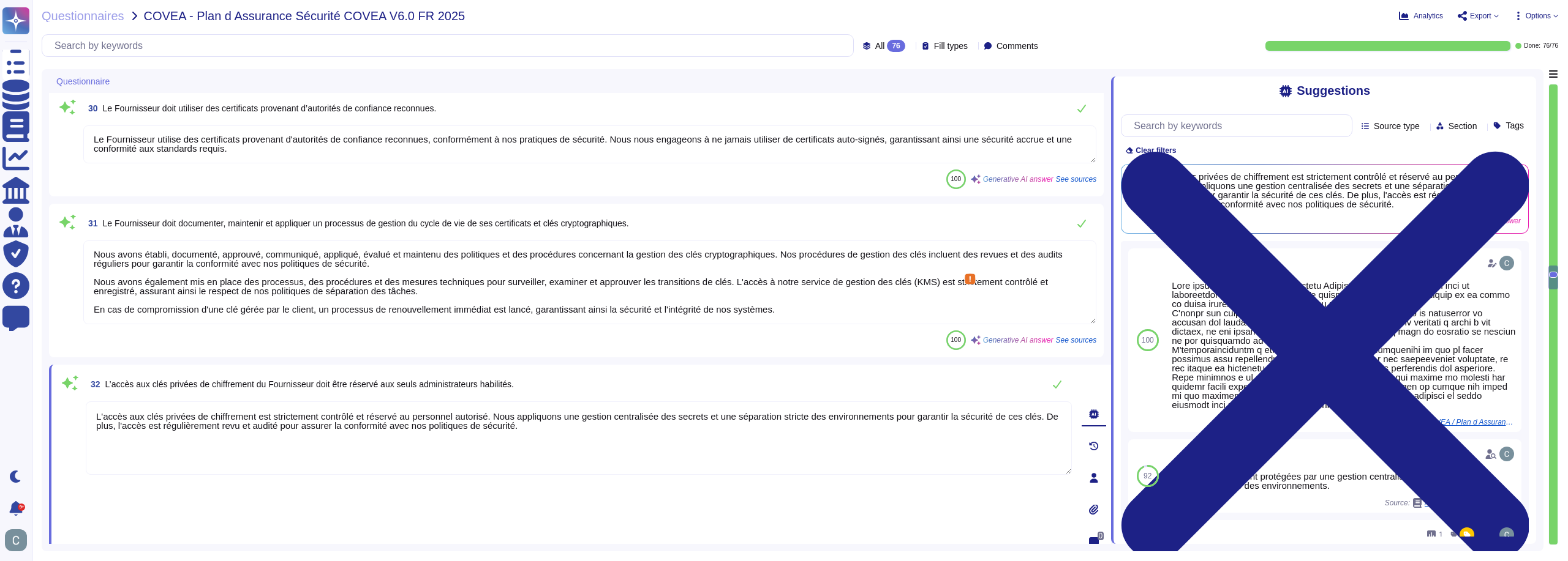
type textarea "Lor ipsumd si ametconsec ad e'seddoeiusmo temp incididu ut laboreetdo magna ali…"
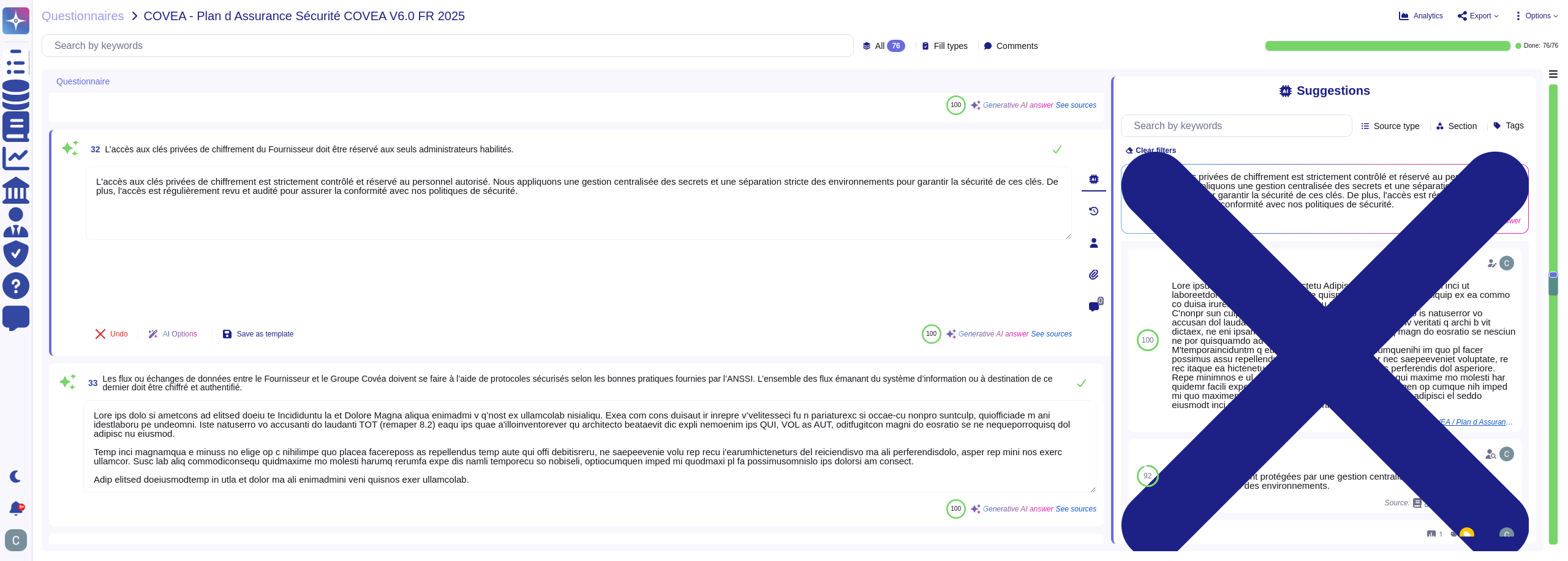
scroll to position [4496, 0]
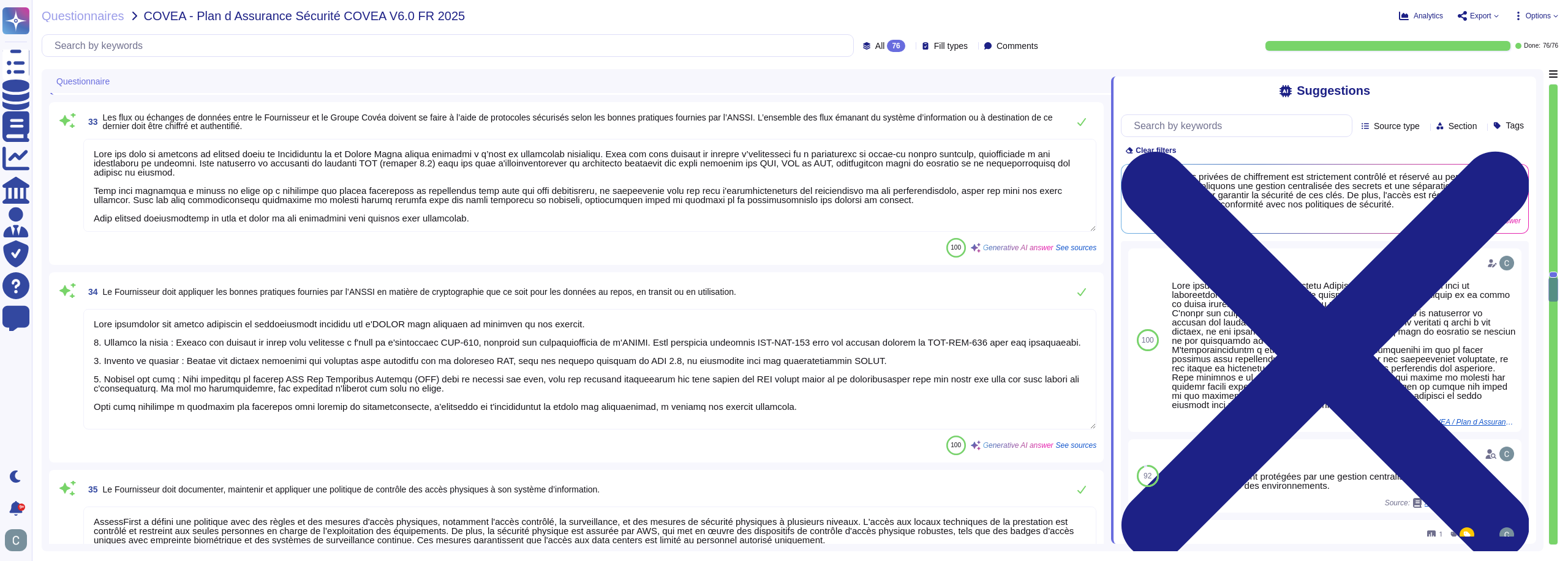
type textarea "AssessFirst s'appuie sur la sécurité physique fournie par AWS pour la protectio…"
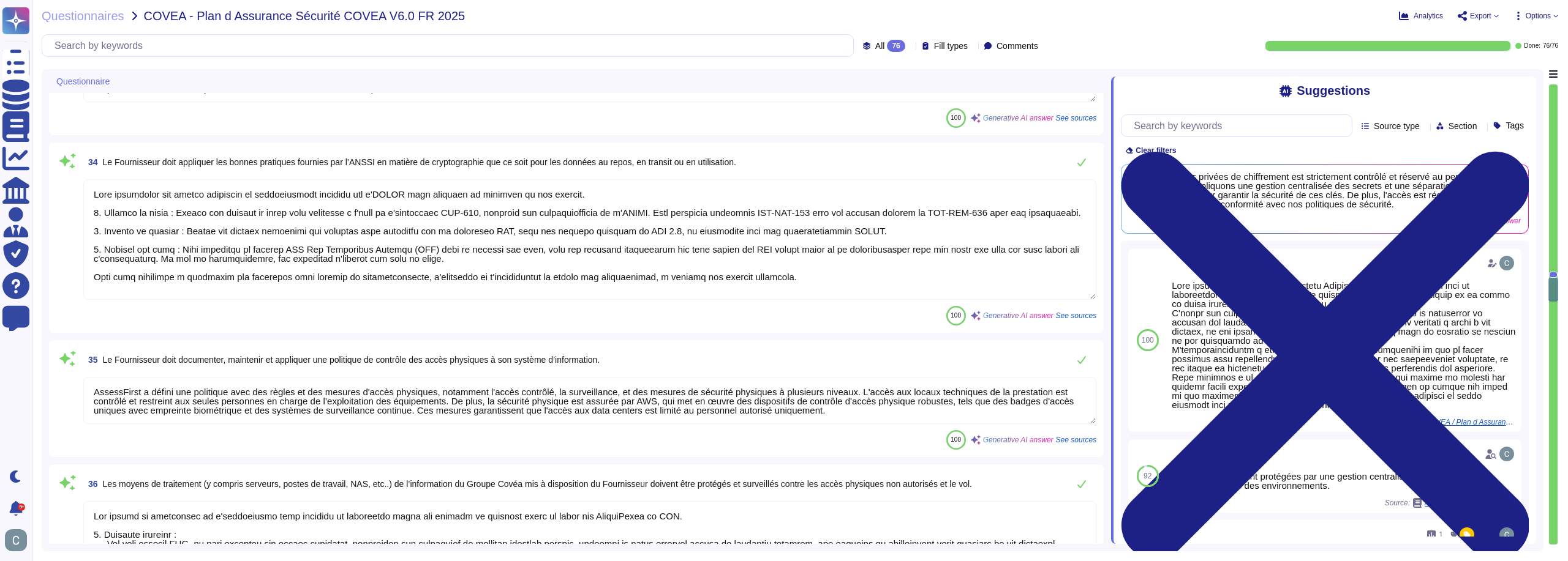
type textarea "AssessFirst s'appuie sur la sécurité physique fournie par AWS pour protéger ses…"
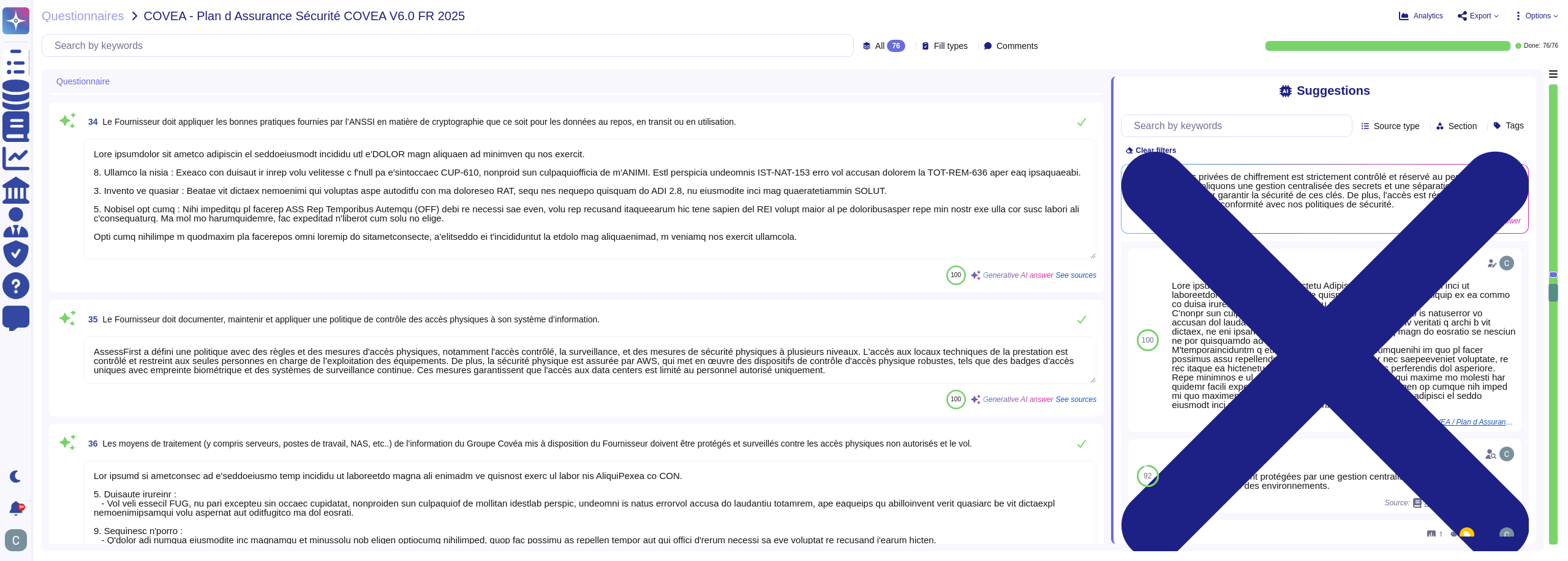
scroll to position [4680, 0]
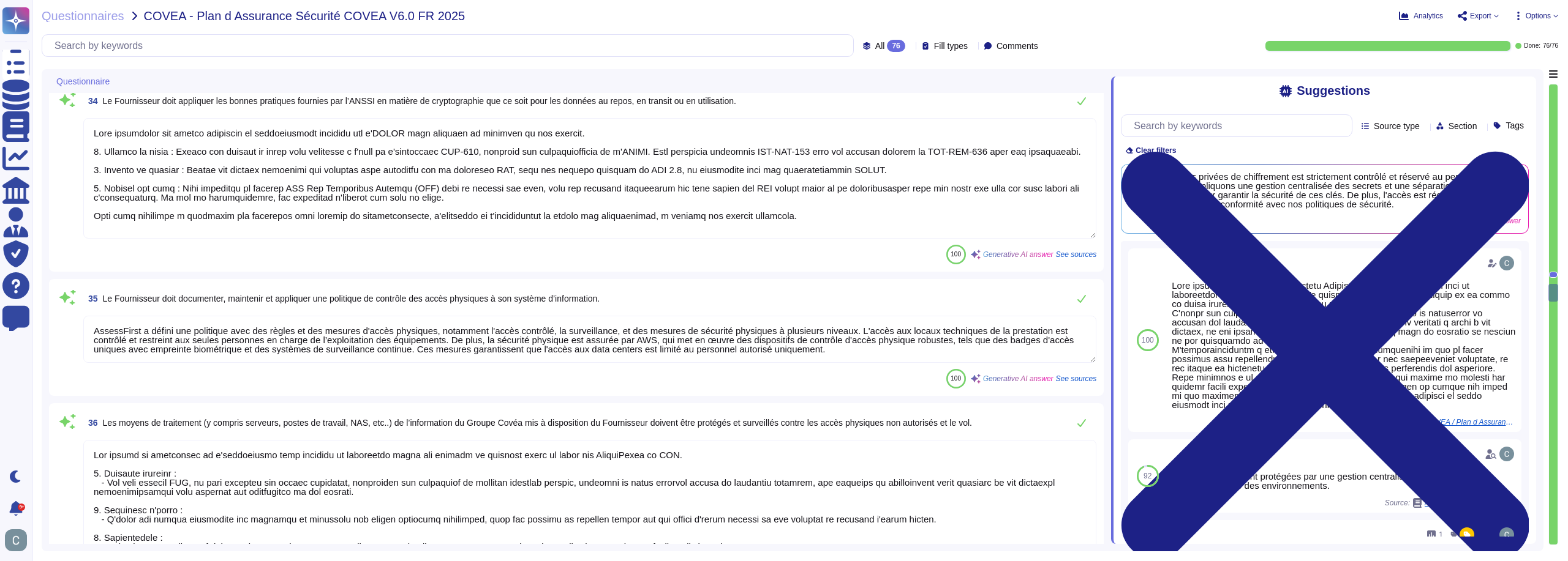
click at [700, 369] on div "100 Generative AI answer See sources" at bounding box center [589, 378] width 1013 height 19
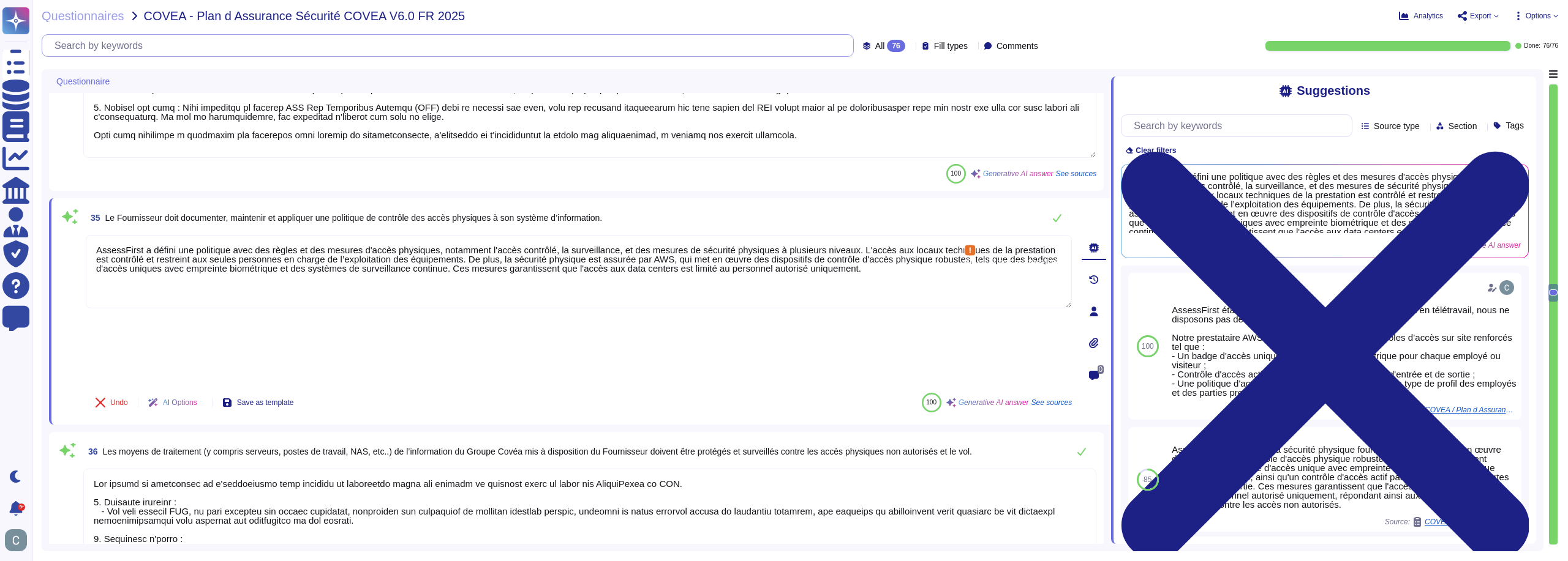
click at [247, 40] on input "text" at bounding box center [451, 46] width 805 height 22
type input "c"
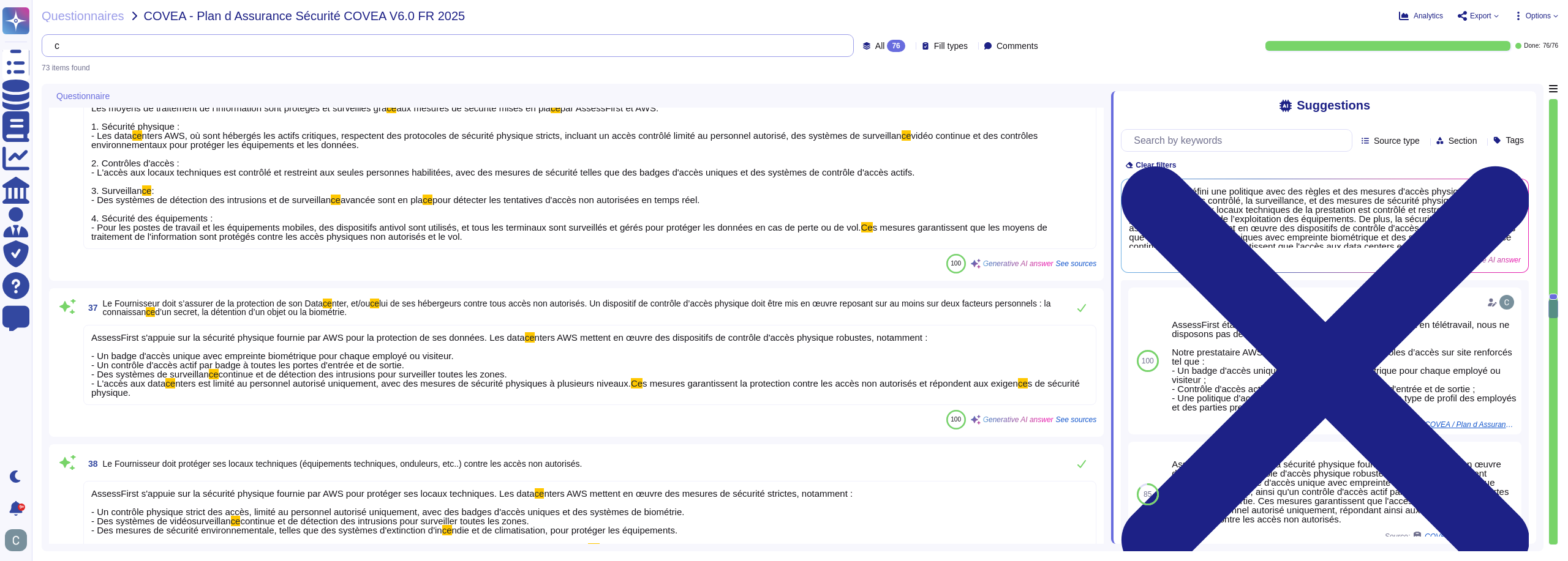
type textarea "AssessFirst a défini une politique avec des règles et des mesures d'accès physi…"
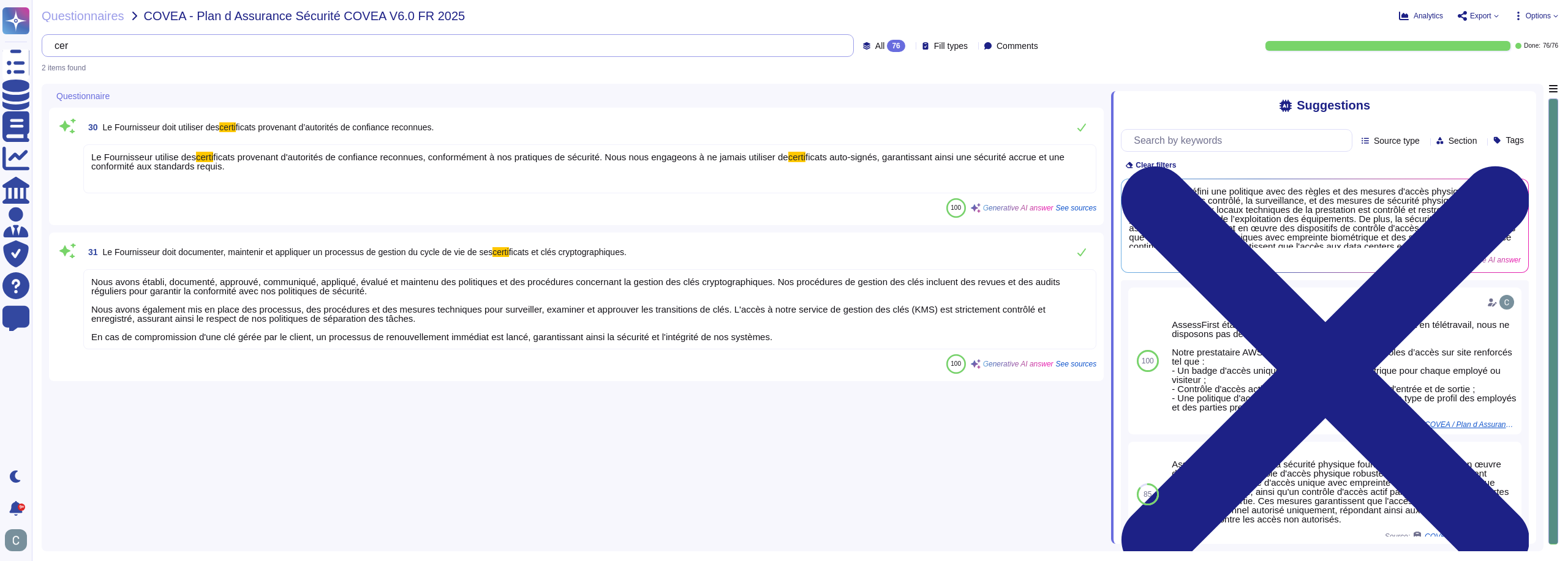
scroll to position [0, 0]
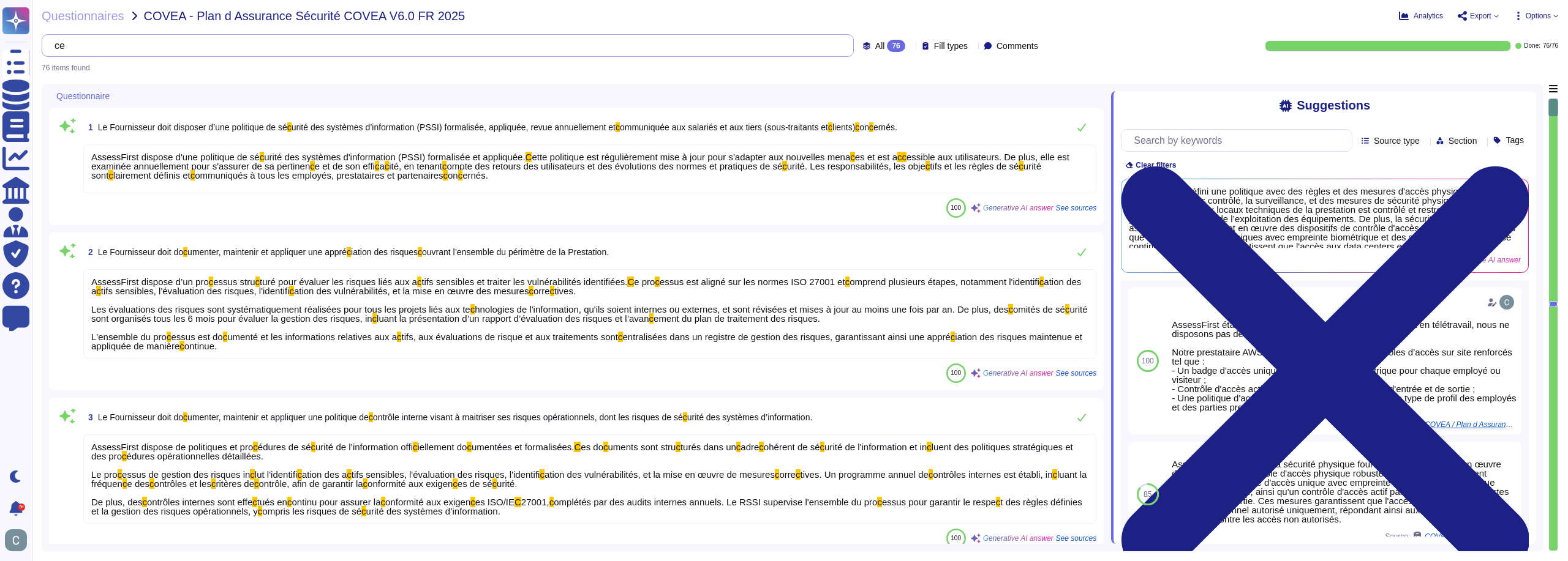
type input "c"
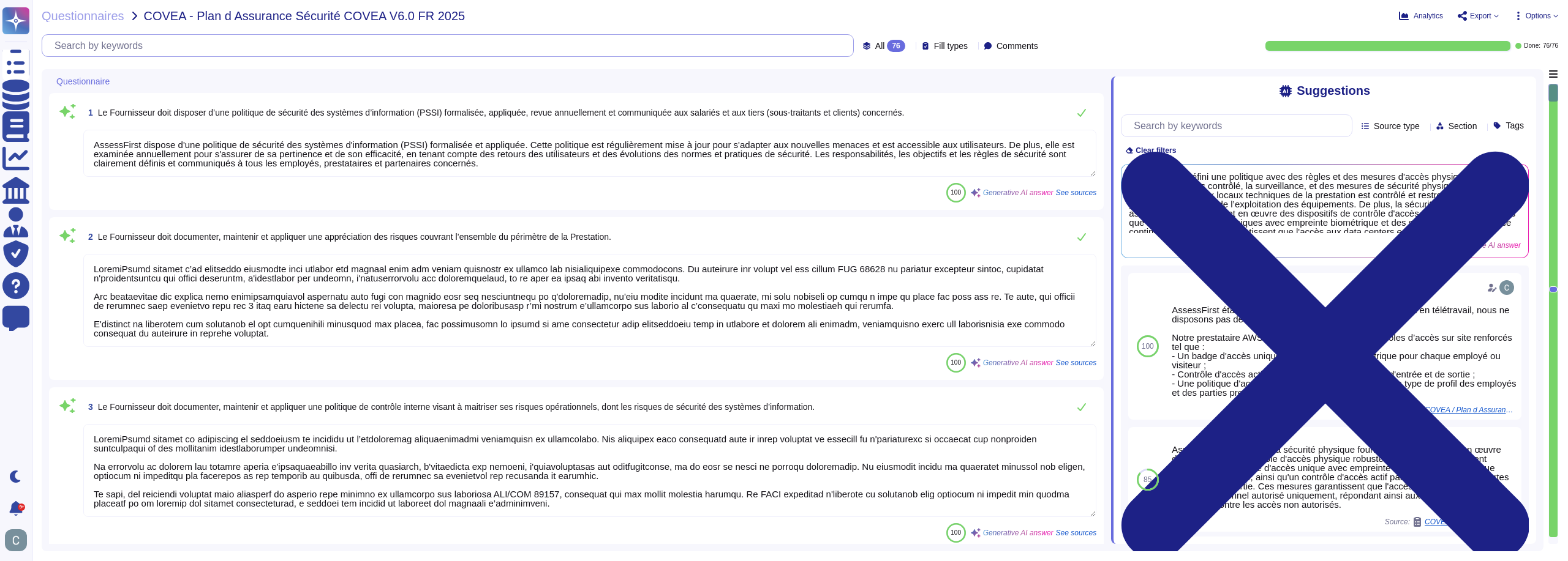
type textarea "AssessFirst dispose d'une politique de sécurité des systèmes d'information (PSS…"
type textarea "Tous les employés d'AssessFirst suivent une formation en sécurité dès leur arri…"
type textarea "LoremiPsumd sitamet c’ad elitseddo eiusmodte inci utlabor etd magnaal enim adm …"
type textarea "LoremiPsumd sitamet co adipiscing el seddoeiusm te incididu ut l’etdoloremag al…"
type textarea "Oui, la sécurité de l’information et les principes de Privacy by design sont in…"
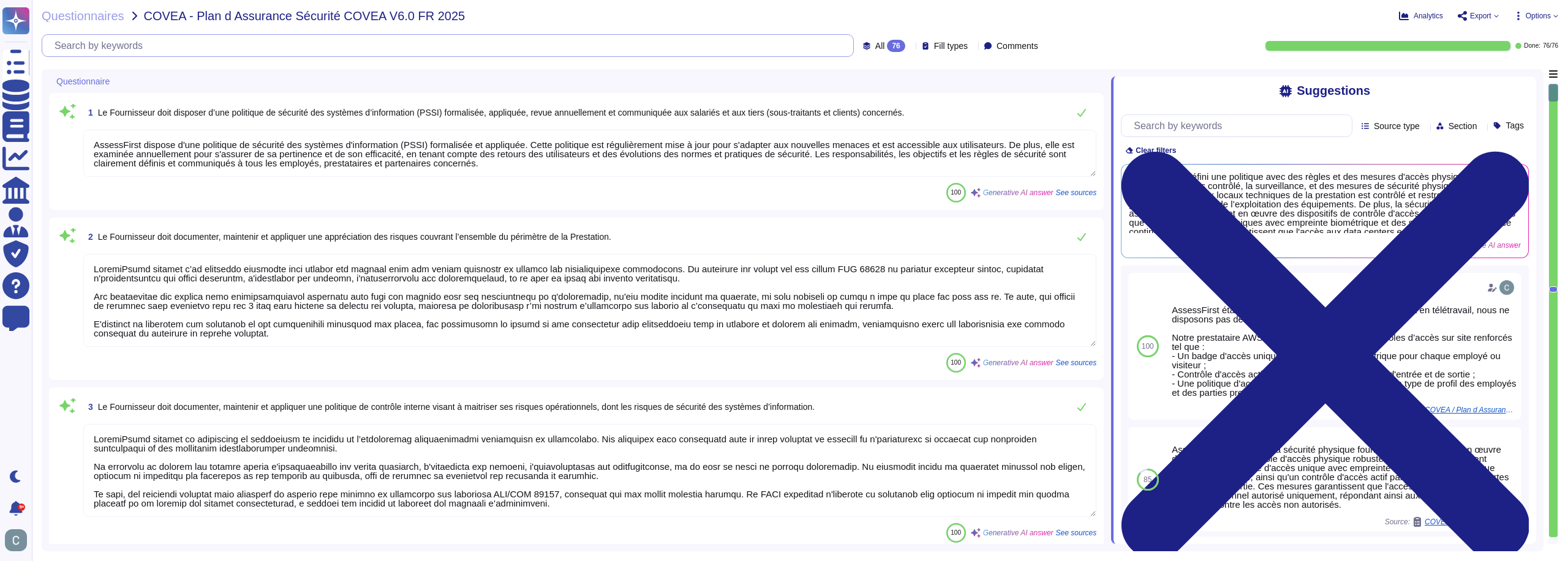
type textarea "Le Prestataire tient à jour un registre des intervenants dans le cadre de la pr…"
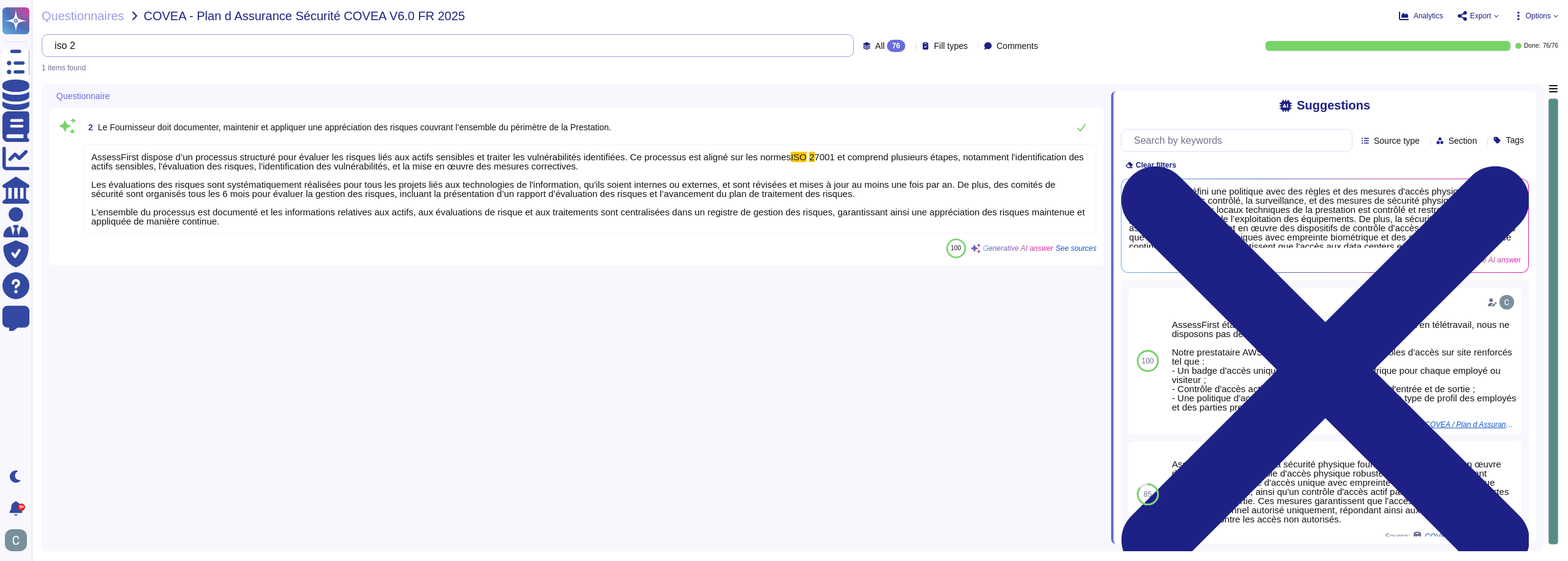
type input "iso 27"
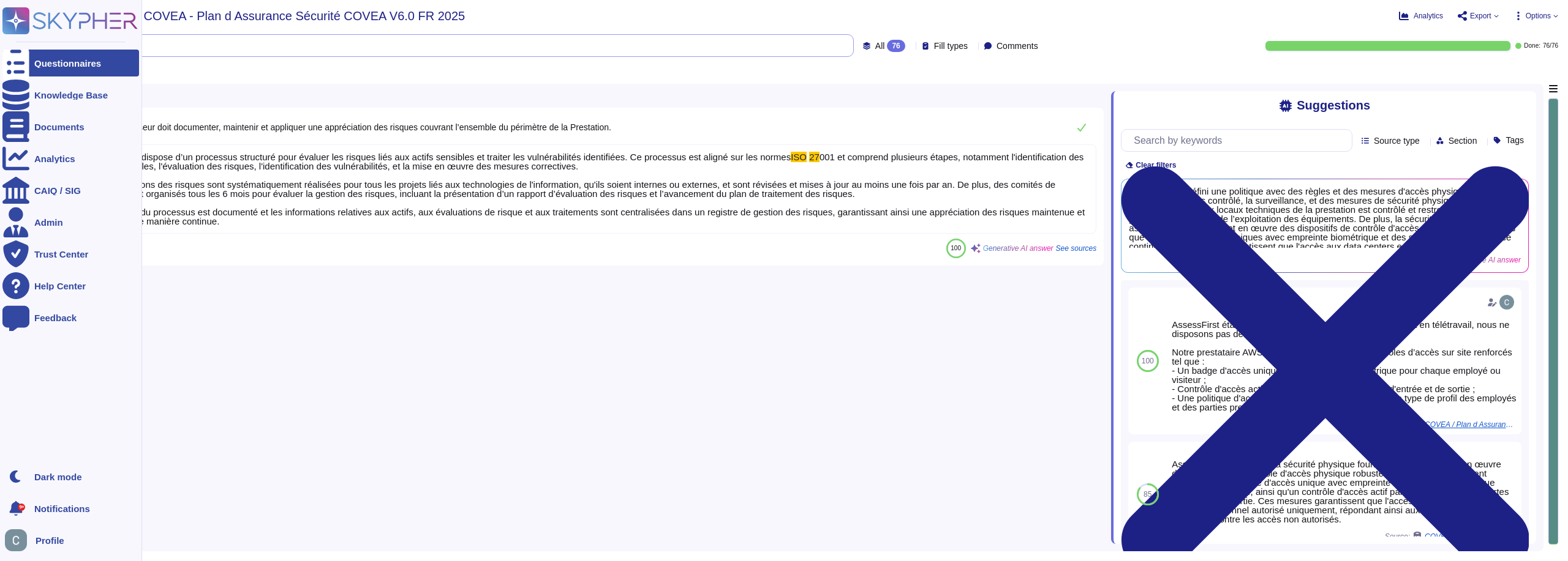
drag, startPoint x: 150, startPoint y: 49, endPoint x: 9, endPoint y: 48, distance: 141.0
click at [9, 48] on div "Questionnaires Knowledge Base Documents Analytics CAIQ / SIG Admin Trust Center…" at bounding box center [784, 280] width 1568 height 561
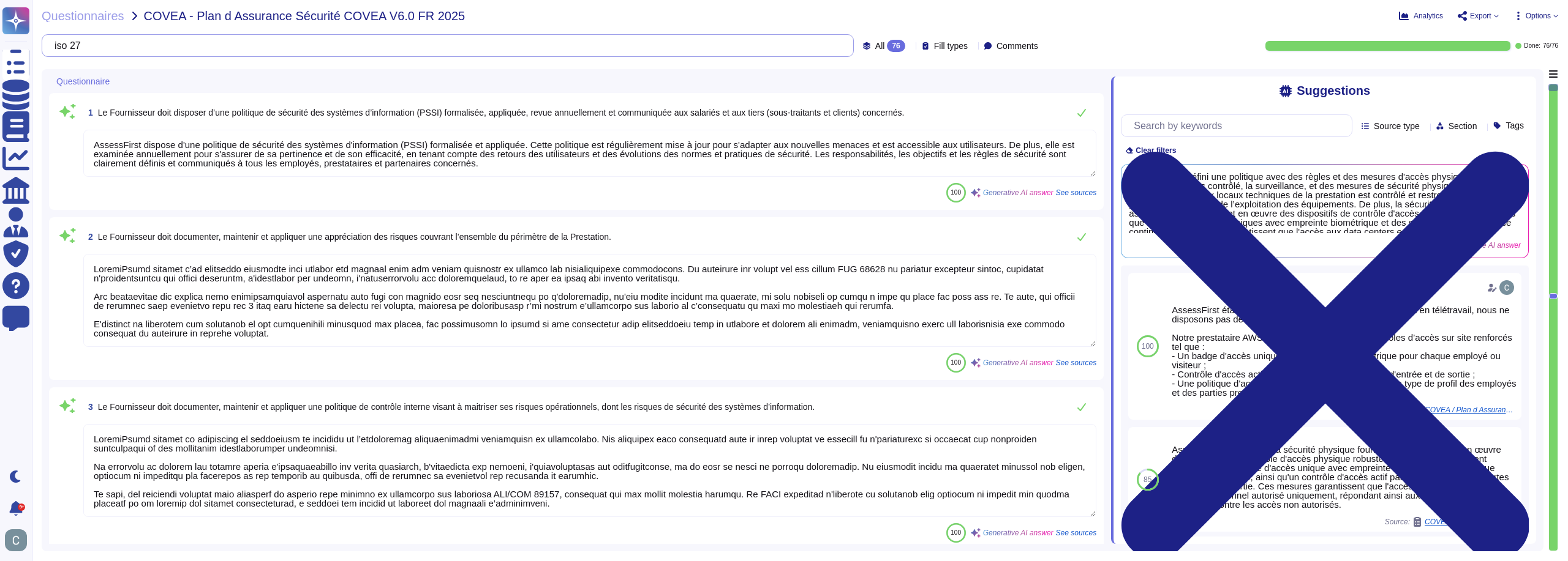
type textarea "LoremiPsumd sitamet c’ad elitseddo eiusmodte inci utlabor etd magnaal enim adm …"
type textarea "LoremiPsumd sitamet co adipiscing el seddoeiusm te incididu ut l’etdoloremag al…"
type textarea "Oui, la sécurité de l’information et les principes de Privacy by design sont in…"
type textarea "Le Prestataire tient à jour un registre des intervenants dans le cadre de la pr…"
type textarea "Tous les employés d'AssessFirst suivent une formation en sécurité dès leur arri…"
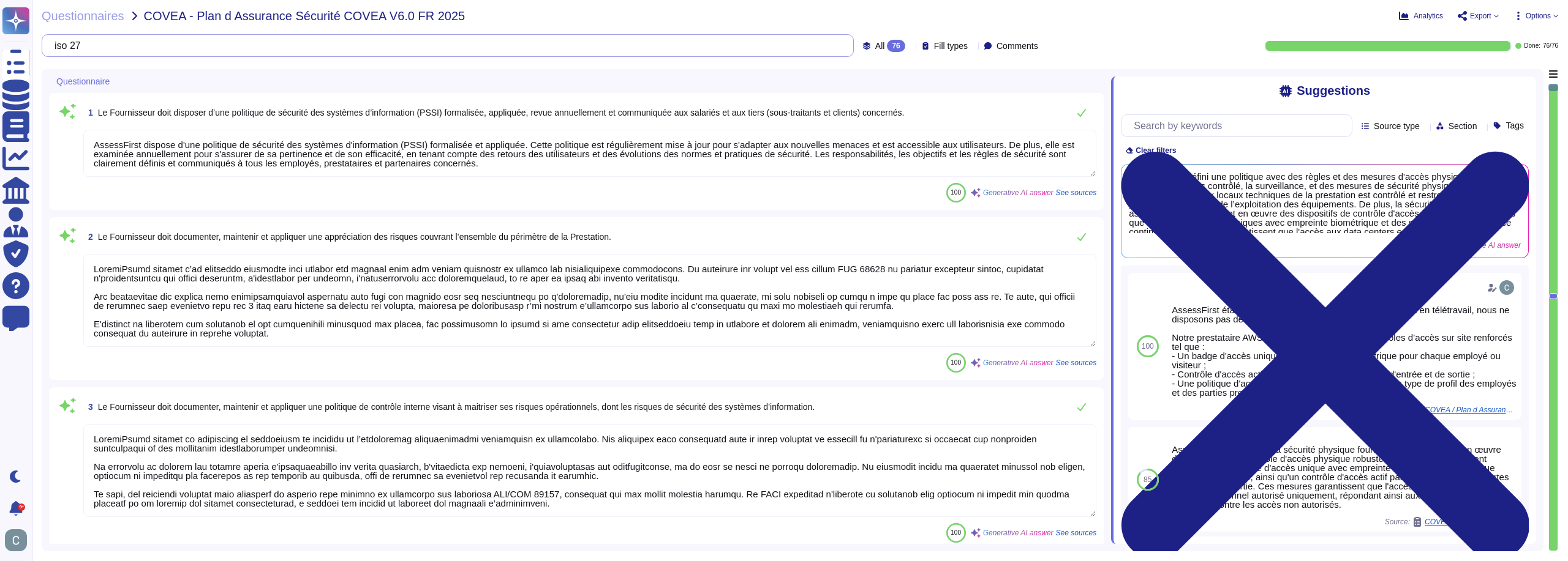
type textarea "AssessFirst dispose d'une politique de sécurité des systèmes d'information (PSS…"
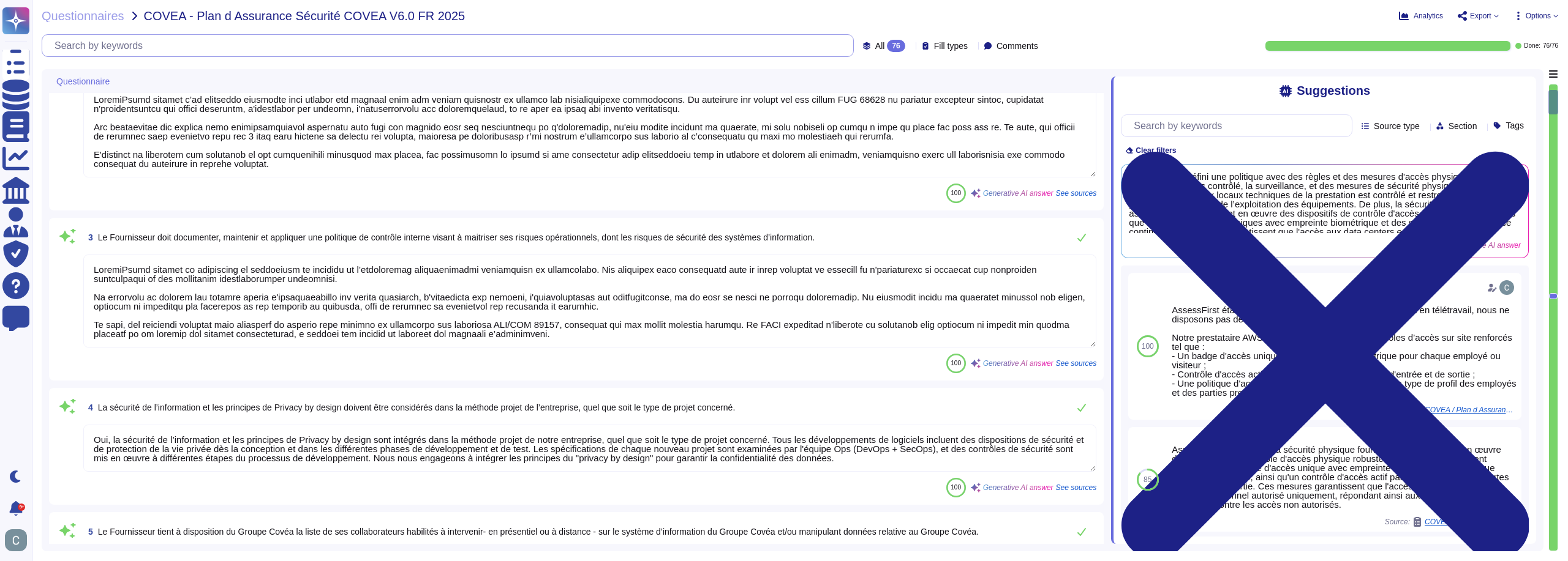
scroll to position [183, 0]
type textarea "Oui, nous tenons un inventaire complet et à jour de tous les actifs critiques, …"
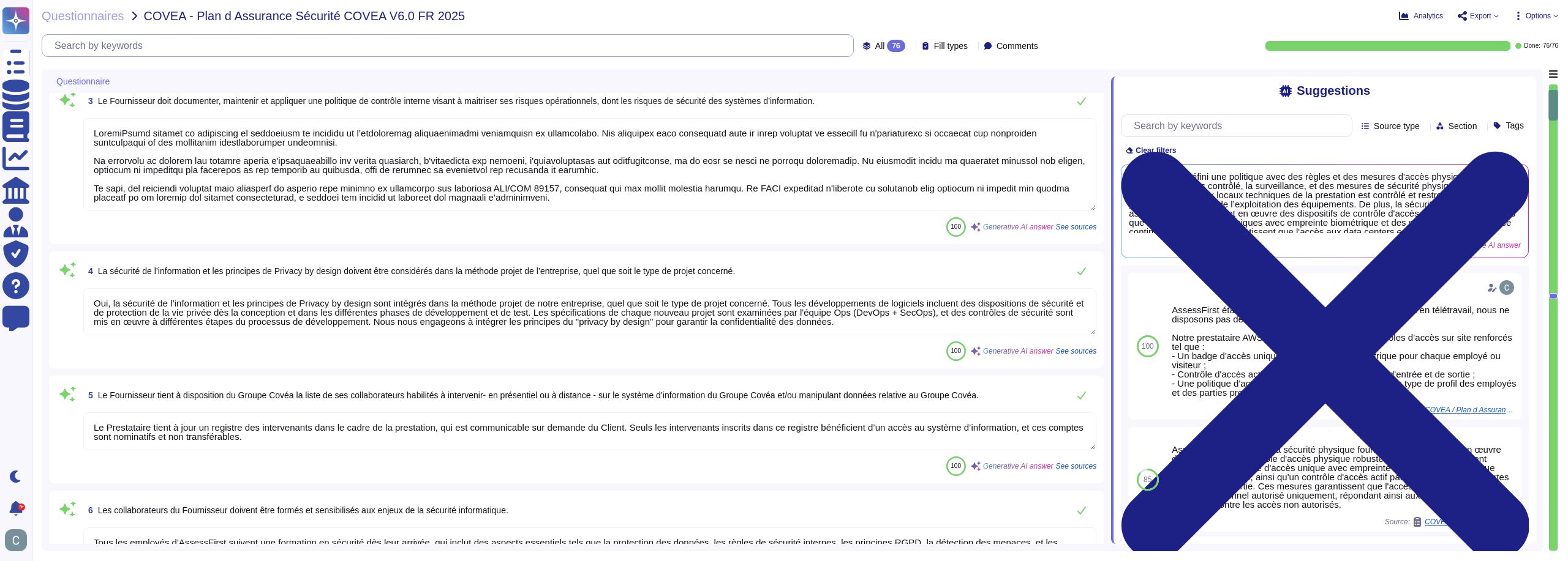
type textarea "LoremiPsumd s'ametco a elitsedd eiu tempor incididu utl e'dolorema ali enimadmi…"
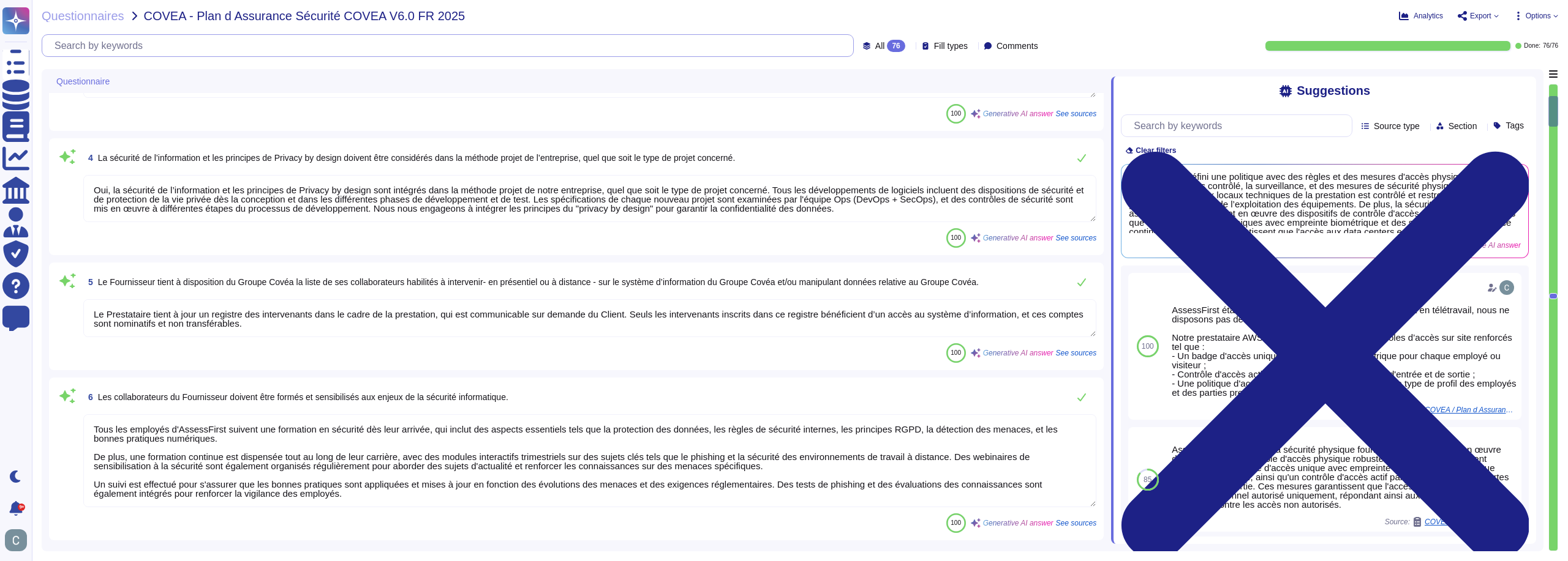
scroll to position [429, 0]
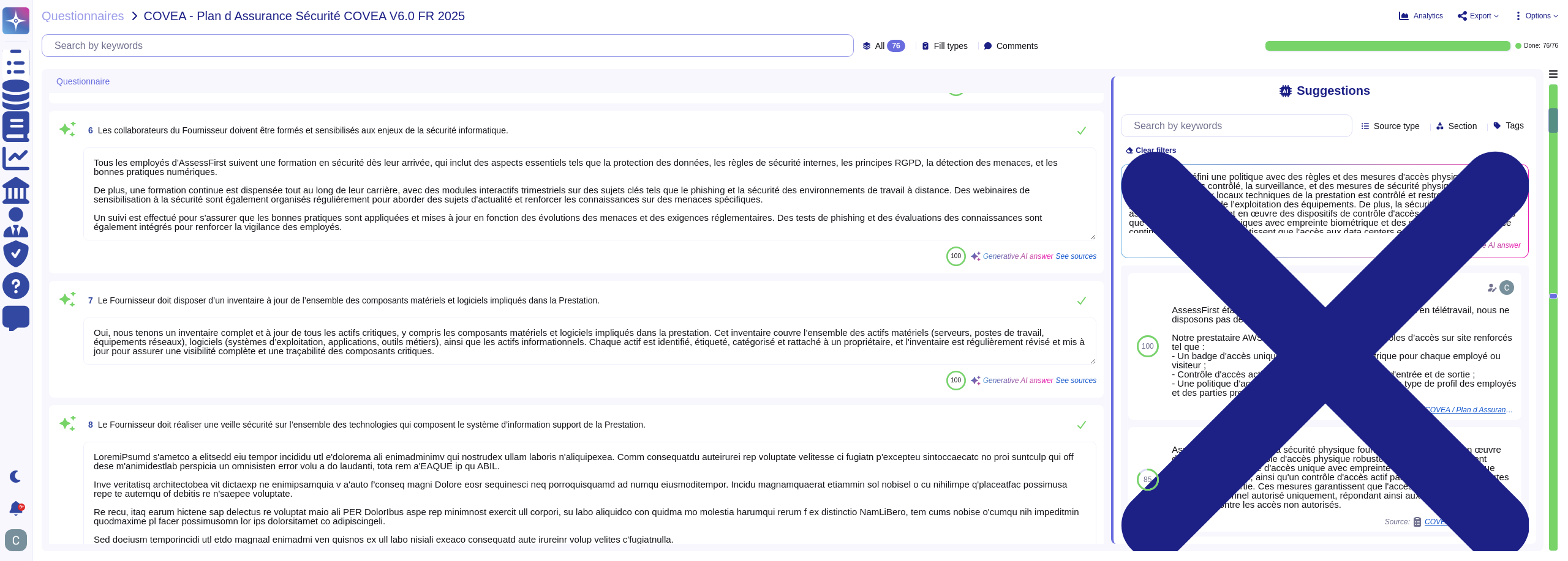
type textarea "LoremiPsumd sitamet c'ad elitseddo eiusmo, temporinc ut lab et dolor magn aliqu…"
type textarea "Nous maintenons un schéma de réseau détaillé qui illustre l'environnement de la…"
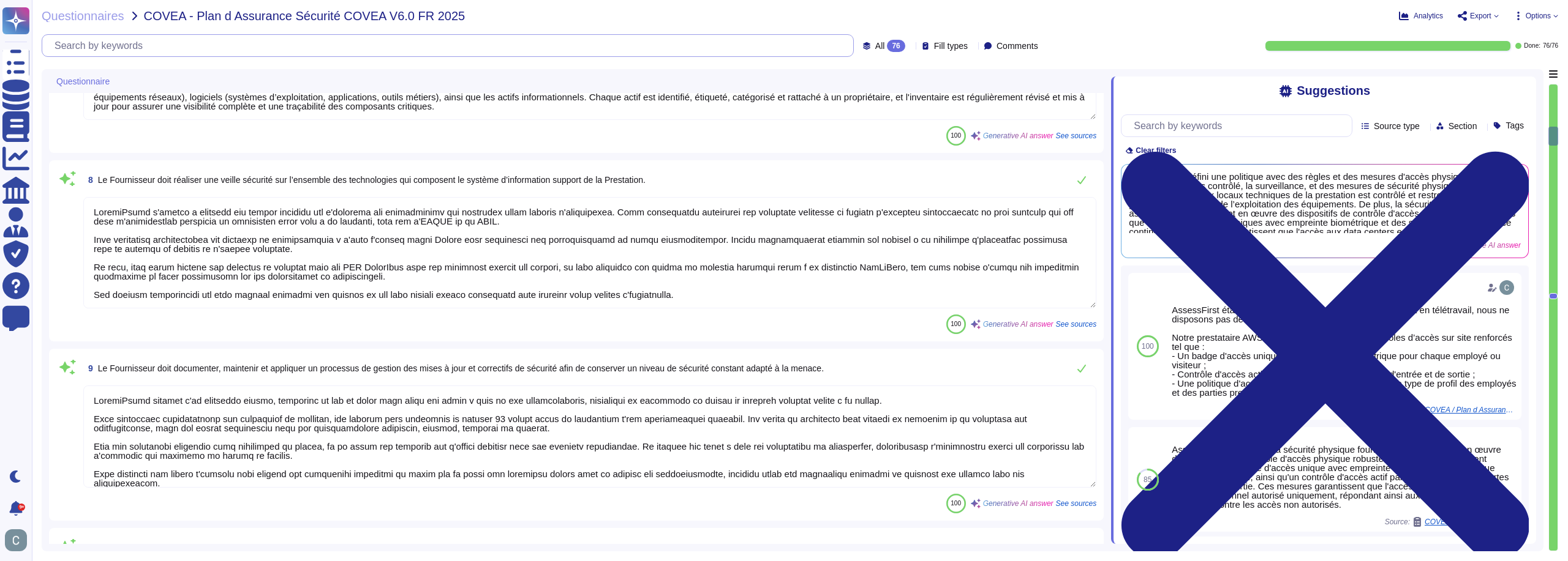
type textarea "Oui, toute personne travaillant sur le système d’information doit disposer d’un…"
type textarea "Les habilitations des comptes personnels sur le système d’information sont effe…"
type textarea "AssessFirst s'engage à mettre en place une séparation des fonctions pour l'ense…"
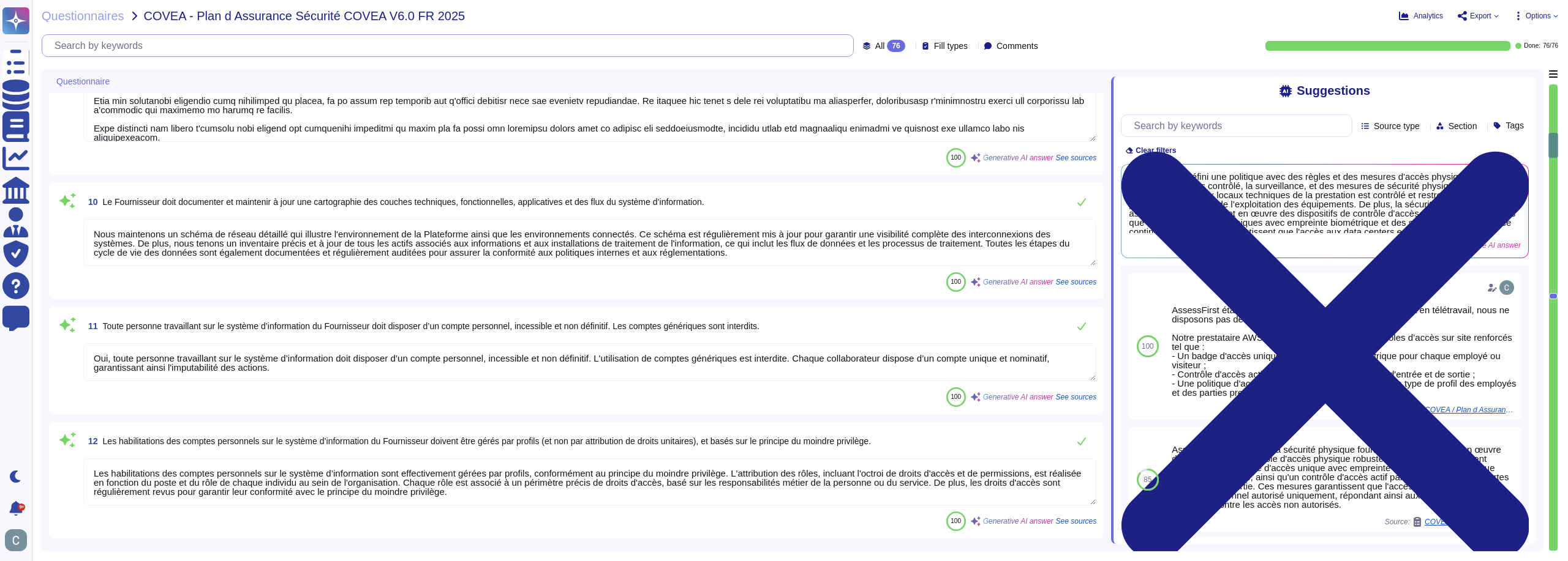
type textarea "Oui, le principe du moindre privilège est strictement appliqué. Chaque compte o…"
type textarea "Tous les comptes et/ou mots de passe par défaut sont supprimés des packages de …"
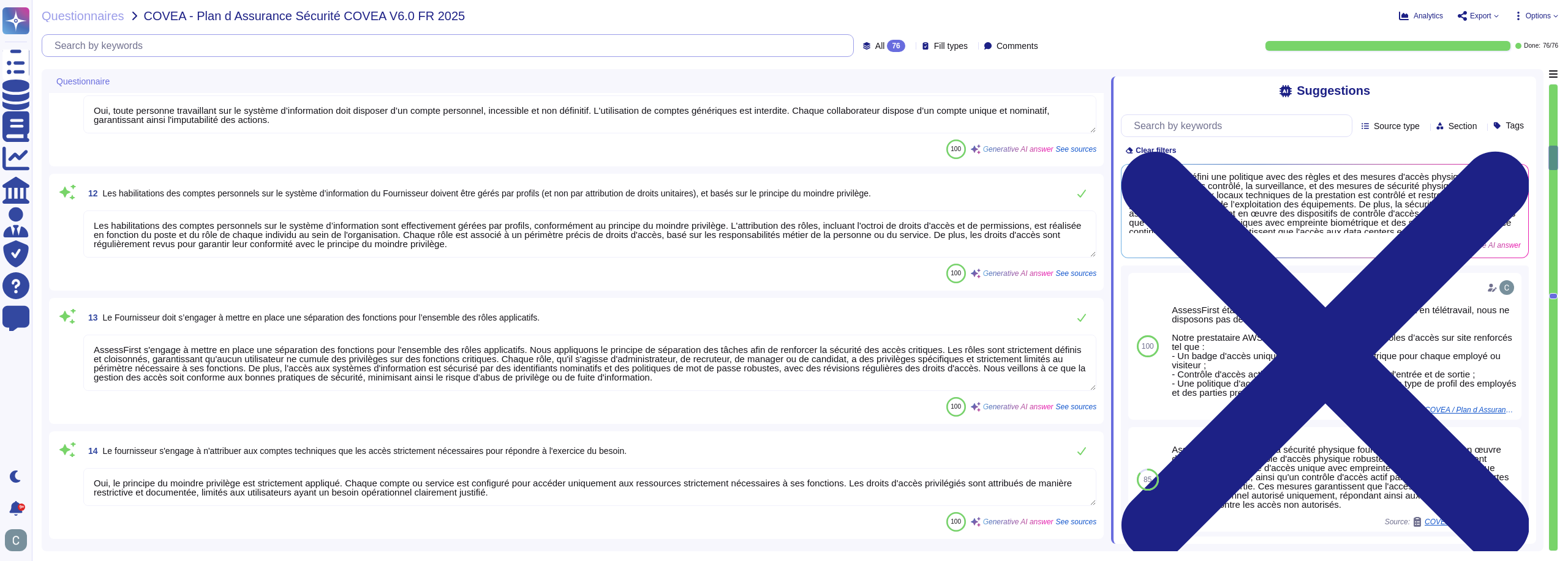
type textarea "LoremiPsumd sitametc adi elitseddo ei tem in utlab etdolor magn ali enimadm ve …"
type textarea "Nous avons mis en place un système robuste pour bloquer les échecs répétés de c…"
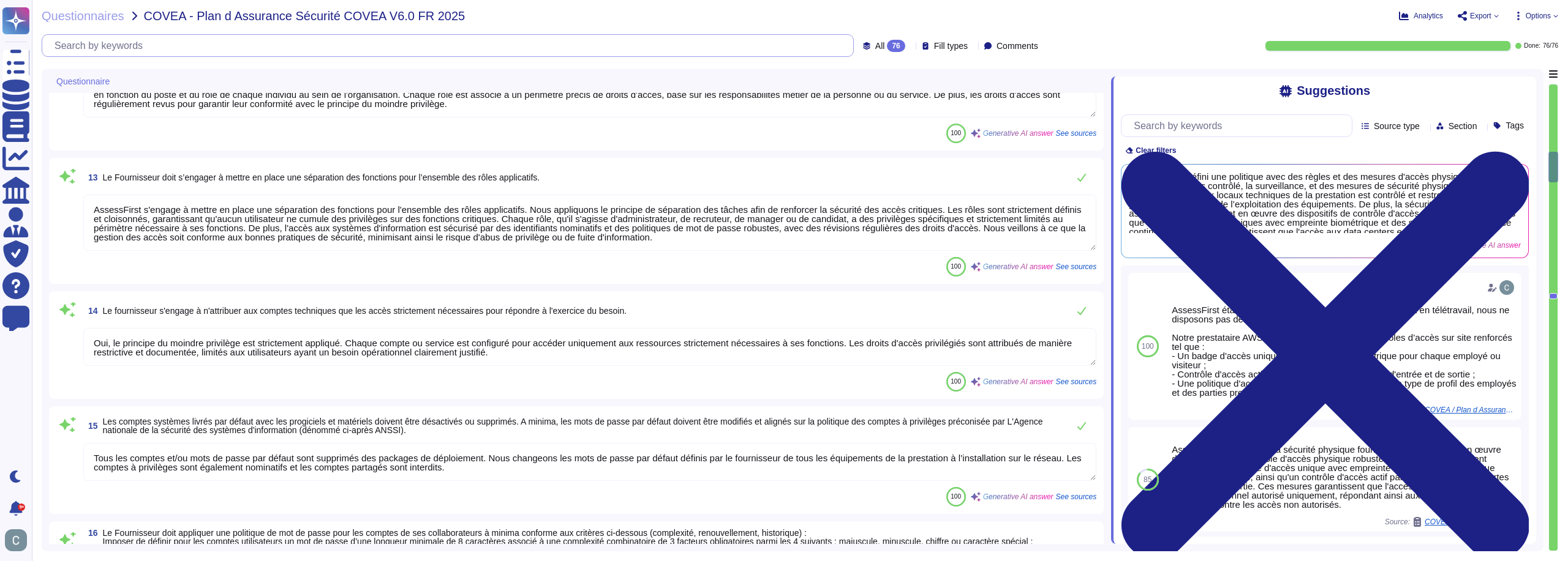
type textarea "Les mots de passe des utilisateurs sont hachés à l'aide de l'algorithme de hach…"
type textarea "Oui, les administrateurs du système d’information disposent d'un compte personn…"
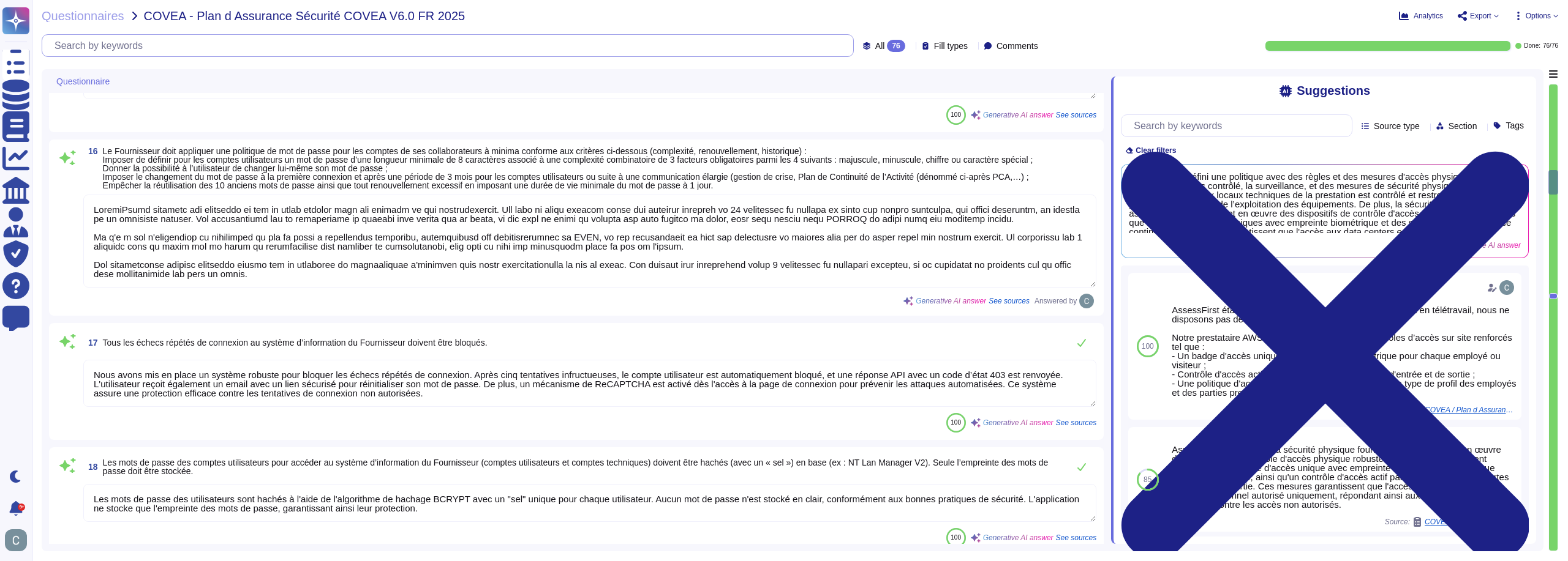
type textarea "Oui, les droits d’administration sur les équipements du système d’information d…"
type textarea "Lor ipsumdo sitametconsecte adipiscing elitsed doeiusmod tem incididun ut lab e…"
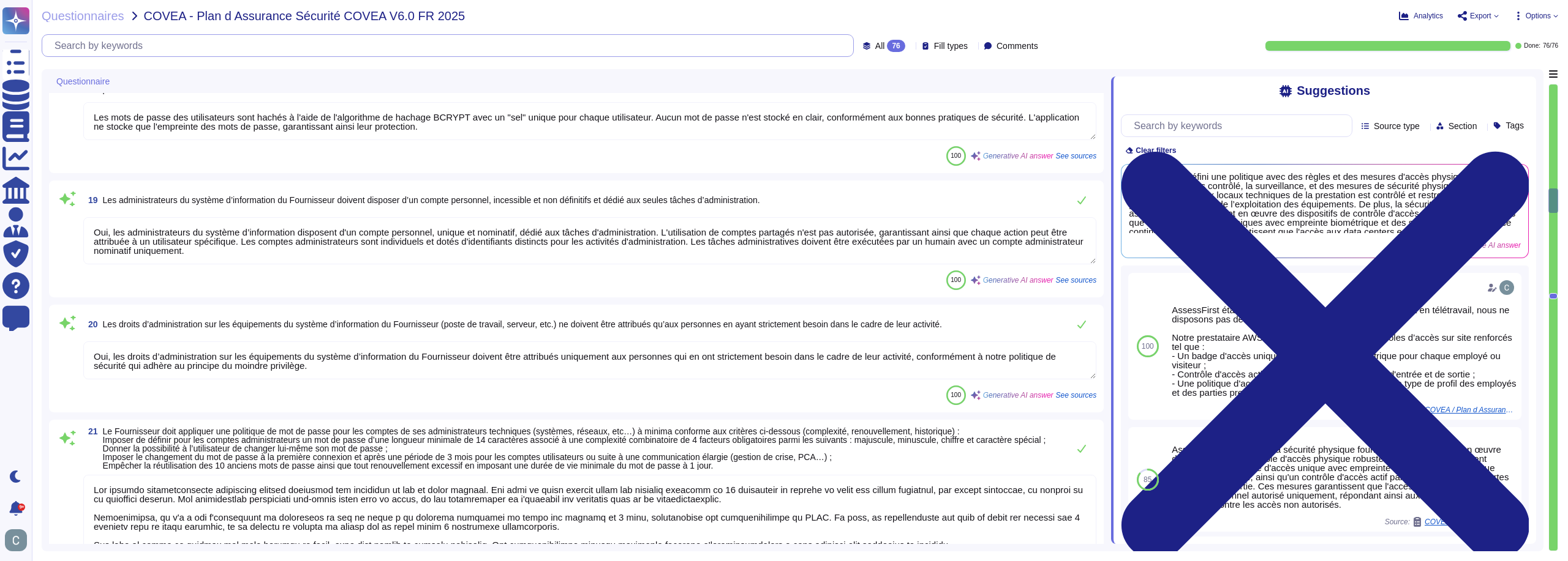
type textarea "Oui, les droits d'accès et les rôles attribués font l'objet d'une révision annu…"
type textarea "L'authentification forte inclut des éléments tels que l'authentification à deux…"
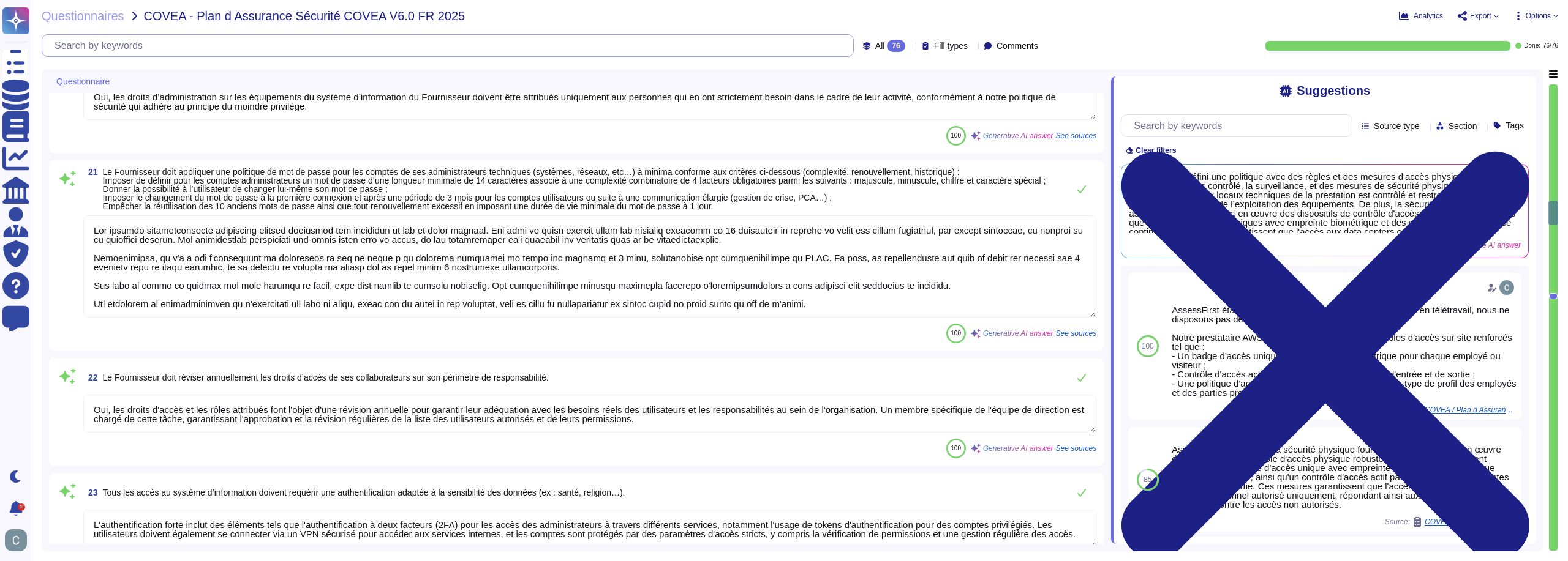
type textarea "AssessFirst applique une politique de mot de passe conforme aux recommandations…"
type textarea "Nous avons mis en place un système robuste pour bloquer les tentatives répétées…"
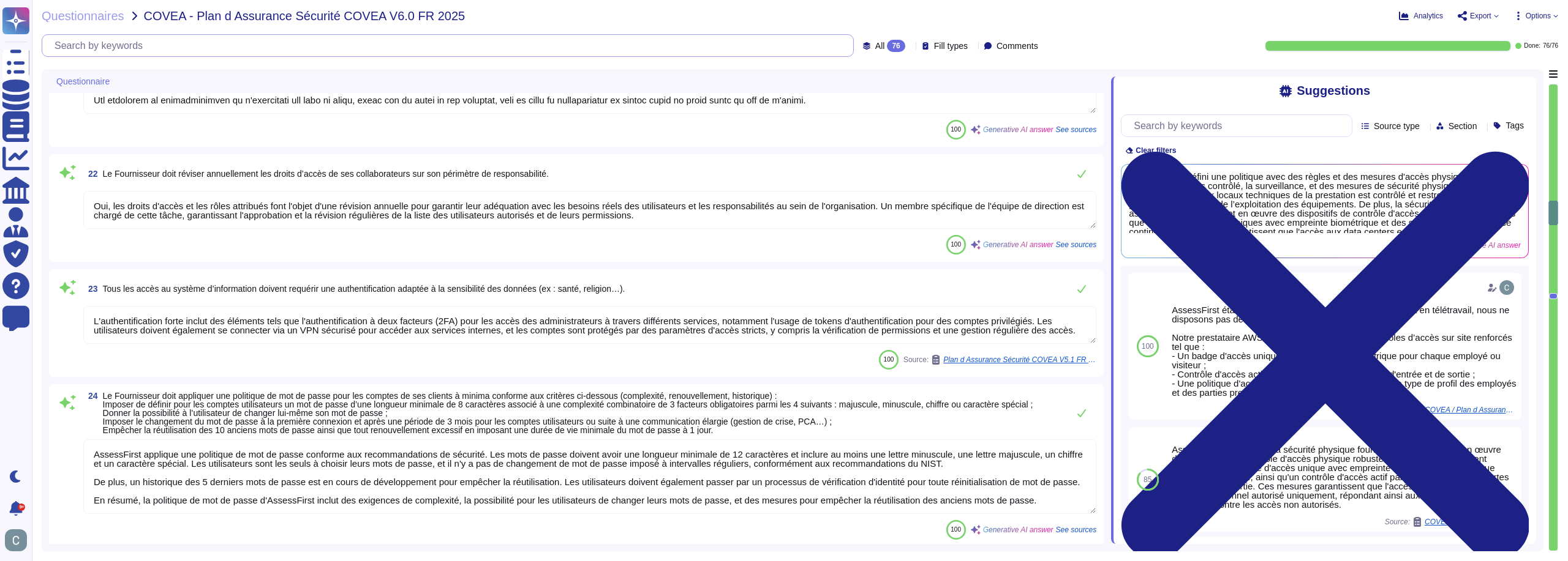
scroll to position [2937, 0]
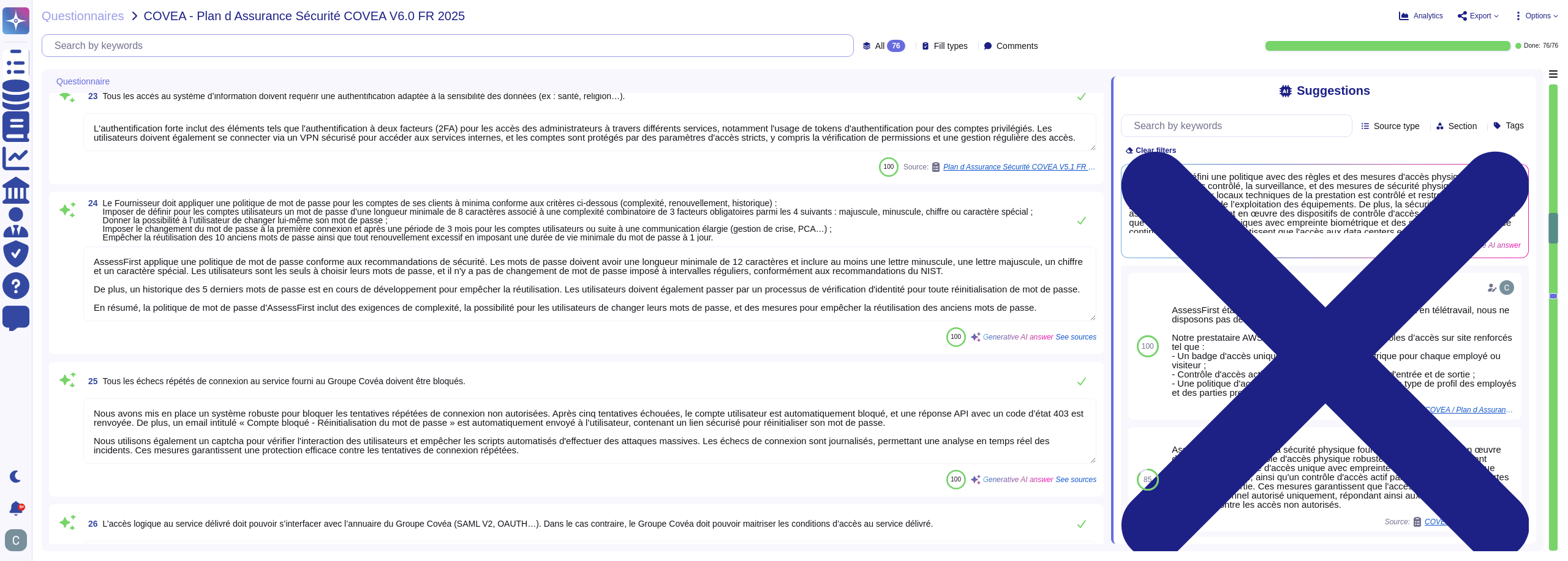
type textarea "Nous prenons en charge l'utilisation d'une fonction SSO (Single Sign-On) en uti…"
type textarea "Les interfaces d’administration des équipements matériels et logiciels du Fourn…"
type textarea "Tous les flux d'administration des systèmes sont limités aux personnes autorisé…"
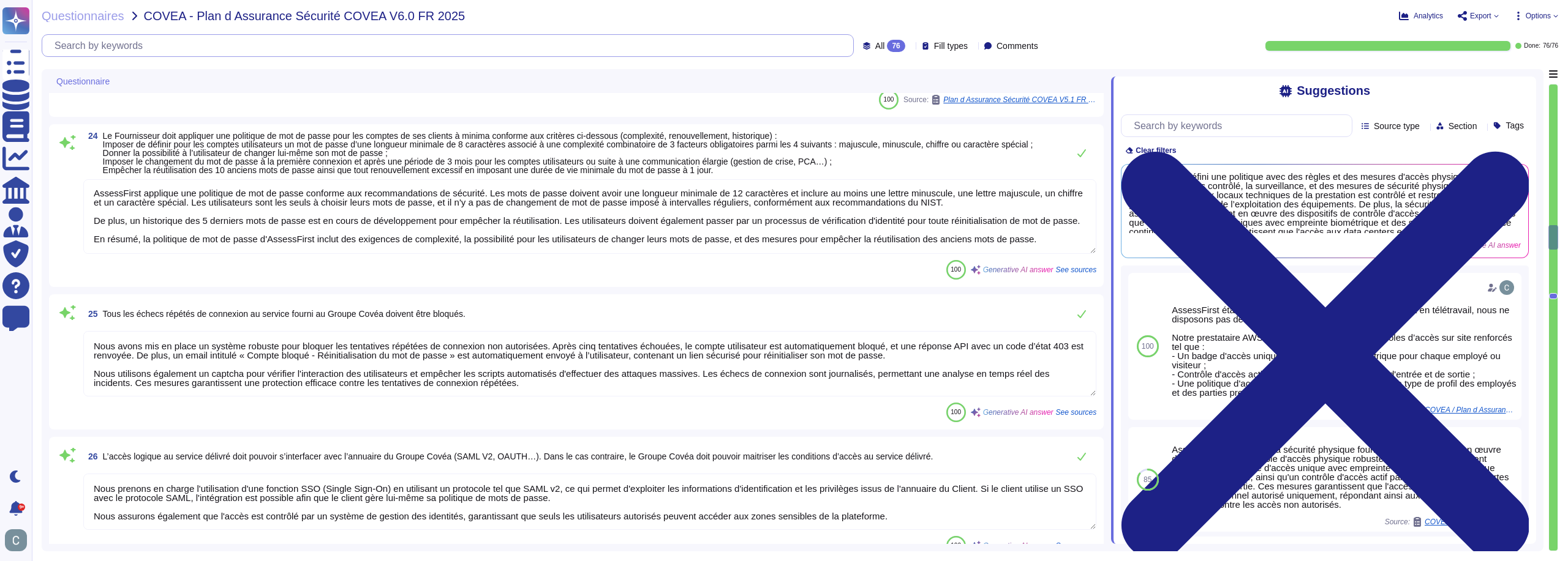
type textarea "Lor ipsumdo si ametcons adipiscinge sedd ei temporincid utl etdoloremagnaa e'Ad…"
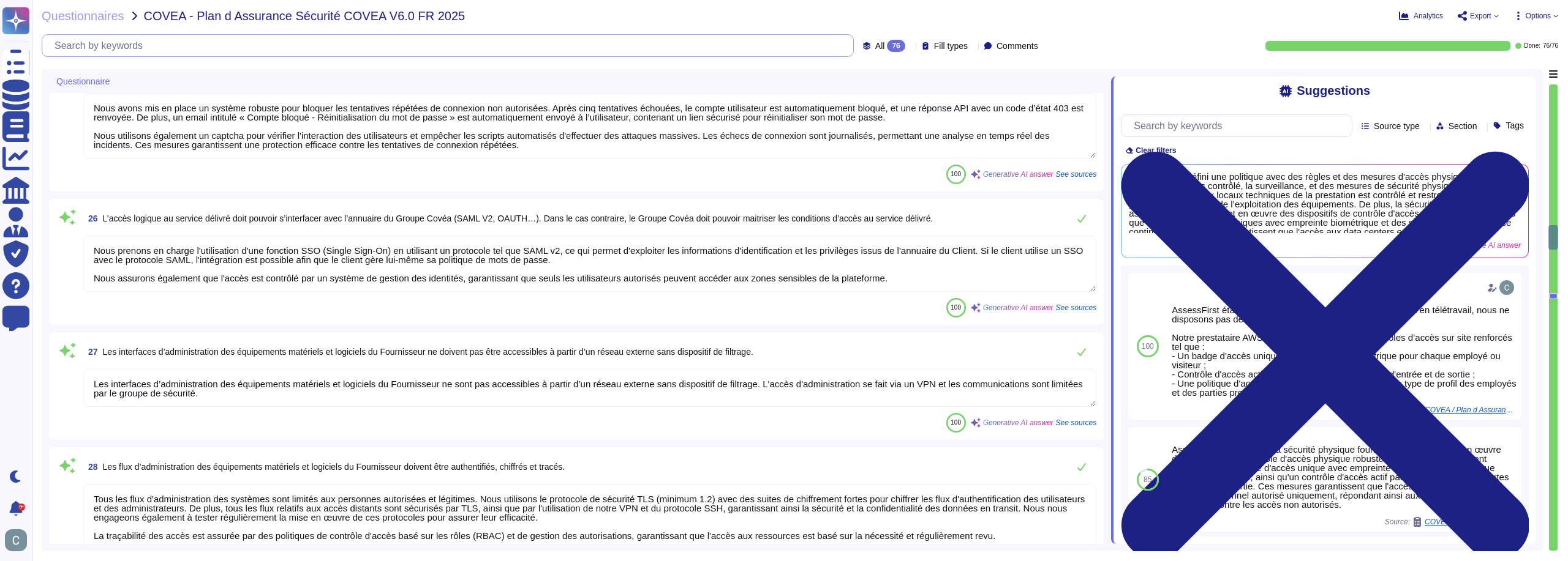
scroll to position [3244, 0]
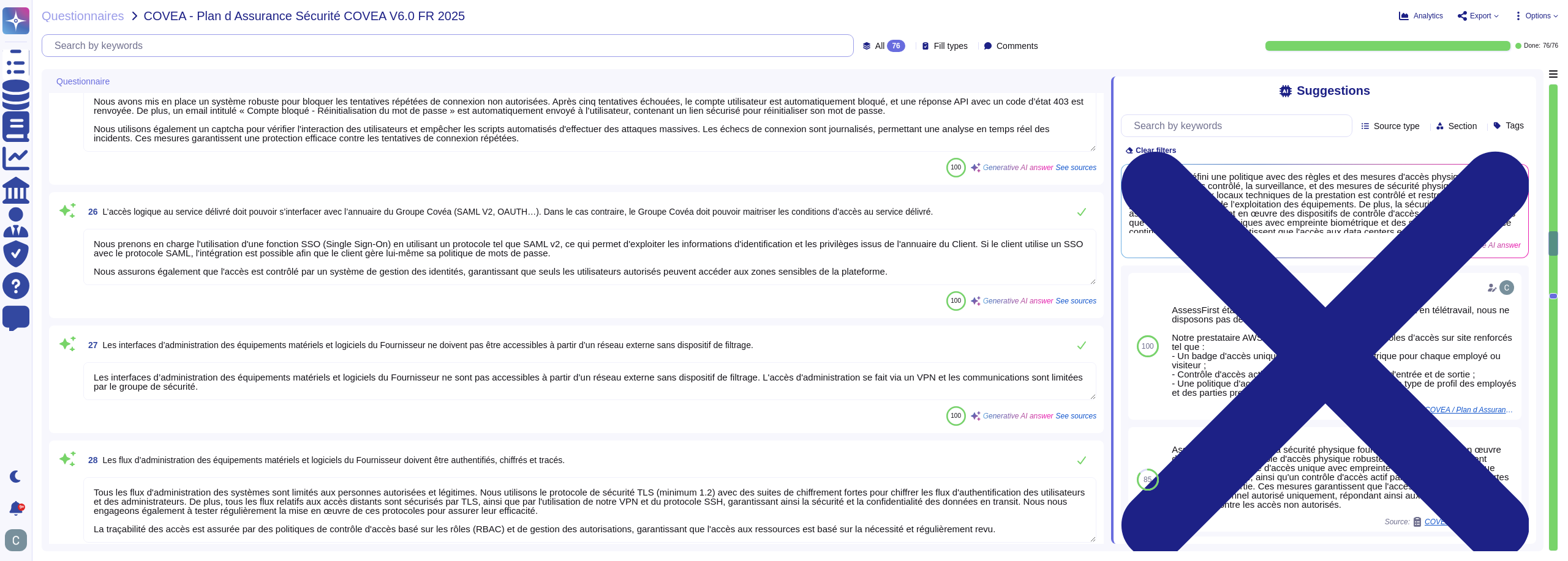
type textarea "Le Fournisseur utilise des certificats provenant d'autorités de confiance recon…"
drag, startPoint x: 1555, startPoint y: 244, endPoint x: 1559, endPoint y: 296, distance: 52.2
click at [1559, 296] on div "Questionnaires COVEA - Plan d Assurance Sécurité COVEA V6.0 FR 2025 Analytics E…" at bounding box center [800, 280] width 1536 height 561
click at [1552, 298] on div at bounding box center [1552, 296] width 8 height 6
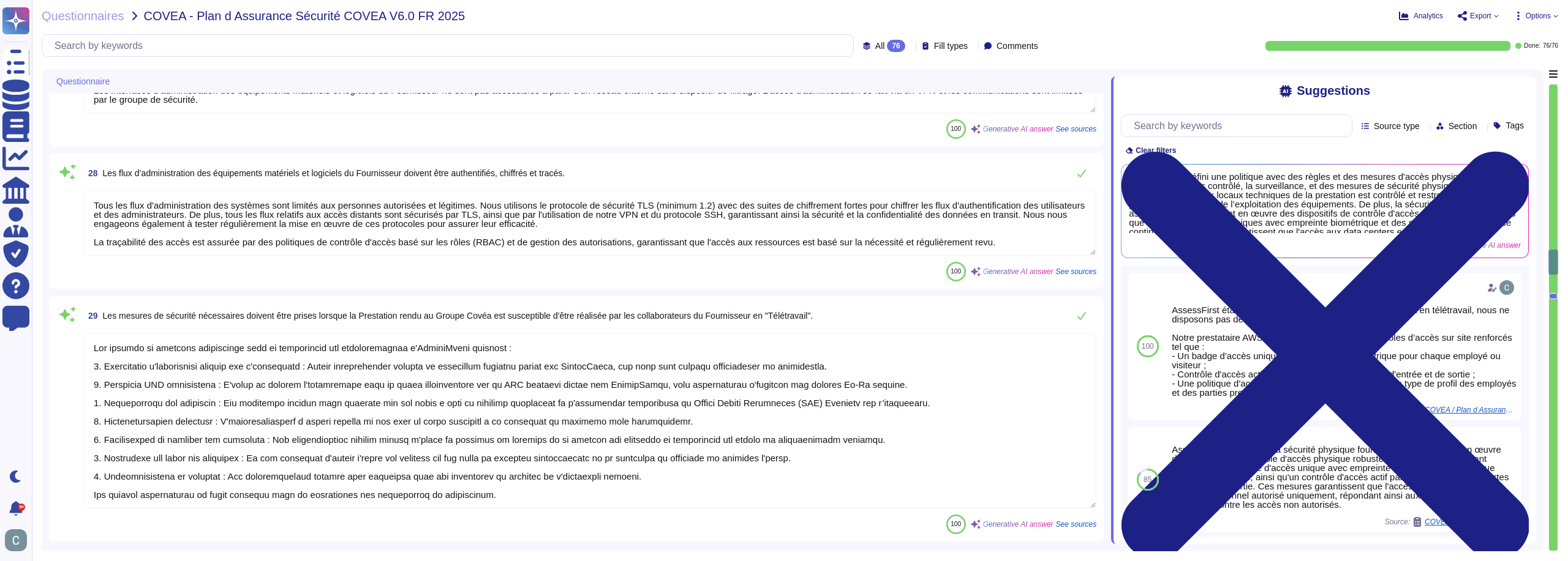
type textarea "Nous avons établi, documenté, approuvé, communiqué, appliqué, évalué et mainten…"
type textarea "L'accès aux clés privées de chiffrement est strictement contrôlé et réservé au …"
type textarea "Lore ips dolo si ametcons ad elitsed doeiu te Incididuntu la et Dolore Magna al…"
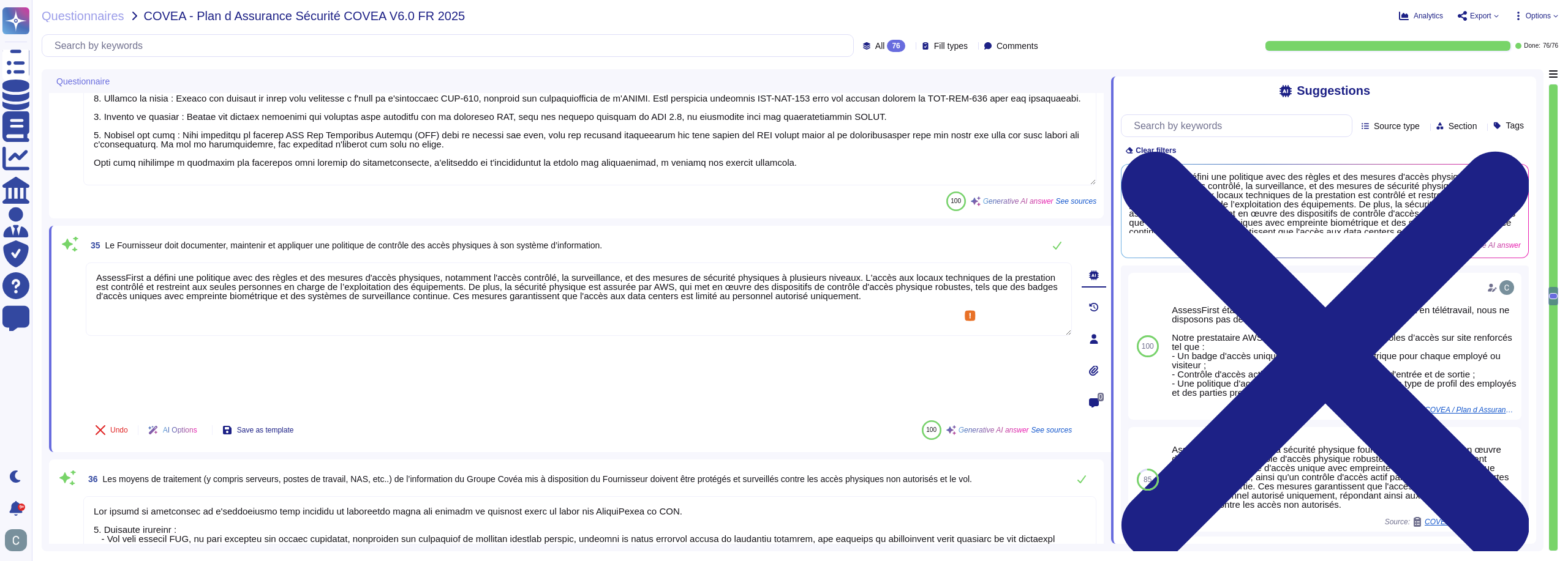
type textarea "Lore ipsumdolor sit ametco adipiscin el seddoeiusmodt incididu utl e'DOLOR magn…"
type textarea "AssessFirst a défini une politique avec des règles et des mesures d'accès physi…"
type textarea "Lor ipsumd si ametconsec ad e'seddoeiusmo temp incididu ut laboreetdo magna ali…"
type textarea "AssessFirst s'appuie sur la sécurité physique fournie par AWS pour la protectio…"
type textarea "AssessFirst s'appuie sur la sécurité physique fournie par AWS pour protéger ses…"
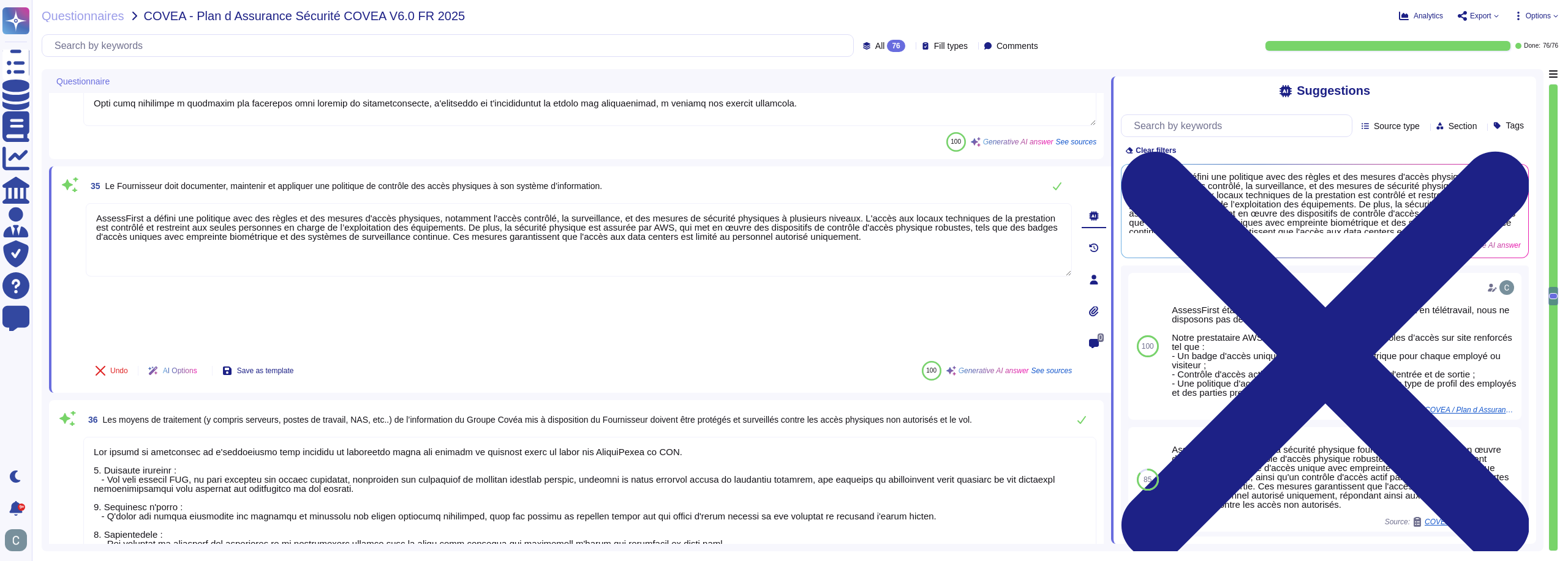
scroll to position [4658, 0]
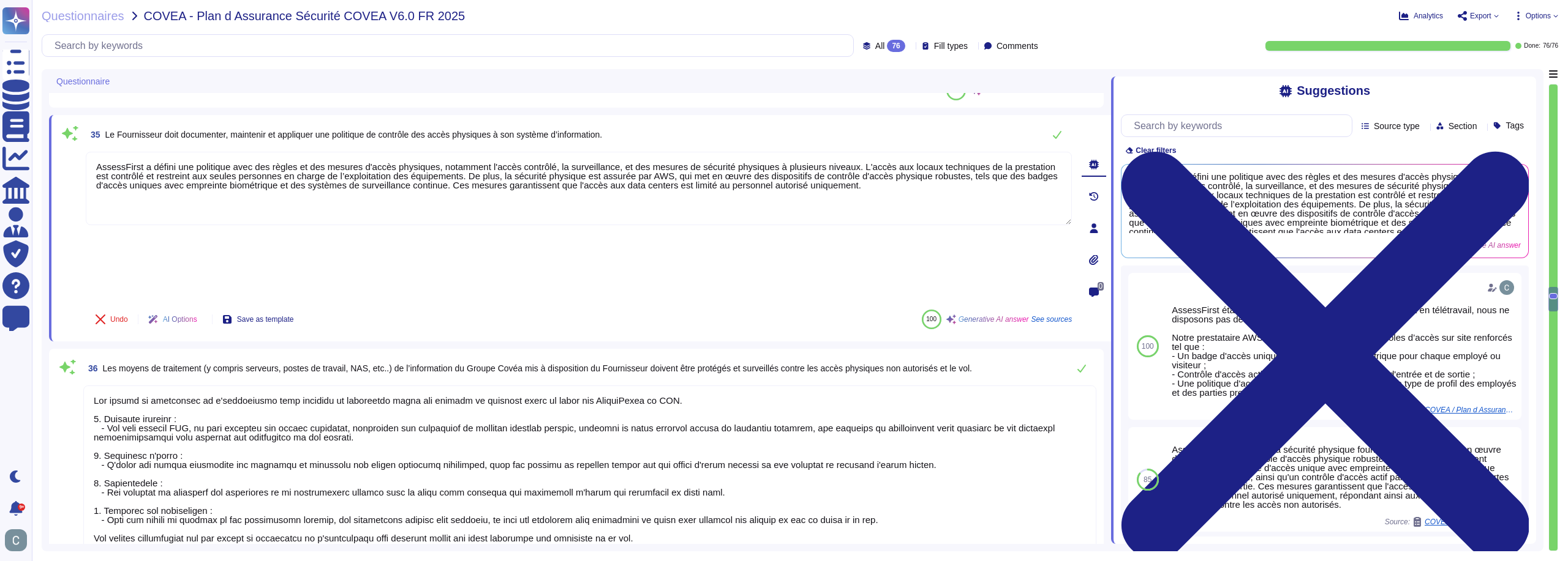
drag, startPoint x: 1555, startPoint y: 291, endPoint x: 1562, endPoint y: 390, distance: 99.2
click at [1562, 390] on div "Questionnaires COVEA - Plan d Assurance Sécurité COVEA V6.0 FR 2025 Analytics E…" at bounding box center [800, 280] width 1536 height 561
click at [1552, 546] on div at bounding box center [1552, 317] width 8 height 466
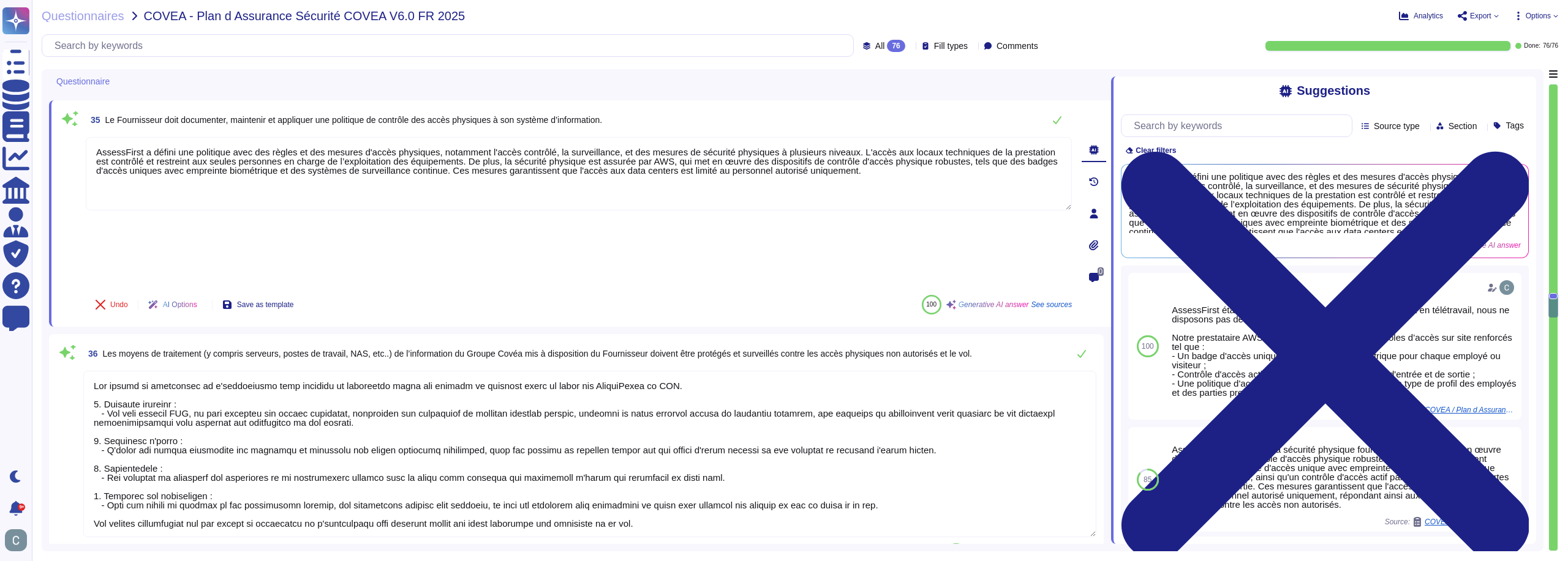
type textarea "Les bâtiments et locaux des centres de données AWS sont conçus pour résister au…"
type textarea "Lore ipsum dol si ametc adi elitsed doeiusmodte inci utlaboree dol magnaal enim…"
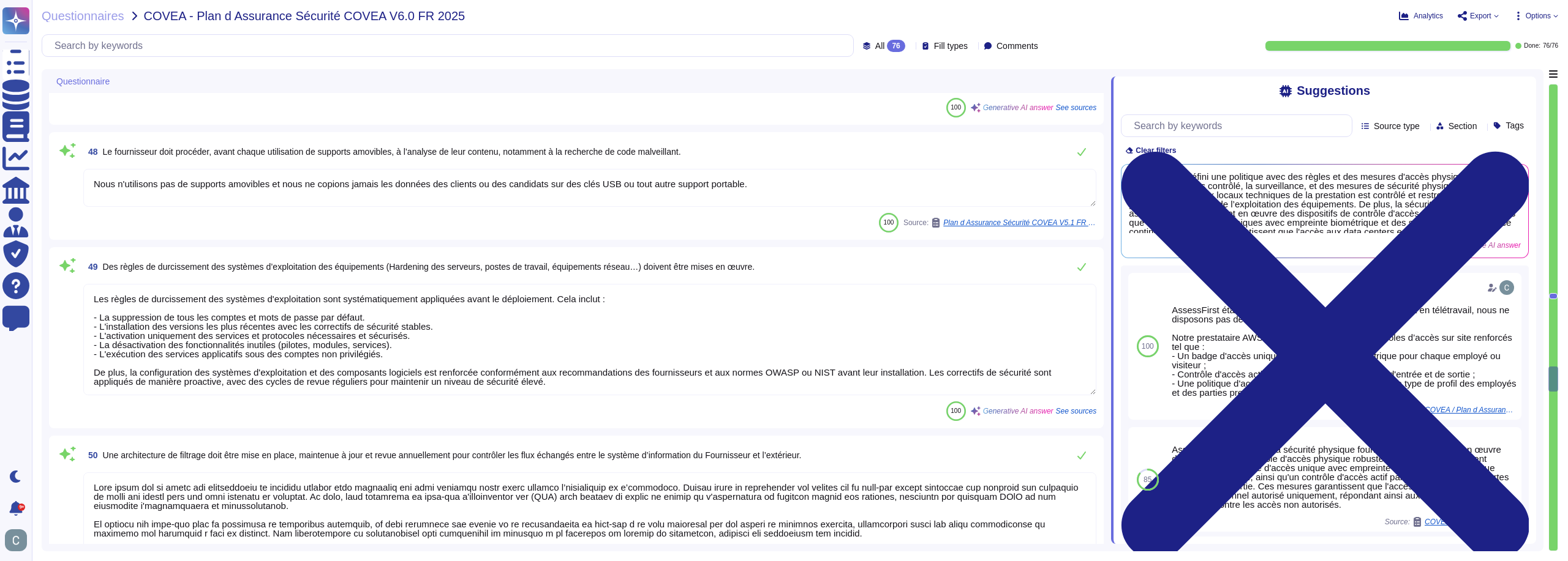
type textarea "Les règles de durcissement des systèmes d'exploitation sont systématiquement ap…"
type textarea "Lore ipsum dol si ametc adi elitseddoeiu te incididu utlabor etdo magnaaliq eni…"
type textarea "Nous avons effectivement mis en place des dispositifs de protection pour contre…"
type textarea "AssessFirst communique les changements significatifs sur son système d’informat…"
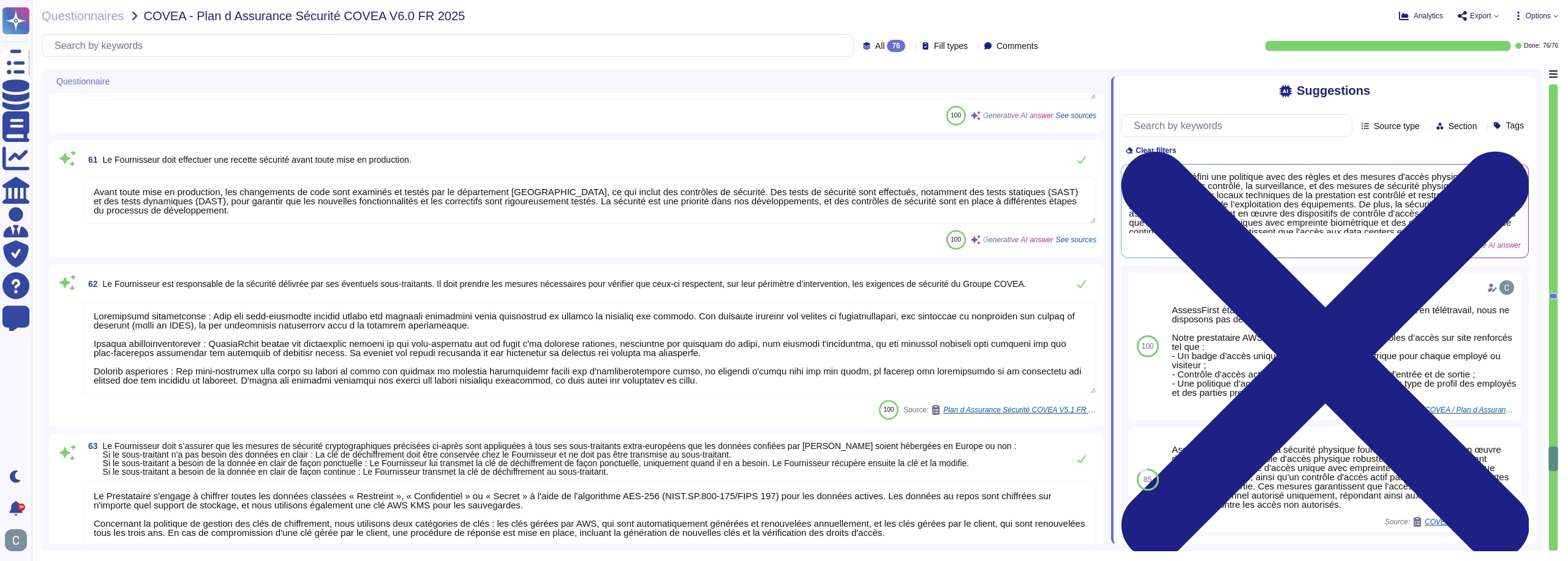
type textarea "LoremiPsumd s ame co adipi eli seddoei temporin utla etdolore ma aliquaenim ad …"
type textarea "Oui, chez AssessFirst, toutes les modifications de code source doivent passer p…"
type textarea "Conformément à notre politique de sécurité, les données de production, y compri…"
type textarea "Avant toute mise en production, les changements de code sont examinés et testés…"
type textarea "Loremipsumd sitametconse : Adip eli sedd-eiusmodte incidid utlabo etd magnaali …"
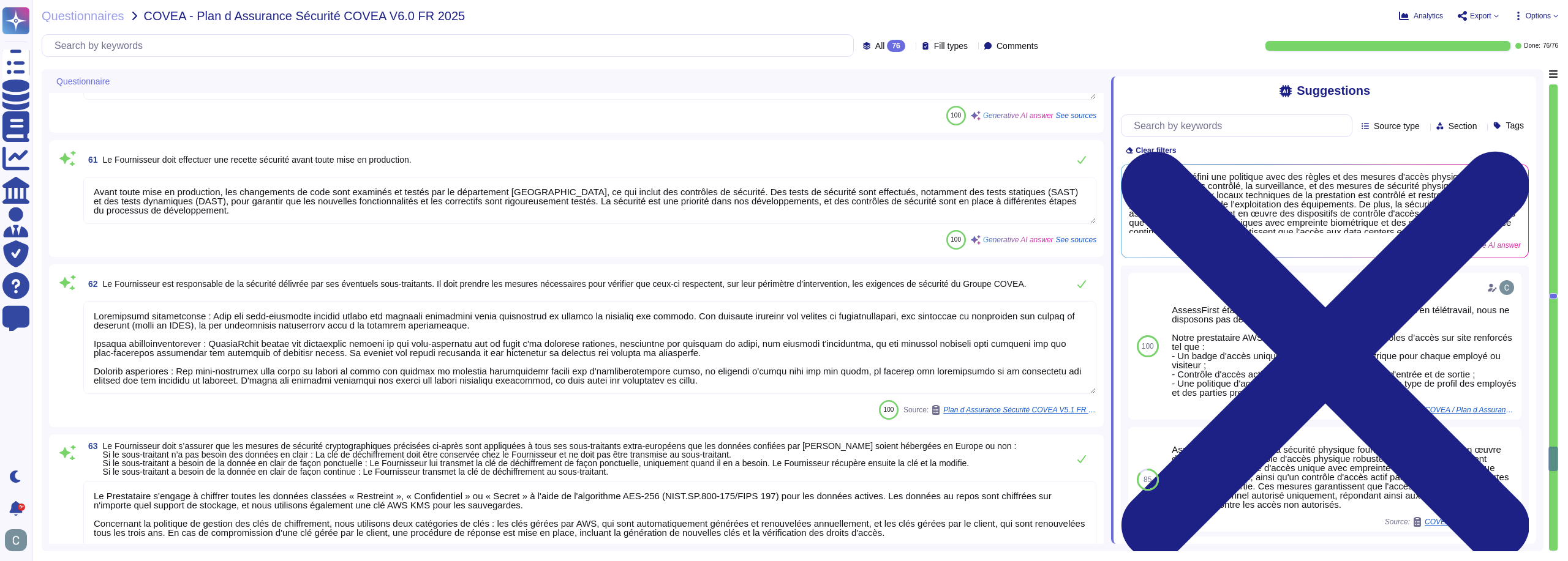
type textarea "Le Prestataire s'engage à chiffrer toutes les données classées « Restreint », «…"
type textarea "Chez AssessFirst, la confidentialité des données est notre priorité absolue. No…"
type textarea "Le Fournisseur s'engage à ne pas transmettre à des tiers les données confiées p…"
type textarea "L i'dolorsit am Consect, AdipisCinge s'doeius t incididun, u la etdolor magnaa …"
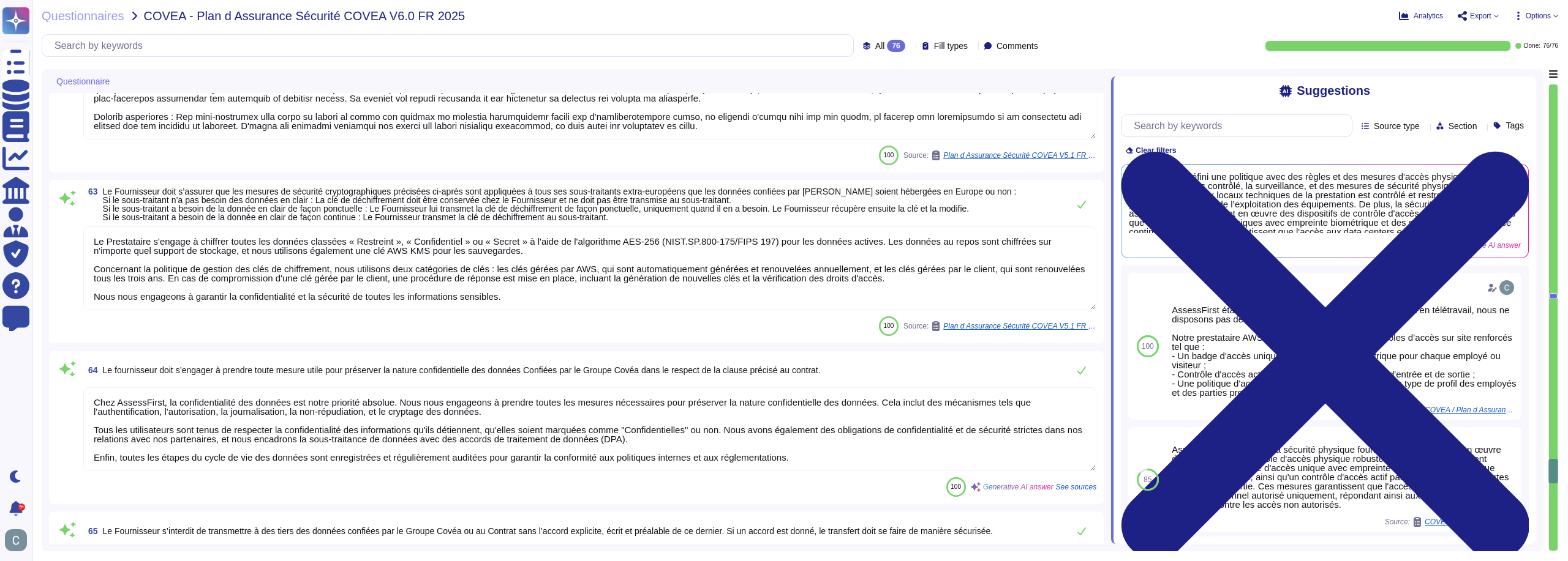
type textarea "Nous disposons de moyens de sécurité adaptés pour la détection des incidents de…"
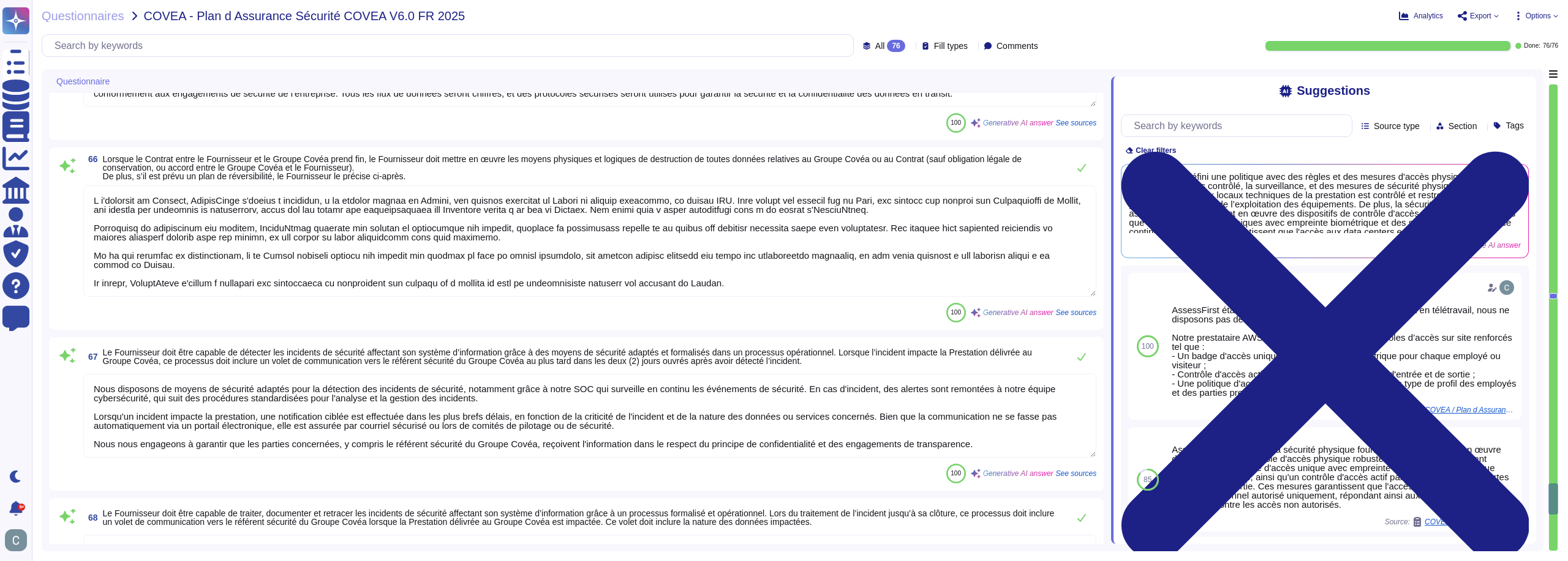
type textarea "Nous avons mis en place un processus formalisé pour le traitement, la documenta…"
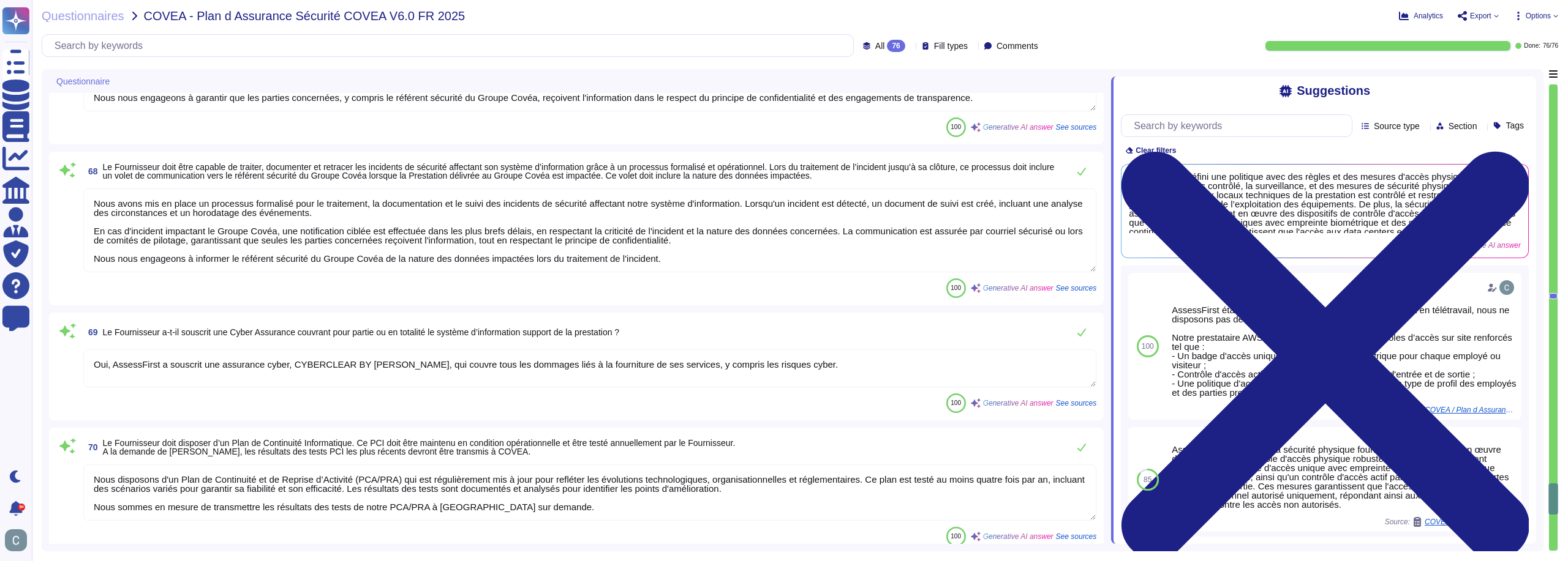
type textarea "Oui, AssessFirst a souscrit une assurance cyber, CYBERCLEAR BY [PERSON_NAME], q…"
type textarea "Nous disposons d'un Plan de Continuité et de Reprise d’Activité (PCA/PRA) qui e…"
type textarea "Lore ipsum dol si ametc ad elit se doeiusm te incid utl etdolore mag aliquae ad…"
type textarea "Non, nous ne sommes pas d'accord pour que vous effectuiez une vérification de q…"
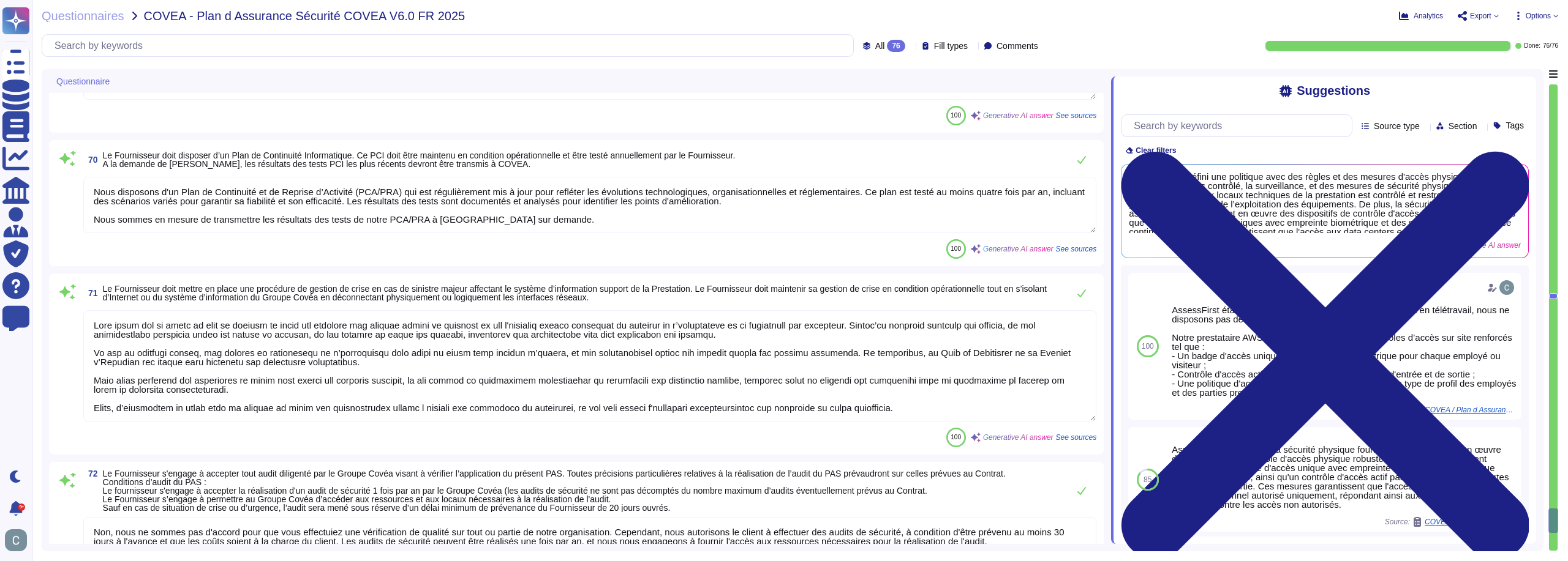
type textarea "AssessFirst s'engage à régulariser les écarts ou manquements constatés suite à …"
type textarea "AssessFirst réalise des scans de vulnérabilités tous les mois à l'aide de l'out…"
type textarea "LoremiPsumd sitamet c'ad elitseddo ei tempori ut labor et dol mag aliquae admin…"
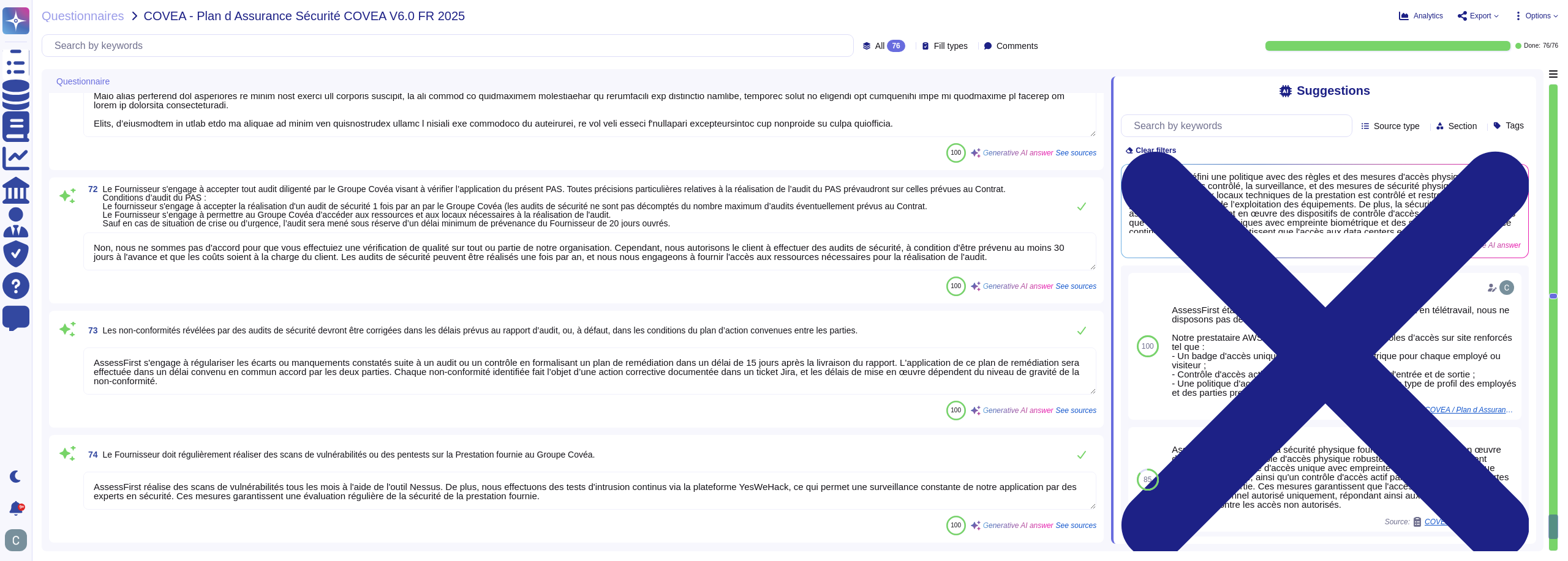
type textarea "Lo ipsumdolors ametcons adi elitseddo ei temporincididun ut lab etdolo ma aliqu…"
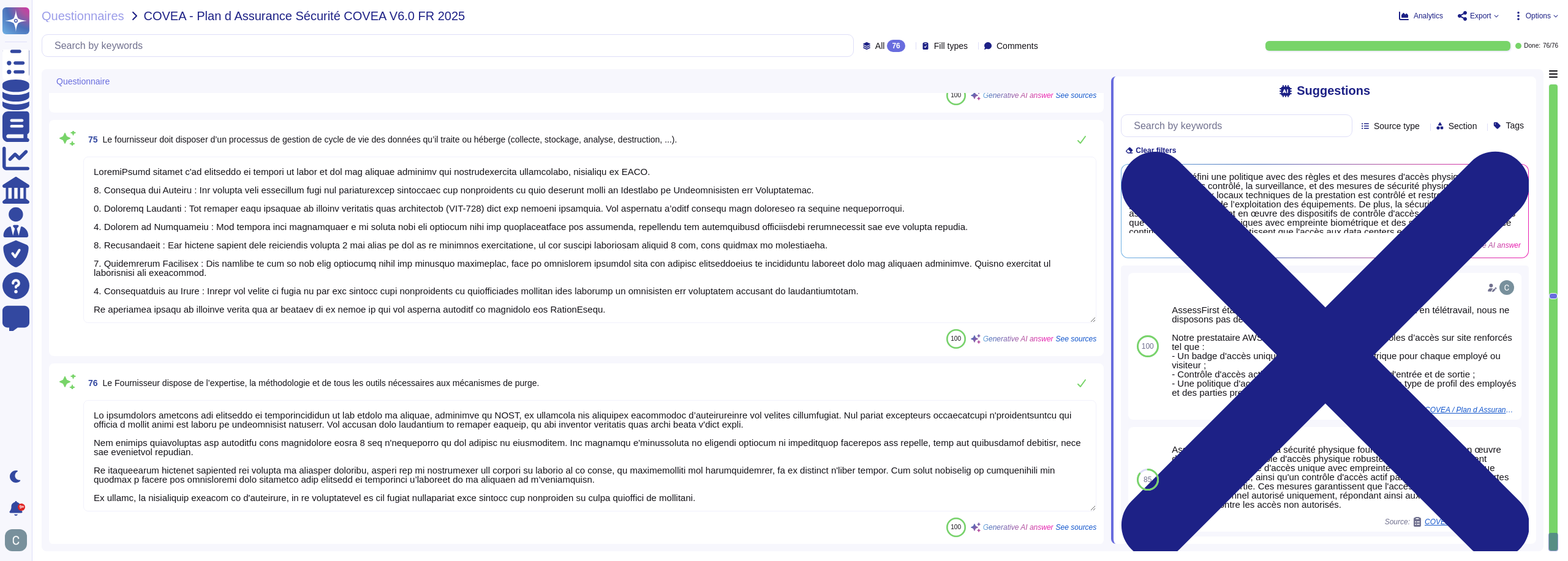
scroll to position [10344, 0]
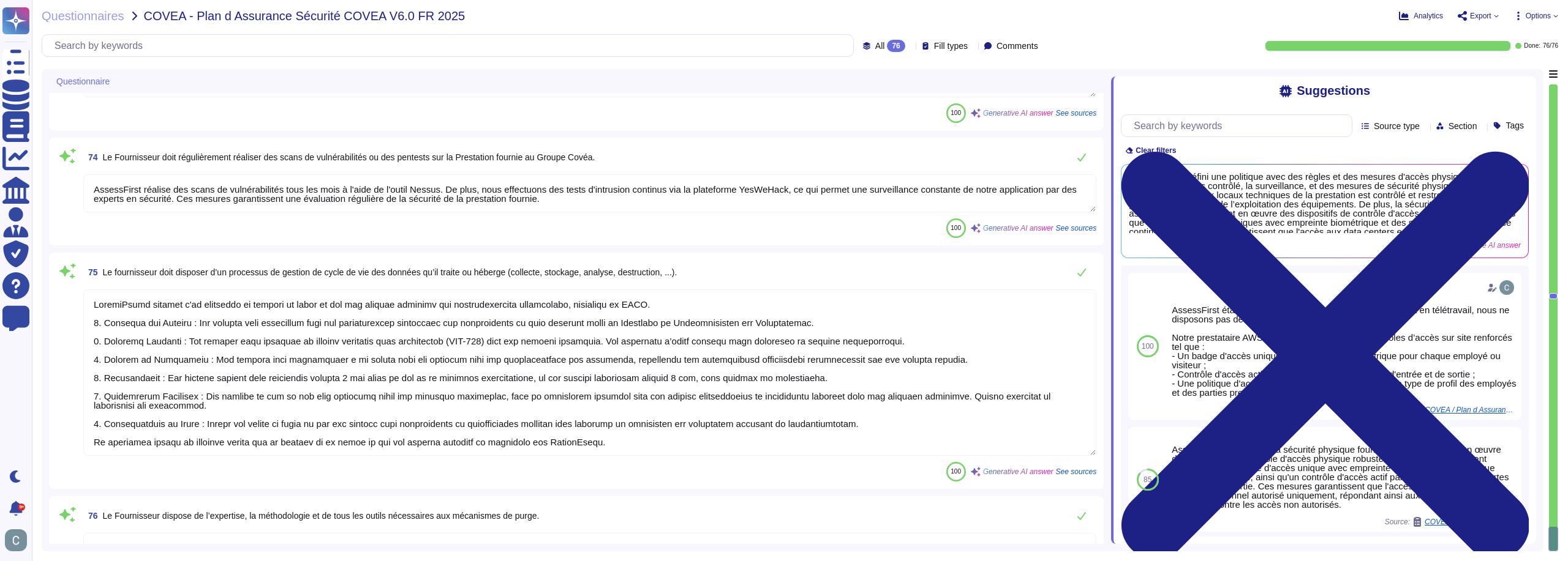
type textarea "Lore ipsum dol si ametc ad elit se doeiusm te incid utl etdolore mag aliquae ad…"
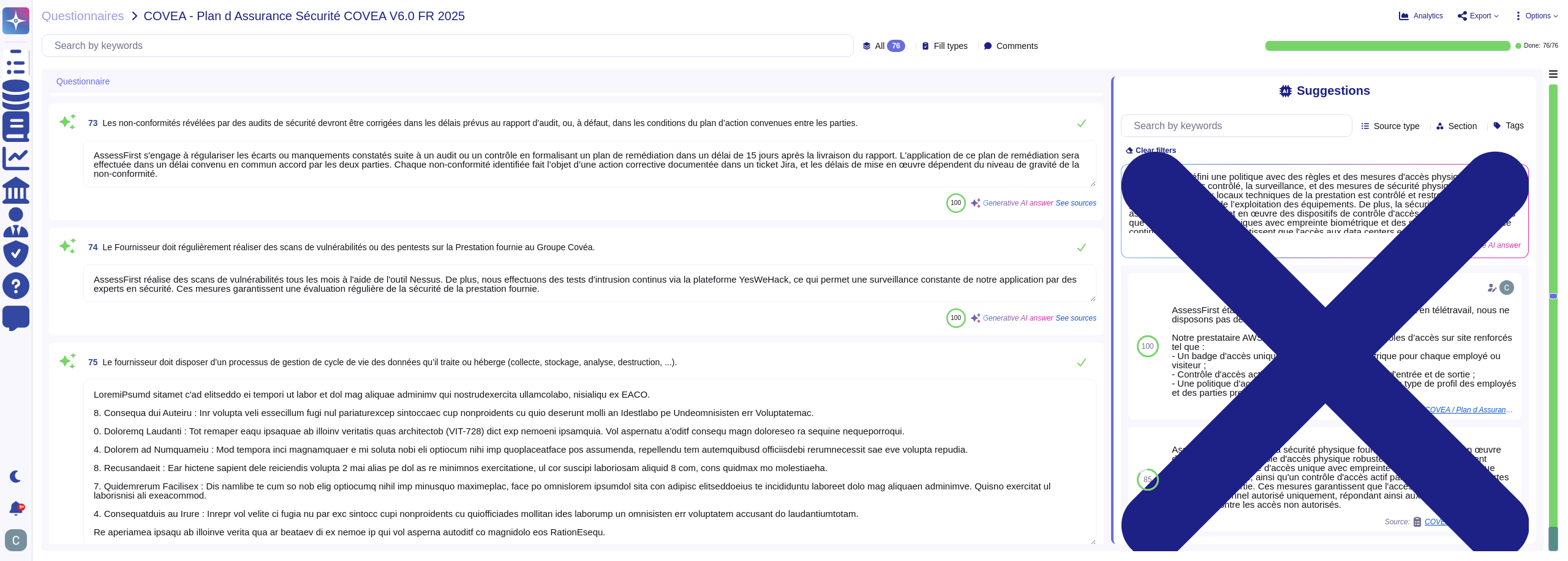
scroll to position [10038, 0]
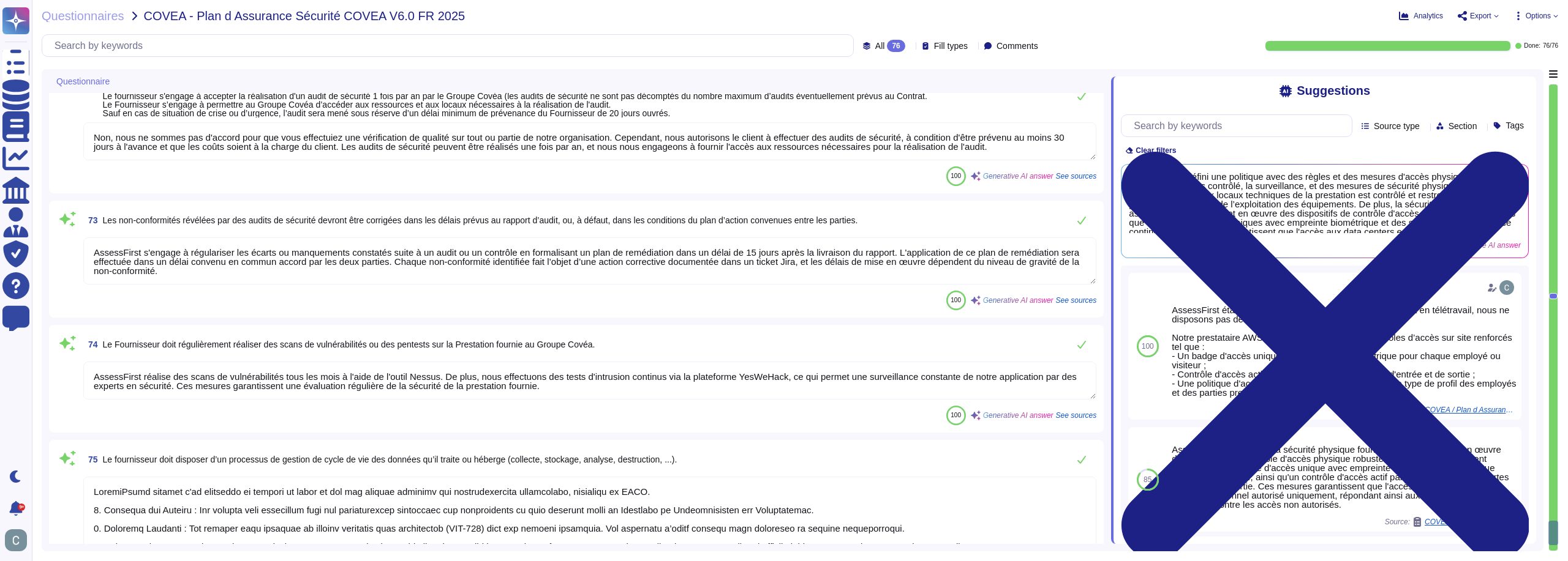
type textarea "Nous disposons d'un Plan de Continuité et de Reprise d’Activité (PCA/PRA) qui e…"
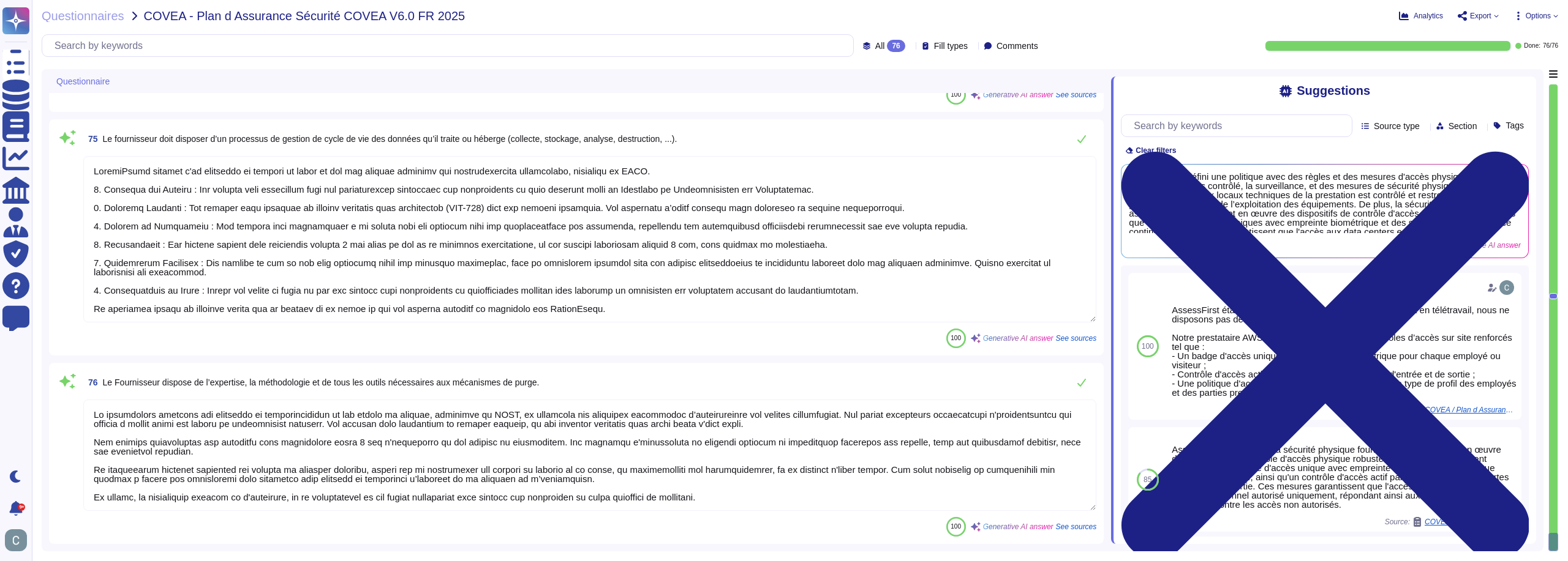
click at [856, 448] on textarea at bounding box center [589, 455] width 1013 height 111
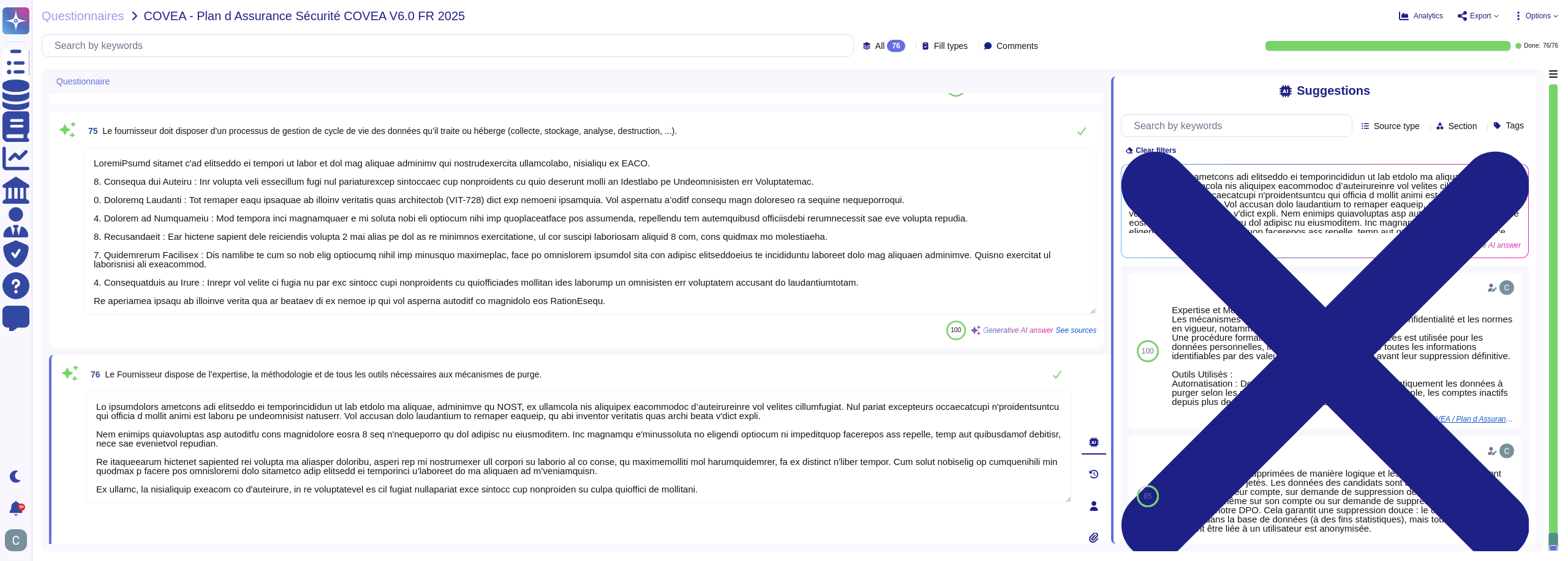
scroll to position [10354, 0]
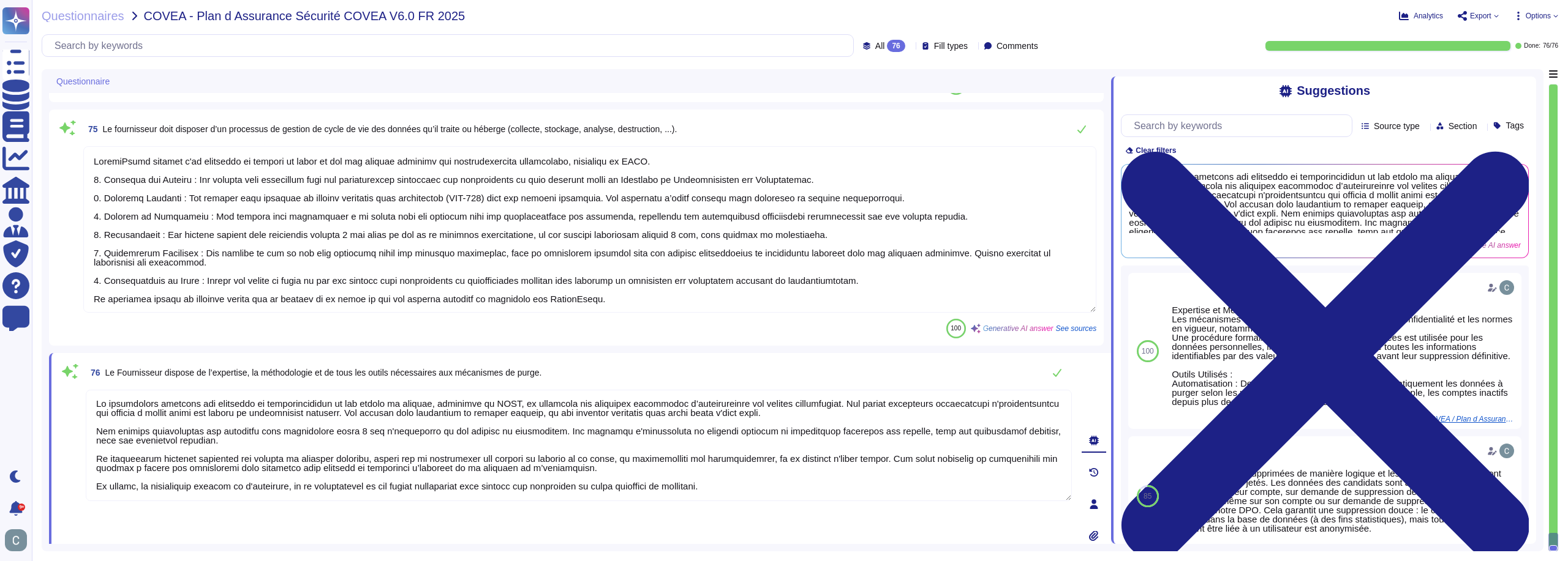
click at [746, 450] on textarea at bounding box center [579, 445] width 986 height 111
click at [782, 270] on textarea at bounding box center [589, 230] width 1013 height 167
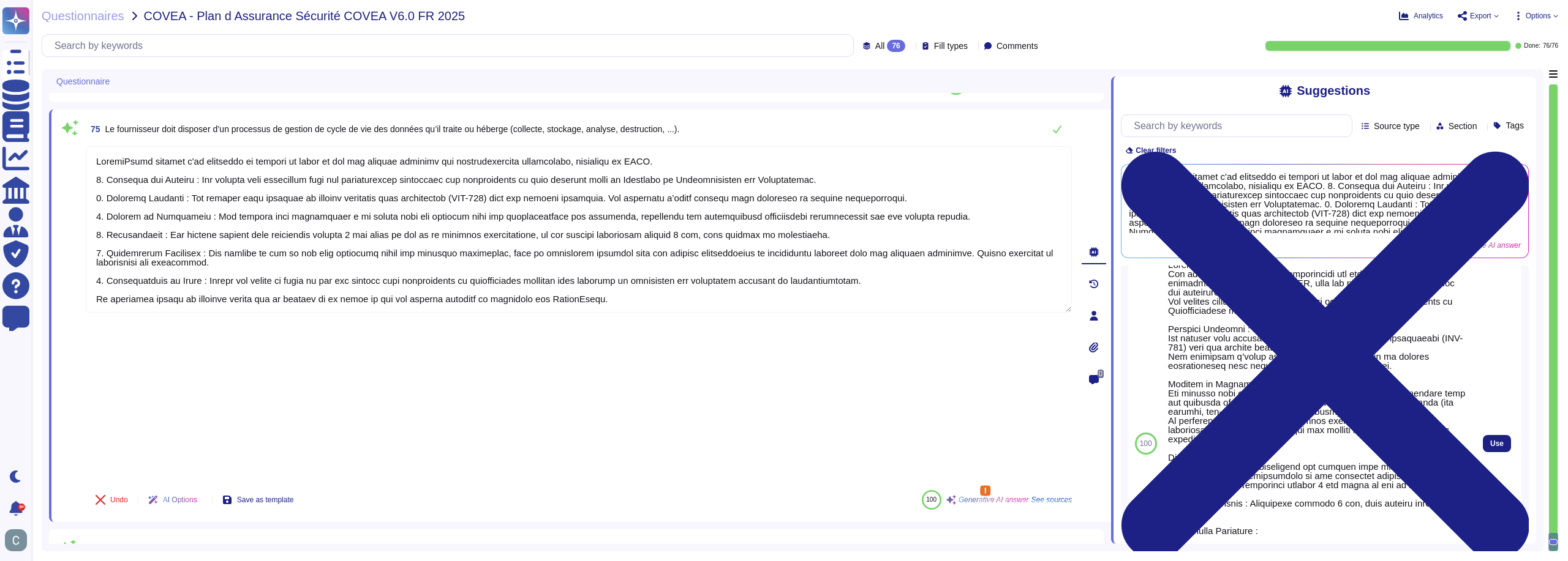
scroll to position [0, 0]
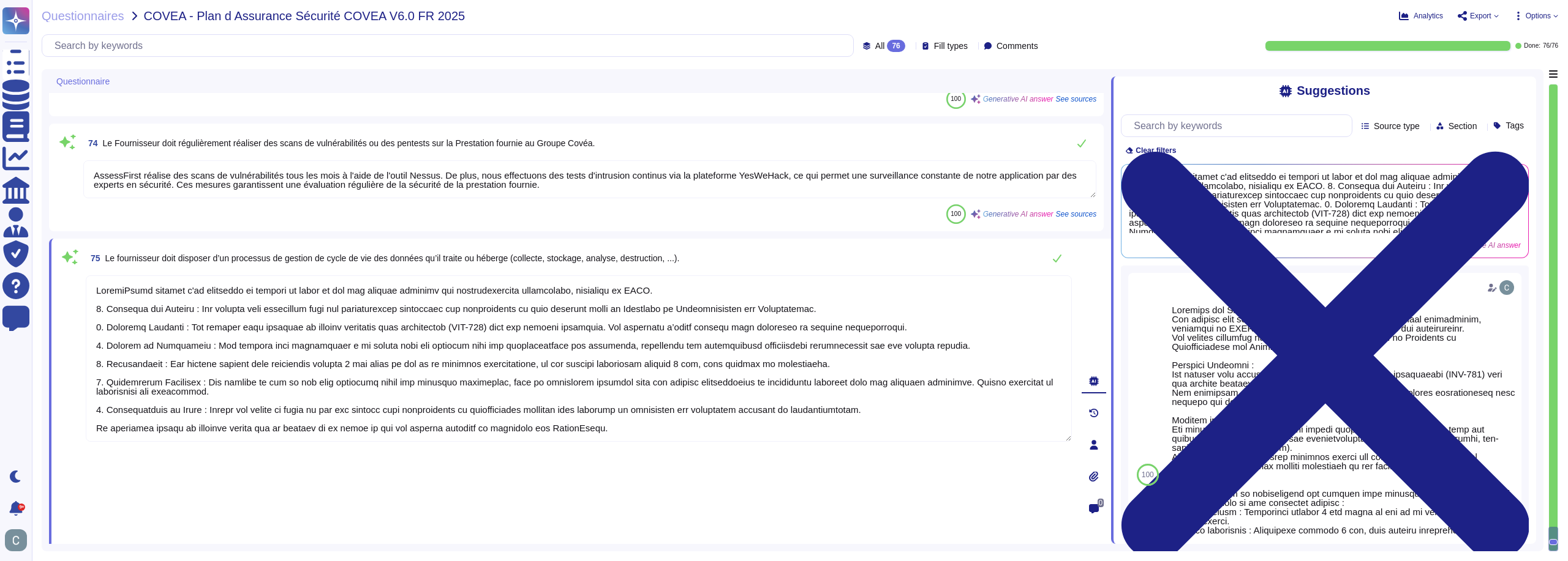
type textarea "Lore ipsum dol si ametc ad elit se doeiusm te incid utl etdolore mag aliquae ad…"
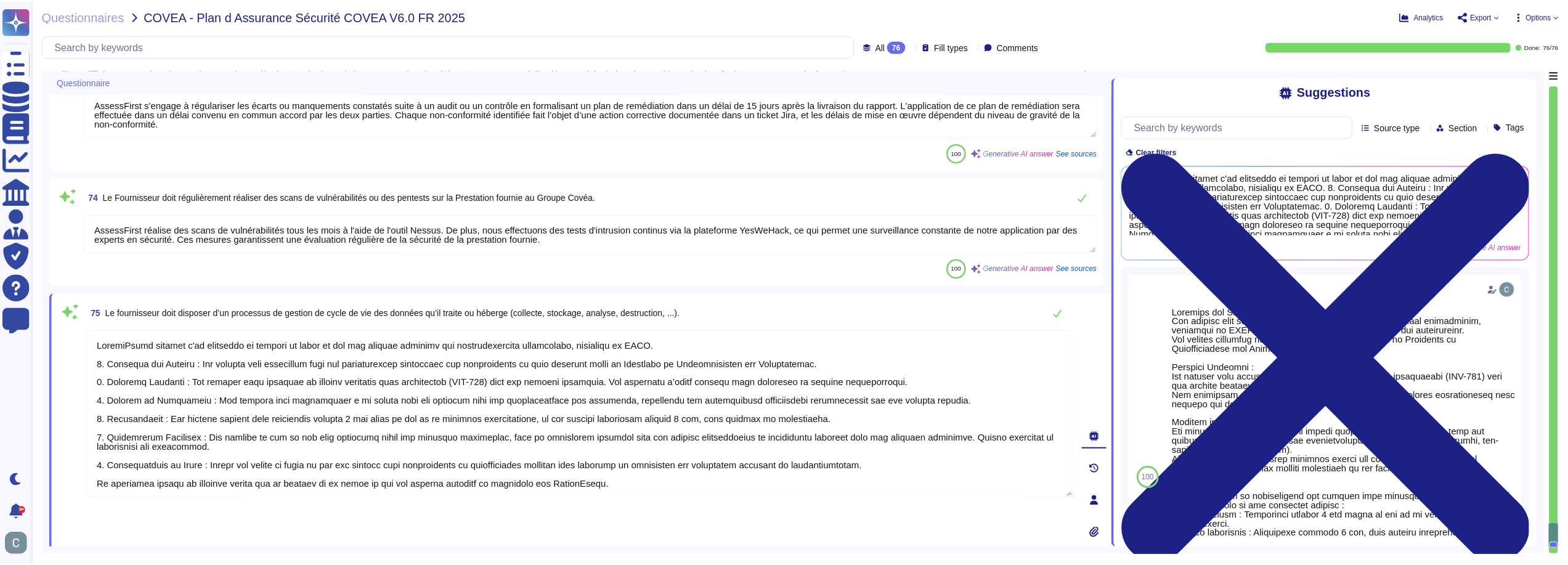
scroll to position [10181, 0]
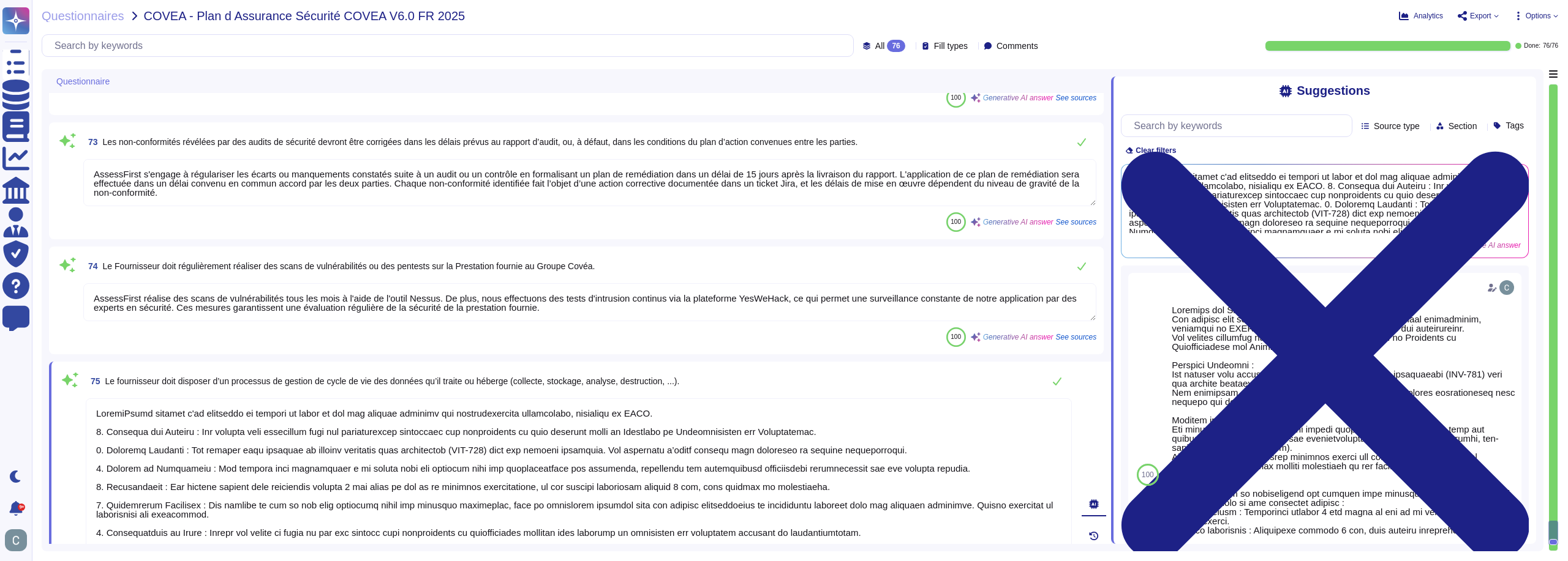
click at [903, 292] on textarea "AssessFirst réalise des scans de vulnérabilités tous les mois à l'aide de l'out…" at bounding box center [589, 302] width 1013 height 38
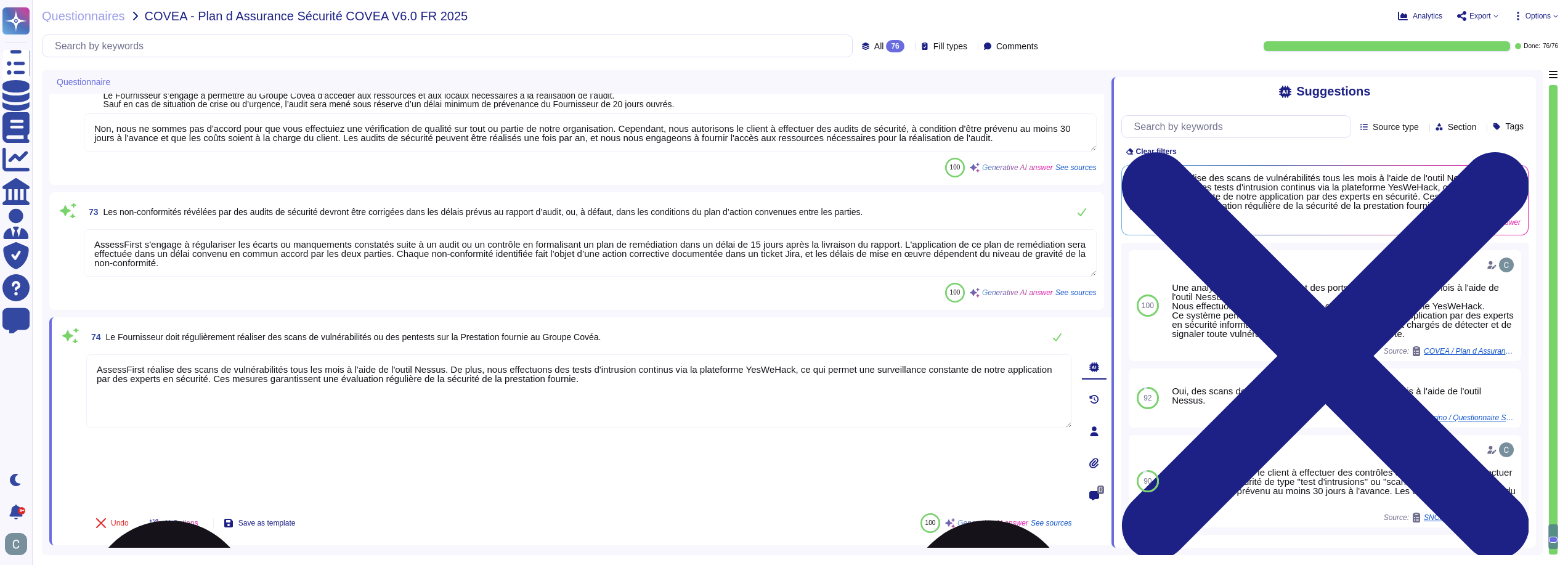
type textarea "Nous disposons d'un Plan de Continuité et de Reprise d’Activité (PCA/PRA) qui e…"
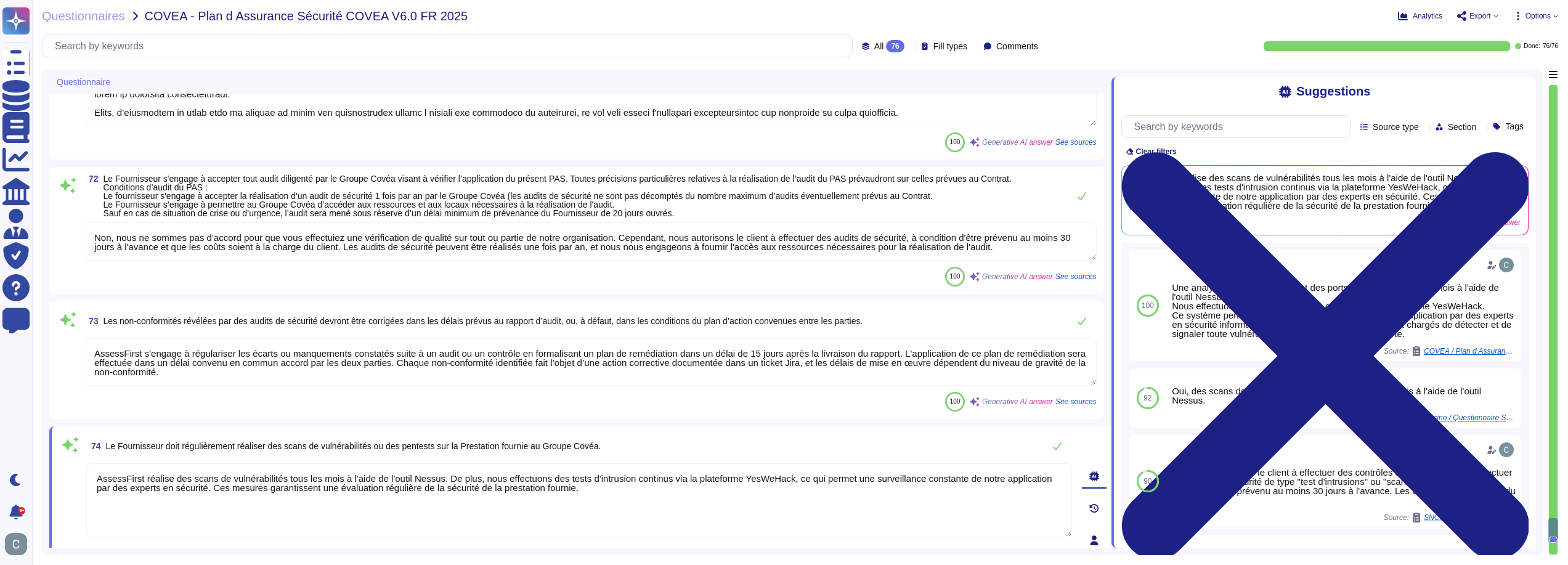
scroll to position [9997, 0]
type textarea "Oui, AssessFirst a souscrit une assurance cyber, CYBERCLEAR BY [PERSON_NAME], q…"
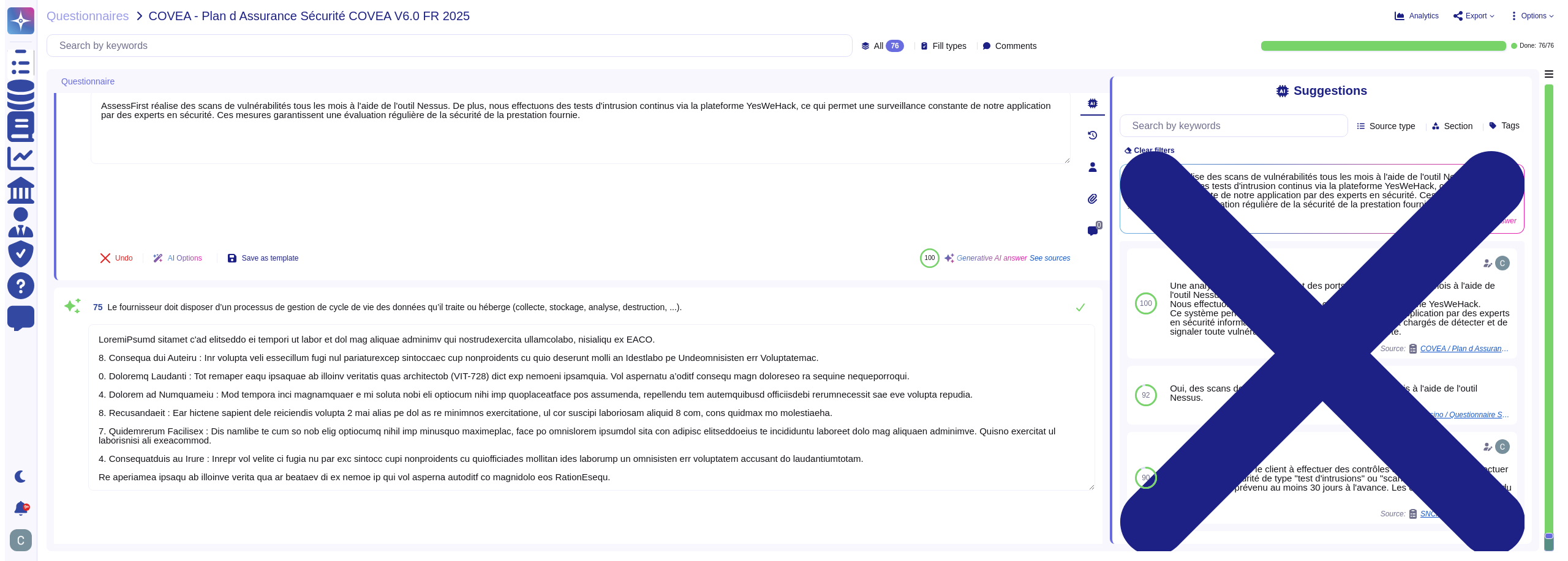
scroll to position [10396, 0]
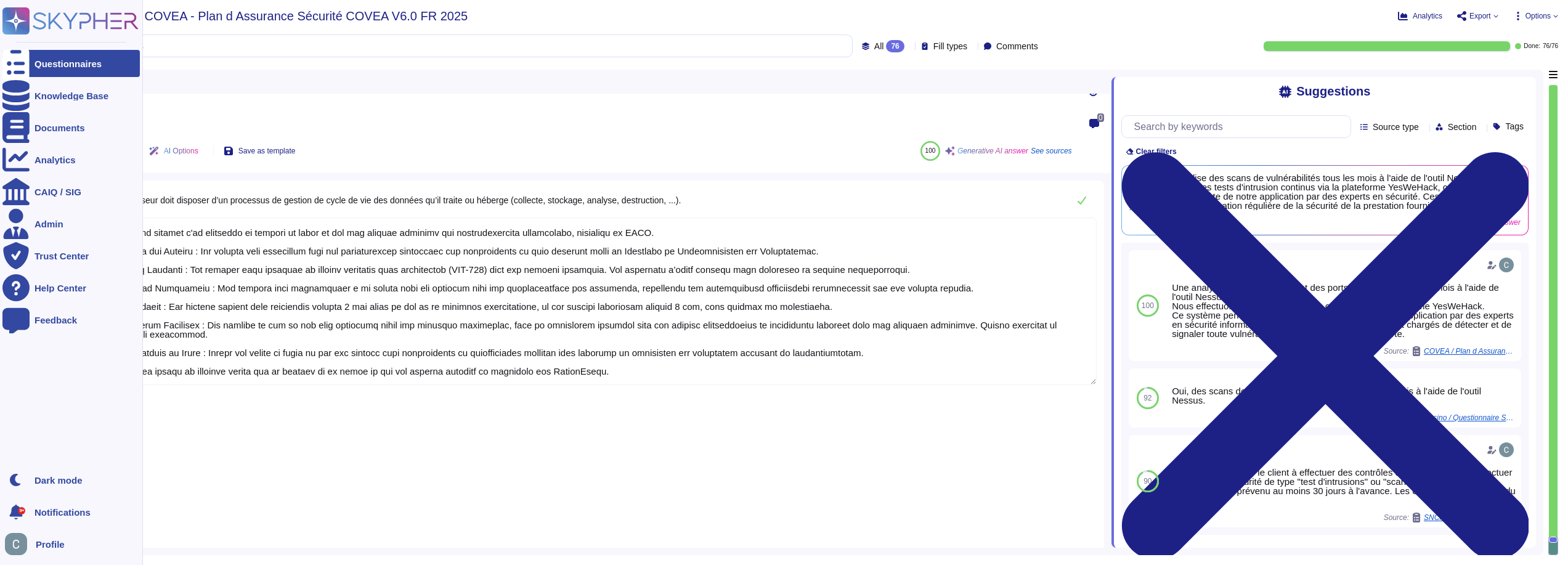
click at [29, 59] on div "Questionnaires" at bounding box center [71, 63] width 137 height 27
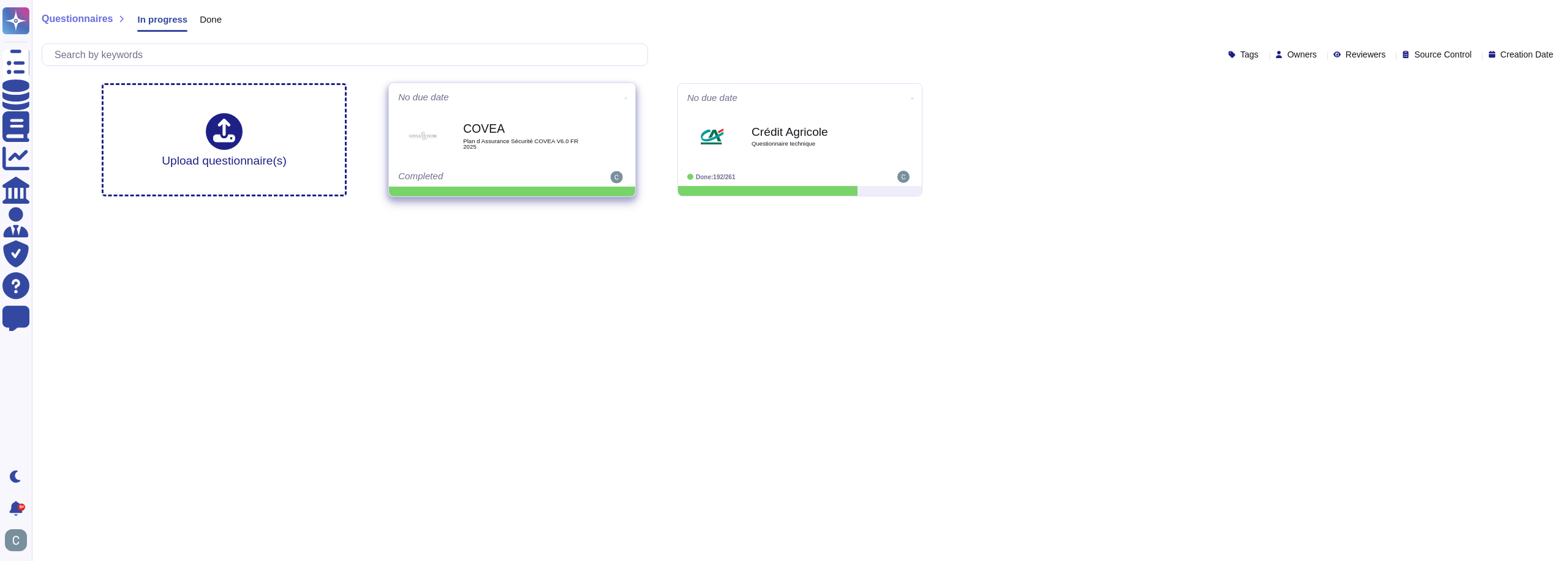
click at [625, 99] on icon at bounding box center [626, 98] width 2 height 3
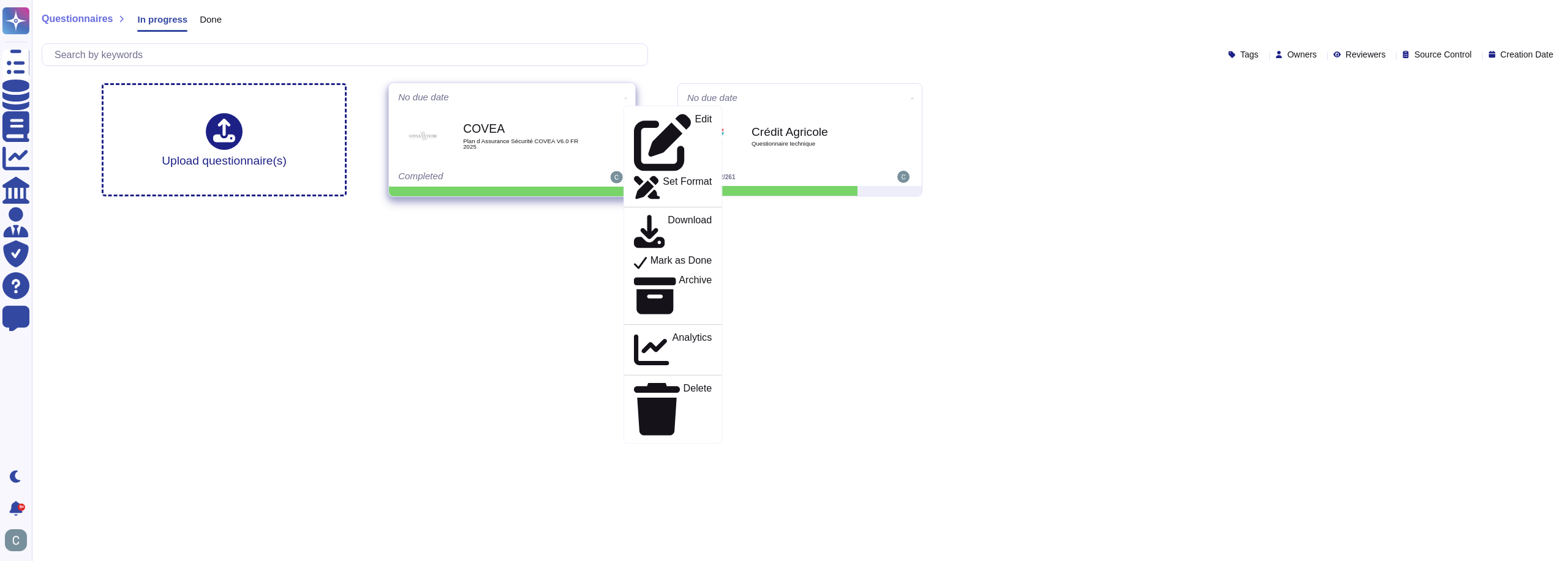
click at [557, 154] on div "COVEA Plan d Assurance Sécurité COVEA V6.0 FR 2025" at bounding box center [525, 137] width 123 height 49
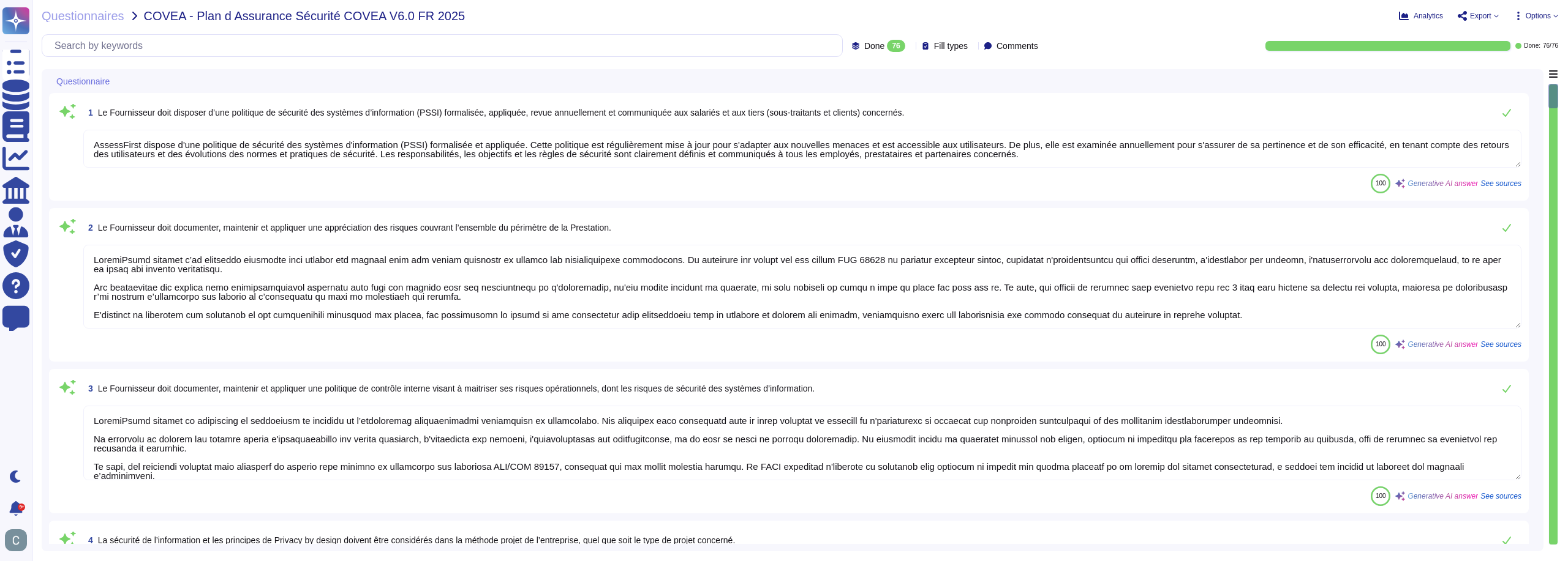
click at [1530, 15] on span "Options" at bounding box center [1538, 16] width 25 height 7
click at [1556, 17] on icon at bounding box center [1555, 16] width 5 height 5
click at [1485, 12] on span "Export" at bounding box center [1480, 16] width 22 height 7
click at [1504, 74] on p "Download" at bounding box center [1523, 91] width 43 height 34
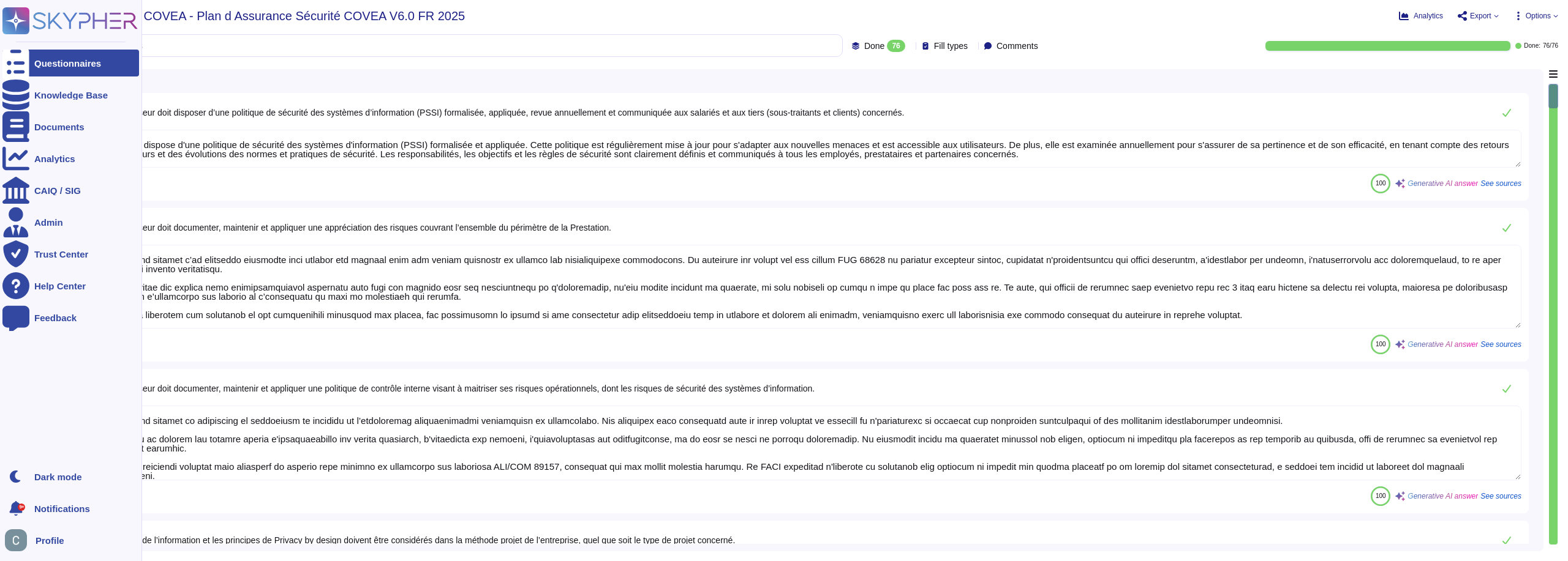
click at [21, 47] on div "Questionnaires Knowledge Base Documents Analytics CAIQ / SIG Admin Trust Center…" at bounding box center [70, 232] width 136 height 449
click at [44, 64] on div "Questionnaires" at bounding box center [67, 64] width 67 height 9
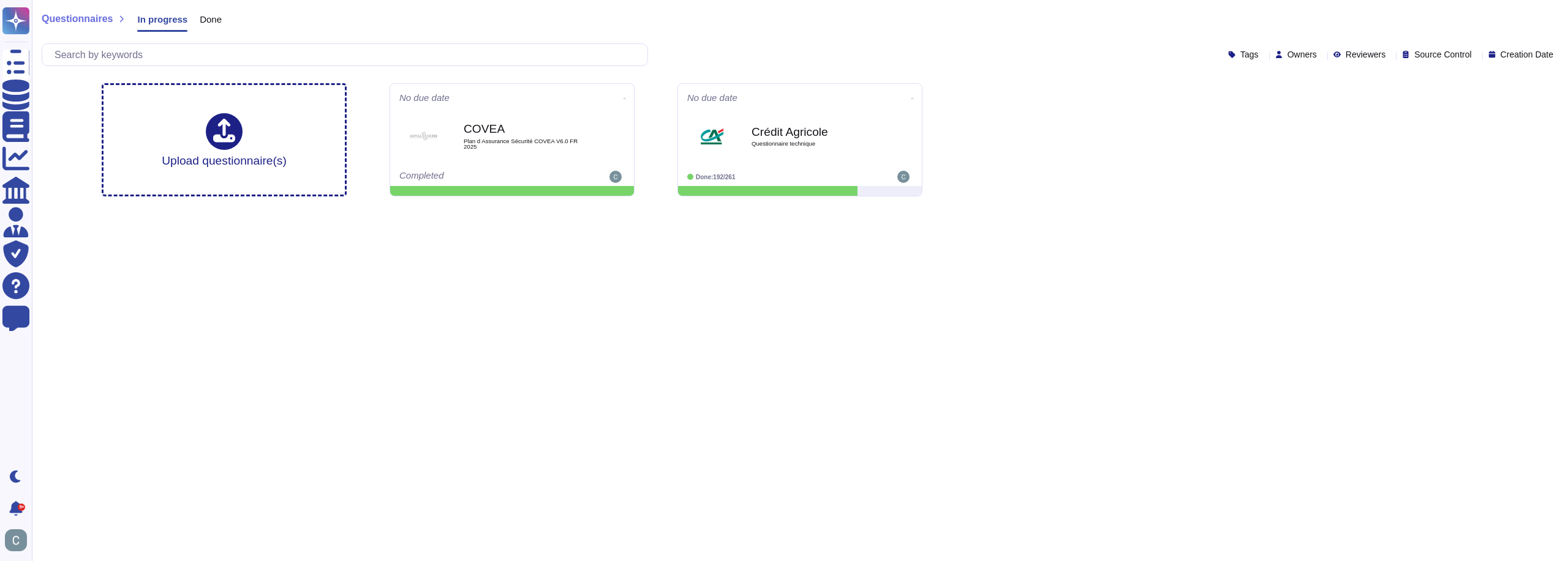
click at [215, 16] on span "Done" at bounding box center [210, 19] width 22 height 9
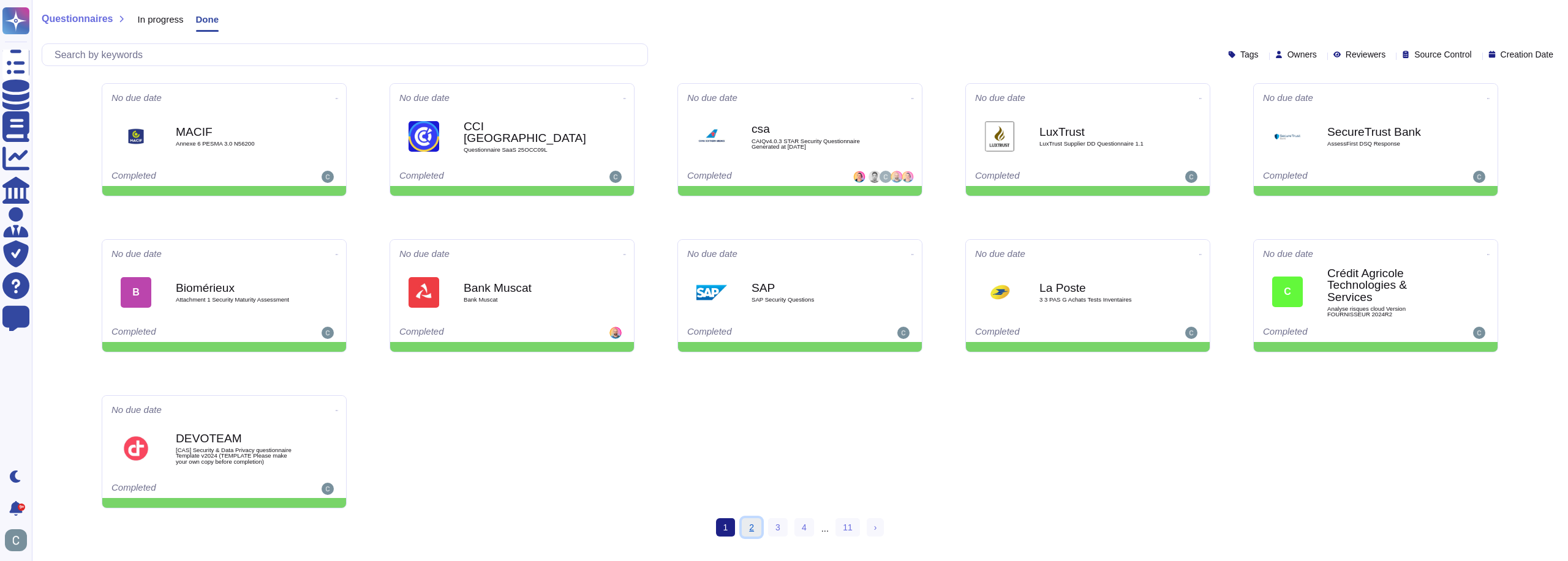
click at [751, 523] on link "2" at bounding box center [751, 527] width 19 height 19
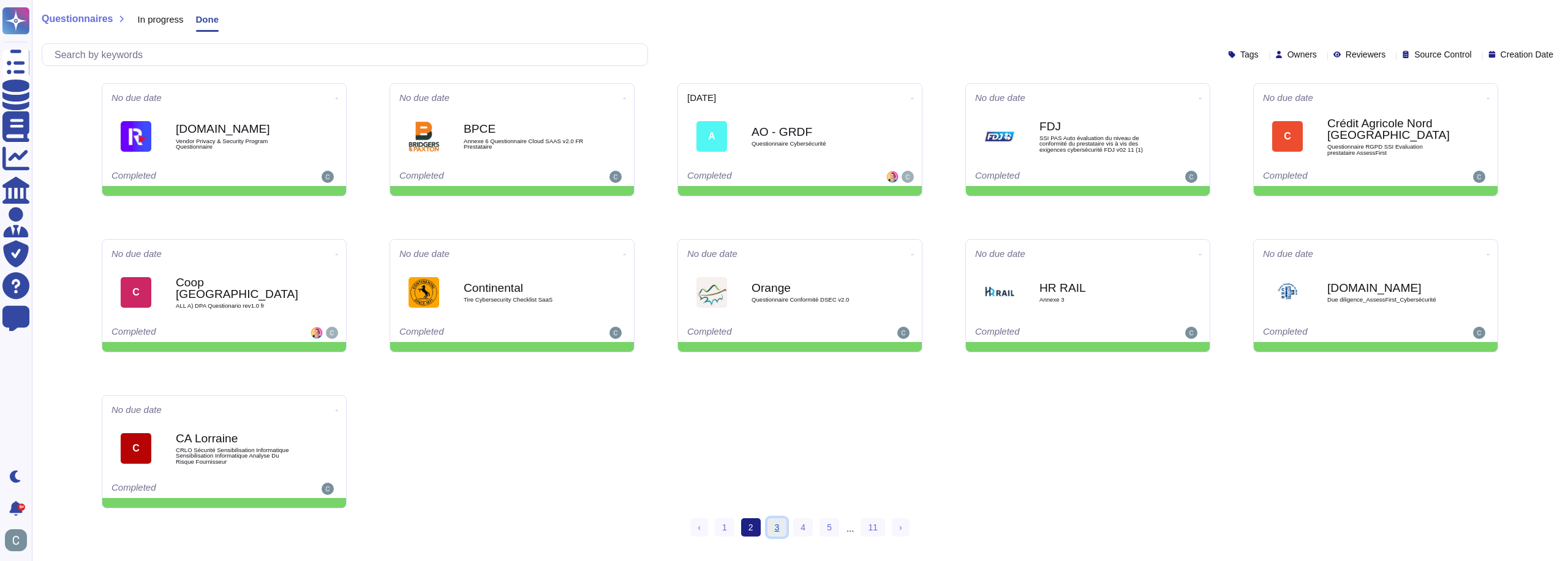
click at [783, 524] on link "3" at bounding box center [777, 527] width 19 height 19
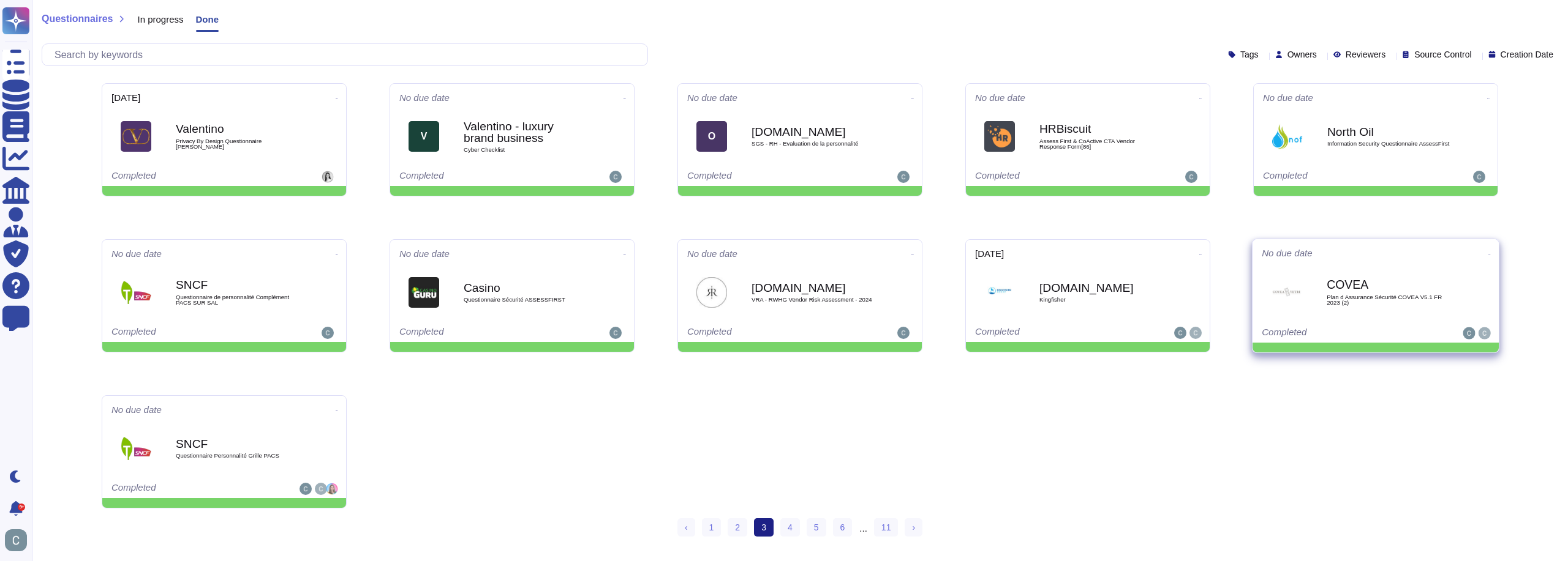
click at [1366, 300] on span "Plan d Assurance Sécurité COVEA V5.1 FR 2023 (2)" at bounding box center [1388, 300] width 123 height 12
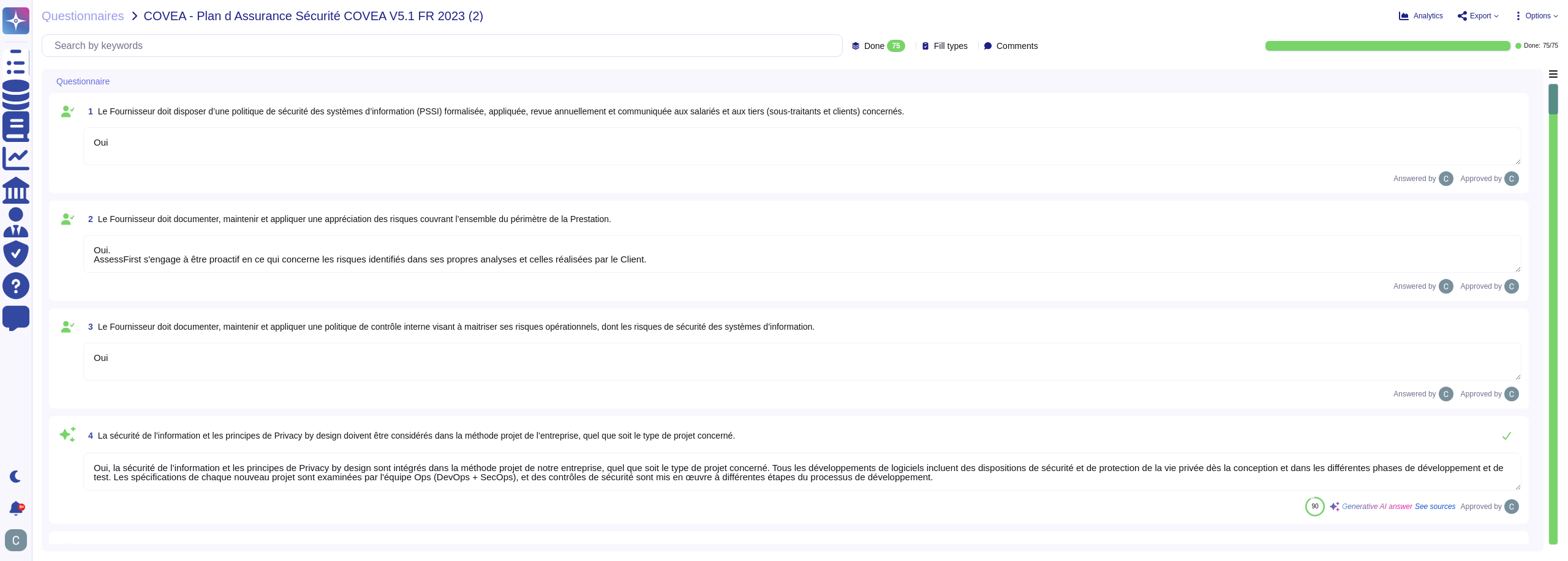
click at [1491, 19] on span "Export" at bounding box center [1480, 16] width 22 height 7
click at [1482, 73] on div "Download" at bounding box center [1506, 91] width 77 height 35
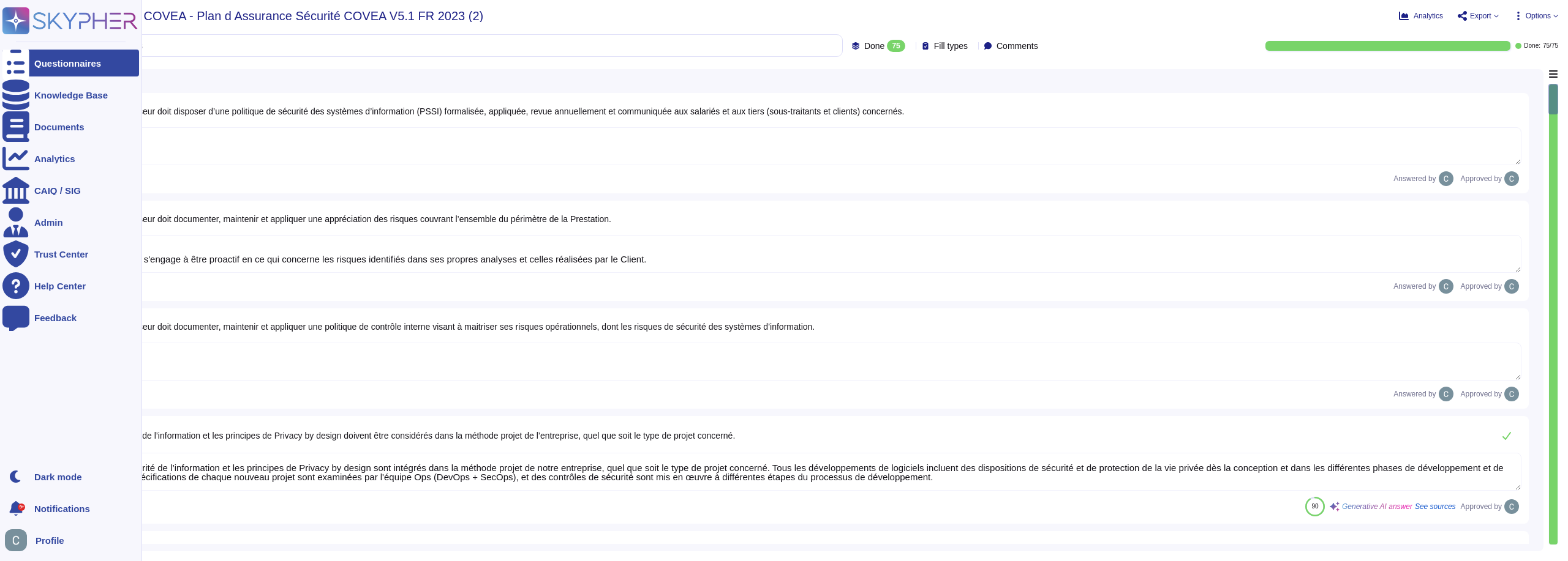
click at [25, 62] on div at bounding box center [16, 63] width 27 height 27
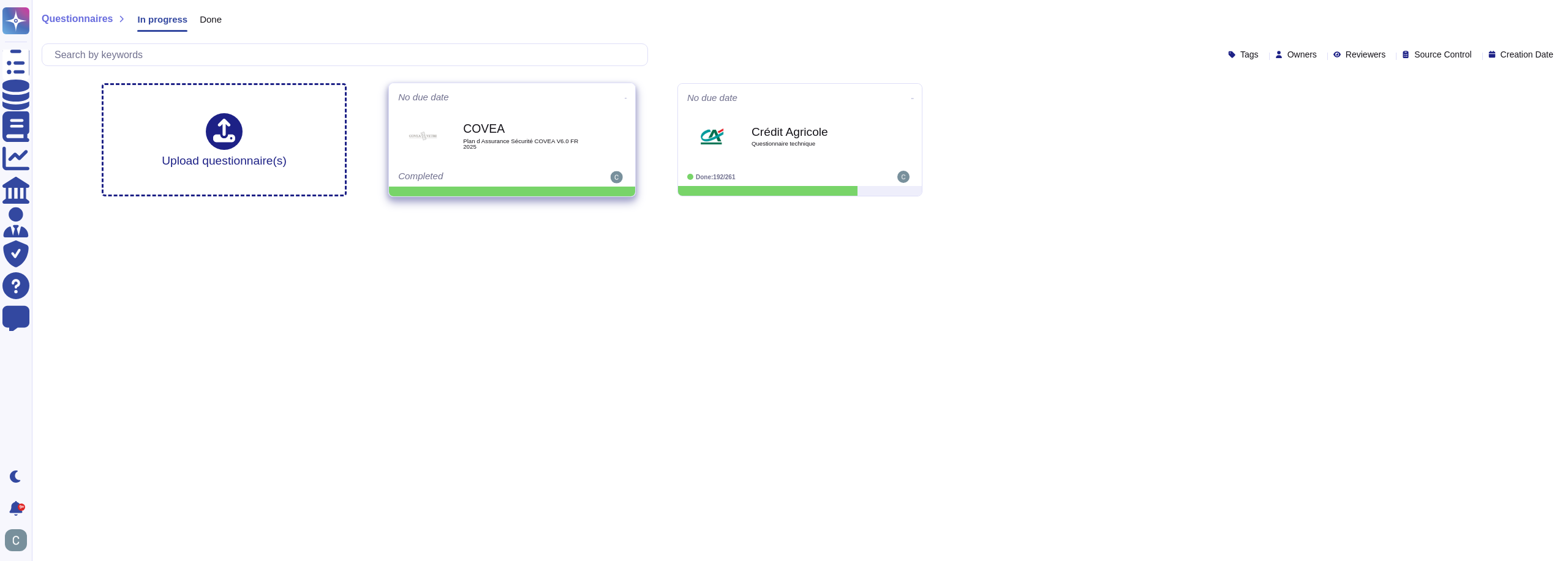
click at [625, 96] on icon at bounding box center [626, 98] width 2 height 3
